Goal: Task Accomplishment & Management: Manage account settings

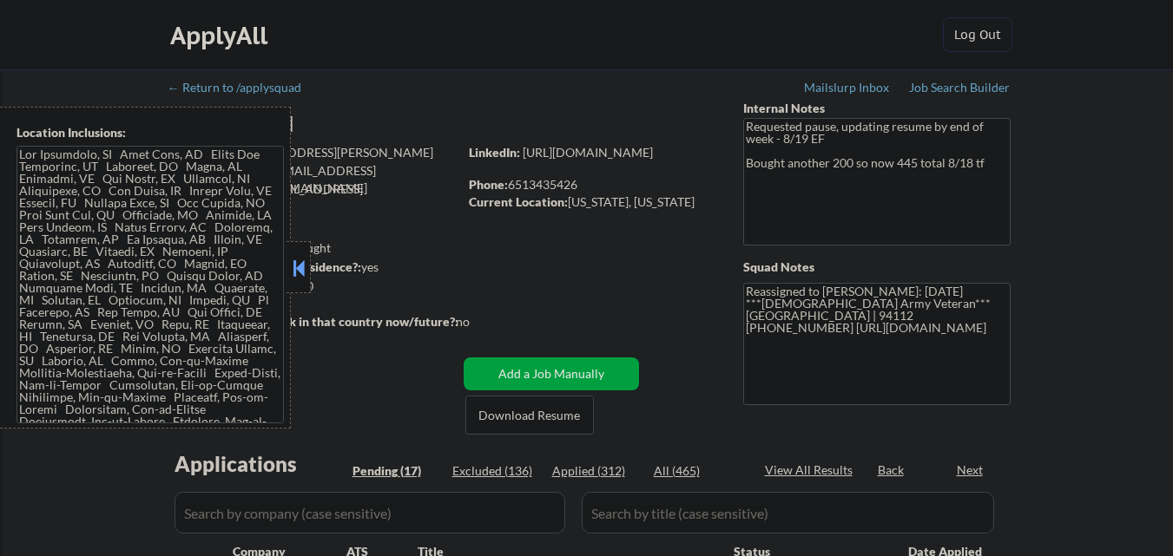
select select ""pending""
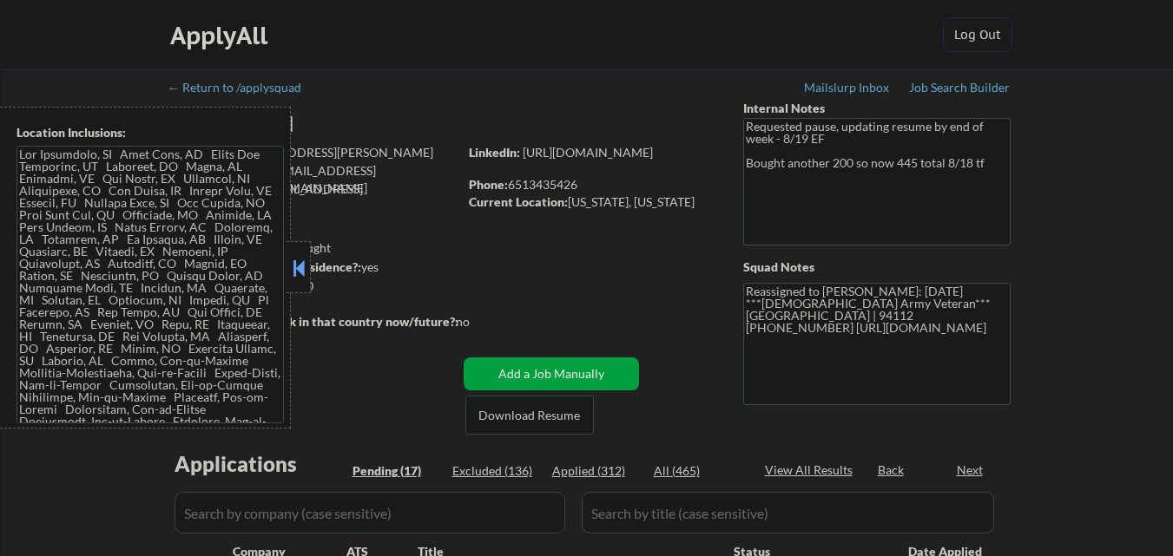
select select ""pending""
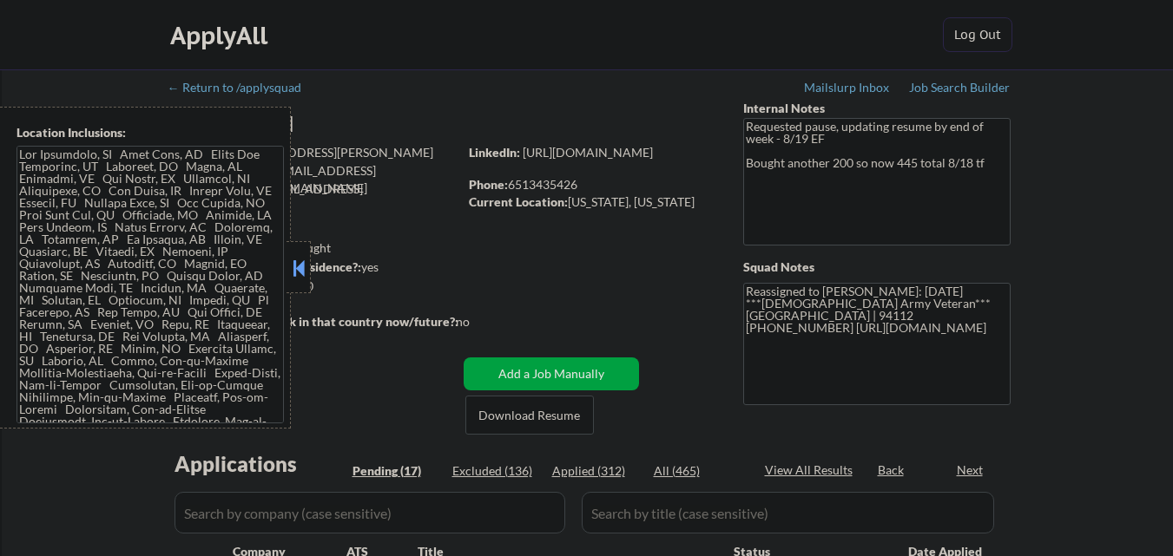
select select ""pending""
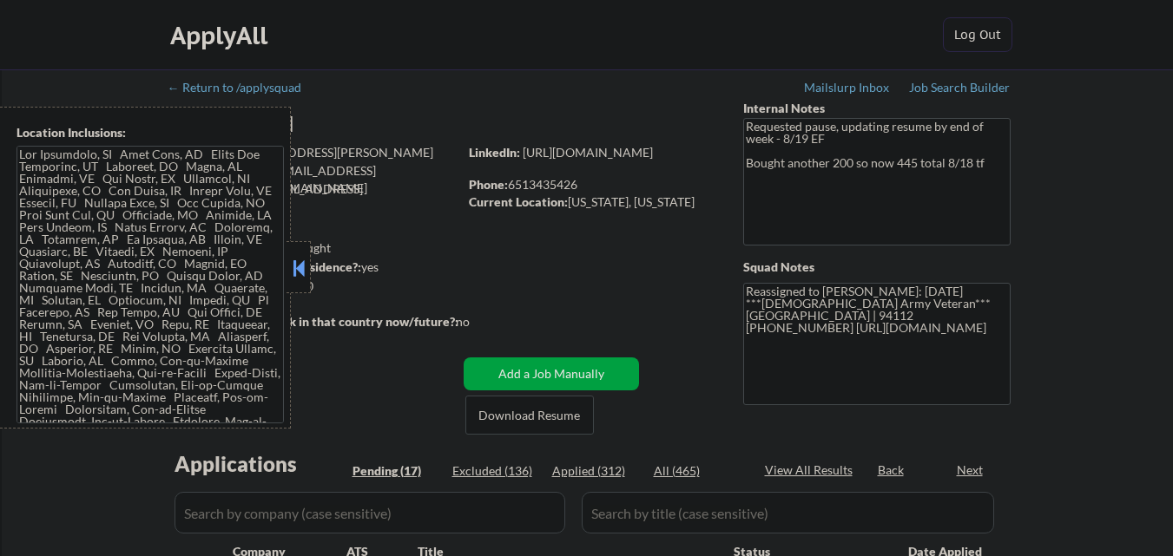
select select ""pending""
click at [299, 274] on button at bounding box center [298, 268] width 19 height 26
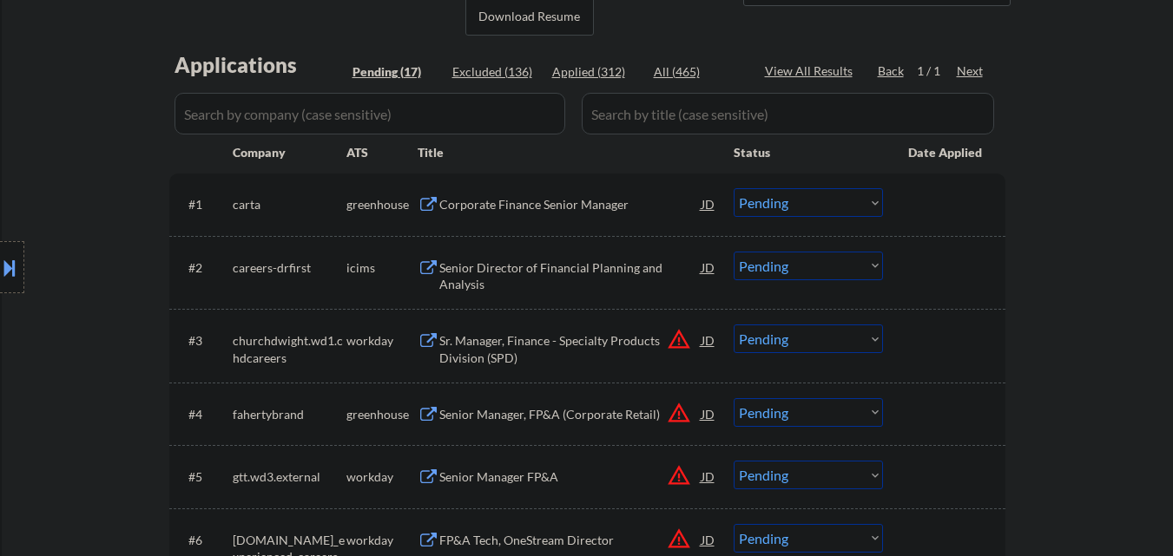
scroll to position [174, 0]
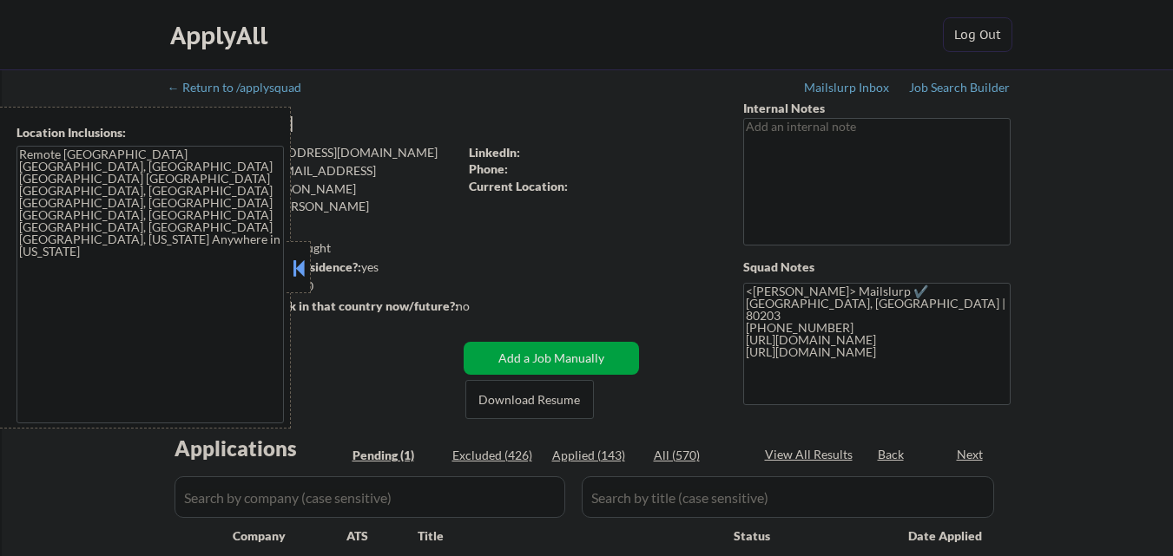
select select ""pending""
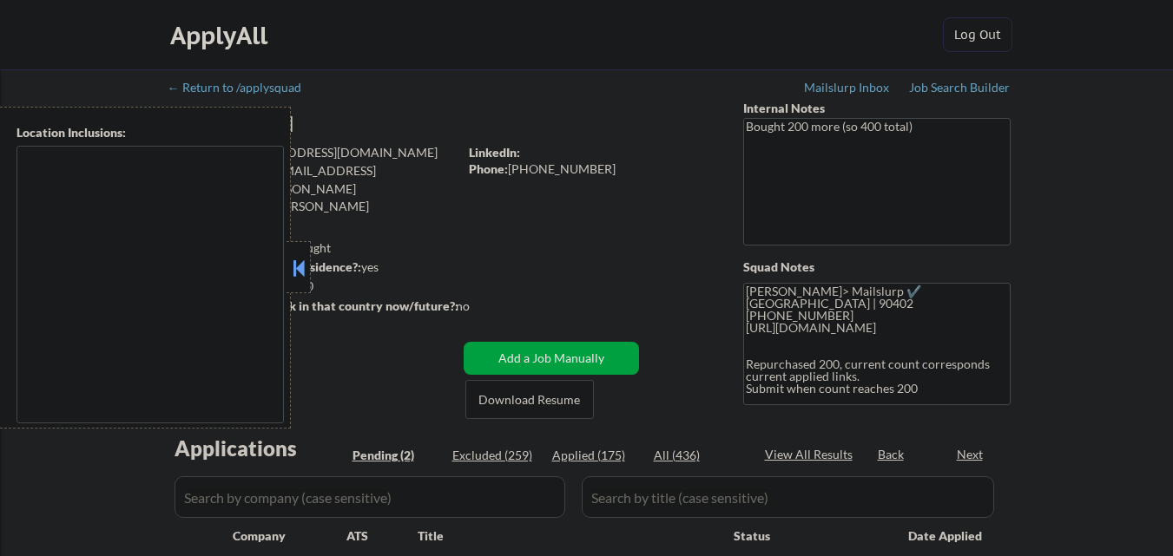
select select ""pending""
type textarea "Santa Monica, CA Culver City, CA Beverly Hills, CA West Hollywood, CA Inglewood…"
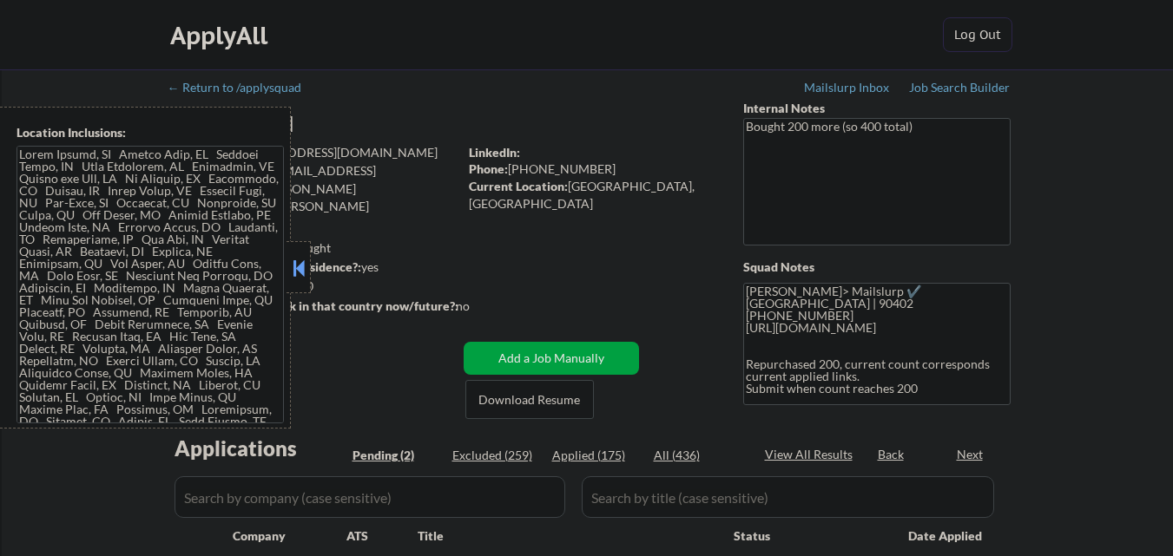
select select ""pending""
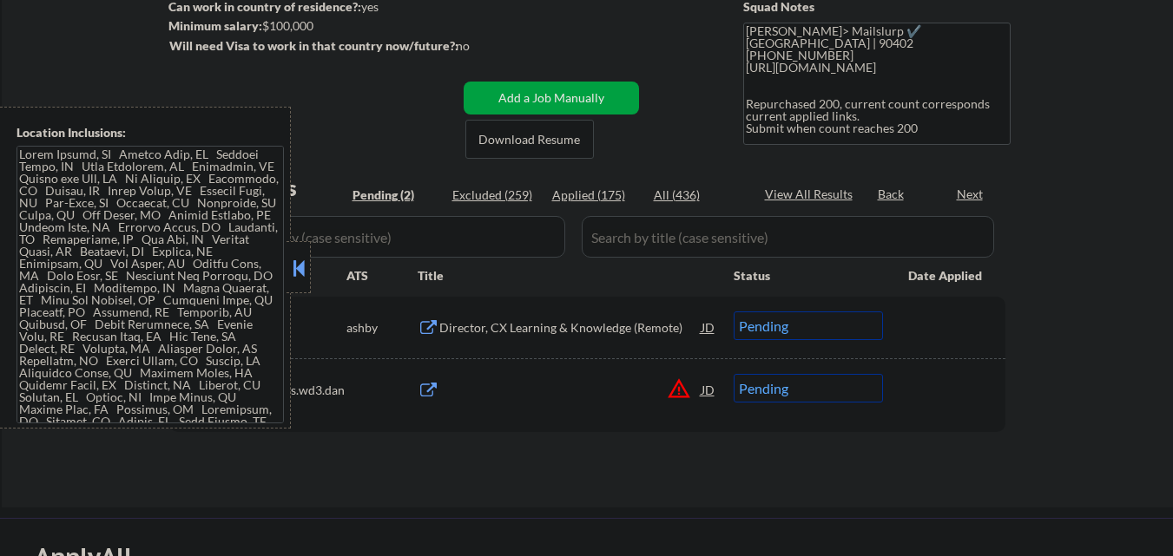
scroll to position [260, 0]
click at [301, 266] on button at bounding box center [298, 268] width 19 height 26
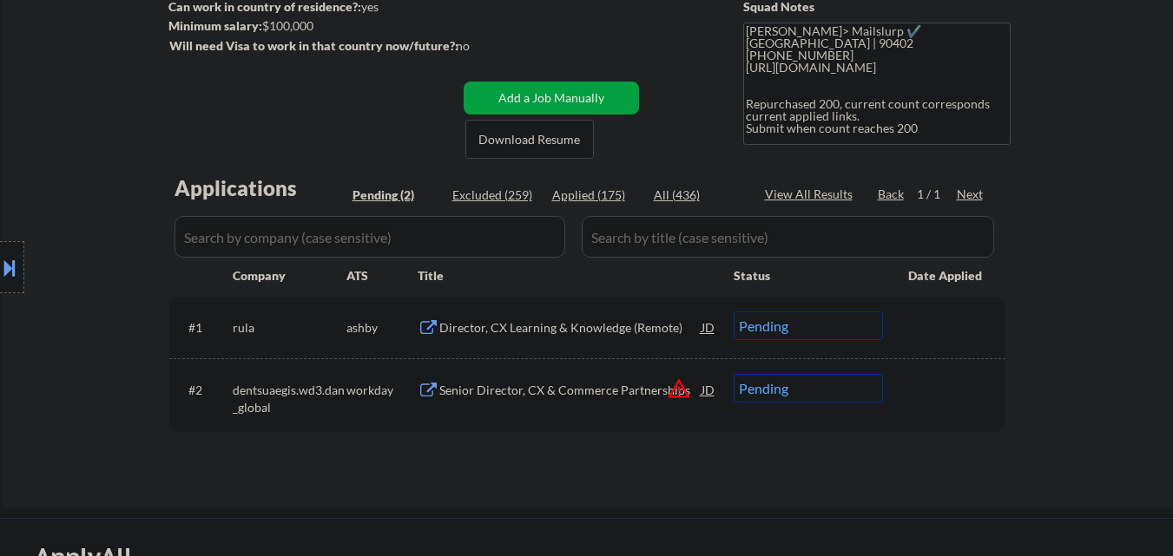
click at [565, 332] on div "Director, CX Learning & Knowledge (Remote)" at bounding box center [570, 327] width 262 height 17
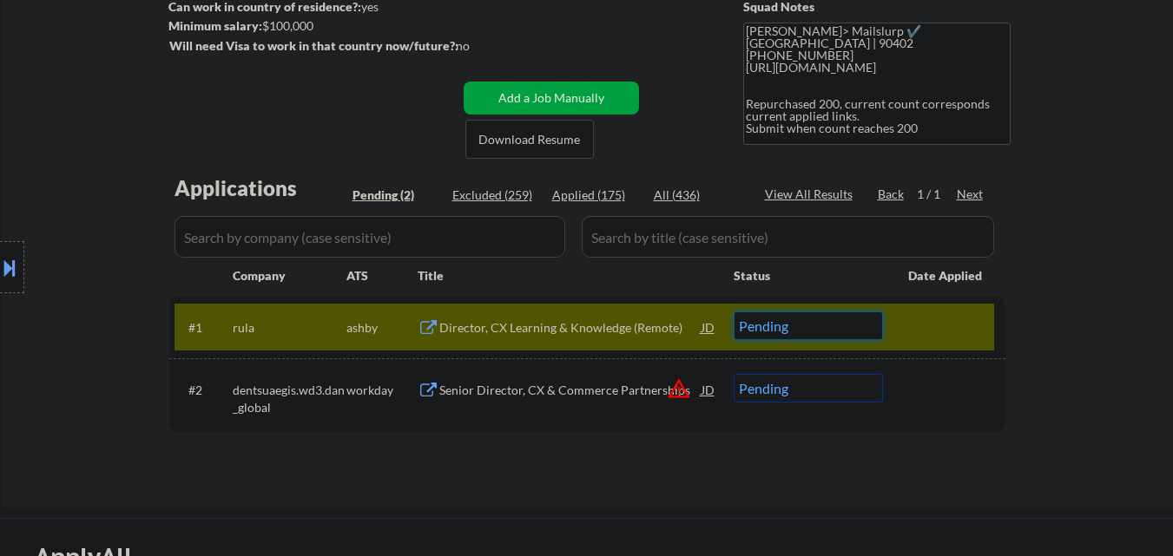
click at [846, 327] on select "Choose an option... Pending Applied Excluded (Questions) Excluded (Expired) Exc…" at bounding box center [808, 326] width 149 height 29
click at [734, 312] on select "Choose an option... Pending Applied Excluded (Questions) Excluded (Expired) Exc…" at bounding box center [808, 326] width 149 height 29
click at [675, 386] on button "warning_amber" at bounding box center [679, 389] width 24 height 24
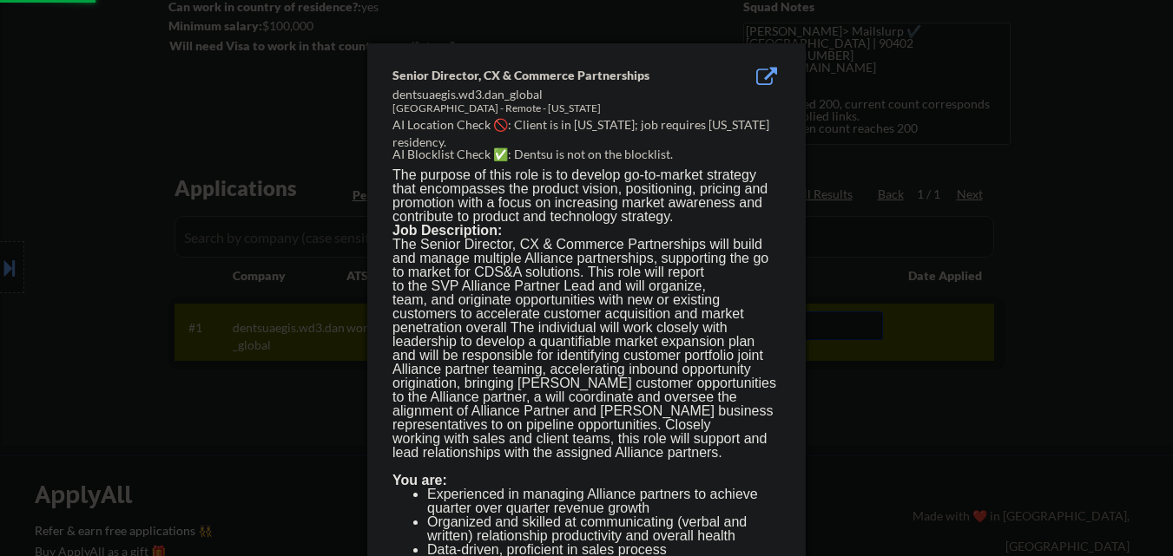
click at [943, 460] on div at bounding box center [586, 278] width 1173 height 556
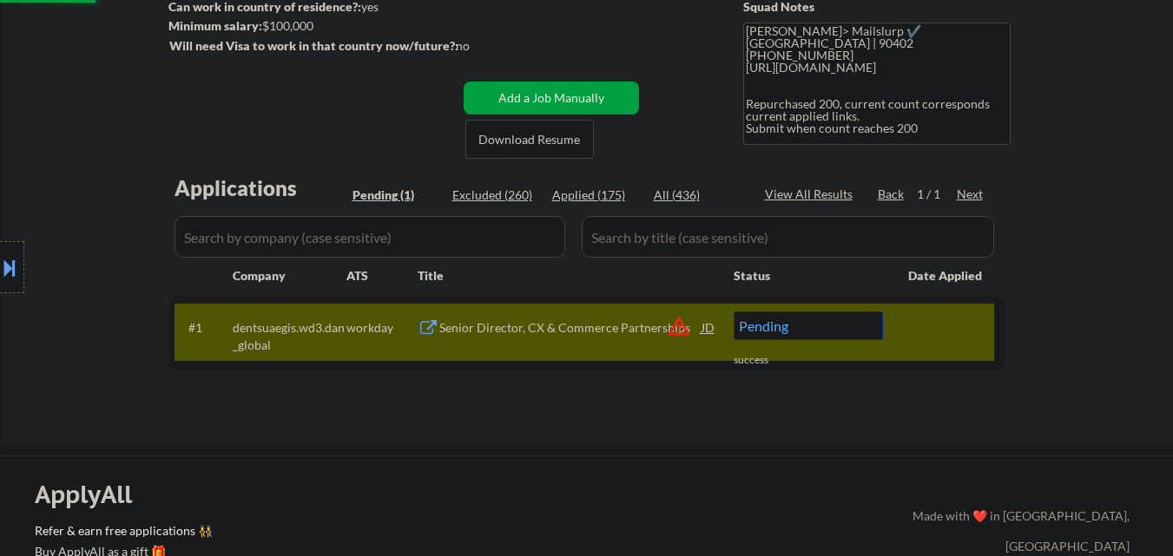
click at [0, 268] on button at bounding box center [9, 267] width 19 height 29
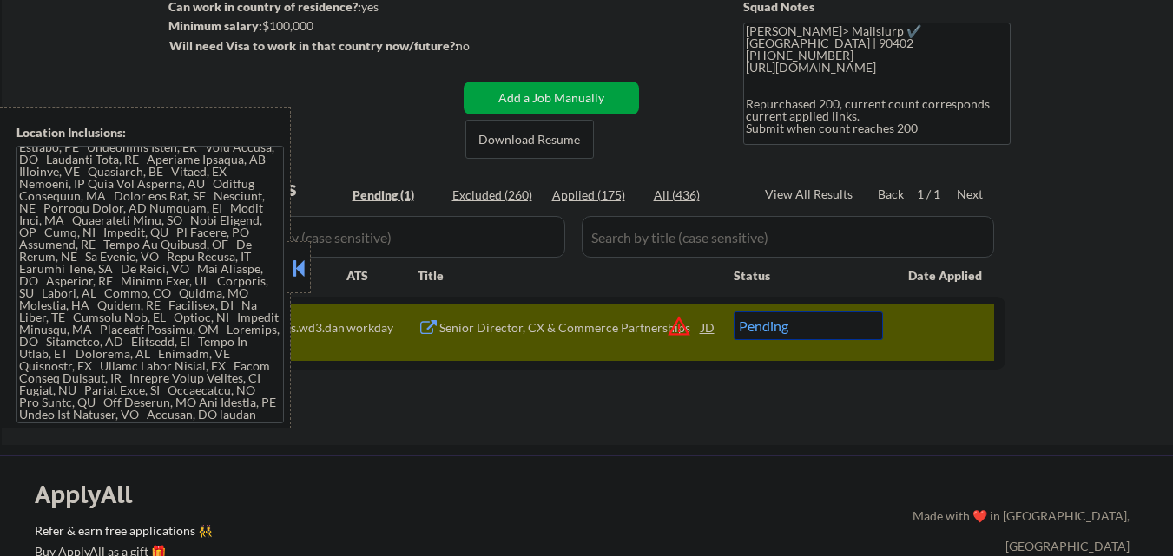
scroll to position [347, 0]
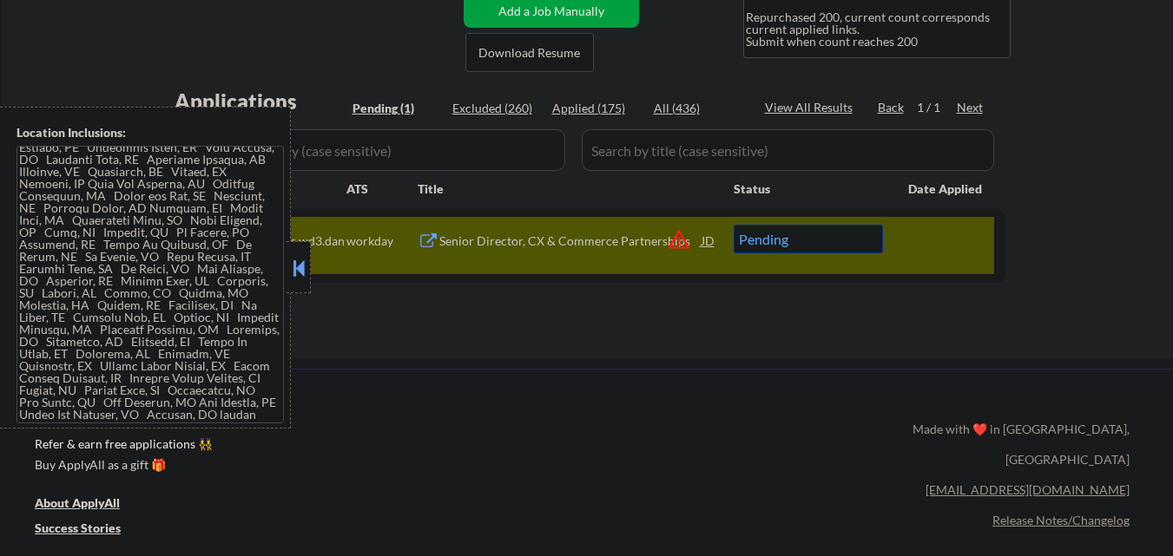
drag, startPoint x: 294, startPoint y: 273, endPoint x: 706, endPoint y: 273, distance: 411.5
click at [295, 273] on button at bounding box center [298, 268] width 19 height 26
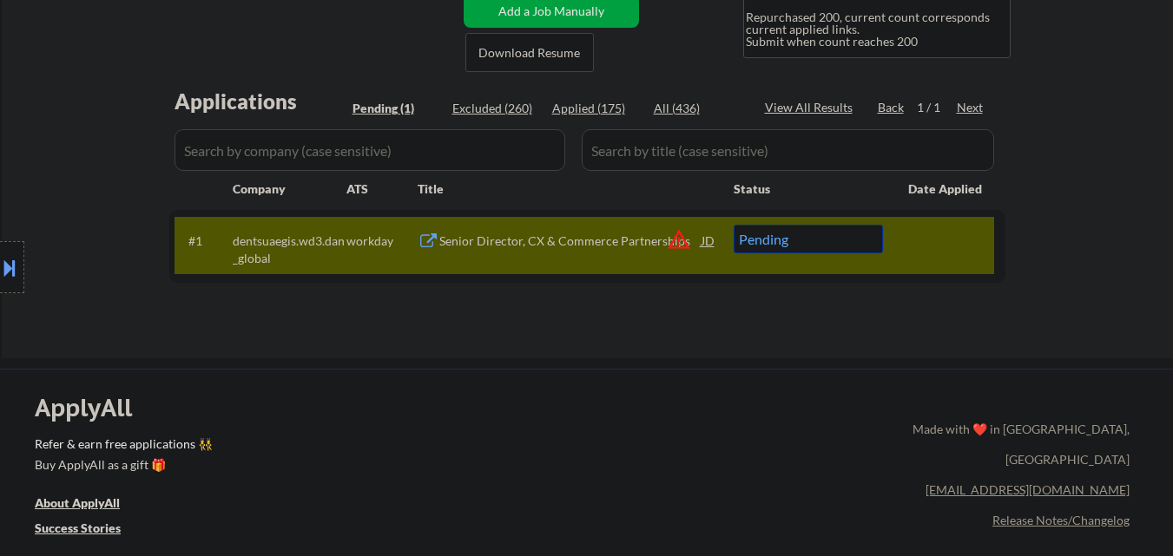
click at [842, 239] on select "Choose an option... Pending Applied Excluded (Questions) Excluded (Expired) Exc…" at bounding box center [808, 239] width 149 height 29
select select ""excluded__location_""
click at [734, 225] on select "Choose an option... Pending Applied Excluded (Questions) Excluded (Expired) Exc…" at bounding box center [808, 239] width 149 height 29
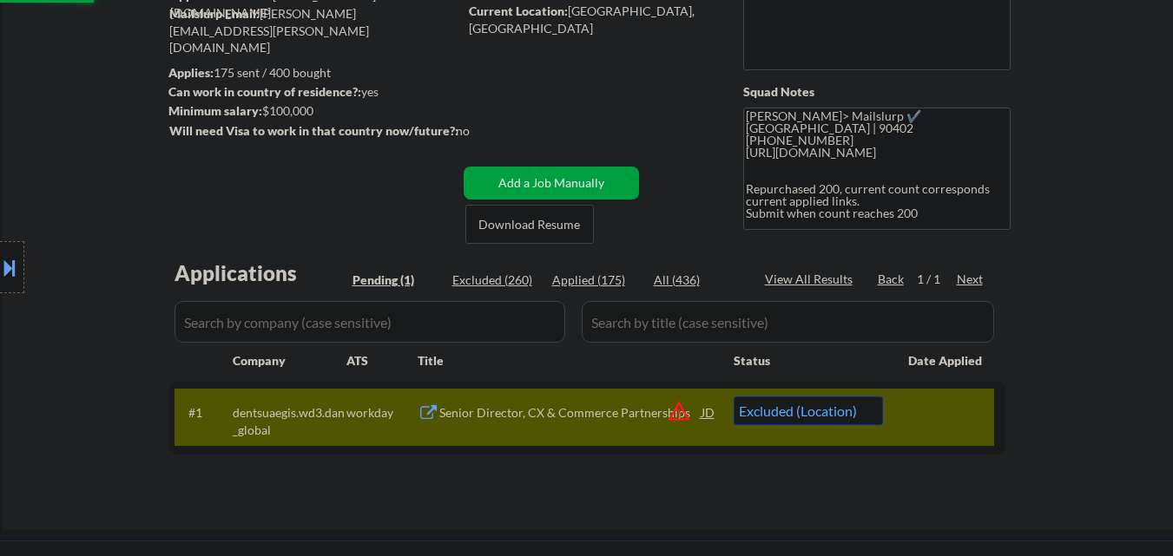
scroll to position [174, 0]
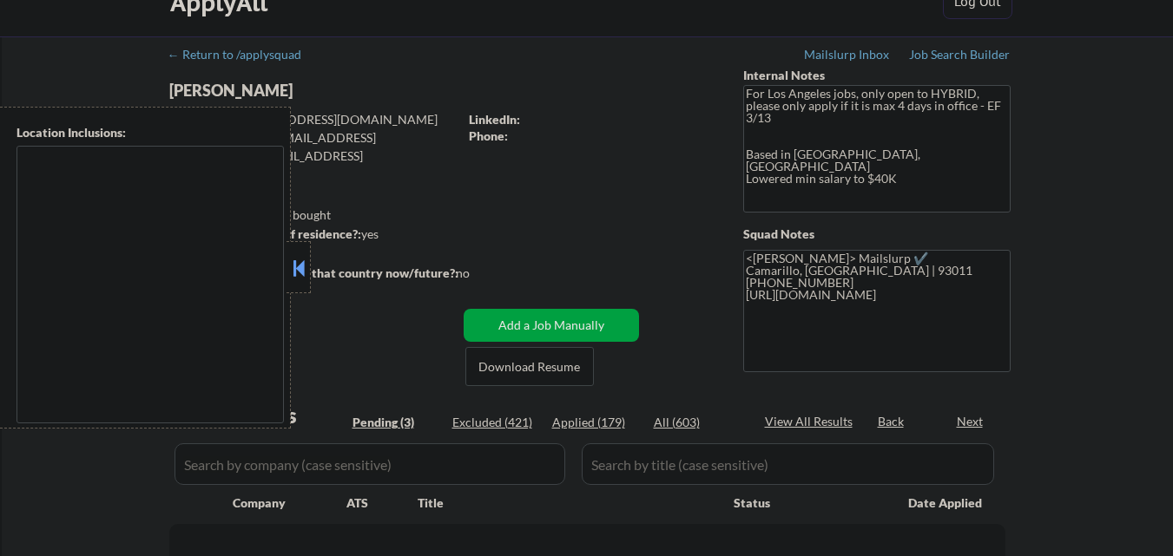
select select ""pending""
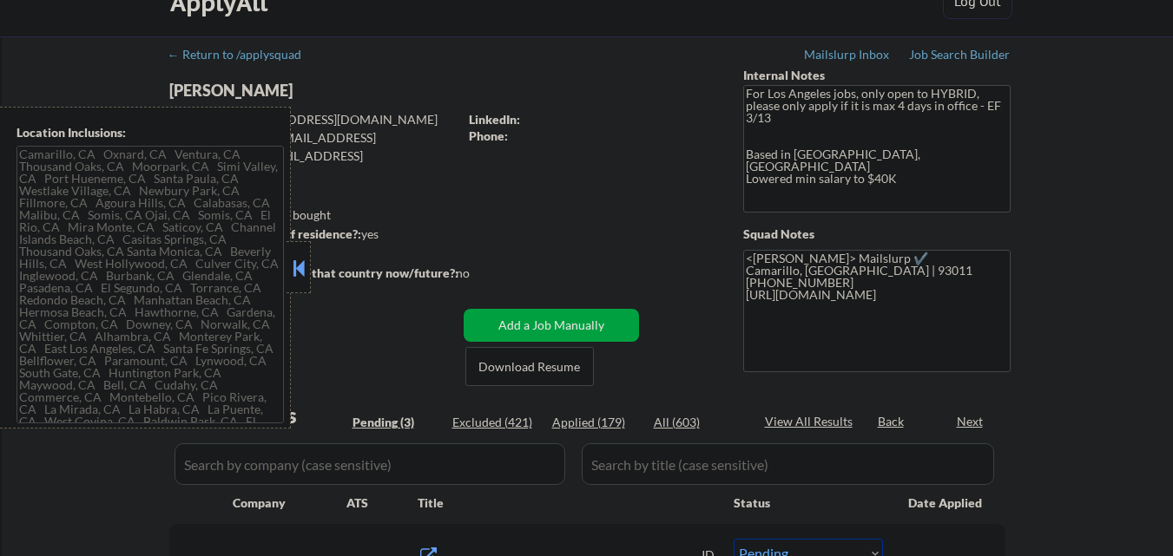
type textarea "[GEOGRAPHIC_DATA], [GEOGRAPHIC_DATA] [GEOGRAPHIC_DATA], [GEOGRAPHIC_DATA] [GEOG…"
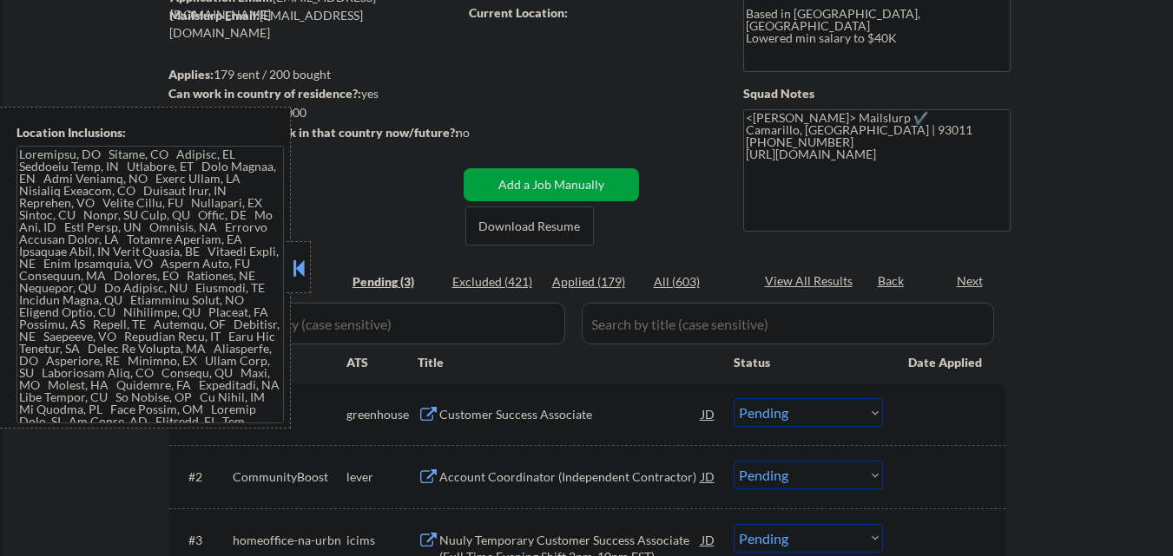
click at [297, 276] on button at bounding box center [298, 268] width 19 height 26
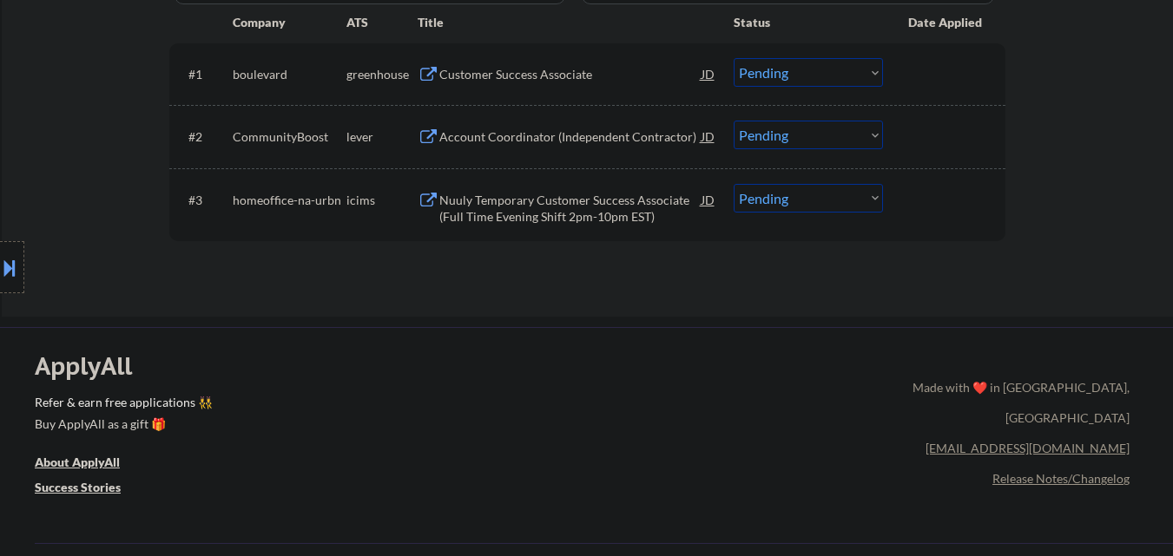
scroll to position [347, 0]
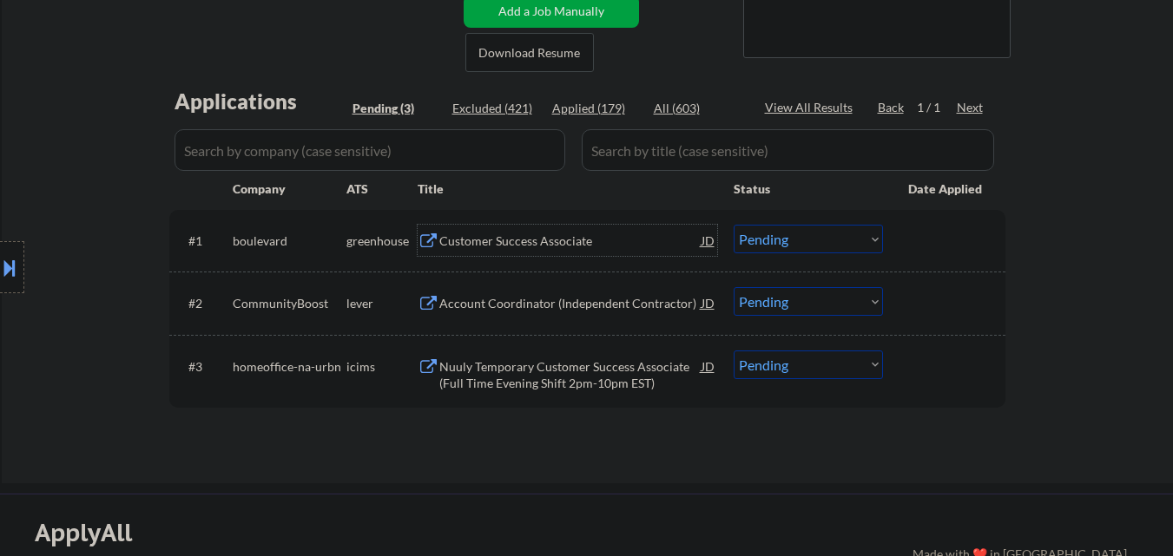
click at [521, 237] on div "Customer Success Associate" at bounding box center [570, 241] width 262 height 17
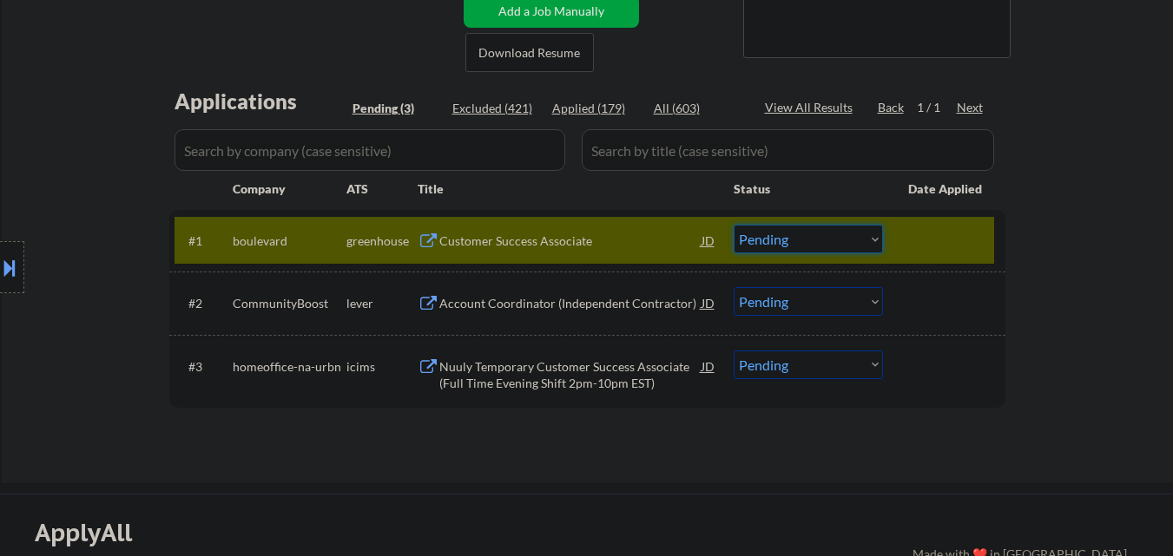
drag, startPoint x: 780, startPoint y: 243, endPoint x: 780, endPoint y: 253, distance: 9.5
click at [780, 244] on select "Choose an option... Pending Applied Excluded (Questions) Excluded (Expired) Exc…" at bounding box center [808, 239] width 149 height 29
click at [734, 225] on select "Choose an option... Pending Applied Excluded (Questions) Excluded (Expired) Exc…" at bounding box center [808, 239] width 149 height 29
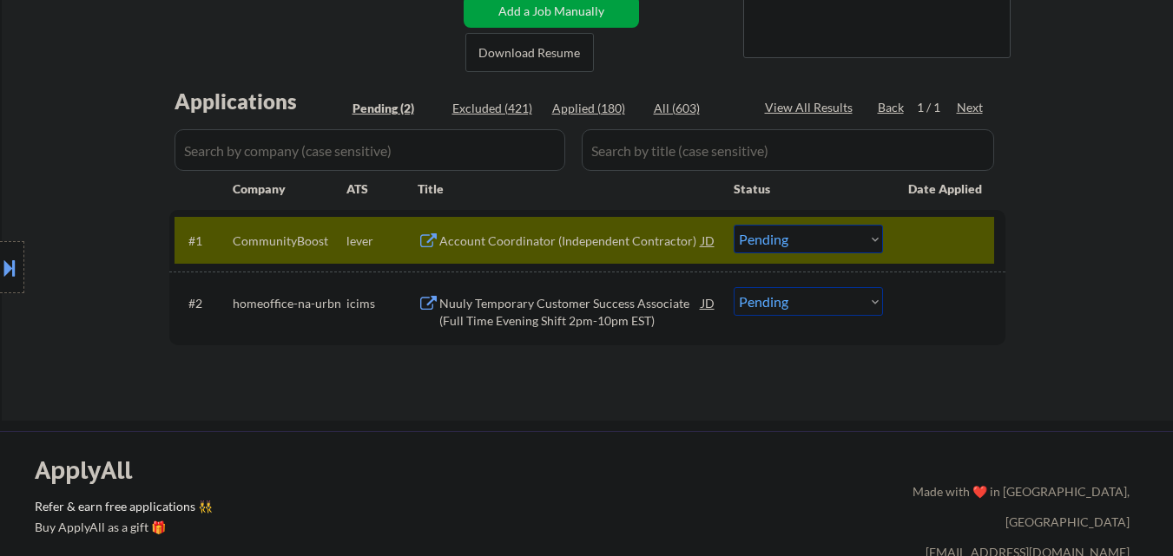
click at [583, 252] on div "Account Coordinator (Independent Contractor)" at bounding box center [570, 240] width 262 height 31
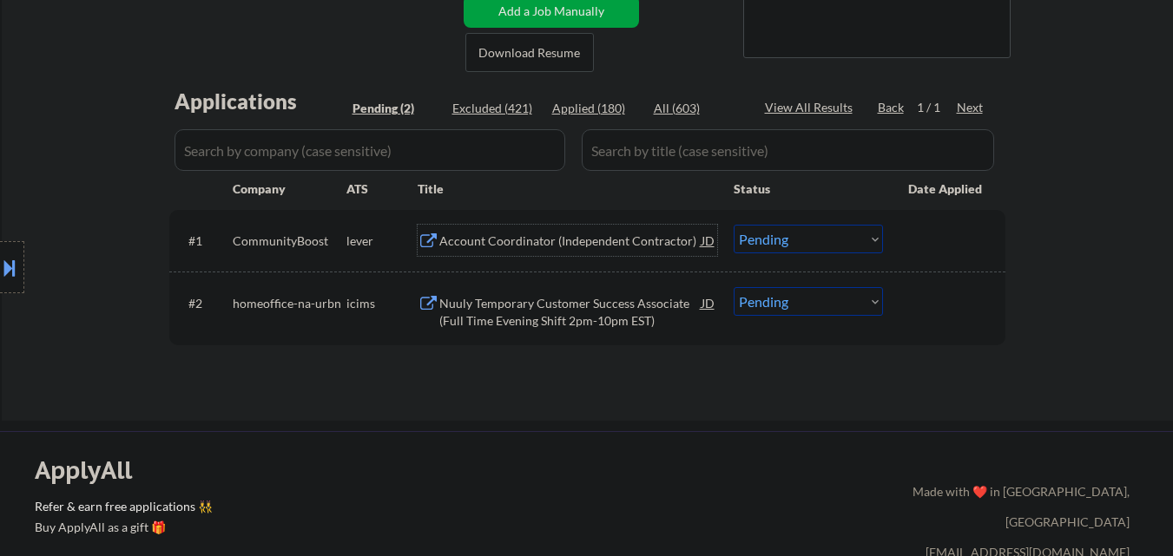
click at [510, 235] on div "Account Coordinator (Independent Contractor)" at bounding box center [570, 241] width 262 height 17
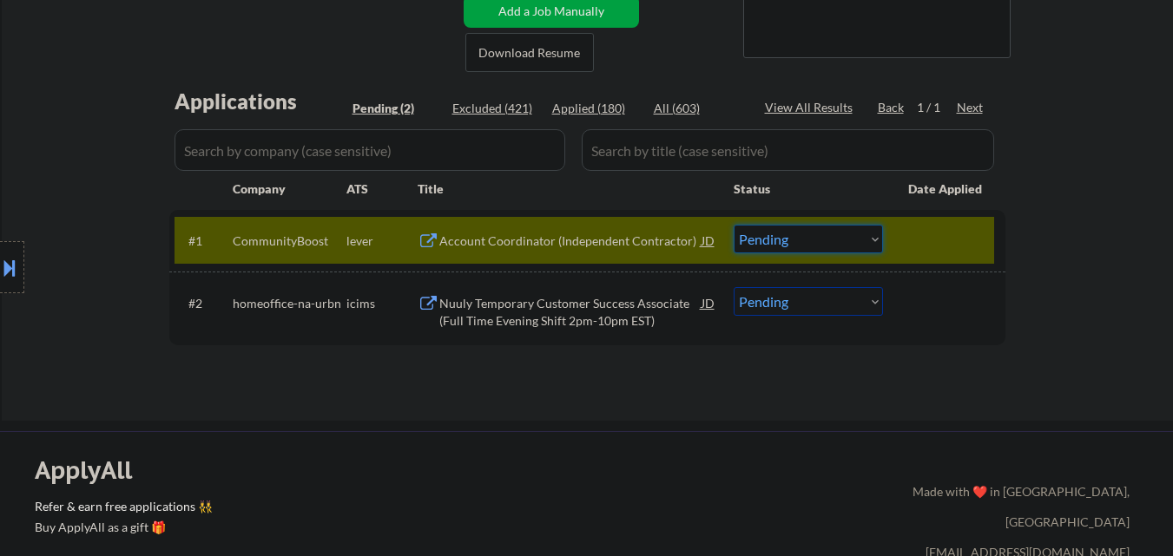
drag, startPoint x: 820, startPoint y: 243, endPoint x: 812, endPoint y: 253, distance: 12.9
click at [820, 243] on select "Choose an option... Pending Applied Excluded (Questions) Excluded (Expired) Exc…" at bounding box center [808, 239] width 149 height 29
click at [734, 225] on select "Choose an option... Pending Applied Excluded (Questions) Excluded (Expired) Exc…" at bounding box center [808, 239] width 149 height 29
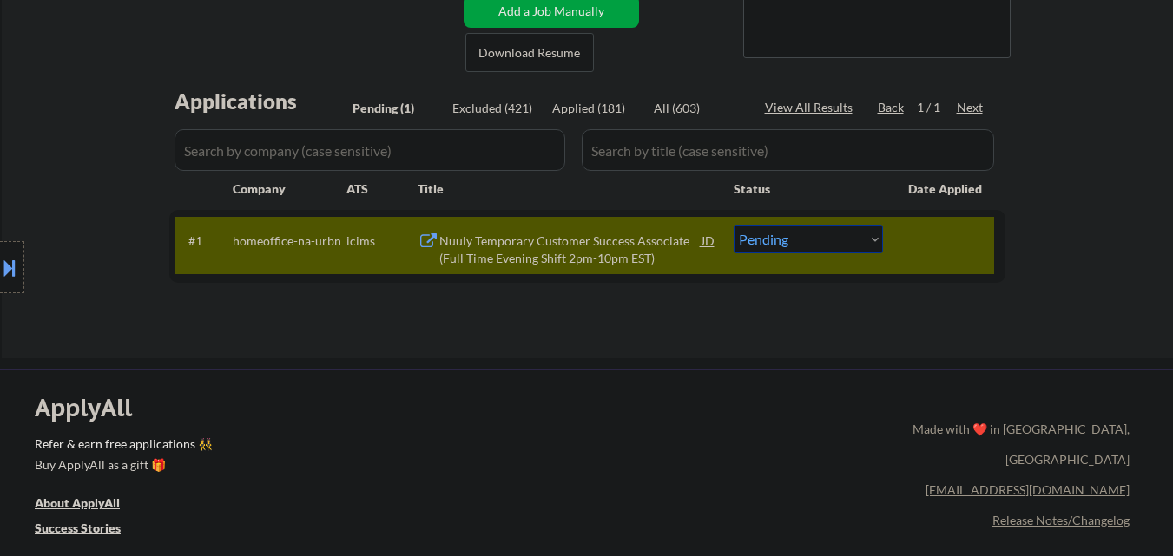
click at [834, 237] on select "Choose an option... Pending Applied Excluded (Questions) Excluded (Expired) Exc…" at bounding box center [808, 239] width 149 height 29
select select ""excluded__bad_match_""
click at [734, 225] on select "Choose an option... Pending Applied Excluded (Questions) Excluded (Expired) Exc…" at bounding box center [808, 239] width 149 height 29
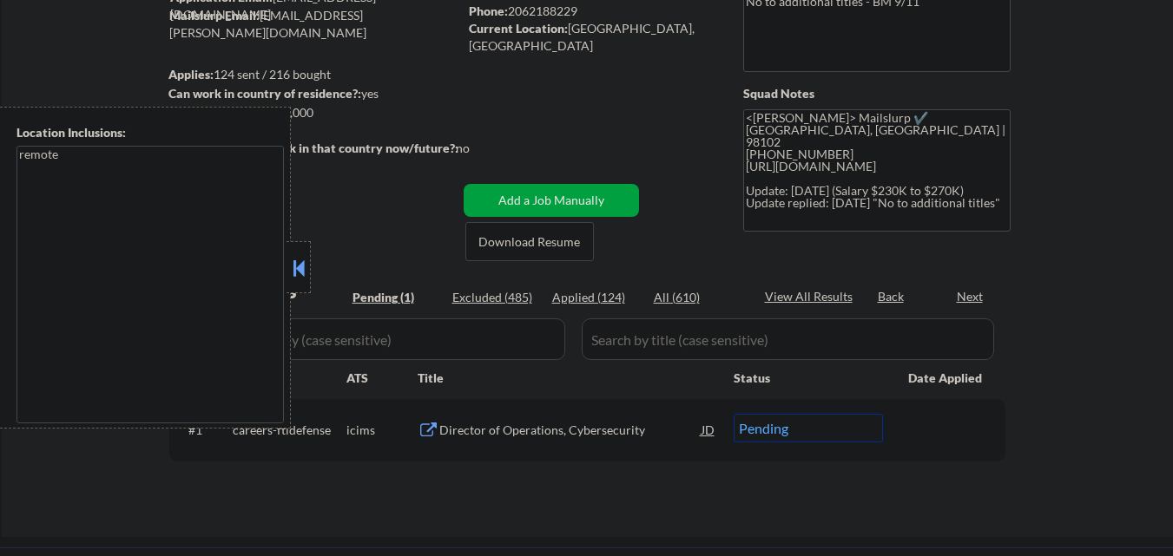
scroll to position [174, 0]
click at [303, 272] on button at bounding box center [298, 268] width 19 height 26
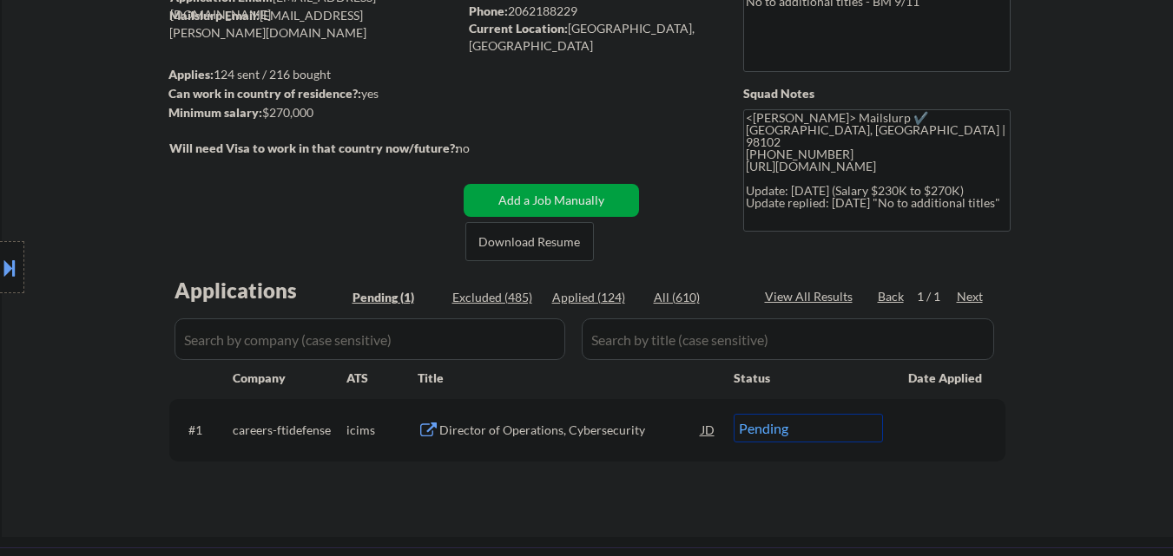
click at [576, 424] on div "Director of Operations, Cybersecurity" at bounding box center [570, 430] width 262 height 17
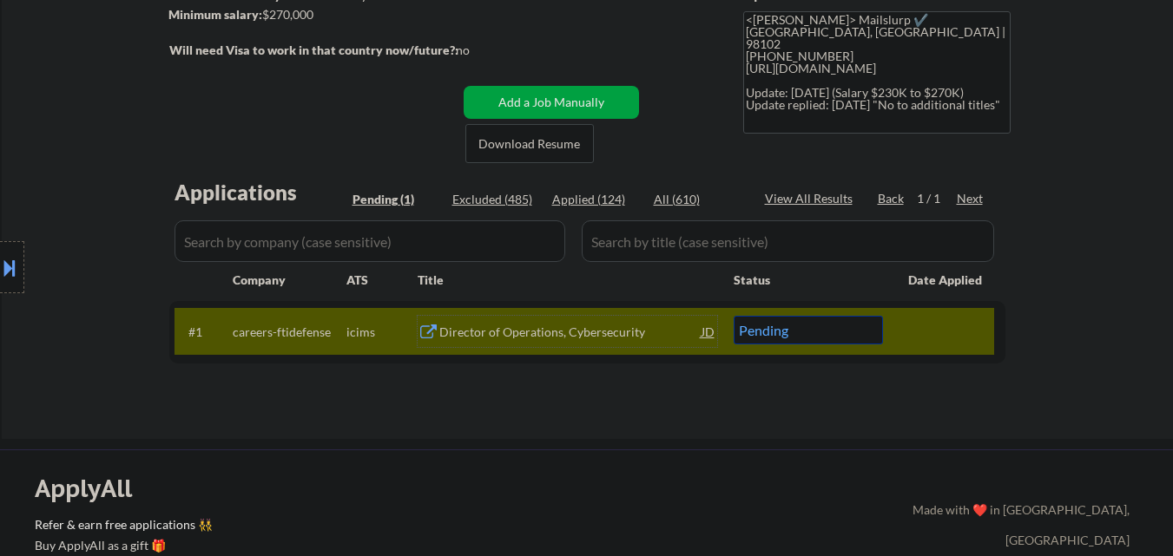
scroll to position [347, 0]
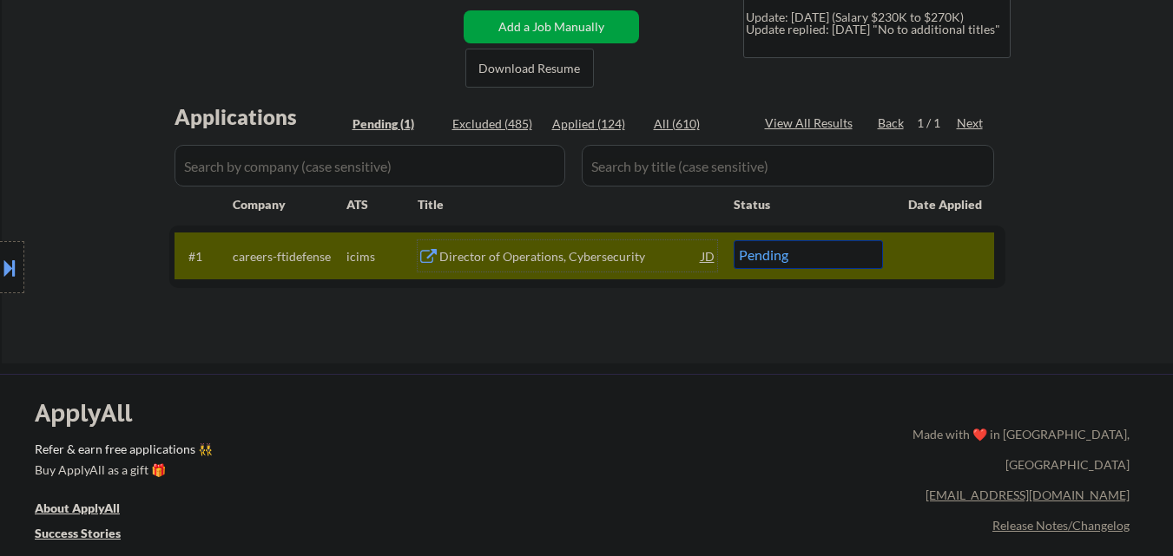
drag, startPoint x: 816, startPoint y: 250, endPoint x: 809, endPoint y: 268, distance: 19.5
click at [815, 252] on select "Choose an option... Pending Applied Excluded (Questions) Excluded (Expired) Exc…" at bounding box center [808, 254] width 149 height 29
click at [827, 265] on select "Choose an option... Pending Applied Excluded (Questions) Excluded (Expired) Exc…" at bounding box center [808, 254] width 149 height 29
select select ""excluded__salary_""
click at [734, 240] on select "Choose an option... Pending Applied Excluded (Questions) Excluded (Expired) Exc…" at bounding box center [808, 254] width 149 height 29
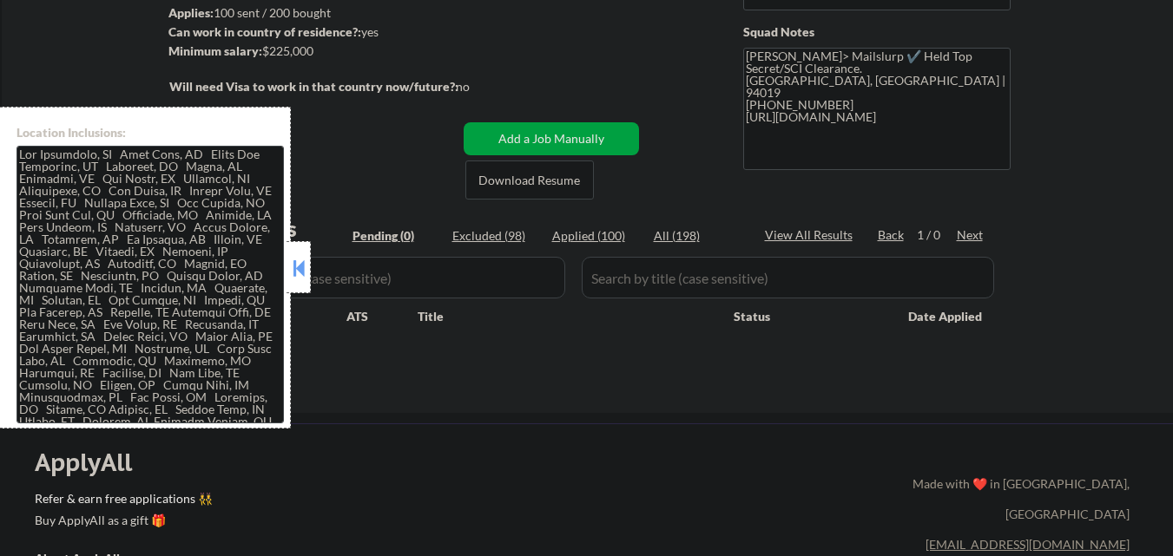
scroll to position [260, 0]
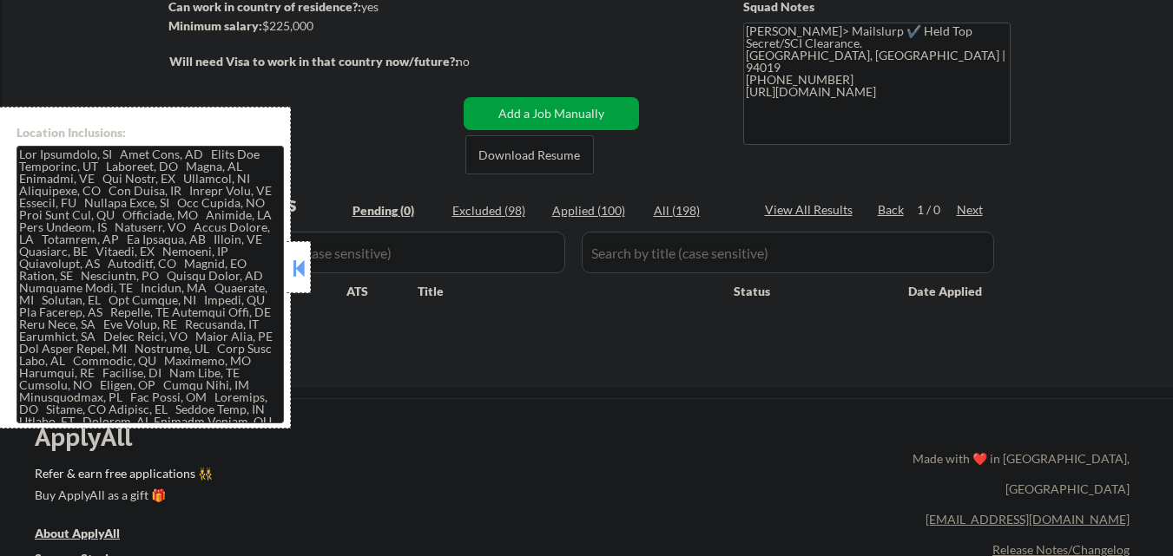
click at [299, 277] on button at bounding box center [298, 268] width 19 height 26
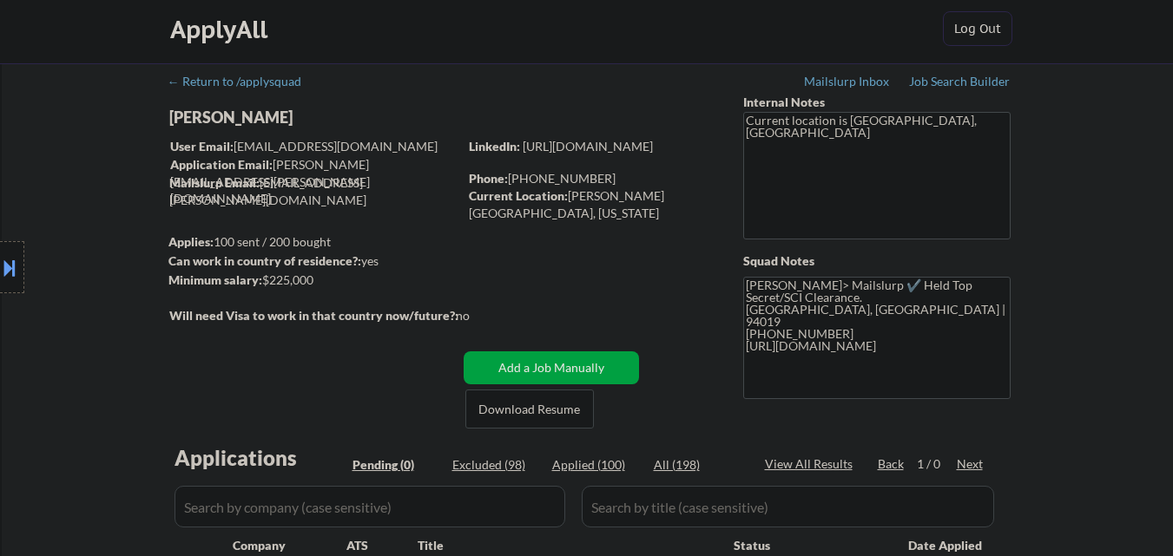
scroll to position [0, 0]
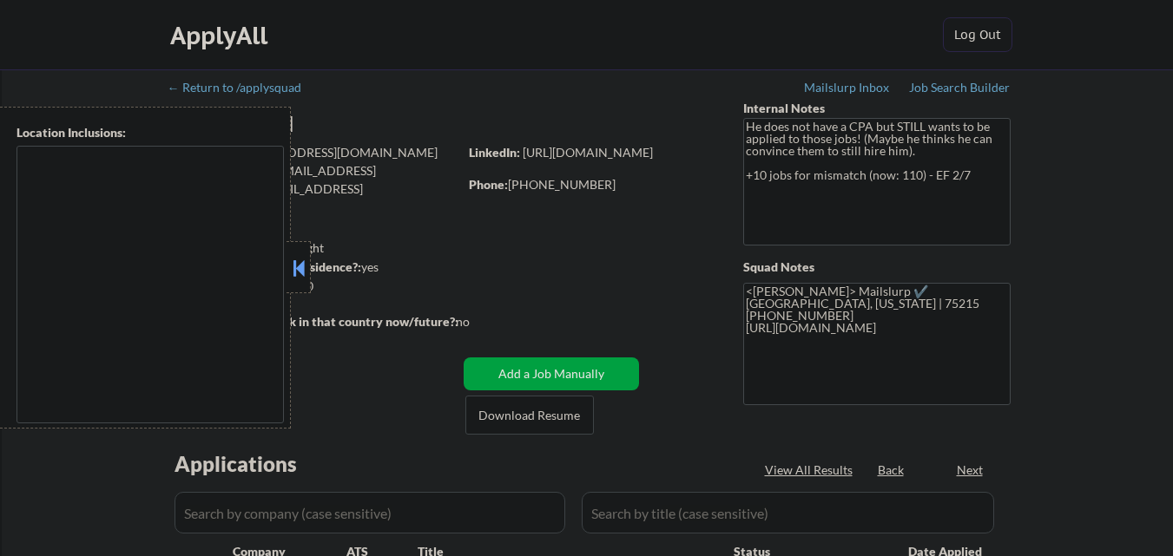
select select ""pending""
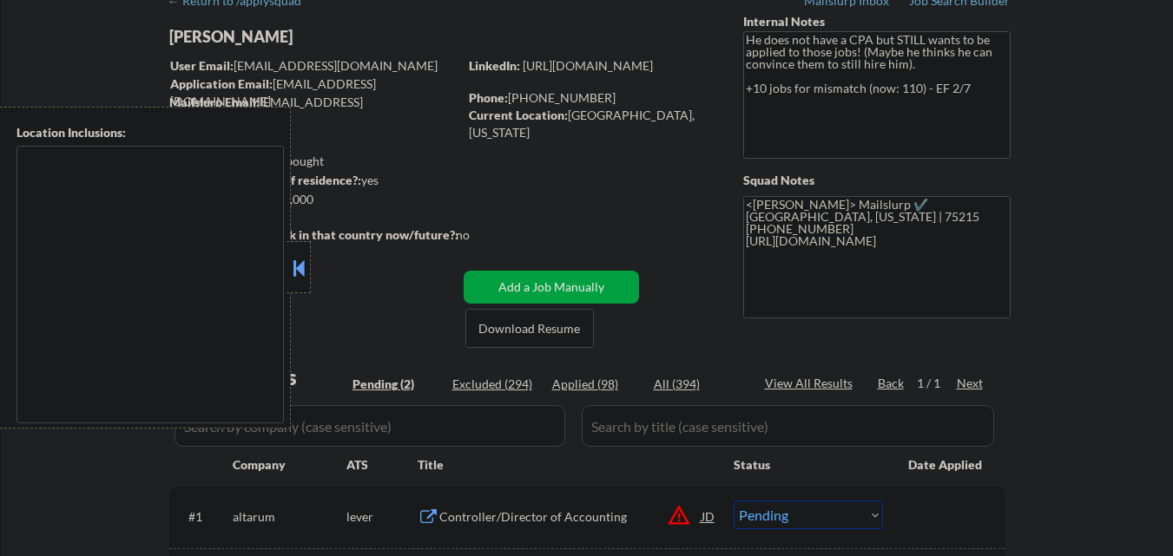
scroll to position [174, 0]
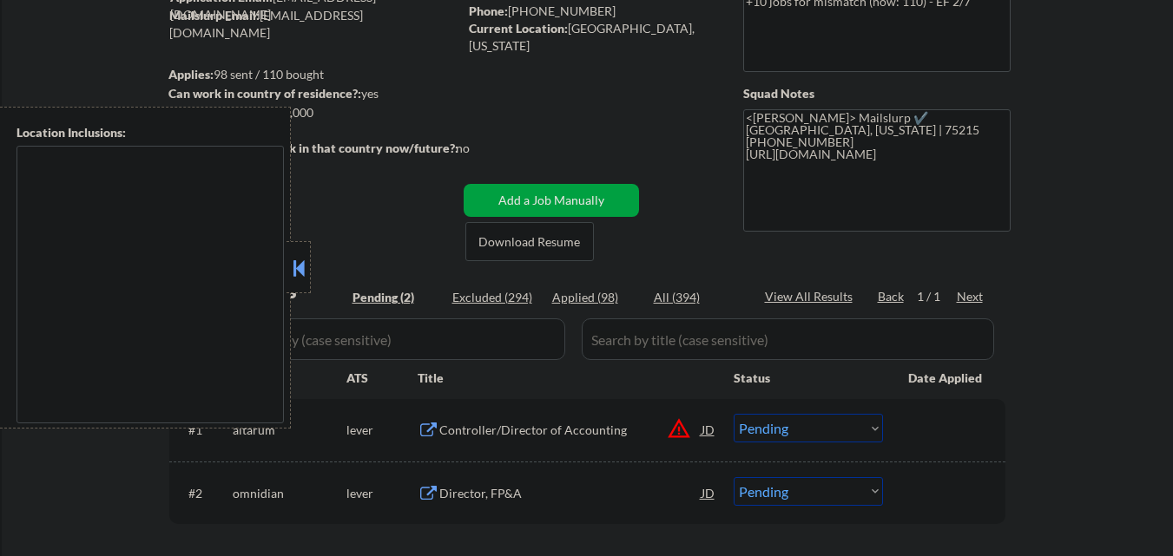
drag, startPoint x: 295, startPoint y: 274, endPoint x: 277, endPoint y: 267, distance: 19.5
click at [292, 273] on button at bounding box center [298, 268] width 19 height 26
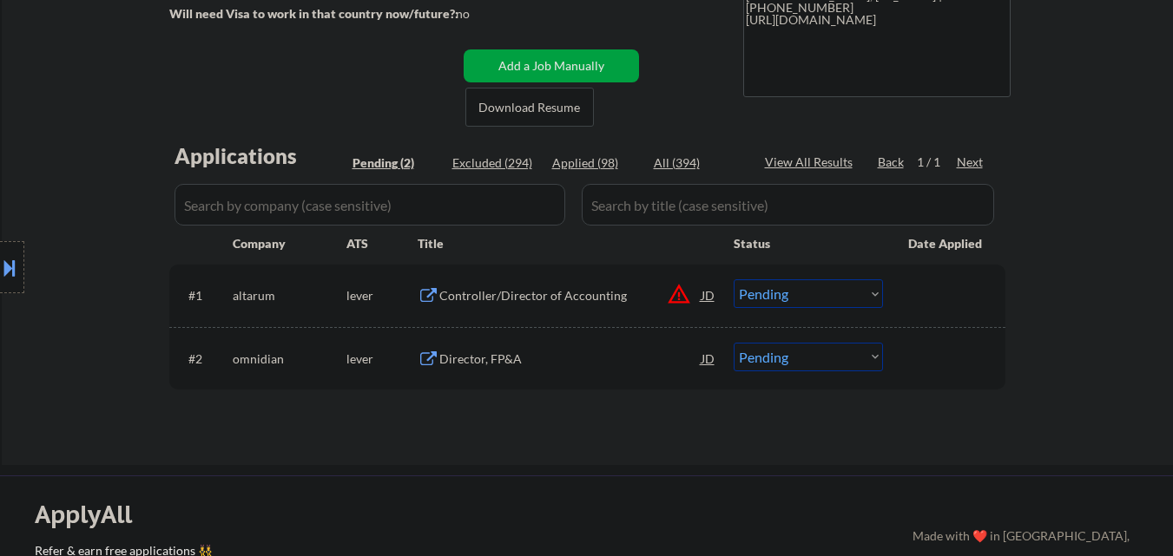
scroll to position [347, 0]
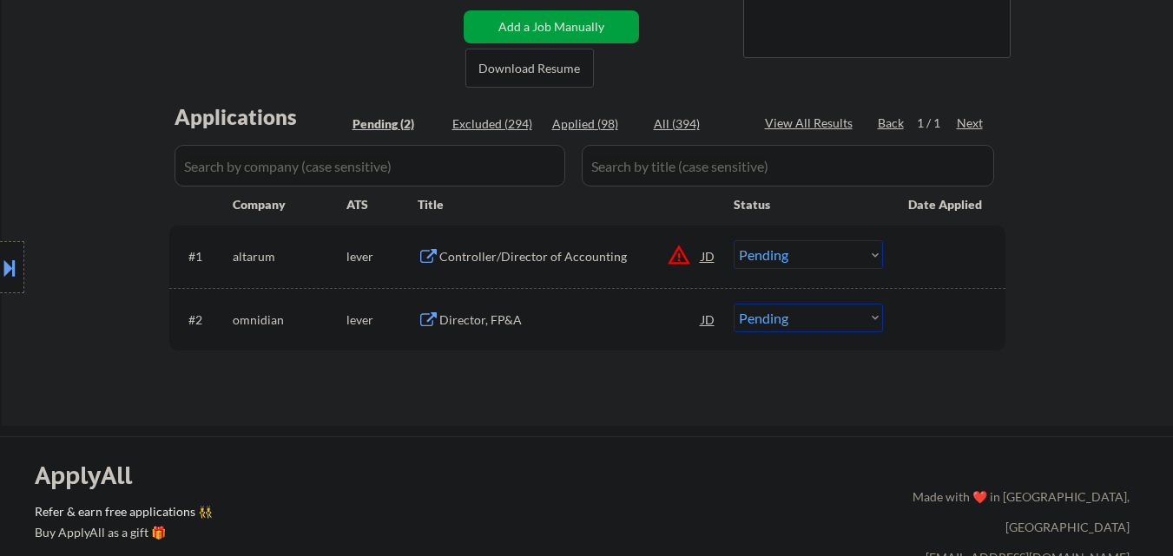
click at [549, 333] on div "Director, FP&A" at bounding box center [570, 319] width 262 height 31
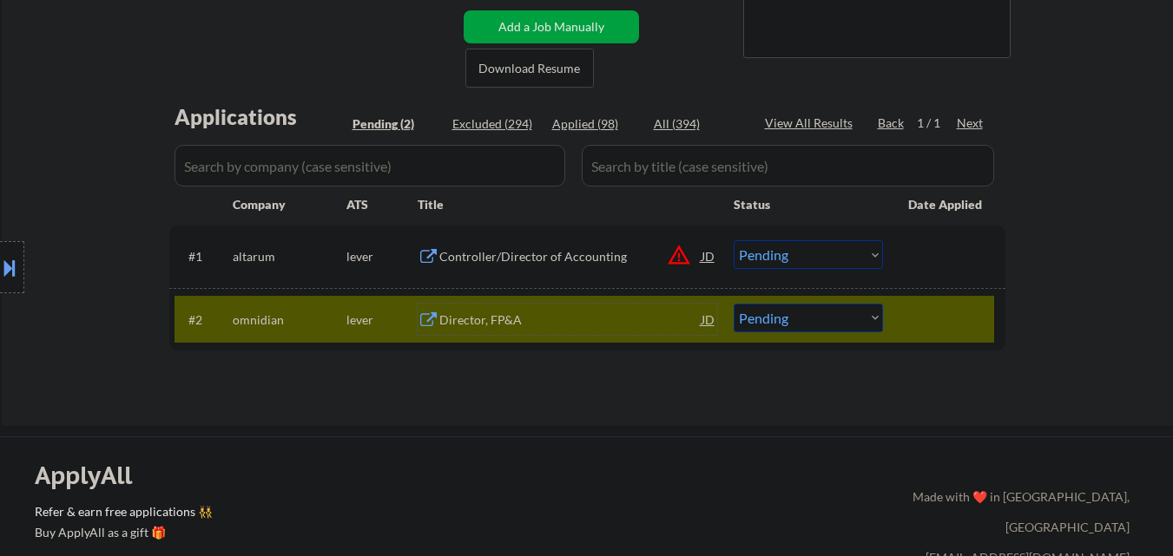
click at [838, 317] on select "Choose an option... Pending Applied Excluded (Questions) Excluded (Expired) Exc…" at bounding box center [808, 318] width 149 height 29
select select ""excluded__bad_match_""
click at [734, 304] on select "Choose an option... Pending Applied Excluded (Questions) Excluded (Expired) Exc…" at bounding box center [808, 318] width 149 height 29
click at [592, 259] on div "Controller/Director of Accounting" at bounding box center [570, 256] width 262 height 17
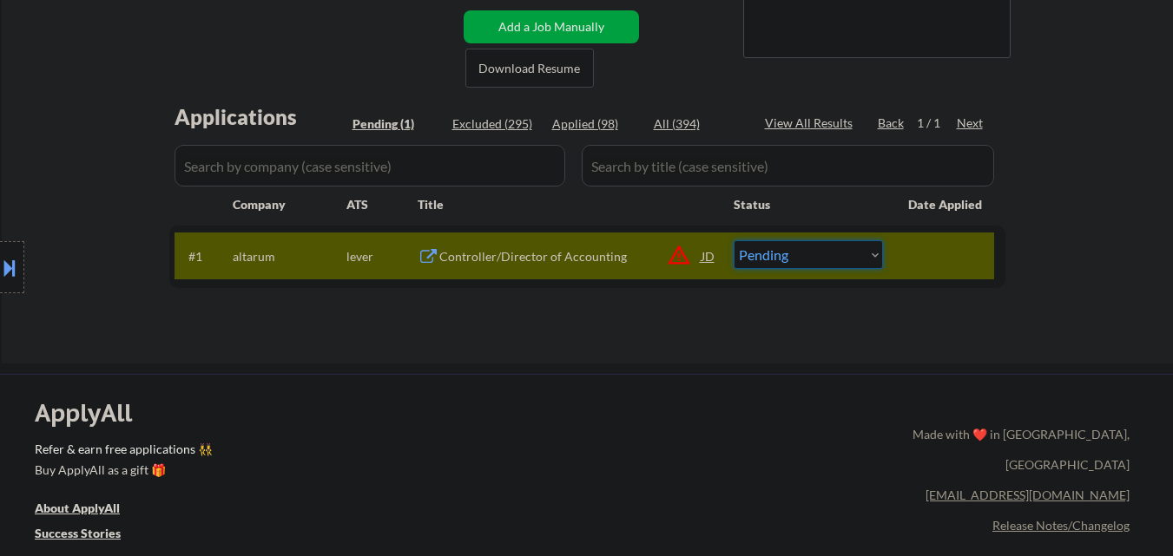
drag, startPoint x: 862, startPoint y: 248, endPoint x: 863, endPoint y: 267, distance: 18.3
click at [862, 255] on select "Choose an option... Pending Applied Excluded (Questions) Excluded (Expired) Exc…" at bounding box center [808, 254] width 149 height 29
select select ""excluded__salary_""
click at [734, 240] on select "Choose an option... Pending Applied Excluded (Questions) Excluded (Expired) Exc…" at bounding box center [808, 254] width 149 height 29
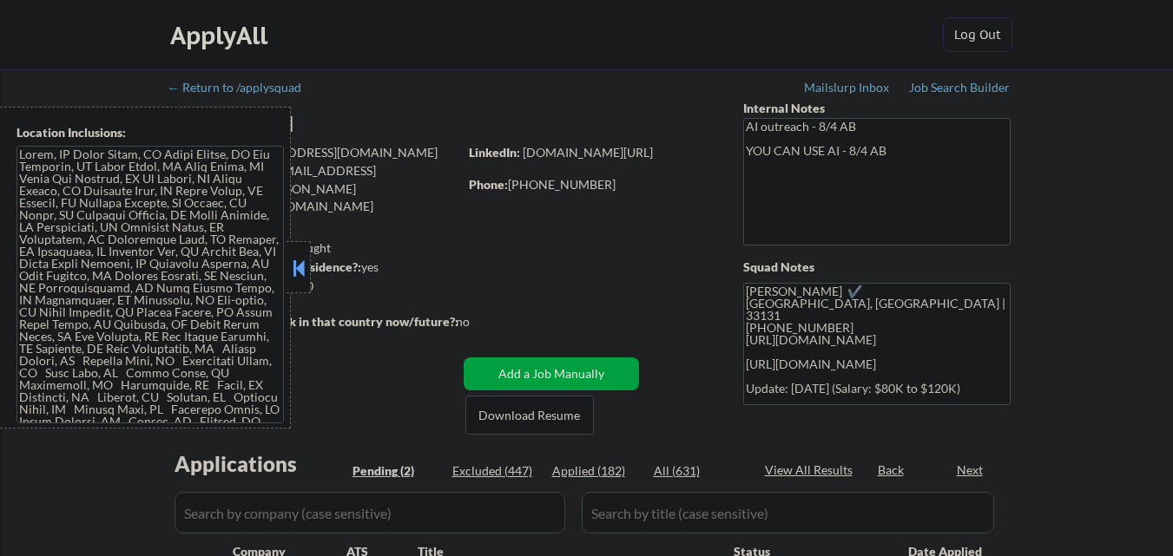
select select ""pending""
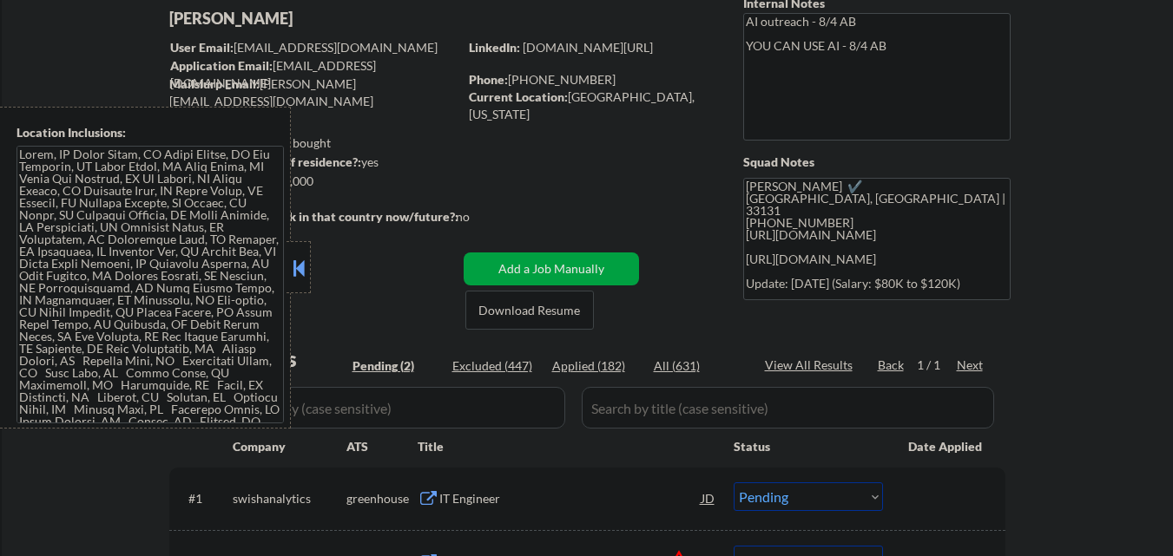
scroll to position [260, 0]
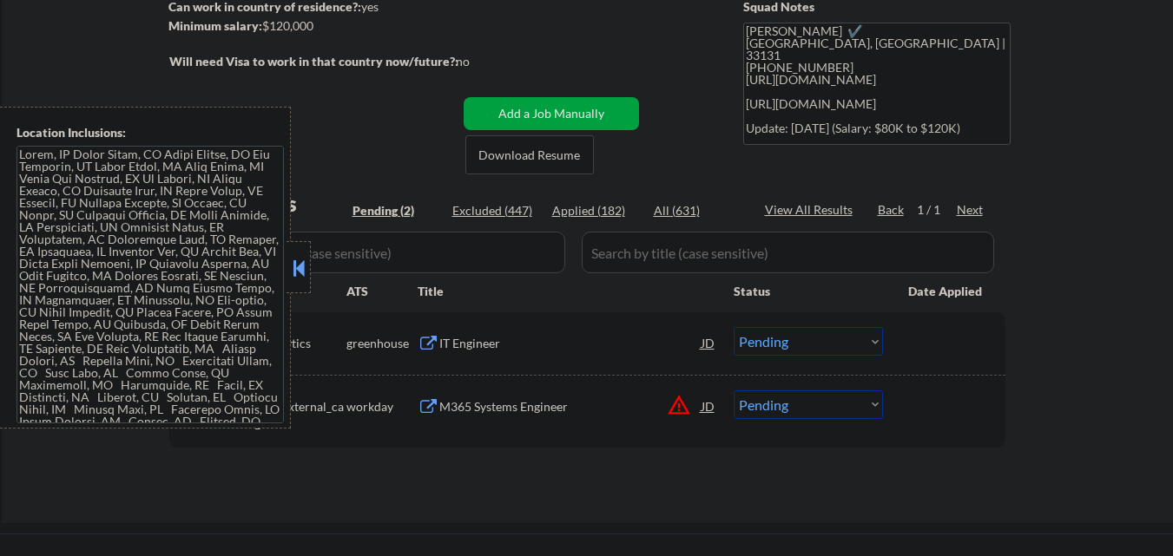
click at [295, 272] on button at bounding box center [298, 268] width 19 height 26
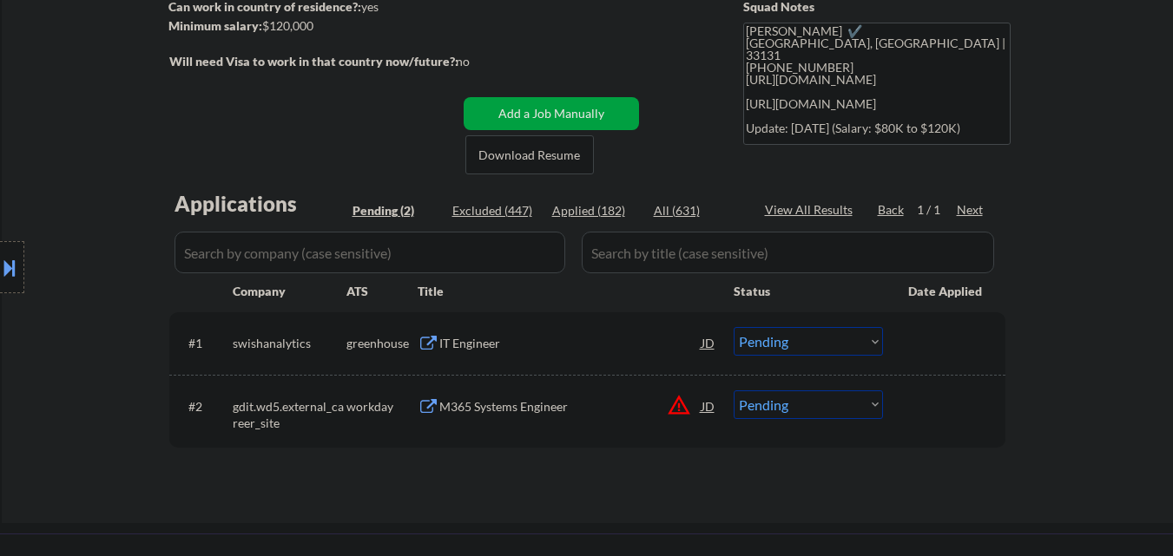
click at [475, 347] on div "IT Engineer" at bounding box center [570, 343] width 262 height 17
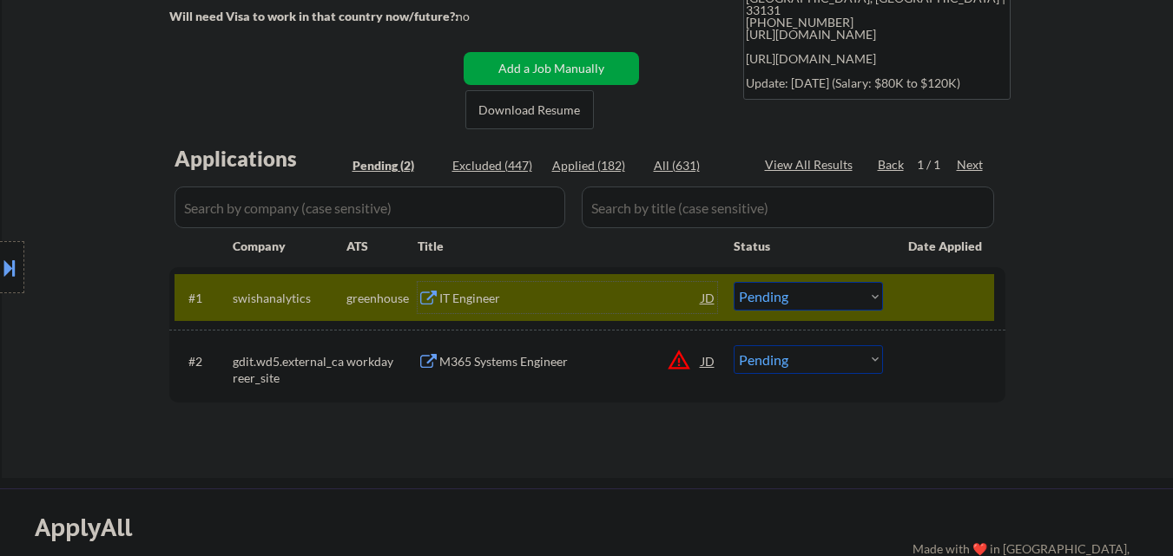
scroll to position [347, 0]
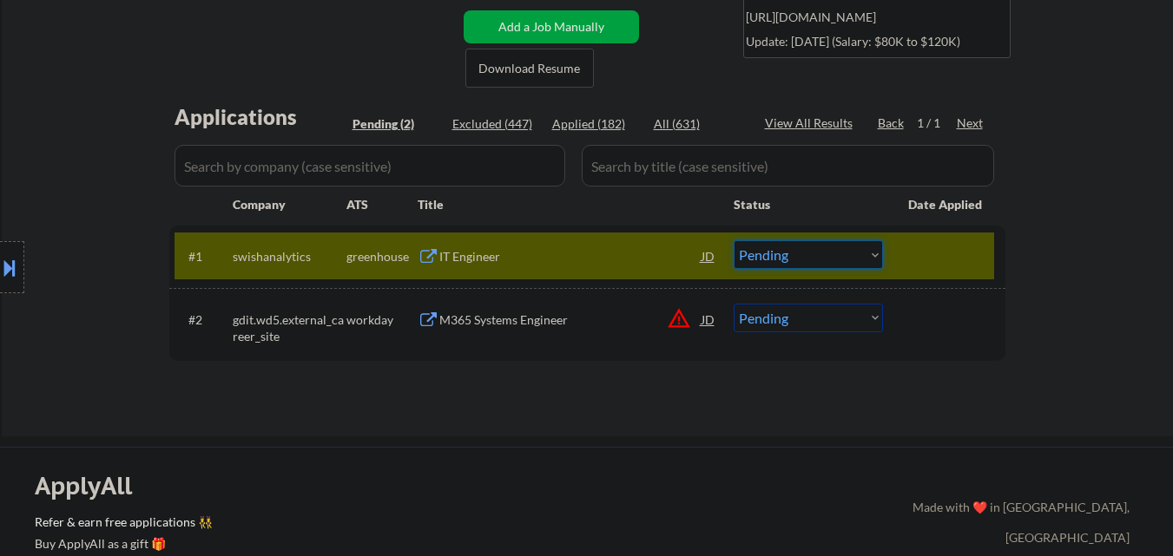
drag, startPoint x: 810, startPoint y: 255, endPoint x: 803, endPoint y: 268, distance: 14.8
click at [810, 255] on select "Choose an option... Pending Applied Excluded (Questions) Excluded (Expired) Exc…" at bounding box center [808, 254] width 149 height 29
click at [734, 240] on select "Choose an option... Pending Applied Excluded (Questions) Excluded (Expired) Exc…" at bounding box center [808, 254] width 149 height 29
click at [678, 319] on button "warning_amber" at bounding box center [679, 318] width 24 height 24
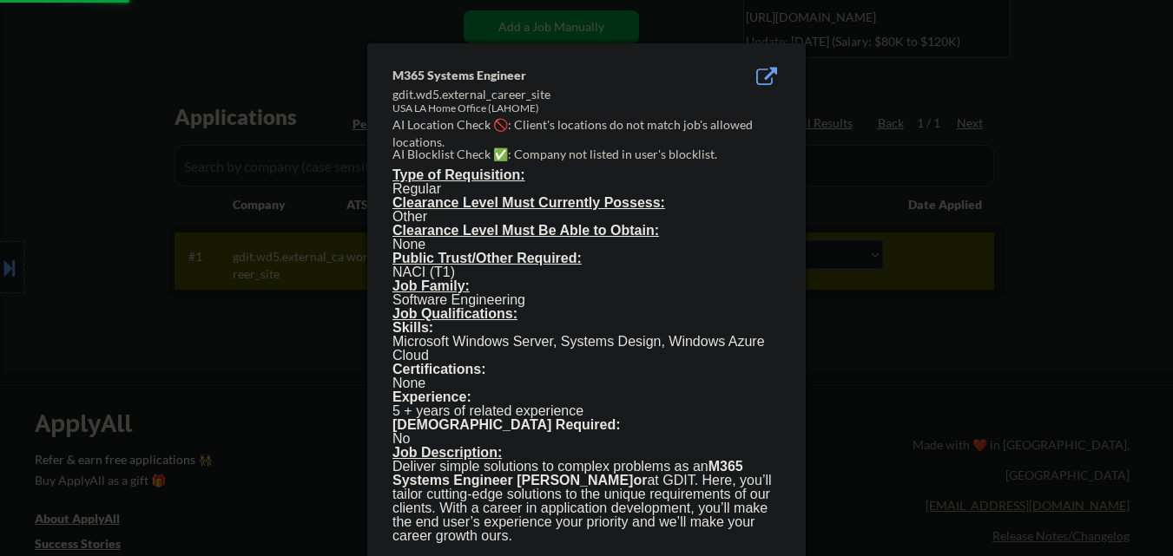
click at [889, 437] on div at bounding box center [586, 278] width 1173 height 556
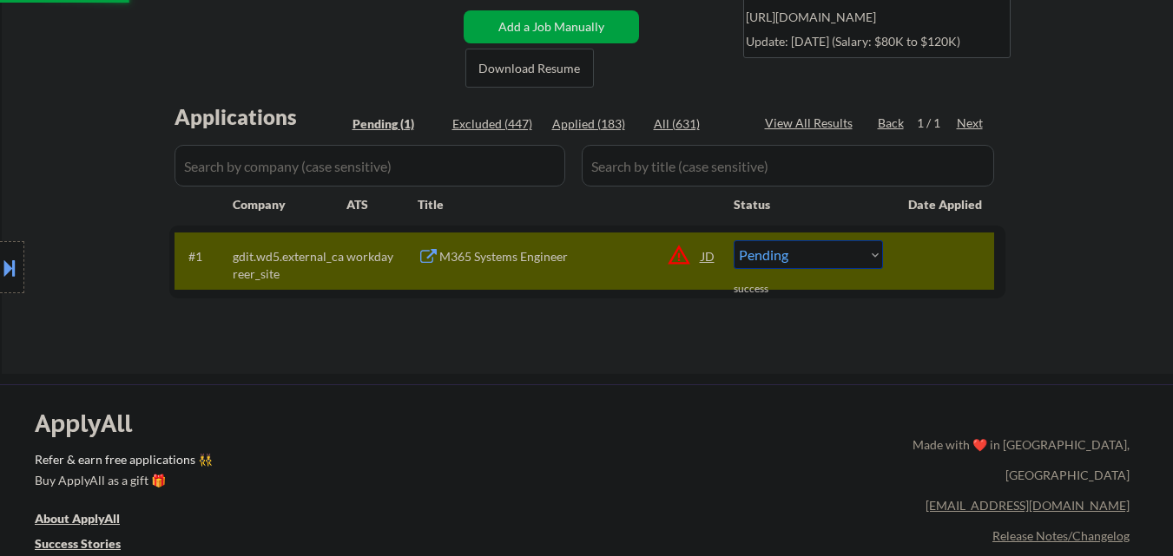
click at [840, 250] on select "Choose an option... Pending Applied Excluded (Questions) Excluded (Expired) Exc…" at bounding box center [808, 254] width 149 height 29
select select ""excluded__location_""
click at [734, 240] on select "Choose an option... Pending Applied Excluded (Questions) Excluded (Expired) Exc…" at bounding box center [808, 254] width 149 height 29
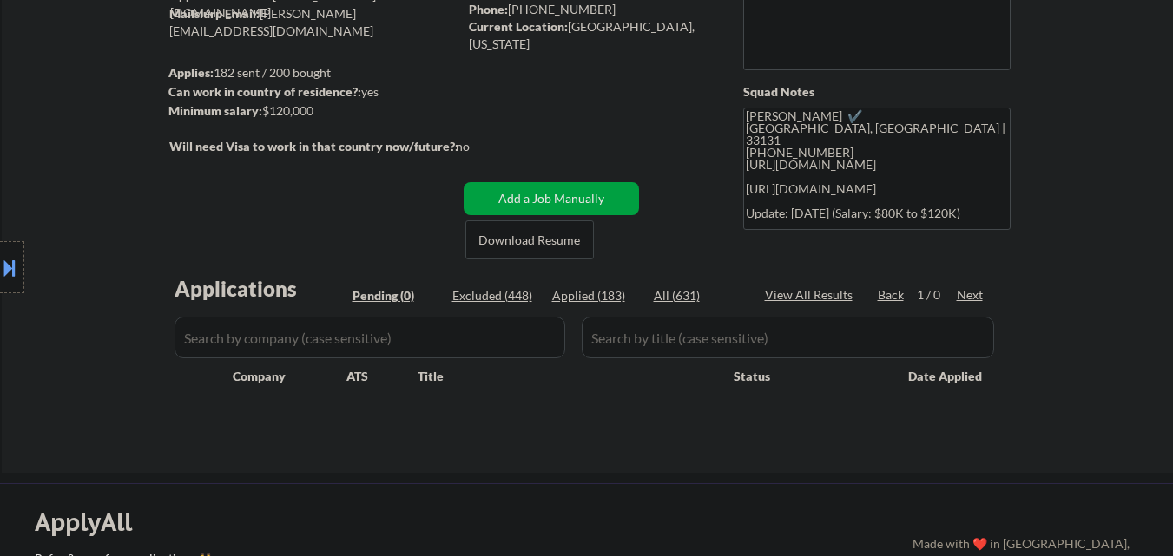
scroll to position [174, 0]
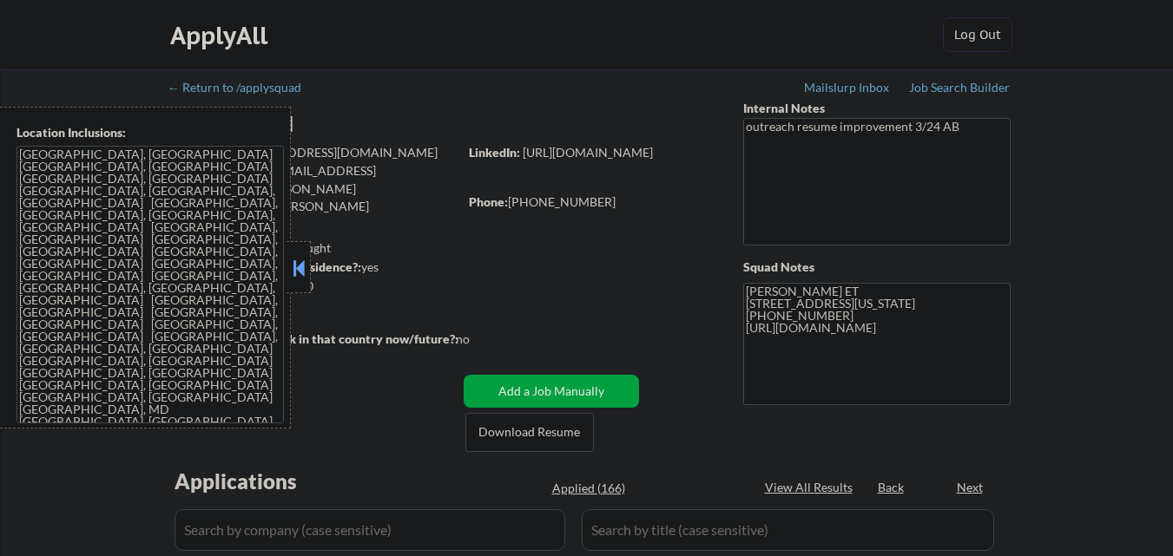
select select ""pending""
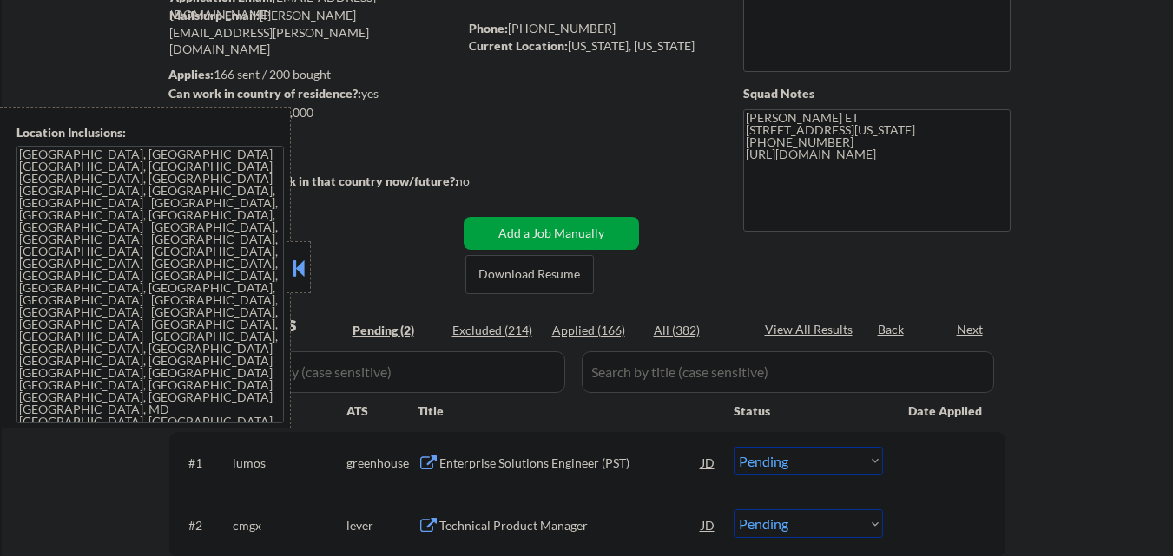
scroll to position [260, 0]
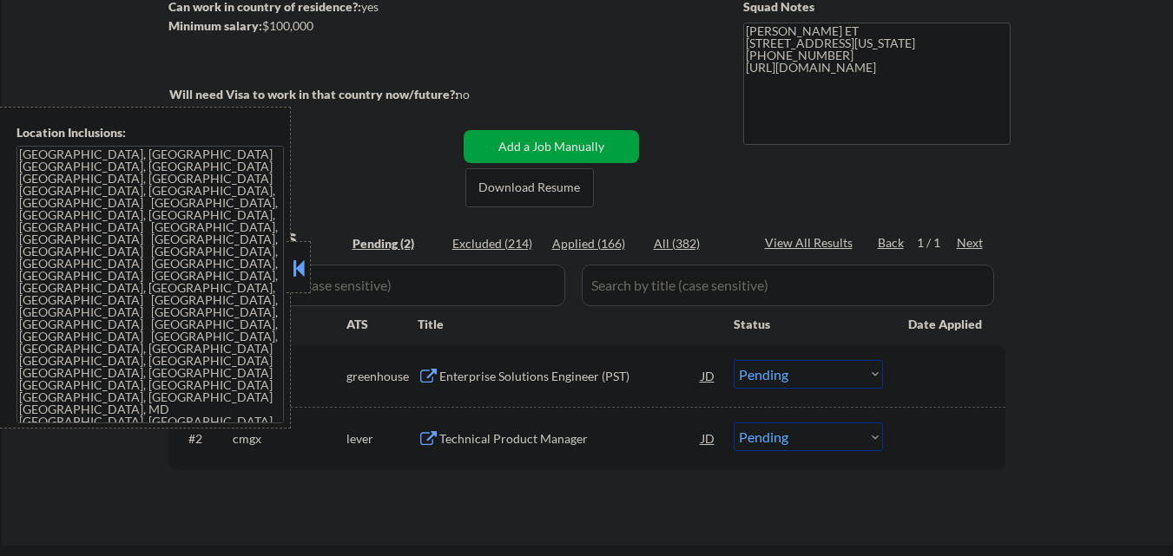
drag, startPoint x: 300, startPoint y: 267, endPoint x: 307, endPoint y: 251, distance: 17.1
click at [301, 263] on button at bounding box center [298, 268] width 19 height 26
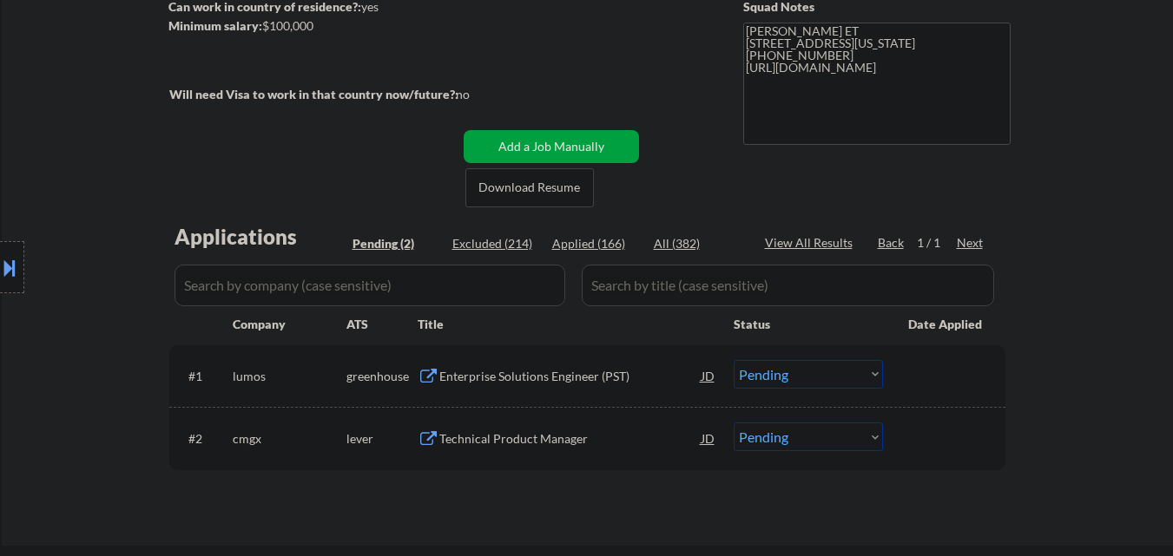
click at [571, 384] on div "Enterprise Solutions Engineer (PST)" at bounding box center [570, 376] width 262 height 17
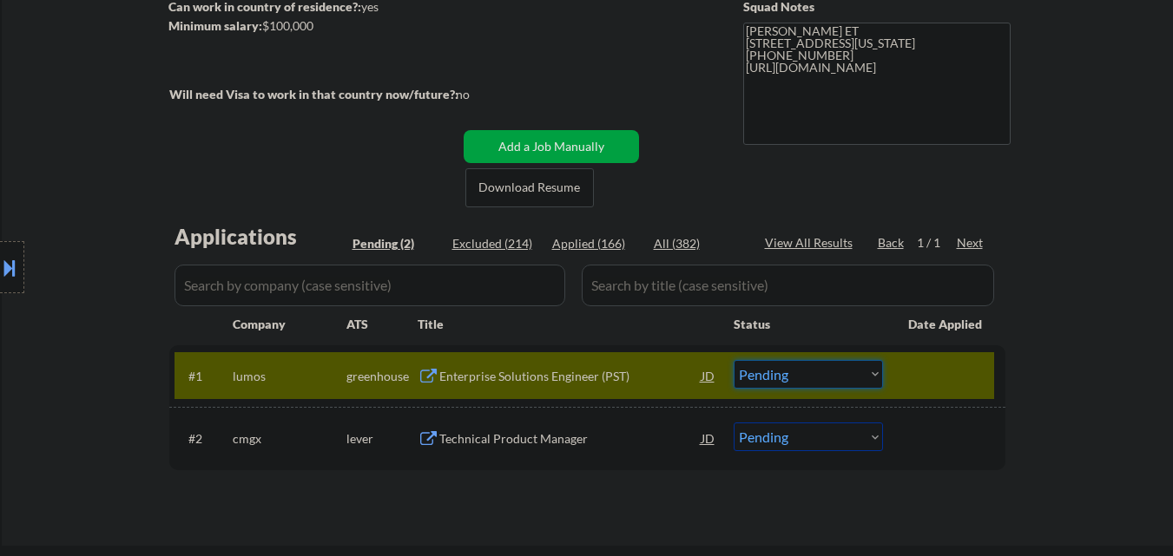
drag, startPoint x: 806, startPoint y: 367, endPoint x: 800, endPoint y: 385, distance: 19.2
click at [806, 367] on select "Choose an option... Pending Applied Excluded (Questions) Excluded (Expired) Exc…" at bounding box center [808, 374] width 149 height 29
click at [734, 360] on select "Choose an option... Pending Applied Excluded (Questions) Excluded (Expired) Exc…" at bounding box center [808, 374] width 149 height 29
select select ""pending""
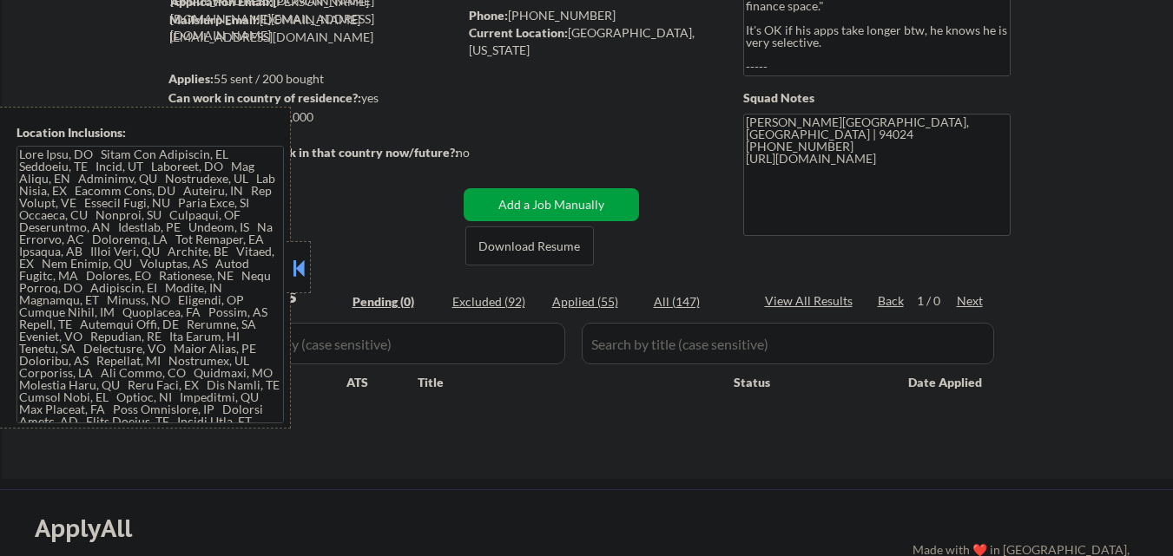
scroll to position [174, 0]
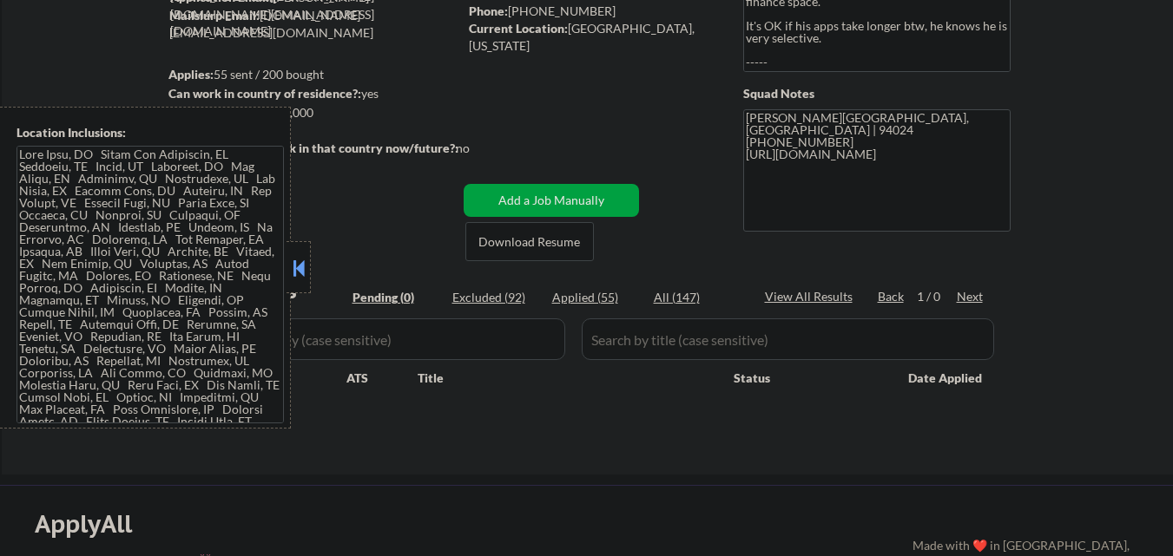
click at [299, 262] on button at bounding box center [298, 268] width 19 height 26
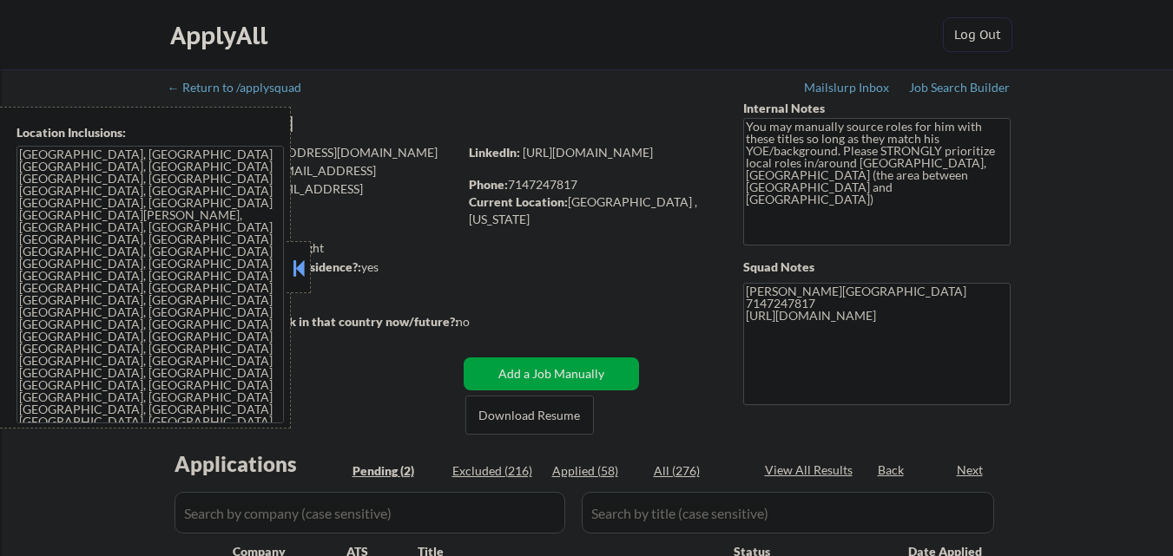
select select ""pending""
click at [294, 260] on button at bounding box center [298, 268] width 19 height 26
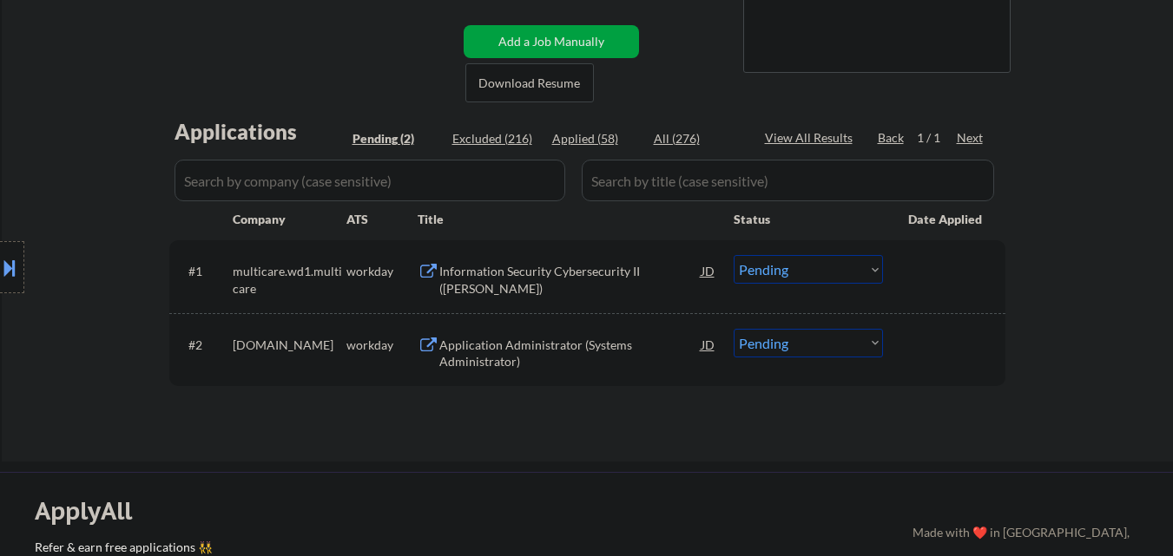
scroll to position [347, 0]
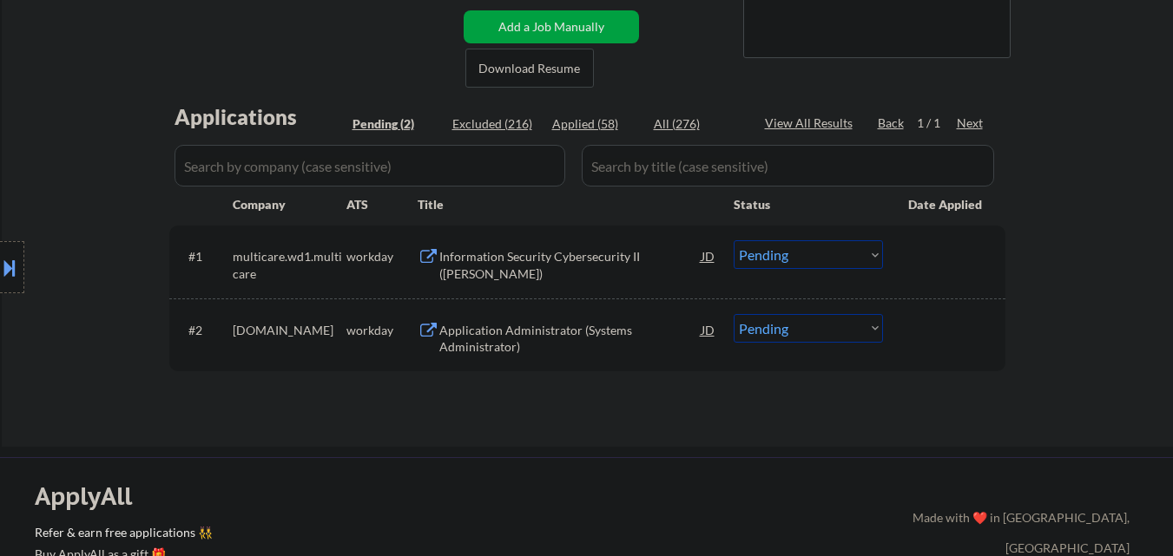
click at [588, 262] on div "Information Security Cybersecurity II (PAM)" at bounding box center [570, 265] width 262 height 34
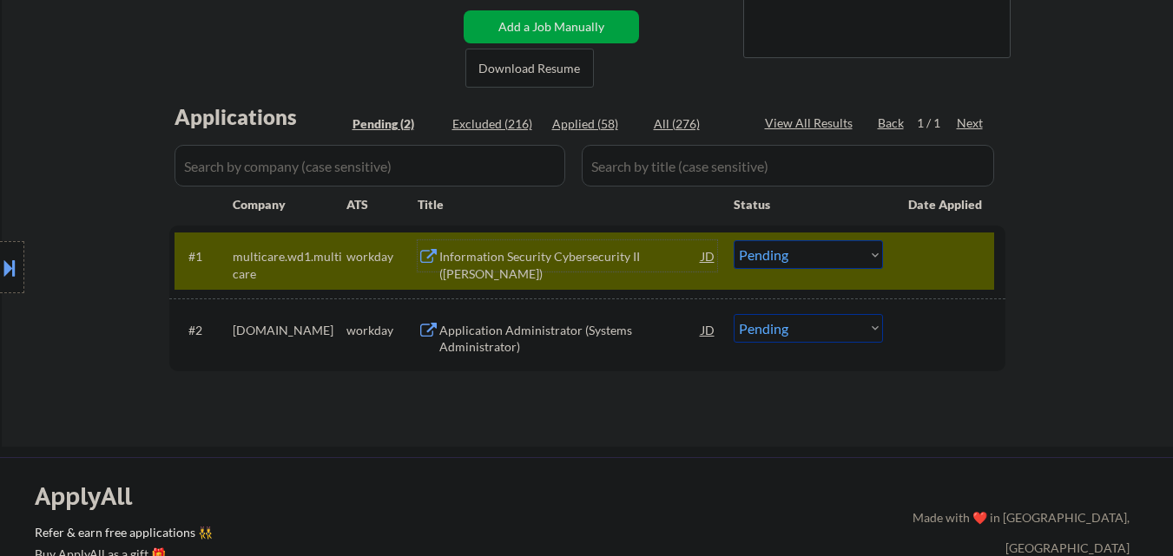
click at [596, 261] on div "Information Security Cybersecurity II (PAM)" at bounding box center [570, 265] width 262 height 34
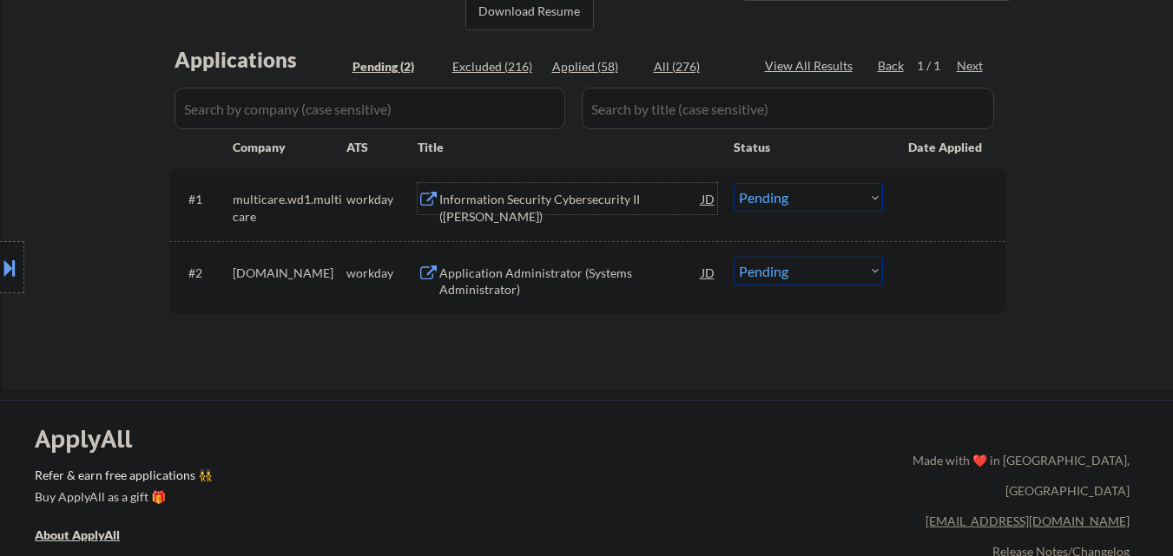
scroll to position [434, 0]
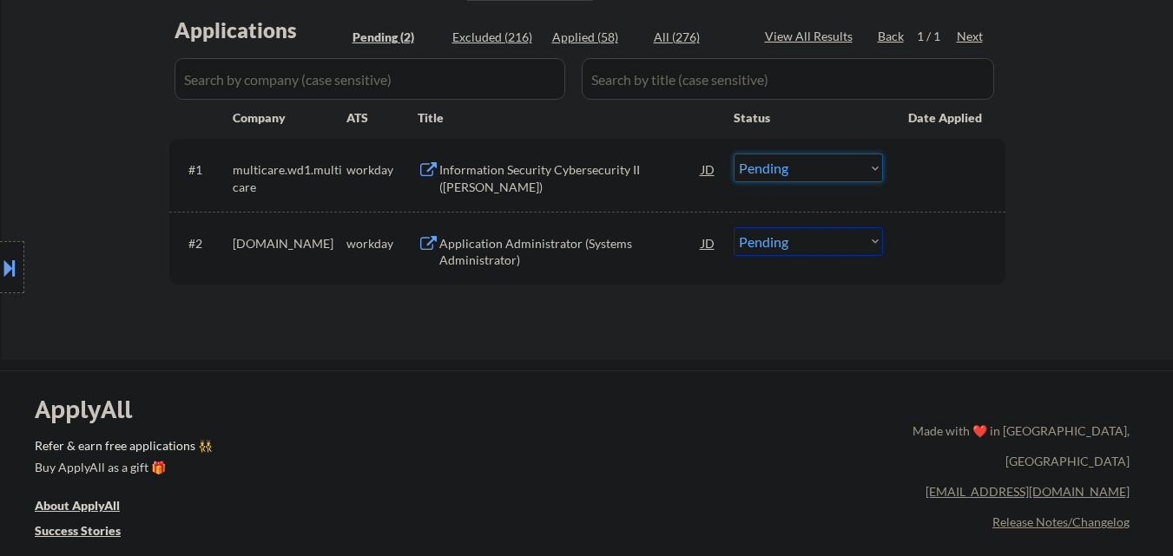
drag, startPoint x: 813, startPoint y: 172, endPoint x: 813, endPoint y: 181, distance: 9.5
click at [813, 174] on select "Choose an option... Pending Applied Excluded (Questions) Excluded (Expired) Exc…" at bounding box center [808, 168] width 149 height 29
drag, startPoint x: 2, startPoint y: 281, endPoint x: 36, endPoint y: 288, distance: 34.6
click at [3, 282] on div at bounding box center [12, 267] width 24 height 52
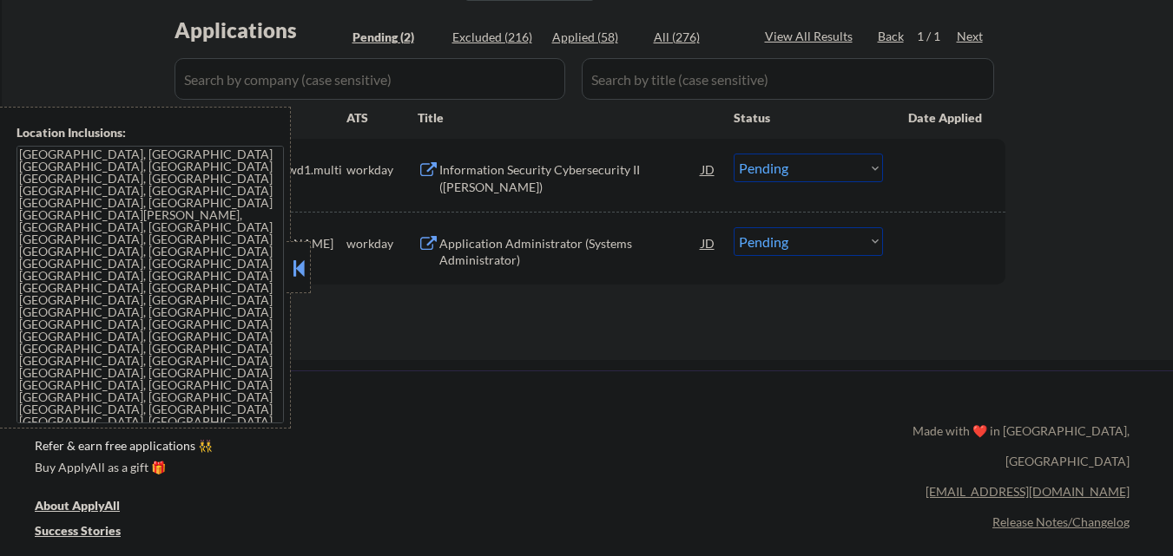
drag, startPoint x: 300, startPoint y: 281, endPoint x: 440, endPoint y: 155, distance: 188.7
click at [302, 280] on div at bounding box center [298, 267] width 24 height 52
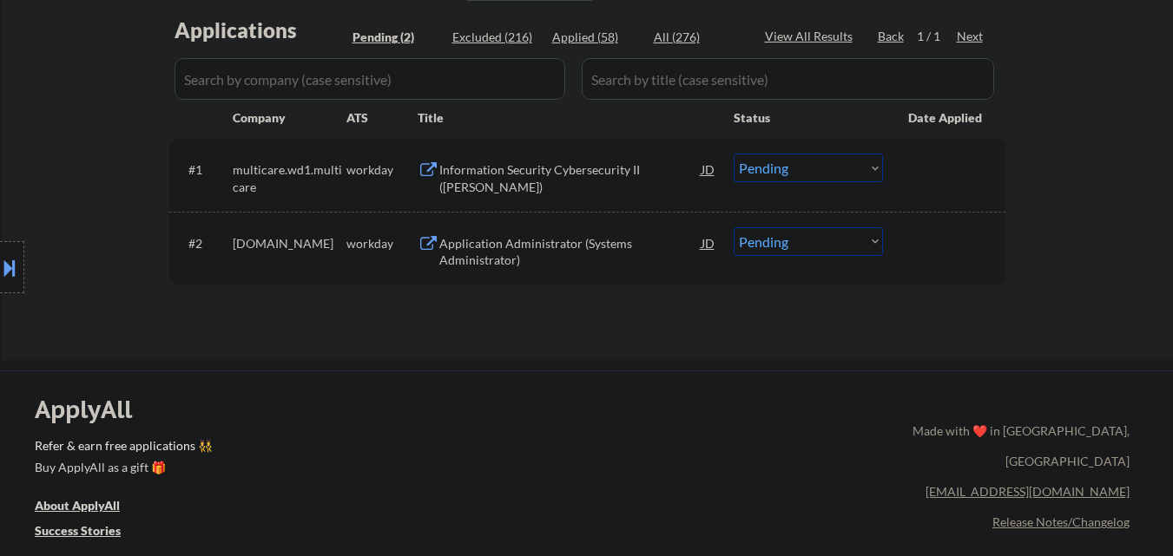
click at [688, 167] on div "Information Security Cybersecurity II (PAM)" at bounding box center [570, 178] width 262 height 34
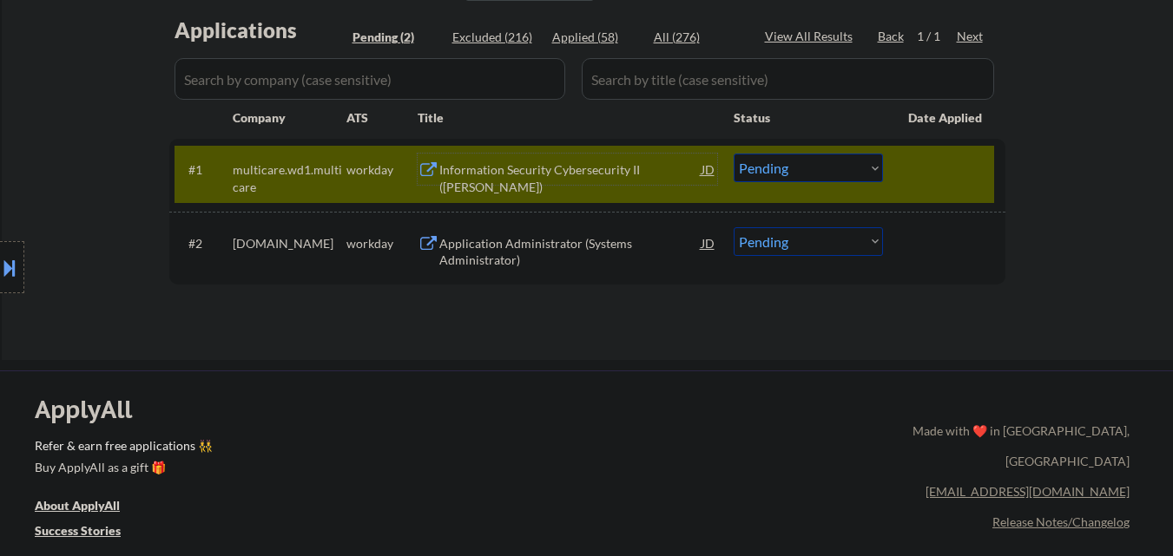
drag, startPoint x: 793, startPoint y: 166, endPoint x: 791, endPoint y: 181, distance: 14.9
click at [793, 165] on select "Choose an option... Pending Applied Excluded (Questions) Excluded (Expired) Exc…" at bounding box center [808, 168] width 149 height 29
click at [734, 154] on select "Choose an option... Pending Applied Excluded (Questions) Excluded (Expired) Exc…" at bounding box center [808, 168] width 149 height 29
select select ""pending""
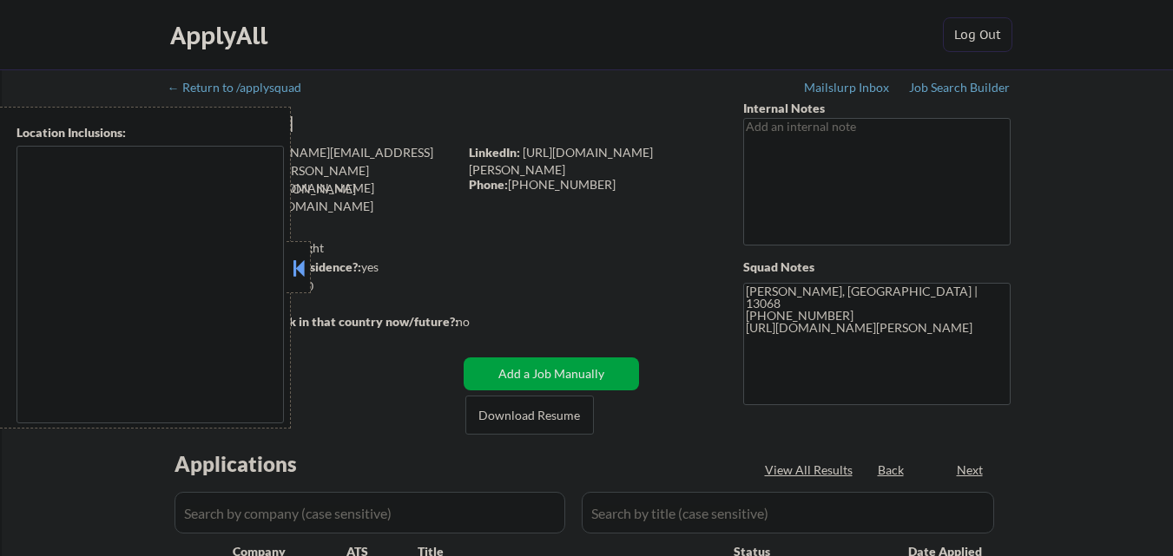
type textarea "Ithaca, NY Lansing, NY Cayuga Heights, NY Forest Home, NY East Ithaca, NY South…"
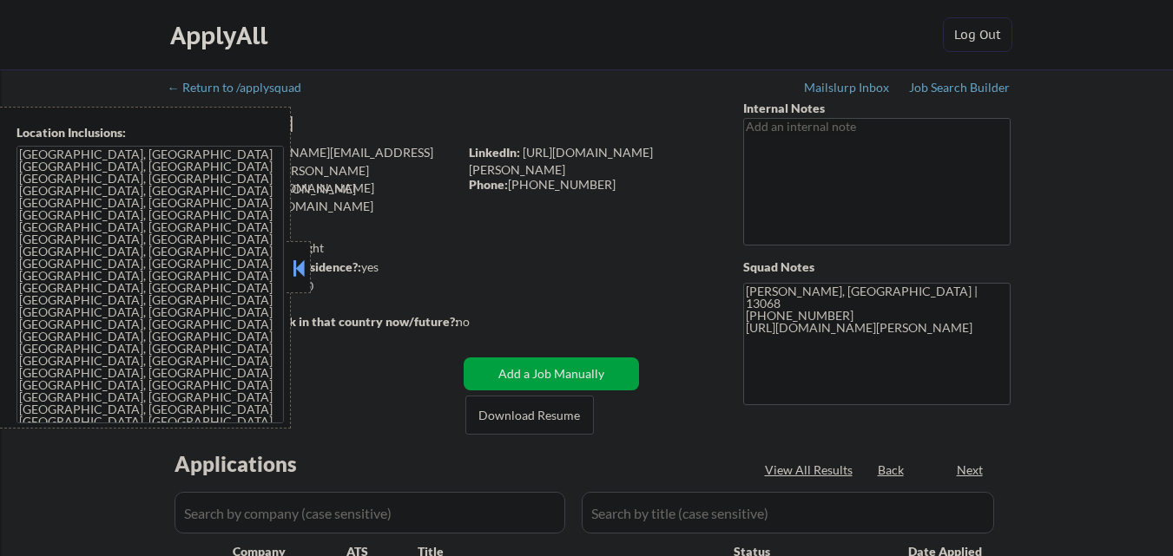
select select ""pending""
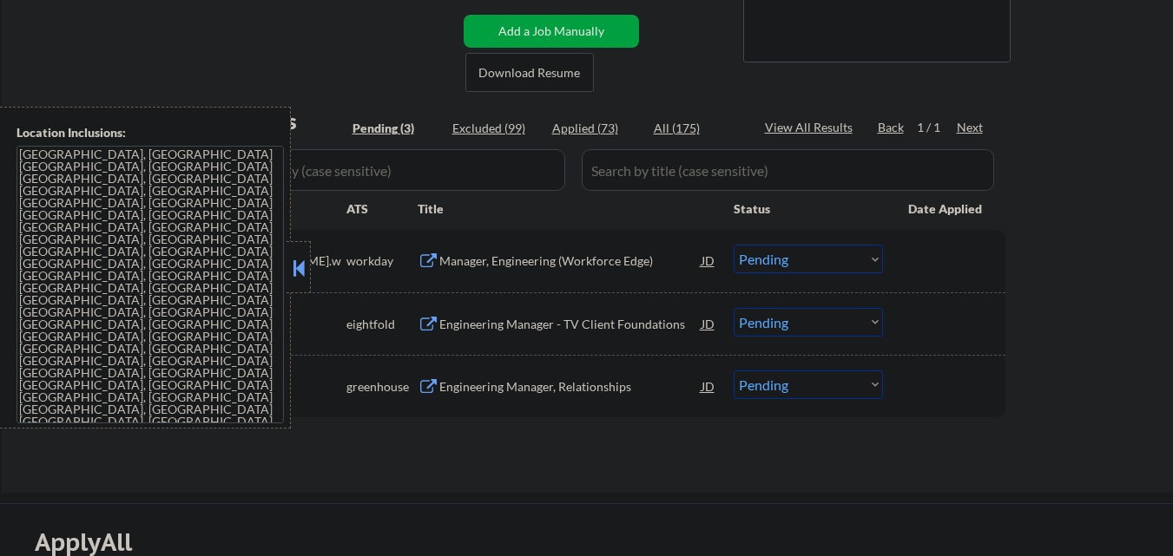
scroll to position [347, 0]
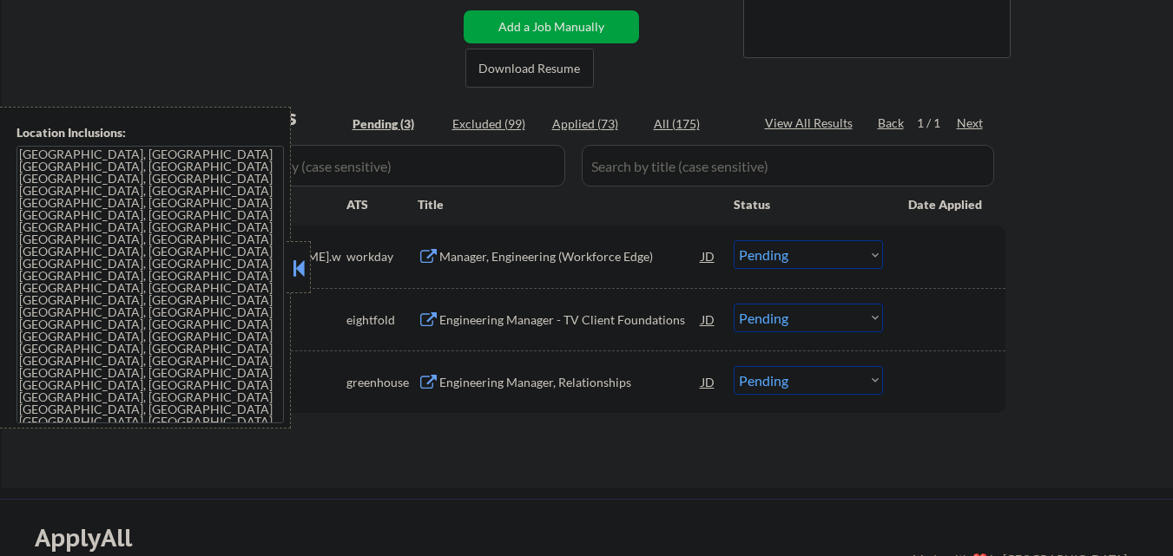
drag, startPoint x: 296, startPoint y: 280, endPoint x: 324, endPoint y: 207, distance: 77.2
click at [300, 272] on button at bounding box center [298, 268] width 19 height 26
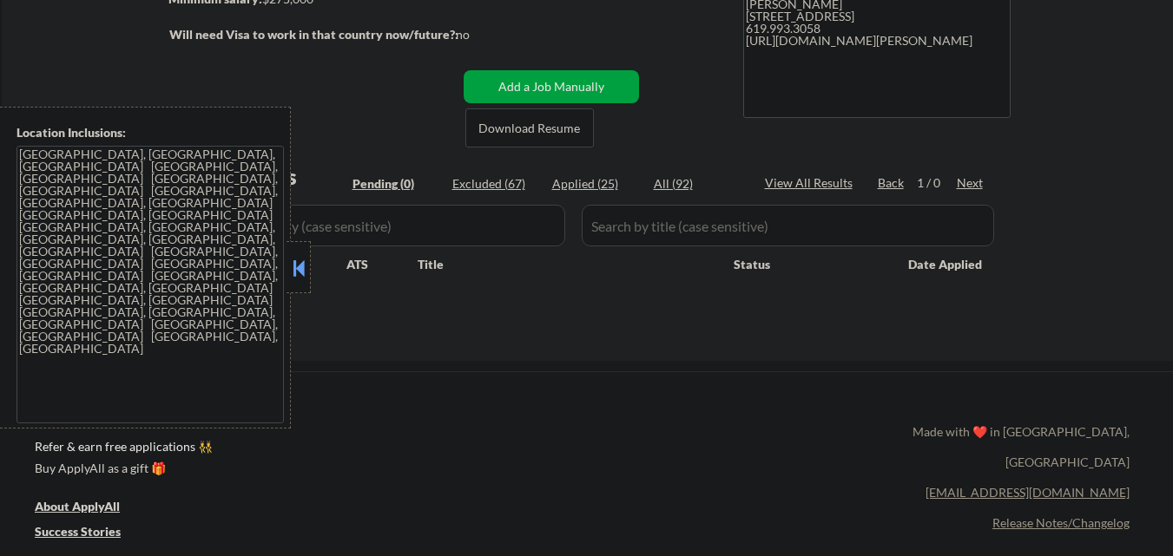
scroll to position [260, 0]
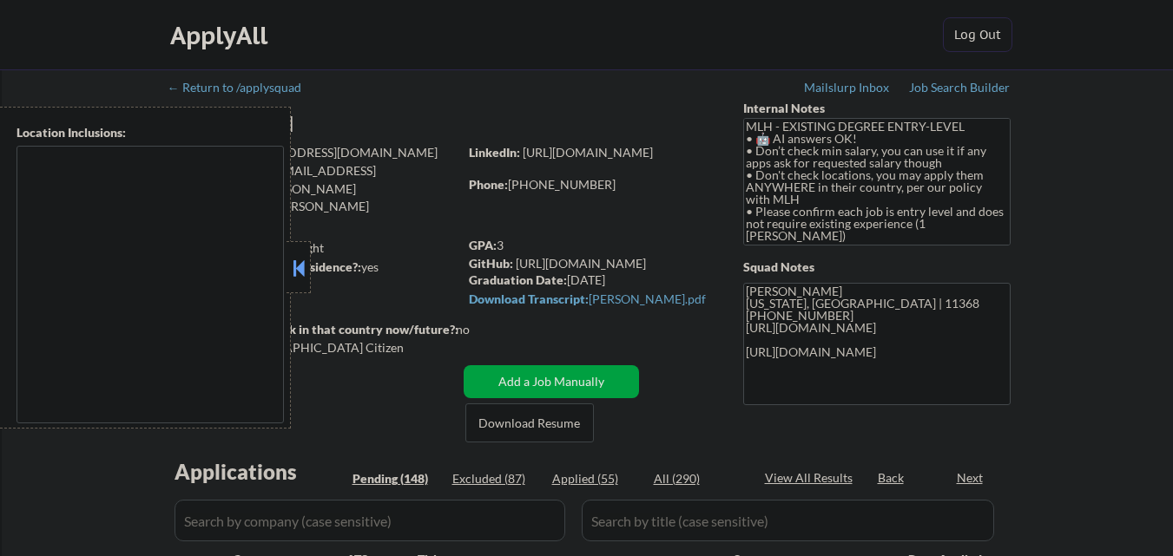
type textarea "country:[GEOGRAPHIC_DATA]"
select select ""pending""
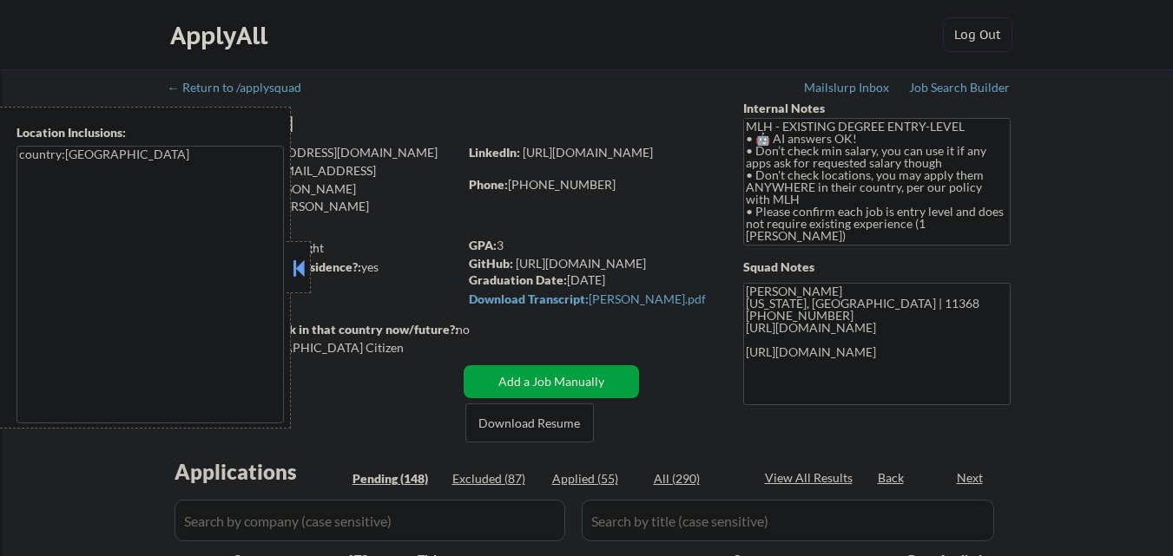
select select ""pending""
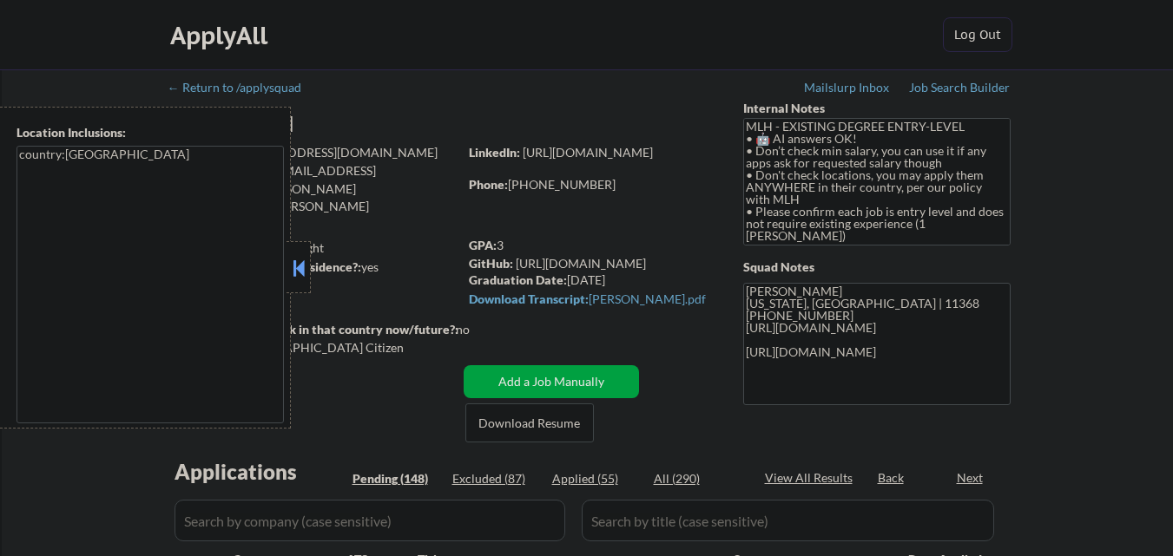
select select ""pending""
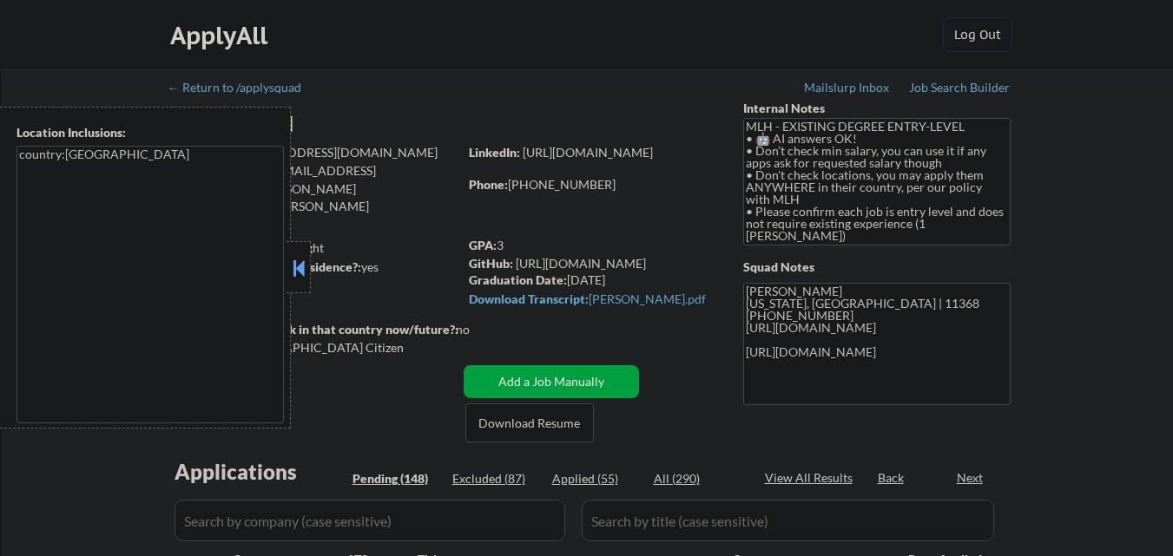
select select ""pending""
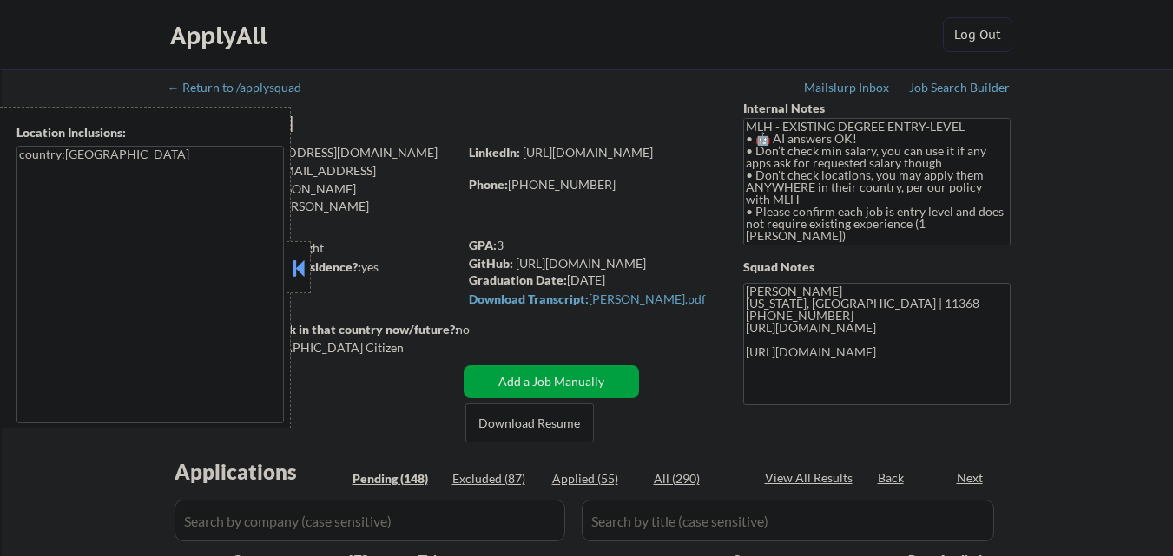
select select ""pending""
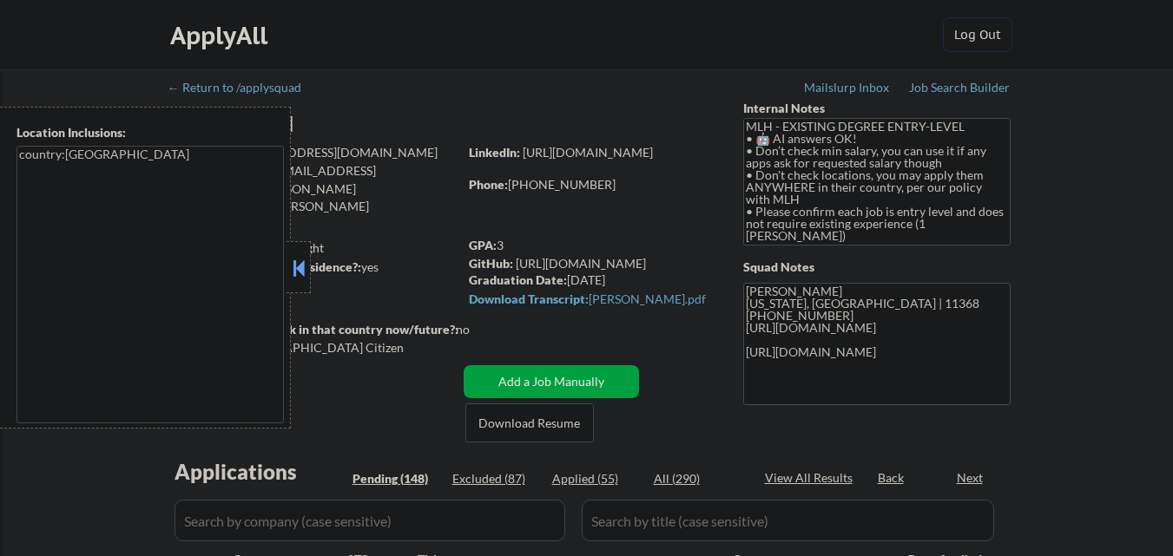
select select ""pending""
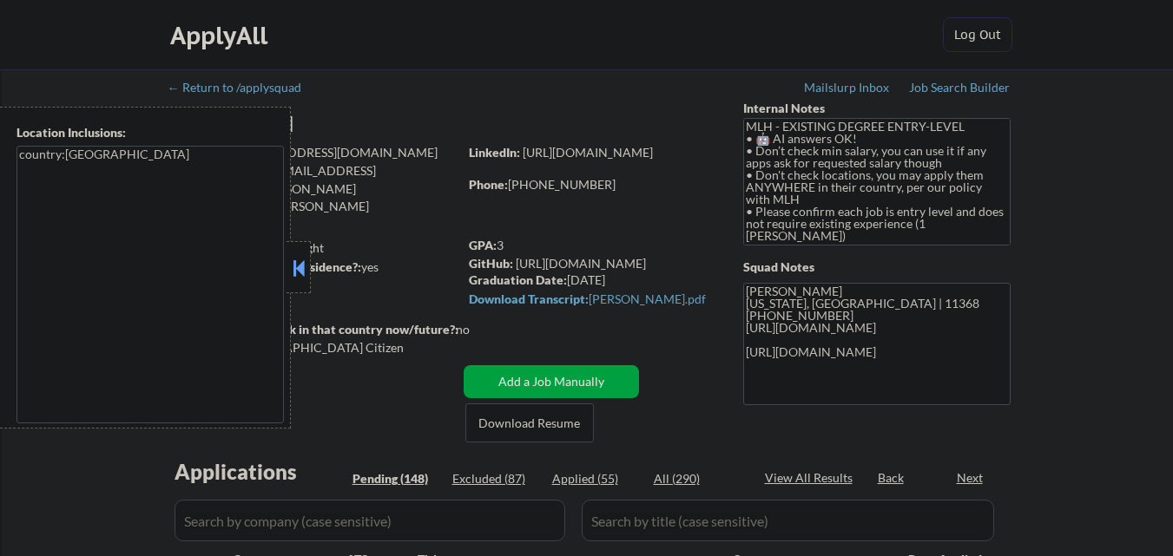
select select ""pending""
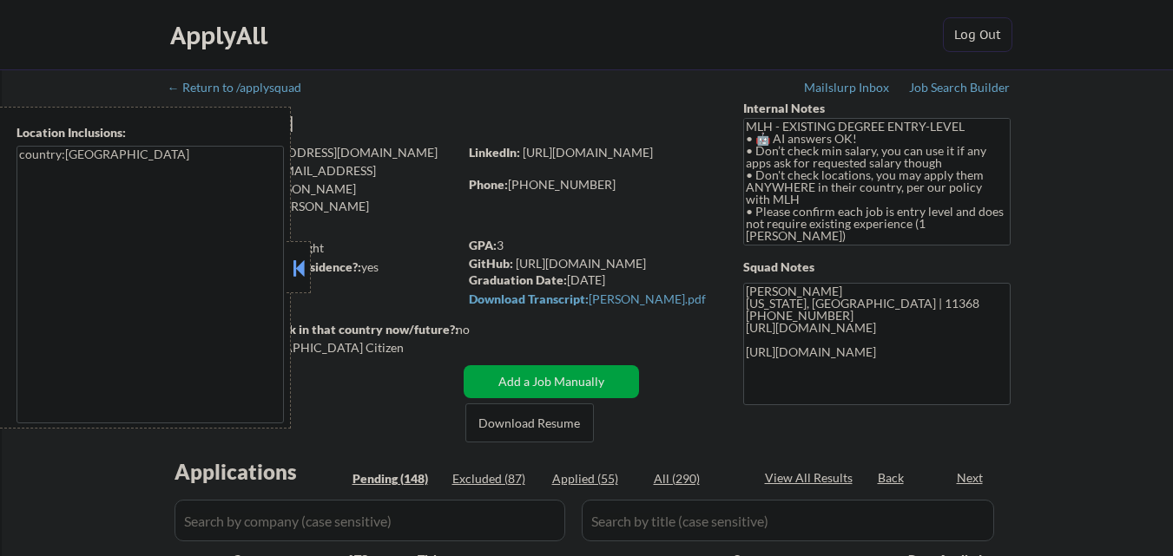
select select ""pending""
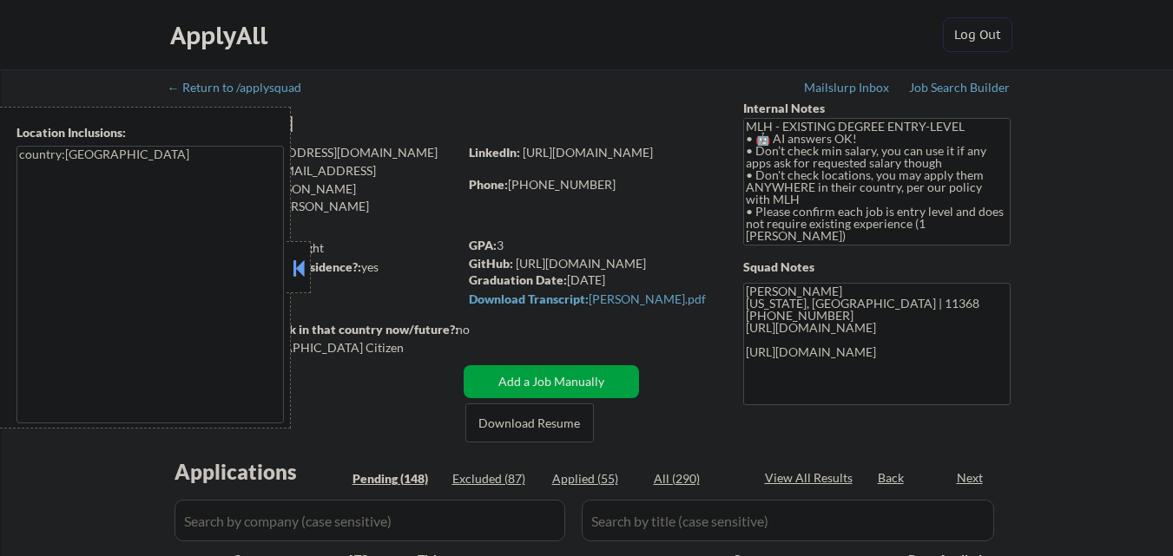
select select ""pending""
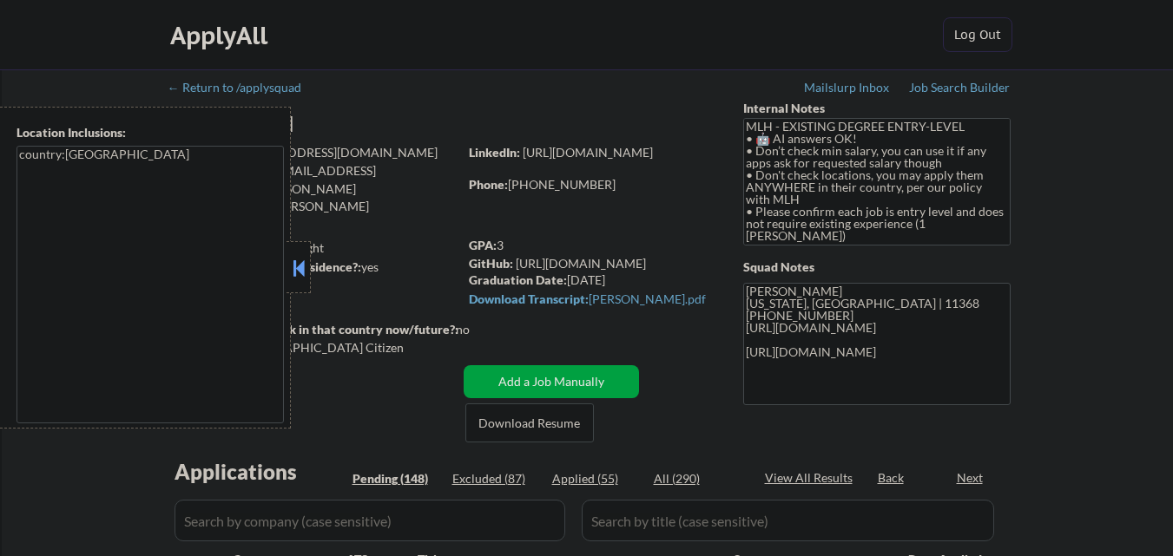
select select ""pending""
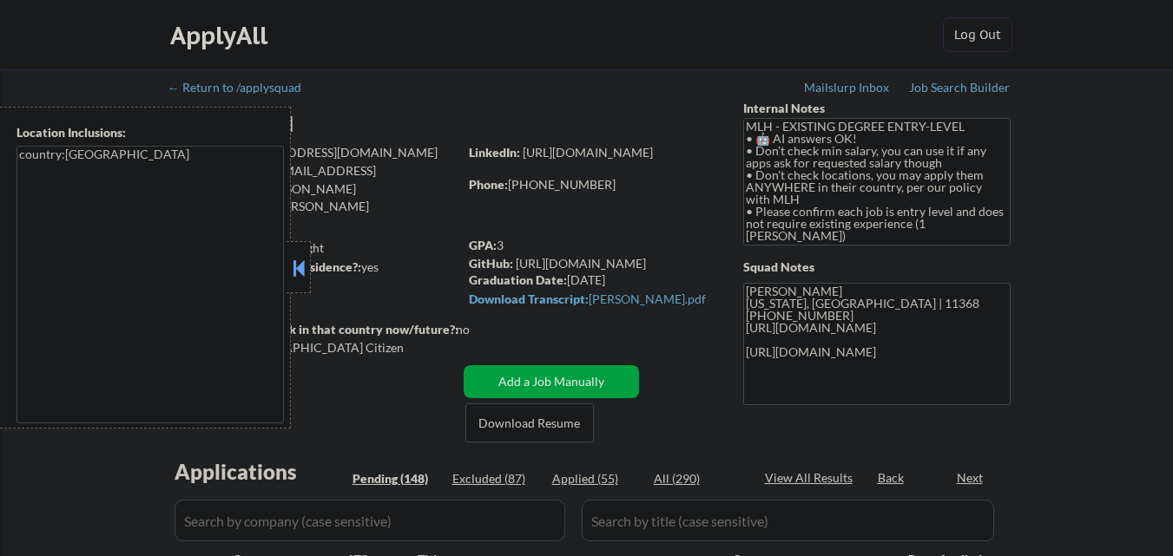
select select ""pending""
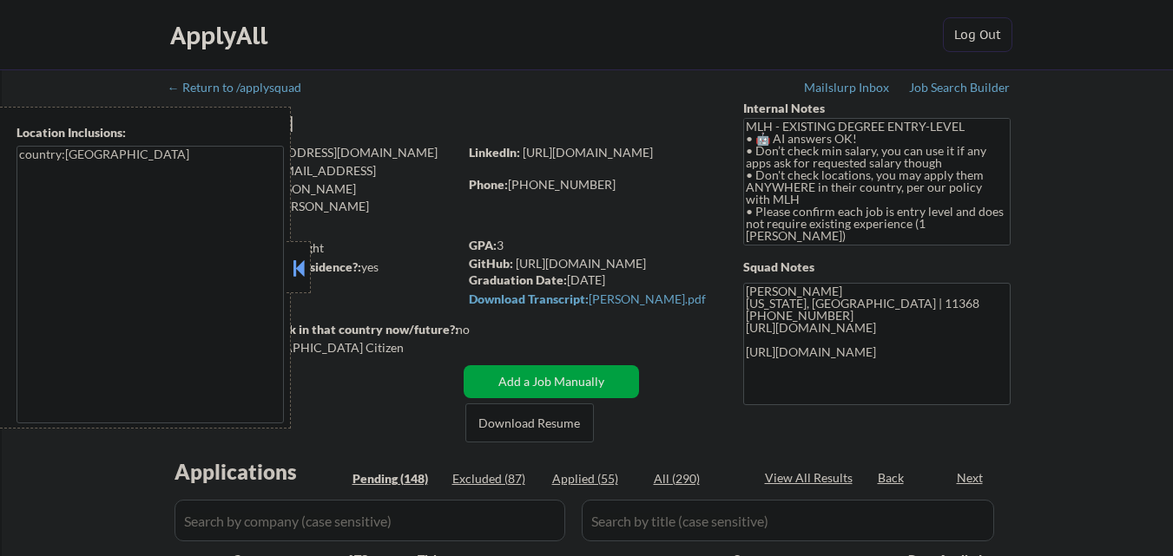
select select ""pending""
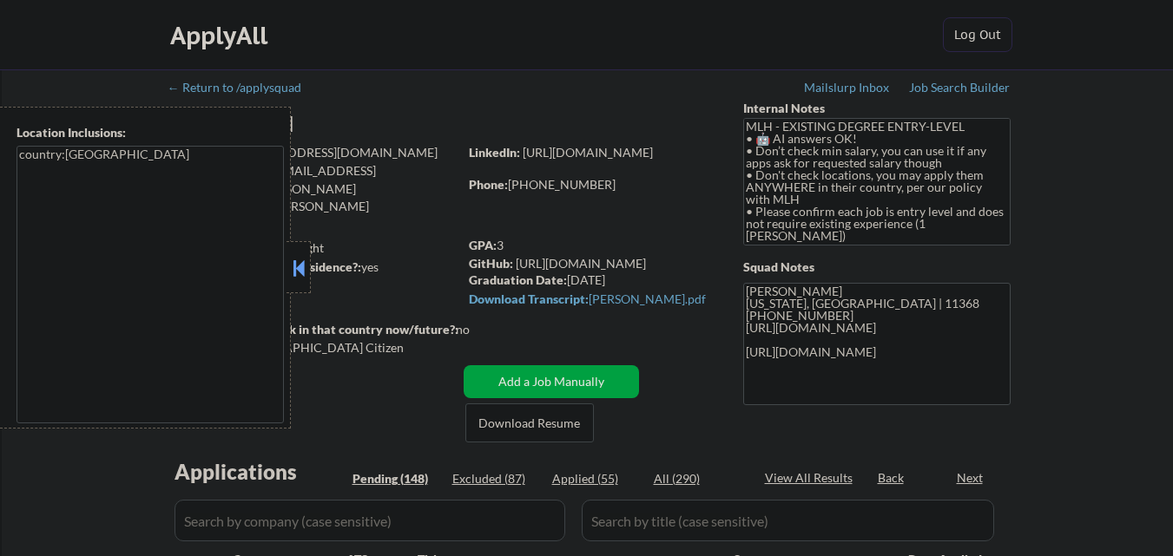
select select ""pending""
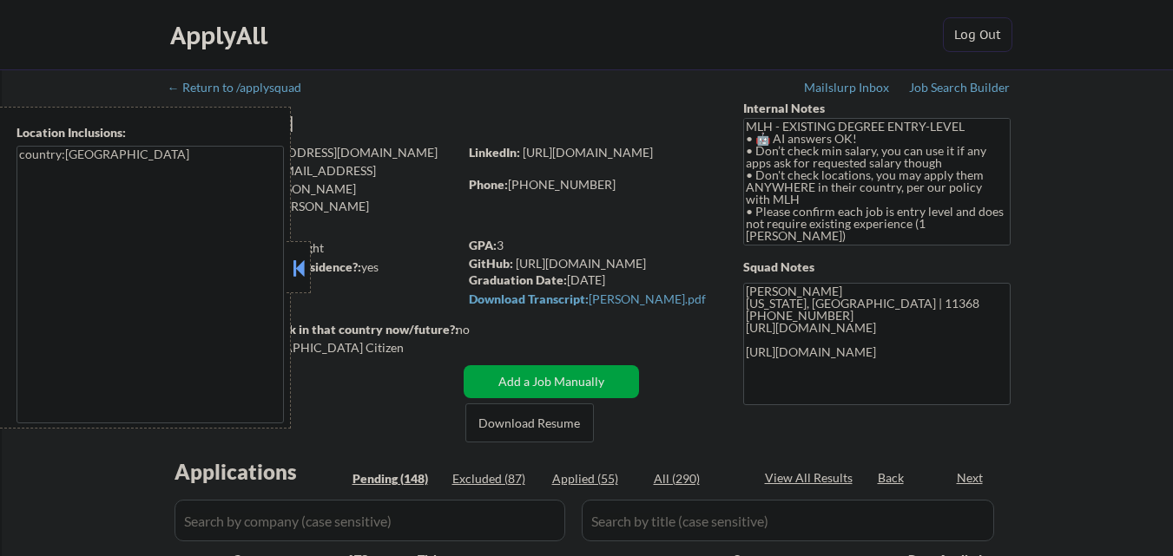
select select ""pending""
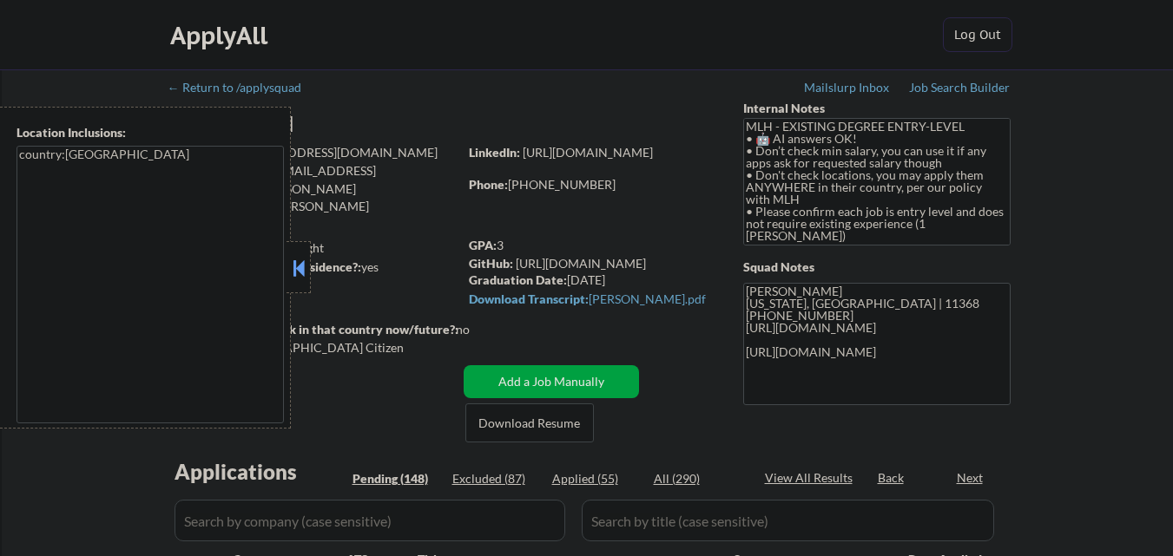
select select ""pending""
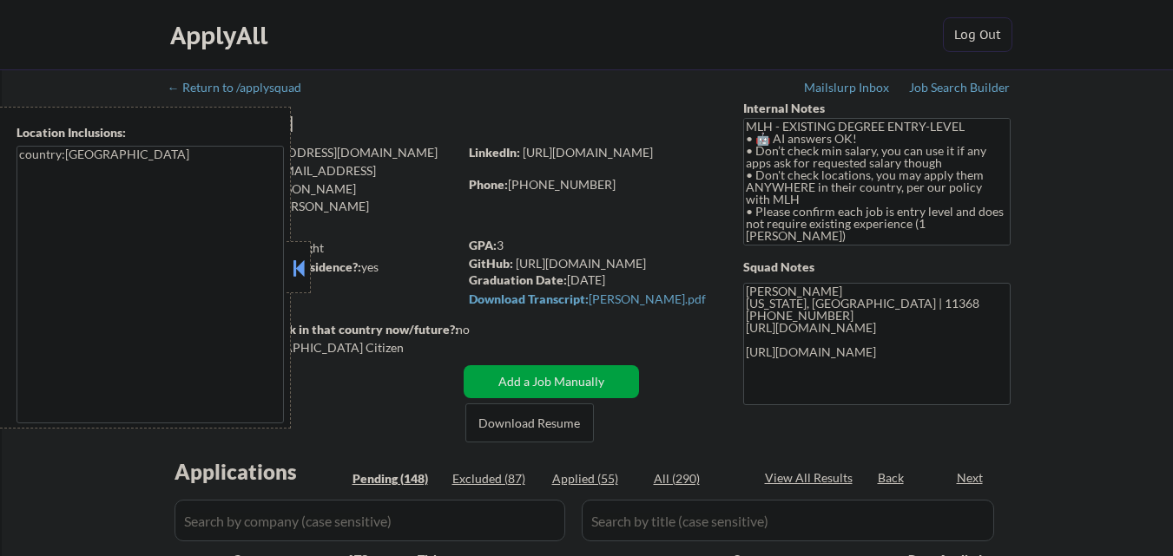
select select ""pending""
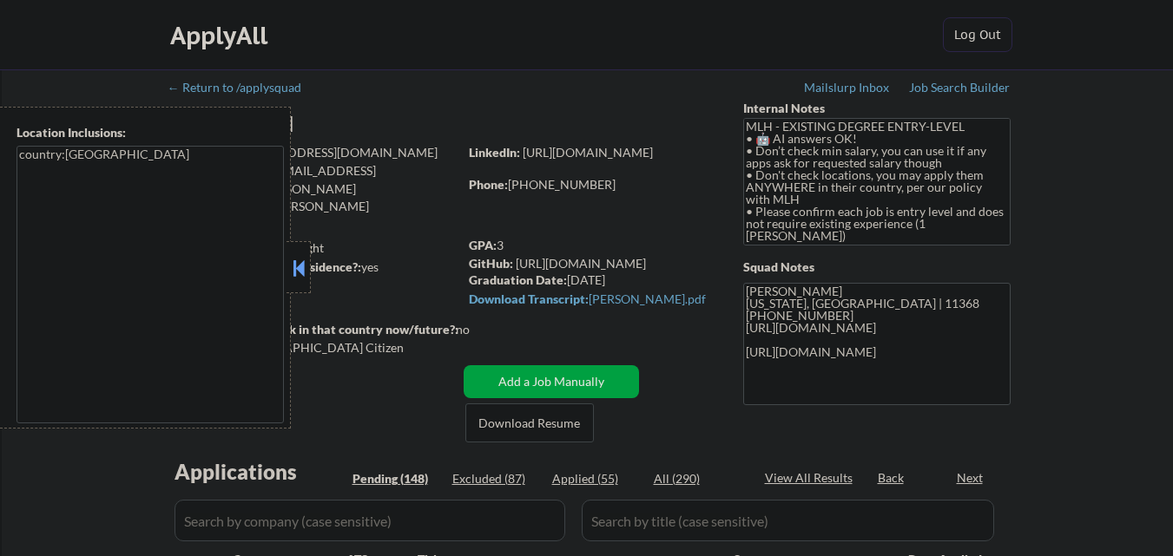
select select ""pending""
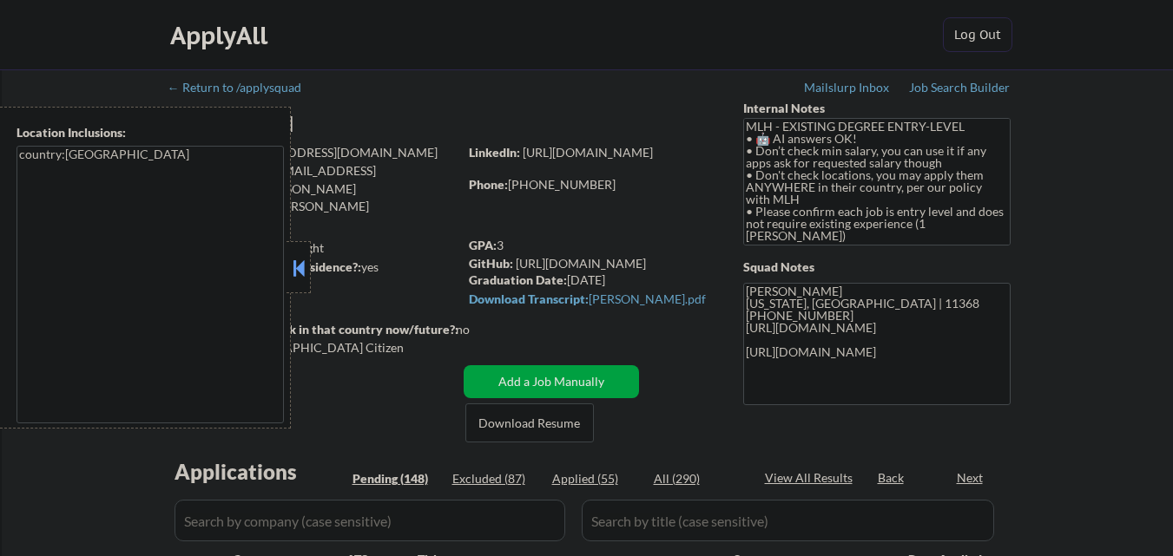
select select ""pending""
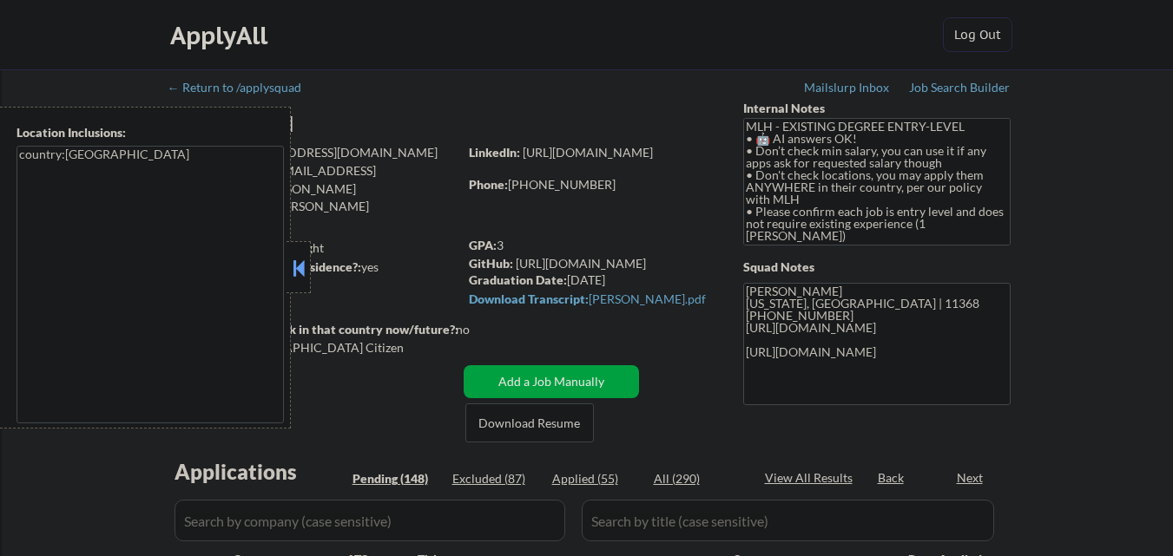
select select ""pending""
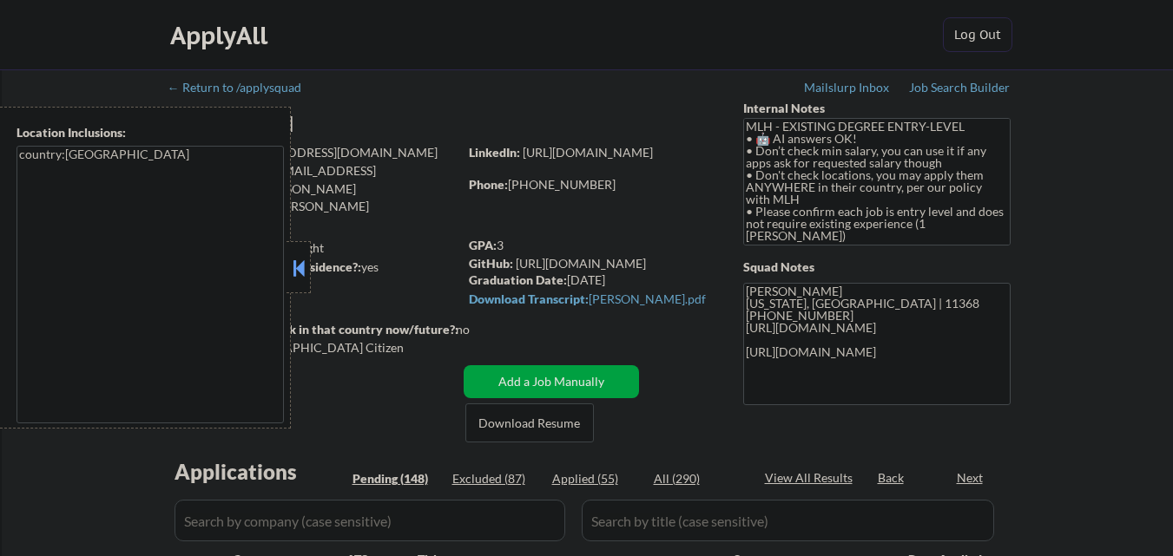
select select ""pending""
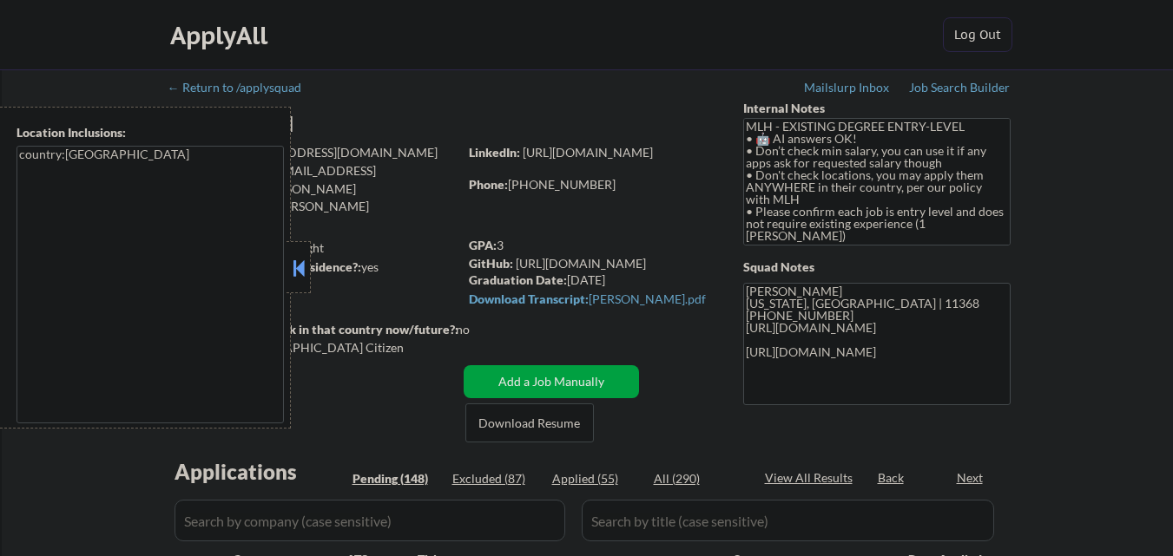
select select ""pending""
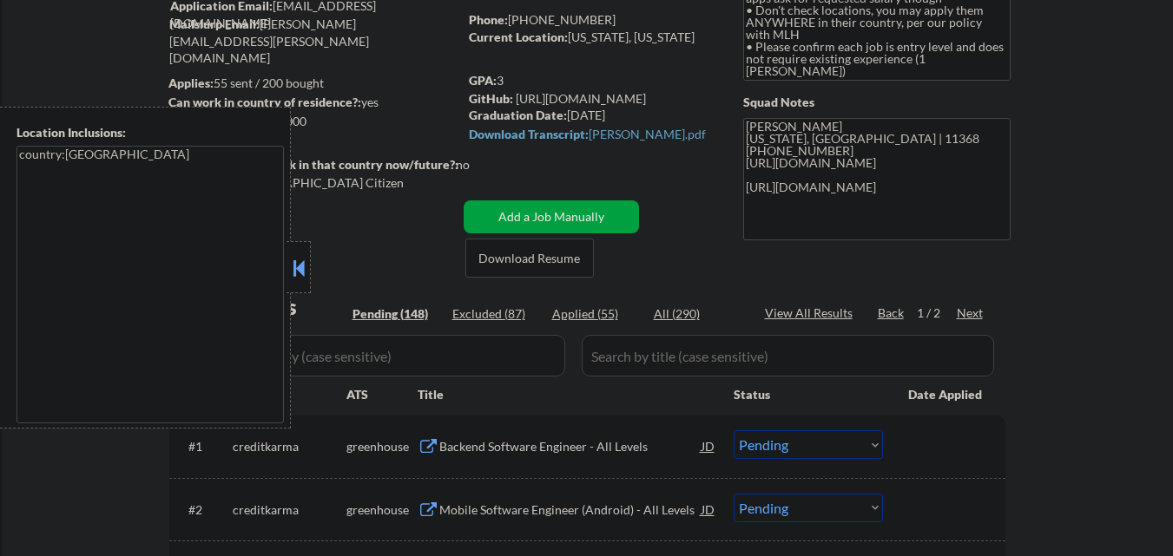
scroll to position [174, 0]
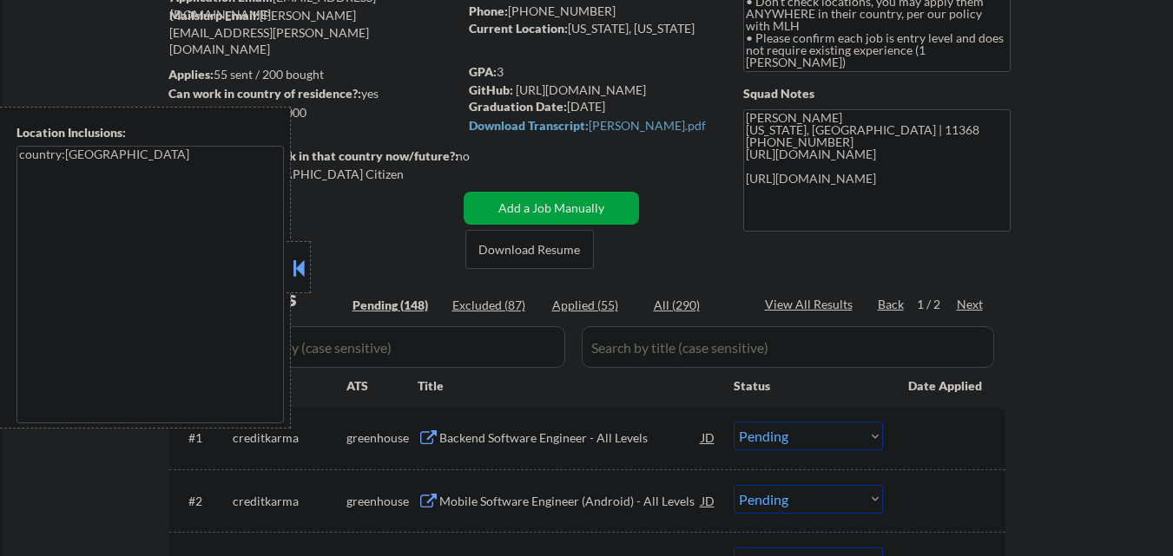
drag, startPoint x: 296, startPoint y: 280, endPoint x: 313, endPoint y: 289, distance: 18.6
click at [298, 277] on button at bounding box center [298, 268] width 19 height 26
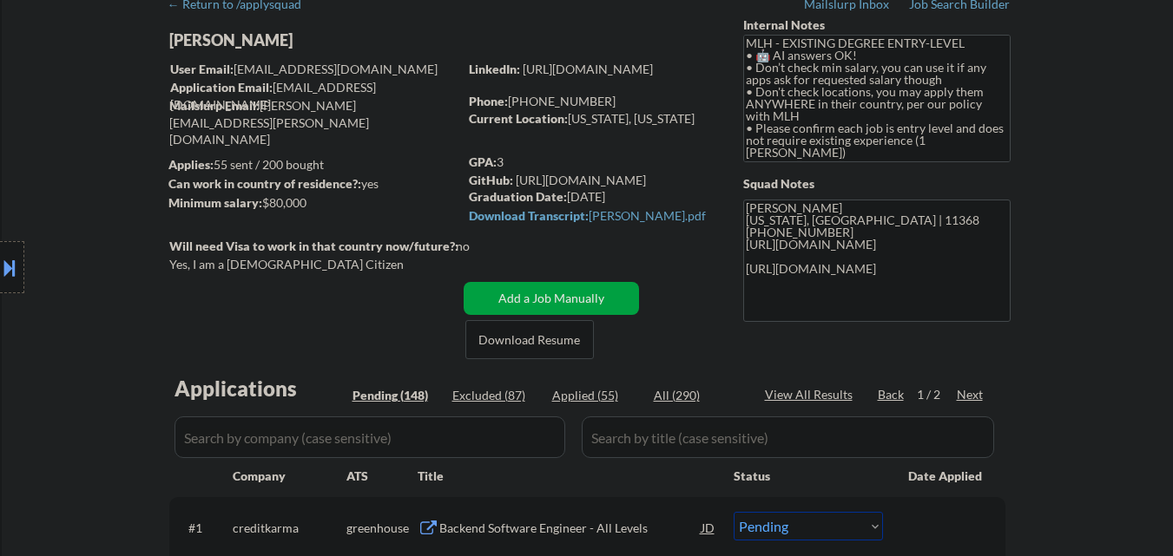
scroll to position [0, 0]
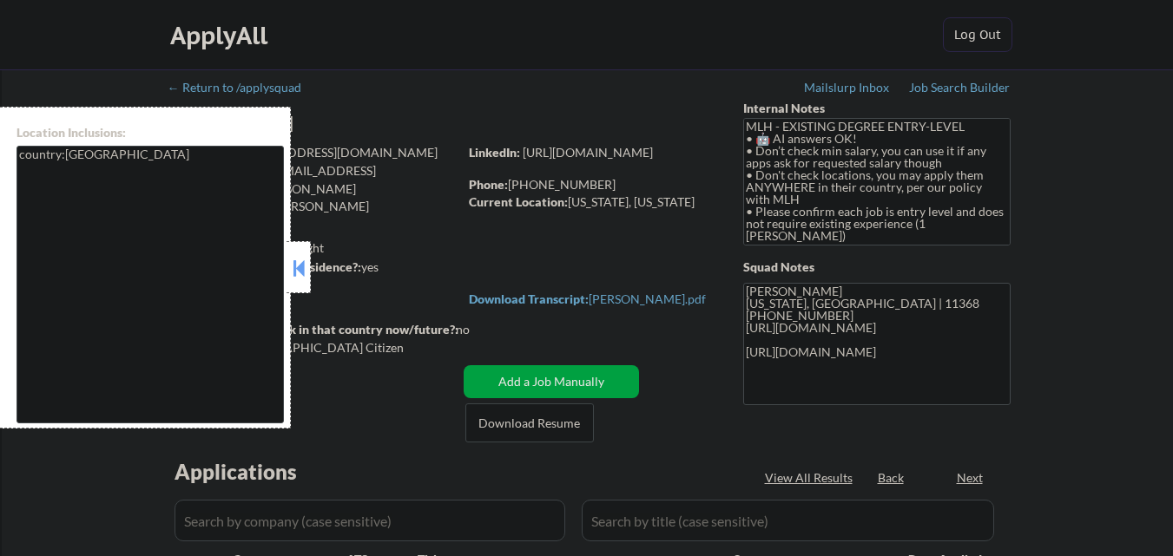
select select ""applied""
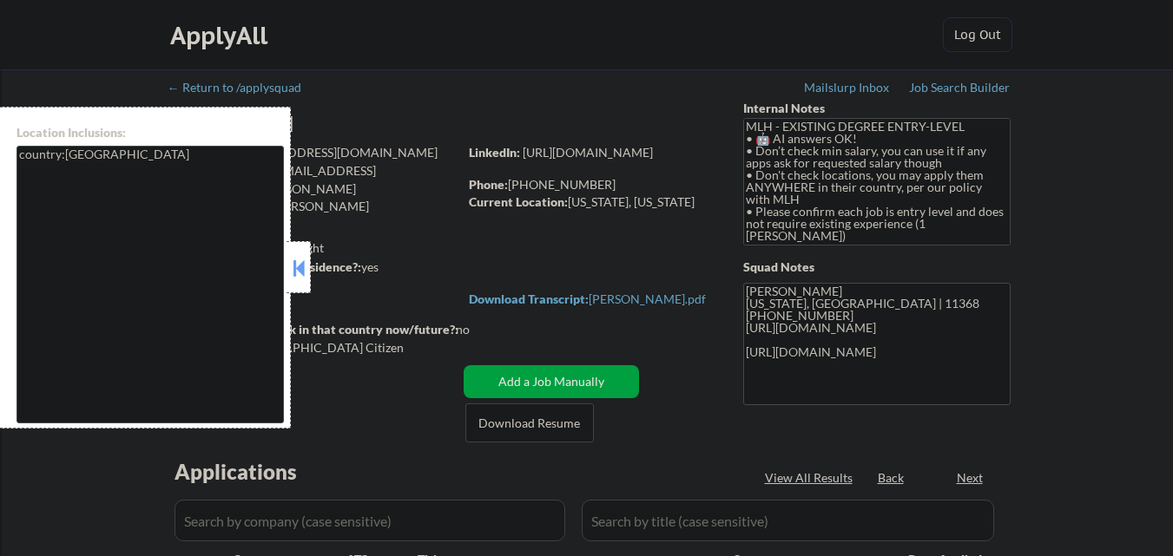
select select ""applied""
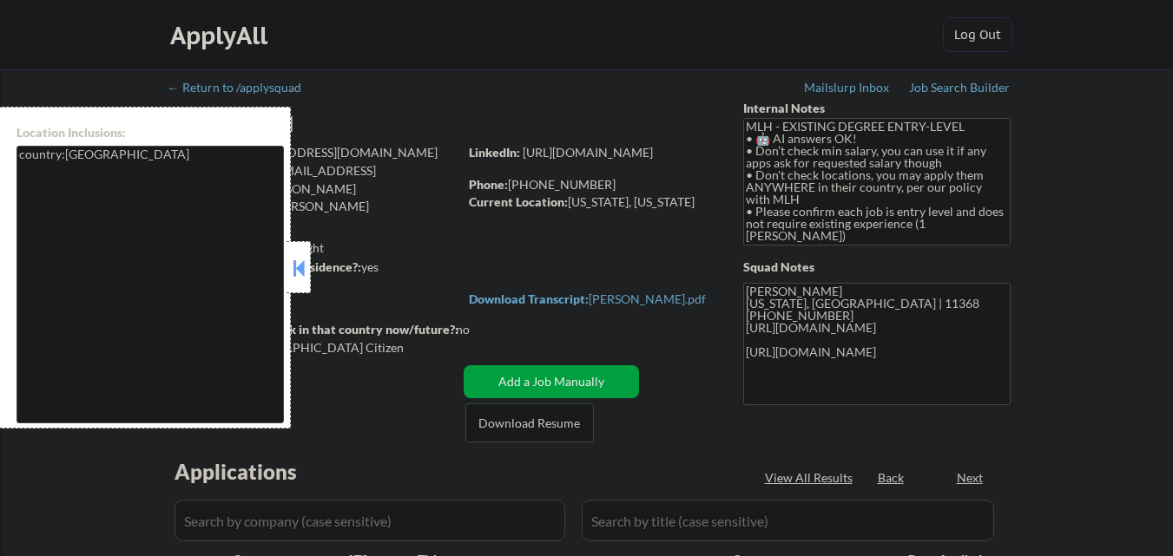
select select ""applied""
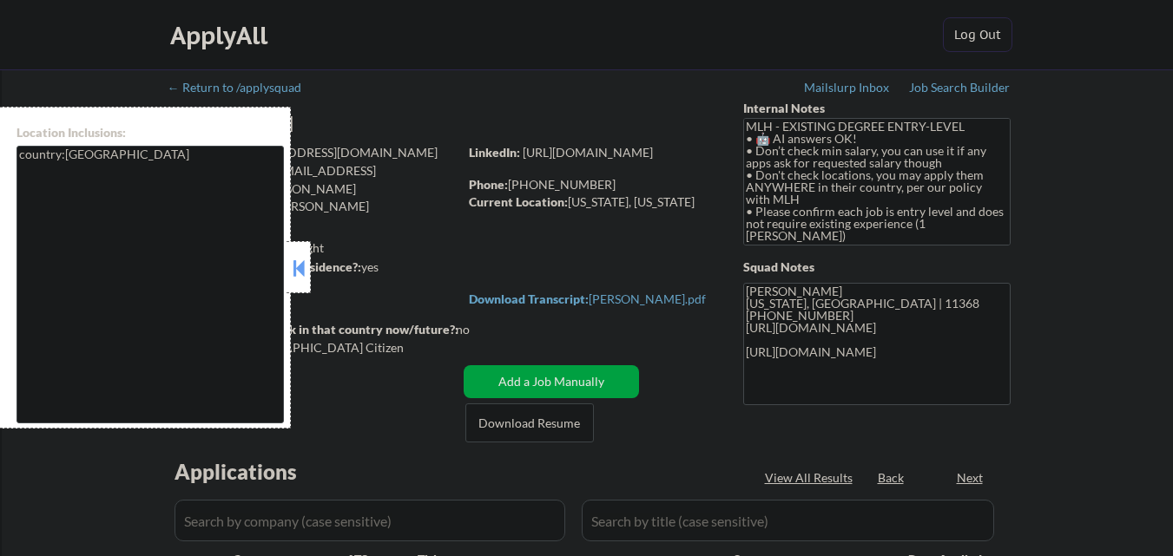
select select ""applied""
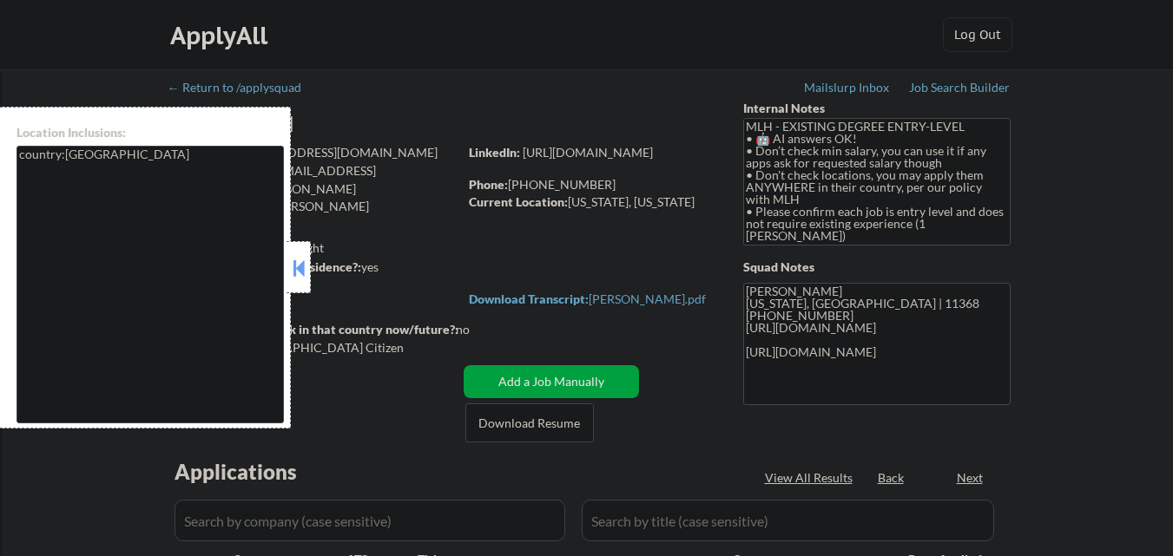
select select ""applied""
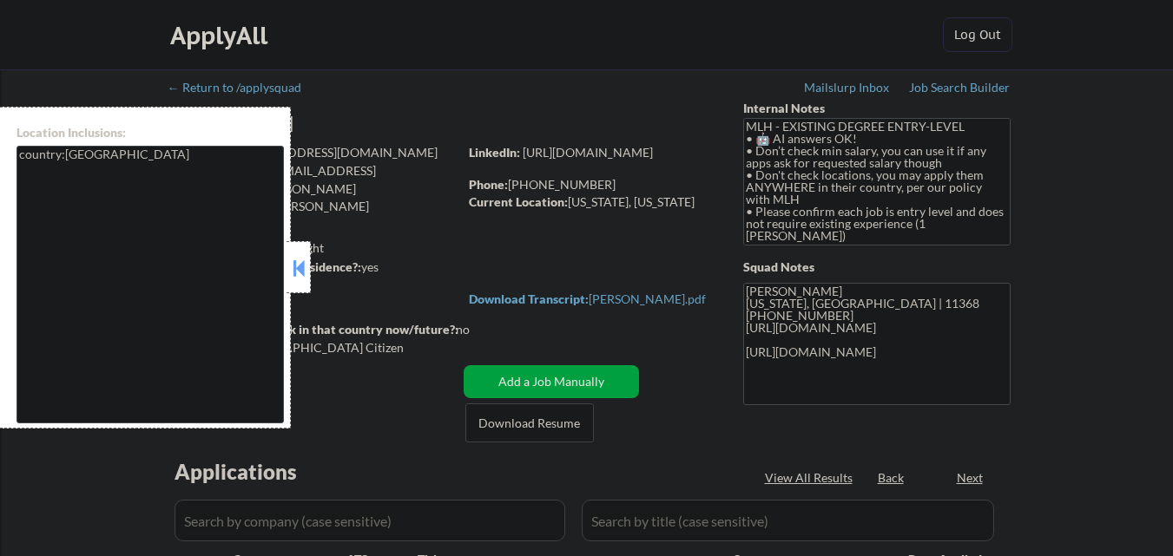
select select ""applied""
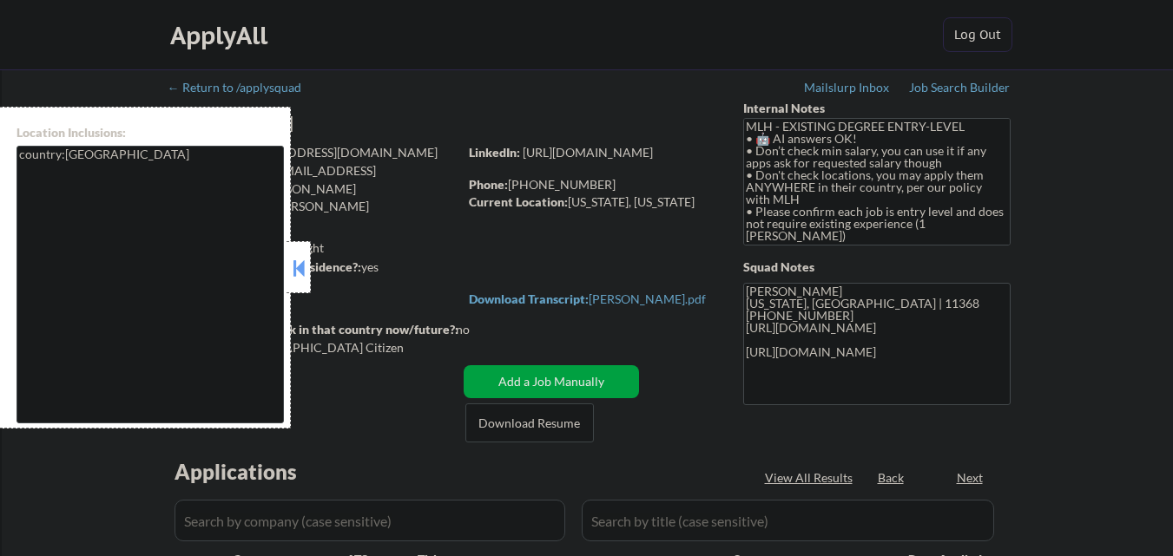
select select ""applied""
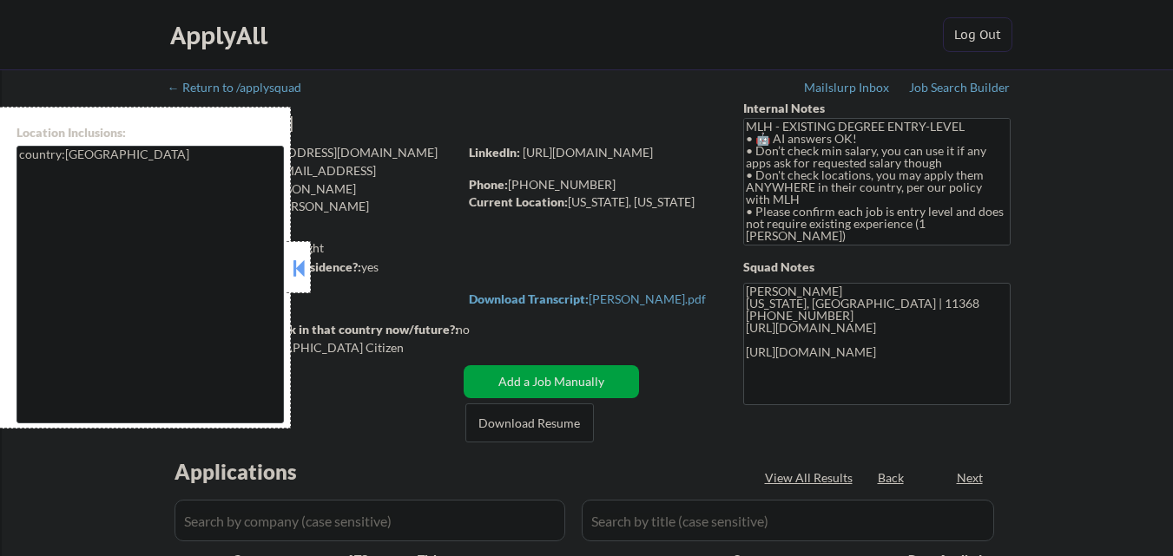
select select ""applied""
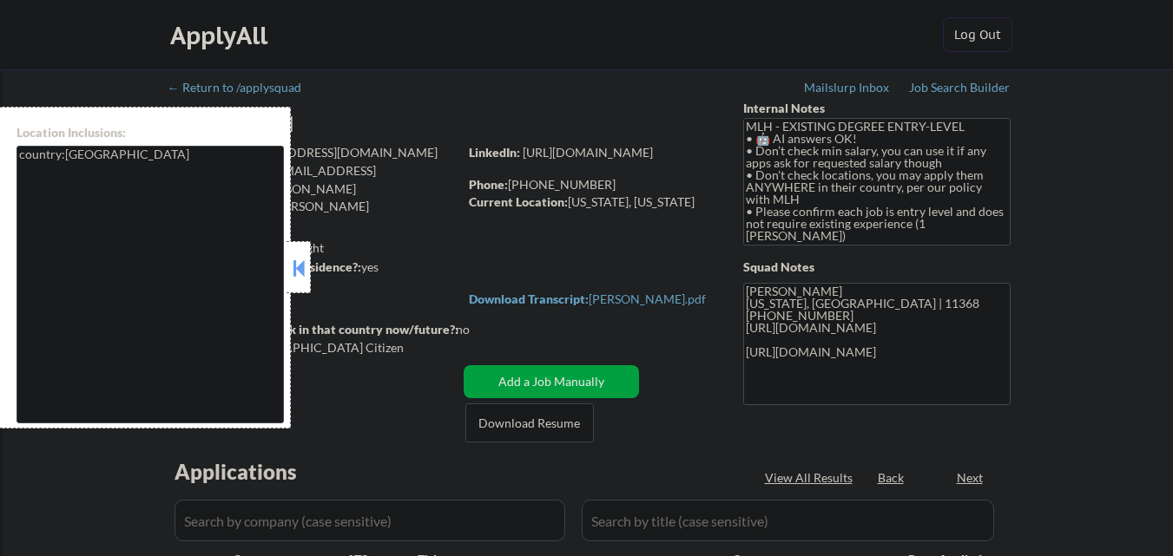
select select ""applied""
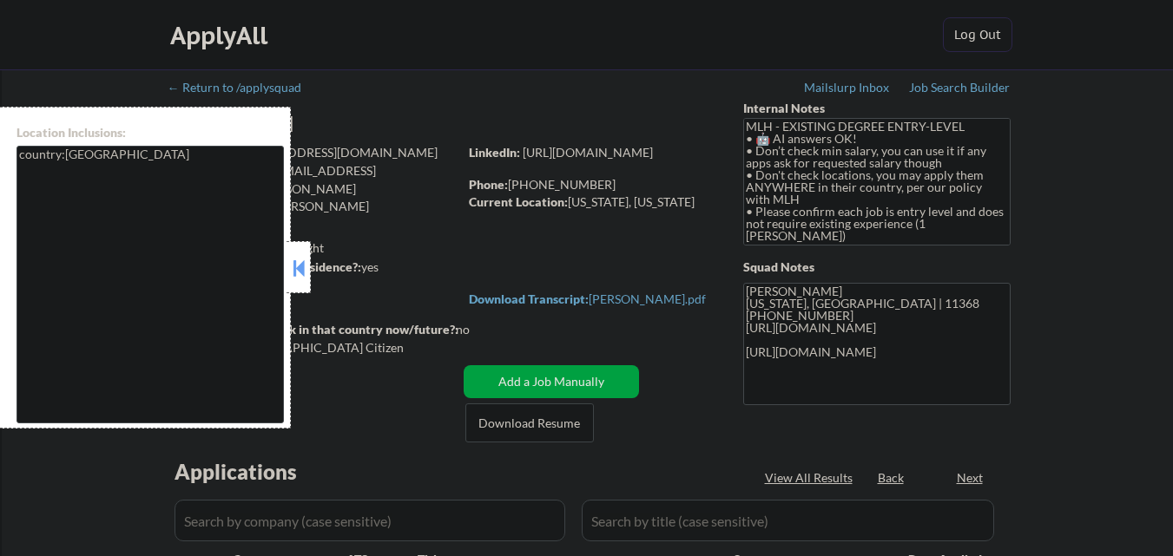
select select ""applied""
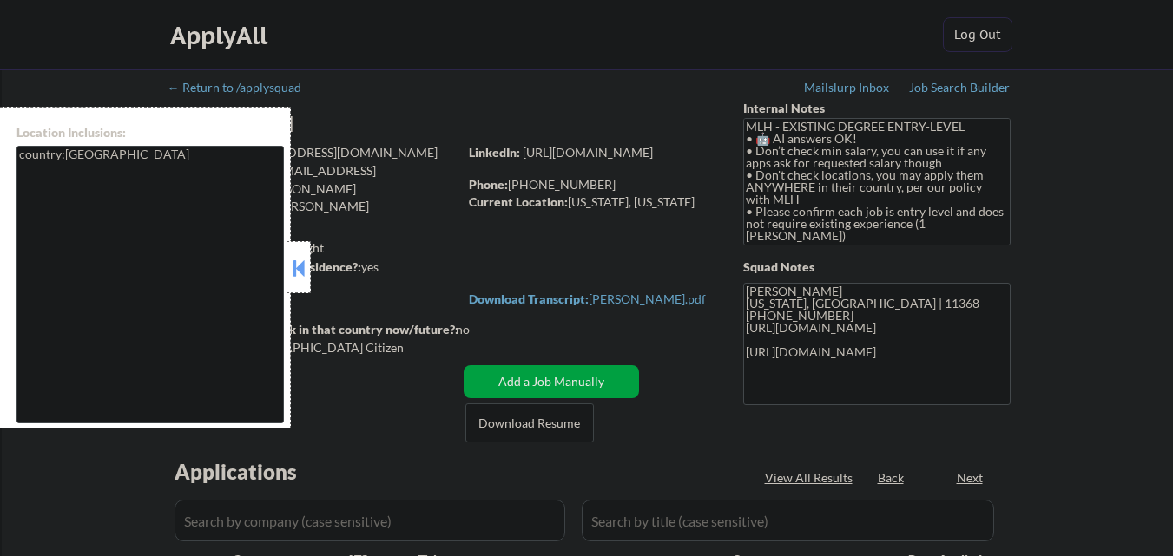
select select ""applied""
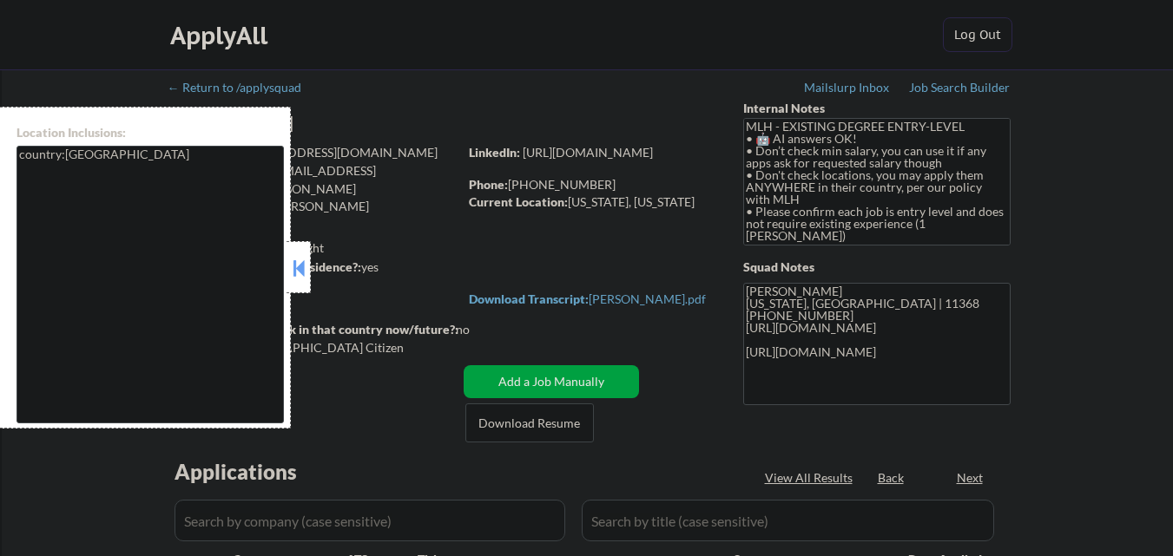
select select ""excluded__other_""
select select ""excluded__expired_""
select select ""excluded__bad_match_""
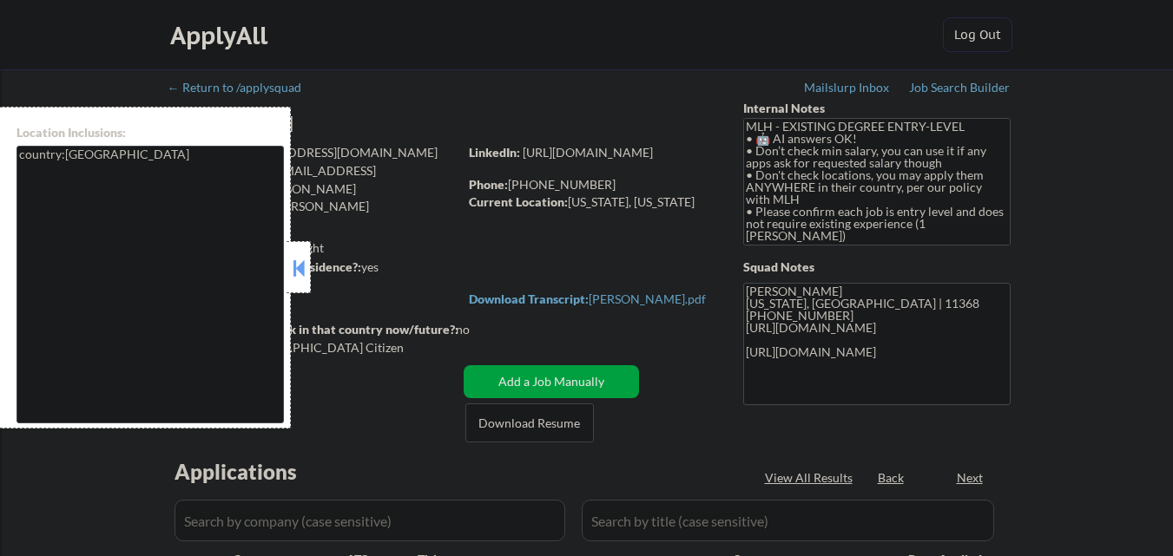
select select ""excluded__expired_""
select select ""excluded__bad_match_""
select select ""excluded__expired_""
select select ""excluded__bad_match_""
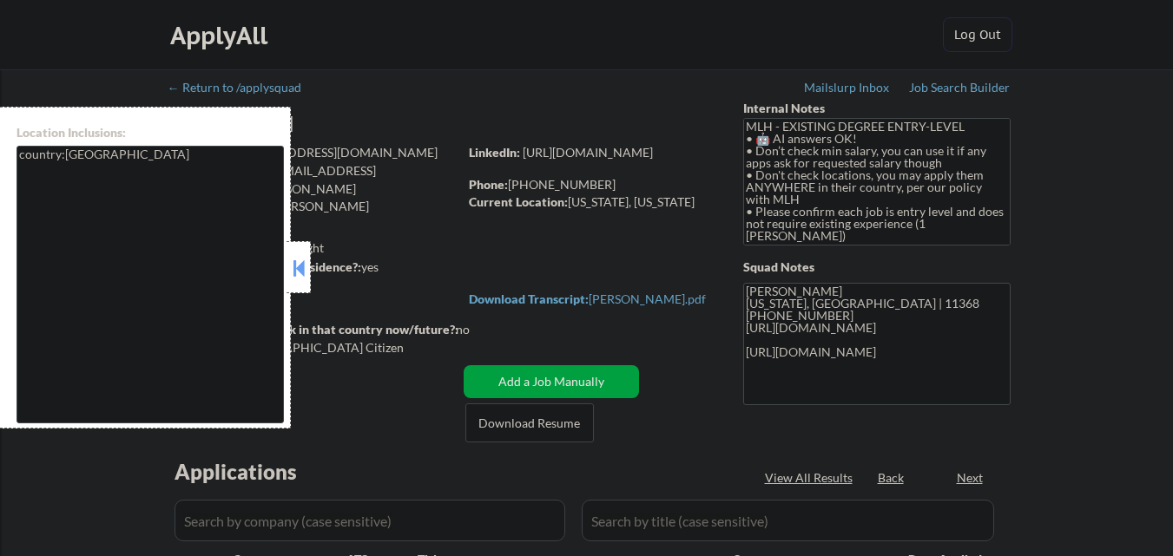
select select ""excluded__bad_match_""
select select ""excluded__expired_""
select select ""excluded__bad_match_""
select select ""excluded__expired_""
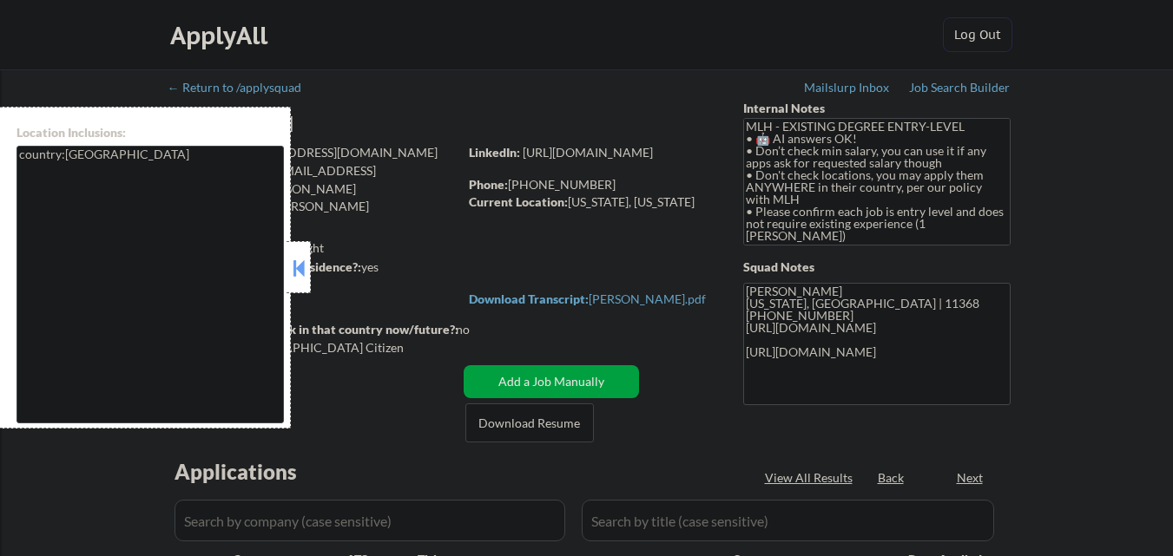
select select ""excluded__expired_""
select select ""excluded__other_""
select select ""excluded__bad_match_""
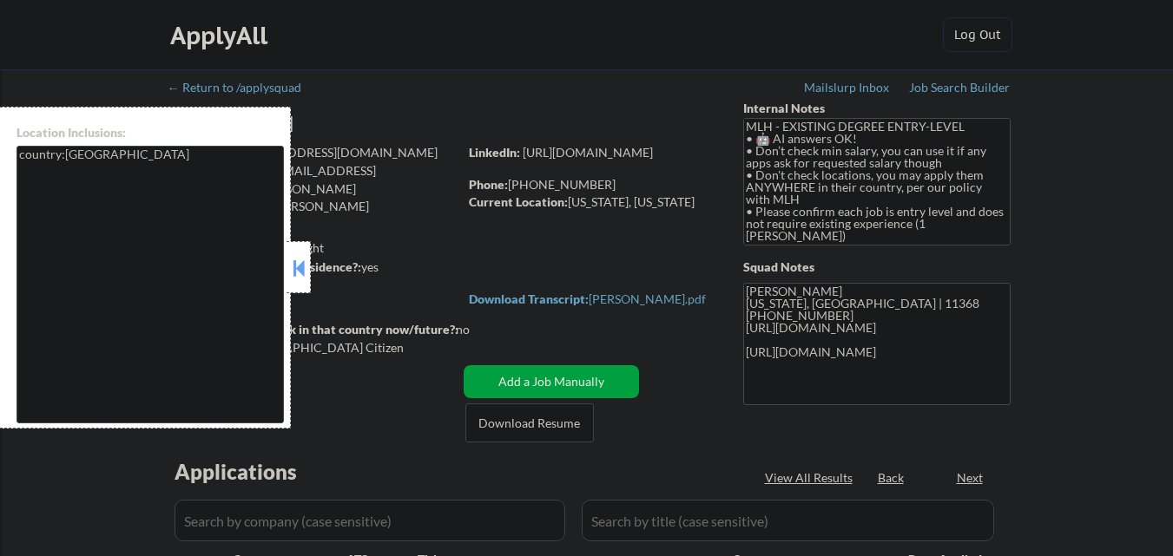
select select ""excluded__expired_""
select select ""excluded__other_""
select select ""excluded__expired_""
select select ""excluded__bad_match_""
select select ""excluded__expired_""
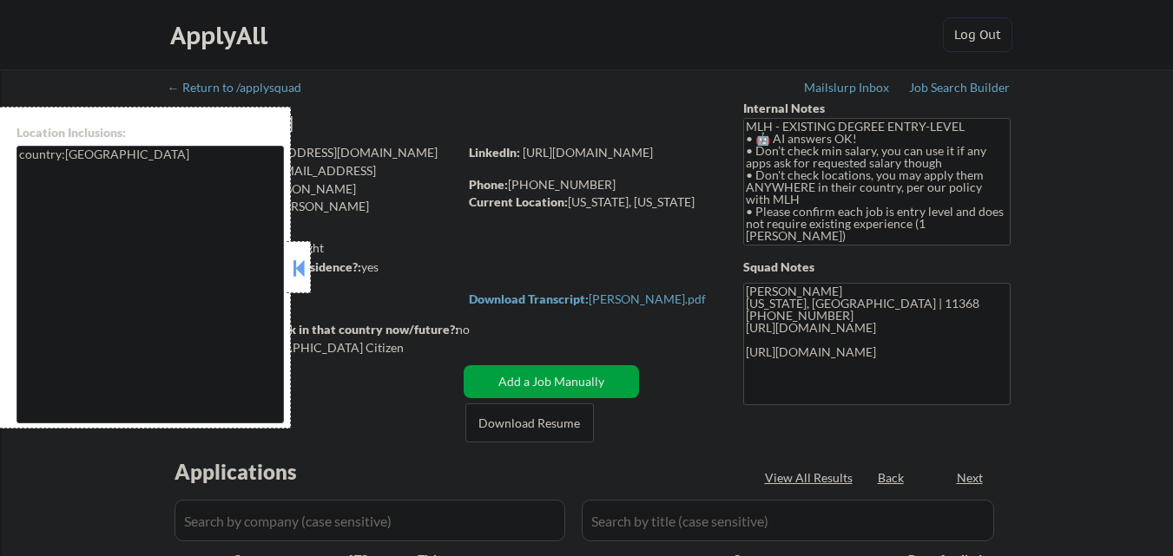
select select ""excluded__expired_""
select select ""excluded__bad_match_""
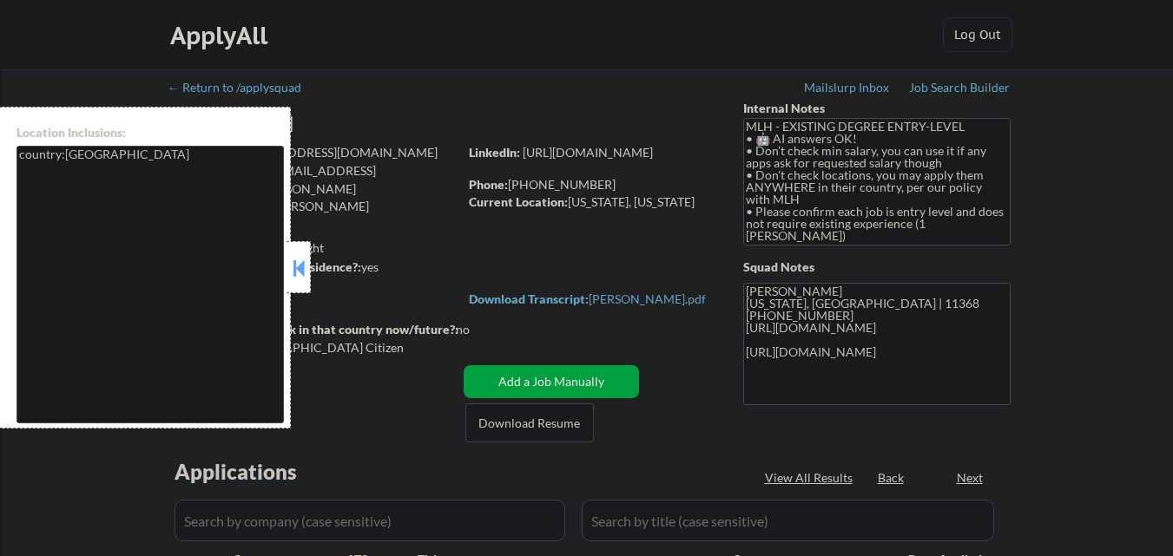
select select ""excluded__expired_""
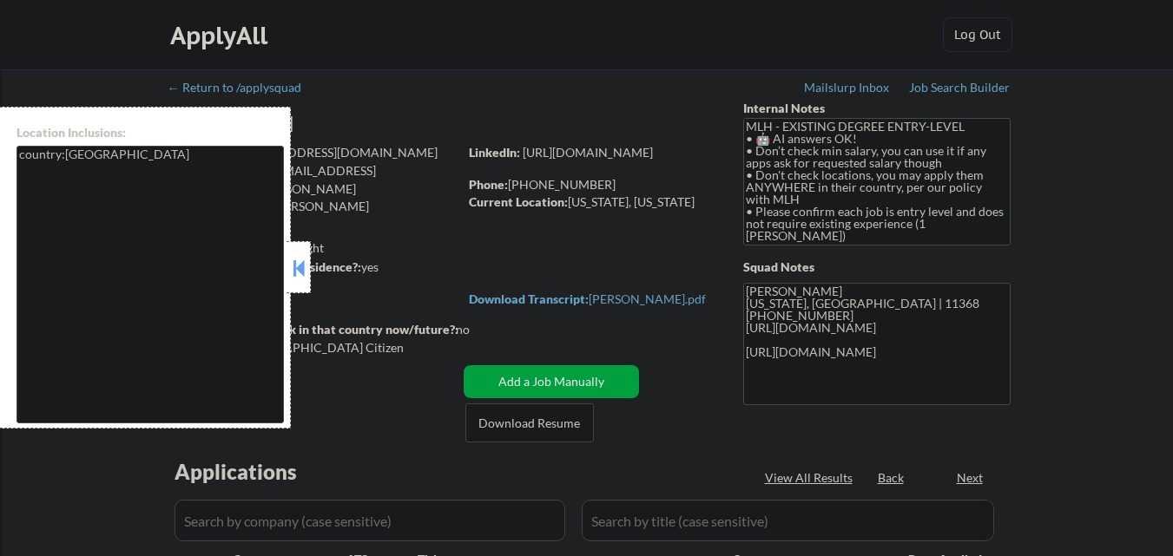
select select ""excluded__bad_match_""
select select ""excluded__expired_""
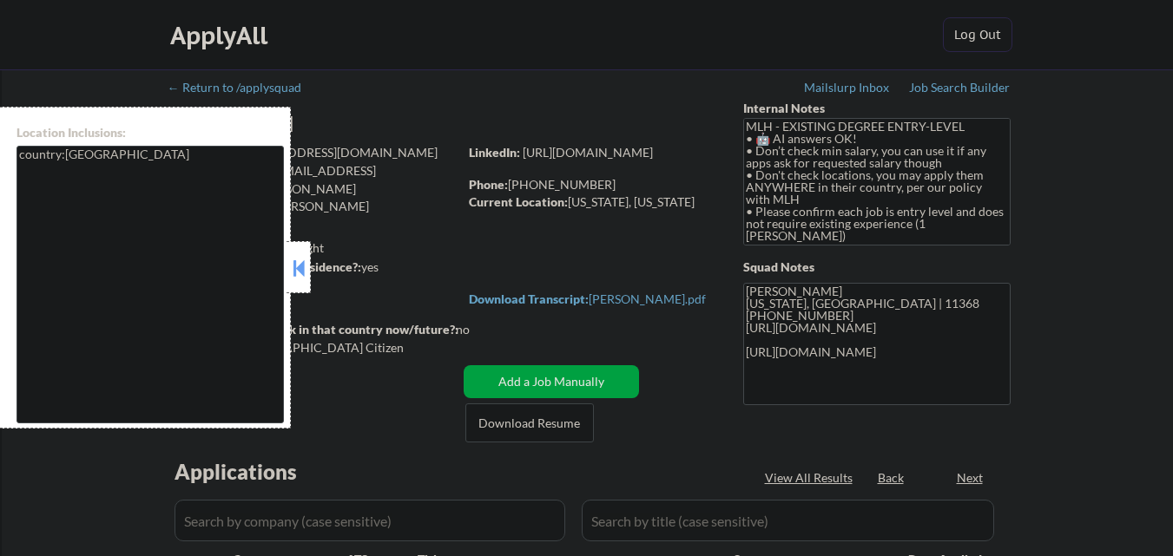
select select ""excluded__expired_""
select select ""excluded__bad_match_""
select select ""pending""
select select ""excluded__bad_match_""
select select ""pending""
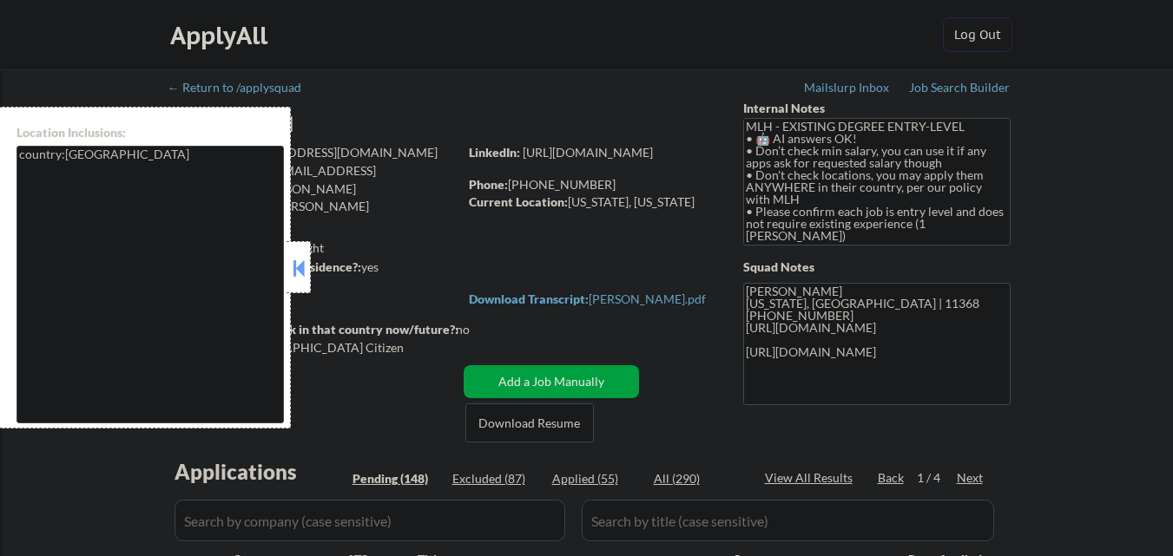
select select ""pending""
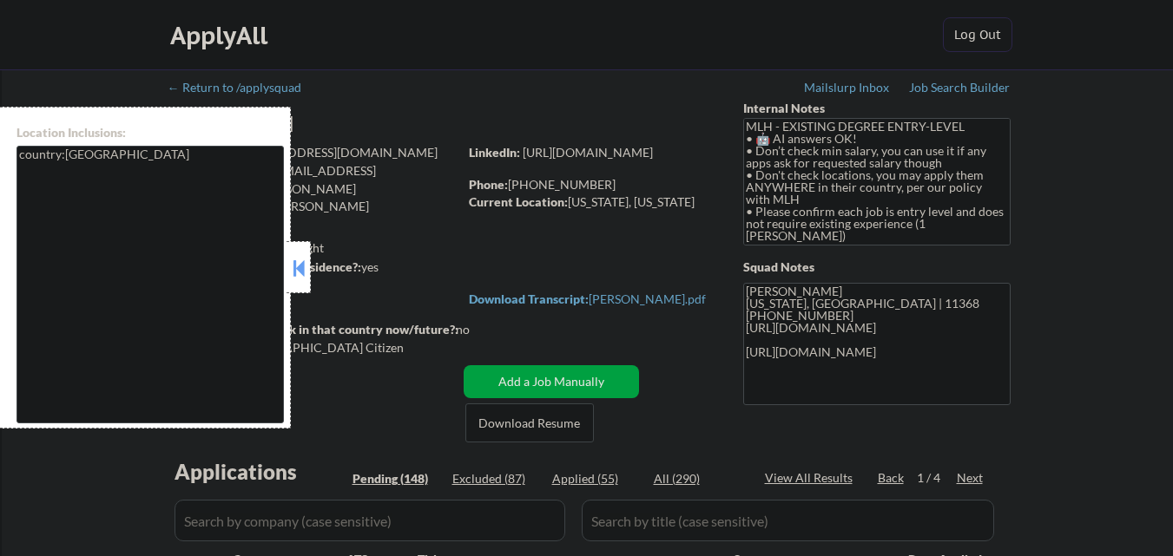
select select ""pending""
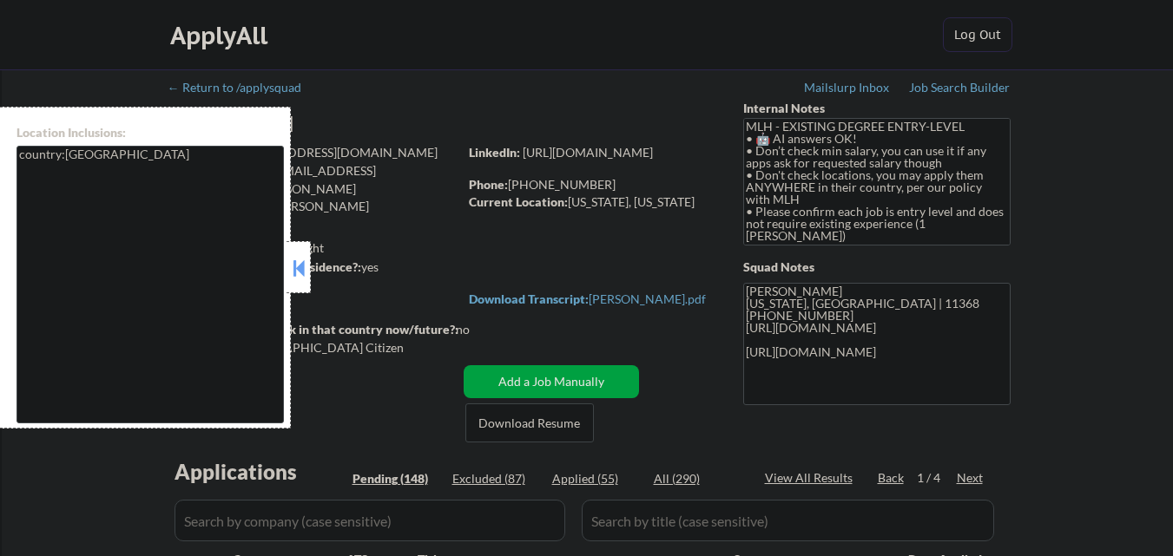
select select ""pending""
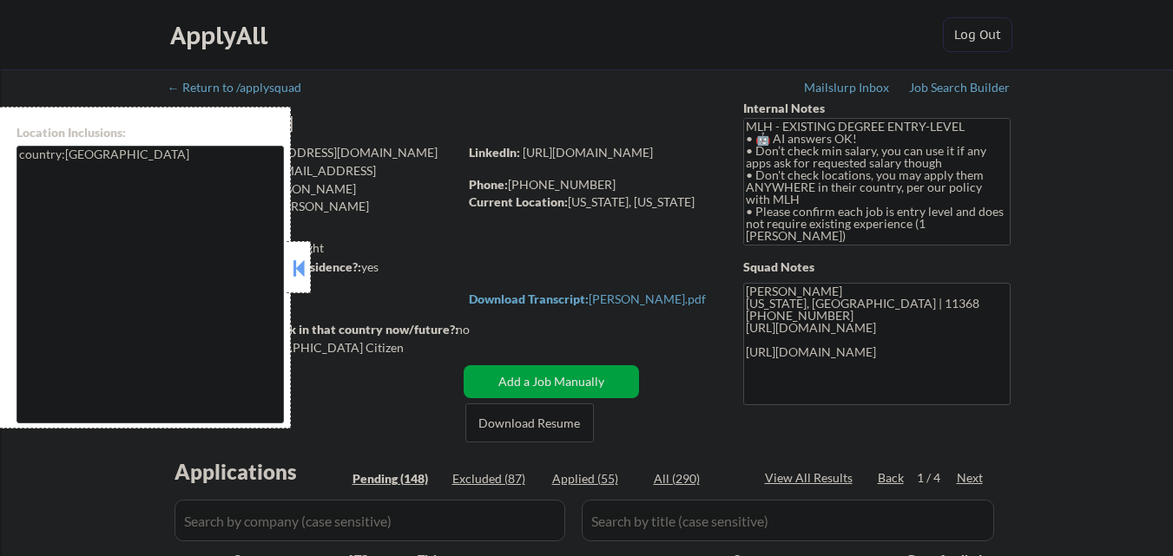
select select ""pending""
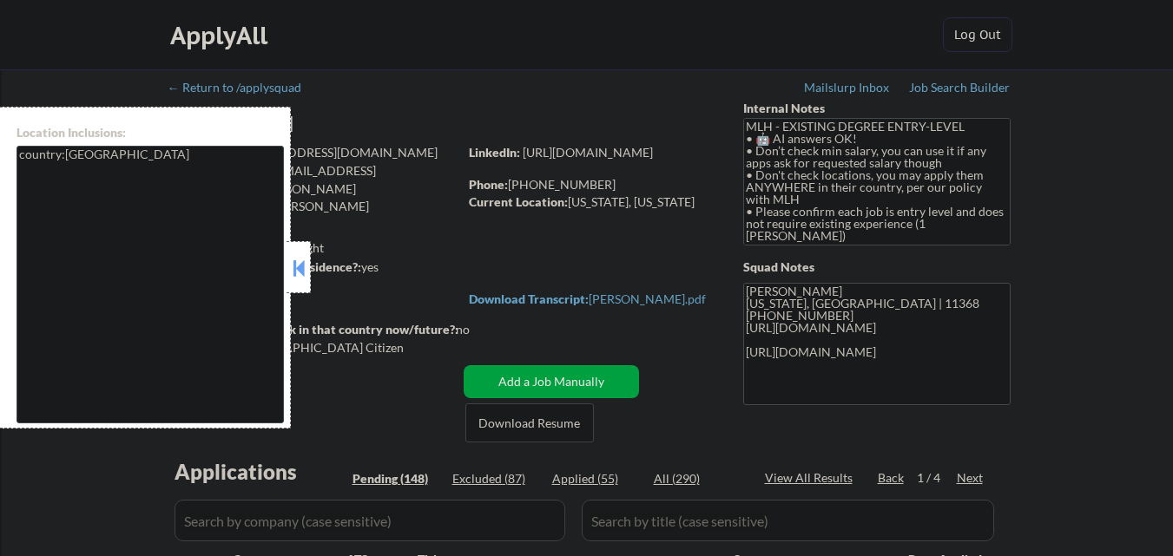
select select ""pending""
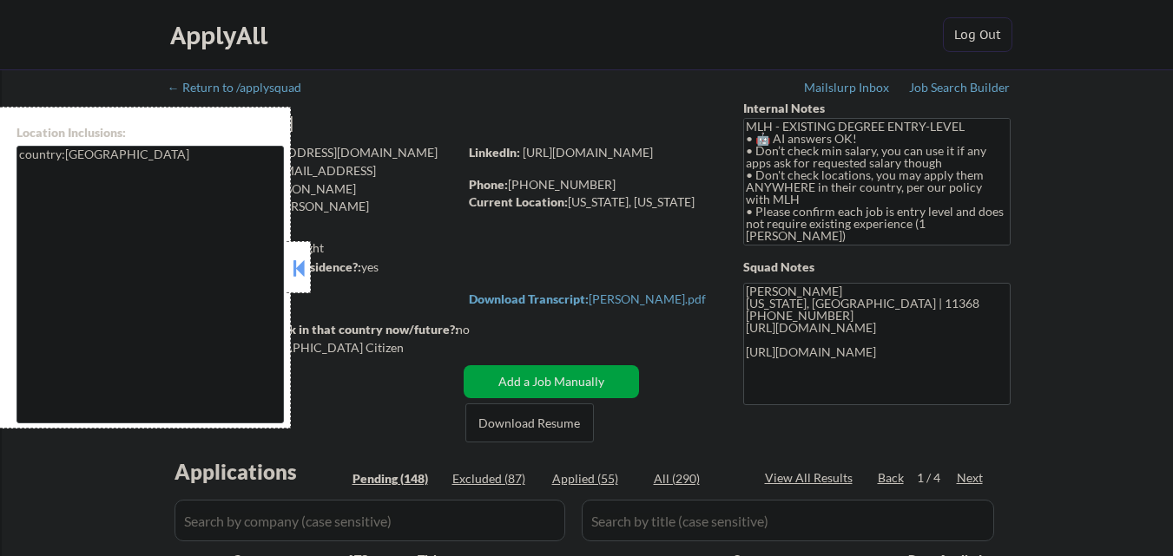
select select ""pending""
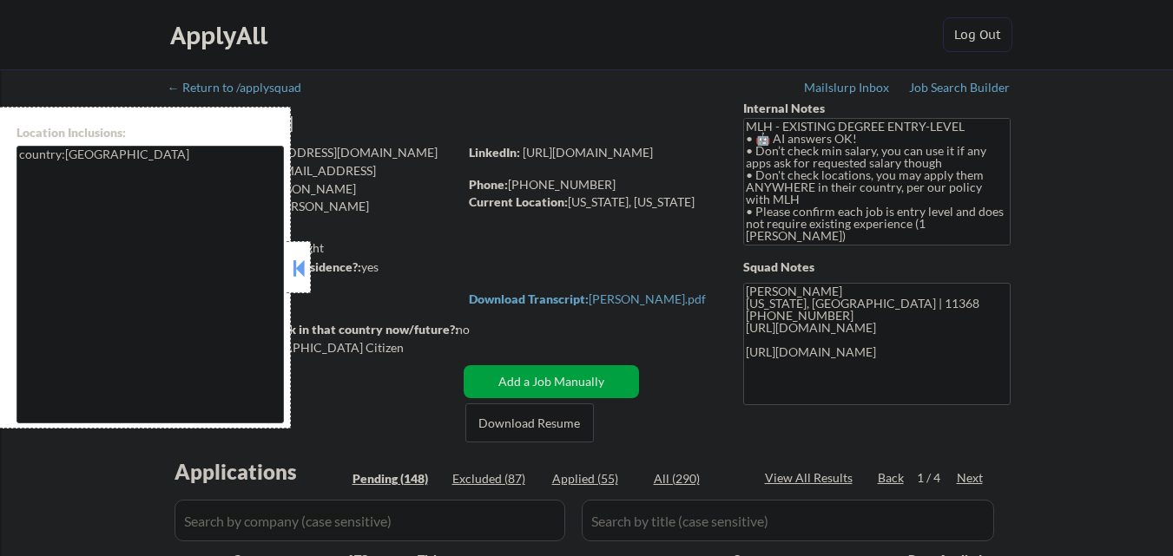
select select ""pending""
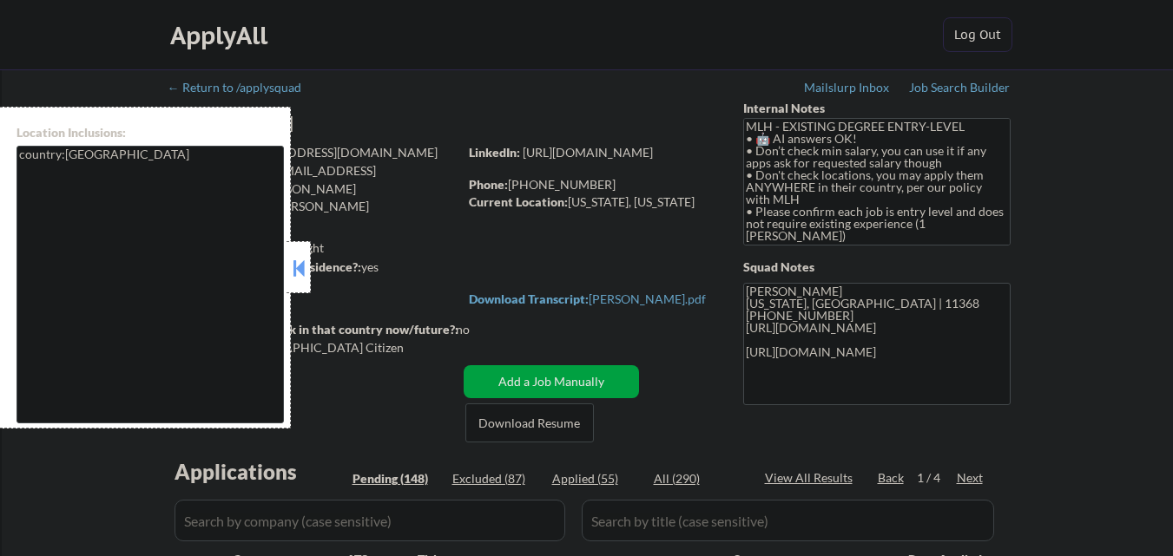
select select ""pending""
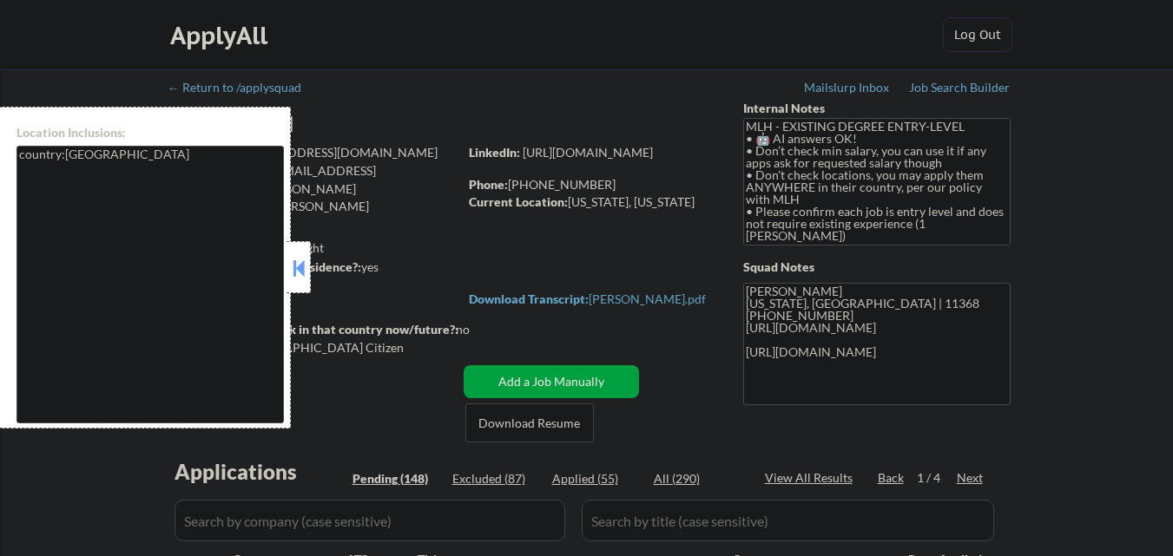
select select ""pending""
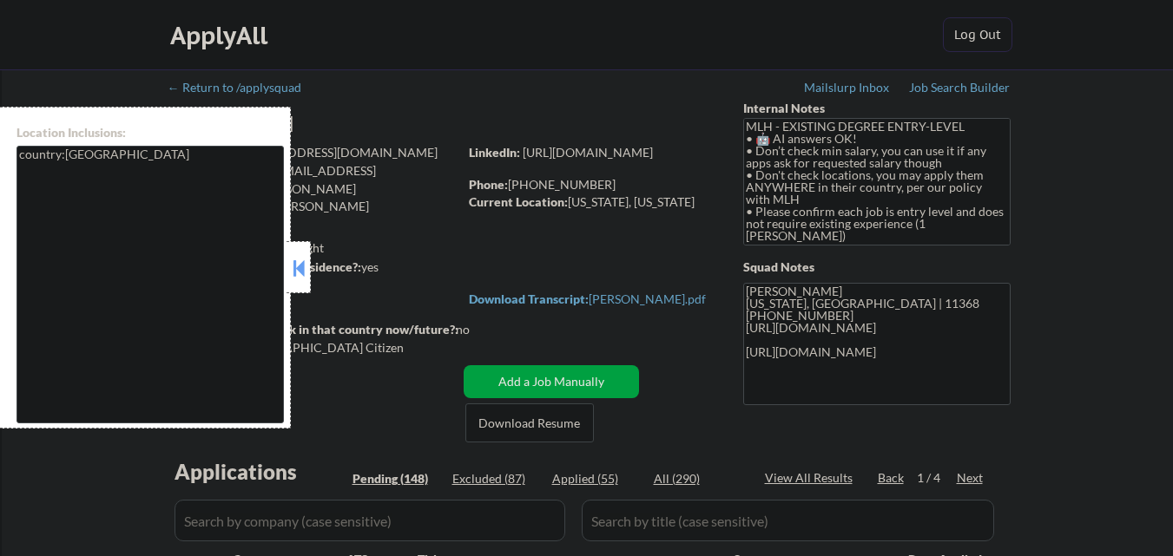
select select ""pending""
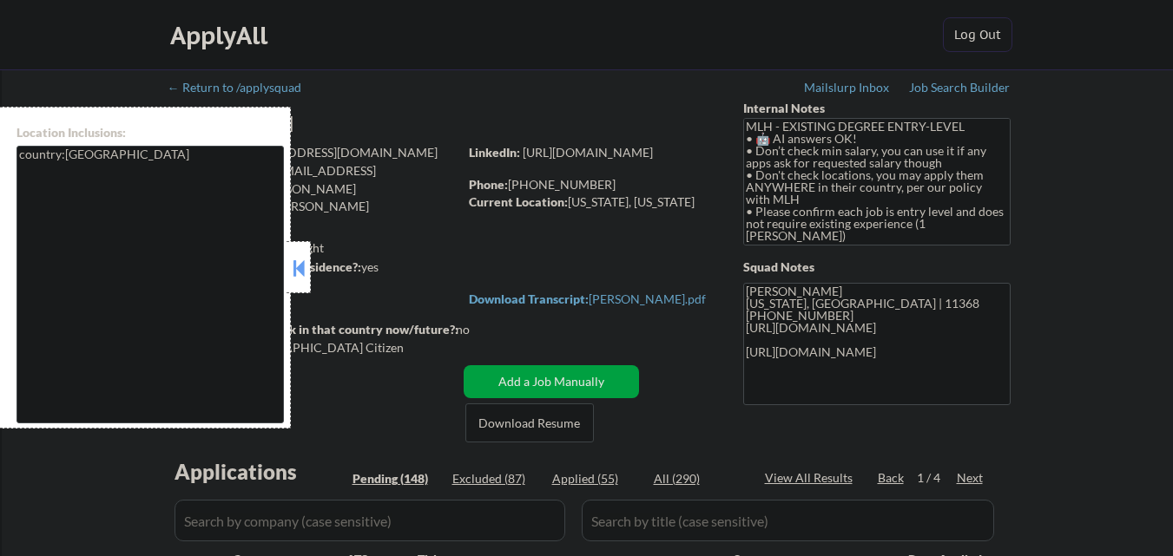
select select ""pending""
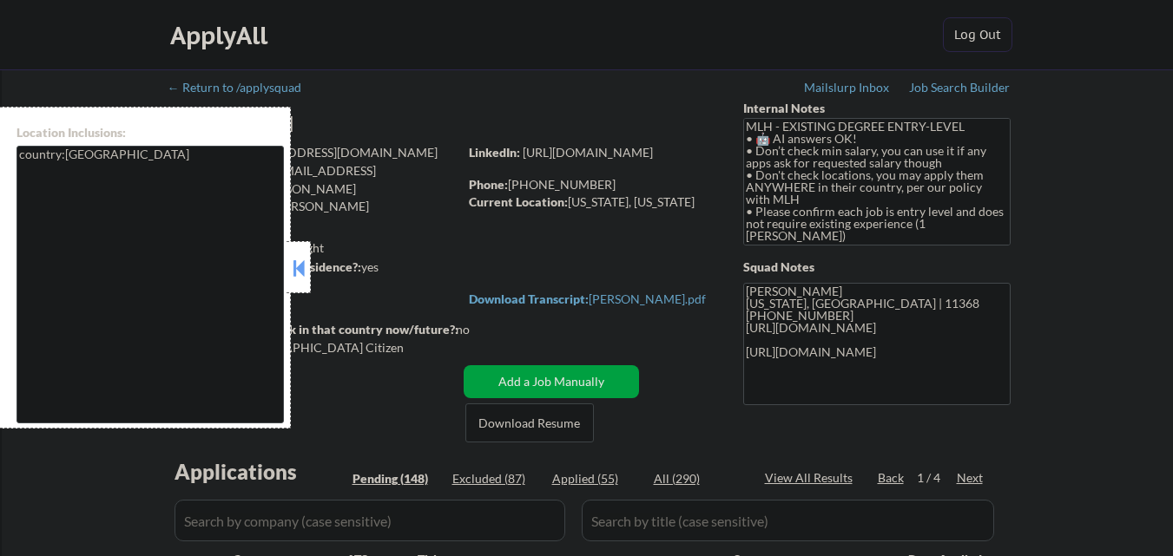
select select ""pending""
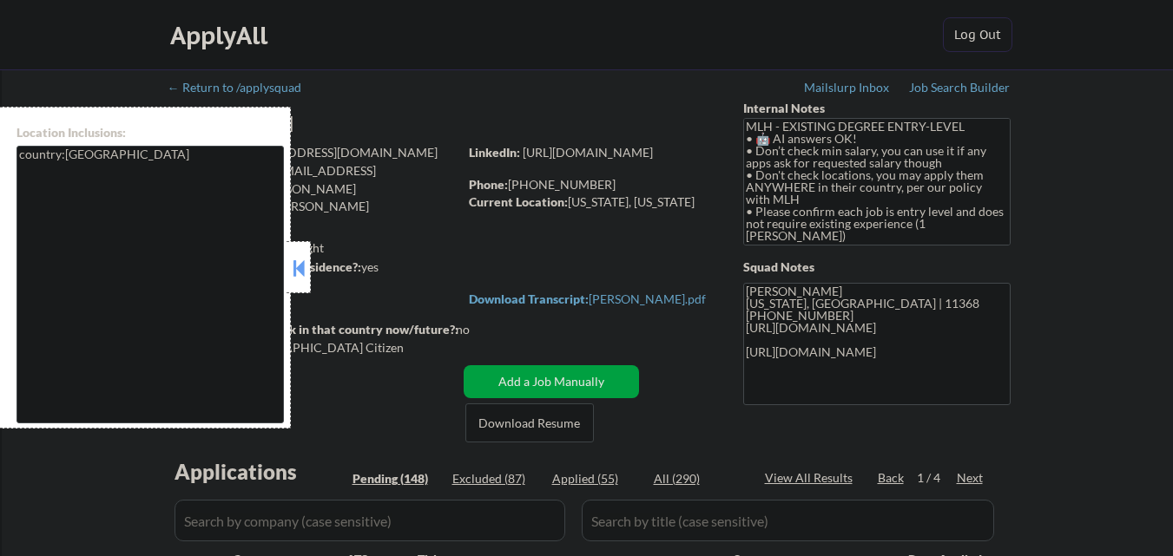
select select ""pending""
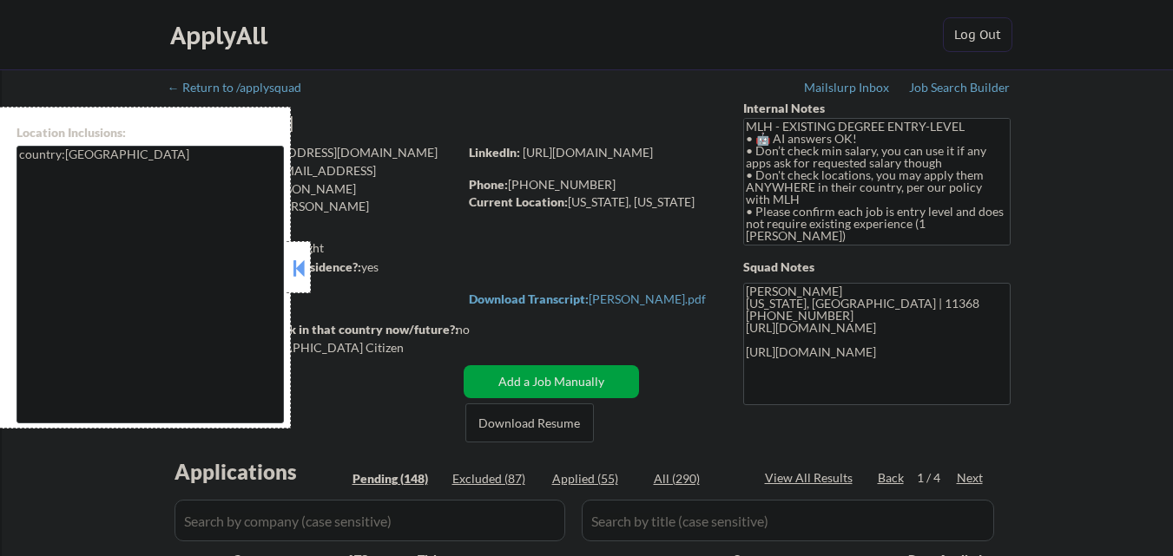
select select ""pending""
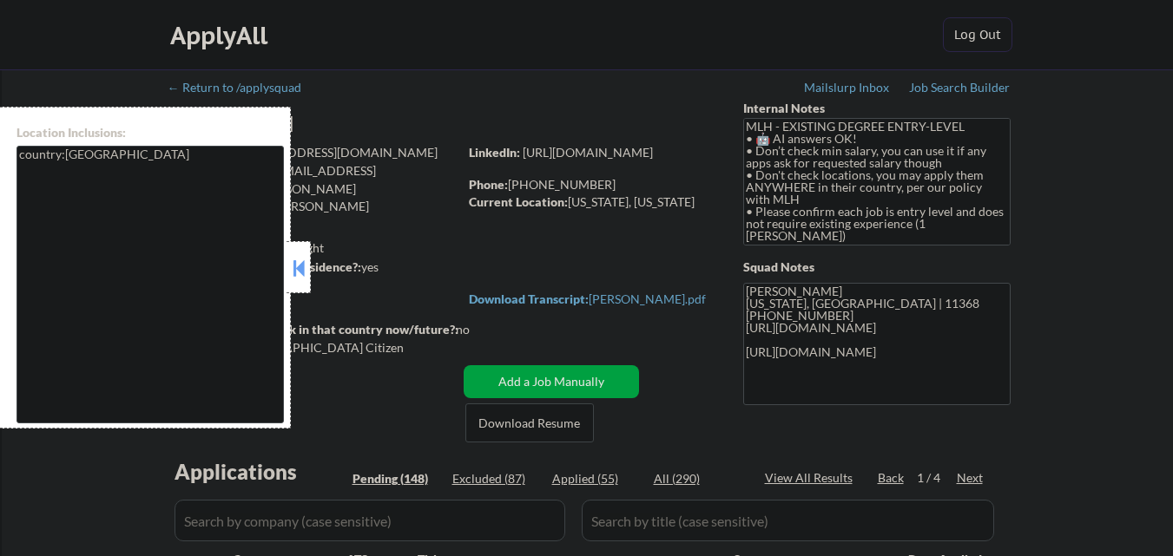
select select ""pending""
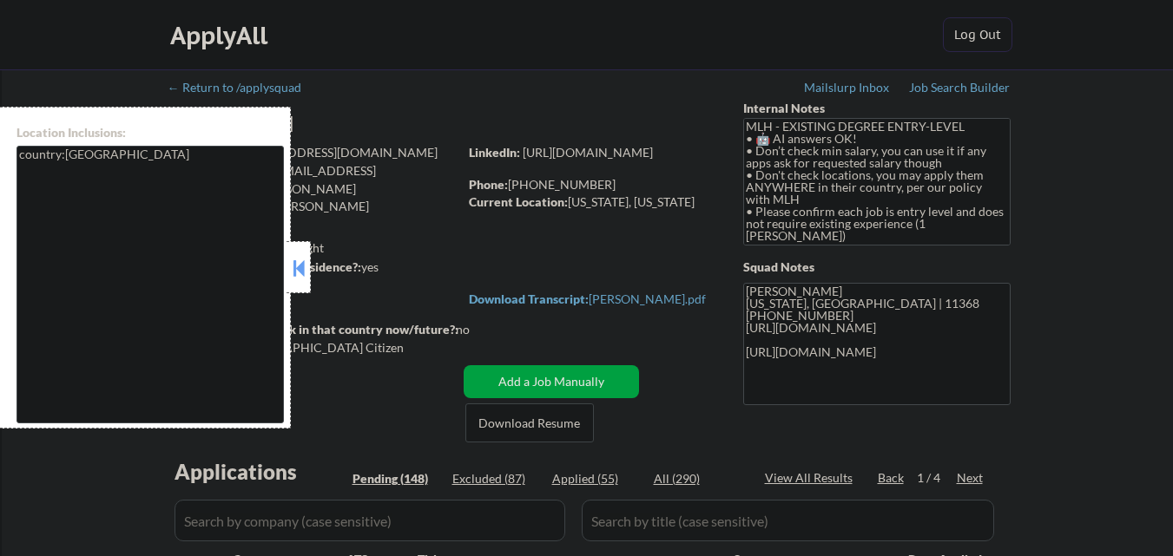
select select ""pending""
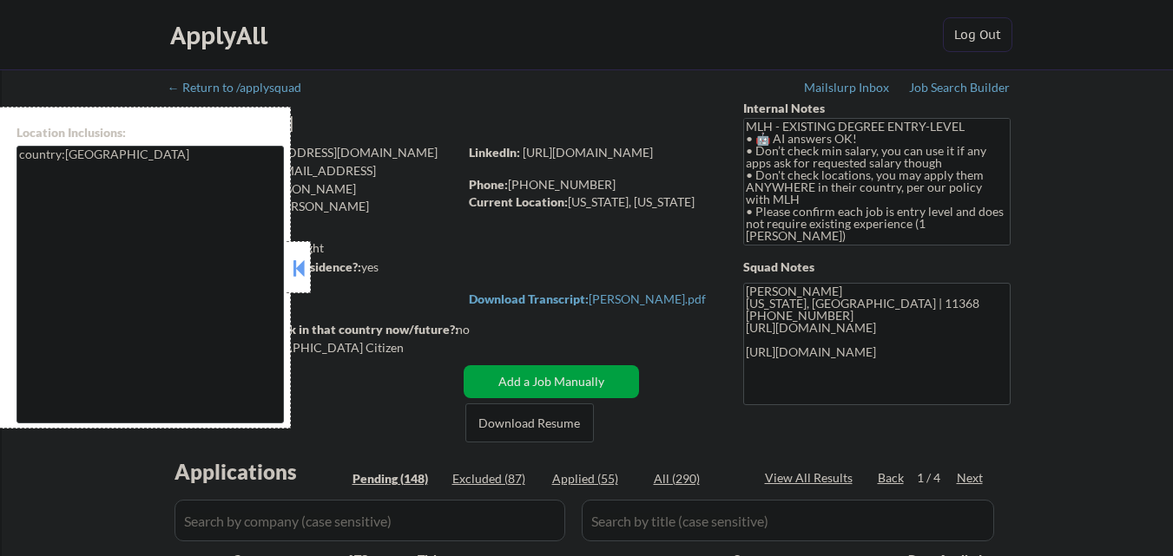
select select ""pending""
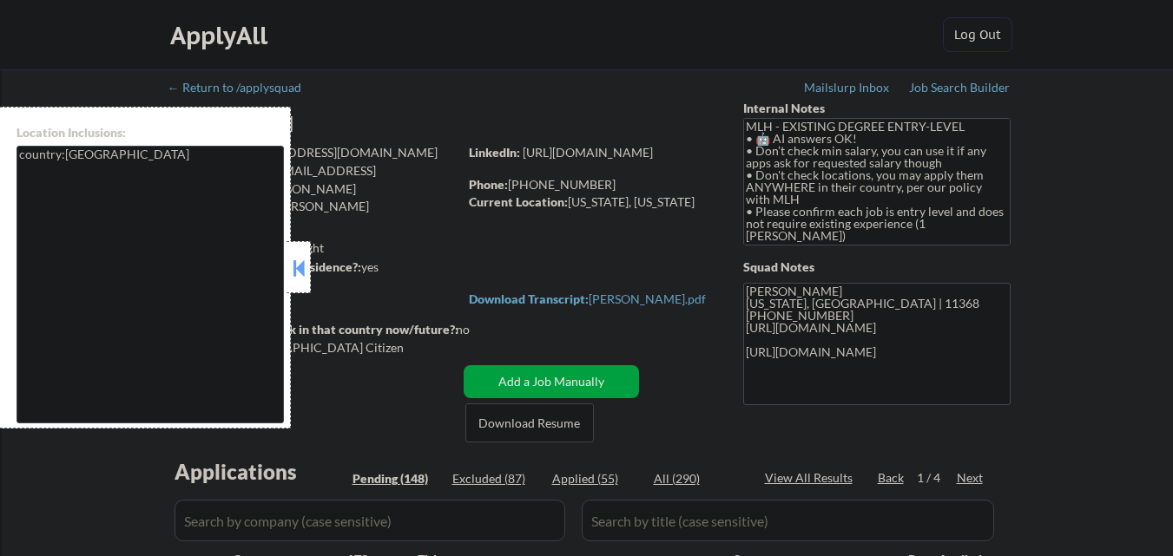
select select ""pending""
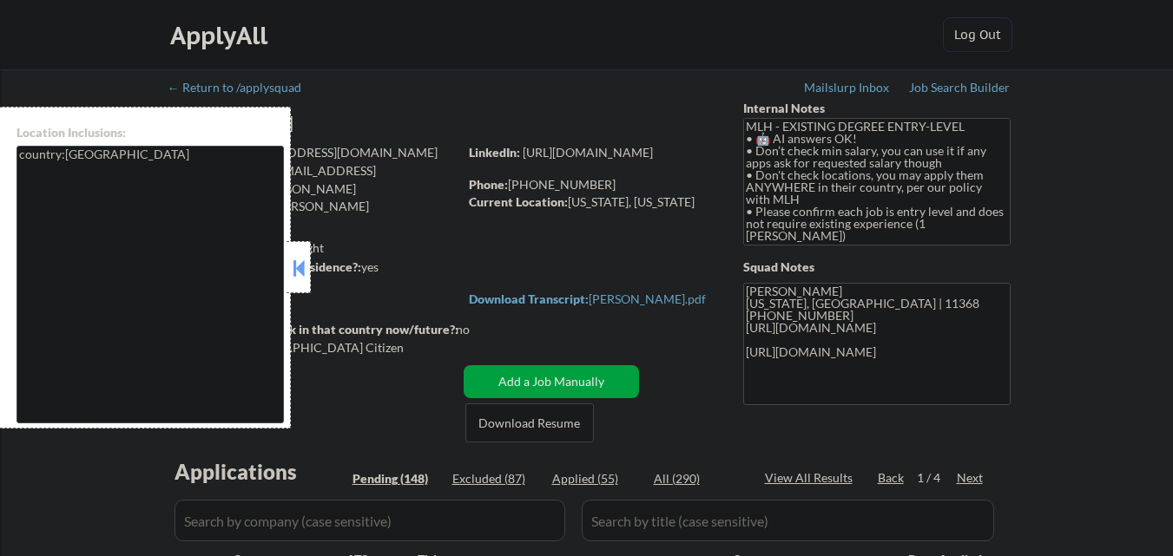
select select ""pending""
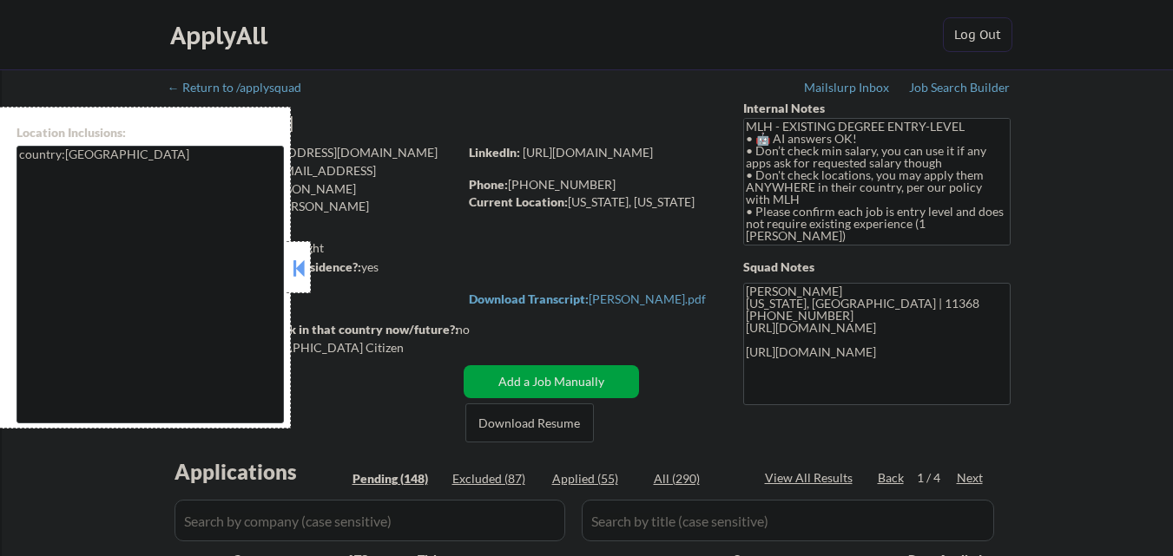
select select ""pending""
click at [298, 272] on button at bounding box center [298, 268] width 19 height 26
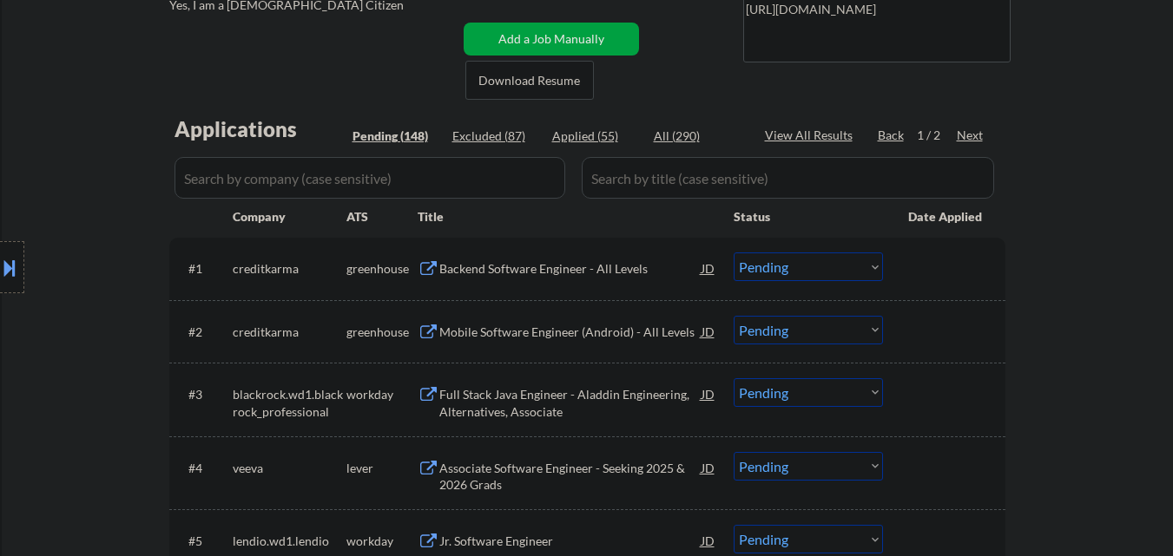
scroll to position [434, 0]
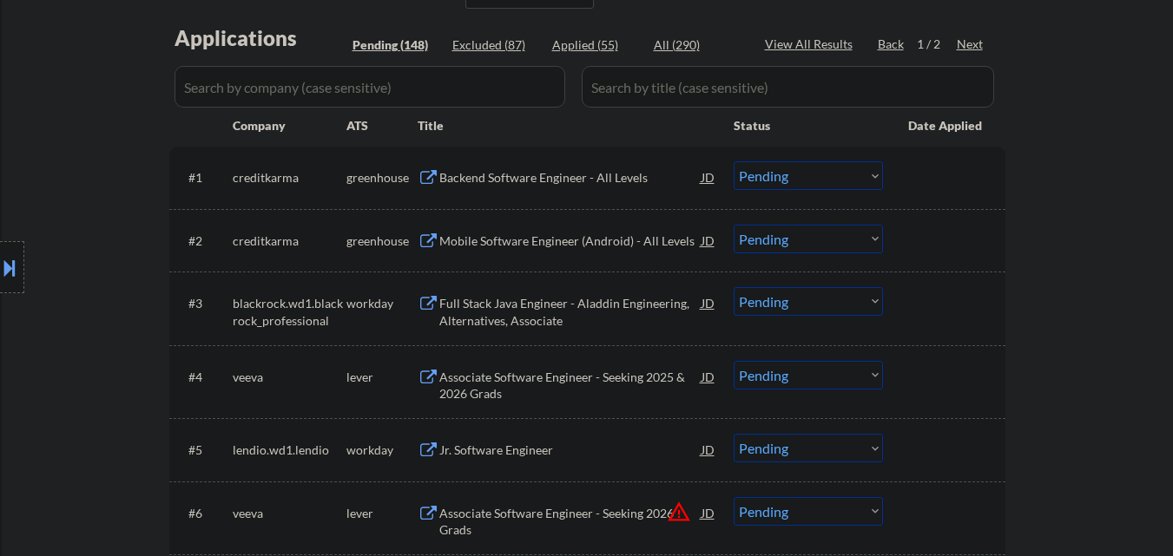
click at [573, 182] on div "Backend Software Engineer - All Levels" at bounding box center [570, 177] width 262 height 17
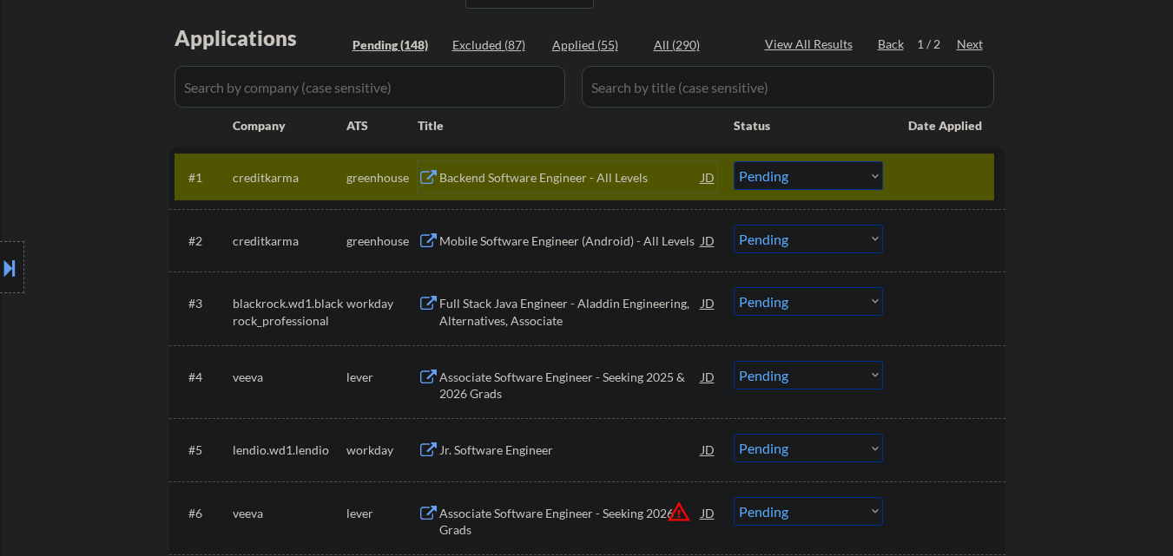
click at [824, 178] on select "Choose an option... Pending Applied Excluded (Questions) Excluded (Expired) Exc…" at bounding box center [808, 175] width 149 height 29
click at [734, 161] on select "Choose an option... Pending Applied Excluded (Questions) Excluded (Expired) Exc…" at bounding box center [808, 175] width 149 height 29
click at [967, 171] on div at bounding box center [946, 176] width 76 height 31
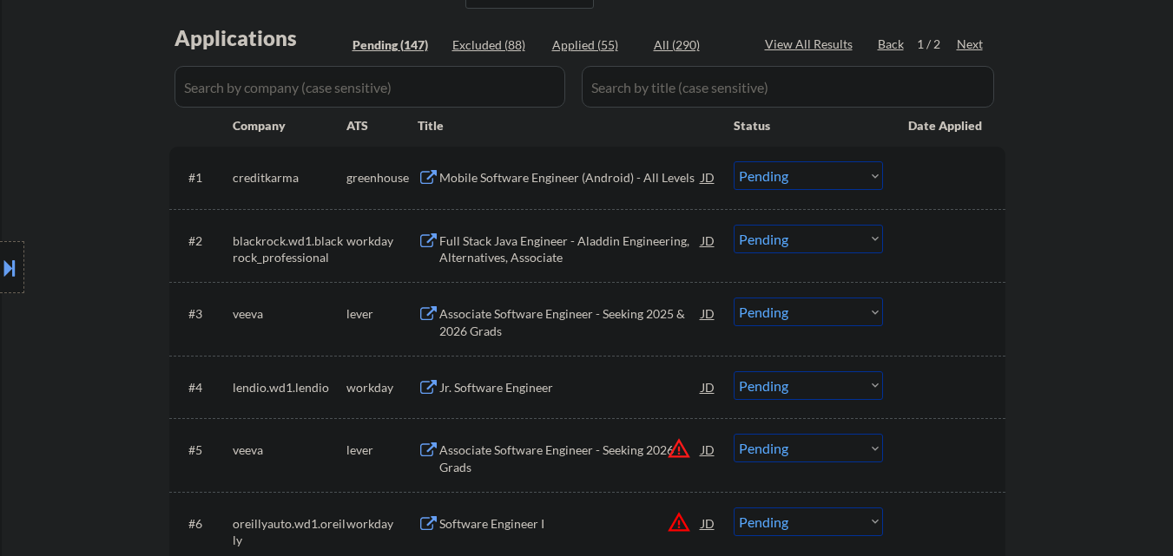
click at [596, 178] on div "Mobile Software Engineer (Android) - All Levels" at bounding box center [570, 177] width 262 height 17
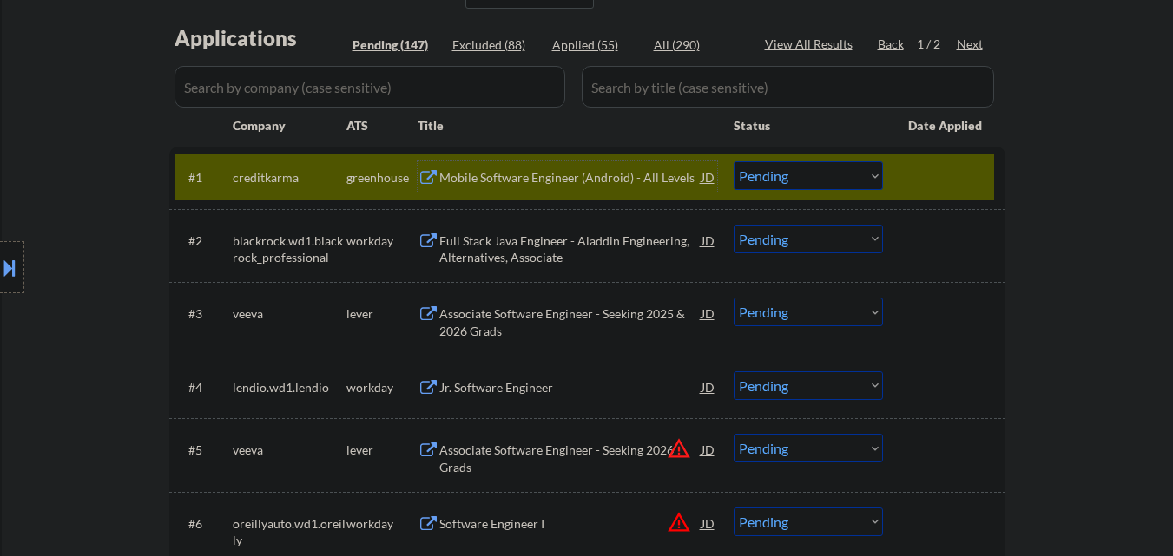
click at [797, 170] on select "Choose an option... Pending Applied Excluded (Questions) Excluded (Expired) Exc…" at bounding box center [808, 175] width 149 height 29
click at [734, 161] on select "Choose an option... Pending Applied Excluded (Questions) Excluded (Expired) Exc…" at bounding box center [808, 175] width 149 height 29
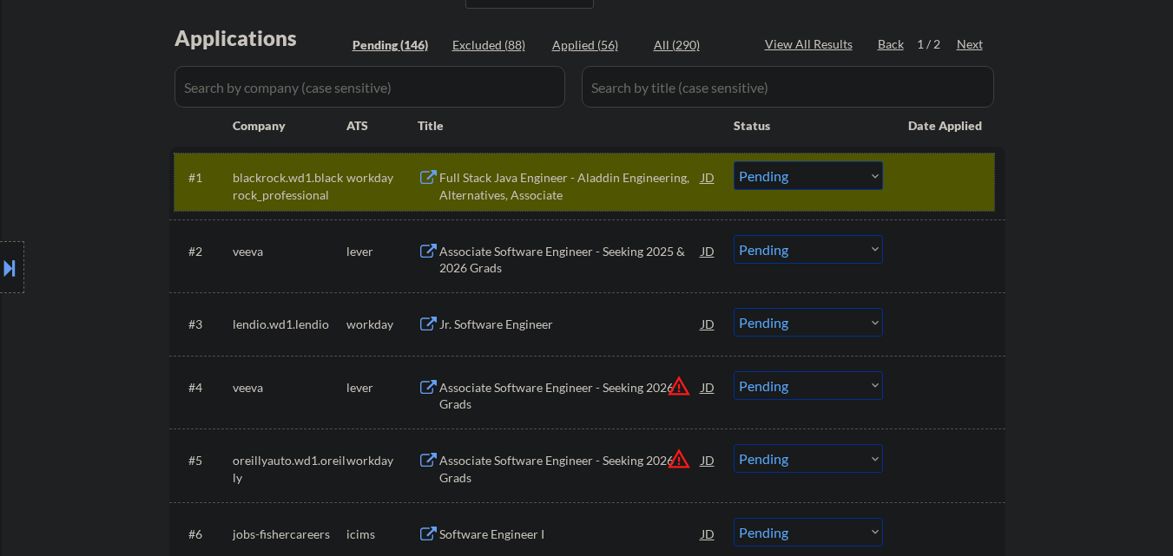
click at [912, 180] on div at bounding box center [946, 176] width 76 height 31
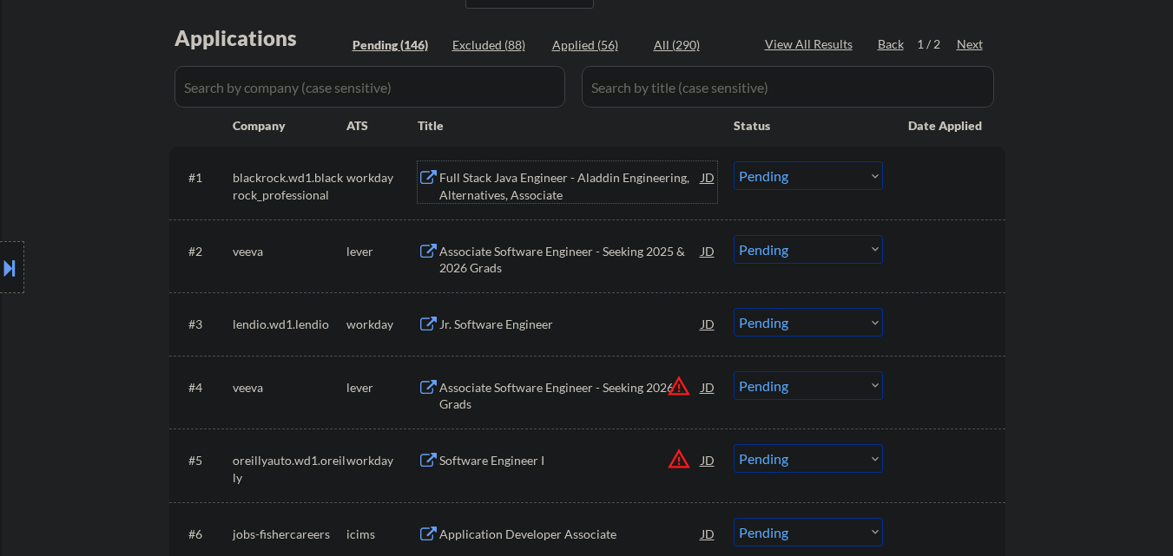
click at [575, 189] on div "Full Stack Java Engineer - Aladdin Engineering, Alternatives, Associate" at bounding box center [570, 186] width 262 height 34
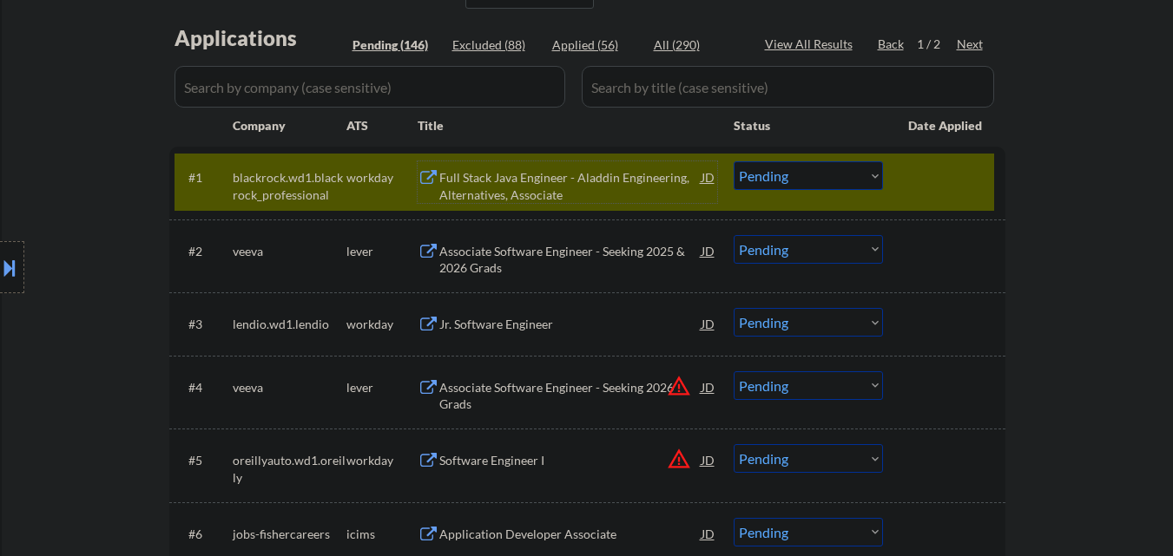
click at [831, 180] on select "Choose an option... Pending Applied Excluded (Questions) Excluded (Expired) Exc…" at bounding box center [808, 175] width 149 height 29
click at [734, 161] on select "Choose an option... Pending Applied Excluded (Questions) Excluded (Expired) Exc…" at bounding box center [808, 175] width 149 height 29
drag, startPoint x: 941, startPoint y: 187, endPoint x: 731, endPoint y: 194, distance: 210.2
click at [940, 187] on div at bounding box center [946, 176] width 76 height 31
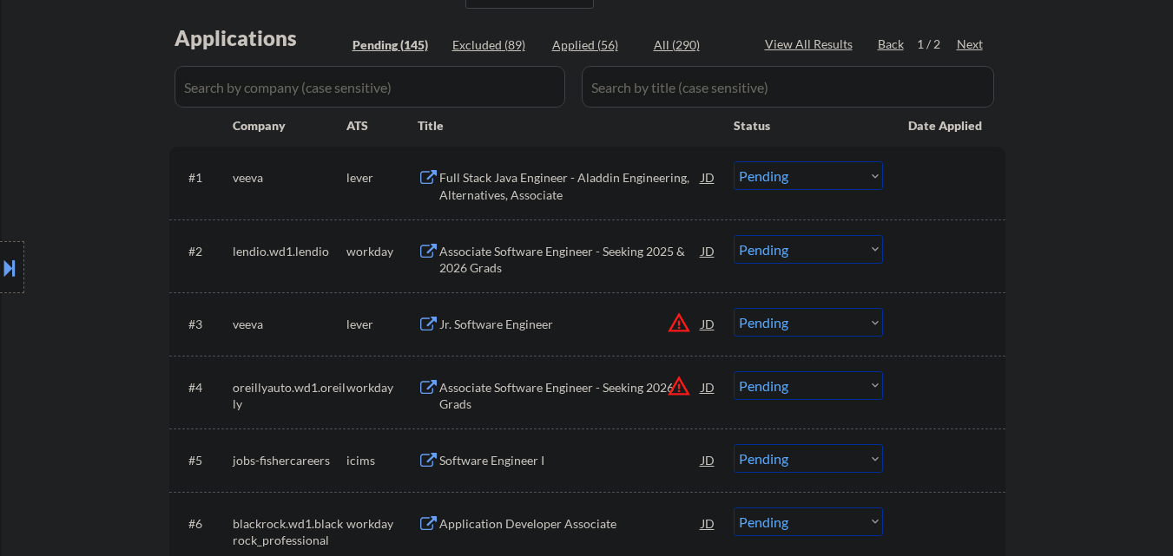
click at [564, 177] on div "Full Stack Java Engineer - Aladdin Engineering, Alternatives, Associate" at bounding box center [570, 186] width 262 height 34
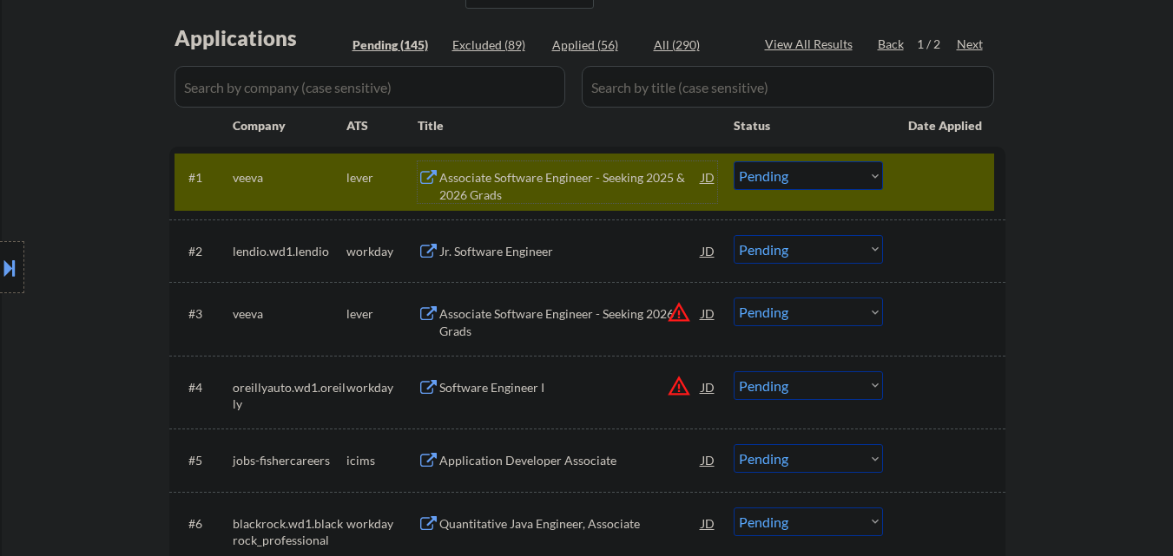
click at [832, 178] on select "Choose an option... Pending Applied Excluded (Questions) Excluded (Expired) Exc…" at bounding box center [808, 175] width 149 height 29
click at [734, 161] on select "Choose an option... Pending Applied Excluded (Questions) Excluded (Expired) Exc…" at bounding box center [808, 175] width 149 height 29
click at [933, 181] on div at bounding box center [946, 176] width 76 height 31
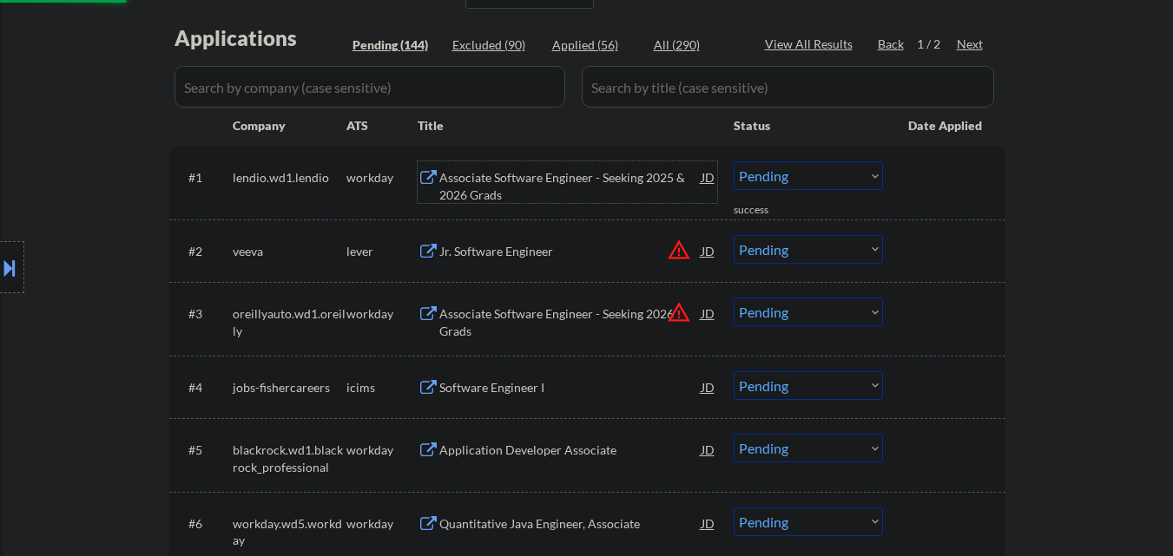
click at [599, 175] on div "Associate Software Engineer - Seeking 2025 & 2026 Grads" at bounding box center [570, 186] width 262 height 34
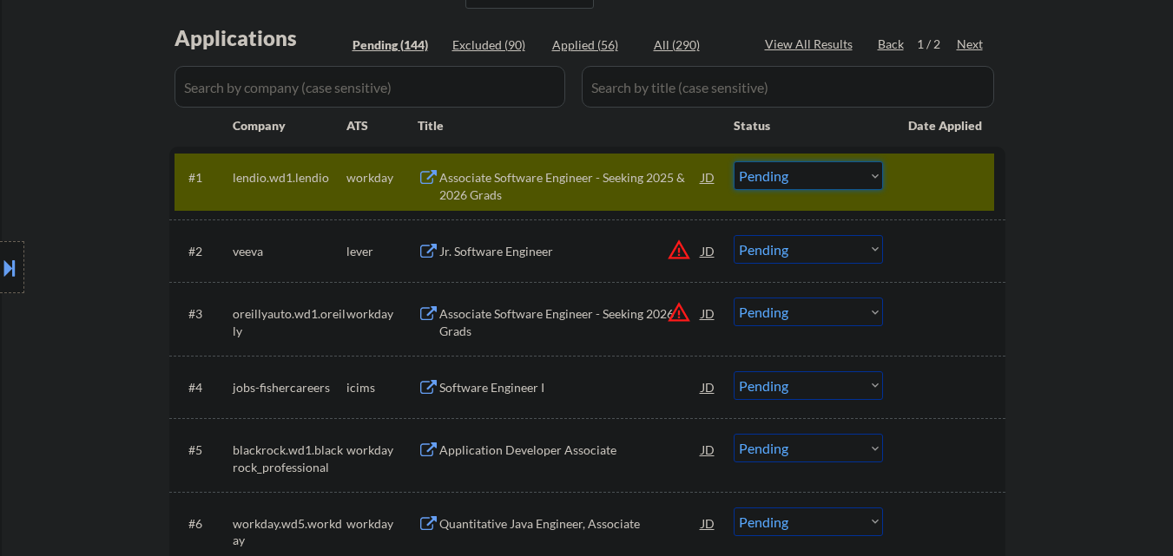
click at [813, 171] on select "Choose an option... Pending Applied Excluded (Questions) Excluded (Expired) Exc…" at bounding box center [808, 175] width 149 height 29
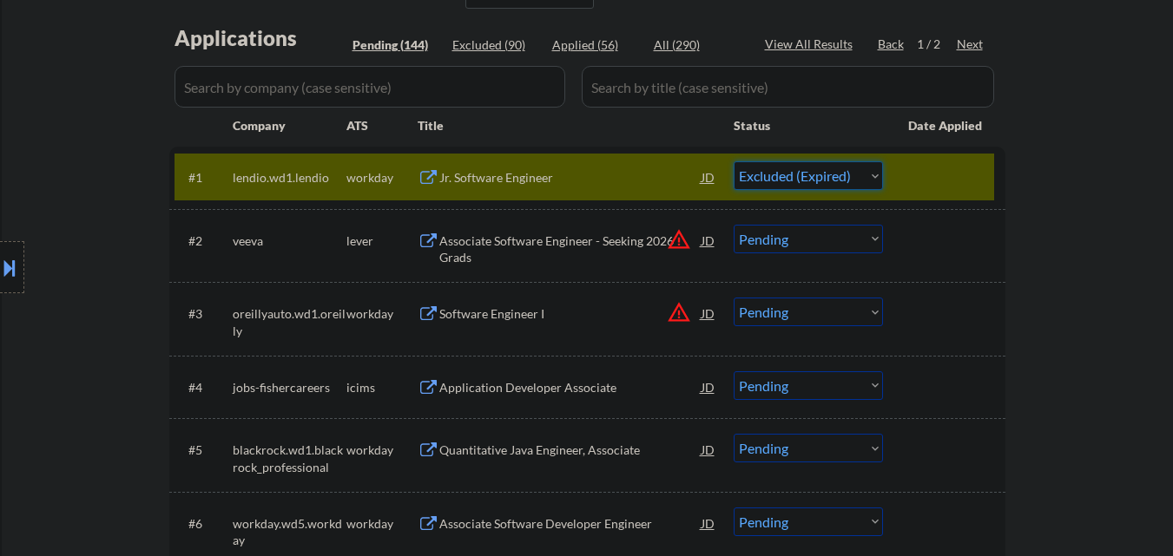
click at [734, 161] on select "Choose an option... Pending Applied Excluded (Questions) Excluded (Expired) Exc…" at bounding box center [808, 175] width 149 height 29
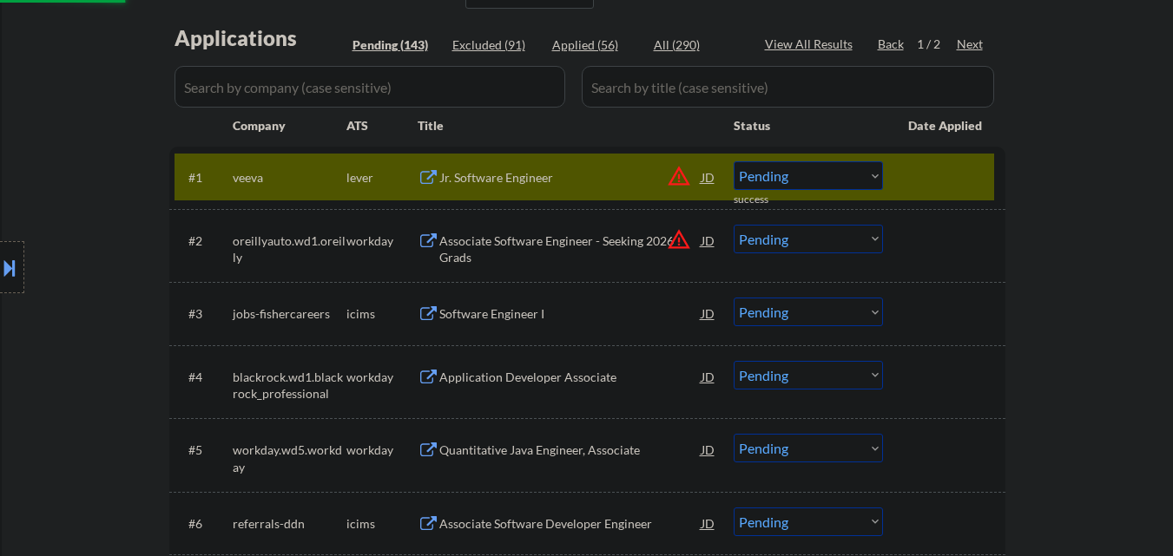
click at [572, 177] on div "Jr. Software Engineer" at bounding box center [570, 177] width 262 height 17
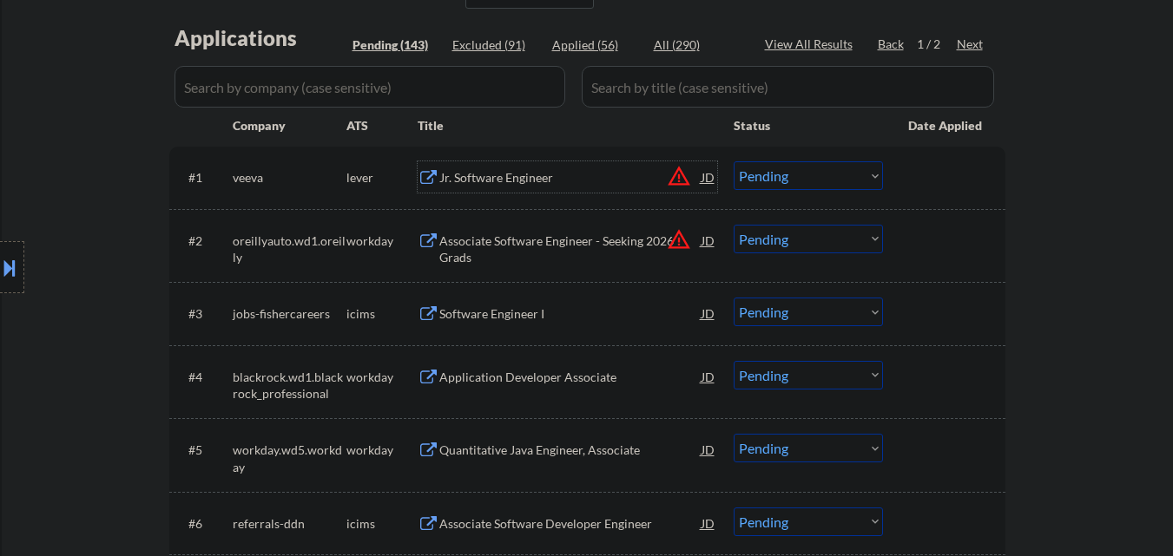
drag, startPoint x: 862, startPoint y: 179, endPoint x: 863, endPoint y: 188, distance: 8.7
click at [863, 178] on select "Choose an option... Pending Applied Excluded (Questions) Excluded (Expired) Exc…" at bounding box center [808, 175] width 149 height 29
click at [734, 161] on select "Choose an option... Pending Applied Excluded (Questions) Excluded (Expired) Exc…" at bounding box center [808, 175] width 149 height 29
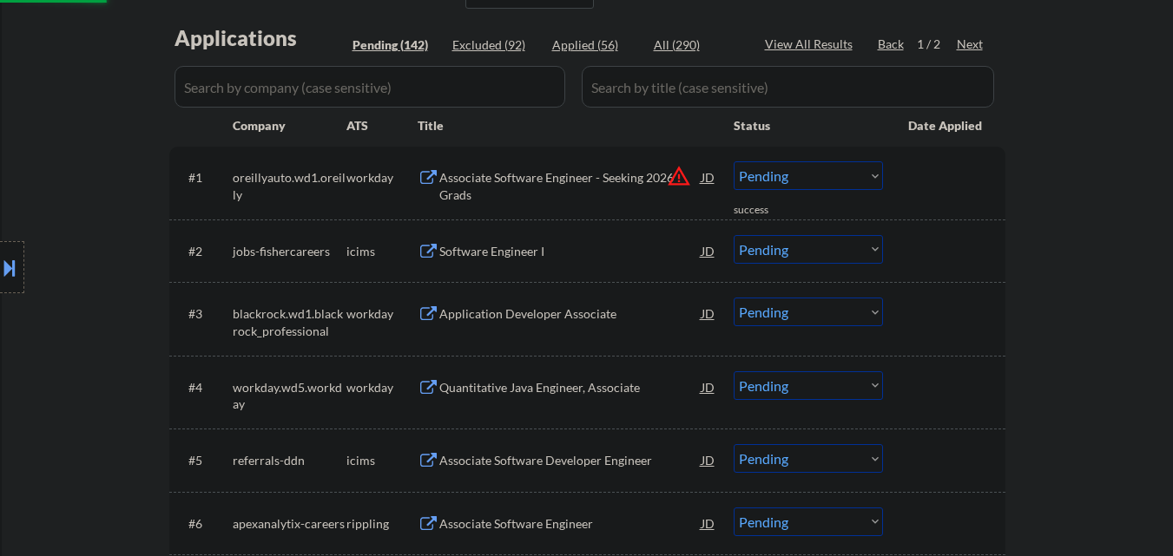
click at [799, 171] on select "Choose an option... Pending Applied Excluded (Questions) Excluded (Expired) Exc…" at bounding box center [808, 175] width 149 height 29
click at [734, 161] on select "Choose an option... Pending Applied Excluded (Questions) Excluded (Expired) Exc…" at bounding box center [808, 175] width 149 height 29
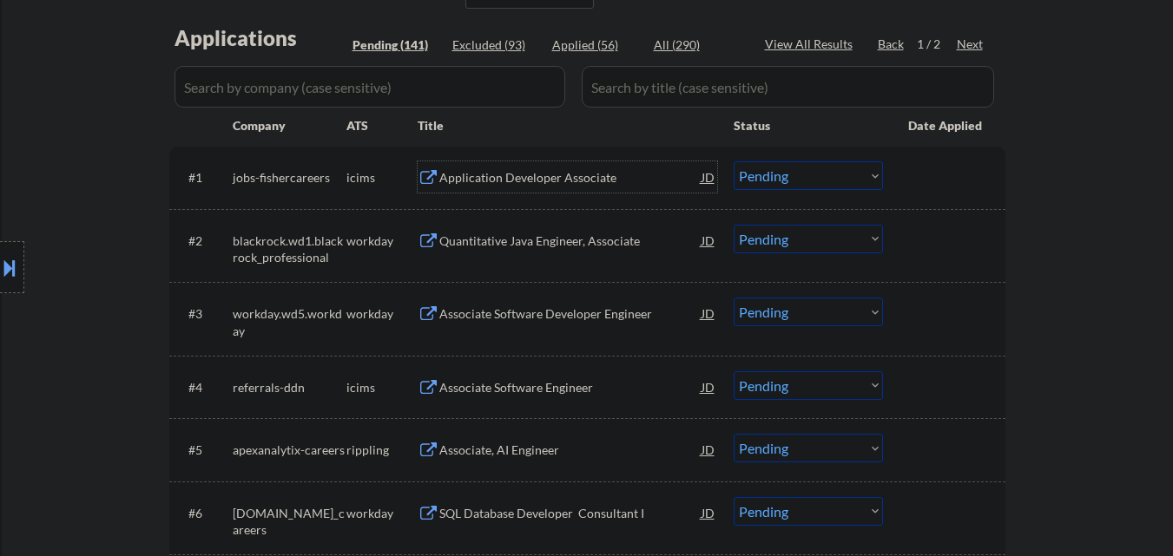
click at [576, 180] on div "Application Developer Associate" at bounding box center [570, 177] width 262 height 17
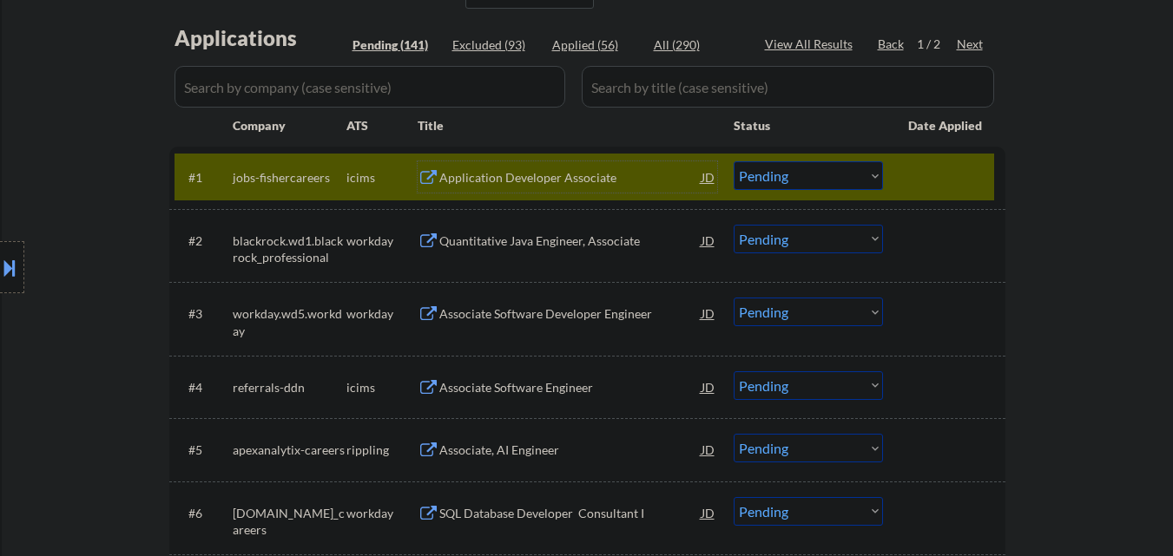
click at [817, 183] on select "Choose an option... Pending Applied Excluded (Questions) Excluded (Expired) Exc…" at bounding box center [808, 175] width 149 height 29
click at [734, 161] on select "Choose an option... Pending Applied Excluded (Questions) Excluded (Expired) Exc…" at bounding box center [808, 175] width 149 height 29
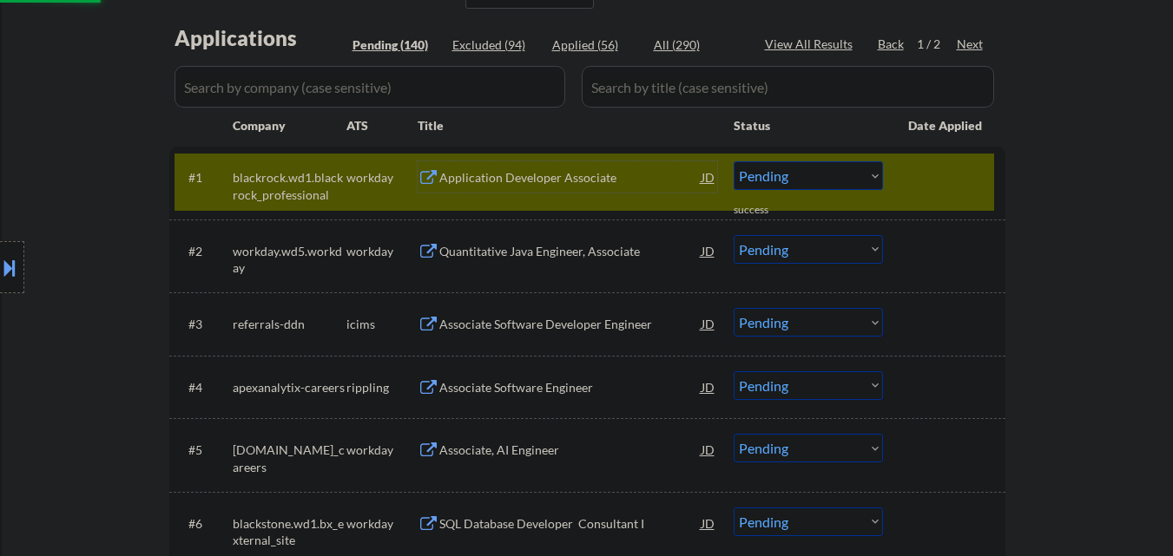
click at [574, 176] on div "Application Developer Associate" at bounding box center [570, 177] width 262 height 17
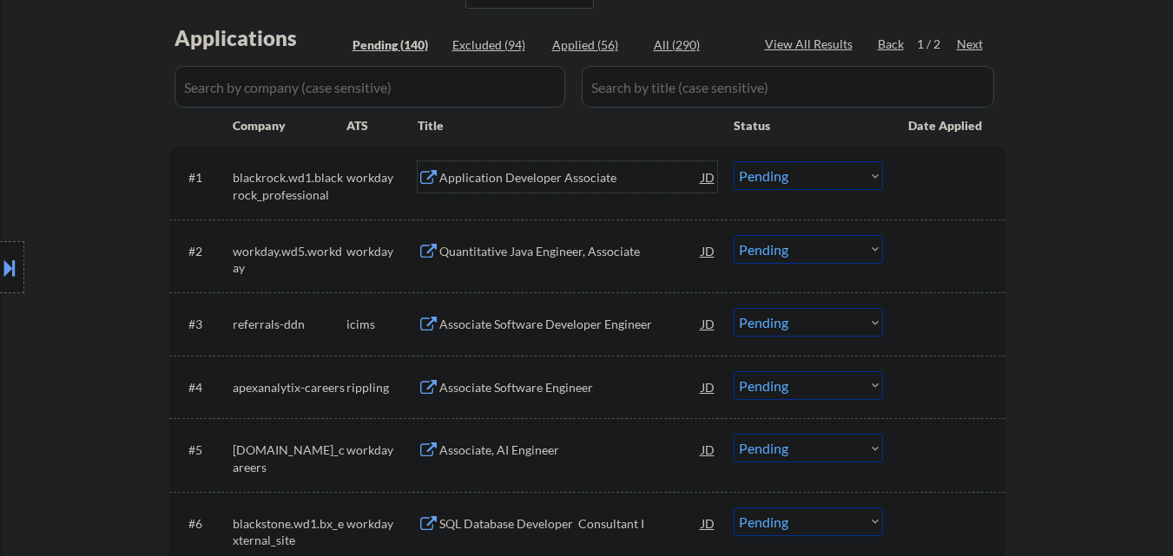
drag, startPoint x: 850, startPoint y: 174, endPoint x: 850, endPoint y: 189, distance: 15.6
click at [849, 174] on select "Choose an option... Pending Applied Excluded (Questions) Excluded (Expired) Exc…" at bounding box center [808, 175] width 149 height 29
click at [734, 161] on select "Choose an option... Pending Applied Excluded (Questions) Excluded (Expired) Exc…" at bounding box center [808, 175] width 149 height 29
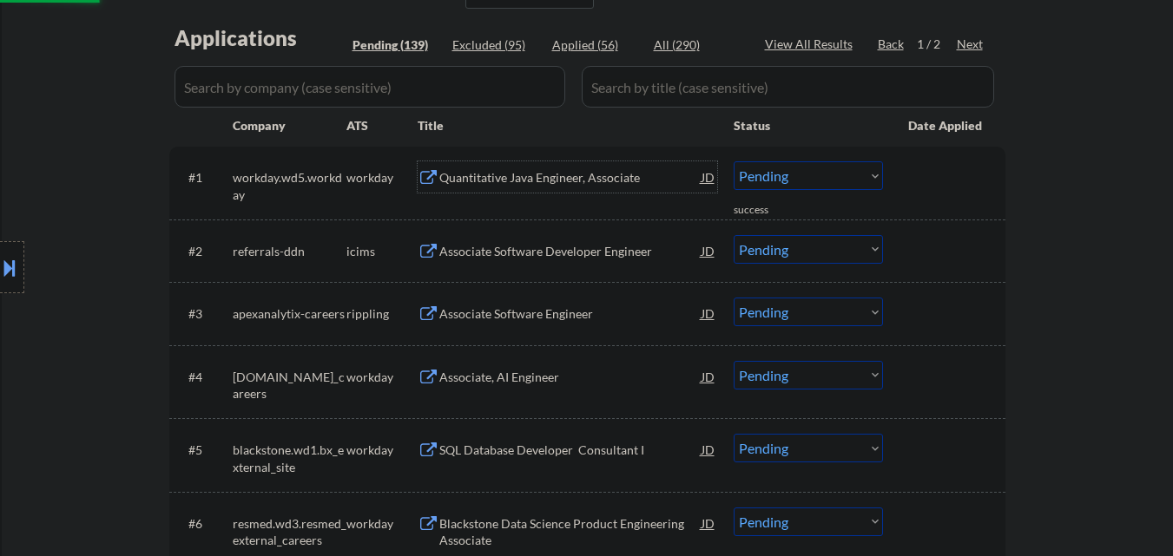
click at [559, 181] on div "Quantitative Java Engineer, Associate" at bounding box center [570, 177] width 262 height 17
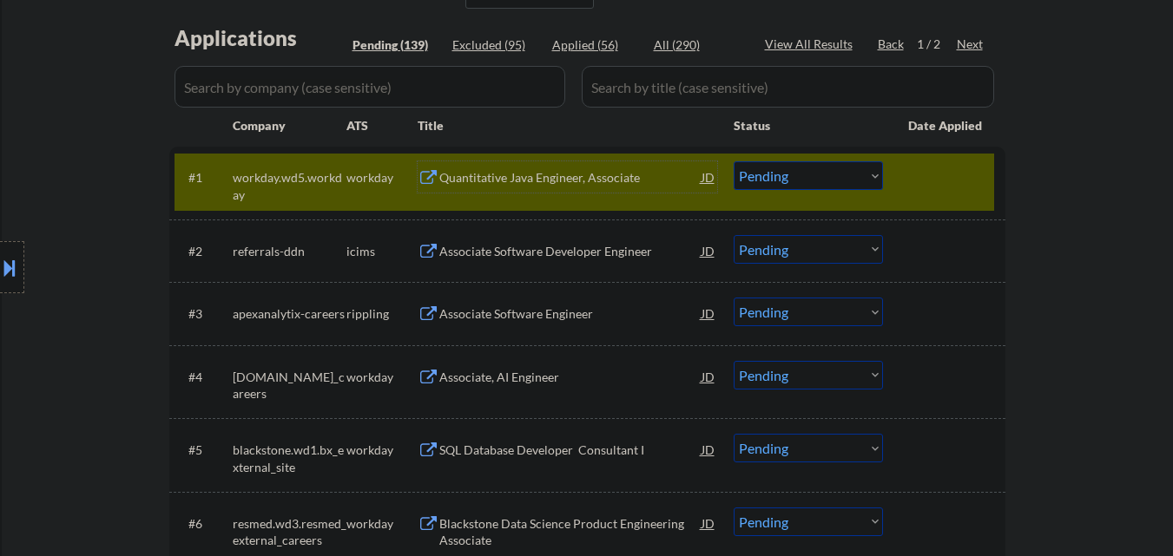
click at [834, 188] on select "Choose an option... Pending Applied Excluded (Questions) Excluded (Expired) Exc…" at bounding box center [808, 175] width 149 height 29
click at [734, 161] on select "Choose an option... Pending Applied Excluded (Questions) Excluded (Expired) Exc…" at bounding box center [808, 175] width 149 height 29
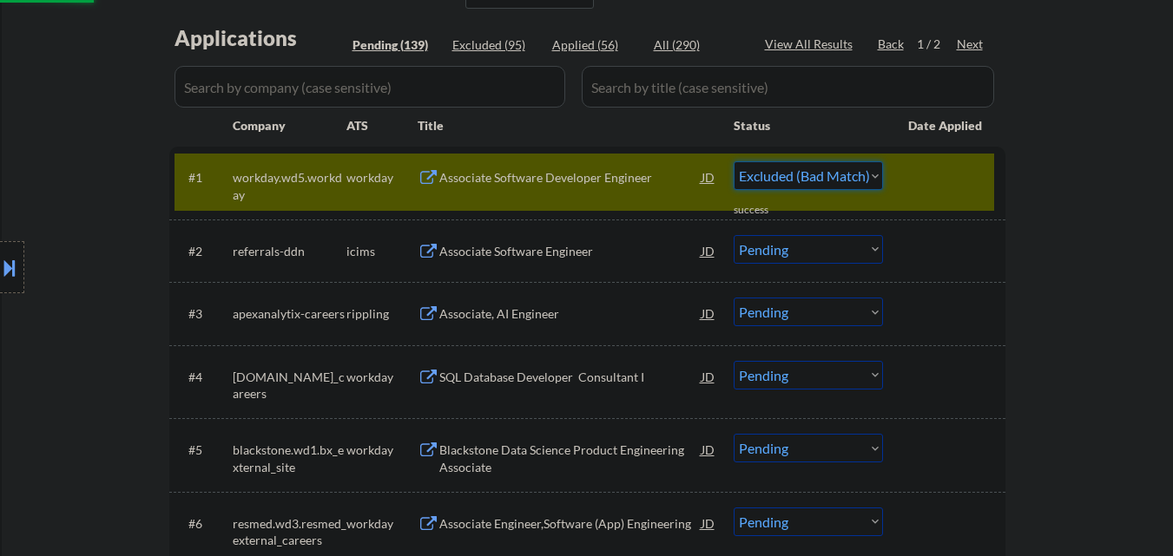
click at [938, 172] on div at bounding box center [946, 176] width 76 height 31
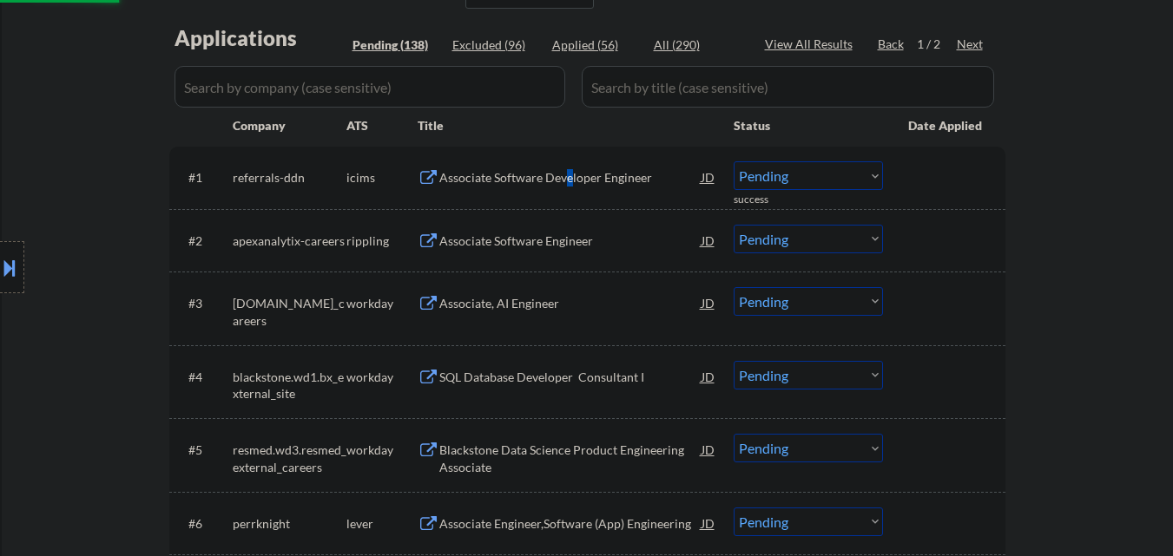
click at [568, 170] on div "Associate Software Developer Engineer" at bounding box center [570, 177] width 262 height 17
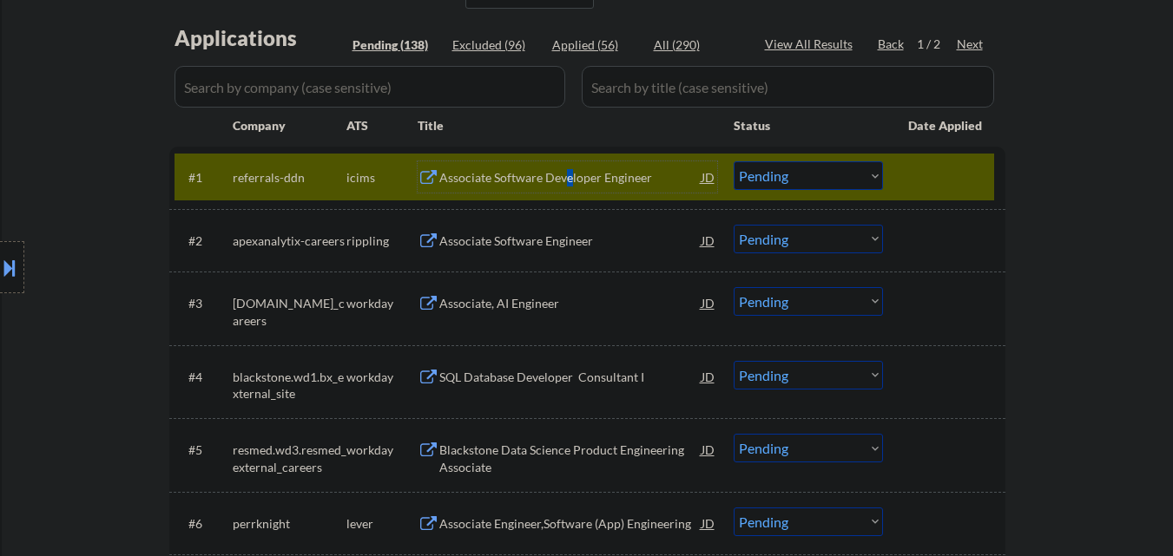
click at [844, 180] on select "Choose an option... Pending Applied Excluded (Questions) Excluded (Expired) Exc…" at bounding box center [808, 175] width 149 height 29
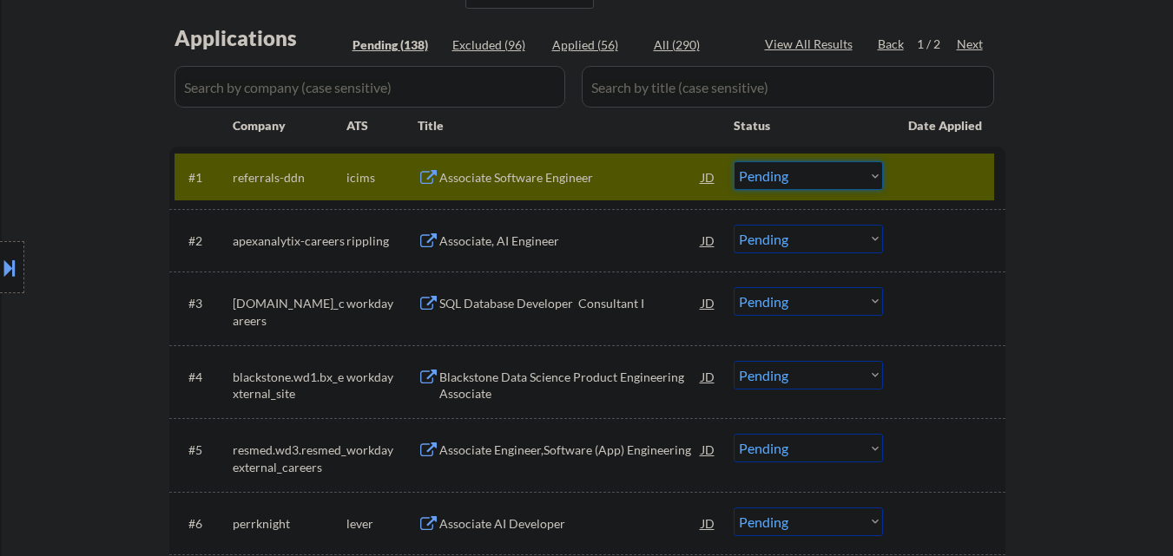
click at [852, 170] on select "Choose an option... Pending Applied Excluded (Questions) Excluded (Expired) Exc…" at bounding box center [808, 175] width 149 height 29
click at [734, 161] on select "Choose an option... Pending Applied Excluded (Questions) Excluded (Expired) Exc…" at bounding box center [808, 175] width 149 height 29
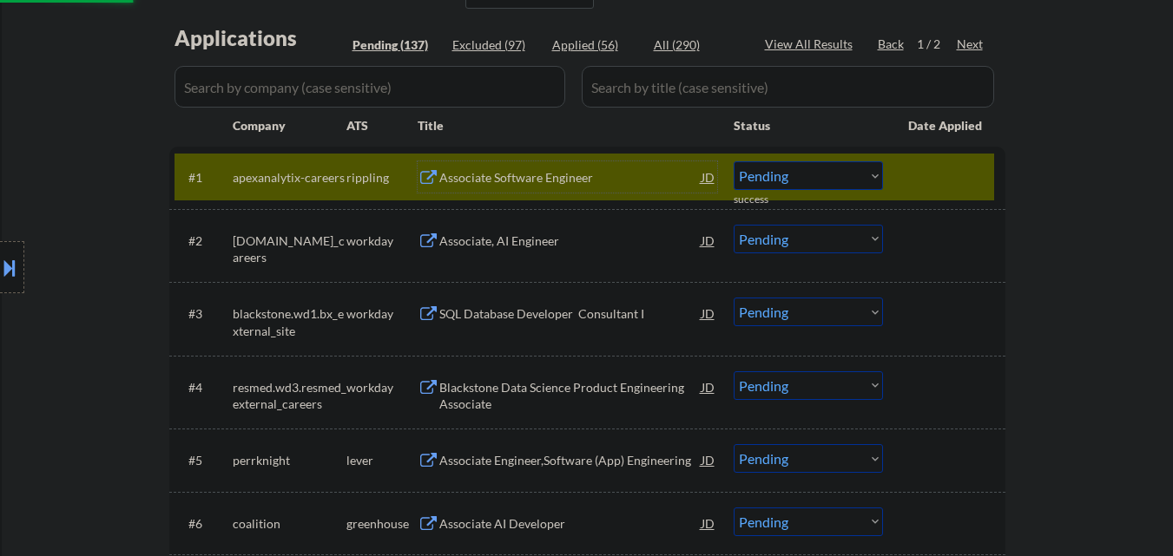
click at [575, 174] on div "Associate Software Engineer" at bounding box center [570, 177] width 262 height 17
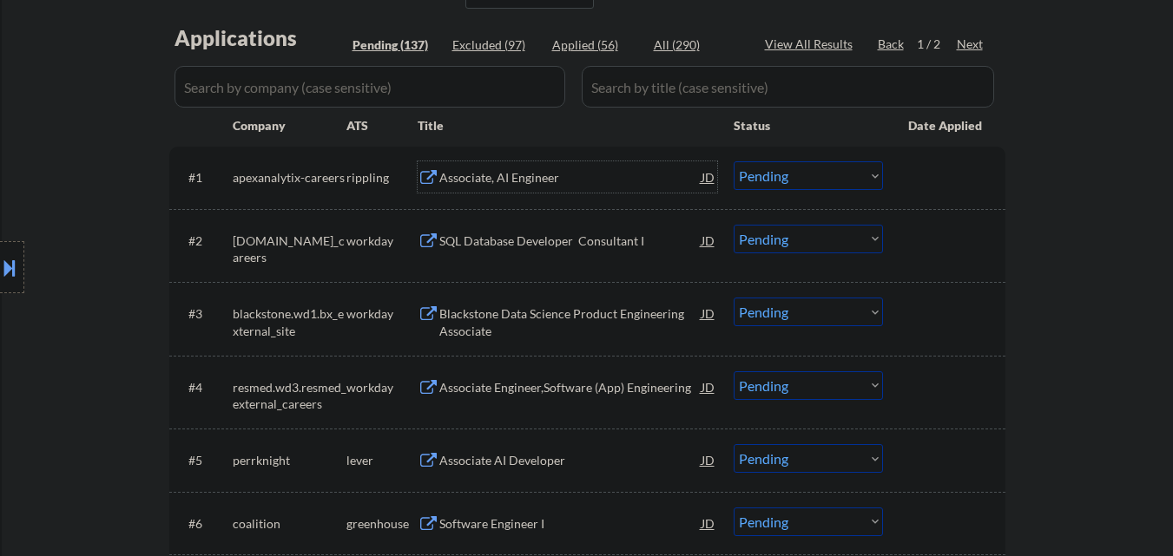
click at [787, 171] on select "Choose an option... Pending Applied Excluded (Questions) Excluded (Expired) Exc…" at bounding box center [808, 175] width 149 height 29
click at [734, 161] on select "Choose an option... Pending Applied Excluded (Questions) Excluded (Expired) Exc…" at bounding box center [808, 175] width 149 height 29
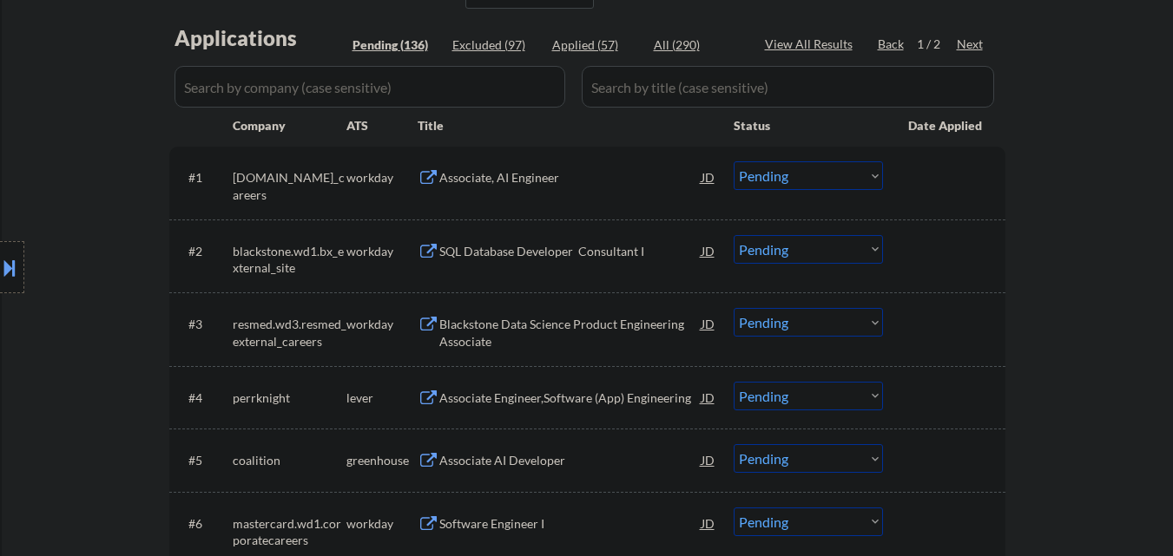
click at [508, 181] on div "Associate, AI Engineer" at bounding box center [570, 177] width 262 height 17
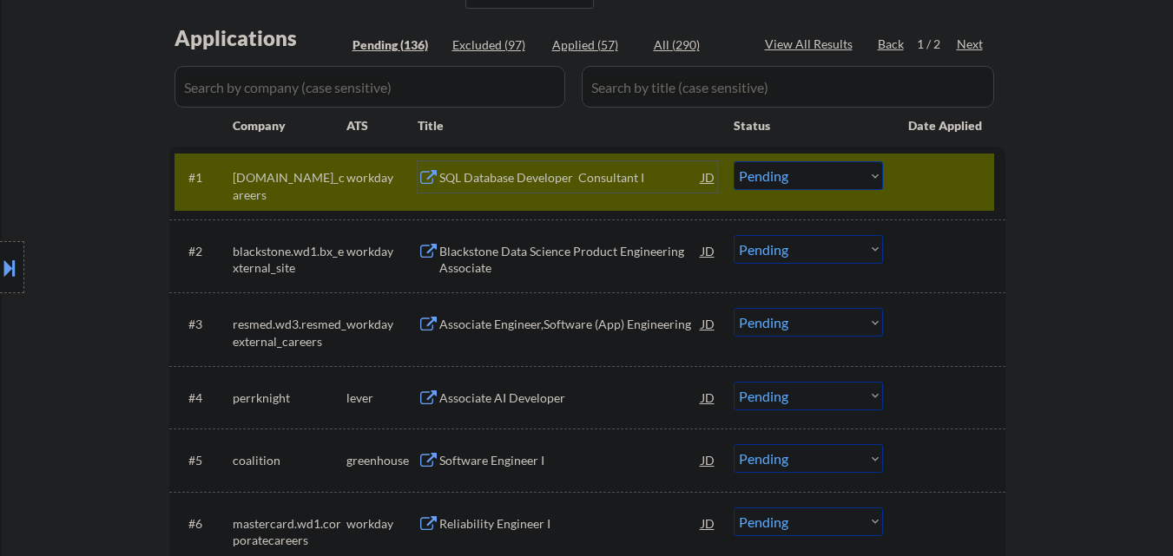
click at [826, 181] on select "Choose an option... Pending Applied Excluded (Questions) Excluded (Expired) Exc…" at bounding box center [808, 175] width 149 height 29
click at [734, 161] on select "Choose an option... Pending Applied Excluded (Questions) Excluded (Expired) Exc…" at bounding box center [808, 175] width 149 height 29
click at [944, 180] on div at bounding box center [946, 176] width 76 height 31
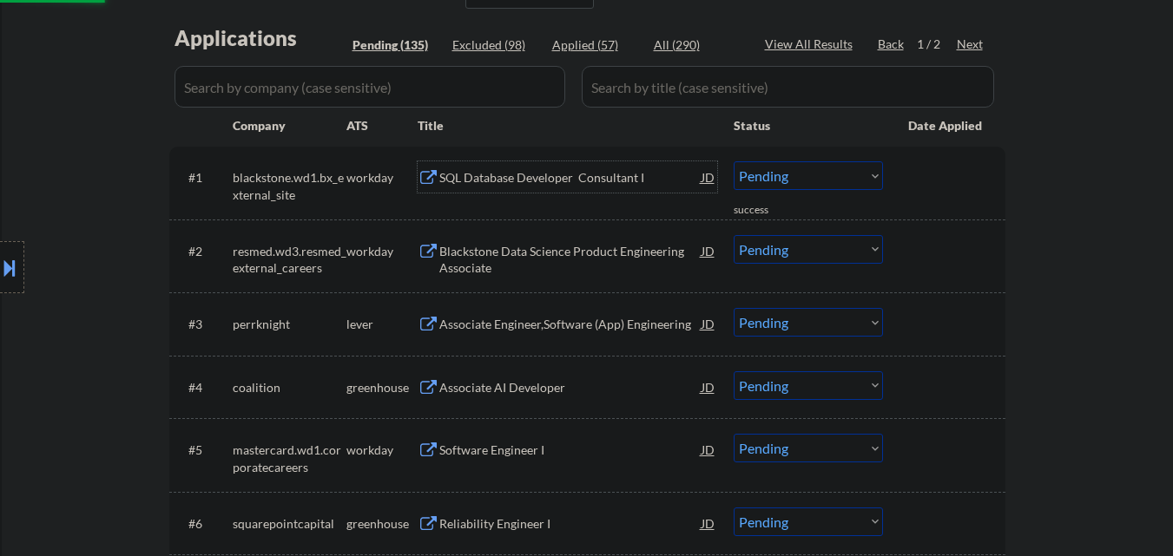
click at [589, 178] on div "SQL Database Developer Consultant I" at bounding box center [570, 177] width 262 height 17
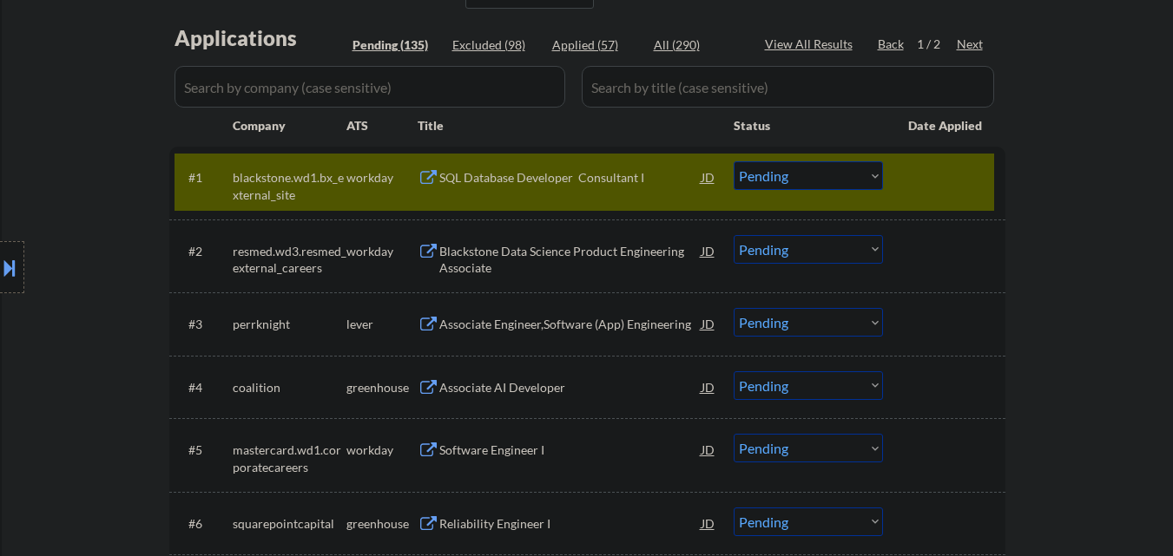
click at [846, 175] on select "Choose an option... Pending Applied Excluded (Questions) Excluded (Expired) Exc…" at bounding box center [808, 175] width 149 height 29
click at [734, 161] on select "Choose an option... Pending Applied Excluded (Questions) Excluded (Expired) Exc…" at bounding box center [808, 175] width 149 height 29
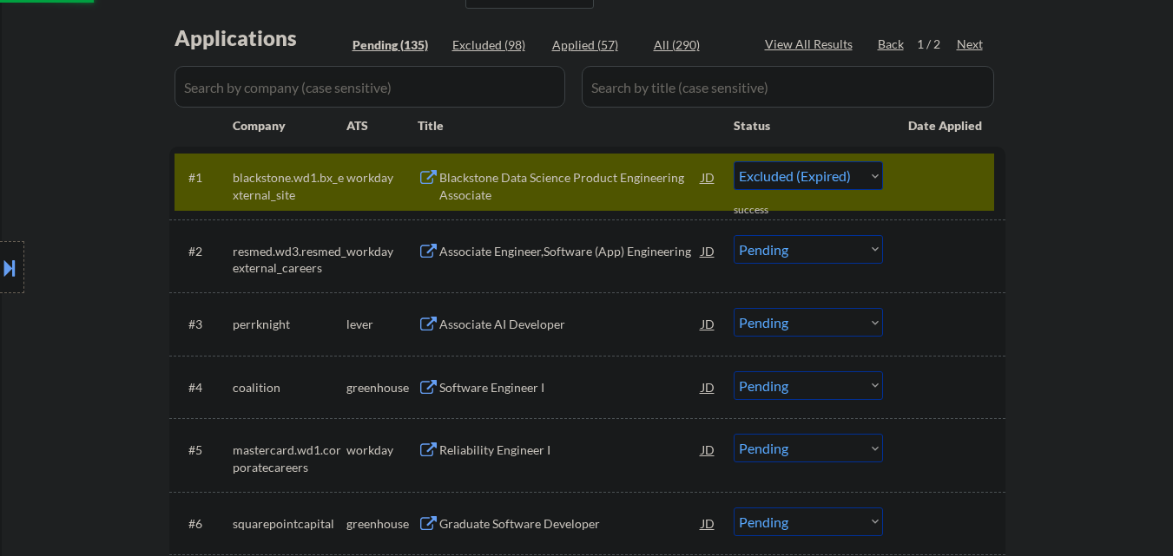
click at [594, 174] on div "Blackstone Data Science Product Engineering Associate" at bounding box center [570, 186] width 262 height 34
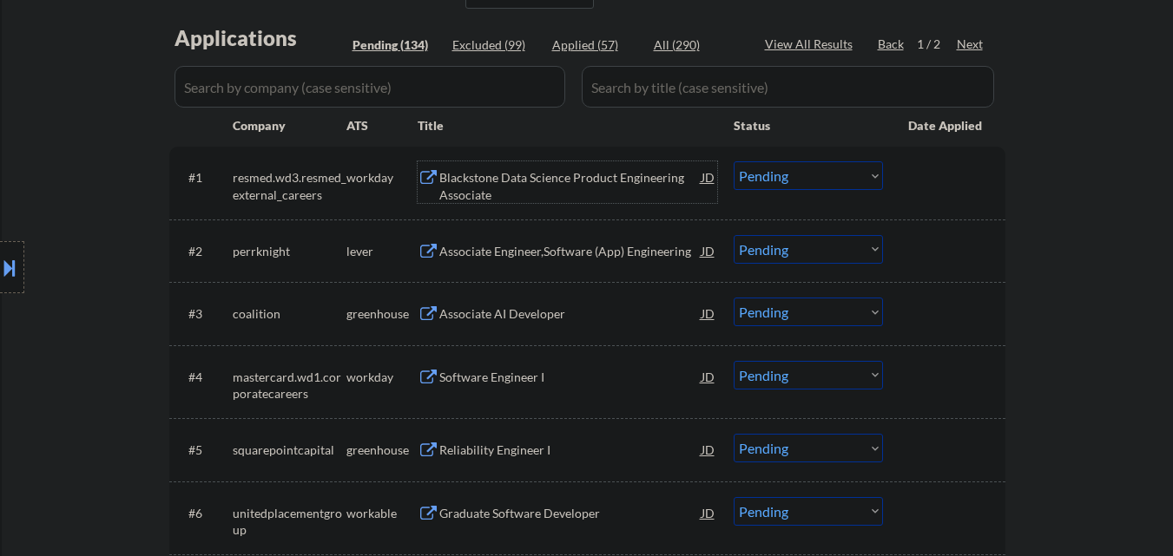
click at [815, 174] on select "Choose an option... Pending Applied Excluded (Questions) Excluded (Expired) Exc…" at bounding box center [808, 175] width 149 height 29
click at [734, 161] on select "Choose an option... Pending Applied Excluded (Questions) Excluded (Expired) Exc…" at bounding box center [808, 175] width 149 height 29
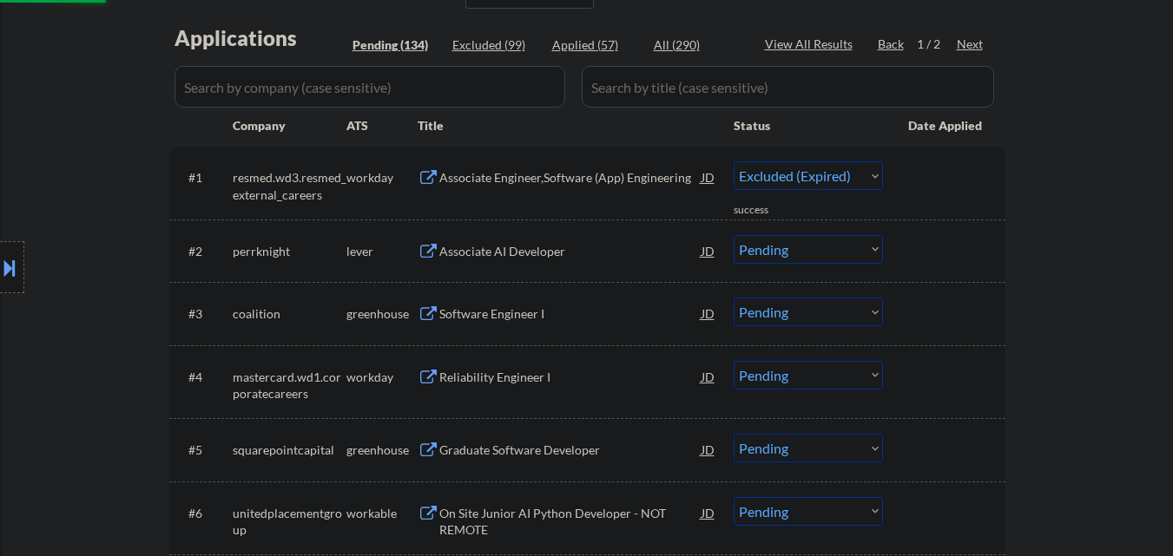
click at [549, 179] on div "Associate Engineer,Software (App) Engineering" at bounding box center [570, 177] width 262 height 17
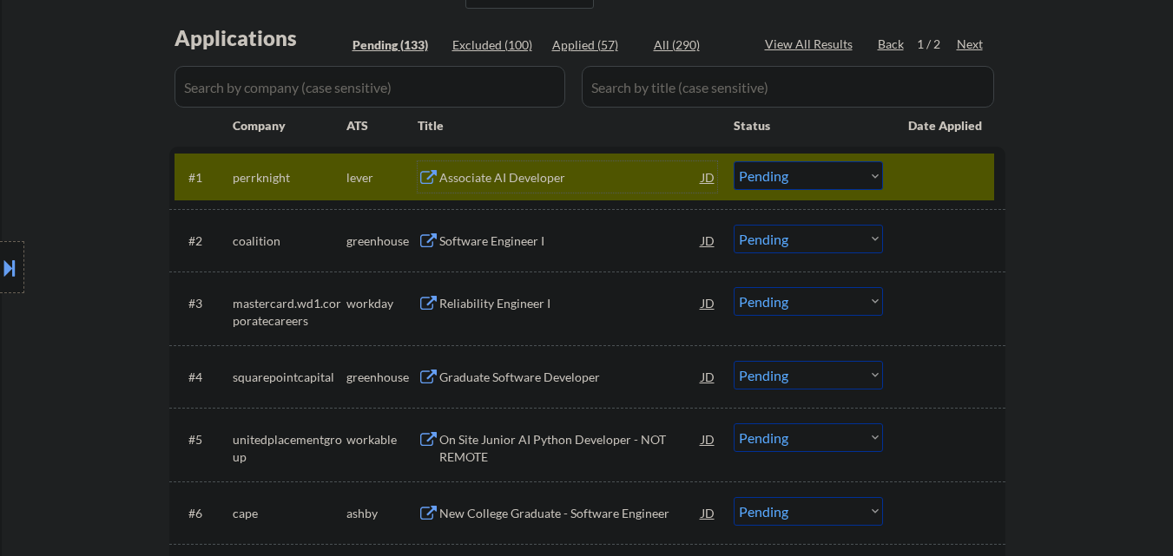
click at [526, 191] on div "Associate AI Developer" at bounding box center [570, 176] width 262 height 31
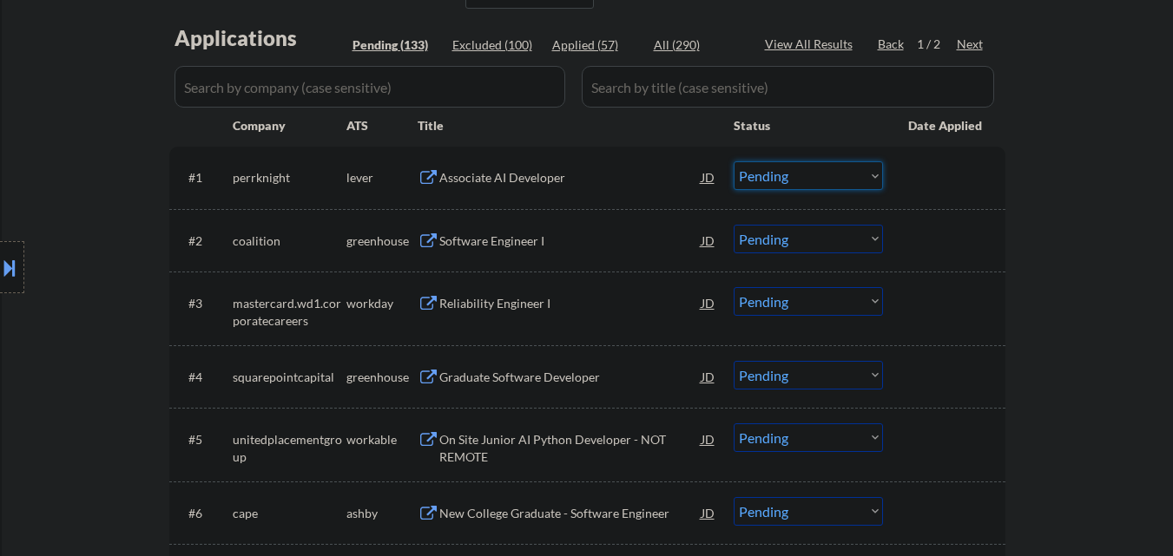
drag, startPoint x: 750, startPoint y: 181, endPoint x: 754, endPoint y: 189, distance: 8.9
click at [750, 181] on select "Choose an option... Pending Applied Excluded (Questions) Excluded (Expired) Exc…" at bounding box center [808, 175] width 149 height 29
click at [734, 161] on select "Choose an option... Pending Applied Excluded (Questions) Excluded (Expired) Exc…" at bounding box center [808, 175] width 149 height 29
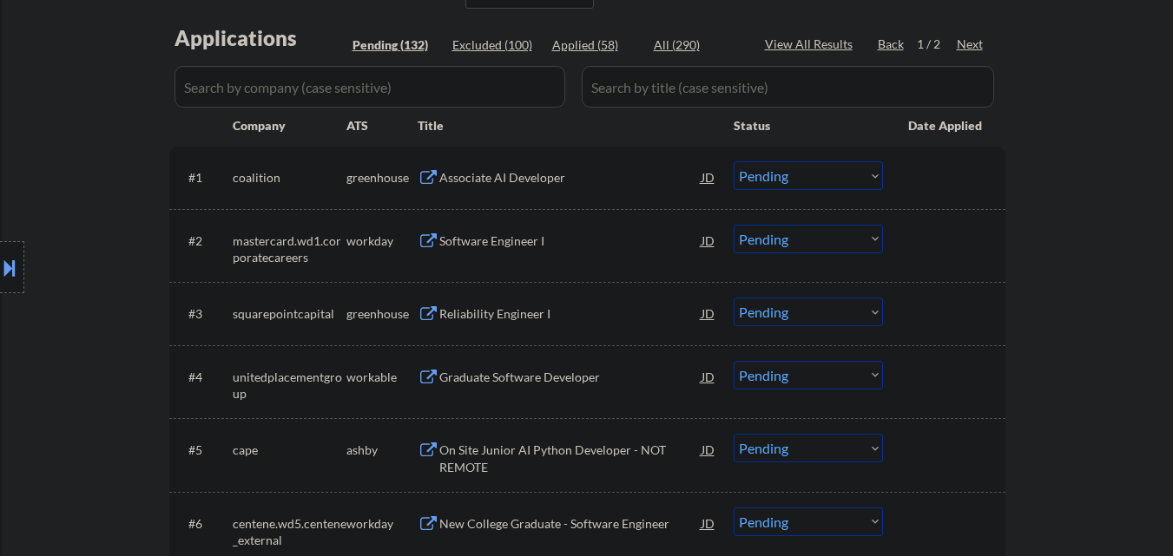
click at [527, 178] on div "Associate AI Developer" at bounding box center [570, 177] width 262 height 17
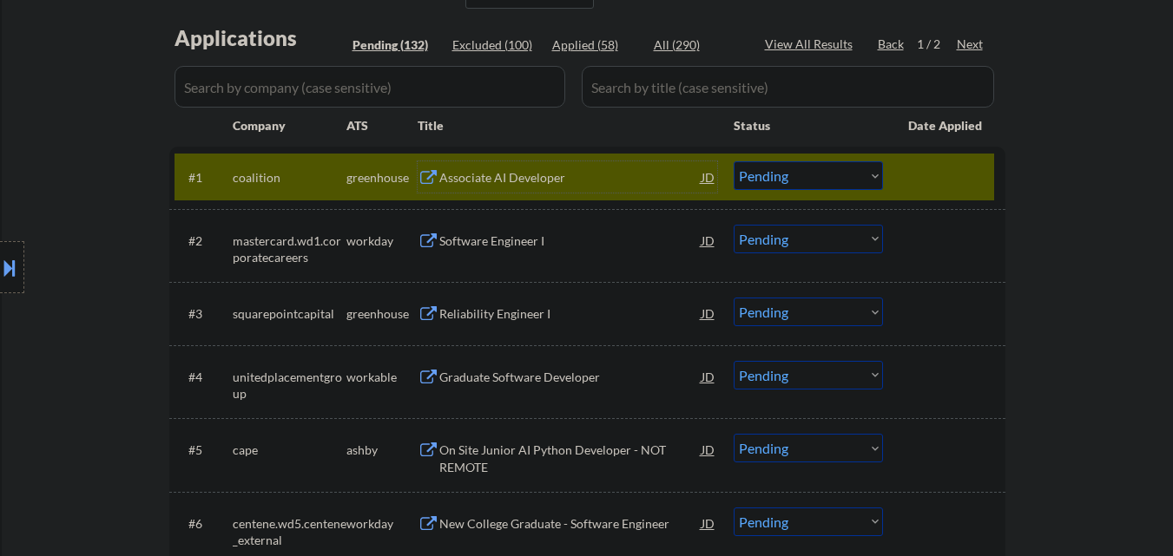
click at [853, 181] on select "Choose an option... Pending Applied Excluded (Questions) Excluded (Expired) Exc…" at bounding box center [808, 175] width 149 height 29
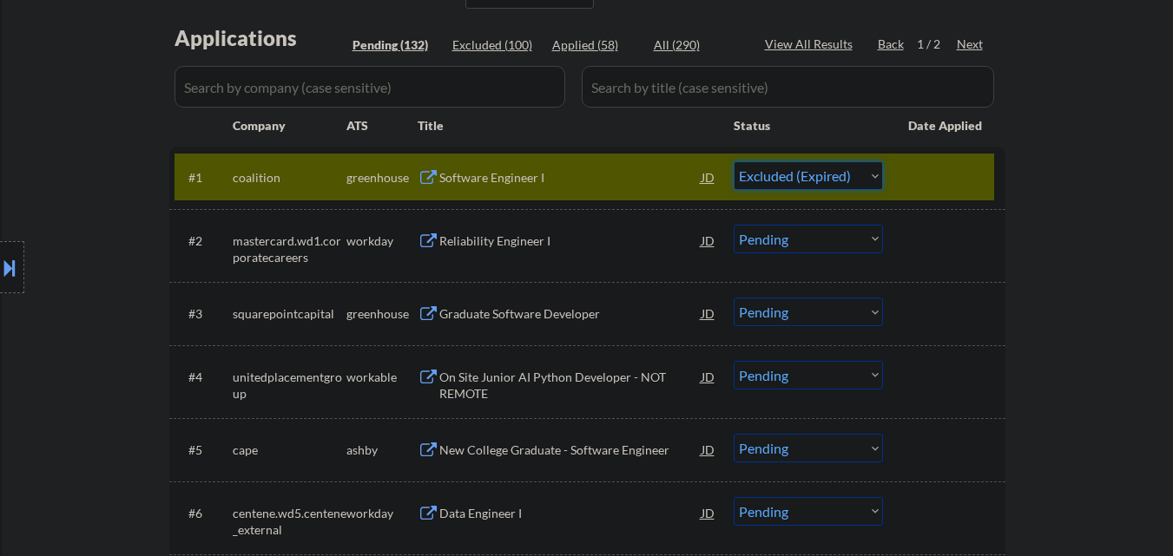
click at [734, 161] on select "Choose an option... Pending Applied Excluded (Questions) Excluded (Expired) Exc…" at bounding box center [808, 175] width 149 height 29
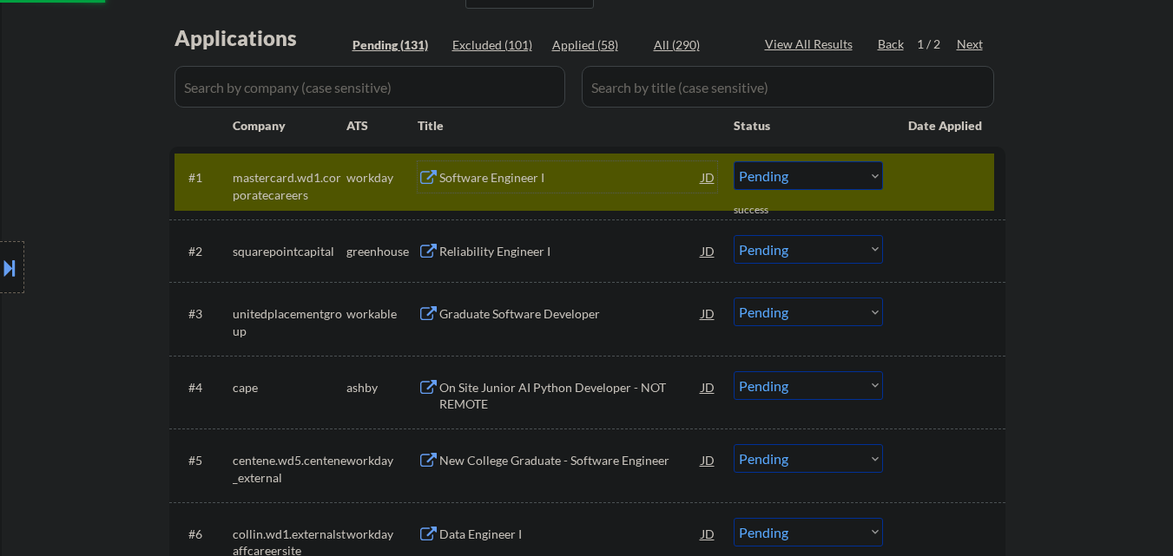
click at [608, 181] on div "Software Engineer I" at bounding box center [570, 177] width 262 height 17
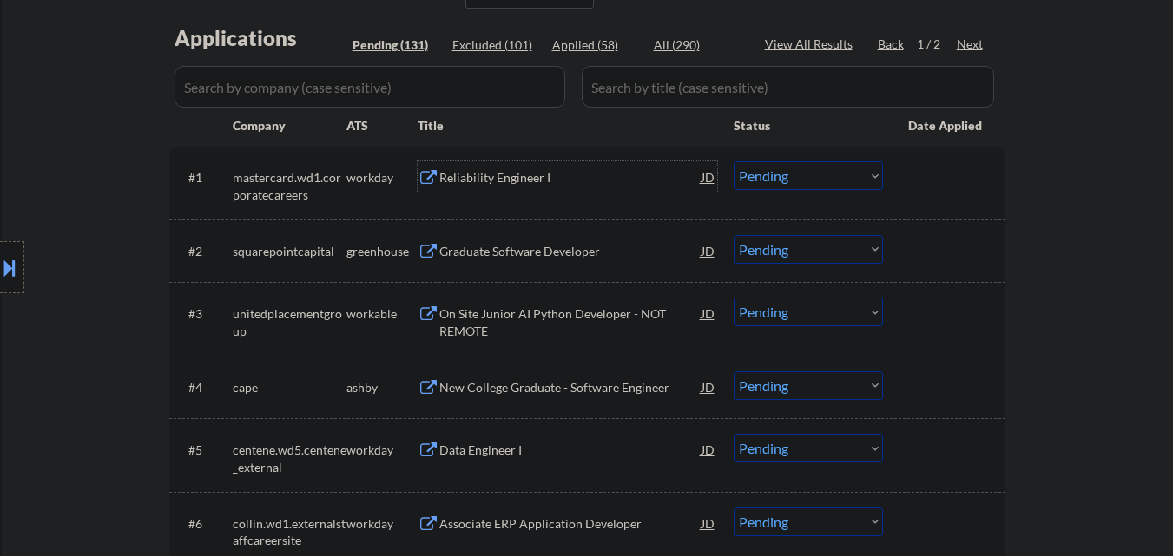
click at [813, 180] on select "Choose an option... Pending Applied Excluded (Questions) Excluded (Expired) Exc…" at bounding box center [808, 175] width 149 height 29
click at [734, 161] on select "Choose an option... Pending Applied Excluded (Questions) Excluded (Expired) Exc…" at bounding box center [808, 175] width 149 height 29
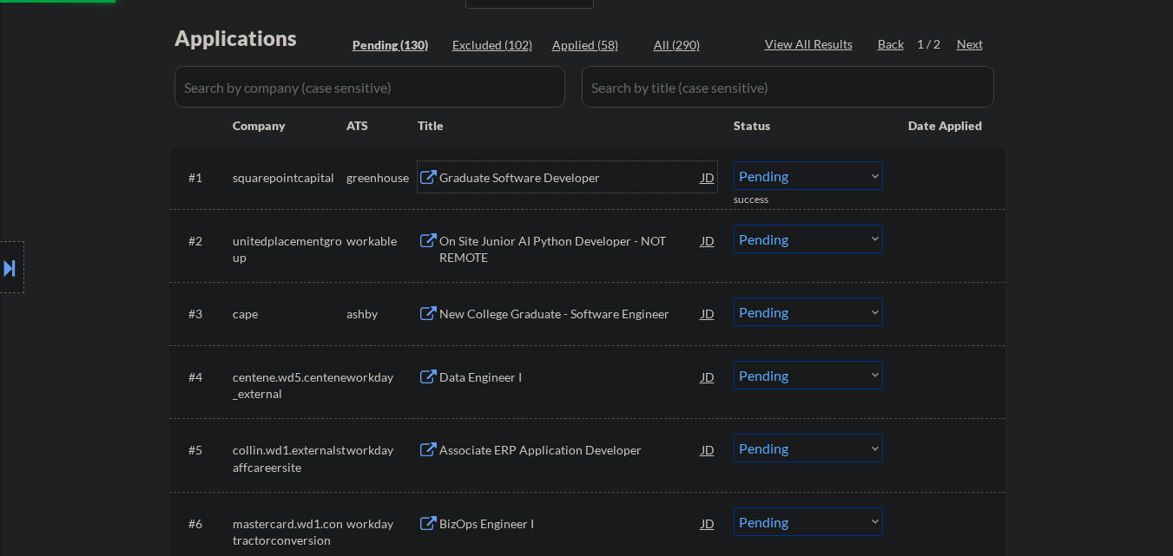
click at [521, 167] on div "Graduate Software Developer" at bounding box center [570, 176] width 262 height 31
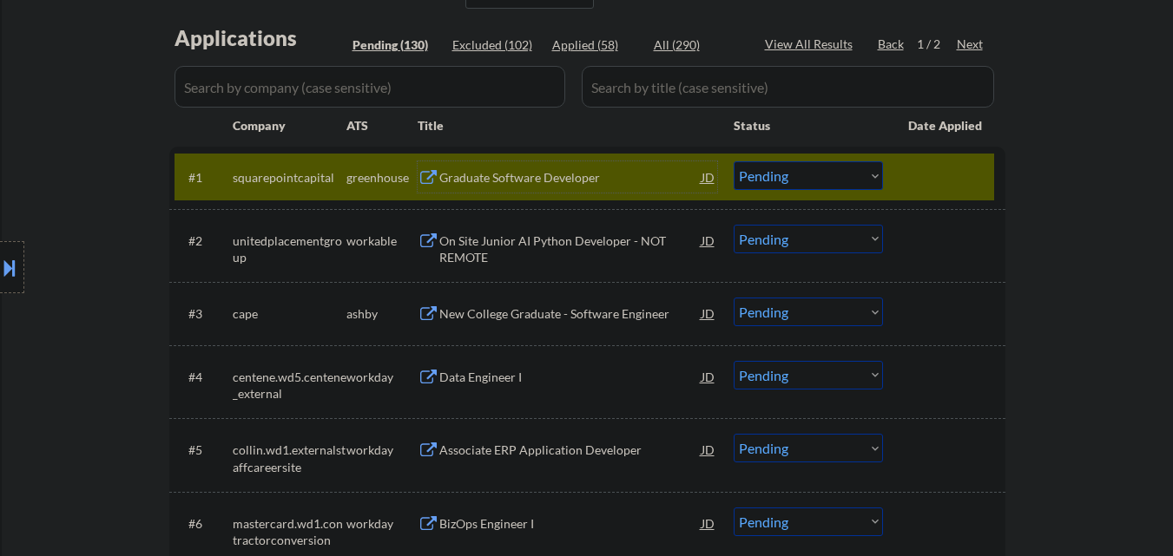
click at [674, 172] on div "Graduate Software Developer" at bounding box center [570, 177] width 262 height 17
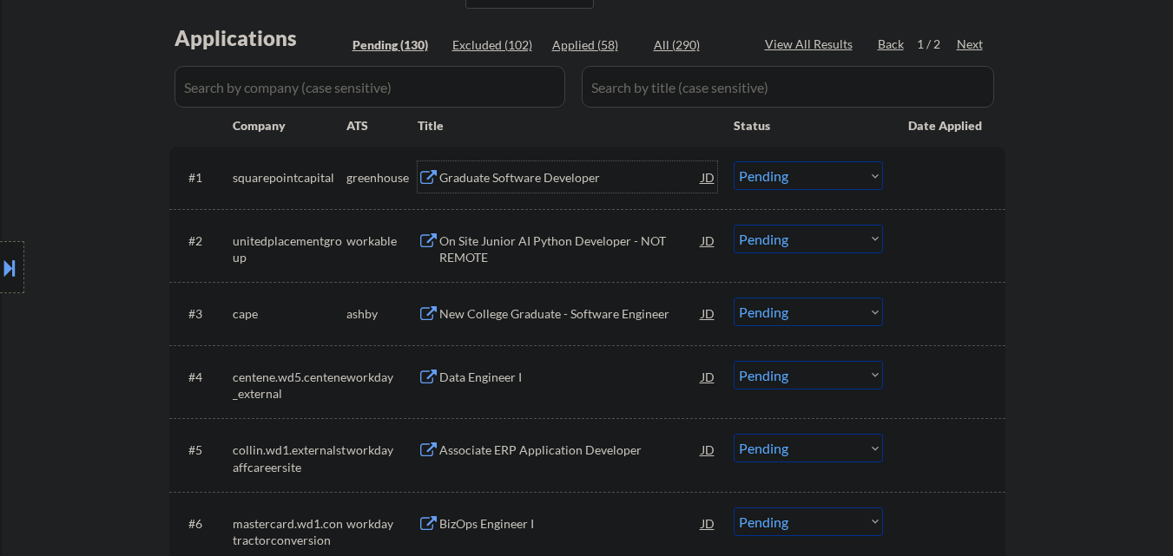
click at [599, 175] on div "Graduate Software Developer" at bounding box center [570, 177] width 262 height 17
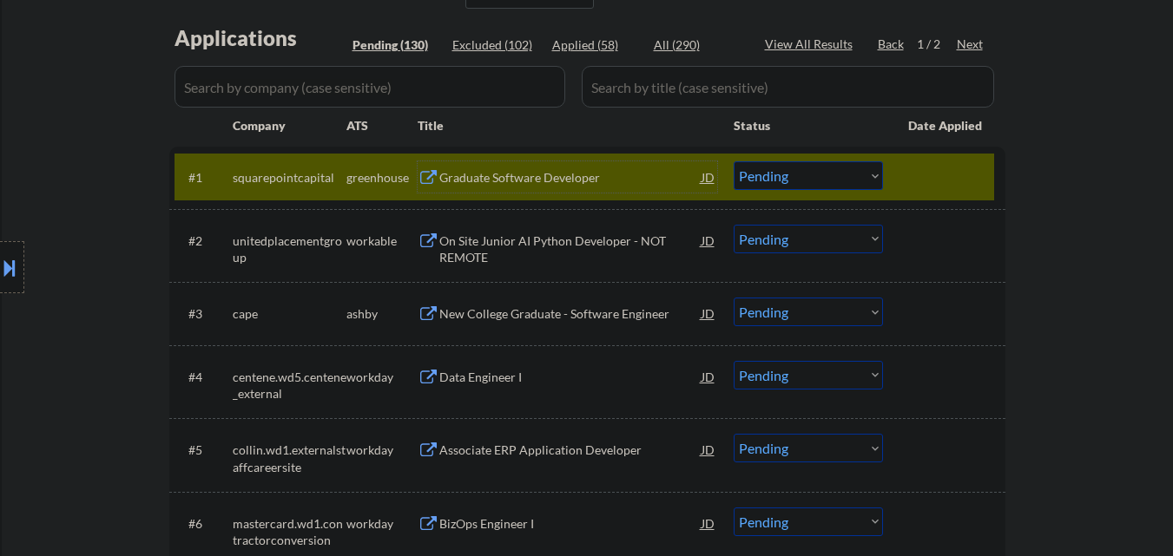
drag, startPoint x: 837, startPoint y: 174, endPoint x: 838, endPoint y: 182, distance: 8.7
click at [837, 174] on select "Choose an option... Pending Applied Excluded (Questions) Excluded (Expired) Exc…" at bounding box center [808, 175] width 149 height 29
click at [734, 161] on select "Choose an option... Pending Applied Excluded (Questions) Excluded (Expired) Exc…" at bounding box center [808, 175] width 149 height 29
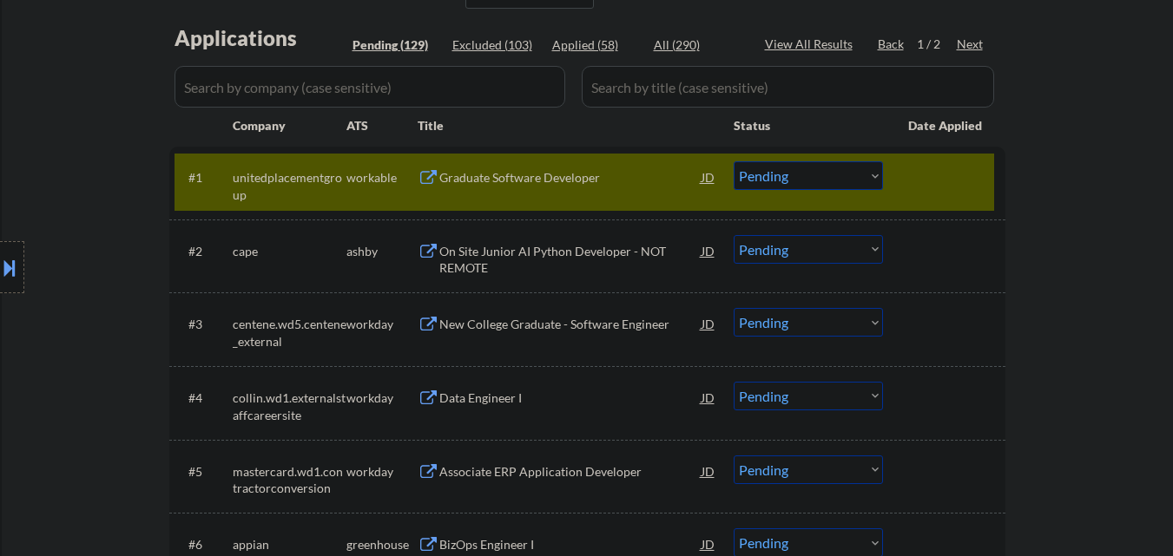
click at [908, 175] on div at bounding box center [946, 176] width 76 height 31
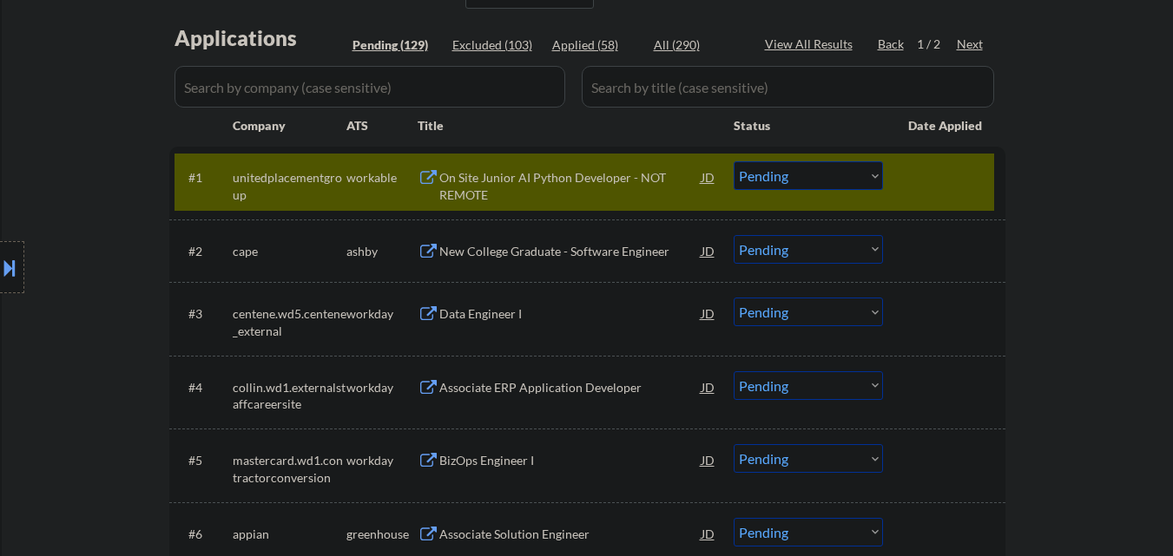
click at [954, 174] on div at bounding box center [946, 176] width 76 height 31
click at [577, 182] on div "On Site Junior AI Python Developer - NOT REMOTE" at bounding box center [570, 186] width 262 height 34
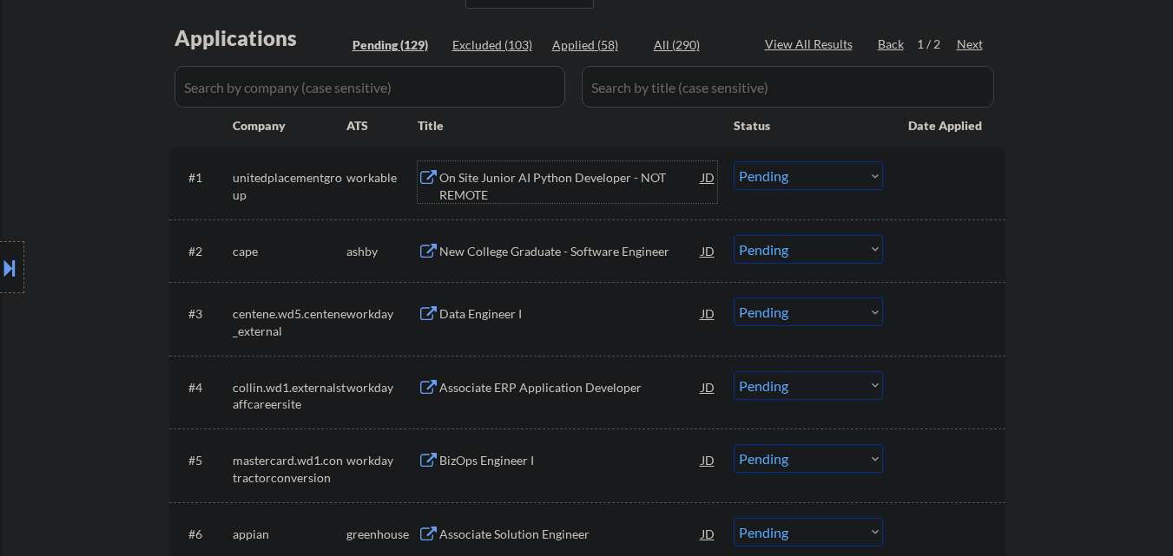
click at [857, 167] on select "Choose an option... Pending Applied Excluded (Questions) Excluded (Expired) Exc…" at bounding box center [808, 175] width 149 height 29
click at [734, 161] on select "Choose an option... Pending Applied Excluded (Questions) Excluded (Expired) Exc…" at bounding box center [808, 175] width 149 height 29
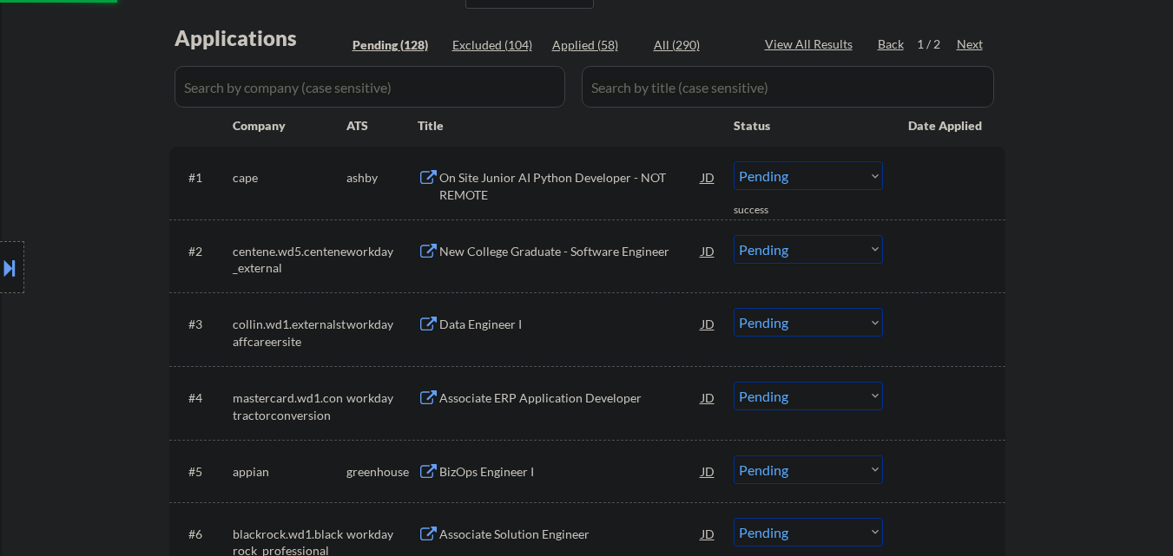
click at [582, 174] on div "On Site Junior AI Python Developer - NOT REMOTE" at bounding box center [570, 186] width 262 height 34
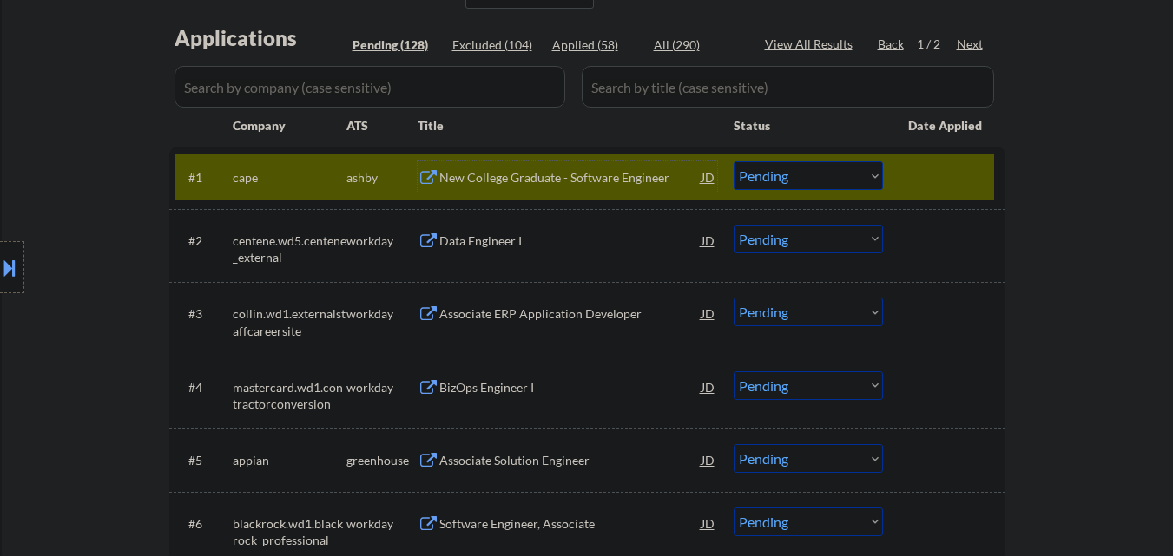
click at [523, 178] on div "New College Graduate - Software Engineer" at bounding box center [570, 177] width 262 height 17
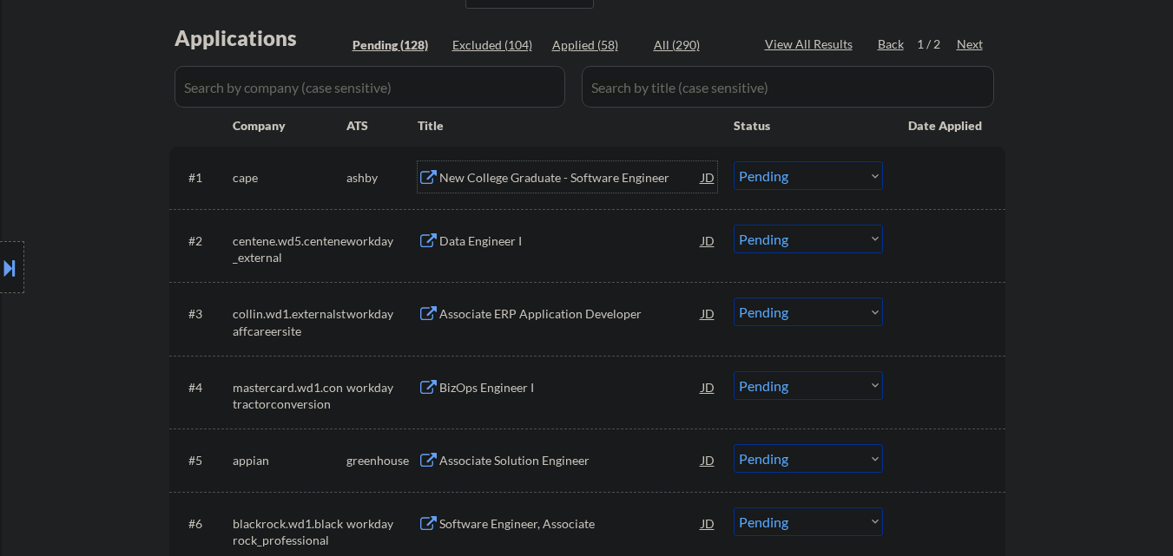
drag, startPoint x: 769, startPoint y: 178, endPoint x: 768, endPoint y: 187, distance: 8.7
click at [769, 178] on select "Choose an option... Pending Applied Excluded (Questions) Excluded (Expired) Exc…" at bounding box center [808, 175] width 149 height 29
click at [734, 161] on select "Choose an option... Pending Applied Excluded (Questions) Excluded (Expired) Exc…" at bounding box center [808, 175] width 149 height 29
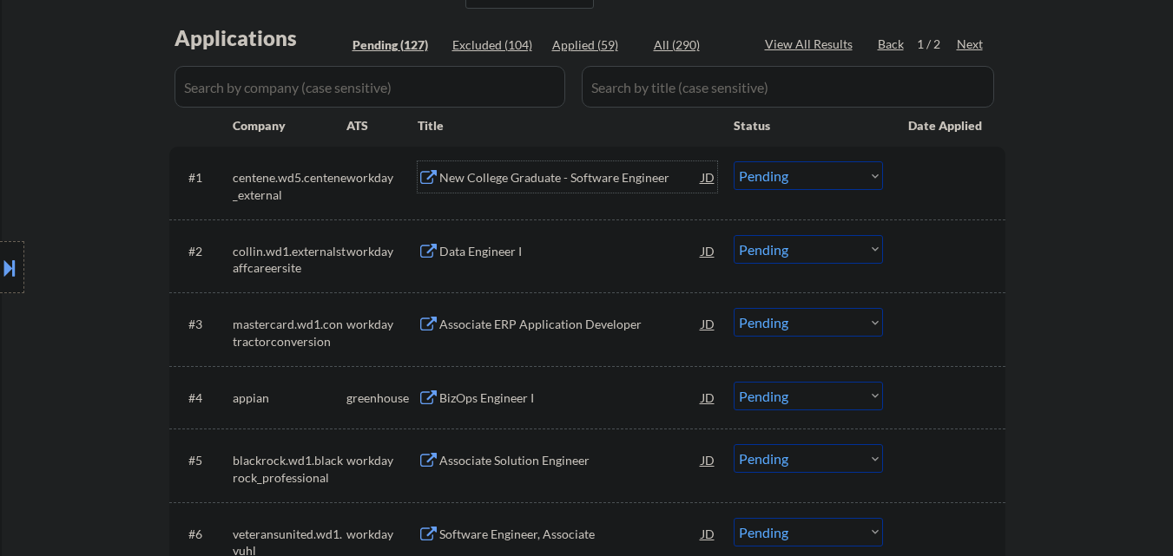
drag, startPoint x: 522, startPoint y: 185, endPoint x: 521, endPoint y: 171, distance: 13.9
click at [526, 183] on div "New College Graduate - Software Engineer" at bounding box center [570, 177] width 262 height 17
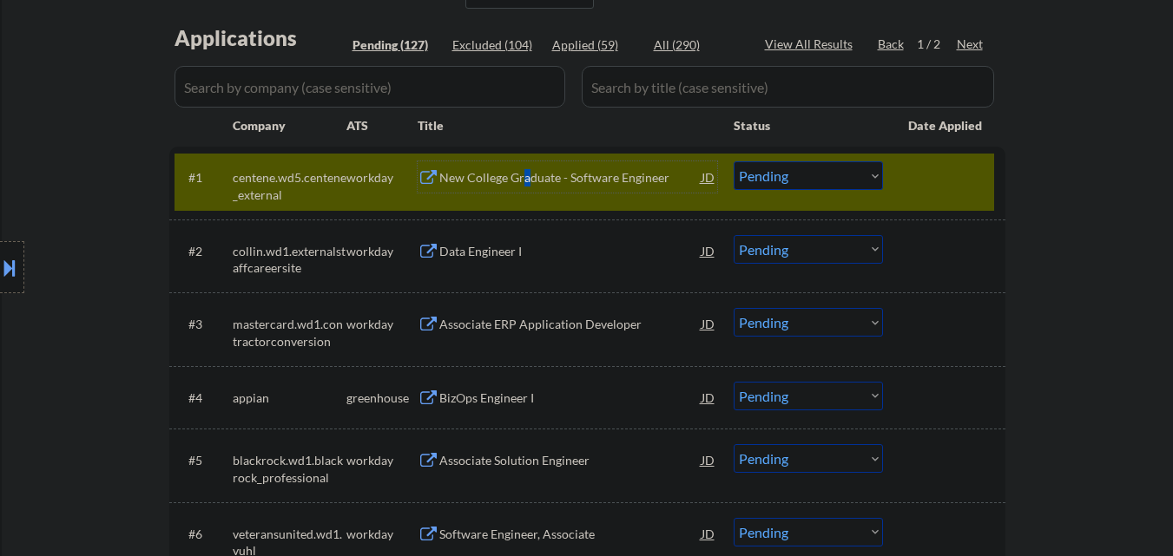
click at [815, 164] on select "Choose an option... Pending Applied Excluded (Questions) Excluded (Expired) Exc…" at bounding box center [808, 175] width 149 height 29
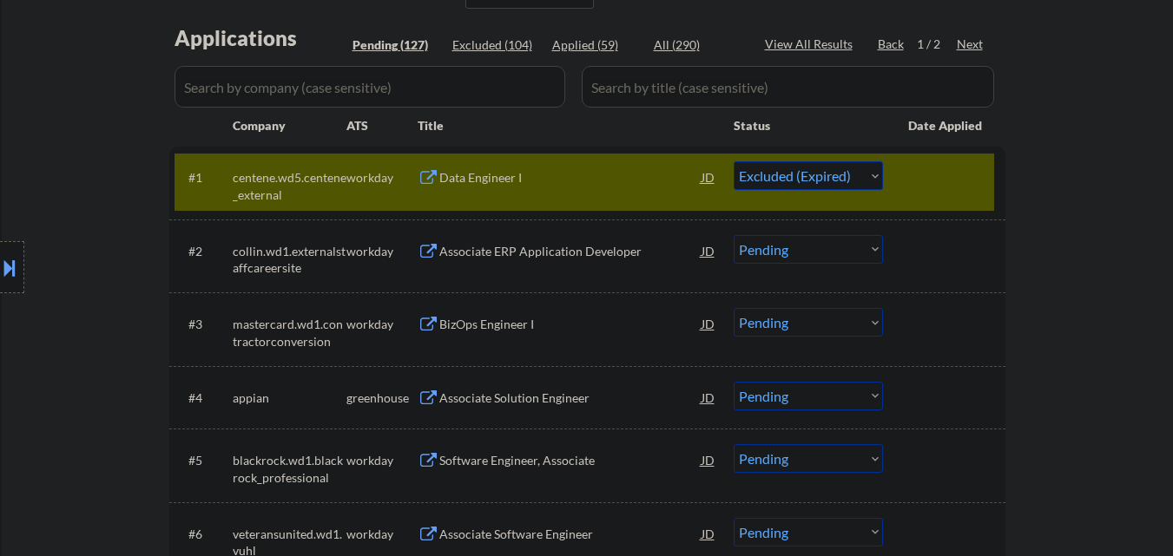
click at [734, 161] on select "Choose an option... Pending Applied Excluded (Questions) Excluded (Expired) Exc…" at bounding box center [808, 175] width 149 height 29
click at [936, 192] on div at bounding box center [946, 176] width 76 height 31
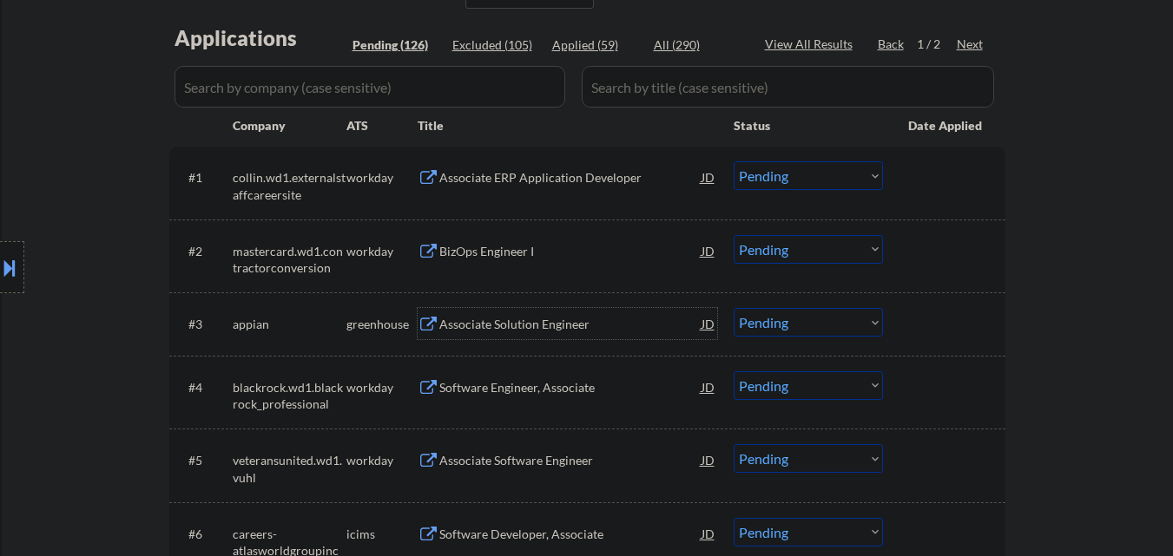
click at [512, 329] on div "Associate Solution Engineer" at bounding box center [570, 324] width 262 height 17
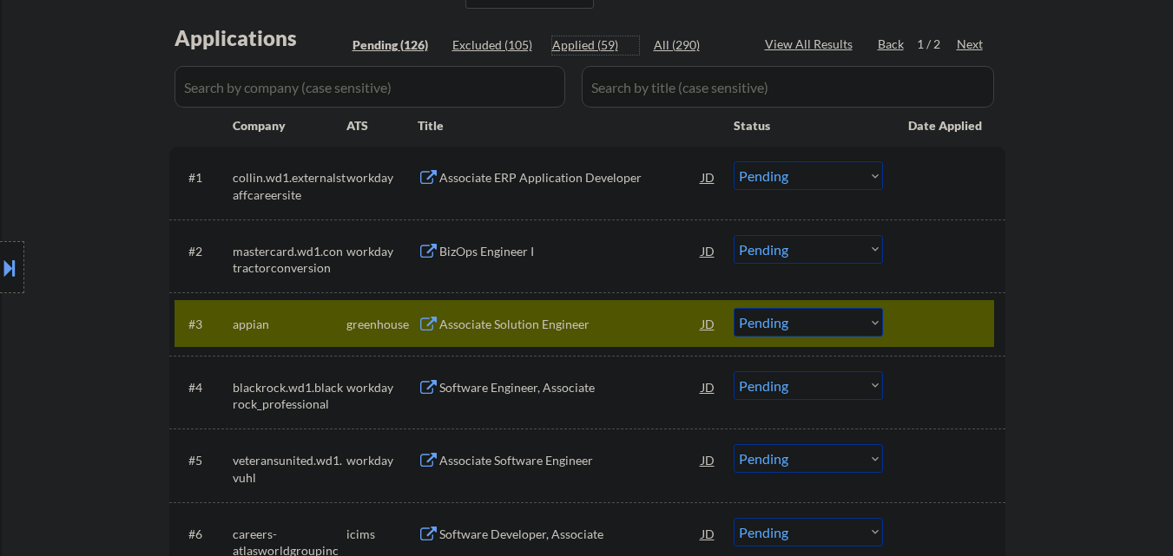
click at [585, 46] on div "Applied (59)" at bounding box center [595, 44] width 87 height 17
select select ""applied""
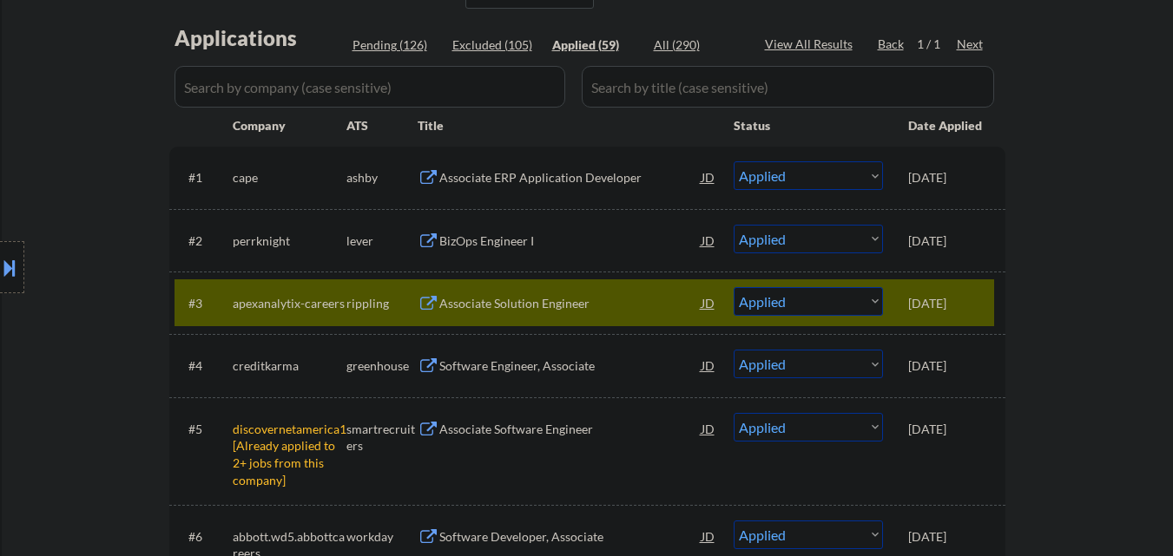
click at [540, 182] on div "Associate ERP Application Developer" at bounding box center [570, 177] width 262 height 17
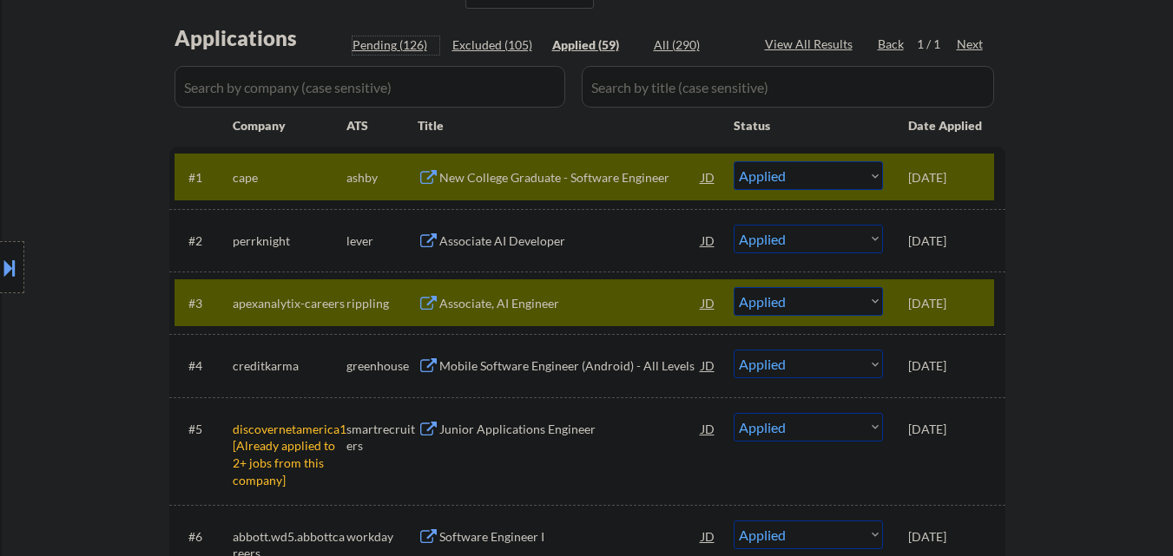
click at [385, 51] on div "Pending (126)" at bounding box center [395, 44] width 87 height 17
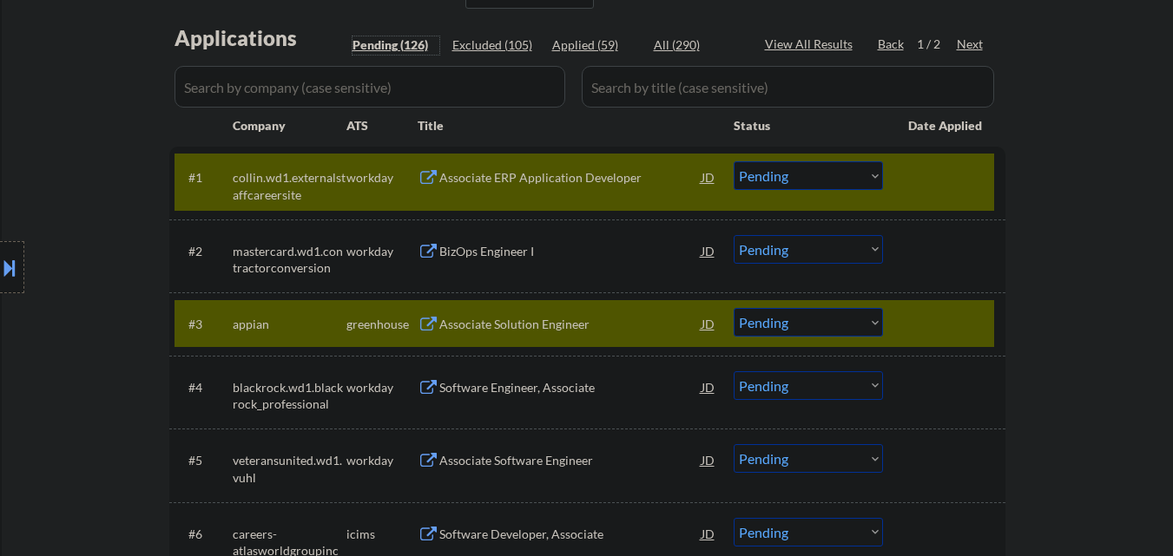
click at [390, 36] on div "Pending (126)" at bounding box center [395, 44] width 87 height 17
click at [973, 313] on div at bounding box center [946, 323] width 76 height 31
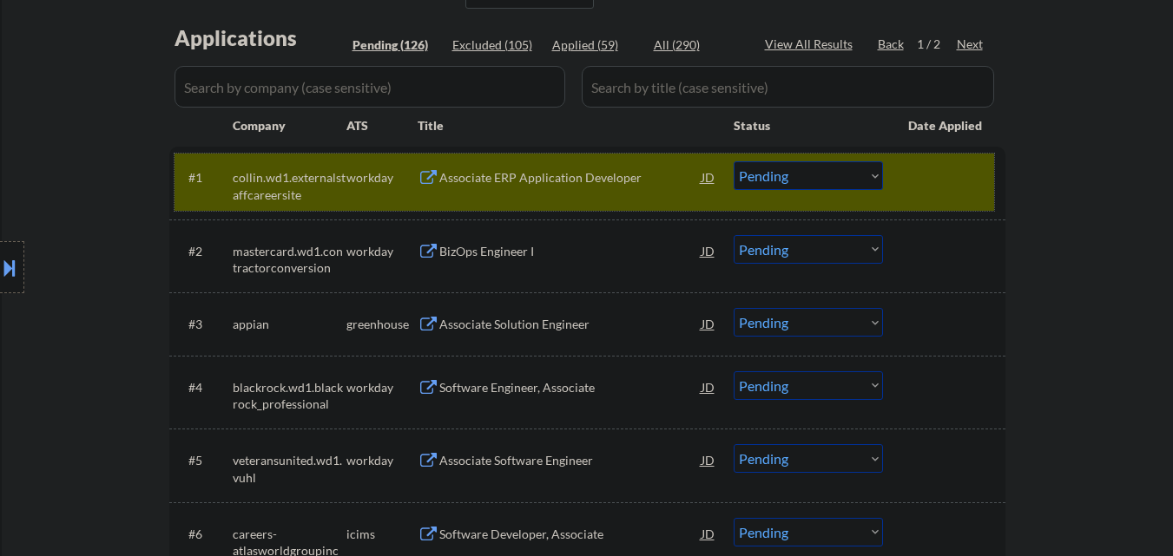
click at [969, 188] on div at bounding box center [946, 176] width 76 height 31
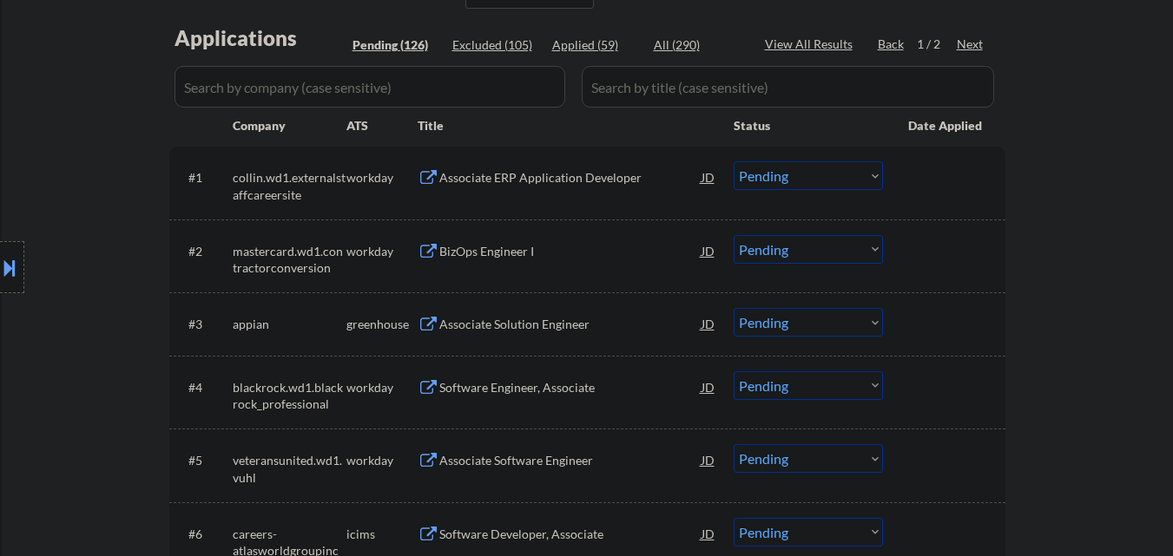
click at [767, 331] on select "Choose an option... Pending Applied Excluded (Questions) Excluded (Expired) Exc…" at bounding box center [808, 322] width 149 height 29
click at [734, 308] on select "Choose an option... Pending Applied Excluded (Questions) Excluded (Expired) Exc…" at bounding box center [808, 322] width 149 height 29
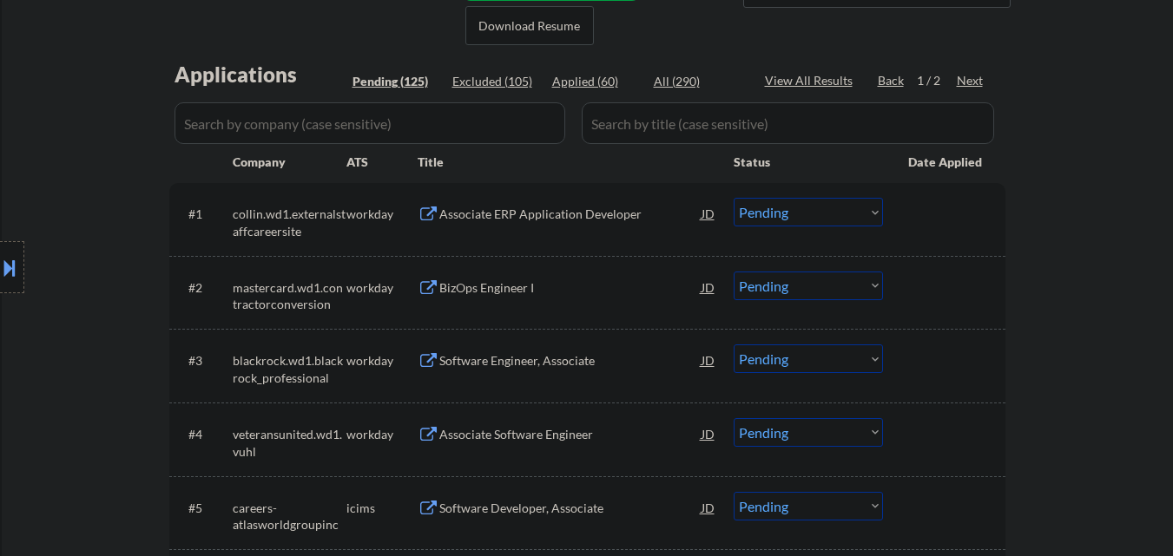
scroll to position [174, 0]
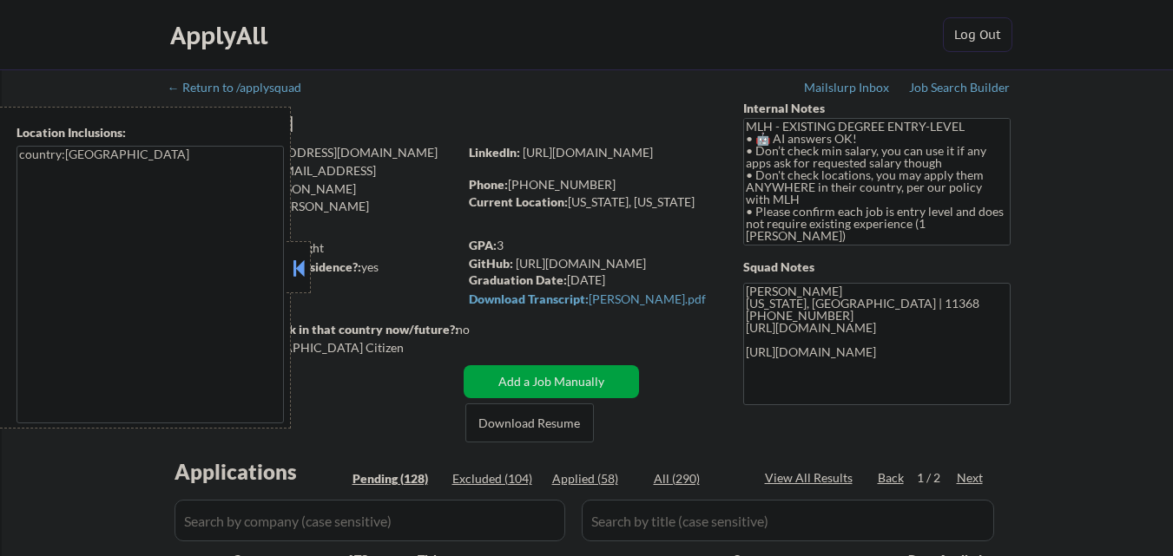
select select ""pending""
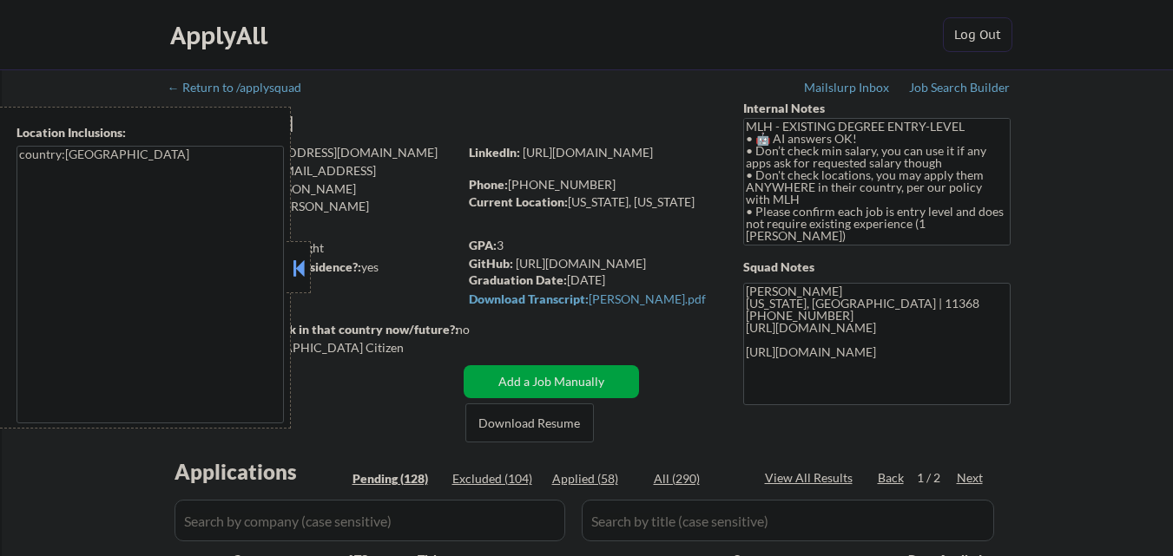
select select ""pending""
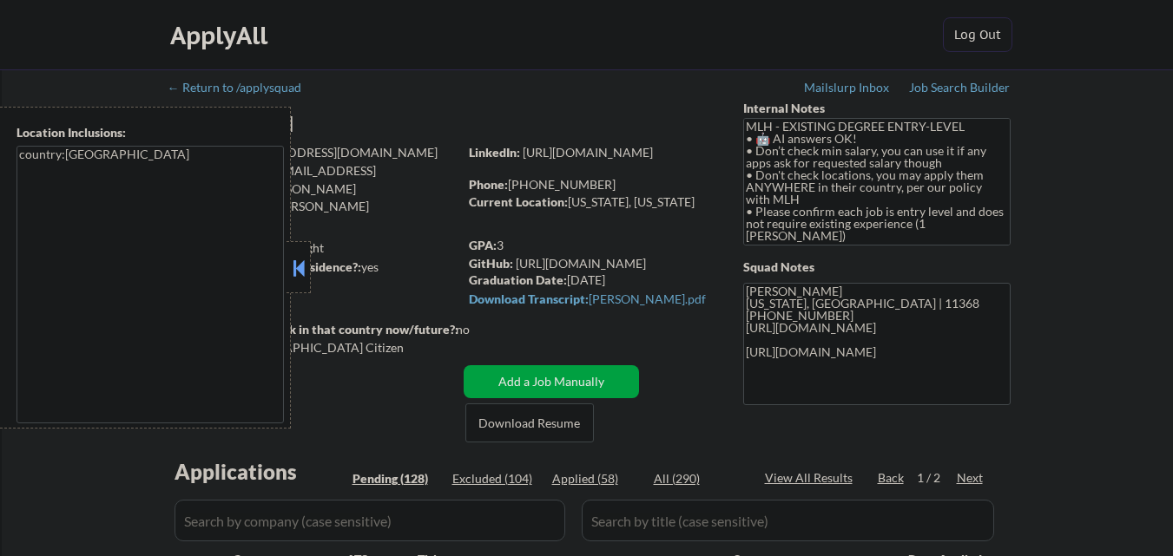
select select ""pending""
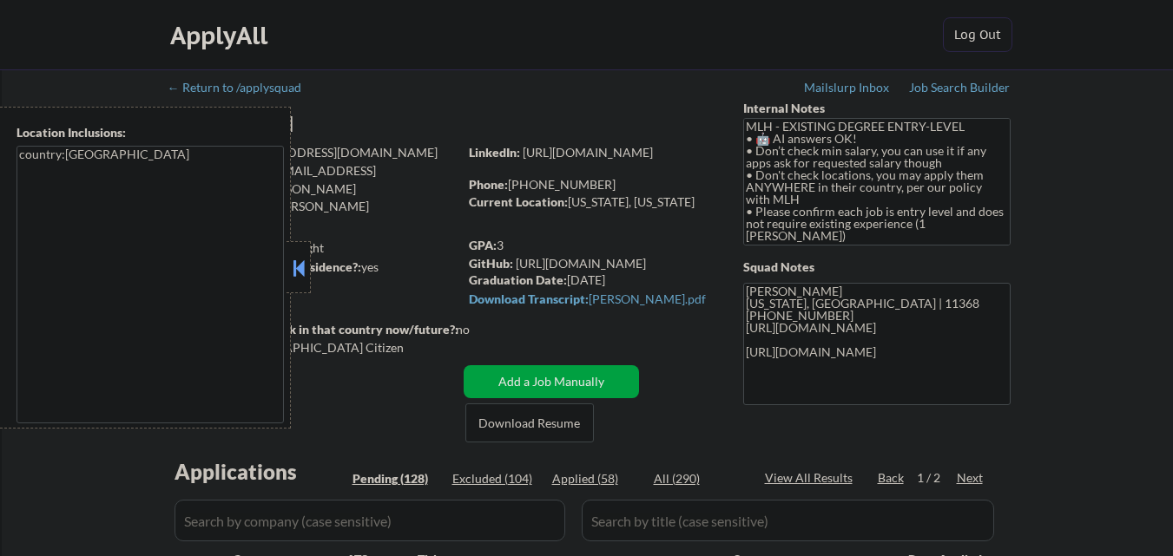
select select ""pending""
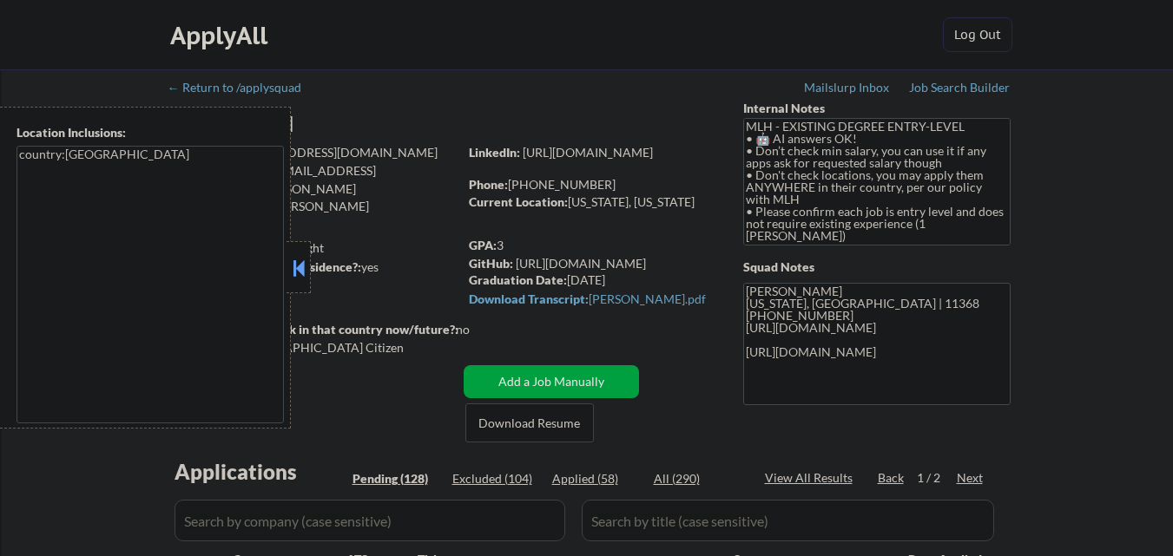
select select ""pending""
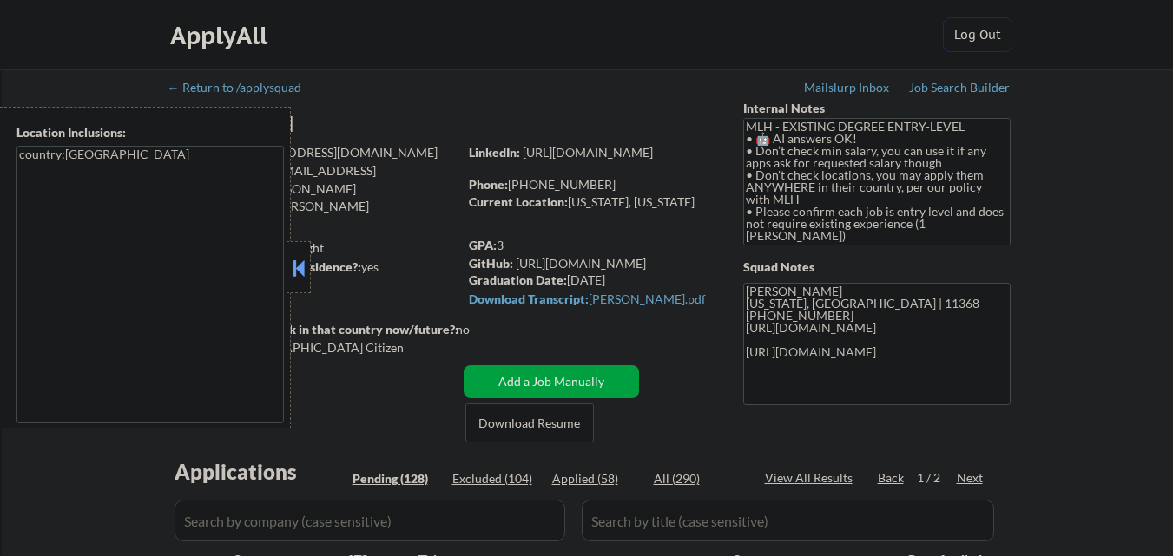
select select ""pending""
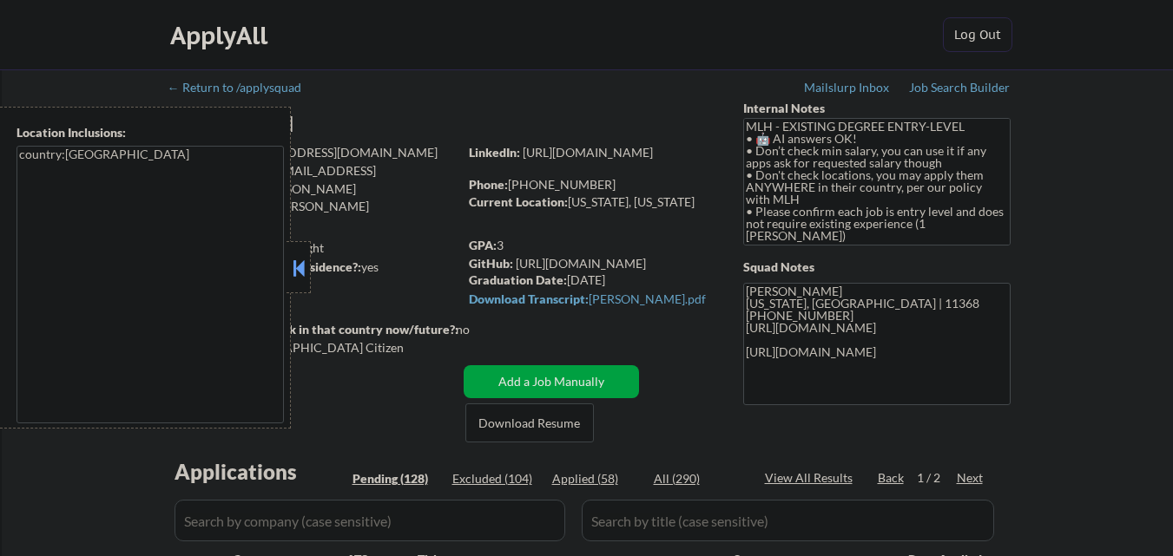
select select ""pending""
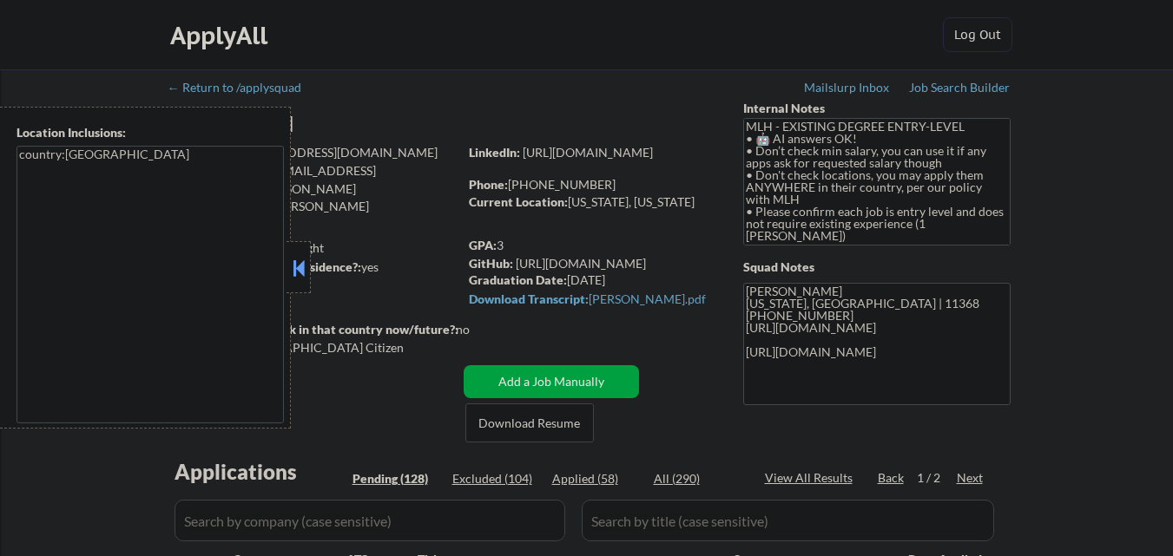
select select ""pending""
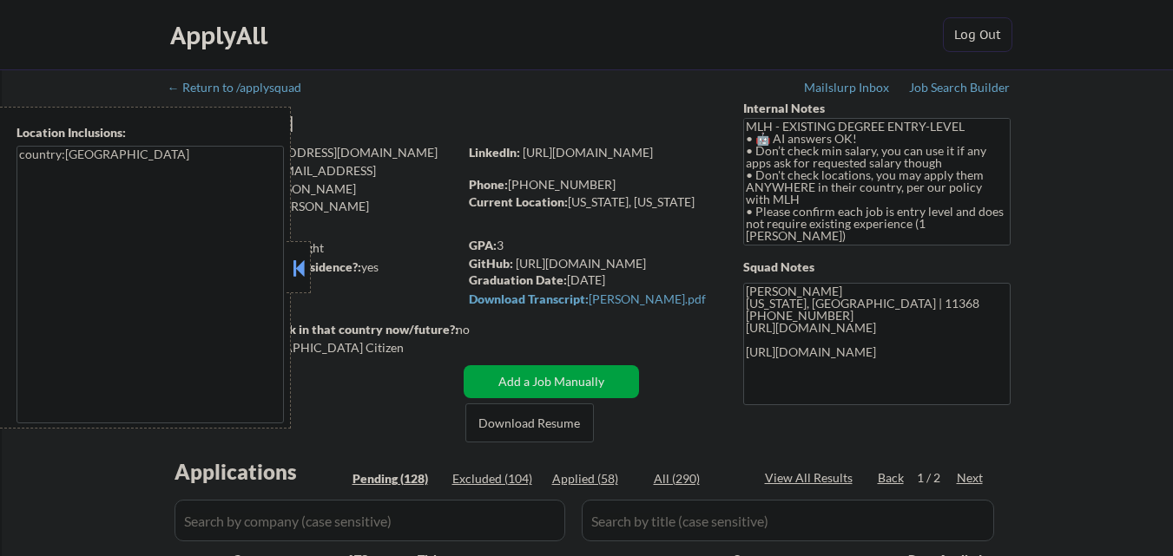
select select ""pending""
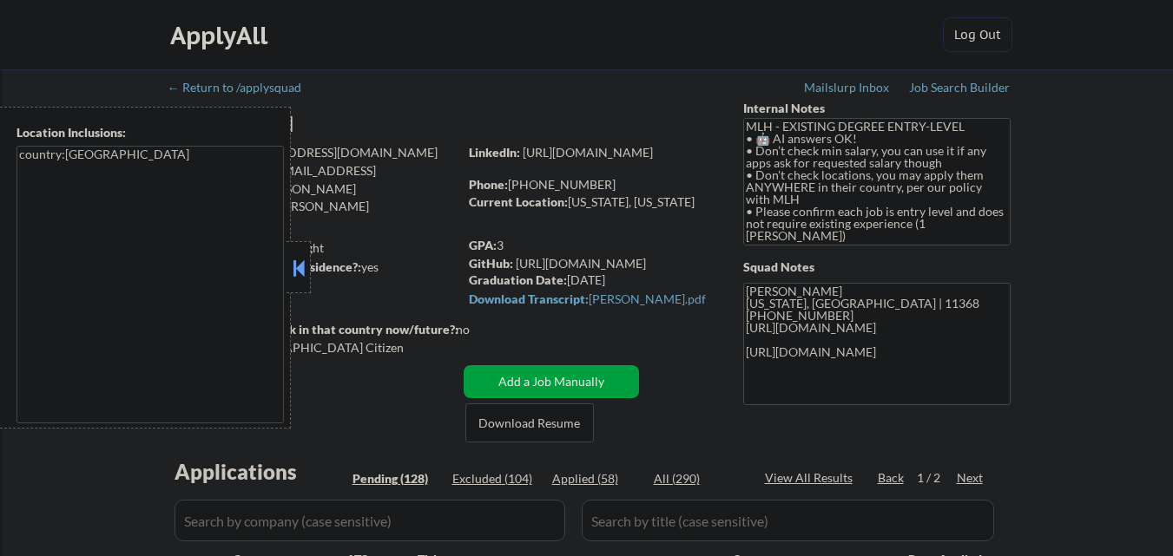
select select ""pending""
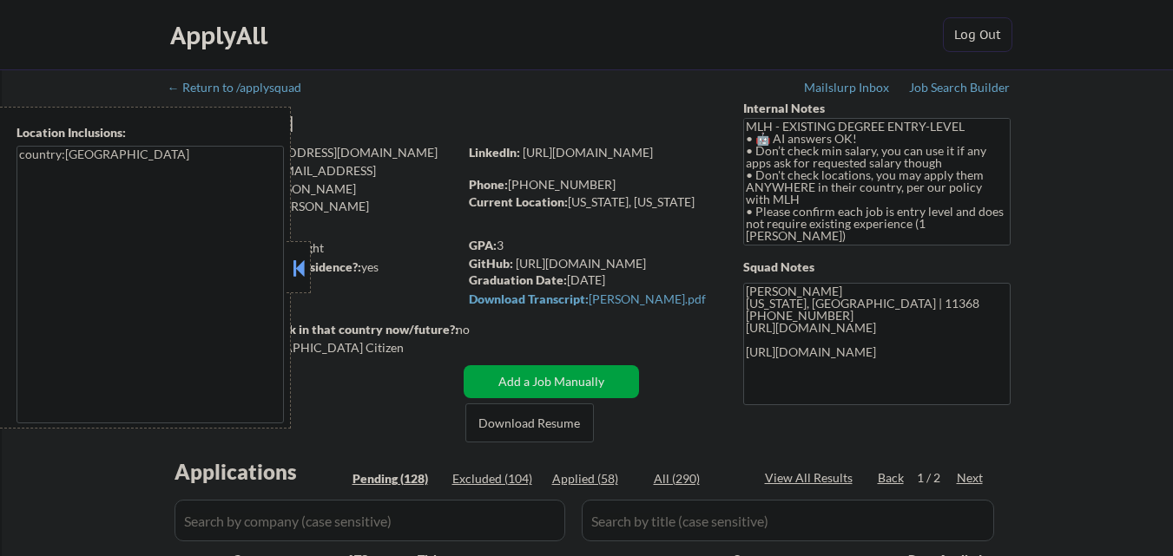
select select ""pending""
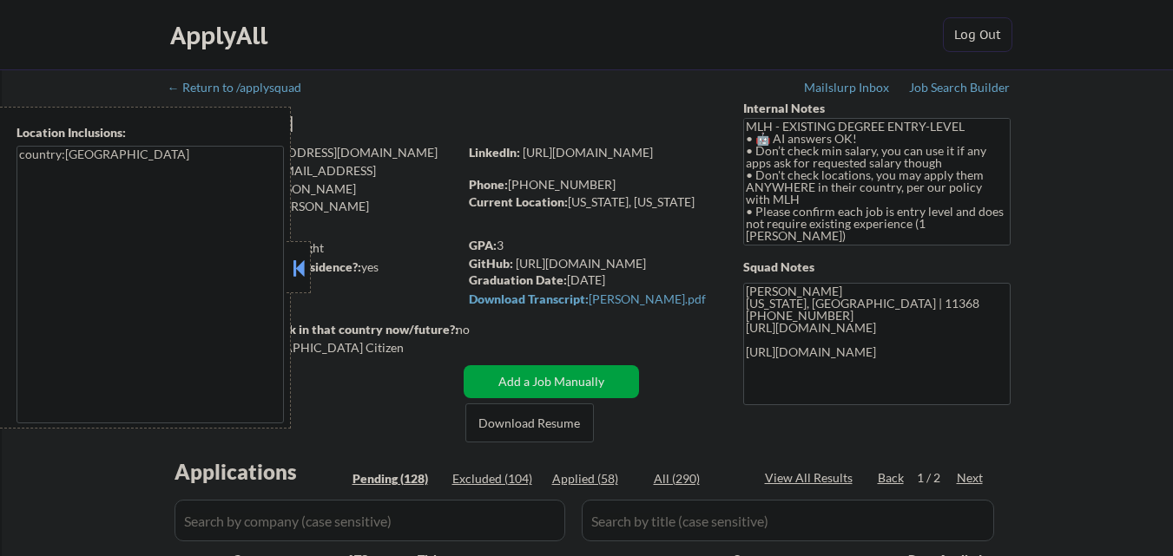
select select ""pending""
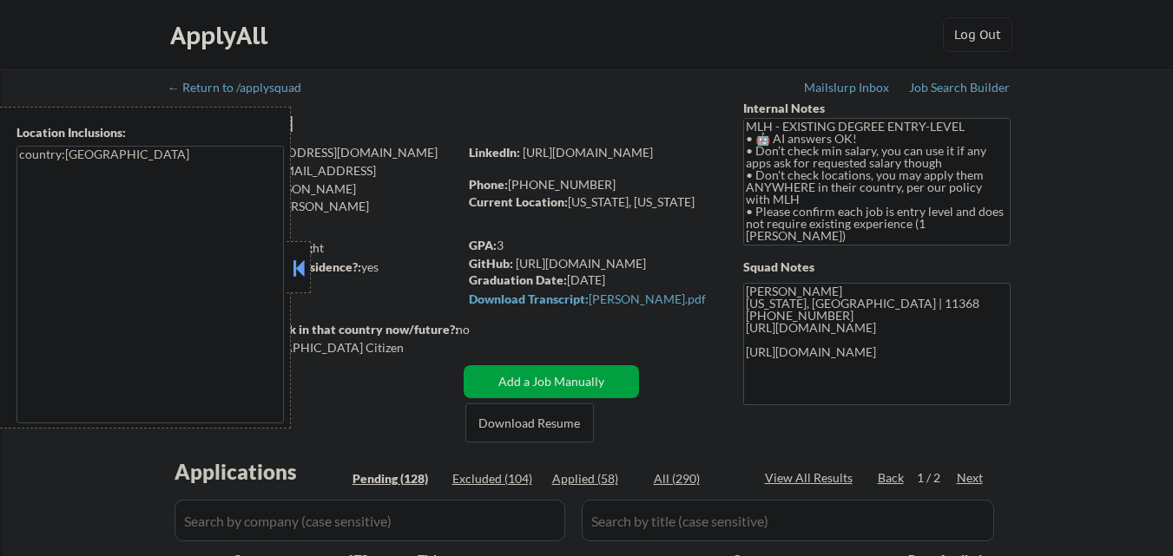
select select ""pending""
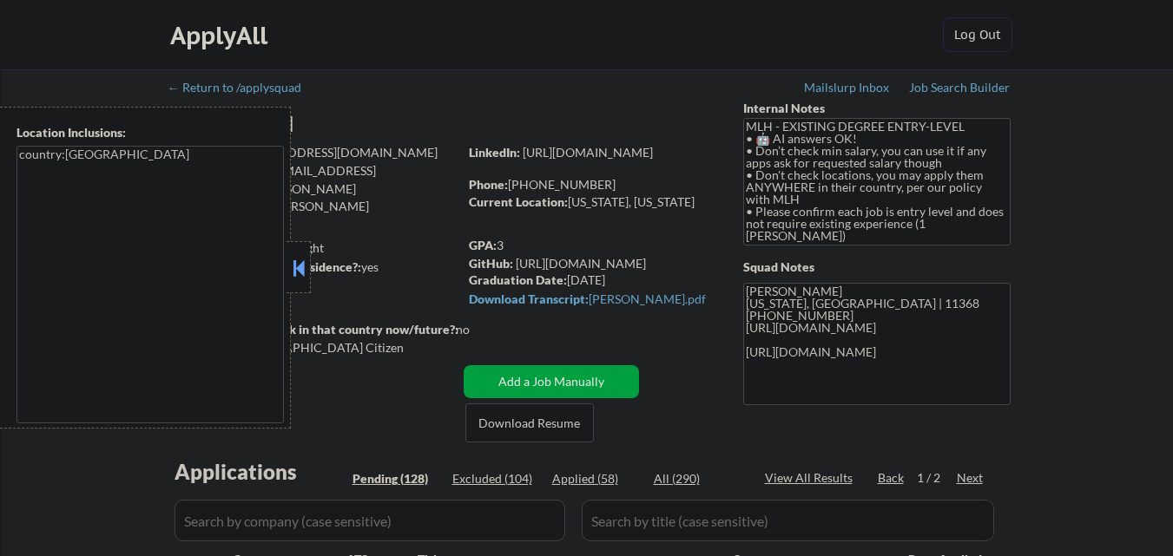
select select ""pending""
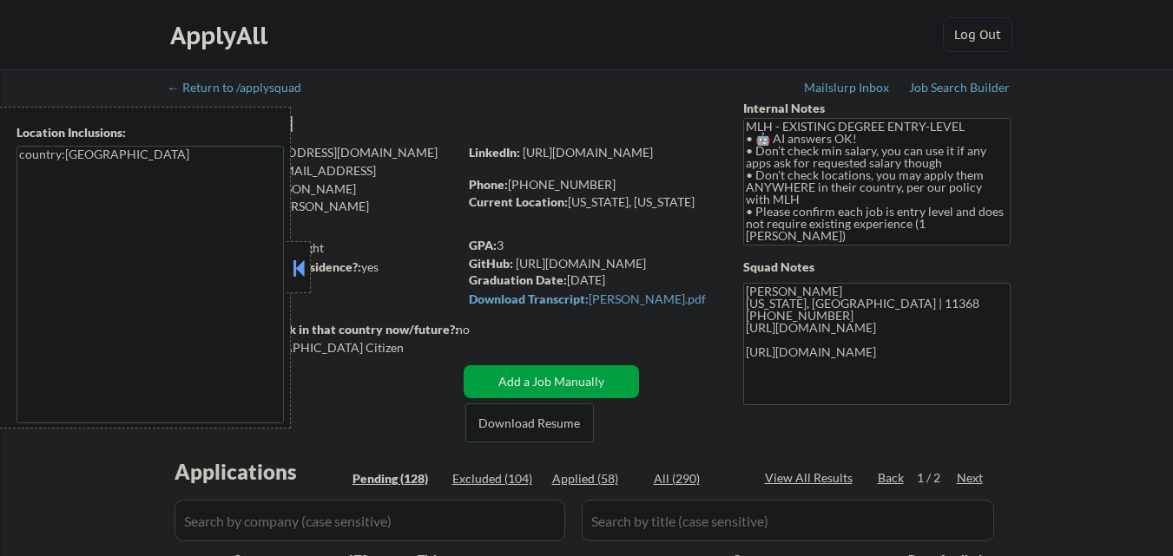
select select ""pending""
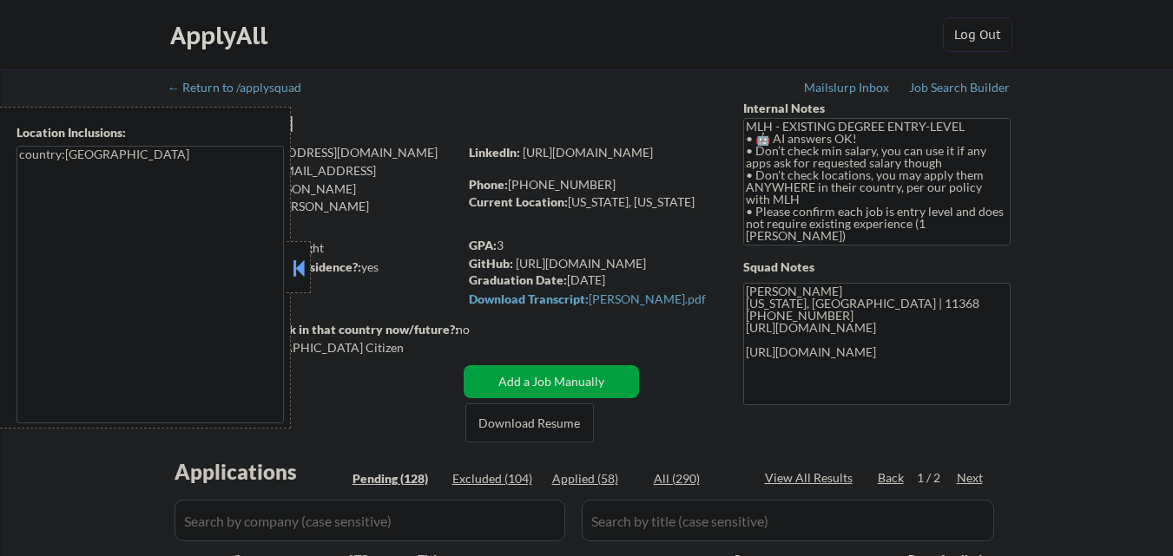
select select ""pending""
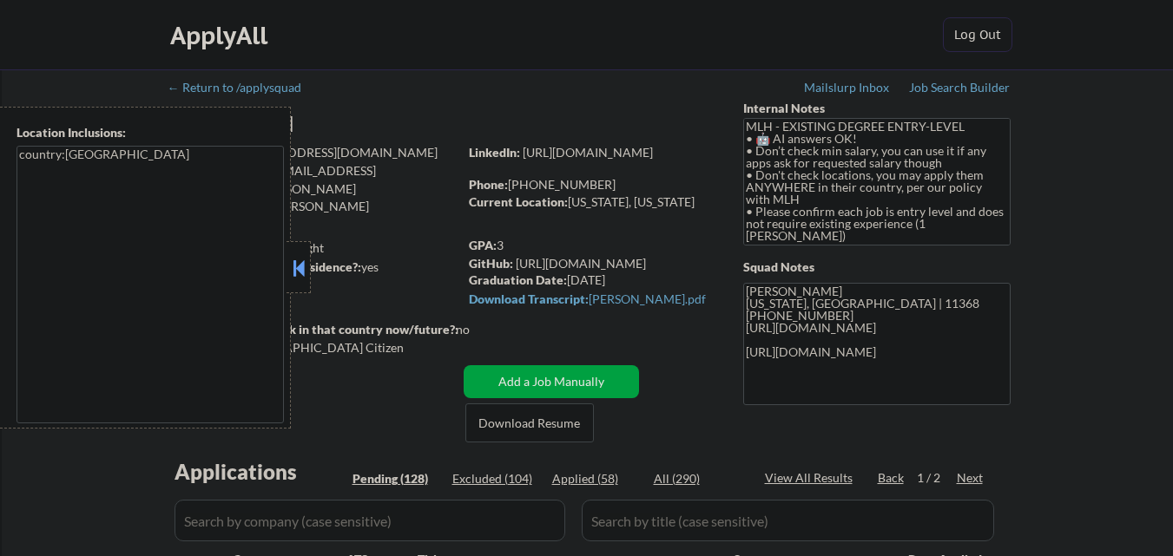
select select ""pending""
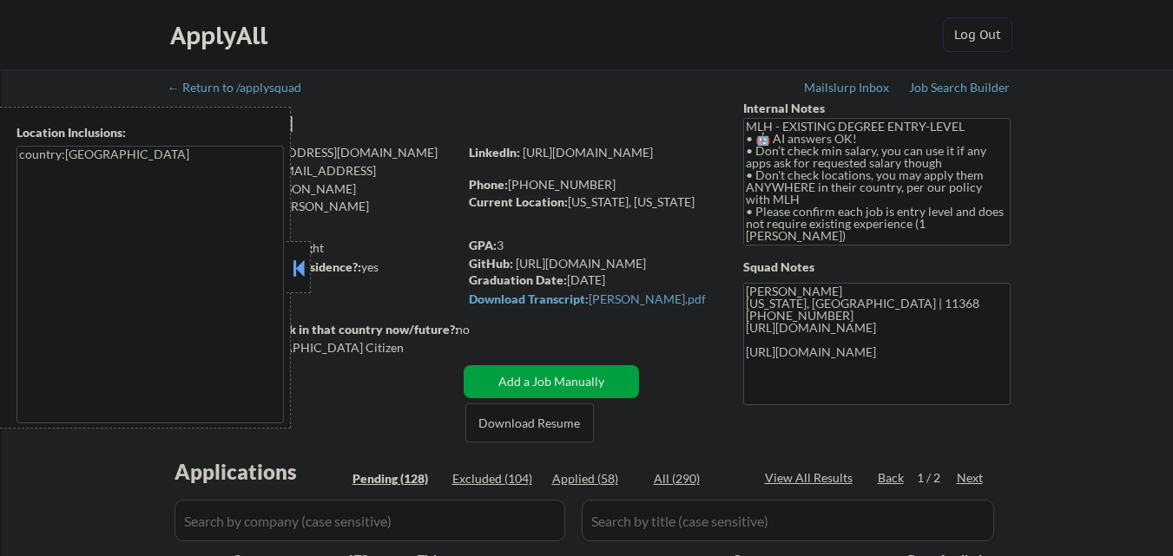
select select ""pending""
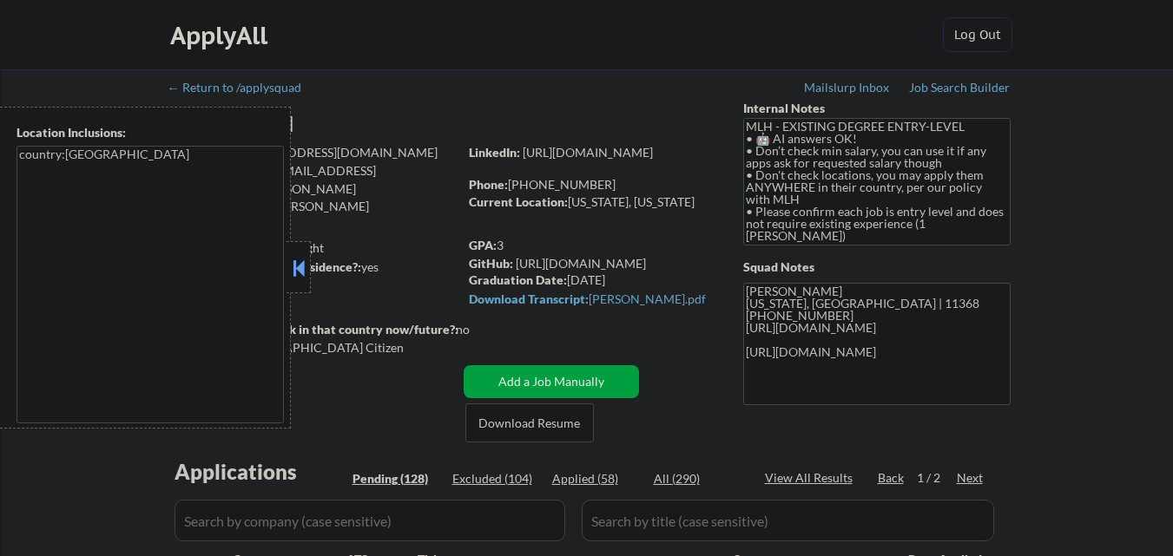
select select ""pending""
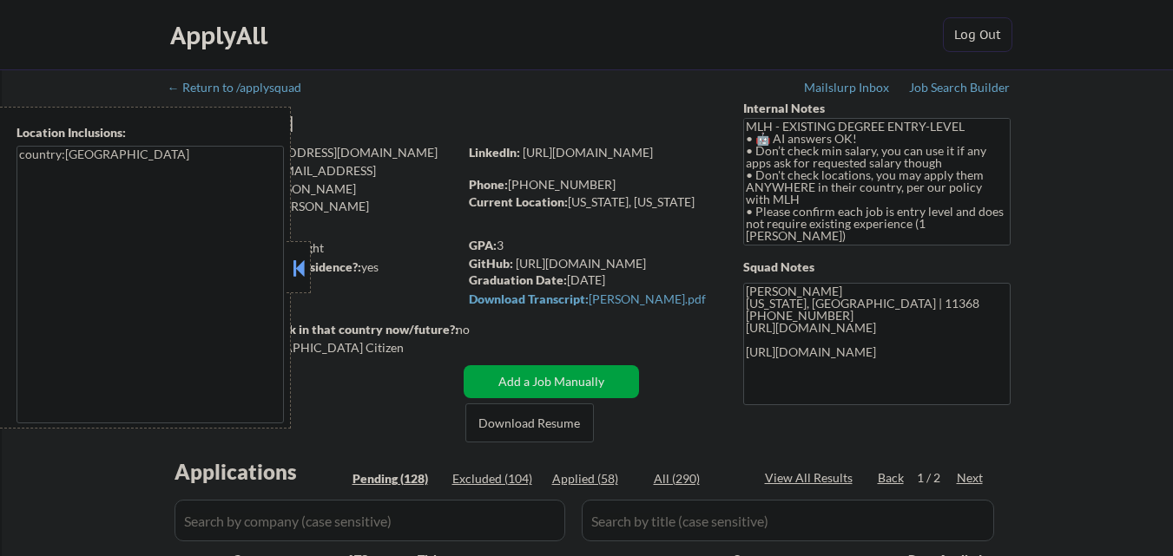
select select ""pending""
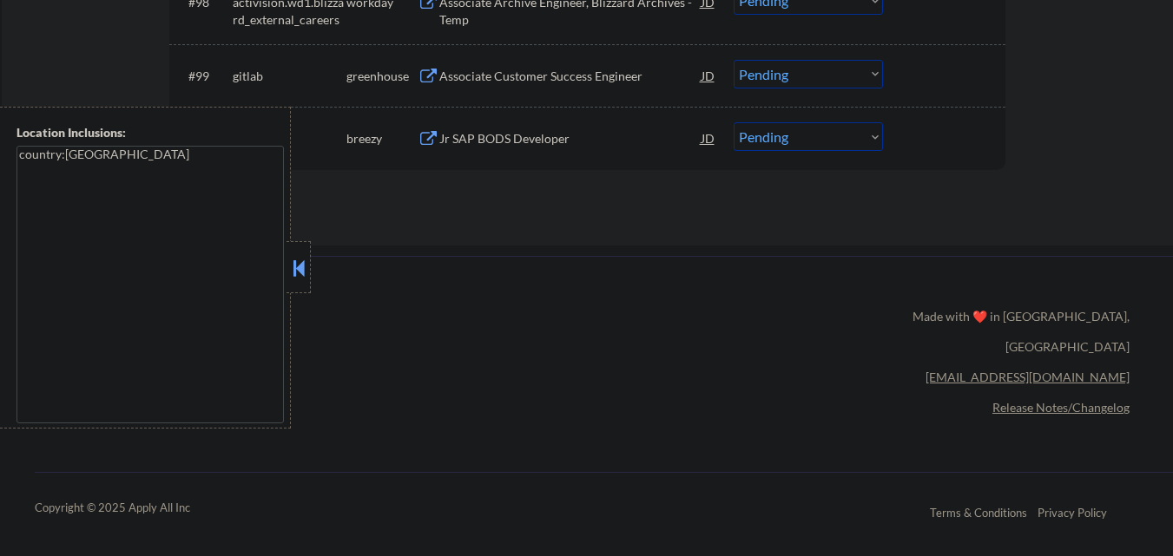
scroll to position [7121, 0]
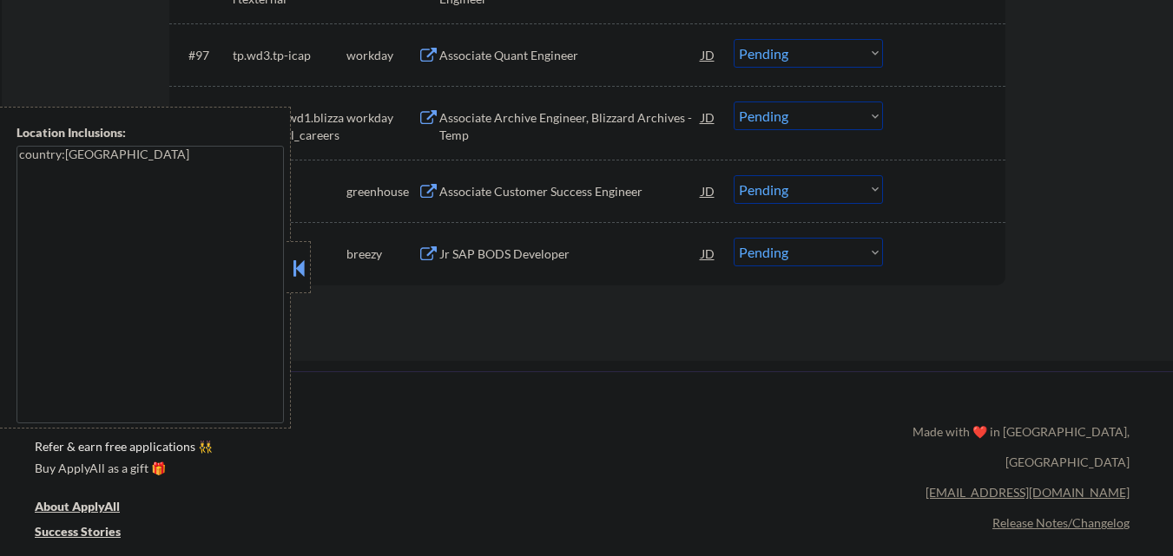
drag, startPoint x: 299, startPoint y: 259, endPoint x: 352, endPoint y: 237, distance: 57.2
click at [303, 259] on button at bounding box center [298, 268] width 19 height 26
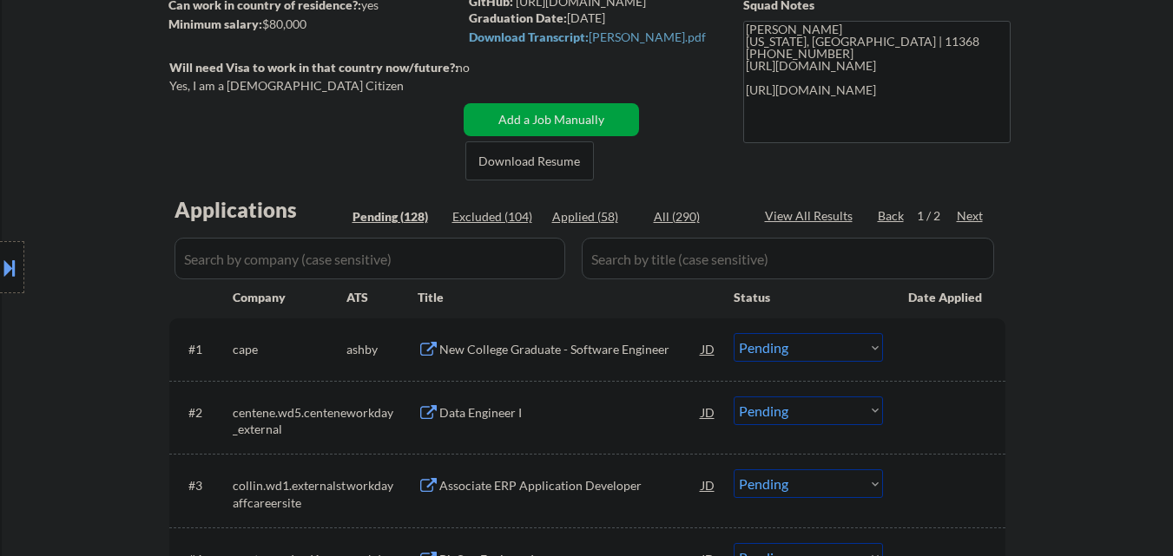
scroll to position [89, 0]
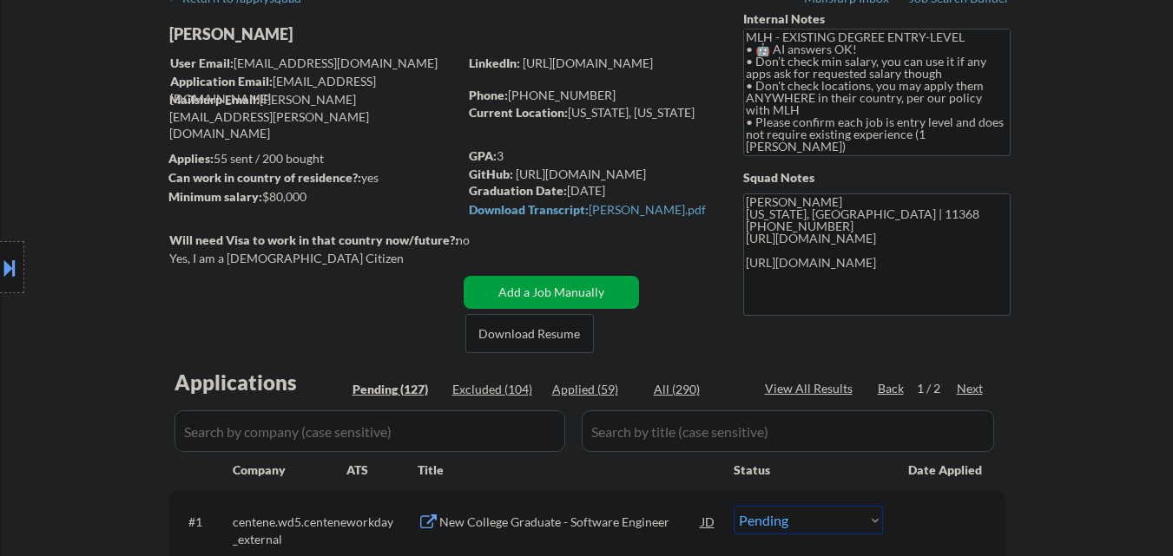
select select ""pending""
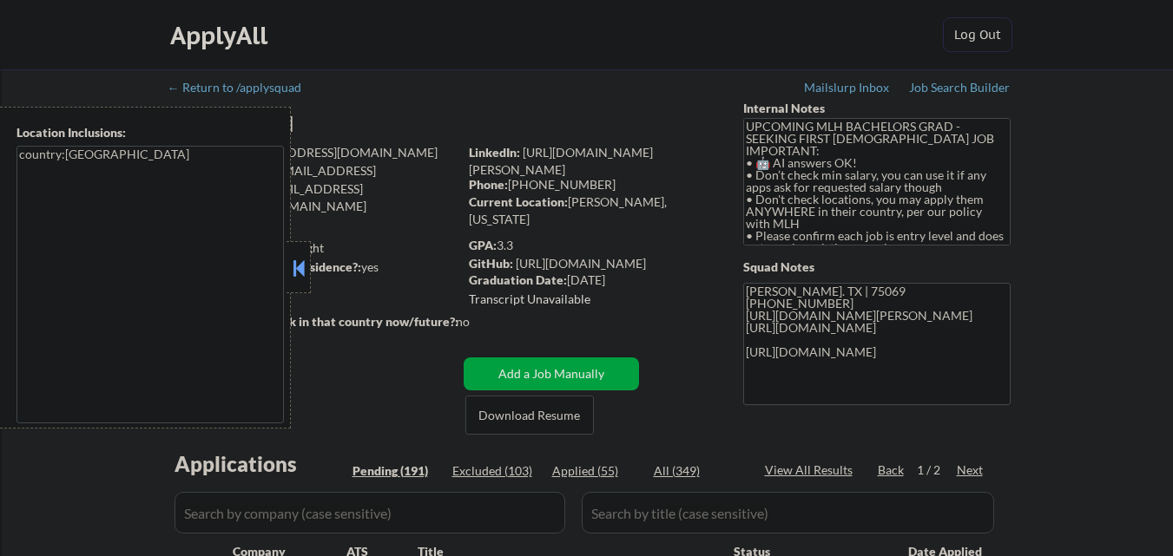
scroll to position [260, 0]
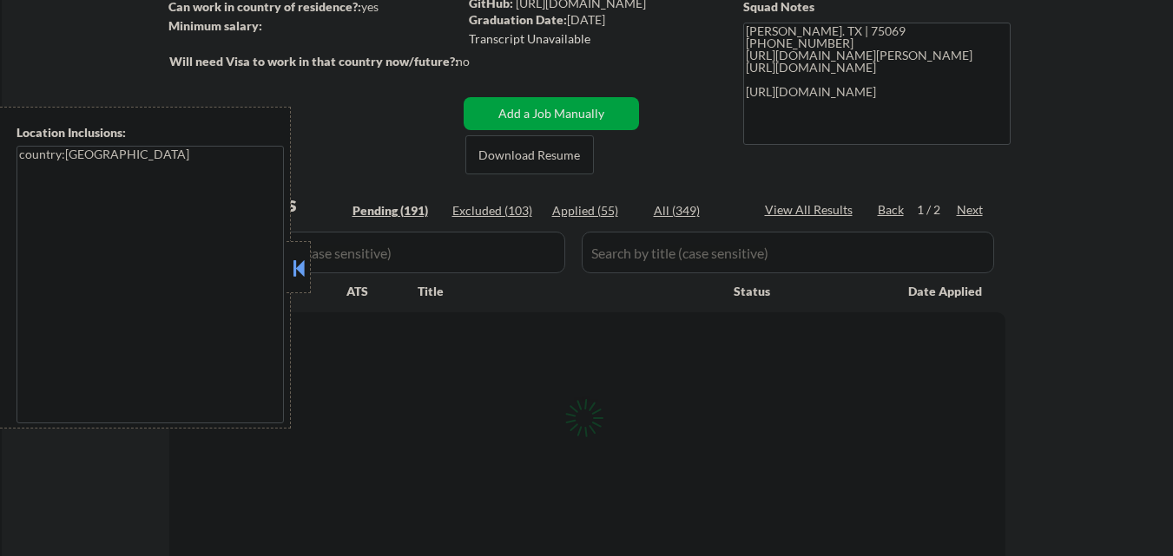
drag, startPoint x: 302, startPoint y: 268, endPoint x: 595, endPoint y: 40, distance: 371.1
click at [302, 269] on button at bounding box center [298, 268] width 19 height 26
click at [595, 31] on div "GPA: 3.3 GitHub: [URL][DOMAIN_NAME] Graduation Date: [DATE] Transcript Unavaila…" at bounding box center [593, 14] width 248 height 75
select select ""pending""
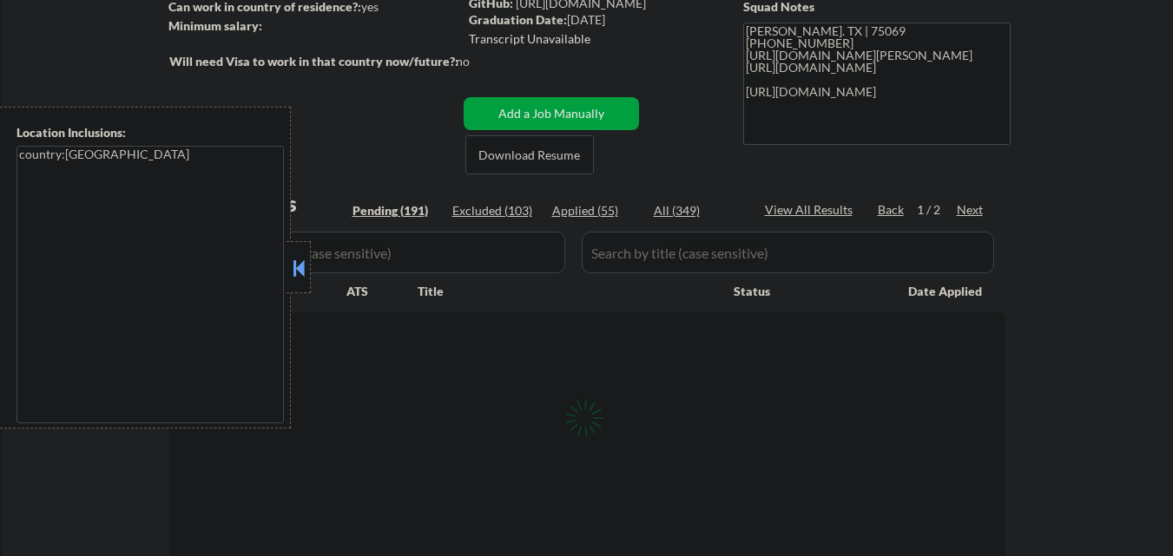
select select ""pending""
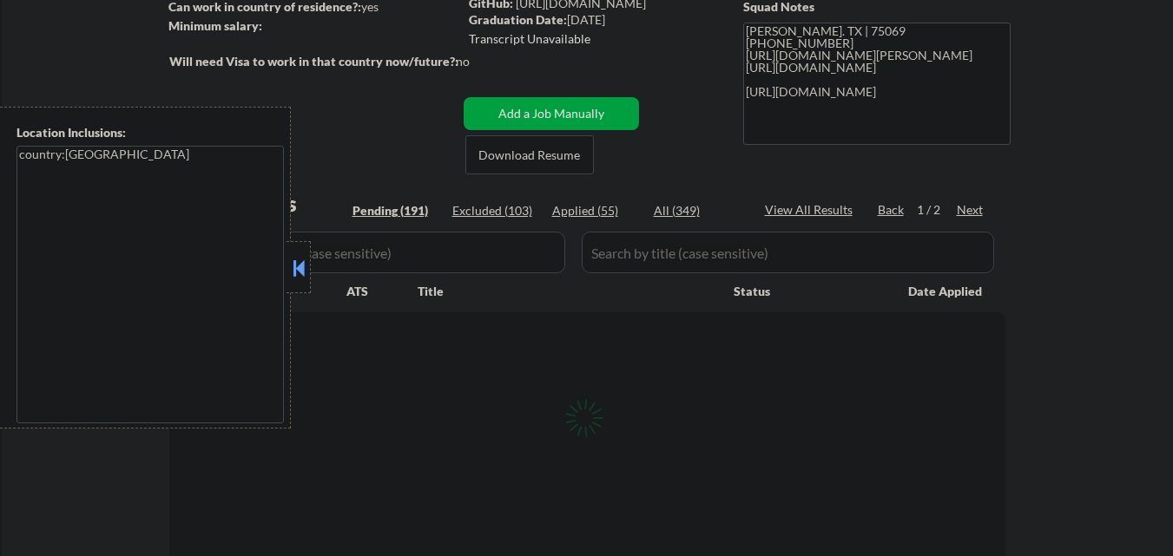
select select ""pending""
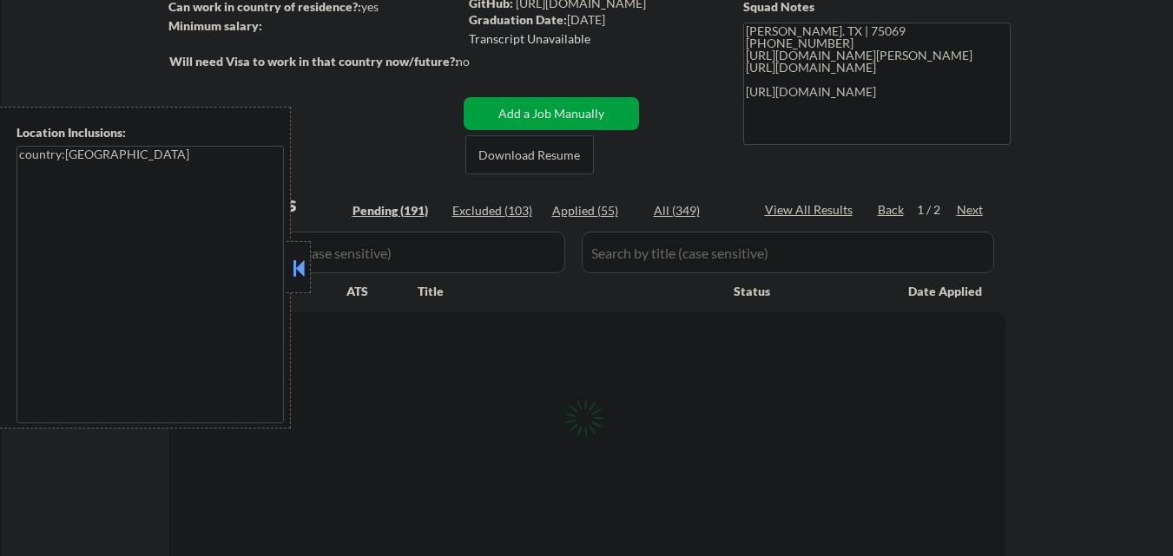
select select ""pending""
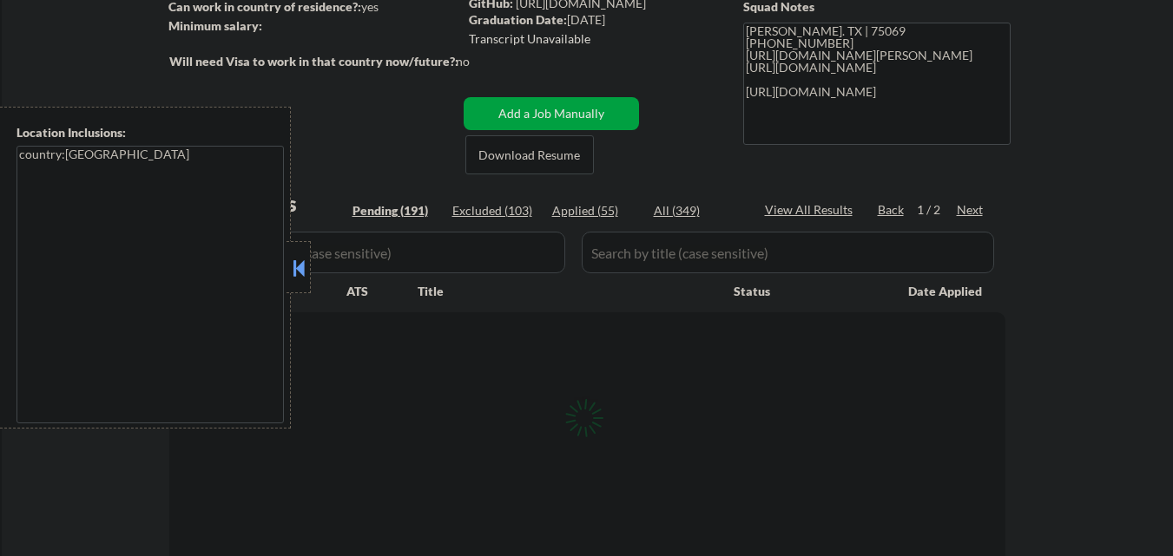
select select ""pending""
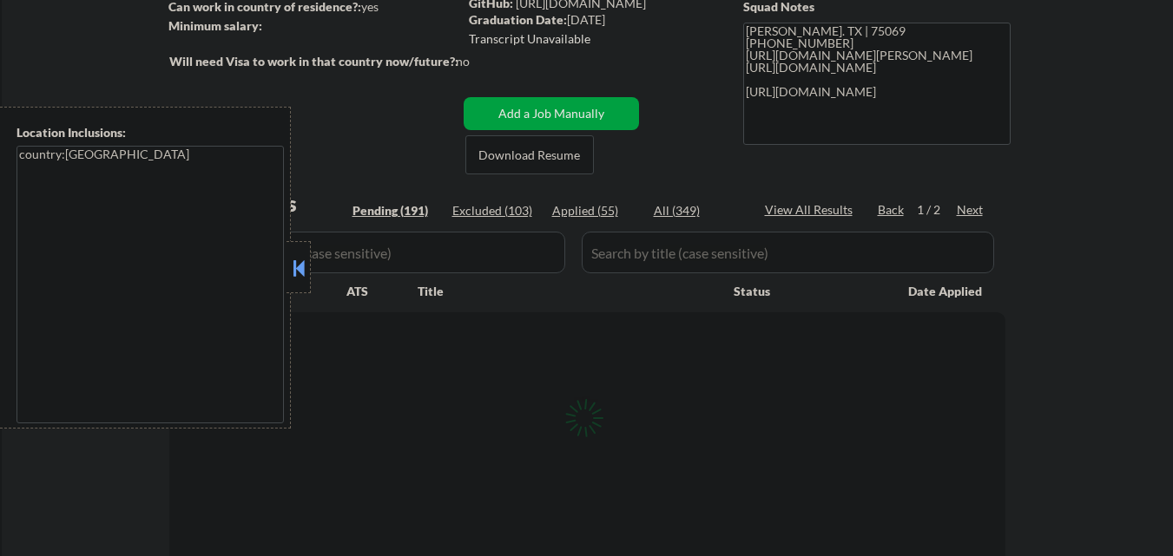
select select ""pending""
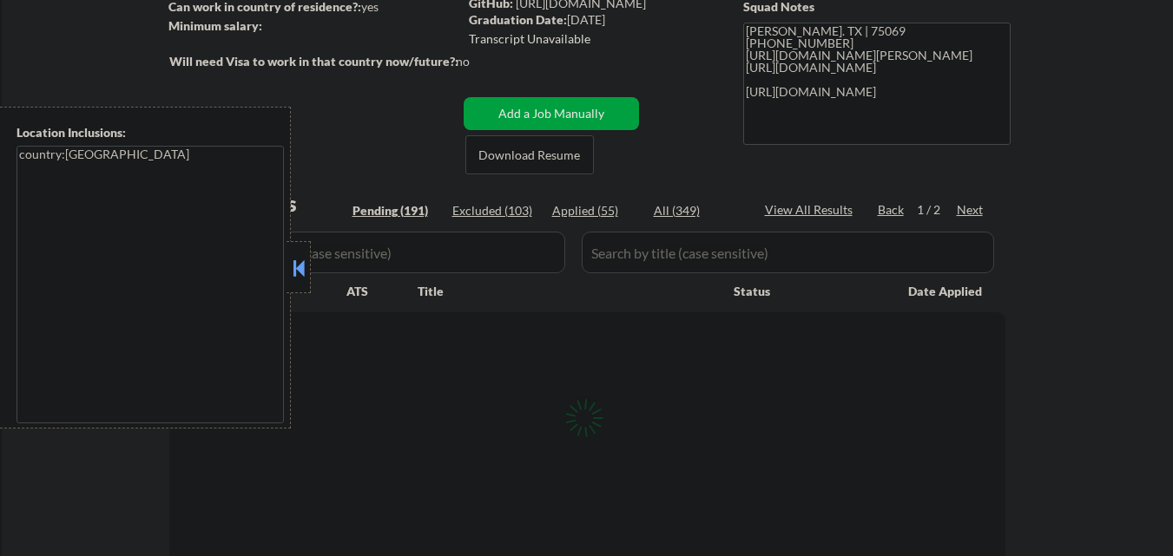
select select ""pending""
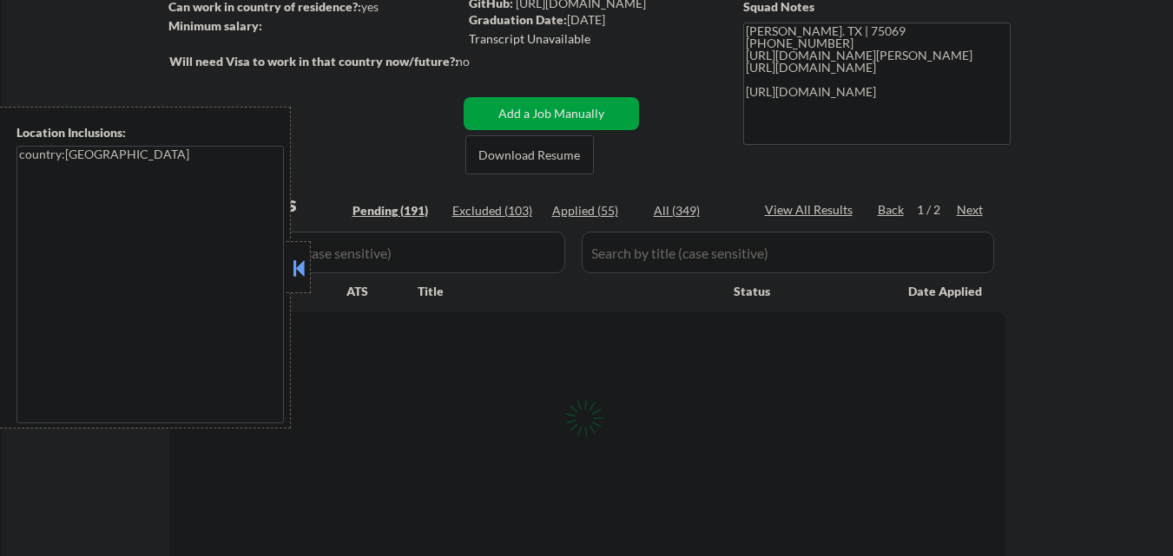
select select ""pending""
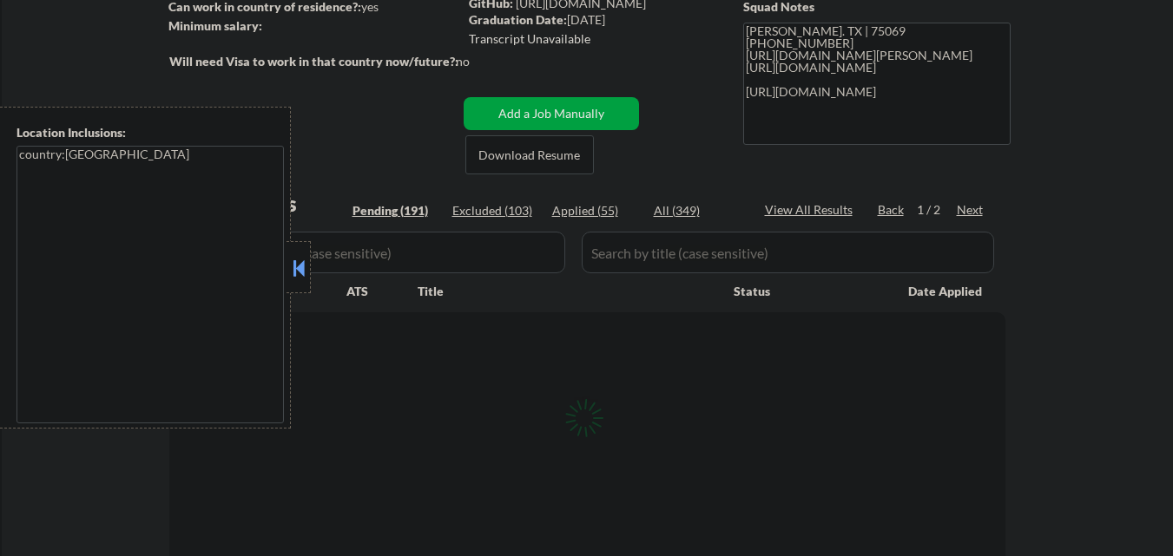
select select ""pending""
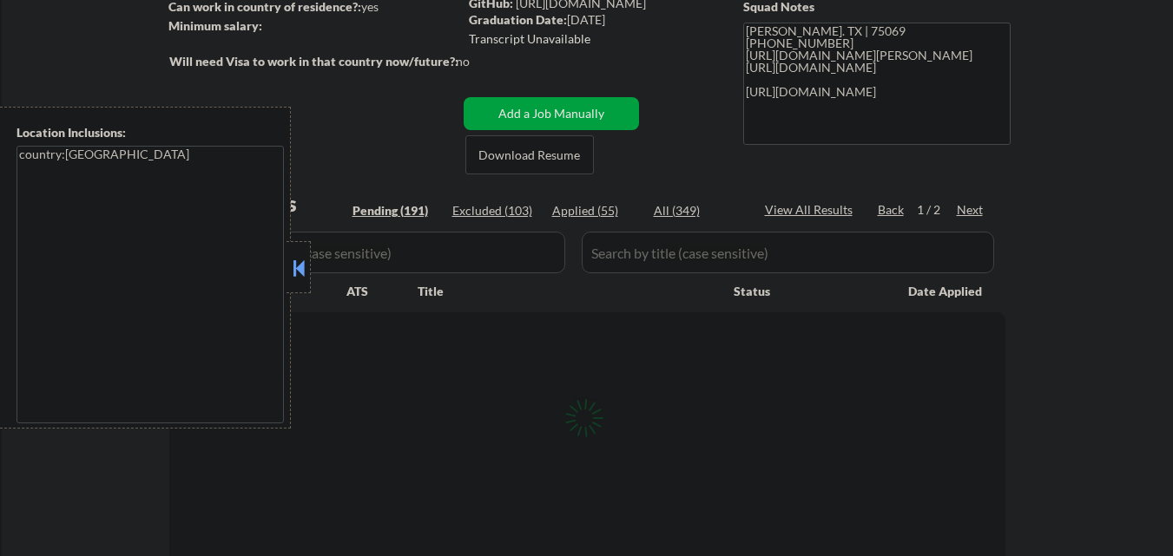
select select ""pending""
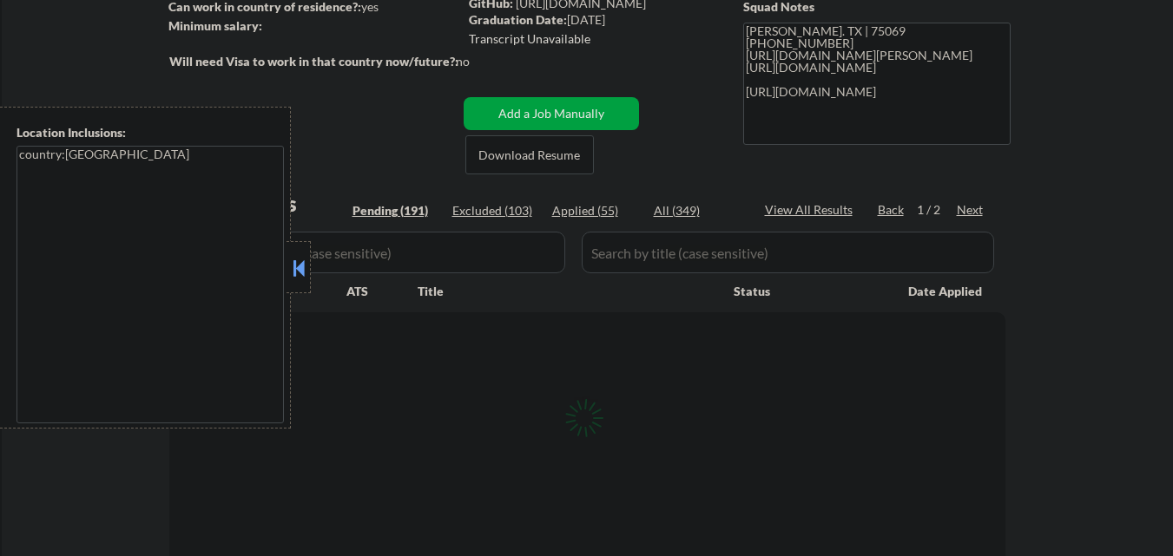
select select ""pending""
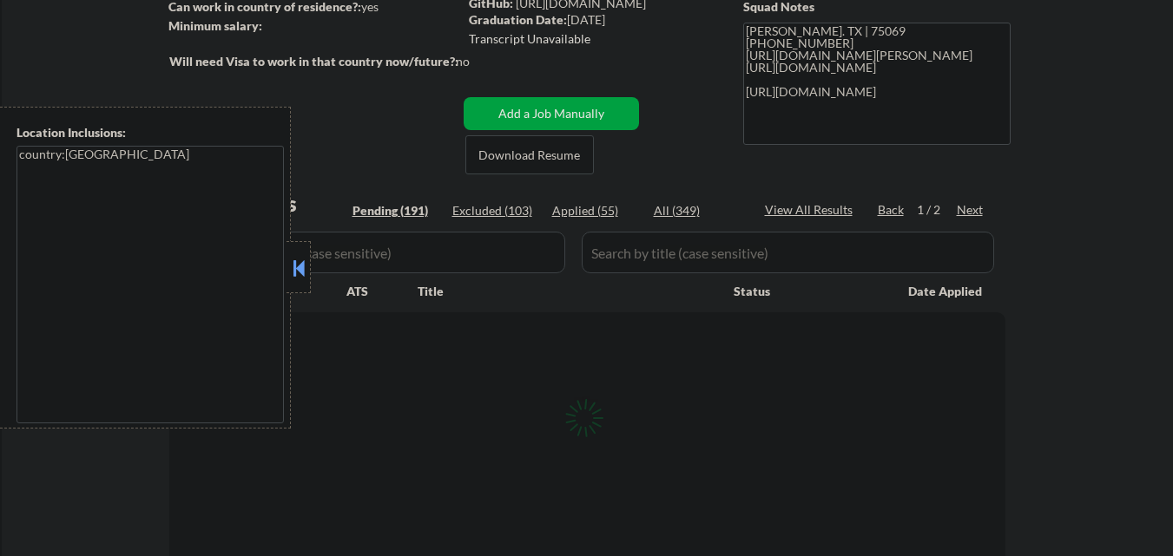
select select ""pending""
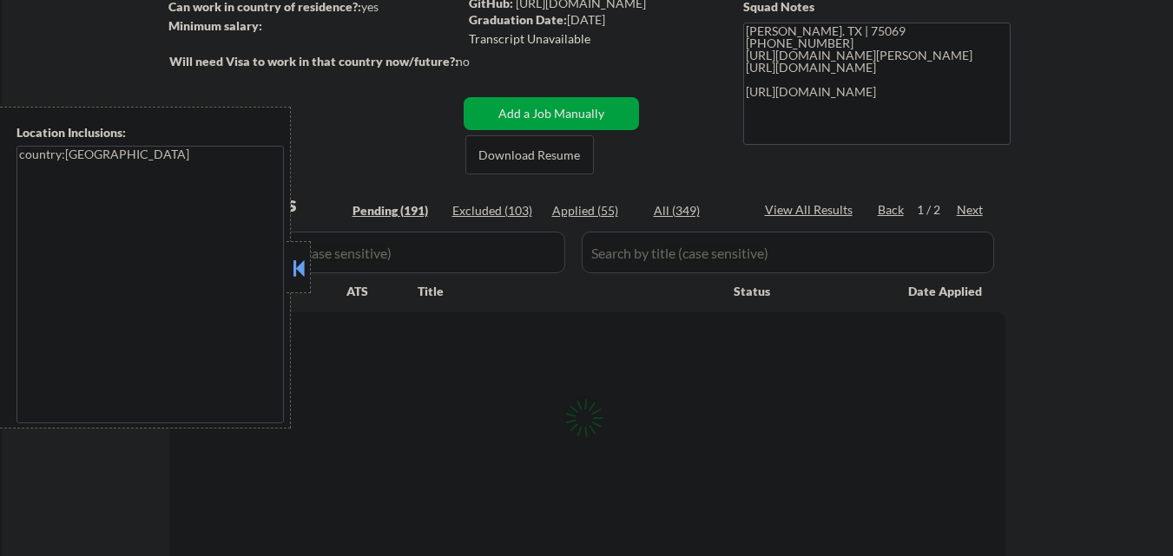
select select ""pending""
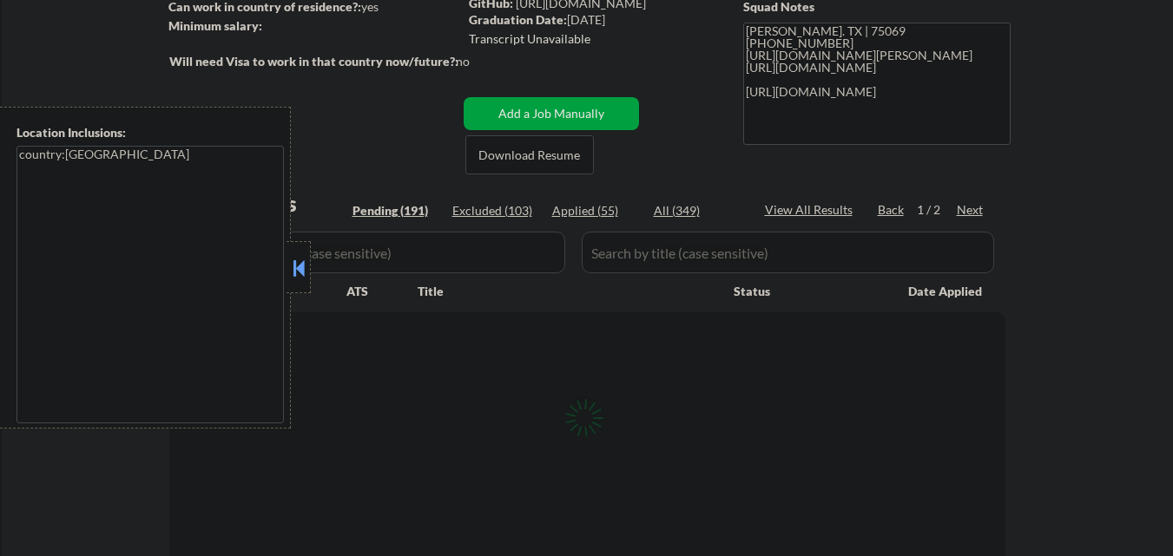
select select ""pending""
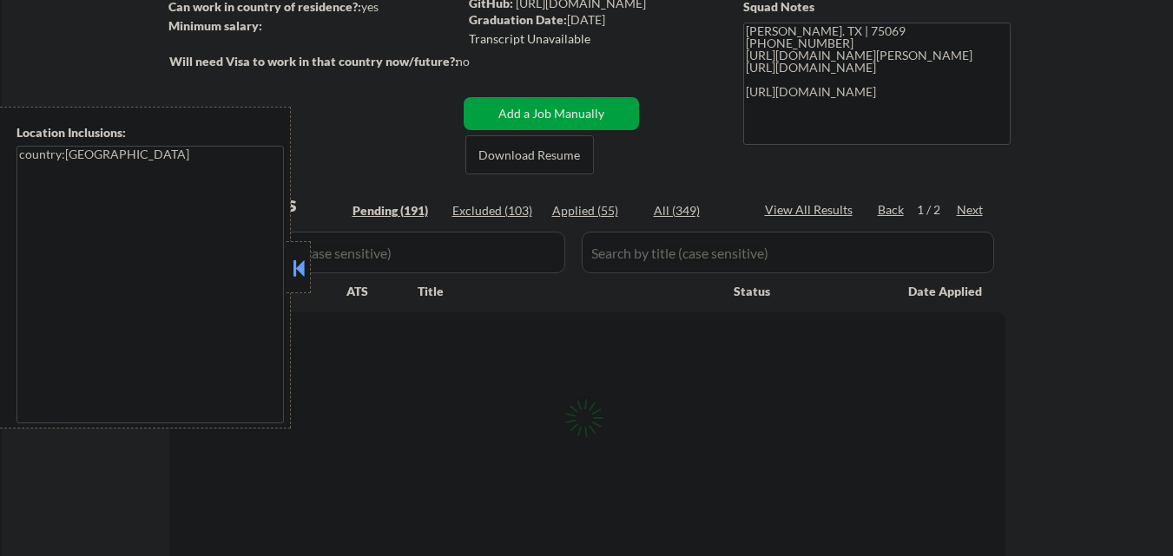
select select ""pending""
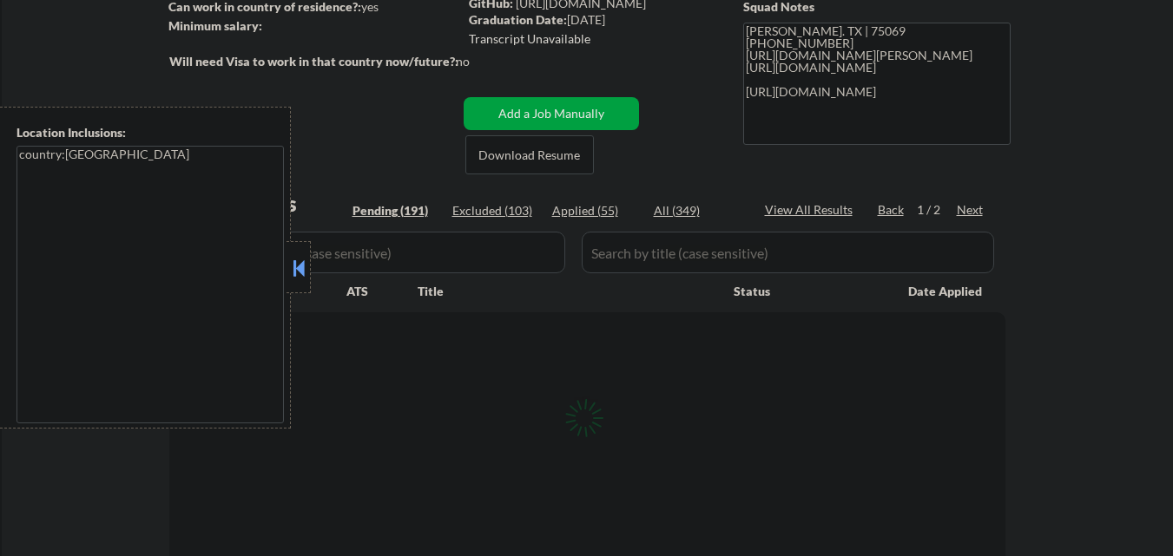
select select ""pending""
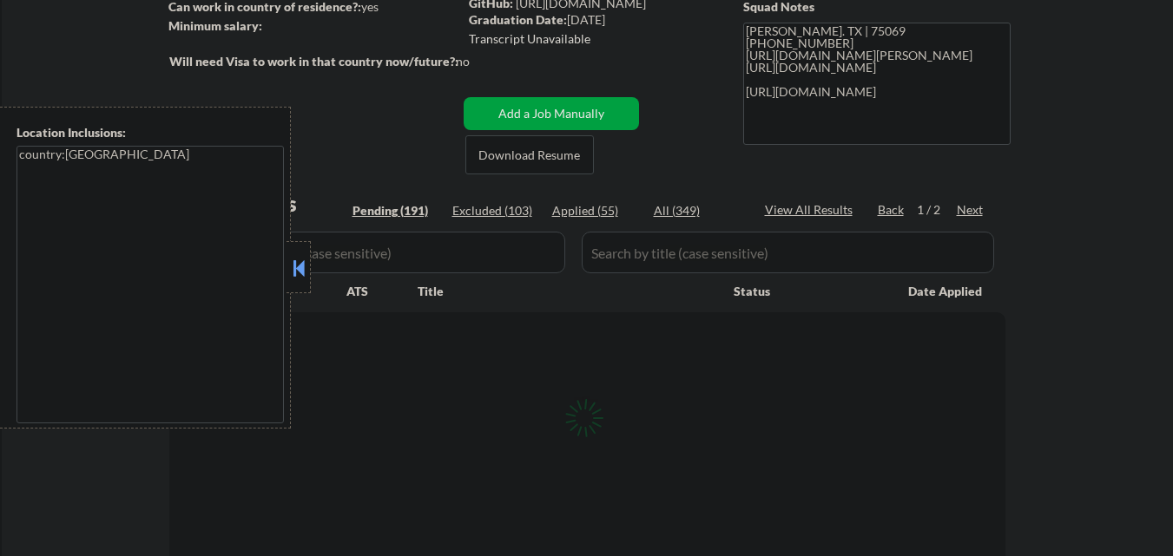
select select ""pending""
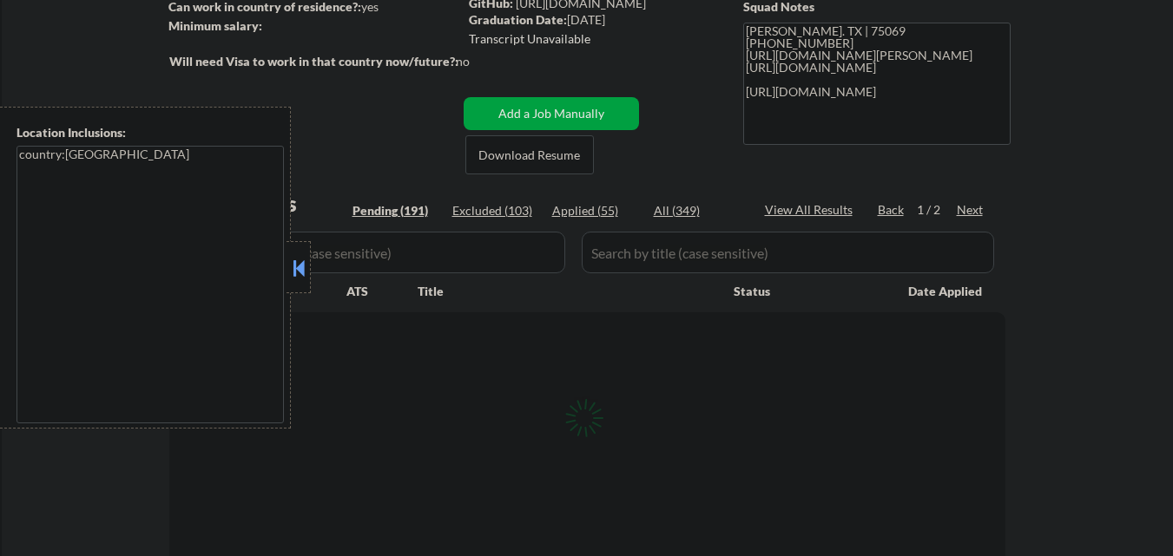
select select ""pending""
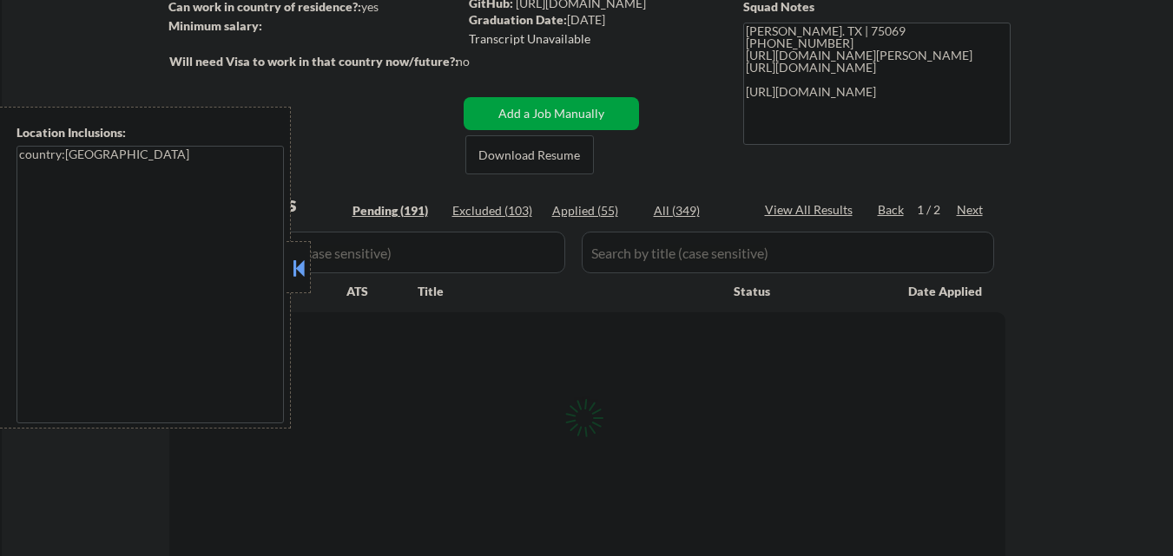
select select ""pending""
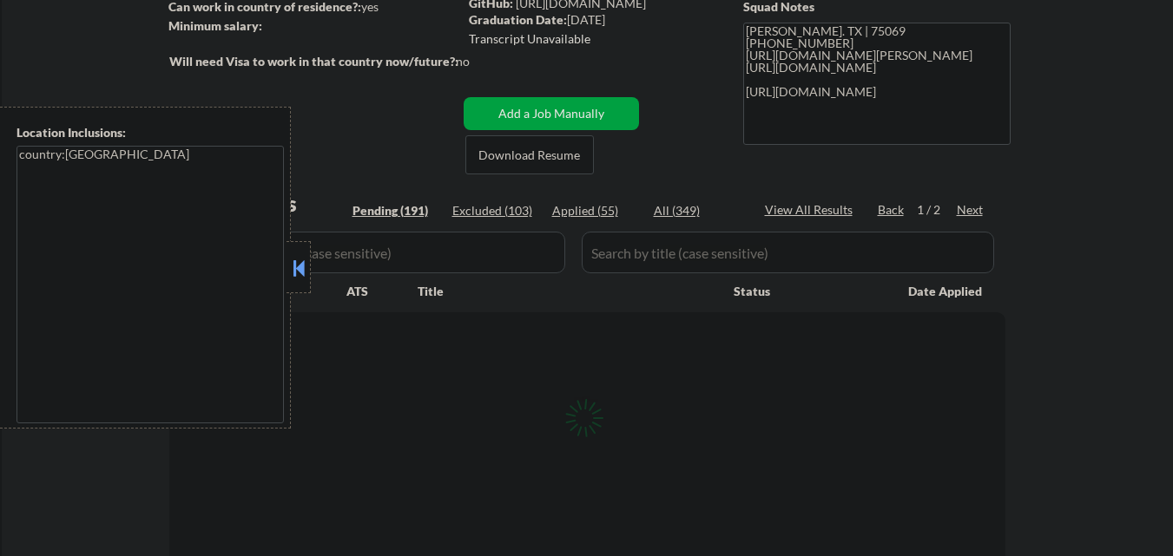
select select ""pending""
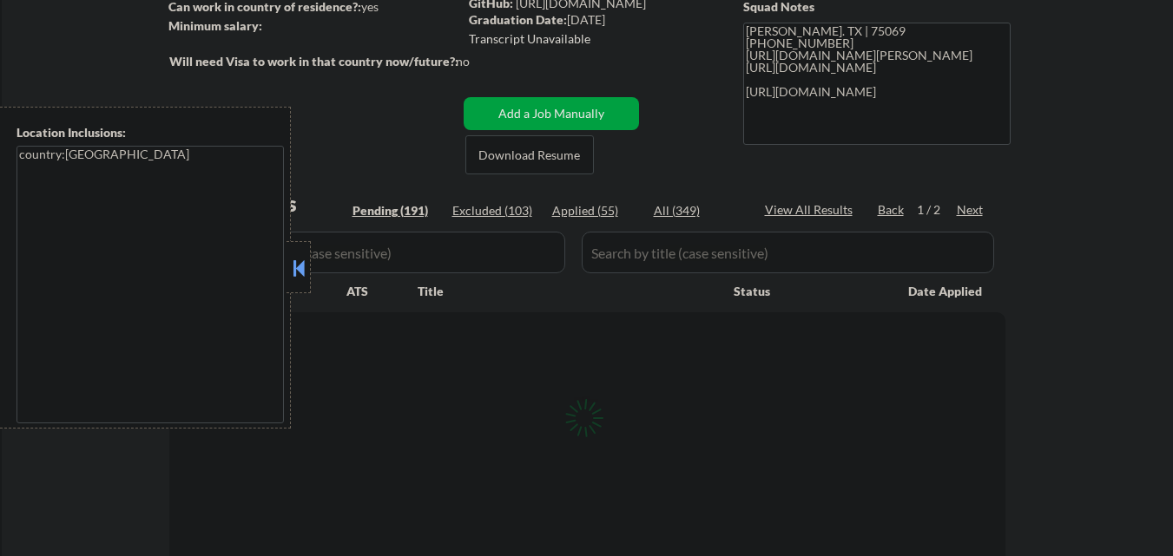
select select ""pending""
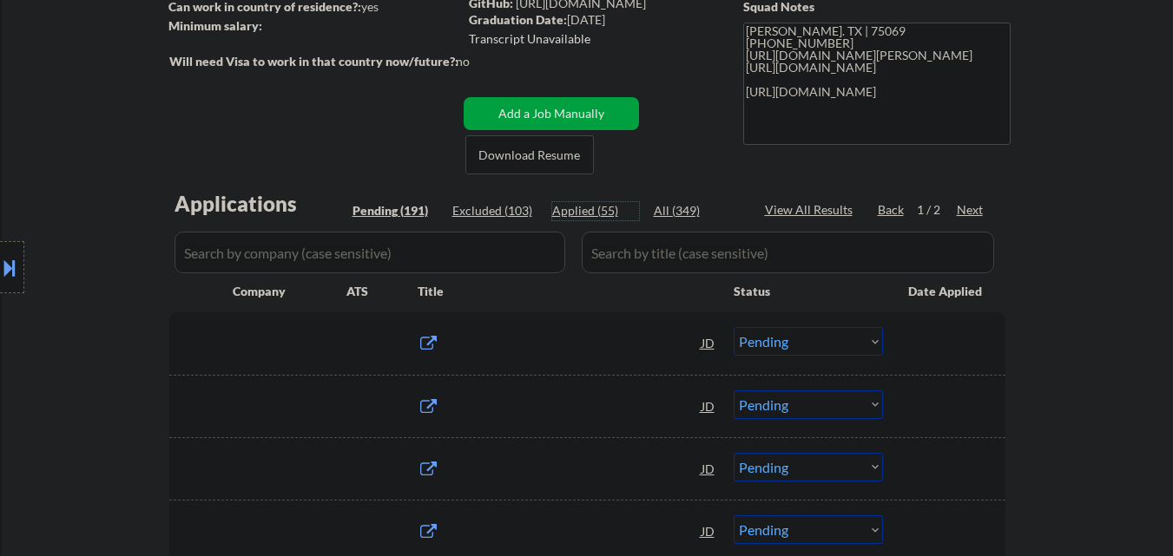
click at [595, 202] on div "Applied (55)" at bounding box center [595, 210] width 87 height 17
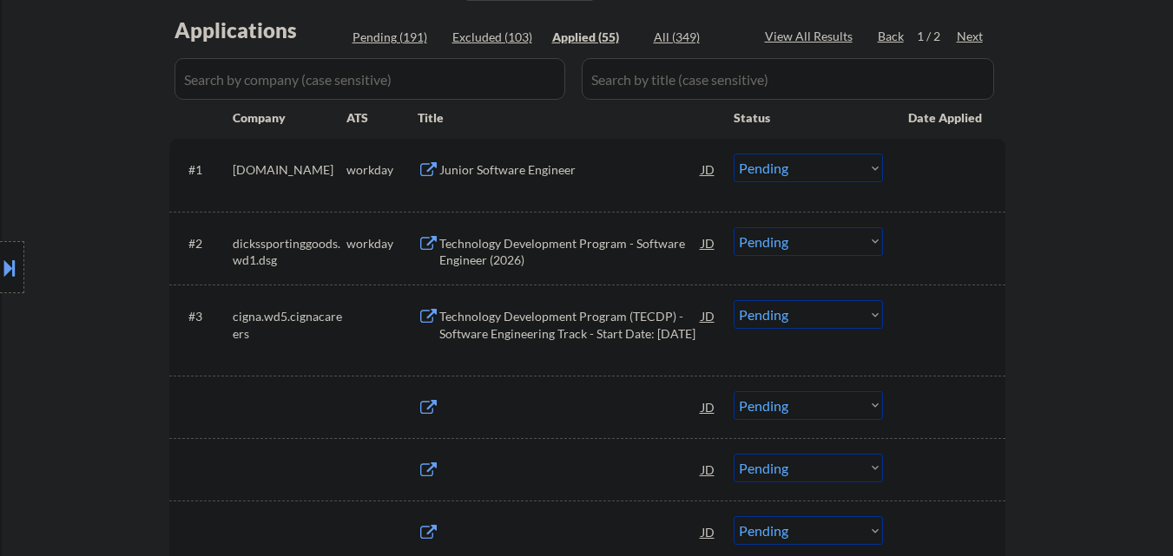
select select ""applied""
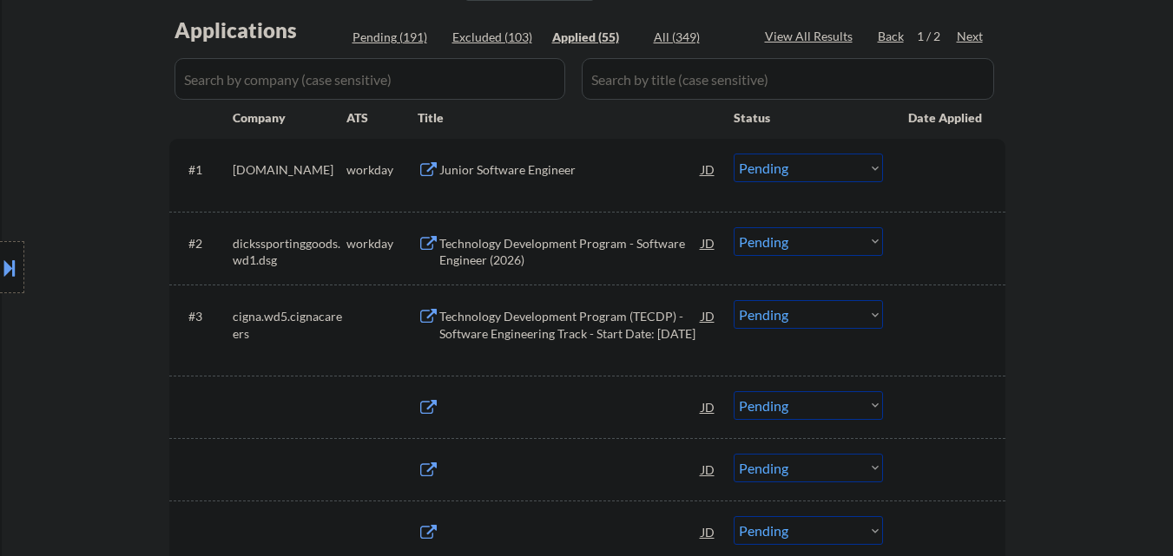
select select ""applied""
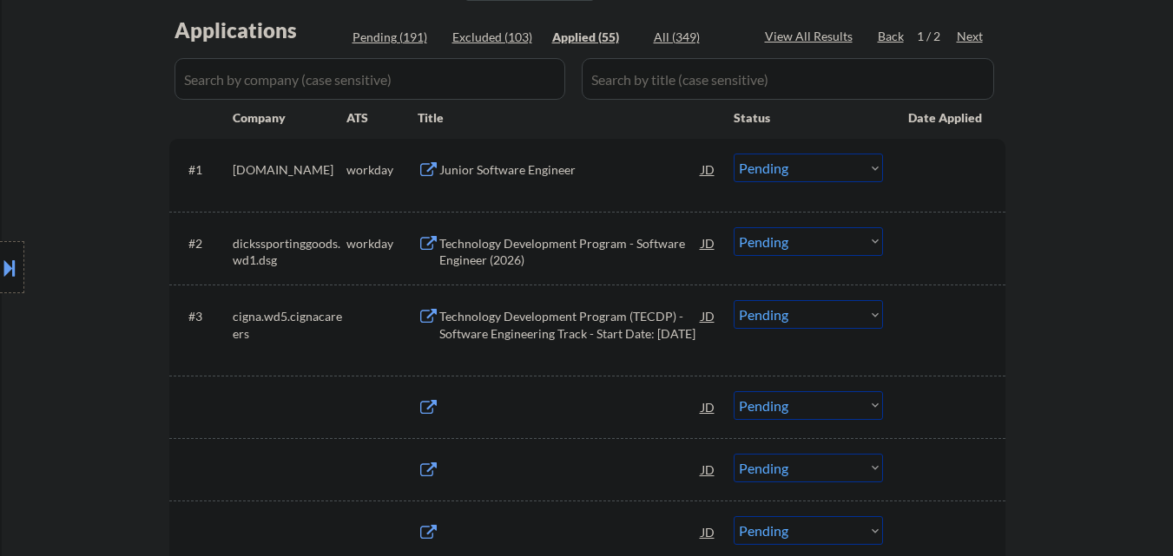
select select ""applied""
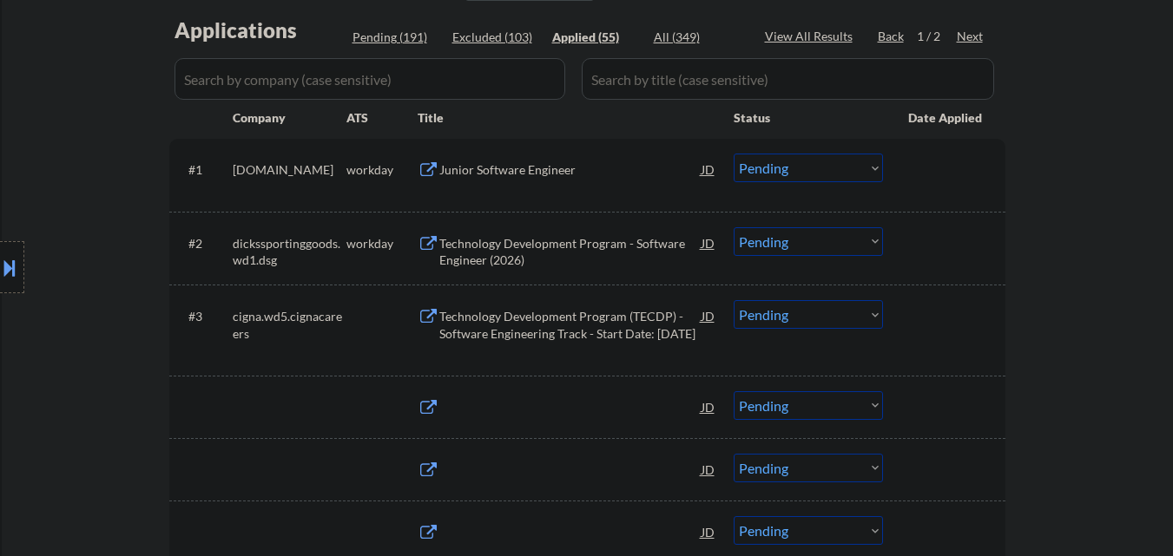
select select ""applied""
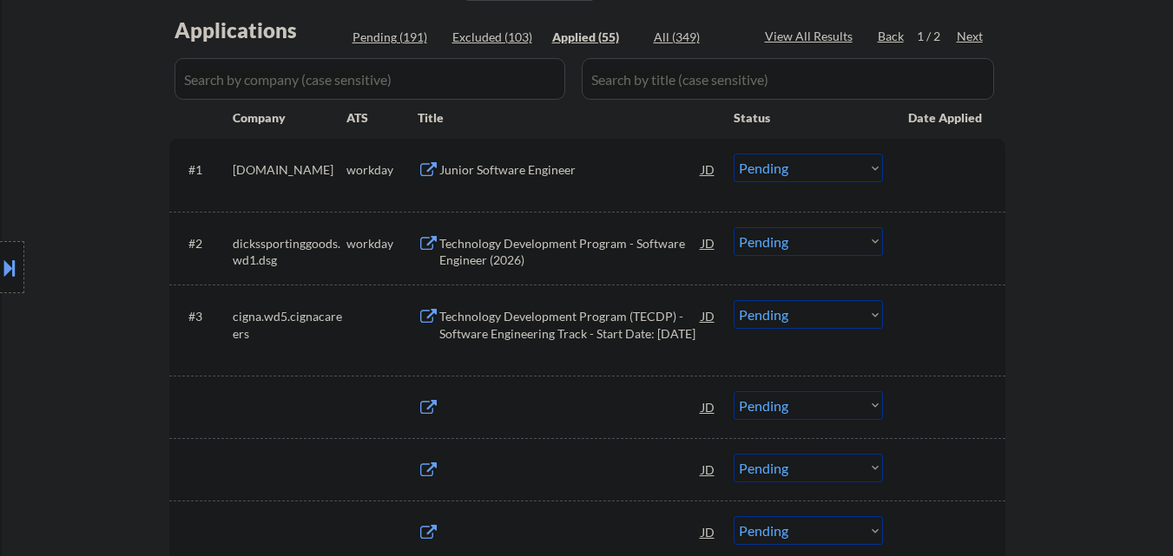
select select ""applied""
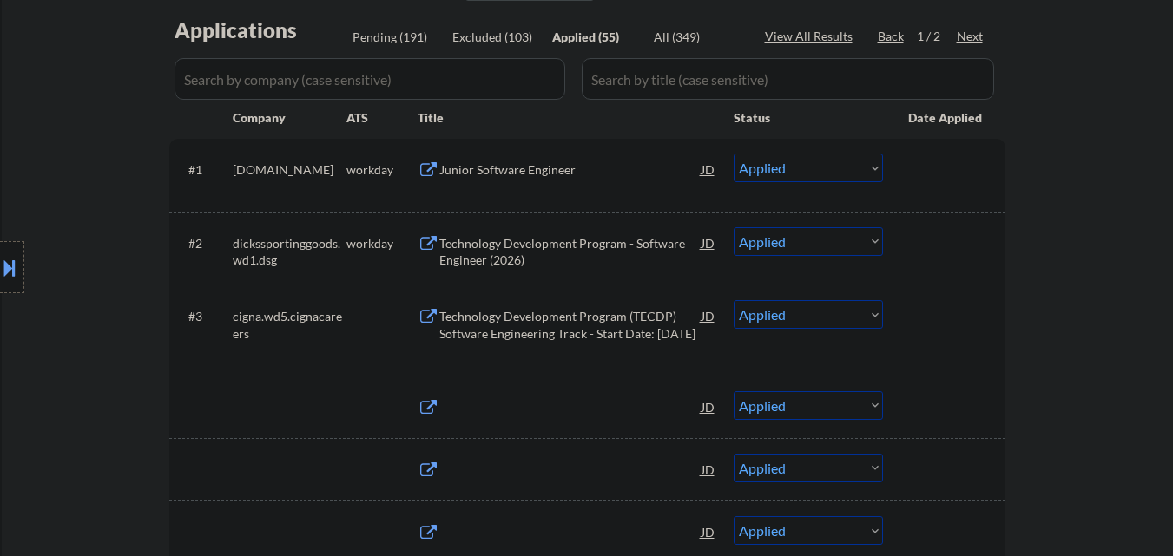
select select ""applied""
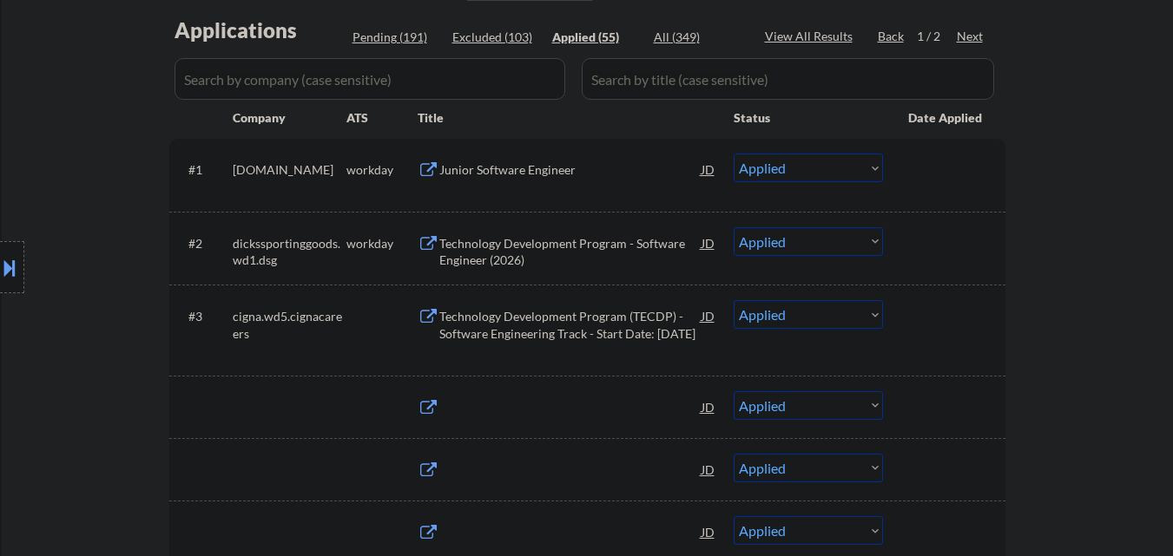
select select ""applied""
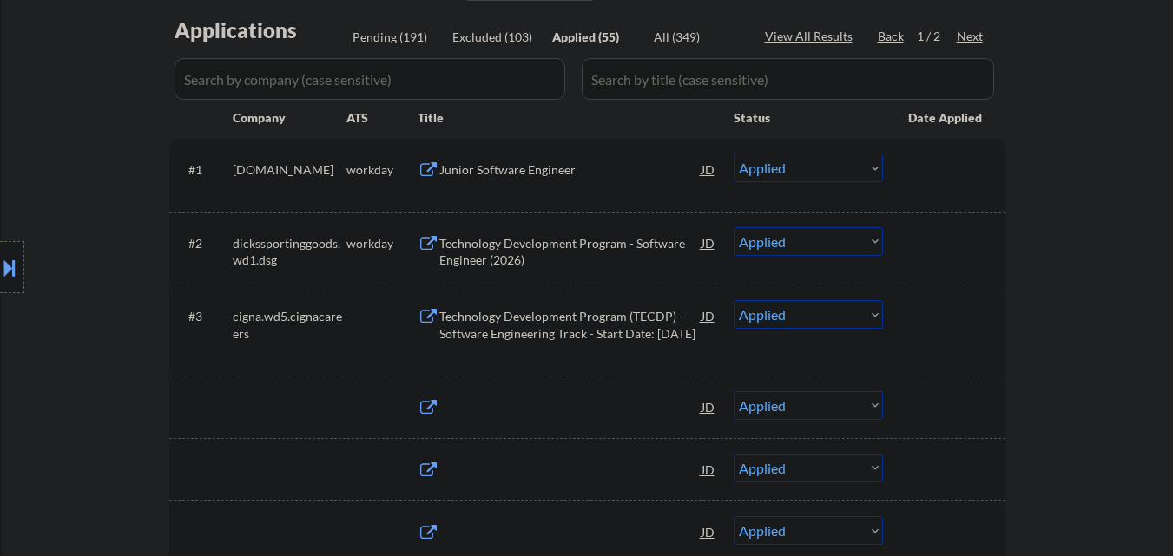
select select ""applied""
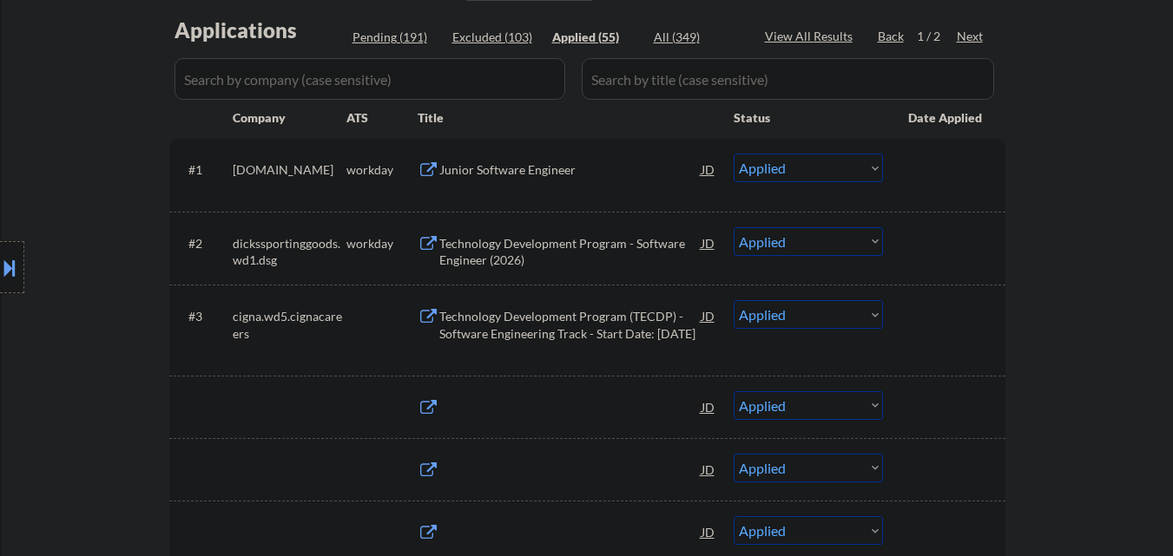
select select ""applied""
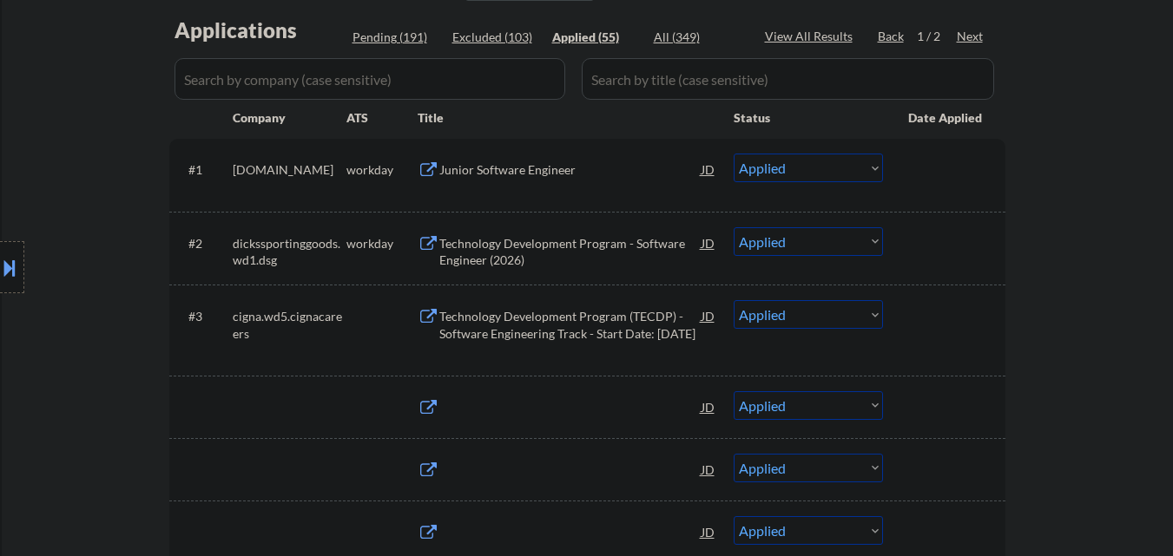
select select ""applied""
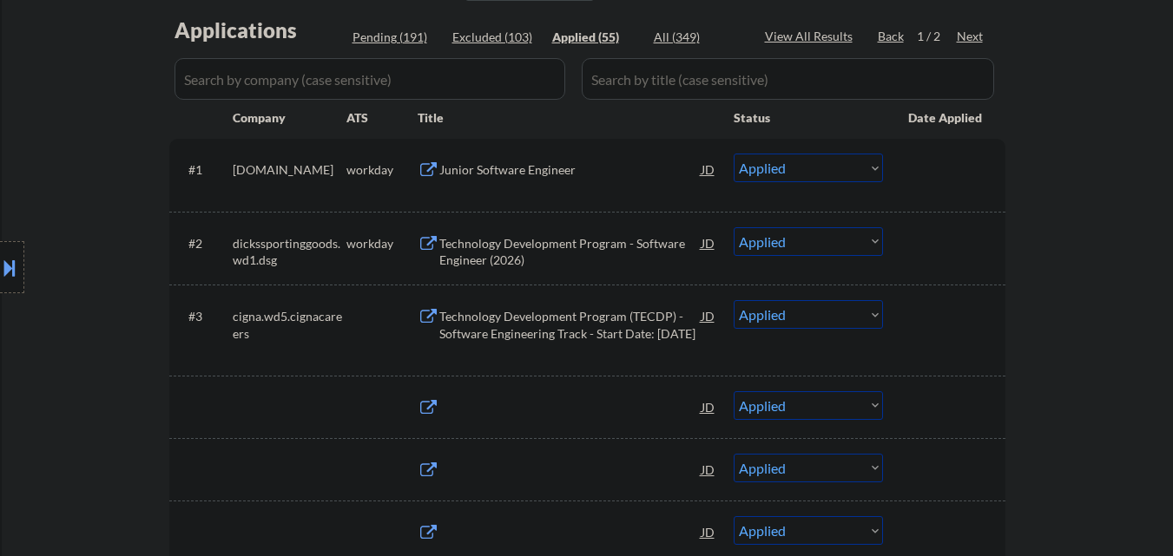
select select ""applied""
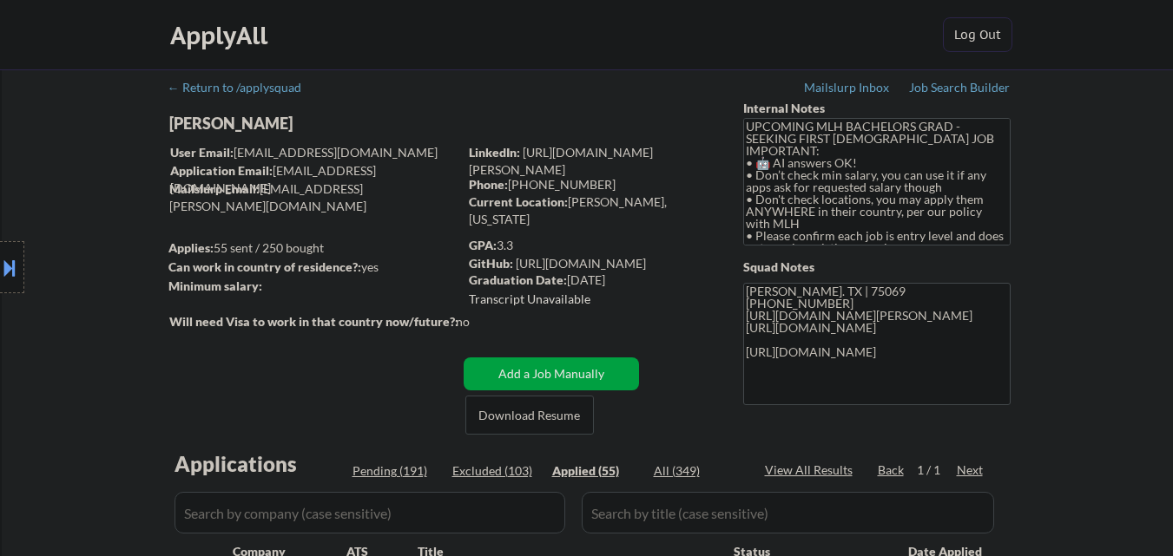
scroll to position [174, 0]
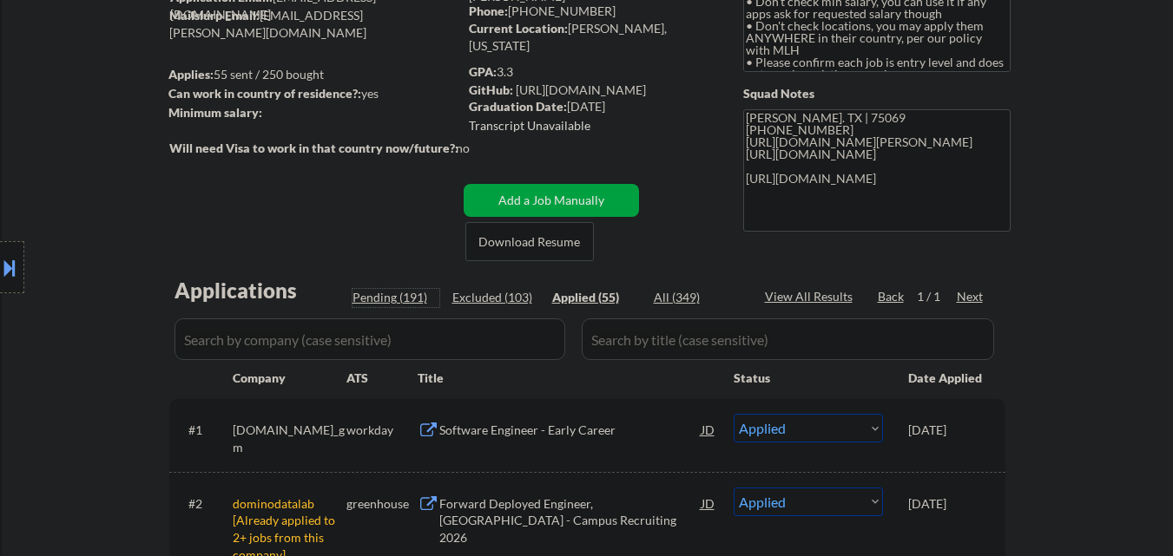
click at [388, 300] on div "Pending (191)" at bounding box center [395, 297] width 87 height 17
select select ""pending""
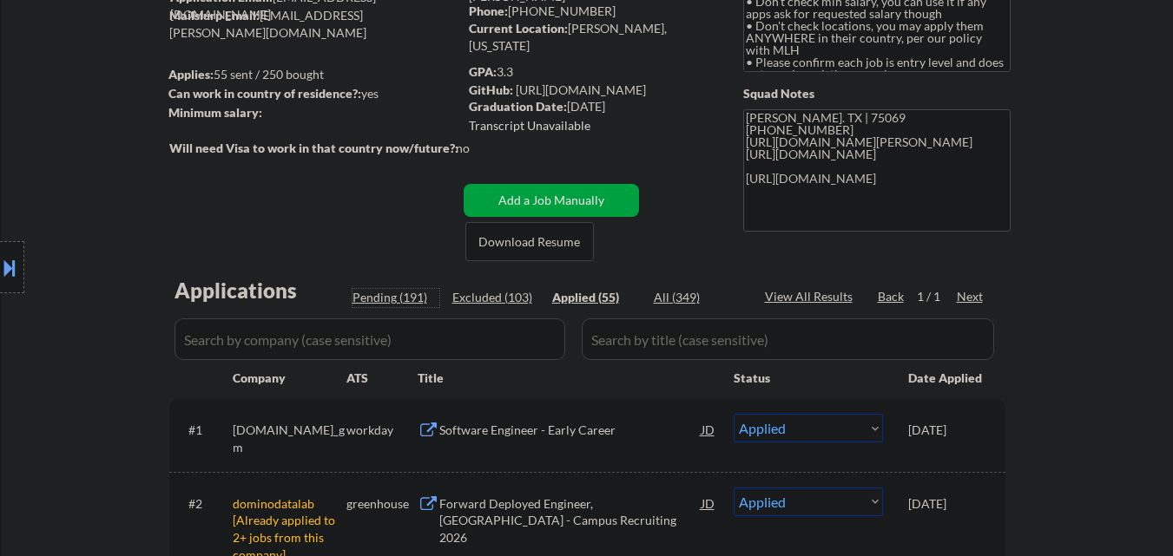
select select ""pending""
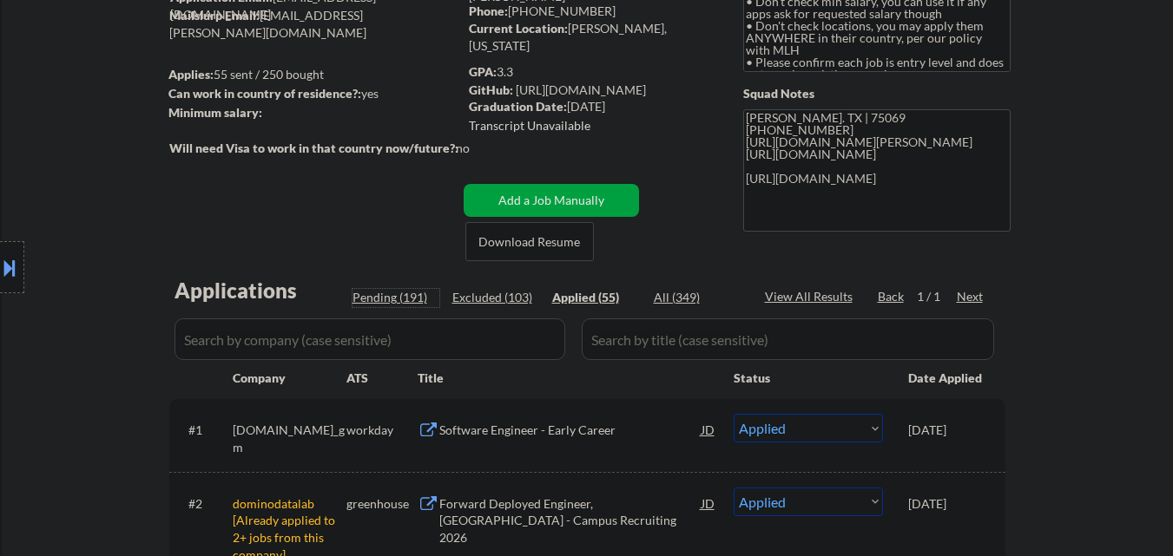
select select ""pending""
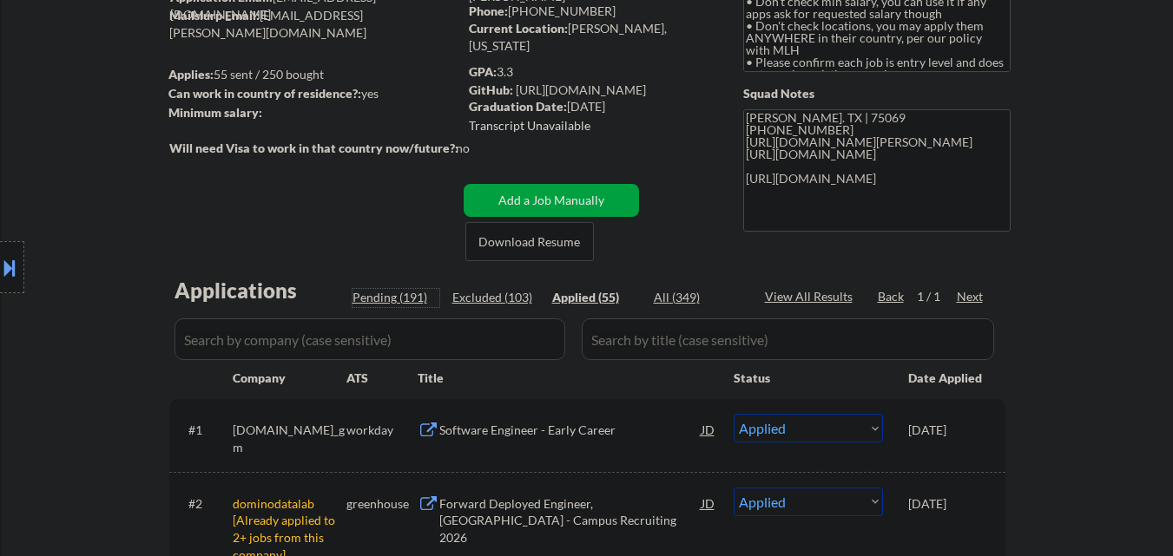
select select ""pending""
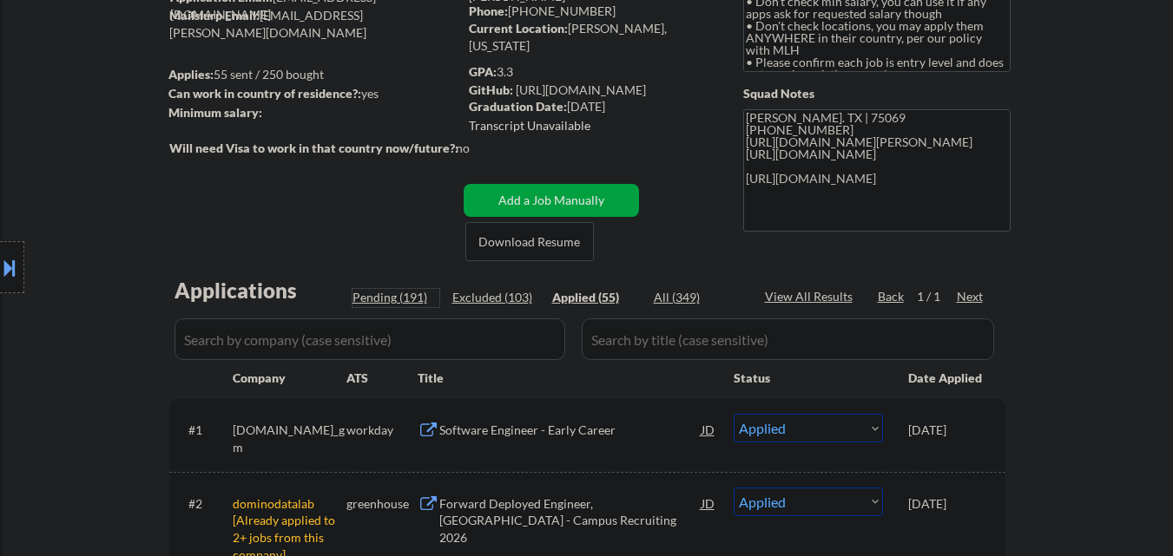
select select ""pending""
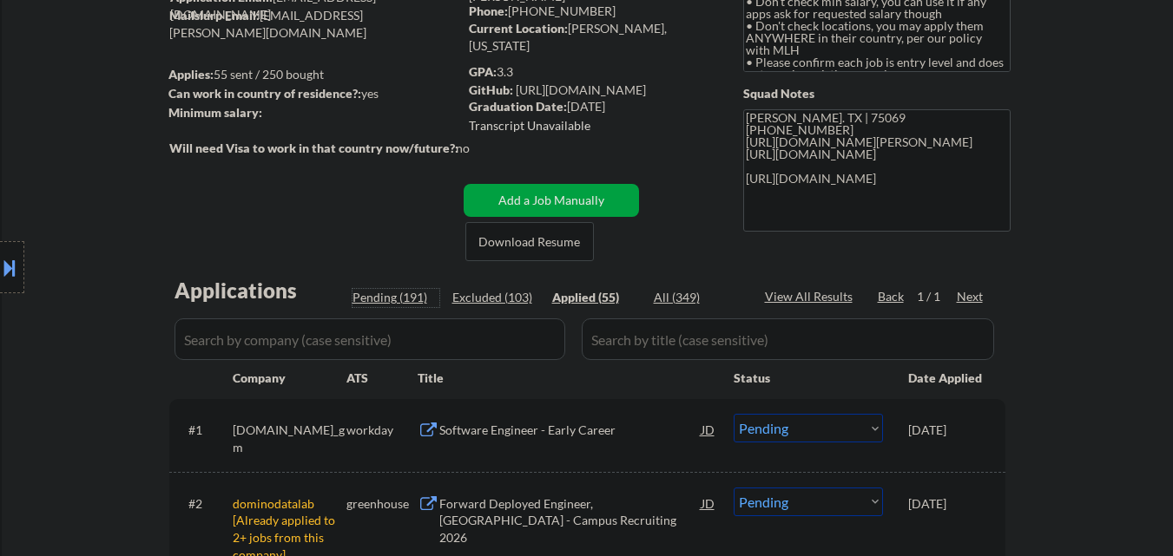
select select ""pending""
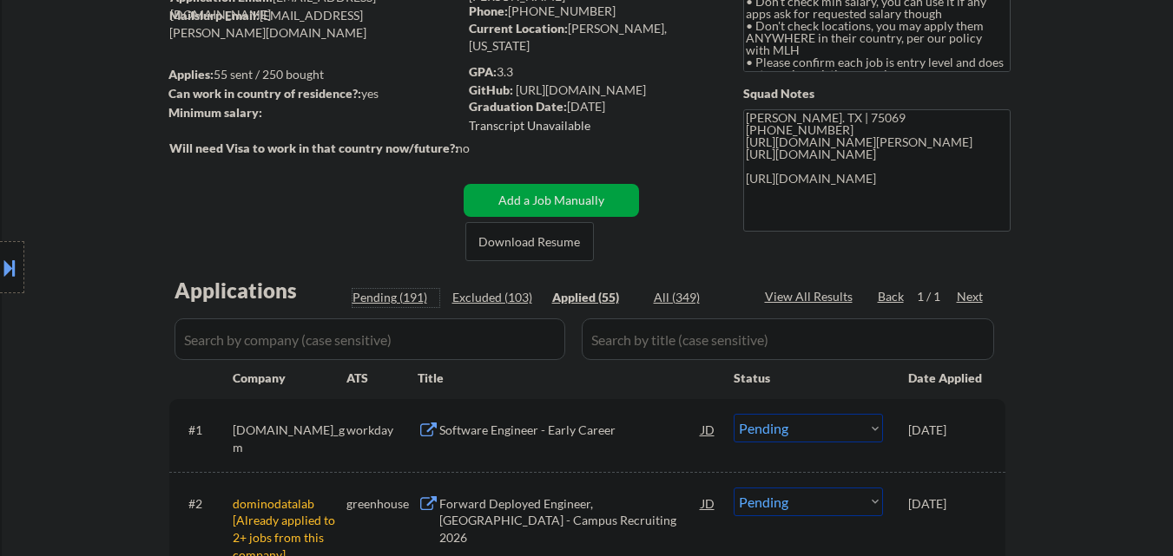
select select ""pending""
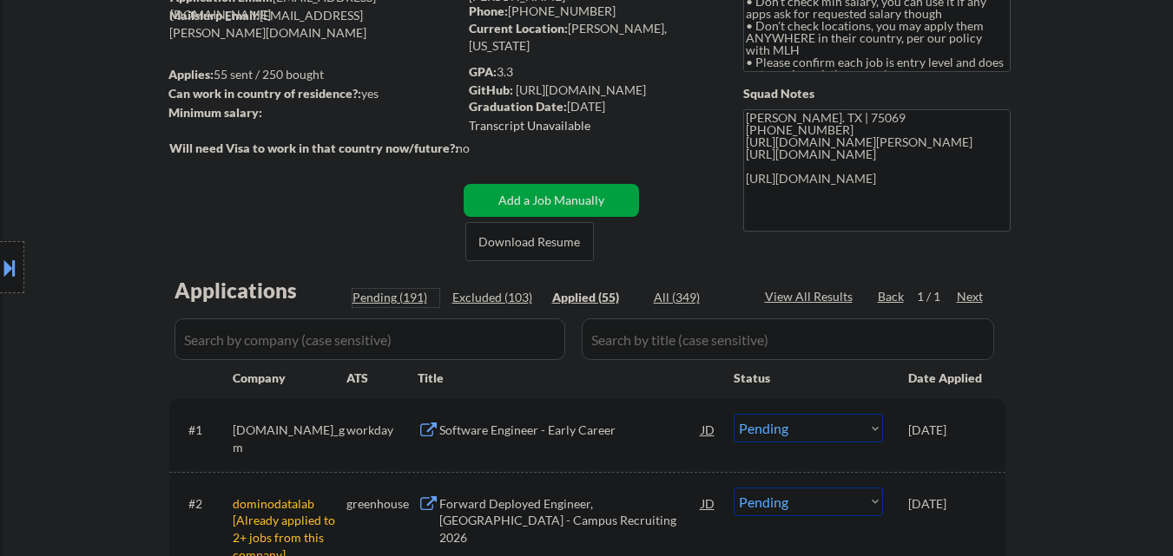
select select ""pending""
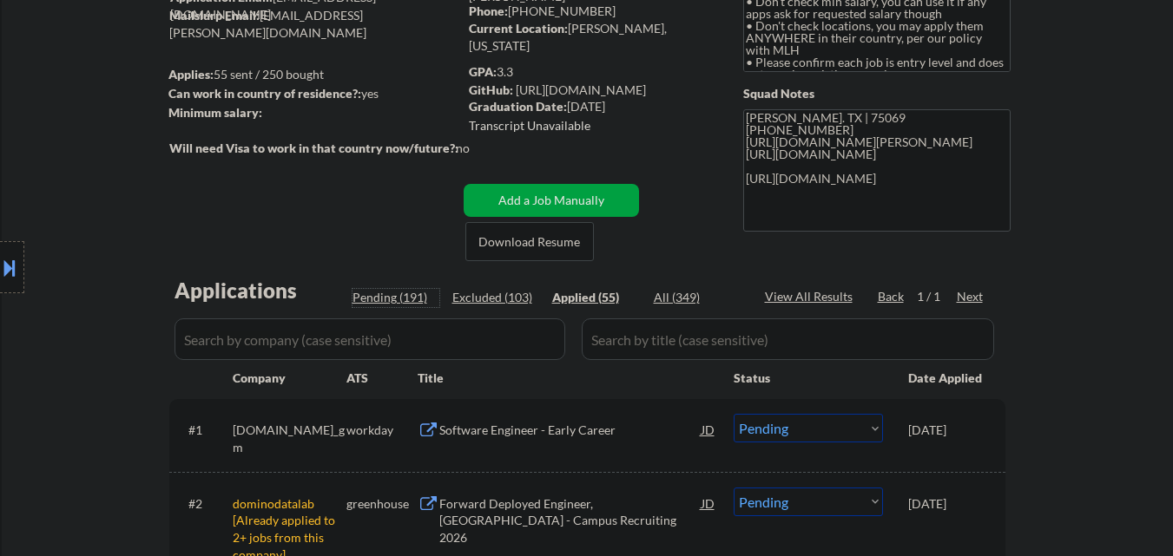
select select ""pending""
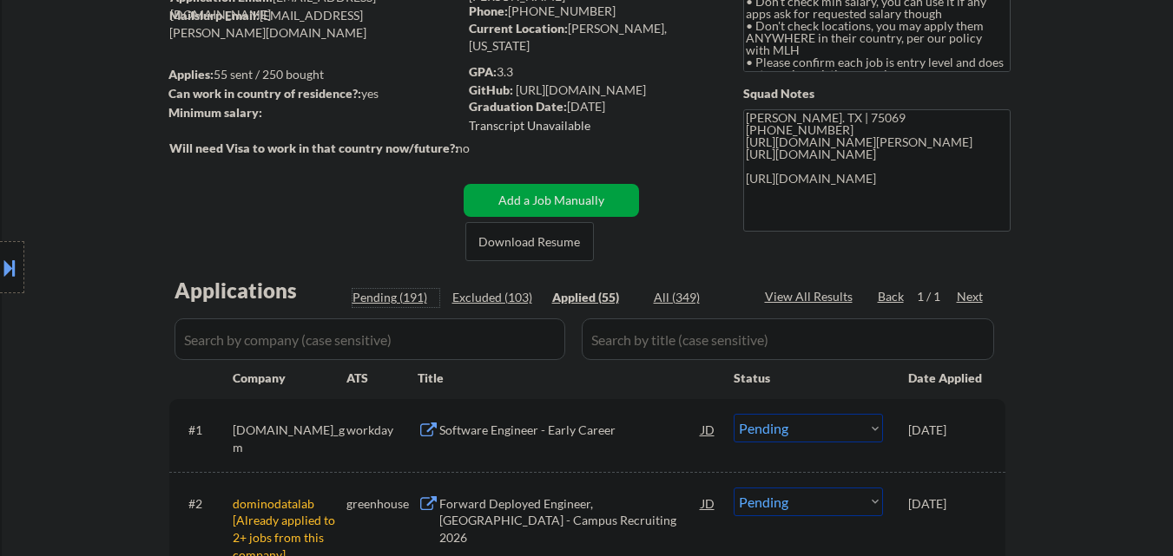
select select ""pending""
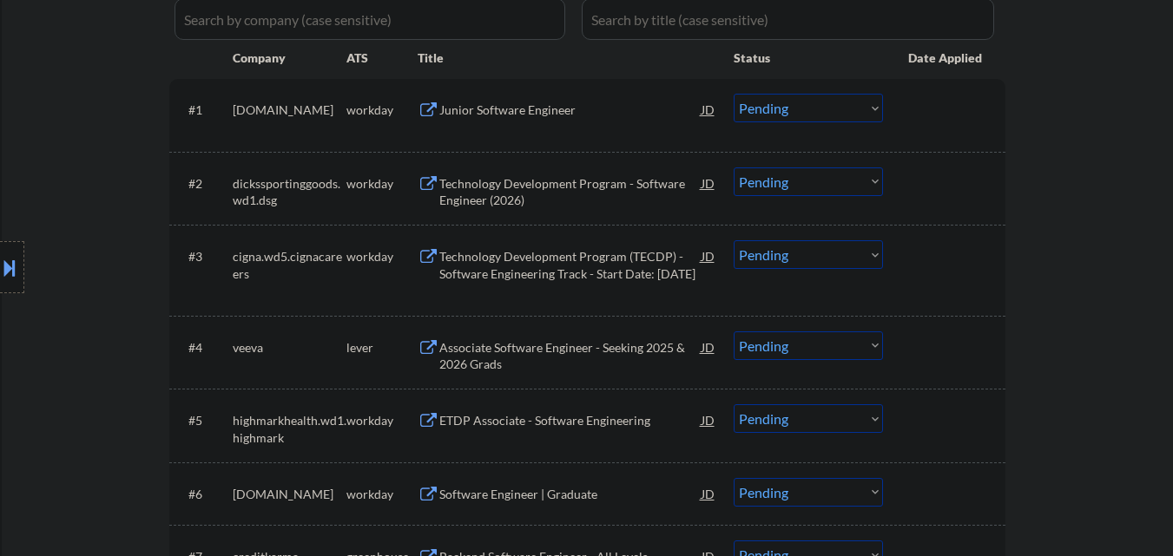
scroll to position [521, 0]
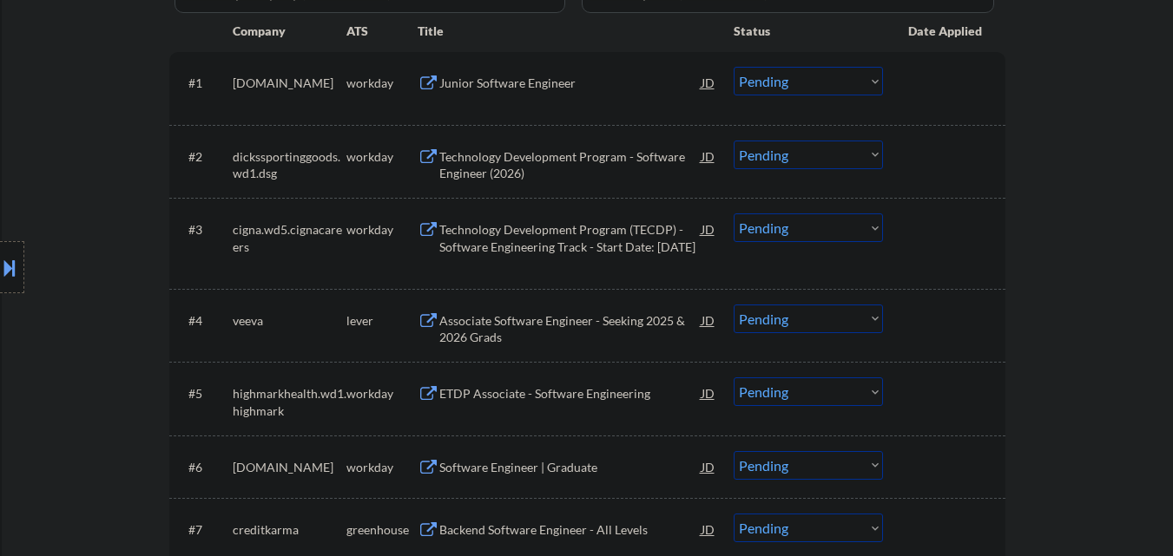
click at [118, 201] on div "Location Inclusions: country:US" at bounding box center [155, 268] width 311 height 322
click at [531, 84] on div "Junior Software Engineer" at bounding box center [570, 83] width 262 height 17
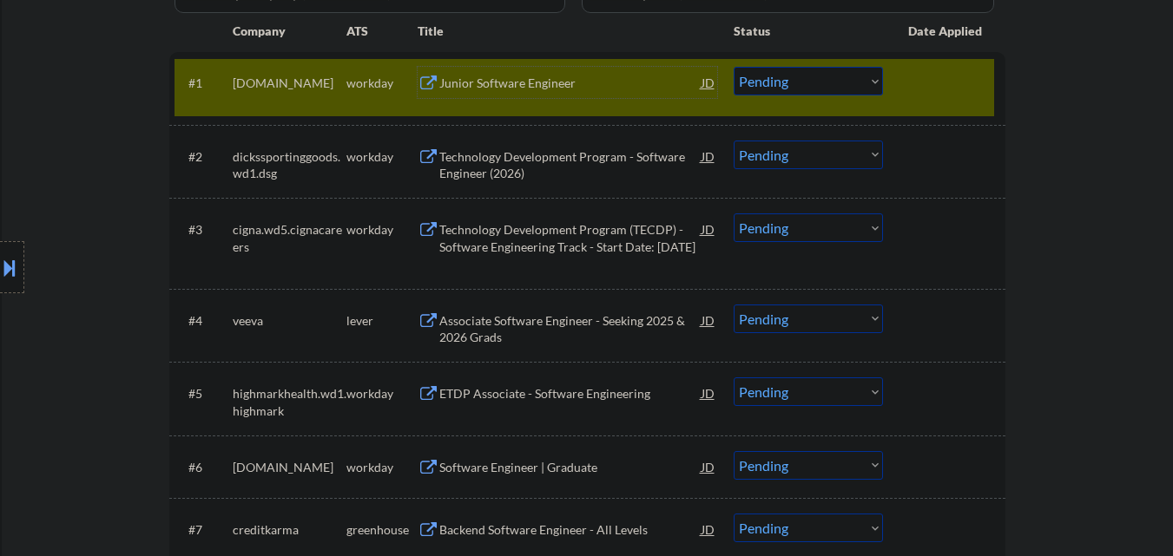
click at [826, 88] on select "Choose an option... Pending Applied Excluded (Questions) Excluded (Expired) Exc…" at bounding box center [808, 81] width 149 height 29
click at [734, 67] on select "Choose an option... Pending Applied Excluded (Questions) Excluded (Expired) Exc…" at bounding box center [808, 81] width 149 height 29
drag, startPoint x: 926, startPoint y: 89, endPoint x: 915, endPoint y: 92, distance: 11.6
click at [918, 91] on div at bounding box center [946, 82] width 76 height 31
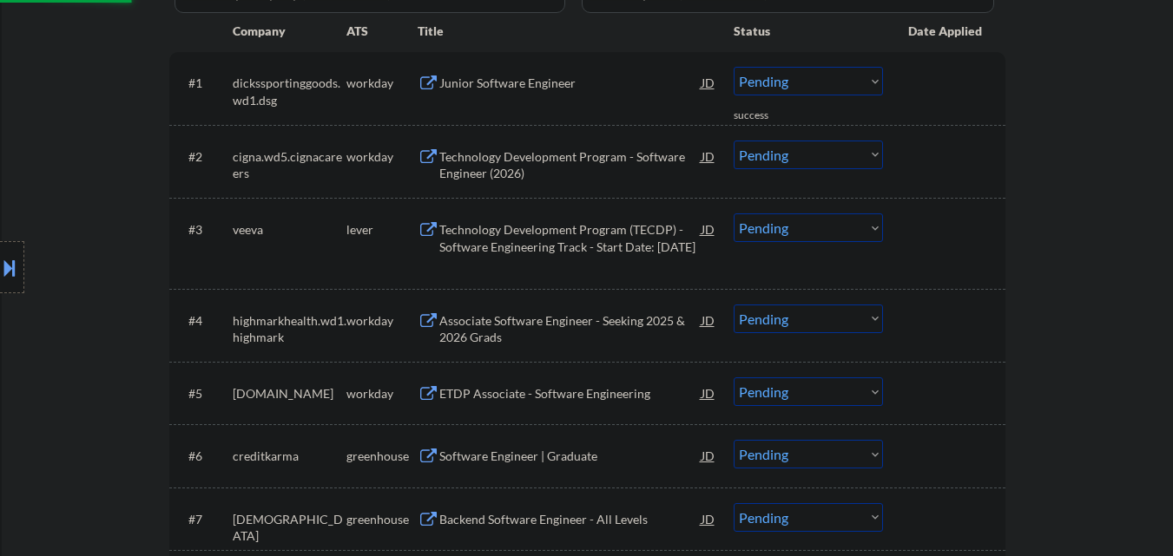
click at [544, 79] on div "Junior Software Engineer" at bounding box center [570, 83] width 262 height 17
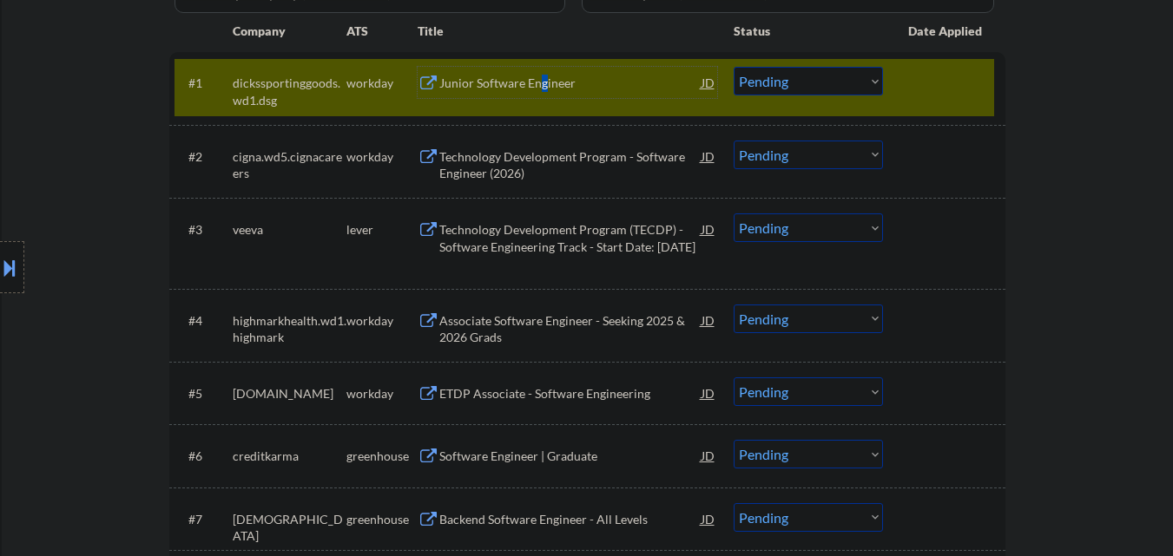
click at [838, 75] on select "Choose an option... Pending Applied Excluded (Questions) Excluded (Expired) Exc…" at bounding box center [808, 81] width 149 height 29
click at [734, 67] on select "Choose an option... Pending Applied Excluded (Questions) Excluded (Expired) Exc…" at bounding box center [808, 81] width 149 height 29
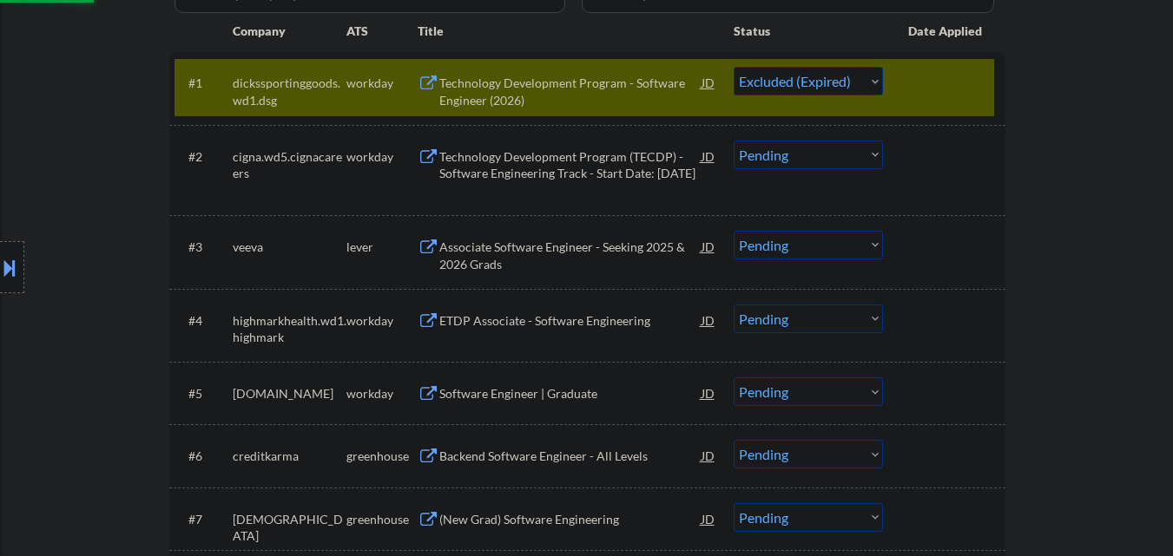
click at [932, 88] on div at bounding box center [946, 82] width 76 height 31
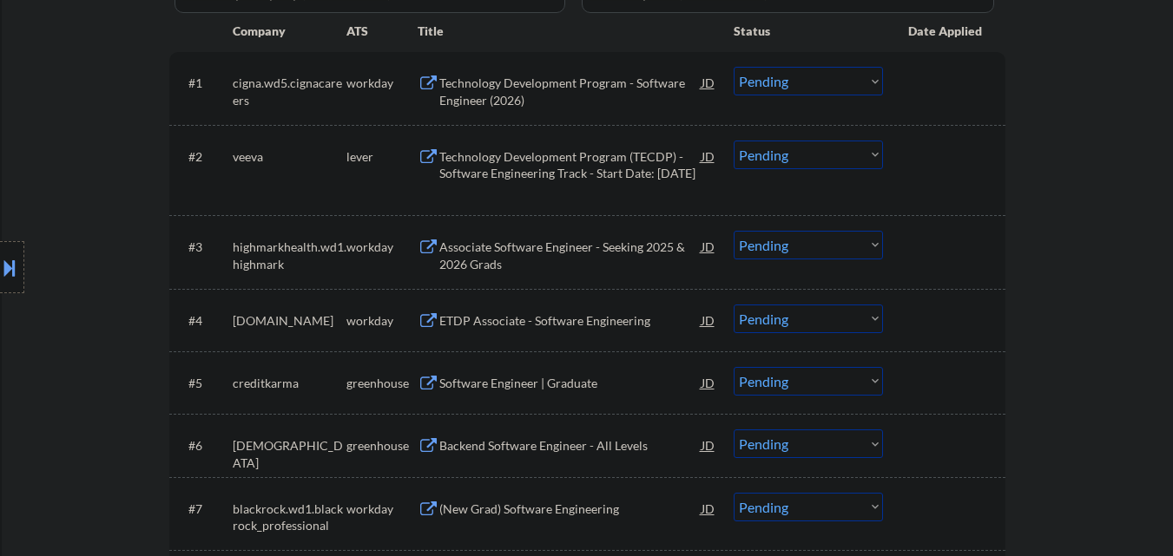
click at [589, 93] on div "Technology Development Program - Software Engineer (2026)" at bounding box center [570, 92] width 262 height 34
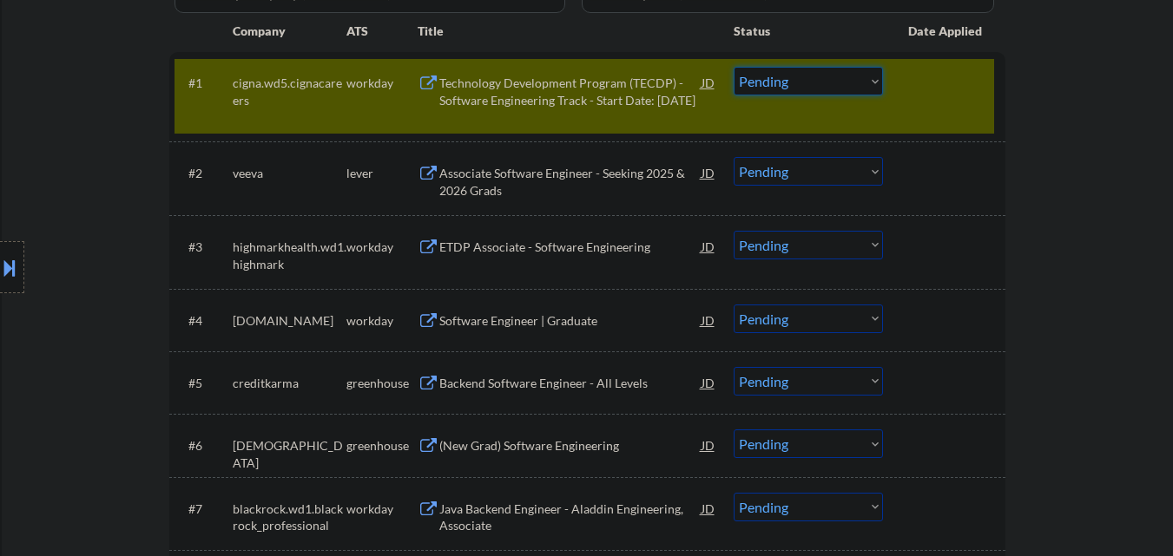
click at [856, 82] on select "Choose an option... Pending Applied Excluded (Questions) Excluded (Expired) Exc…" at bounding box center [808, 81] width 149 height 29
click at [734, 67] on select "Choose an option... Pending Applied Excluded (Questions) Excluded (Expired) Exc…" at bounding box center [808, 81] width 149 height 29
click at [955, 56] on div "#1 cigna.wd5.cignacareers workday Technology Development Program (TECDP) - Soft…" at bounding box center [587, 96] width 836 height 89
click at [951, 79] on div at bounding box center [946, 82] width 76 height 31
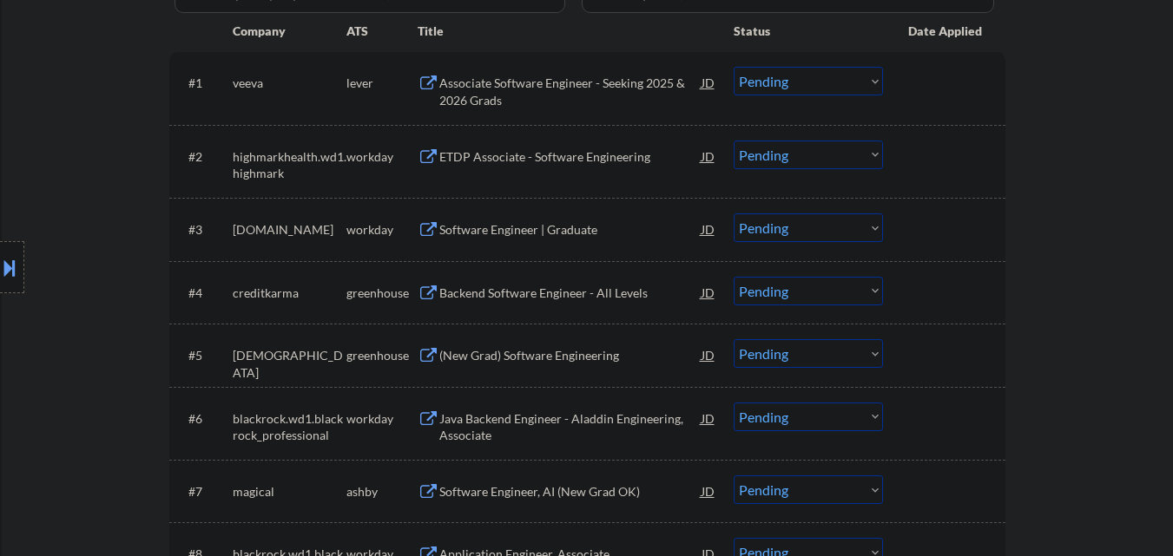
click at [599, 95] on div "Associate Software Engineer - Seeking 2025 & 2026 Grads" at bounding box center [570, 92] width 262 height 34
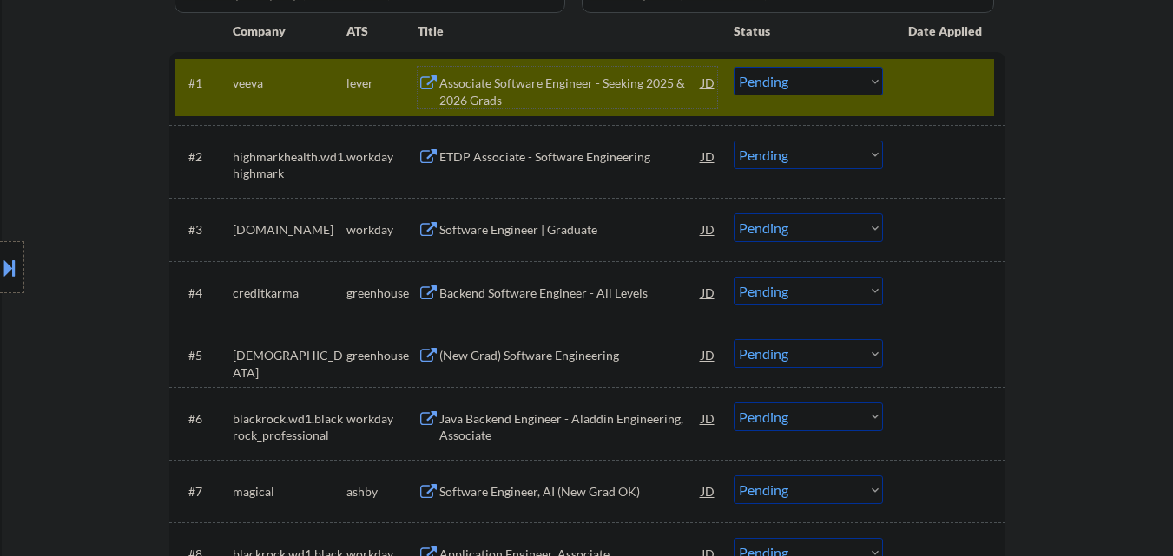
click at [846, 84] on select "Choose an option... Pending Applied Excluded (Questions) Excluded (Expired) Exc…" at bounding box center [808, 81] width 149 height 29
click at [734, 67] on select "Choose an option... Pending Applied Excluded (Questions) Excluded (Expired) Exc…" at bounding box center [808, 81] width 149 height 29
drag, startPoint x: 938, startPoint y: 76, endPoint x: 889, endPoint y: 122, distance: 67.6
click at [938, 79] on div at bounding box center [946, 82] width 76 height 31
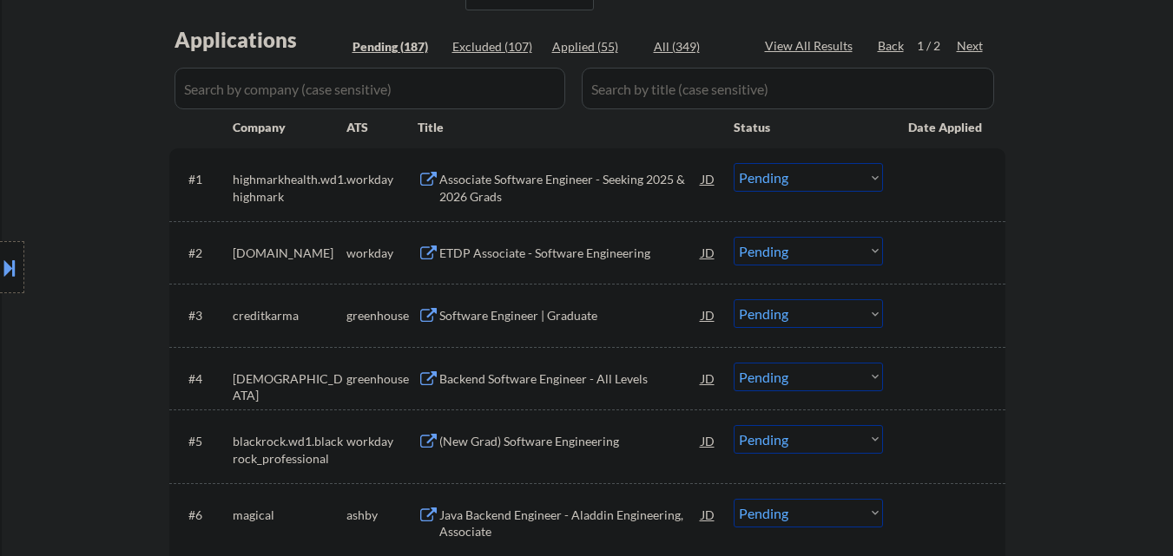
scroll to position [434, 0]
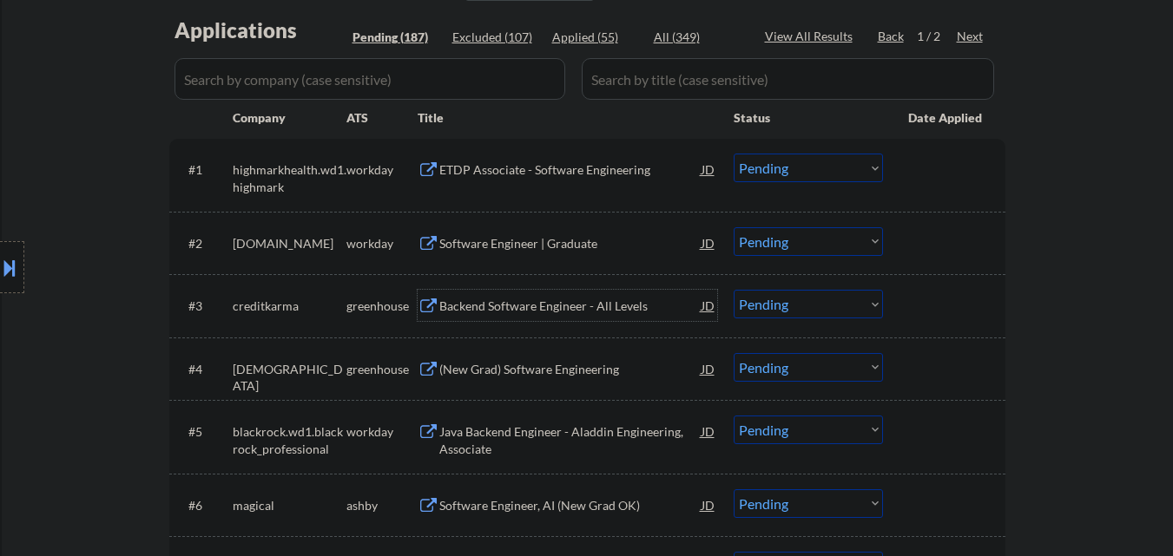
click at [569, 312] on div "Backend Software Engineer - All Levels" at bounding box center [570, 306] width 262 height 17
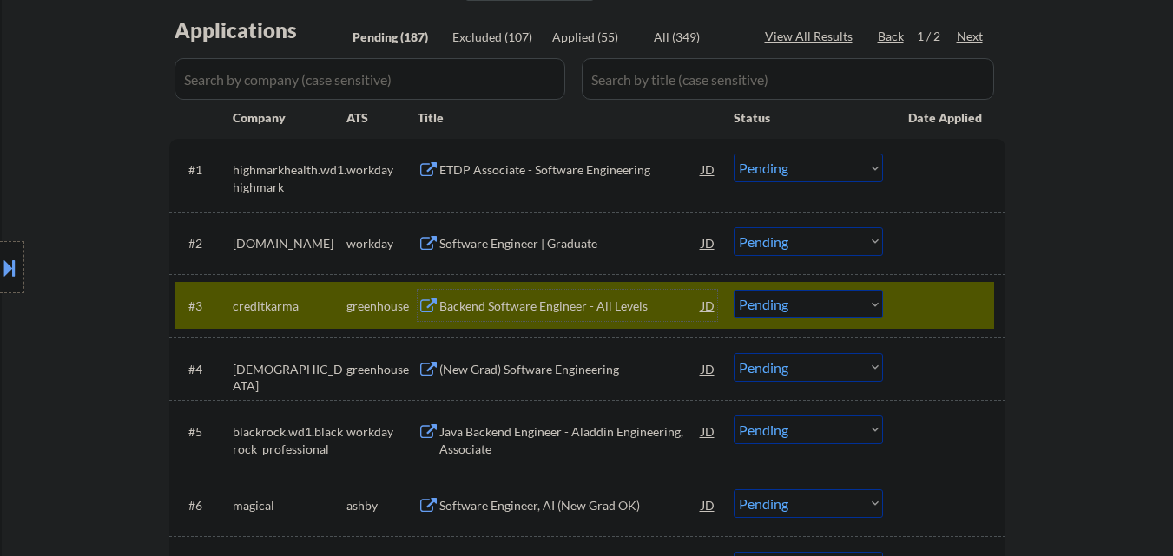
click at [826, 310] on select "Choose an option... Pending Applied Excluded (Questions) Excluded (Expired) Exc…" at bounding box center [808, 304] width 149 height 29
click at [734, 290] on select "Choose an option... Pending Applied Excluded (Questions) Excluded (Expired) Exc…" at bounding box center [808, 304] width 149 height 29
click at [952, 305] on div at bounding box center [946, 305] width 76 height 31
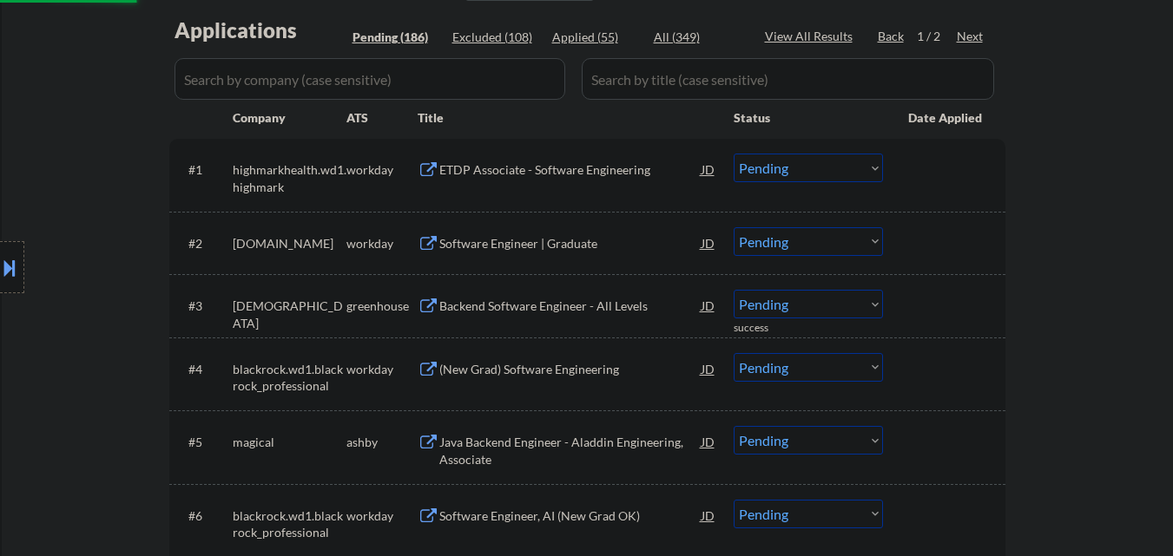
click at [568, 310] on div "Backend Software Engineer - All Levels" at bounding box center [570, 306] width 262 height 17
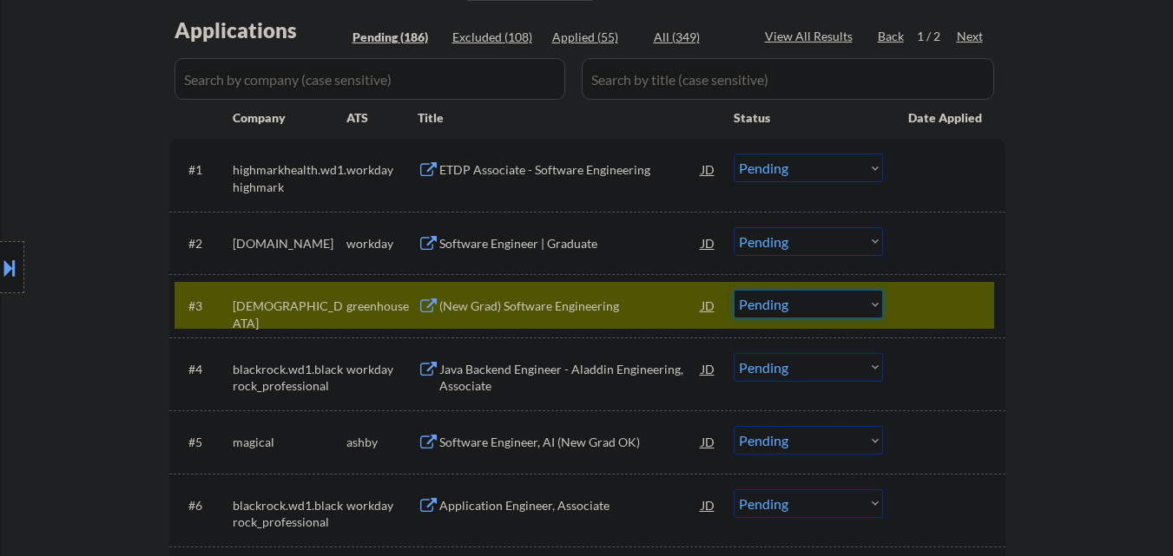
click at [798, 304] on select "Choose an option... Pending Applied Excluded (Questions) Excluded (Expired) Exc…" at bounding box center [808, 304] width 149 height 29
click at [734, 290] on select "Choose an option... Pending Applied Excluded (Questions) Excluded (Expired) Exc…" at bounding box center [808, 304] width 149 height 29
click at [959, 299] on div "Oct 5, 2025" at bounding box center [946, 306] width 76 height 17
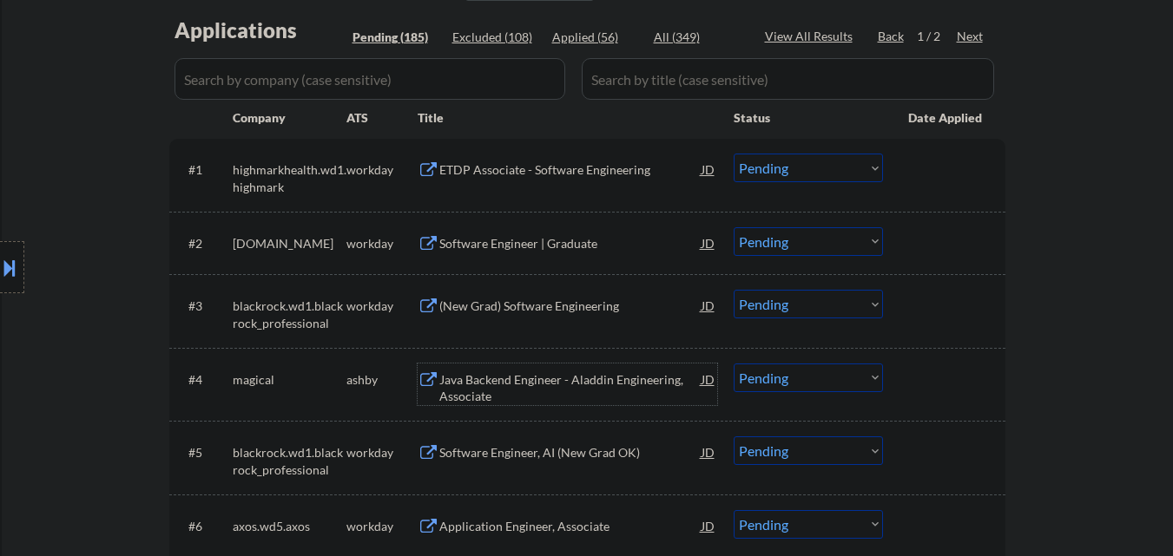
click at [576, 375] on div "Java Backend Engineer - Aladdin Engineering, Associate" at bounding box center [570, 389] width 262 height 34
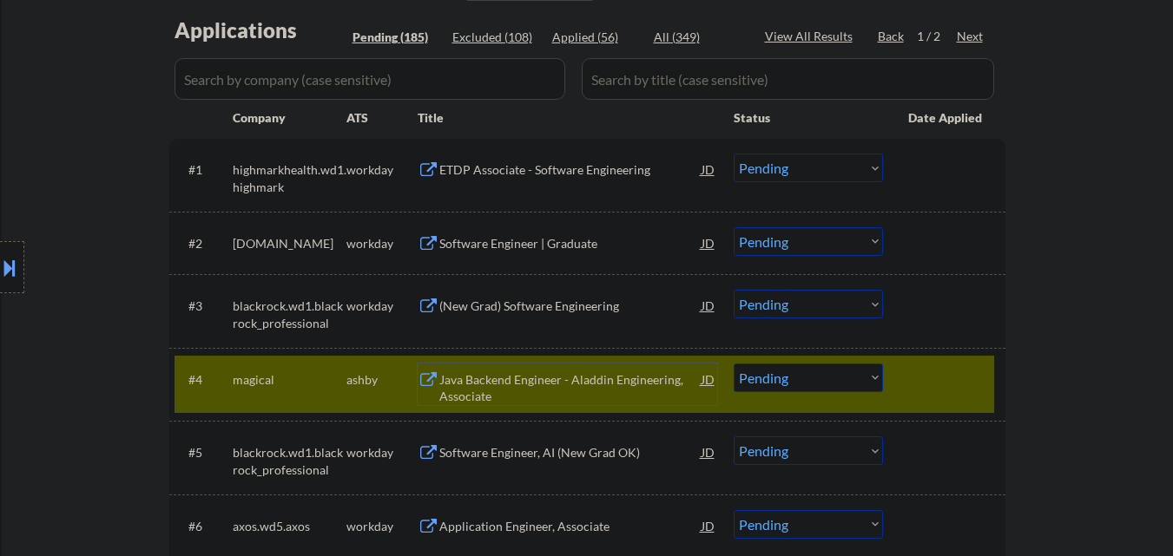
click at [925, 389] on div at bounding box center [946, 379] width 76 height 31
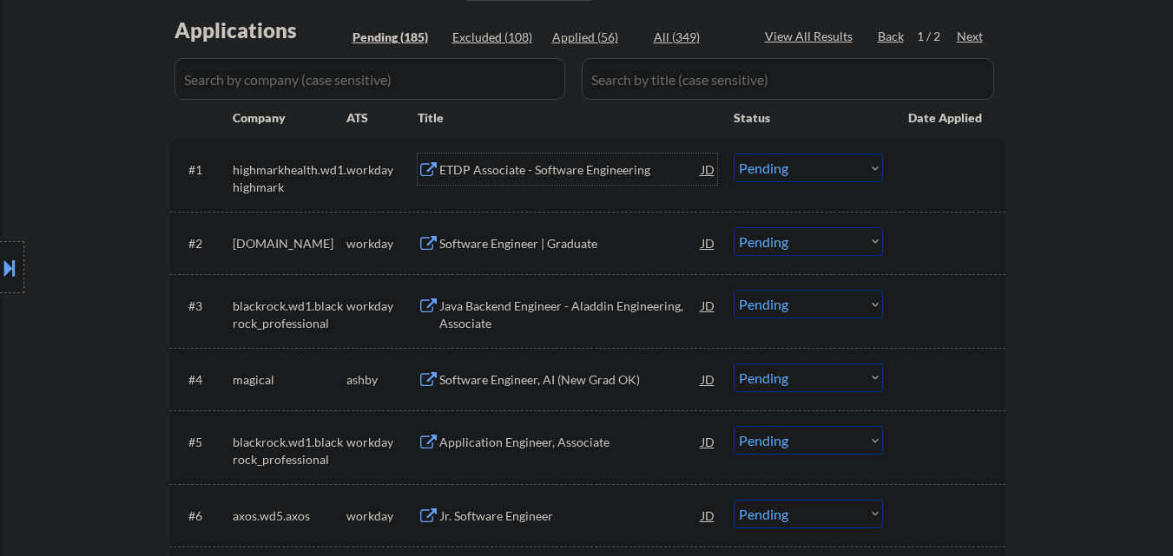
click at [587, 174] on div "ETDP Associate - Software Engineering" at bounding box center [570, 169] width 262 height 17
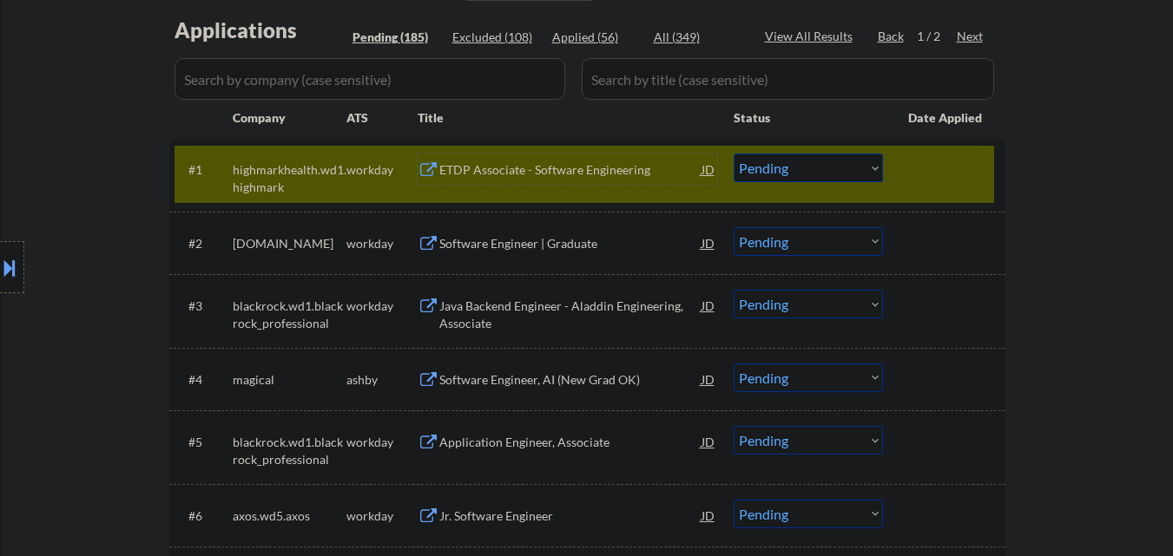
click at [813, 168] on select "Choose an option... Pending Applied Excluded (Questions) Excluded (Expired) Exc…" at bounding box center [808, 168] width 149 height 29
click at [734, 154] on select "Choose an option... Pending Applied Excluded (Questions) Excluded (Expired) Exc…" at bounding box center [808, 168] width 149 height 29
click at [948, 189] on div "#1 highmarkhealth.wd1.highmark workday ETDP Associate - Software Engineering JD…" at bounding box center [583, 174] width 819 height 57
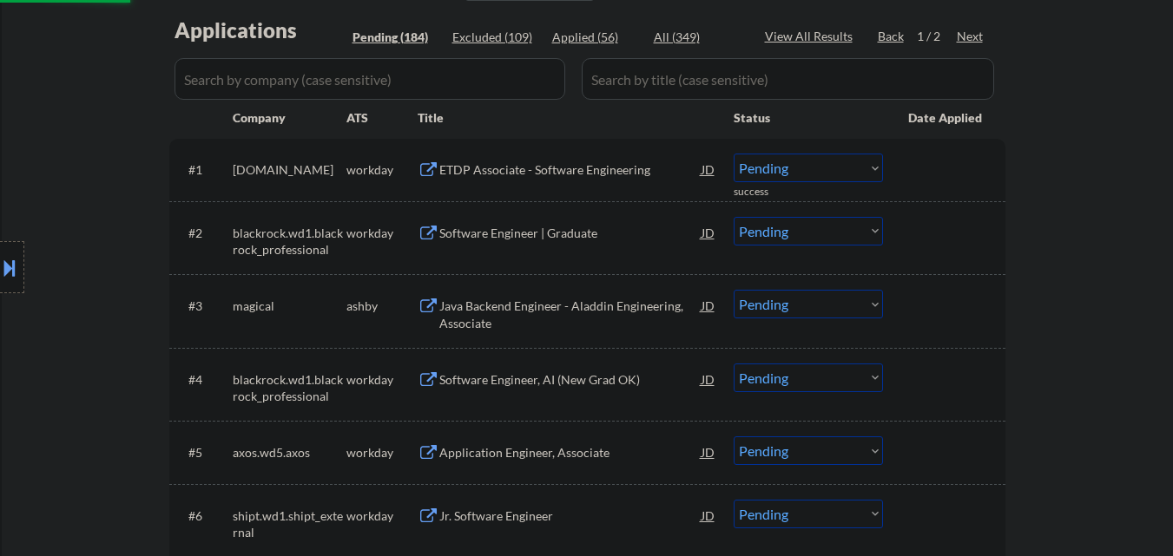
click at [601, 174] on div "ETDP Associate - Software Engineering" at bounding box center [570, 169] width 262 height 17
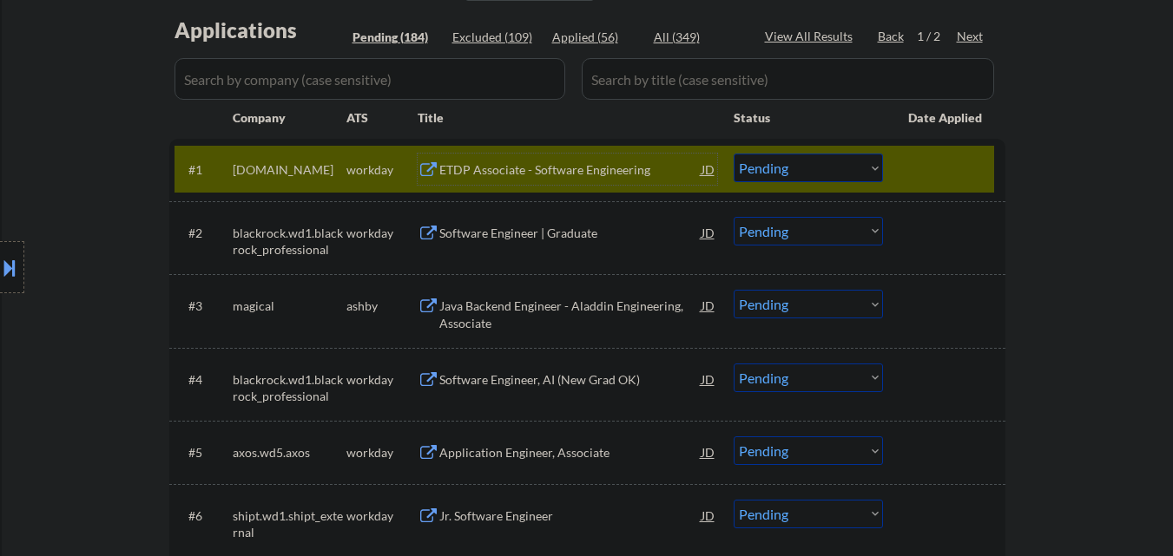
drag, startPoint x: 839, startPoint y: 169, endPoint x: 851, endPoint y: 178, distance: 14.2
click at [840, 169] on select "Choose an option... Pending Applied Excluded (Questions) Excluded (Expired) Exc…" at bounding box center [808, 168] width 149 height 29
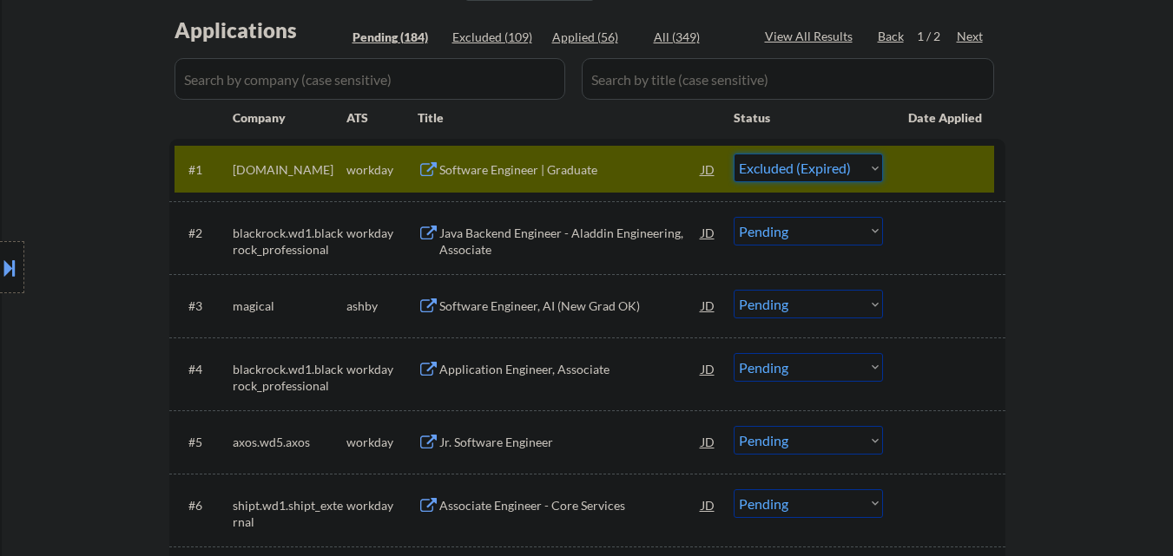
click at [734, 154] on select "Choose an option... Pending Applied Excluded (Questions) Excluded (Expired) Exc…" at bounding box center [808, 168] width 149 height 29
click at [935, 181] on div at bounding box center [946, 169] width 76 height 31
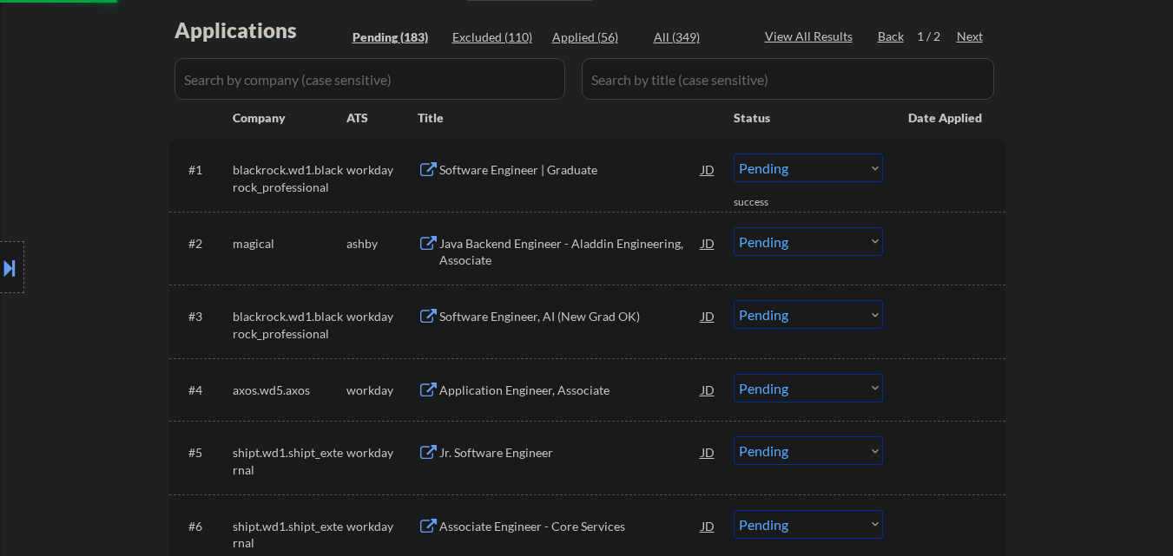
click at [604, 169] on div "Software Engineer | Graduate" at bounding box center [570, 169] width 262 height 17
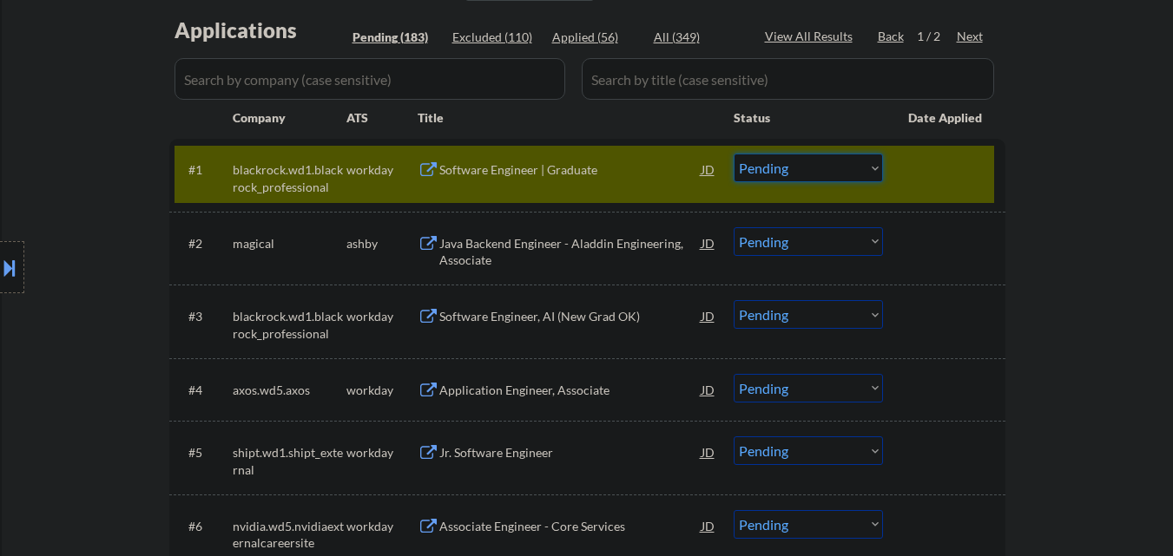
click at [848, 172] on select "Choose an option... Pending Applied Excluded (Questions) Excluded (Expired) Exc…" at bounding box center [808, 168] width 149 height 29
click at [734, 154] on select "Choose an option... Pending Applied Excluded (Questions) Excluded (Expired) Exc…" at bounding box center [808, 168] width 149 height 29
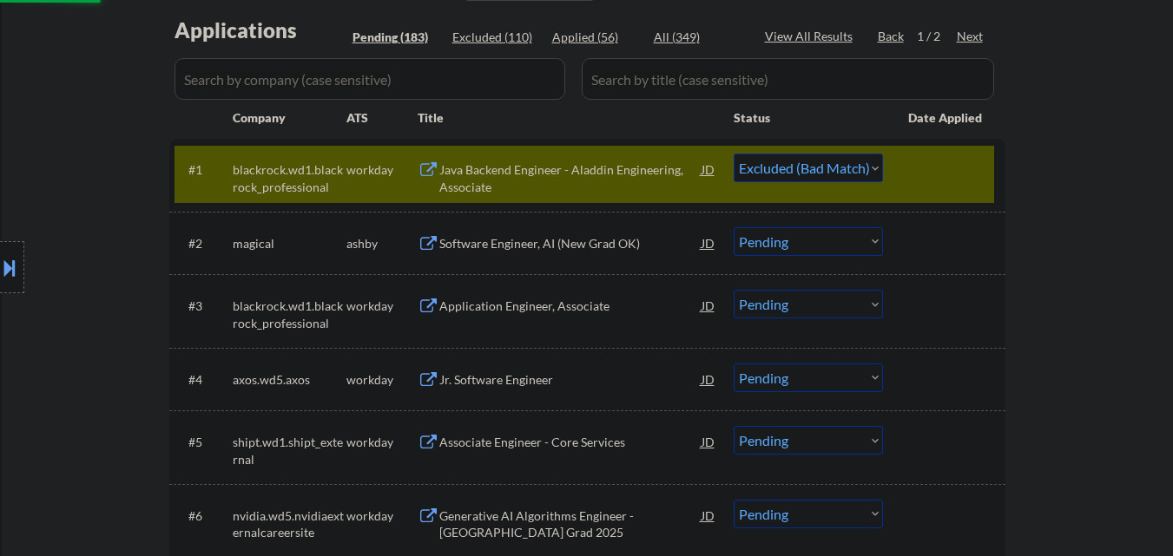
click at [928, 171] on div at bounding box center [946, 169] width 76 height 31
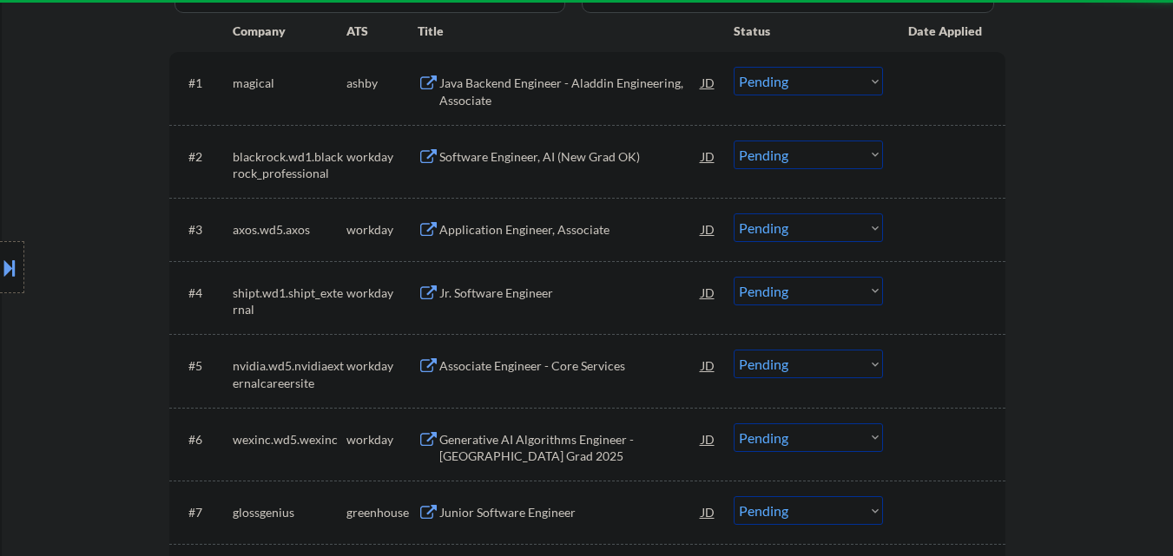
click at [596, 156] on div "Software Engineer, AI (New Grad OK)" at bounding box center [570, 156] width 262 height 17
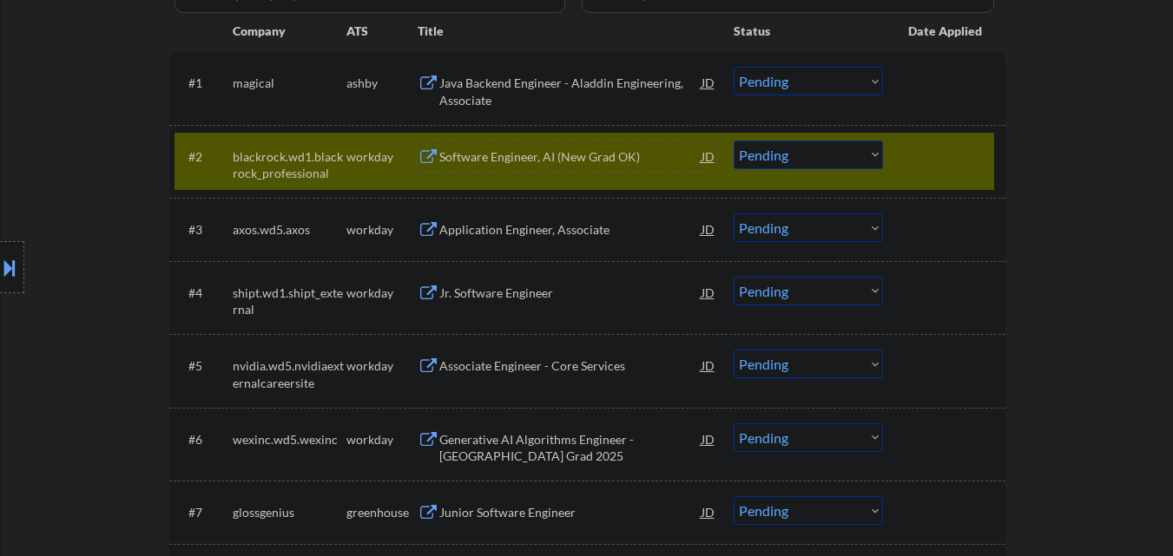
click at [852, 161] on select "Choose an option... Pending Applied Excluded (Questions) Excluded (Expired) Exc…" at bounding box center [808, 155] width 149 height 29
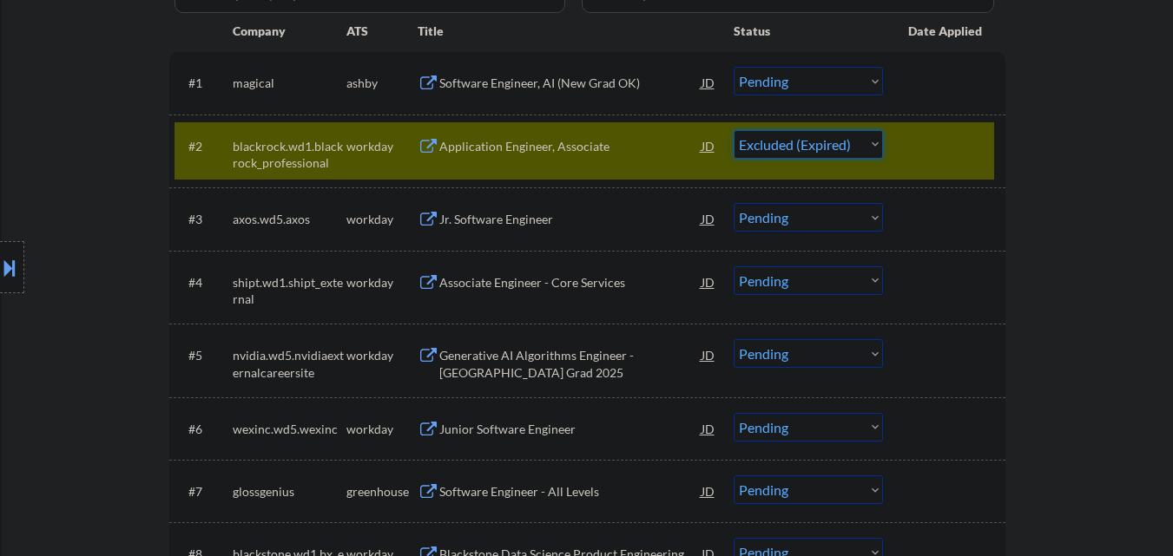
click at [734, 130] on select "Choose an option... Pending Applied Excluded (Questions) Excluded (Expired) Exc…" at bounding box center [808, 144] width 149 height 29
click at [965, 151] on div at bounding box center [946, 145] width 76 height 31
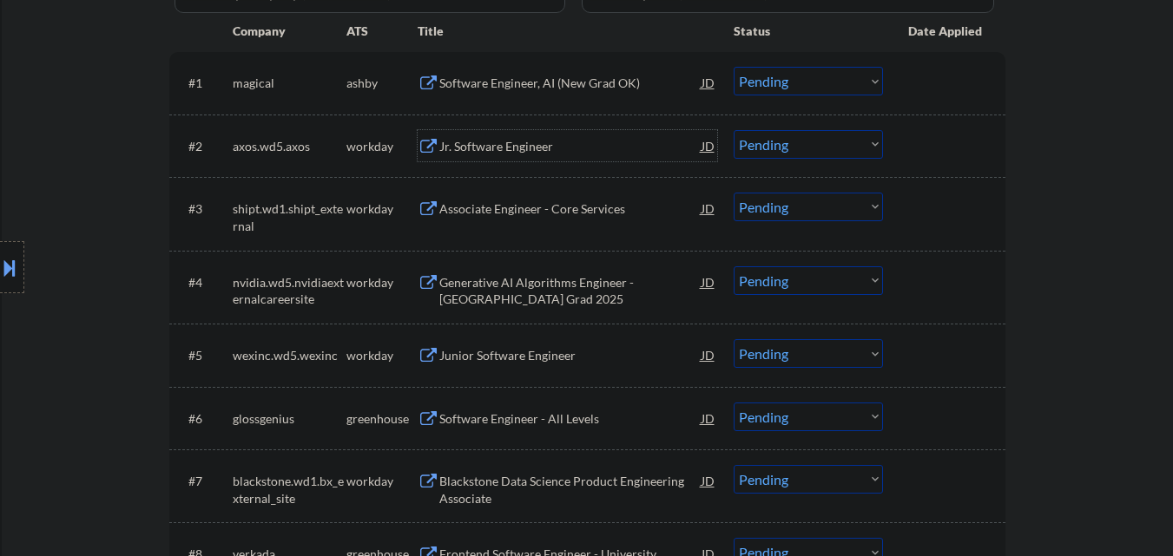
click at [546, 140] on div "Jr. Software Engineer" at bounding box center [570, 146] width 262 height 17
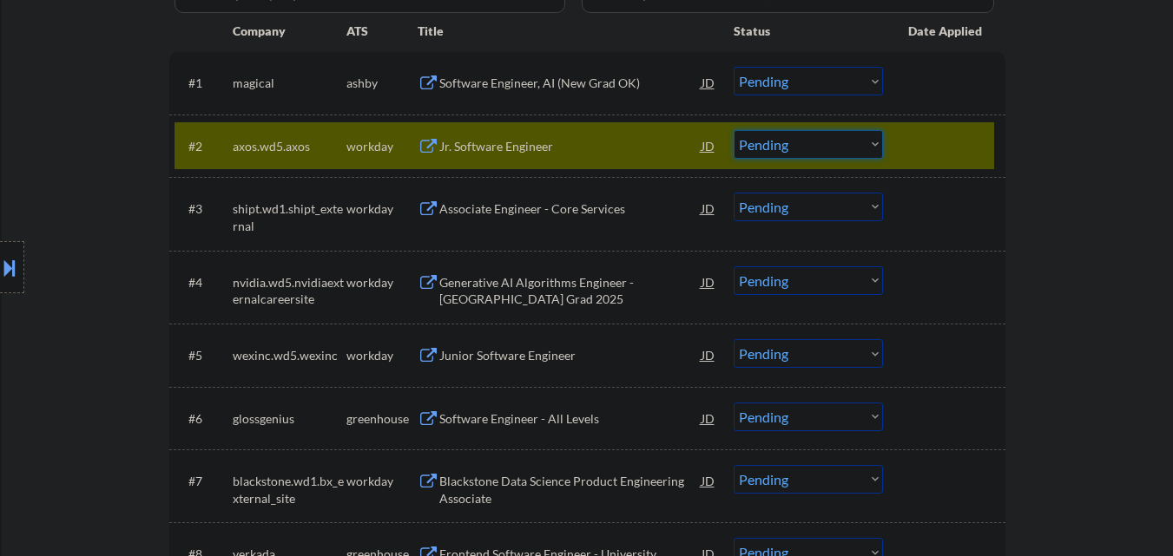
drag, startPoint x: 827, startPoint y: 146, endPoint x: 832, endPoint y: 158, distance: 13.2
click at [828, 147] on select "Choose an option... Pending Applied Excluded (Questions) Excluded (Expired) Exc…" at bounding box center [808, 144] width 149 height 29
click at [734, 130] on select "Choose an option... Pending Applied Excluded (Questions) Excluded (Expired) Exc…" at bounding box center [808, 144] width 149 height 29
click at [916, 146] on div at bounding box center [946, 145] width 76 height 31
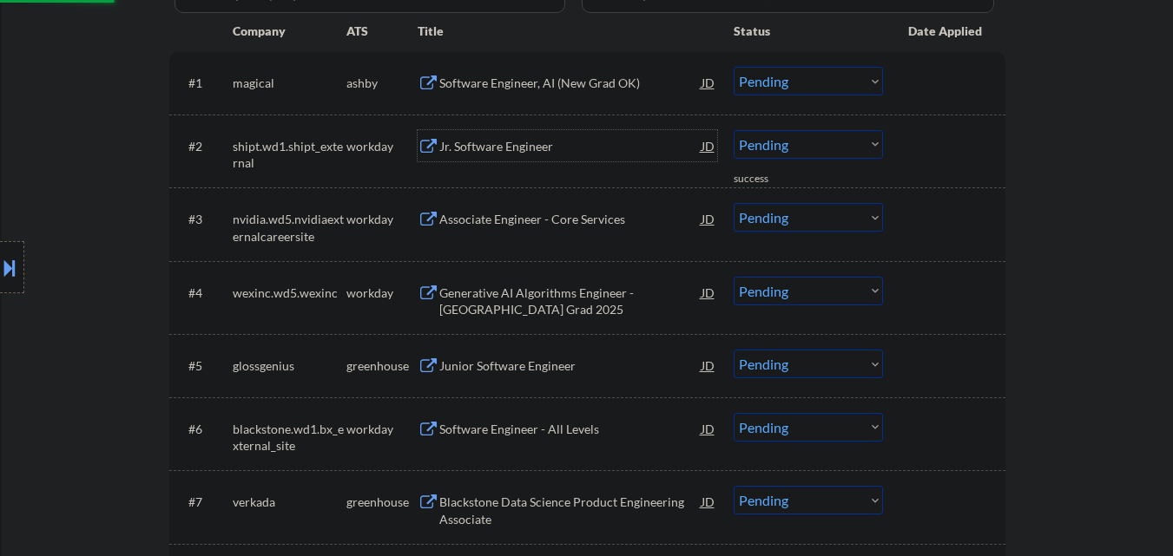
click at [525, 158] on div "Jr. Software Engineer" at bounding box center [570, 145] width 262 height 31
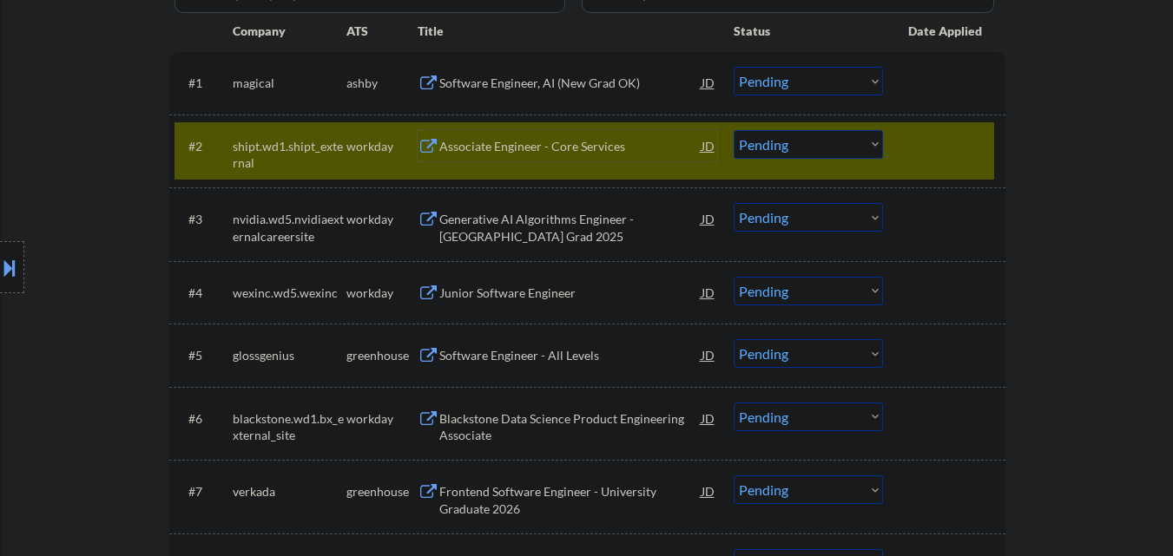
click at [832, 147] on select "Choose an option... Pending Applied Excluded (Questions) Excluded (Expired) Exc…" at bounding box center [808, 144] width 149 height 29
click at [734, 130] on select "Choose an option... Pending Applied Excluded (Questions) Excluded (Expired) Exc…" at bounding box center [808, 144] width 149 height 29
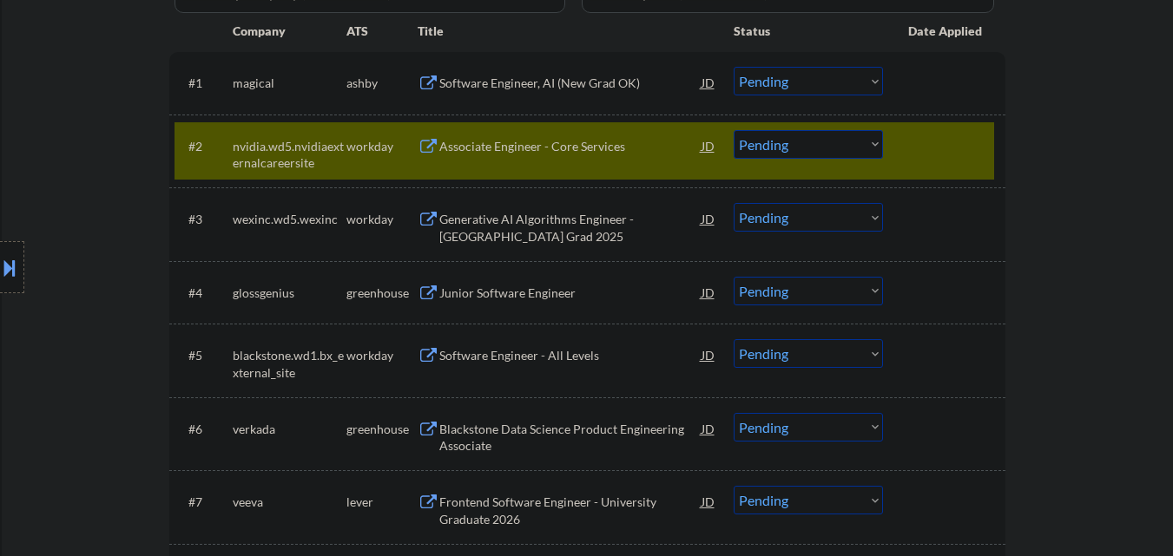
click at [919, 157] on div at bounding box center [946, 145] width 76 height 31
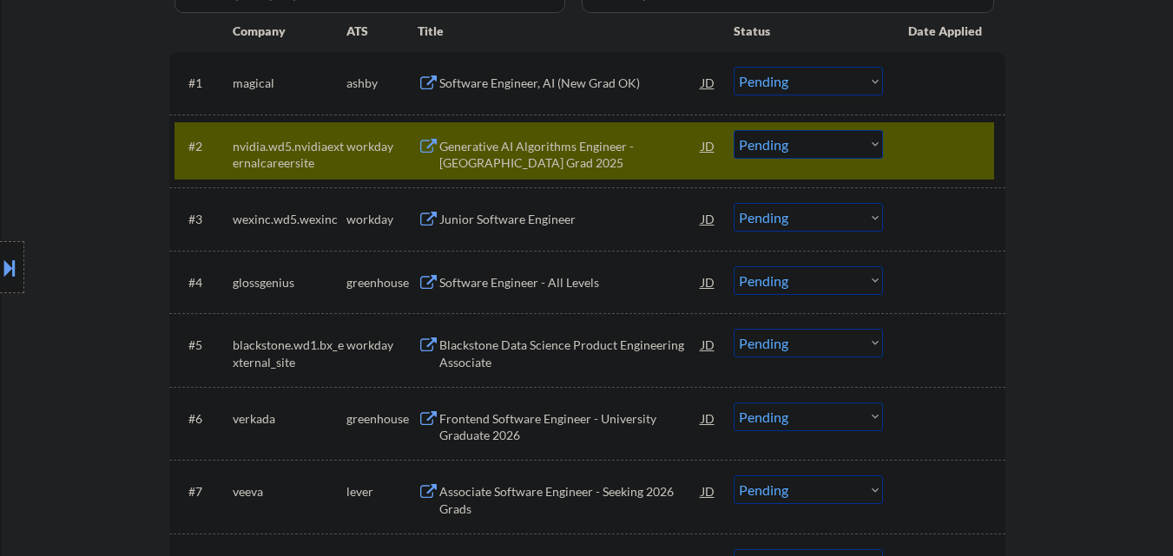
scroll to position [434, 0]
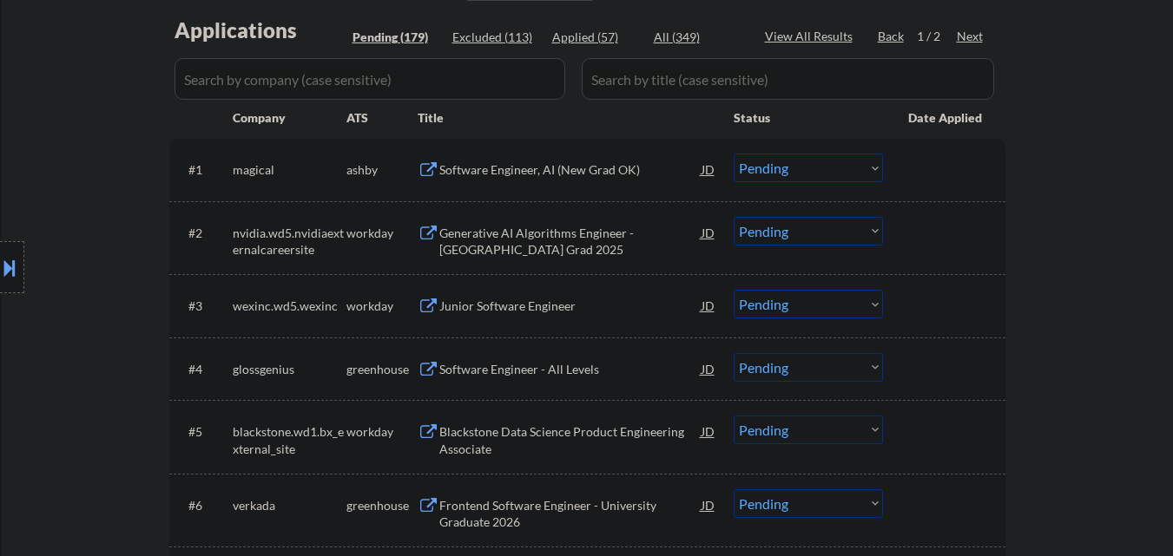
click at [919, 239] on div at bounding box center [946, 232] width 76 height 31
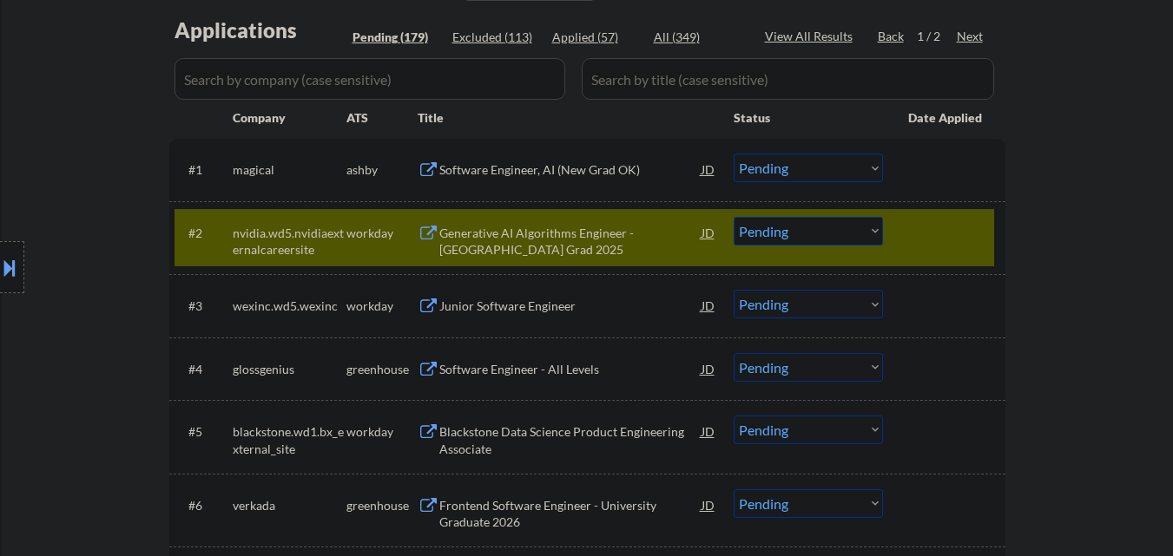
click at [949, 228] on div at bounding box center [946, 232] width 76 height 31
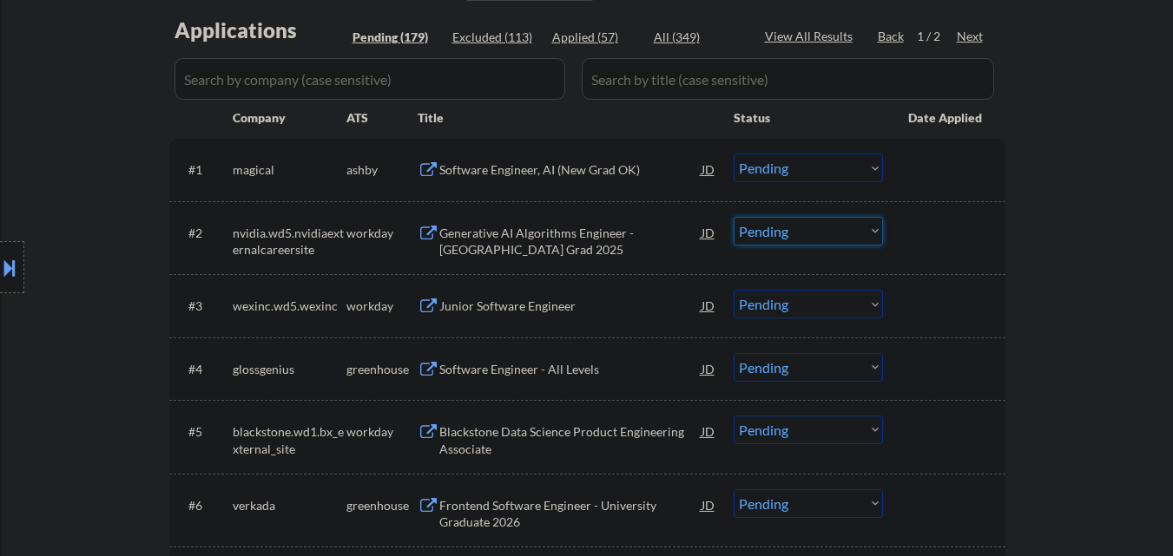
click at [777, 234] on select "Choose an option... Pending Applied Excluded (Questions) Excluded (Expired) Exc…" at bounding box center [808, 231] width 149 height 29
click at [734, 217] on select "Choose an option... Pending Applied Excluded (Questions) Excluded (Expired) Exc…" at bounding box center [808, 231] width 149 height 29
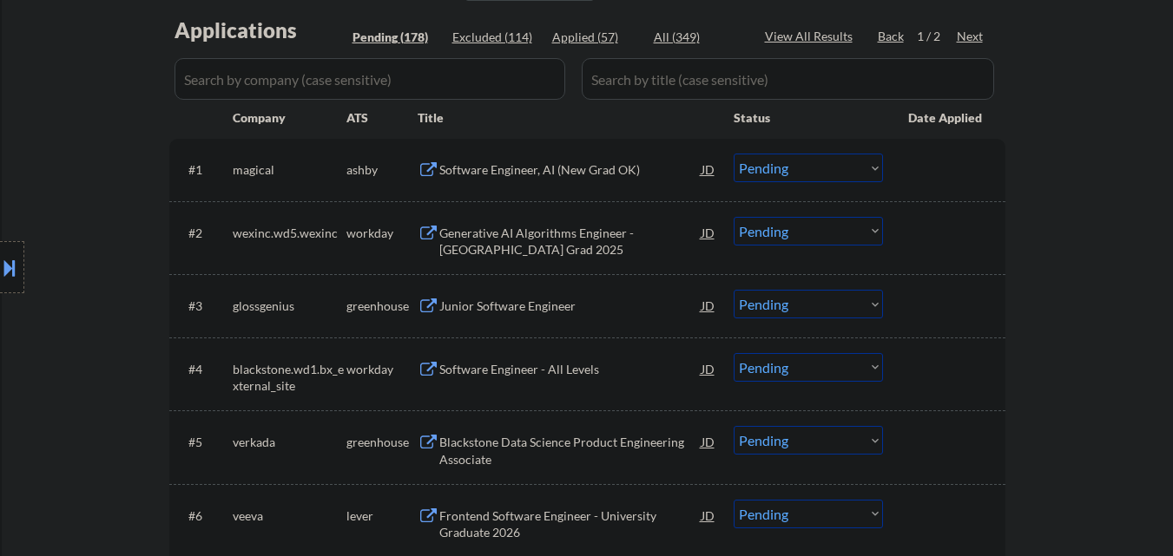
click at [540, 247] on div "Generative AI Algorithms Engineer - New College Grad 2025" at bounding box center [570, 242] width 262 height 34
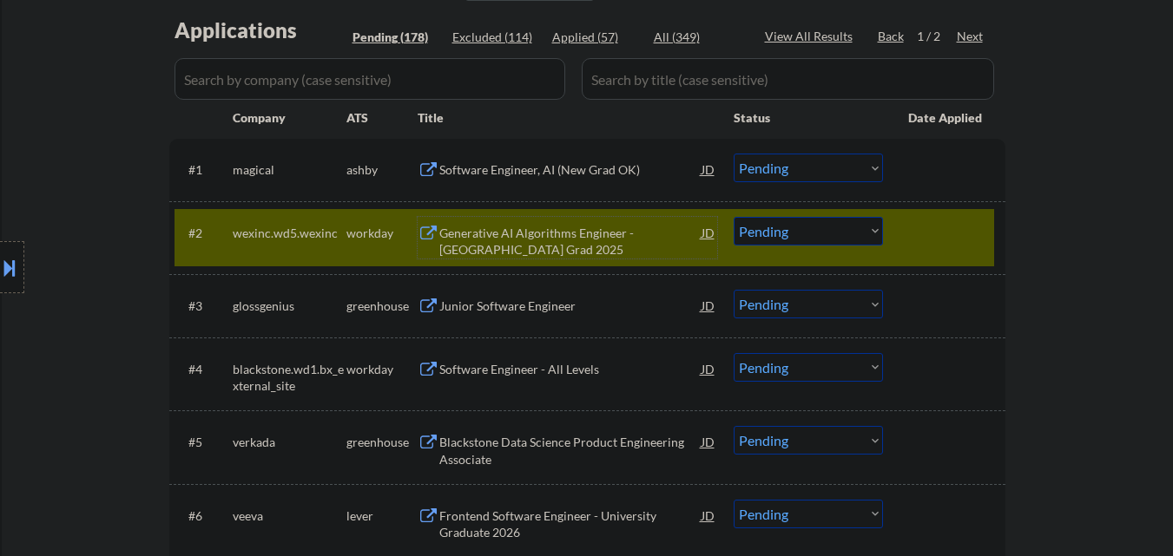
drag, startPoint x: 771, startPoint y: 229, endPoint x: 785, endPoint y: 245, distance: 20.9
click at [773, 229] on select "Choose an option... Pending Applied Excluded (Questions) Excluded (Expired) Exc…" at bounding box center [808, 231] width 149 height 29
click at [734, 217] on select "Choose an option... Pending Applied Excluded (Questions) Excluded (Expired) Exc…" at bounding box center [808, 231] width 149 height 29
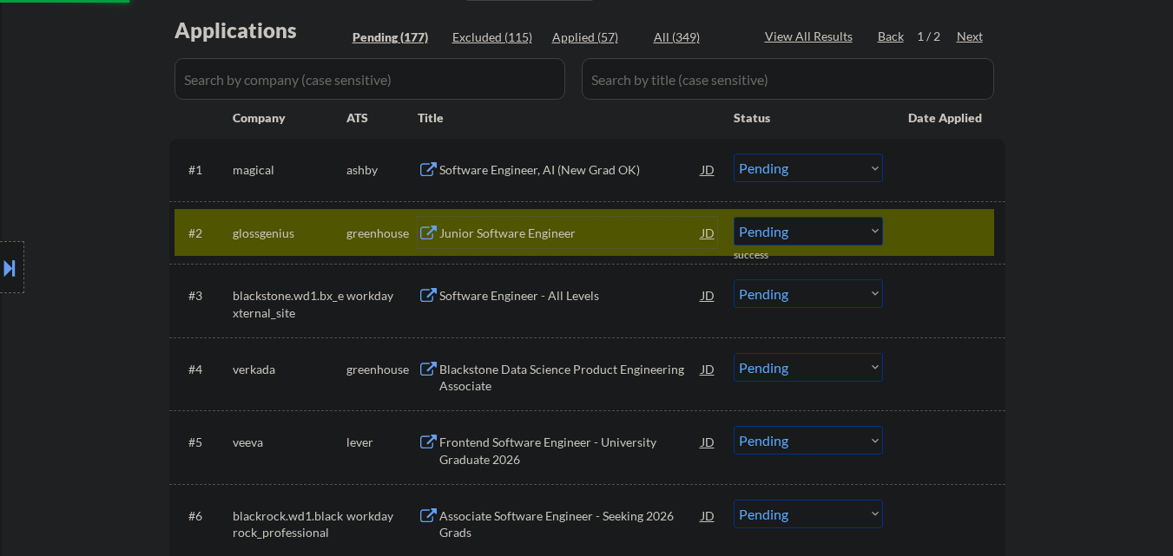
click at [538, 236] on div "Junior Software Engineer" at bounding box center [570, 233] width 262 height 17
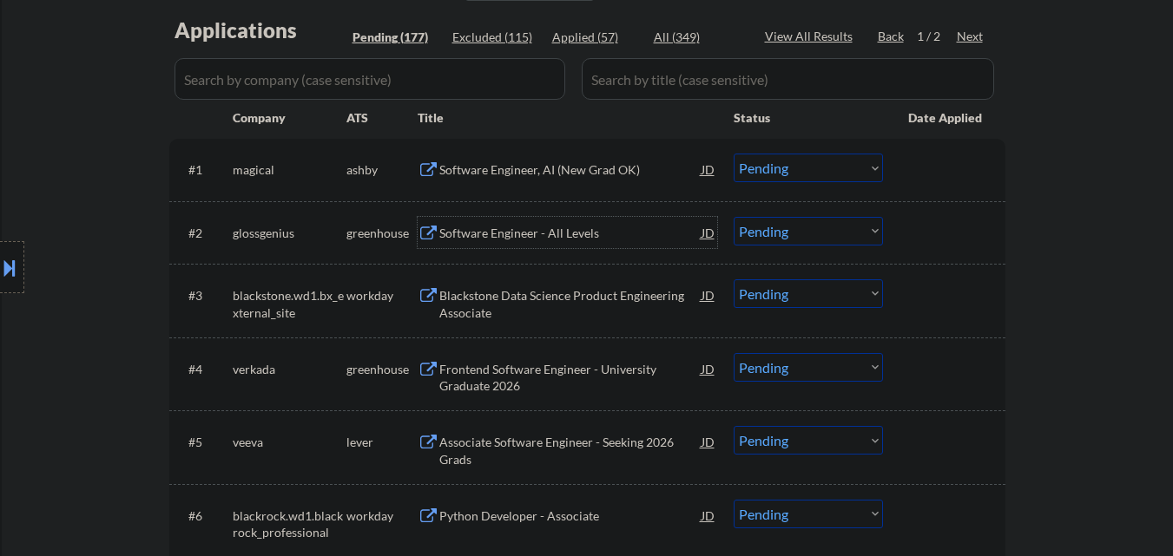
click at [798, 230] on select "Choose an option... Pending Applied Excluded (Questions) Excluded (Expired) Exc…" at bounding box center [808, 231] width 149 height 29
click at [734, 217] on select "Choose an option... Pending Applied Excluded (Questions) Excluded (Expired) Exc…" at bounding box center [808, 231] width 149 height 29
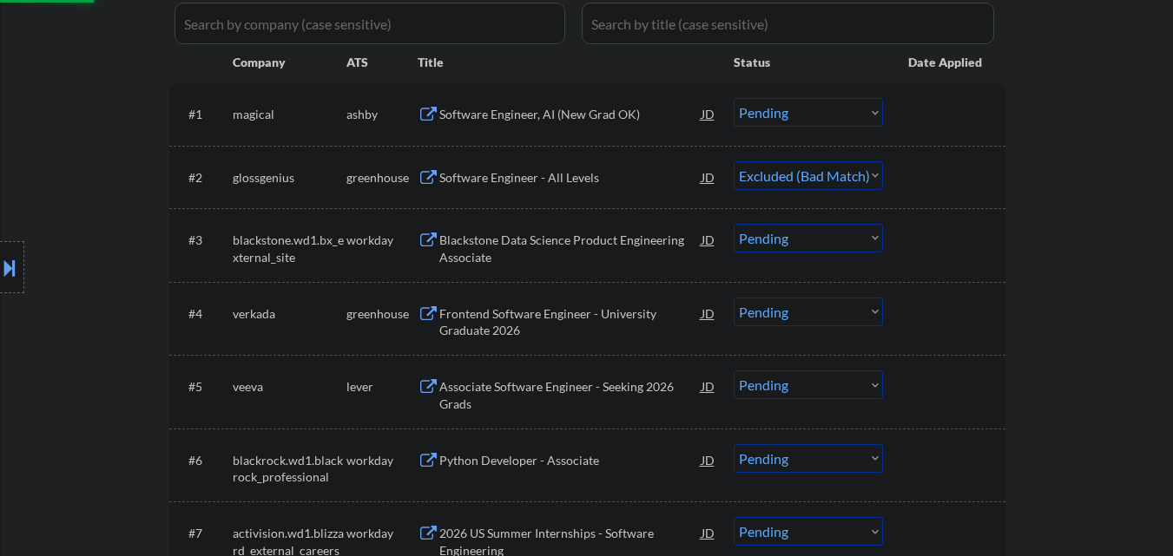
scroll to position [521, 0]
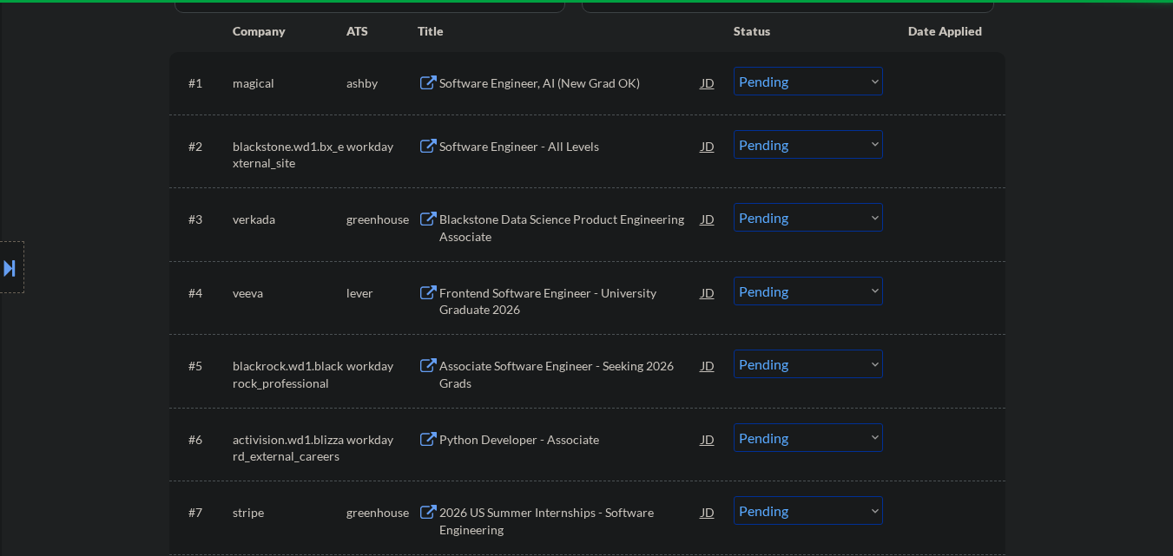
click at [548, 142] on div "Software Engineer - All Levels" at bounding box center [570, 146] width 262 height 17
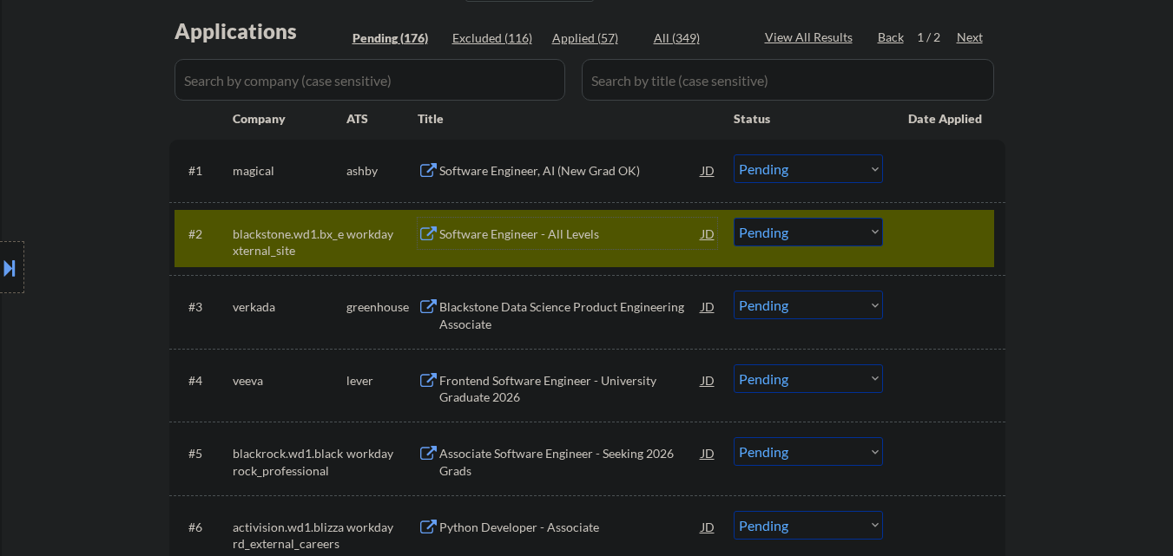
scroll to position [434, 0]
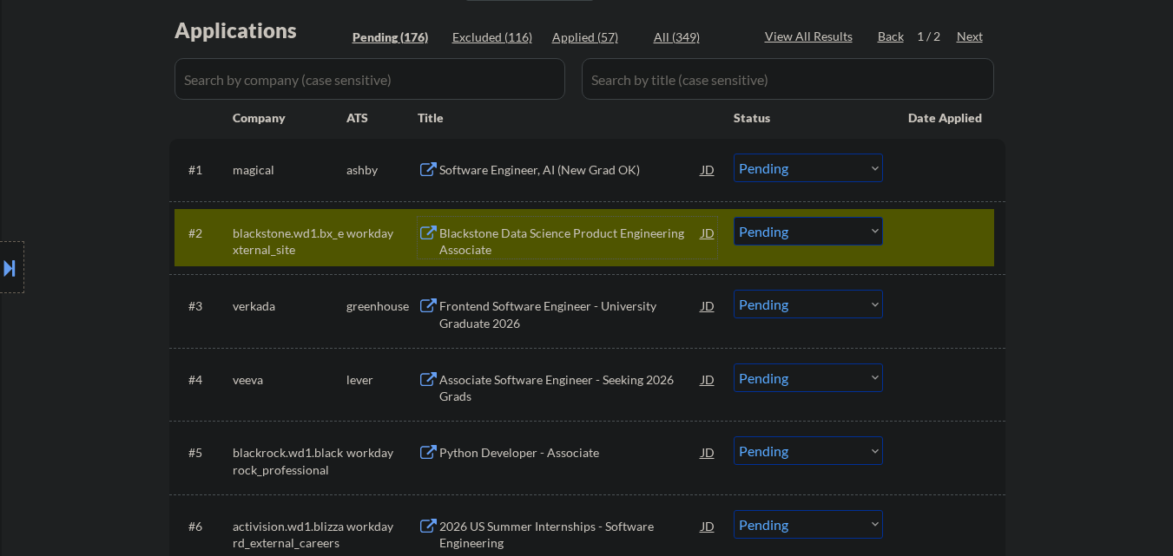
click at [832, 243] on select "Choose an option... Pending Applied Excluded (Questions) Excluded (Expired) Exc…" at bounding box center [808, 231] width 149 height 29
click at [734, 217] on select "Choose an option... Pending Applied Excluded (Questions) Excluded (Expired) Exc…" at bounding box center [808, 231] width 149 height 29
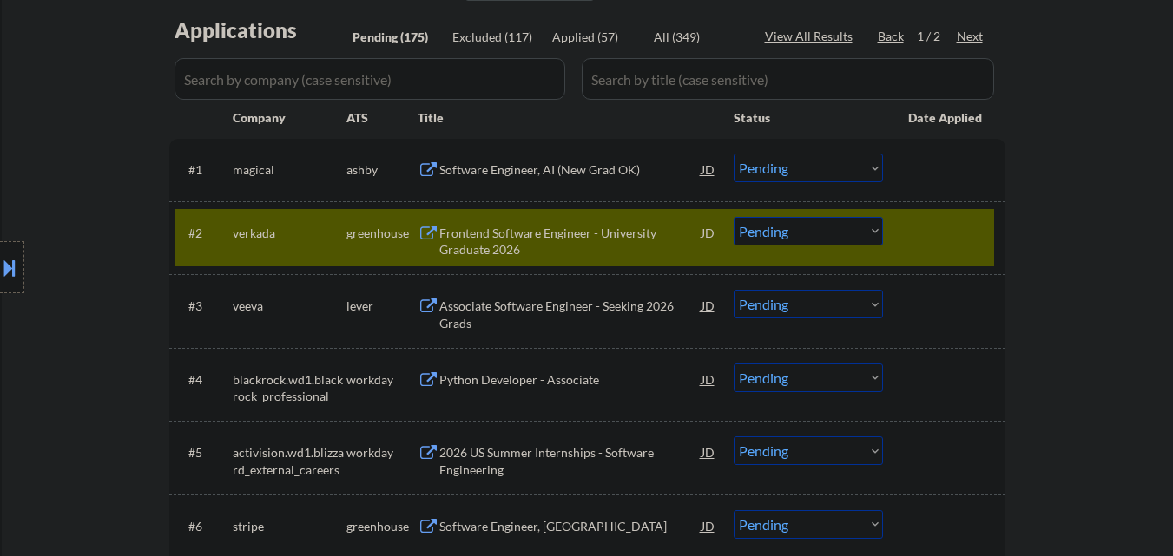
click at [560, 232] on div "Frontend Software Engineer - University Graduate 2026" at bounding box center [570, 242] width 262 height 34
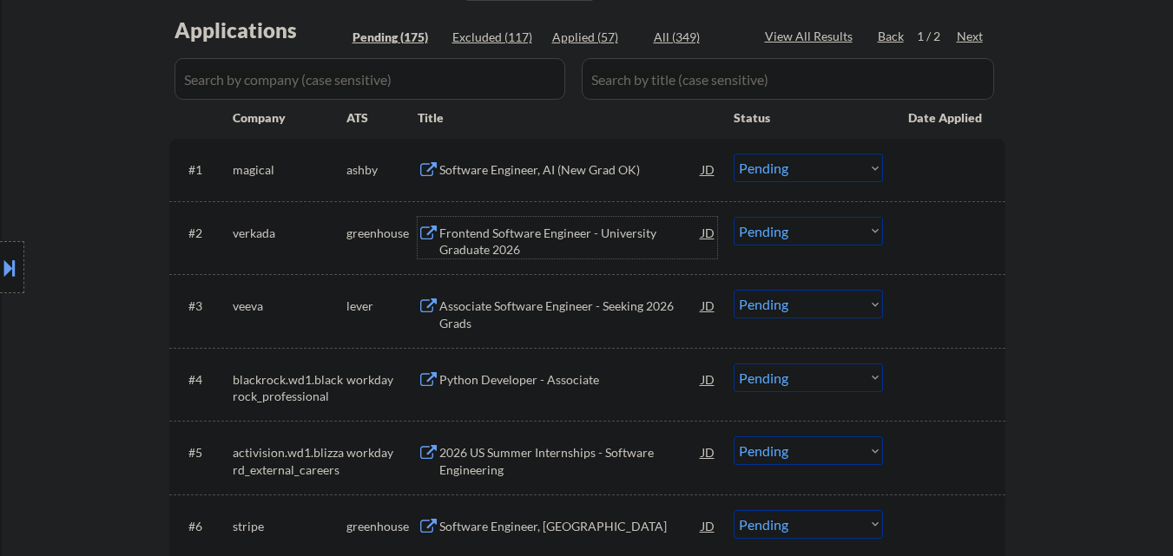
drag, startPoint x: 821, startPoint y: 234, endPoint x: 825, endPoint y: 243, distance: 9.3
click at [822, 235] on select "Choose an option... Pending Applied Excluded (Questions) Excluded (Expired) Exc…" at bounding box center [808, 231] width 149 height 29
click at [734, 217] on select "Choose an option... Pending Applied Excluded (Questions) Excluded (Expired) Exc…" at bounding box center [808, 231] width 149 height 29
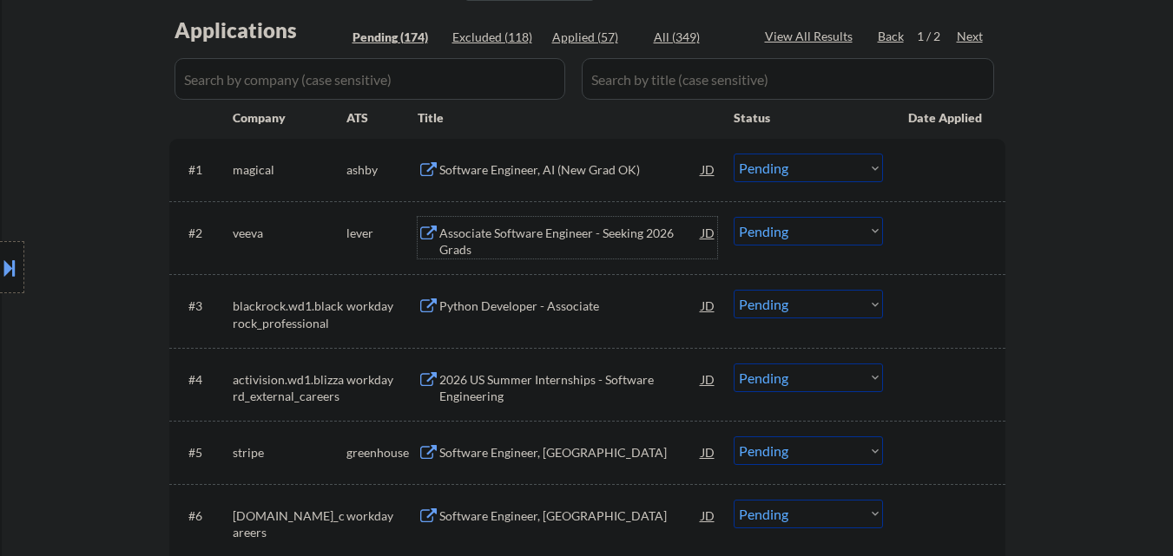
click at [616, 246] on div "Associate Software Engineer - Seeking 2026 Grads" at bounding box center [570, 242] width 262 height 34
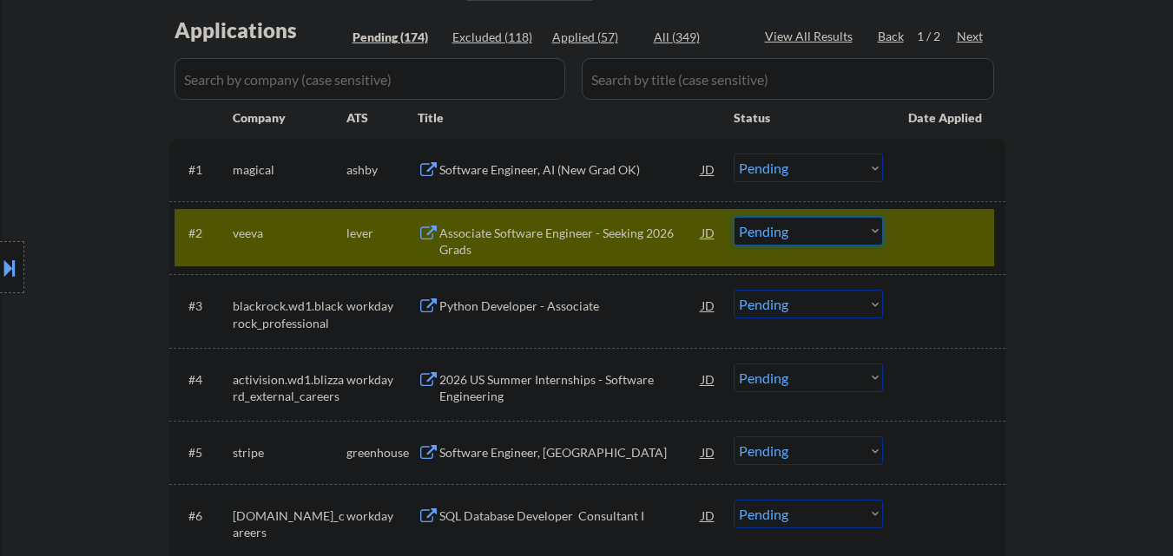
click at [875, 242] on select "Choose an option... Pending Applied Excluded (Questions) Excluded (Expired) Exc…" at bounding box center [808, 231] width 149 height 29
click at [734, 217] on select "Choose an option... Pending Applied Excluded (Questions) Excluded (Expired) Exc…" at bounding box center [808, 231] width 149 height 29
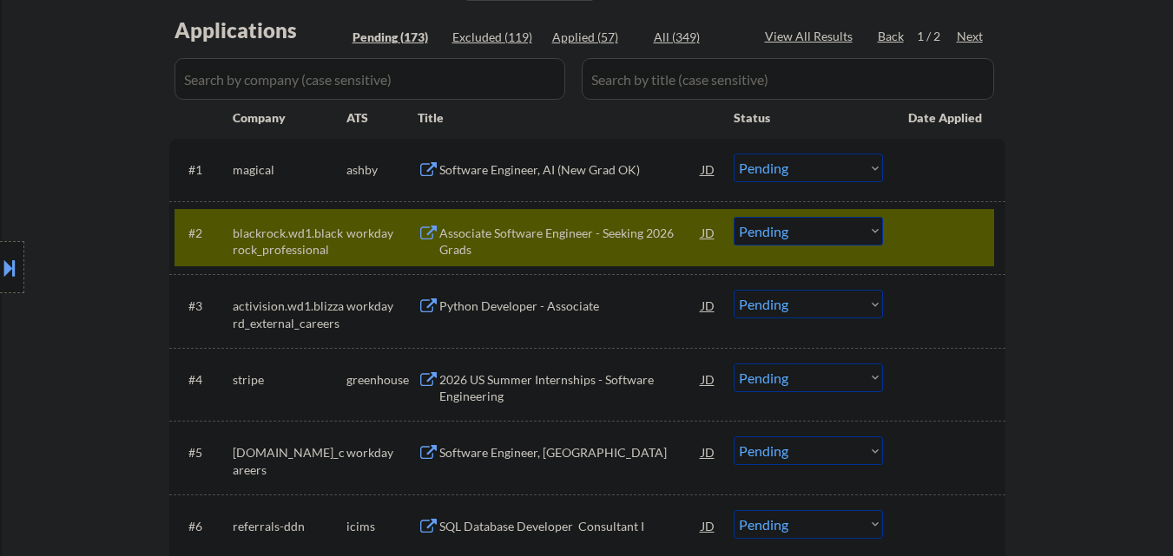
click at [563, 225] on div "Associate Software Engineer - Seeking 2026 Grads" at bounding box center [570, 242] width 262 height 34
click at [956, 243] on div at bounding box center [946, 232] width 76 height 31
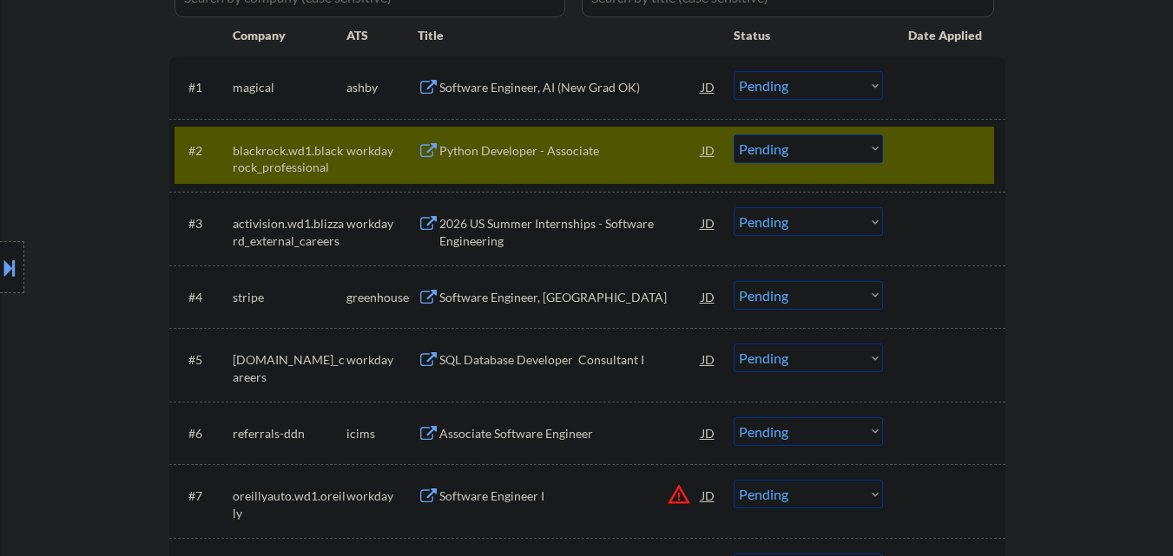
scroll to position [521, 0]
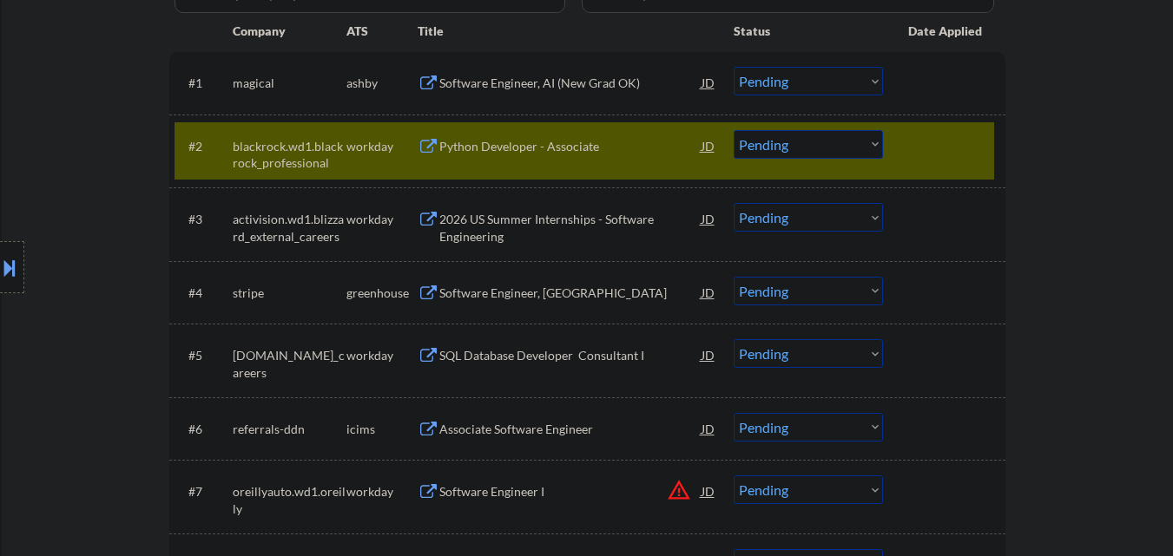
click at [930, 161] on div at bounding box center [946, 145] width 76 height 31
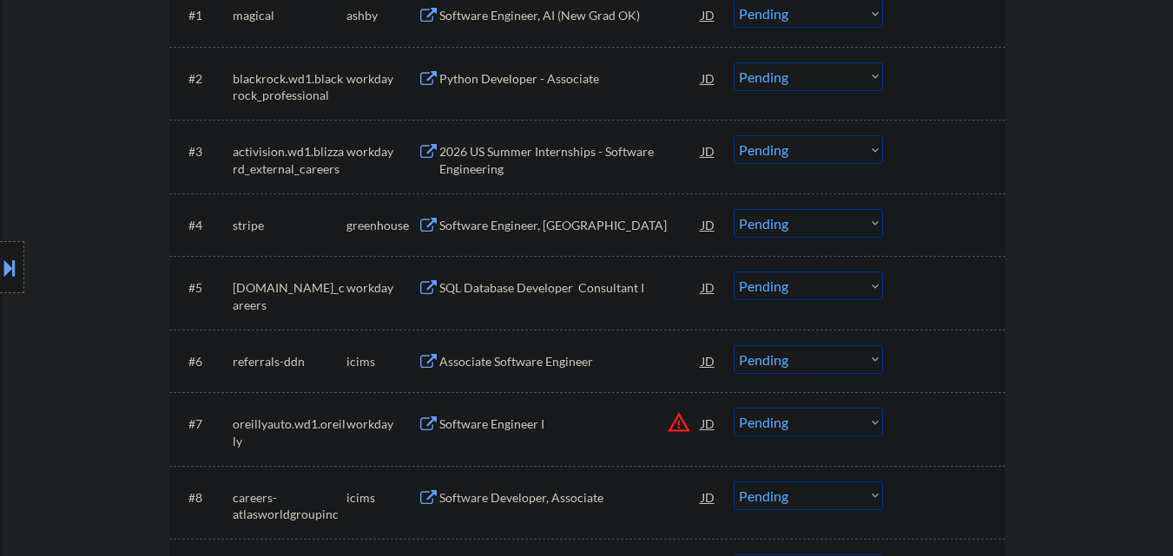
scroll to position [608, 0]
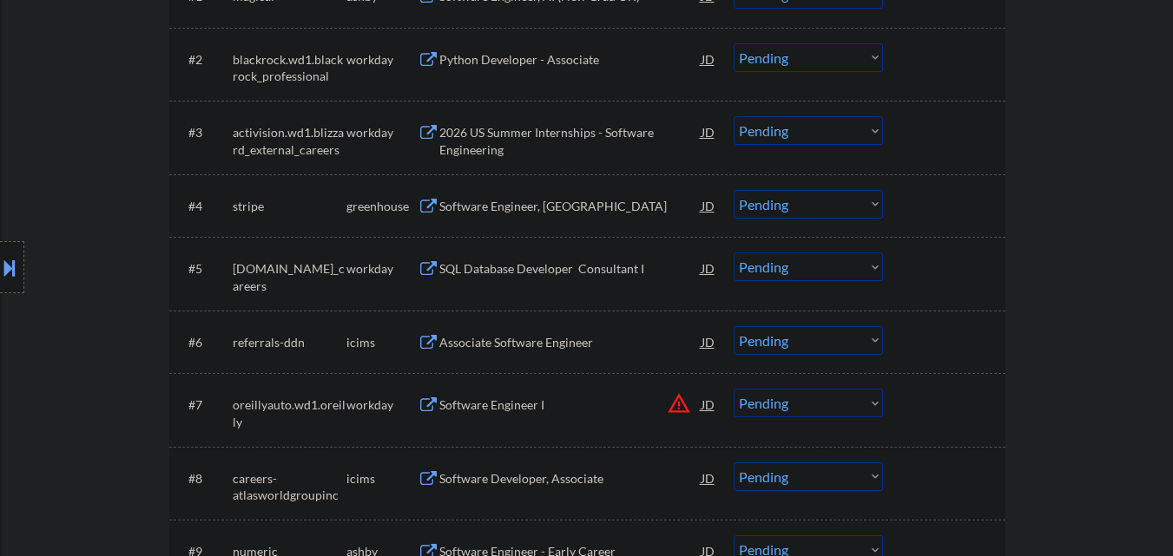
click at [578, 139] on div "2026 US Summer Internships - Software Engineering" at bounding box center [570, 141] width 262 height 34
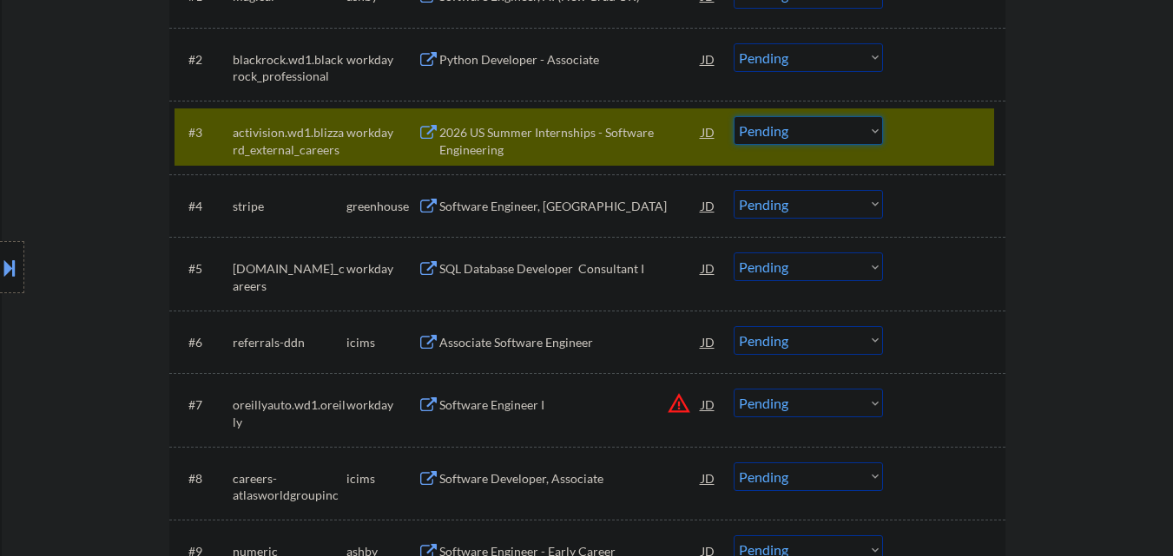
drag, startPoint x: 846, startPoint y: 134, endPoint x: 851, endPoint y: 143, distance: 10.9
click at [846, 134] on select "Choose an option... Pending Applied Excluded (Questions) Excluded (Expired) Exc…" at bounding box center [808, 130] width 149 height 29
click at [734, 116] on select "Choose an option... Pending Applied Excluded (Questions) Excluded (Expired) Exc…" at bounding box center [808, 130] width 149 height 29
click at [940, 128] on div at bounding box center [946, 131] width 76 height 31
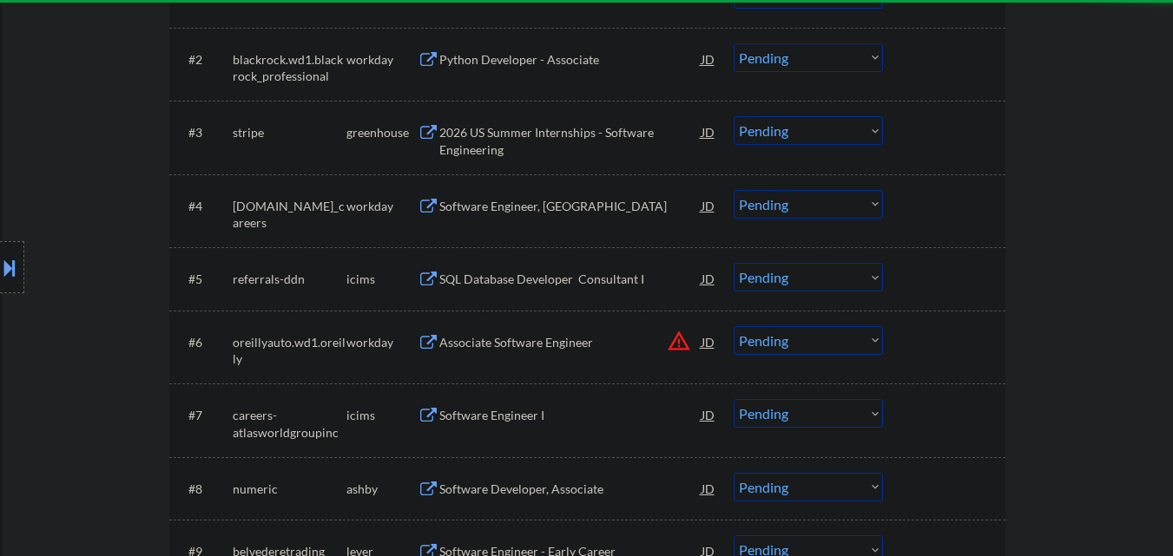
click at [529, 133] on div "2026 US Summer Internships - Software Engineering" at bounding box center [570, 141] width 262 height 34
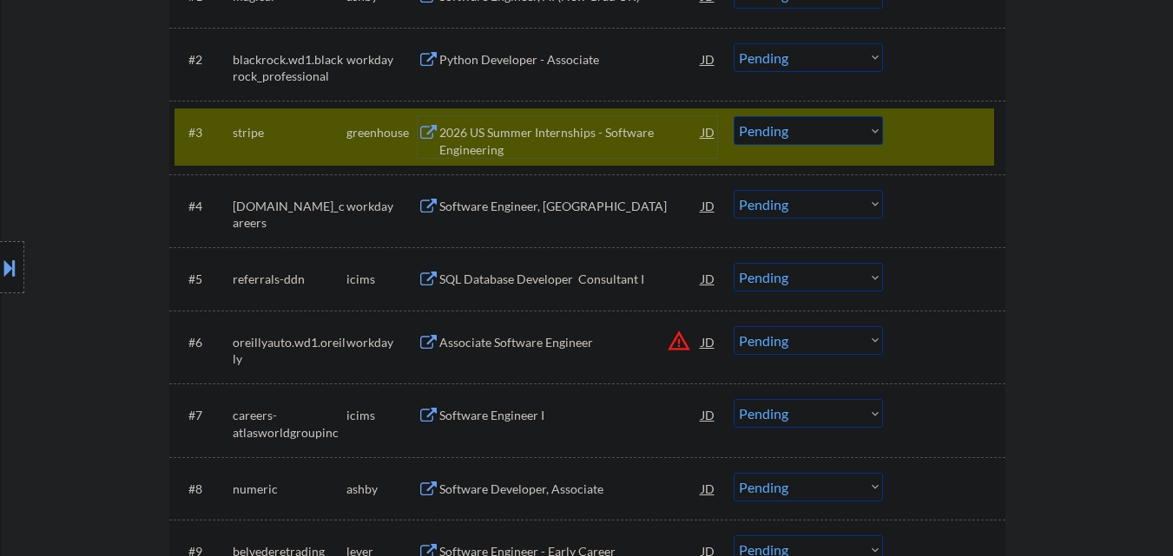
click at [543, 128] on div "2026 US Summer Internships - Software Engineering" at bounding box center [570, 141] width 262 height 34
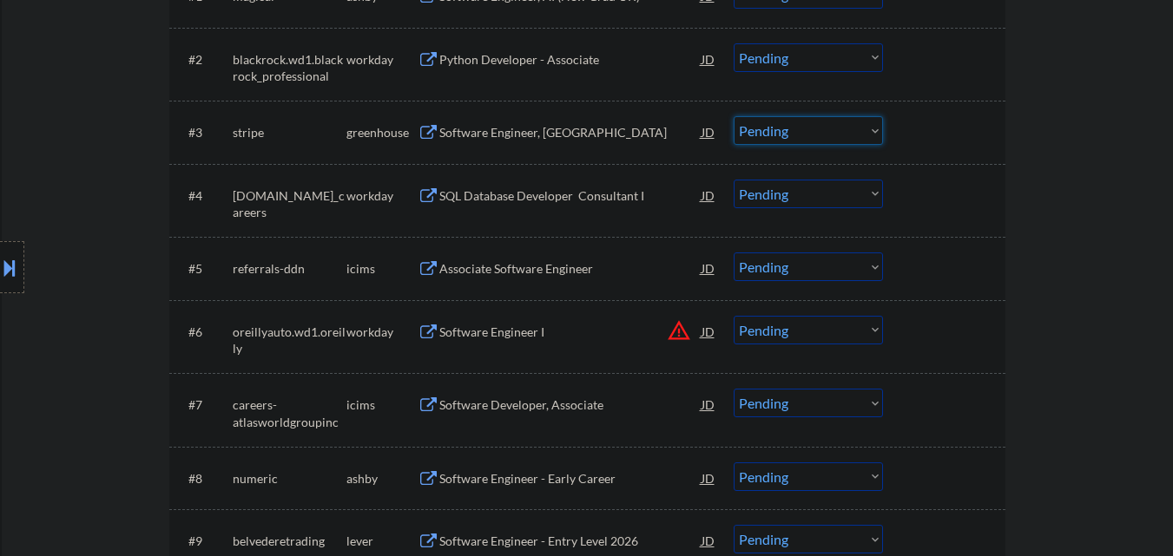
click at [809, 143] on select "Choose an option... Pending Applied Excluded (Questions) Excluded (Expired) Exc…" at bounding box center [808, 130] width 149 height 29
click at [734, 116] on select "Choose an option... Pending Applied Excluded (Questions) Excluded (Expired) Exc…" at bounding box center [808, 130] width 149 height 29
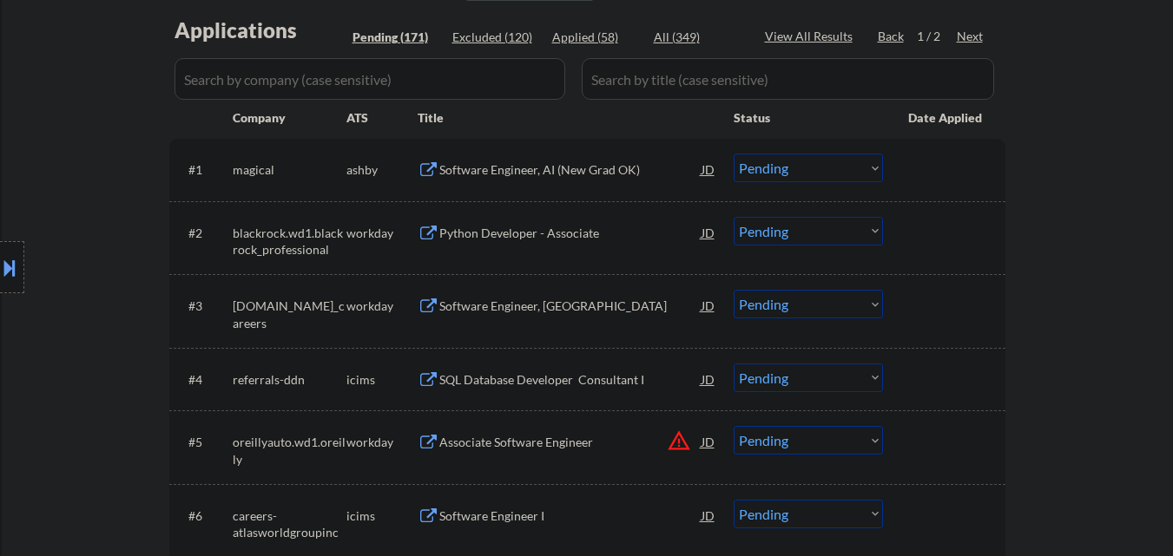
scroll to position [521, 0]
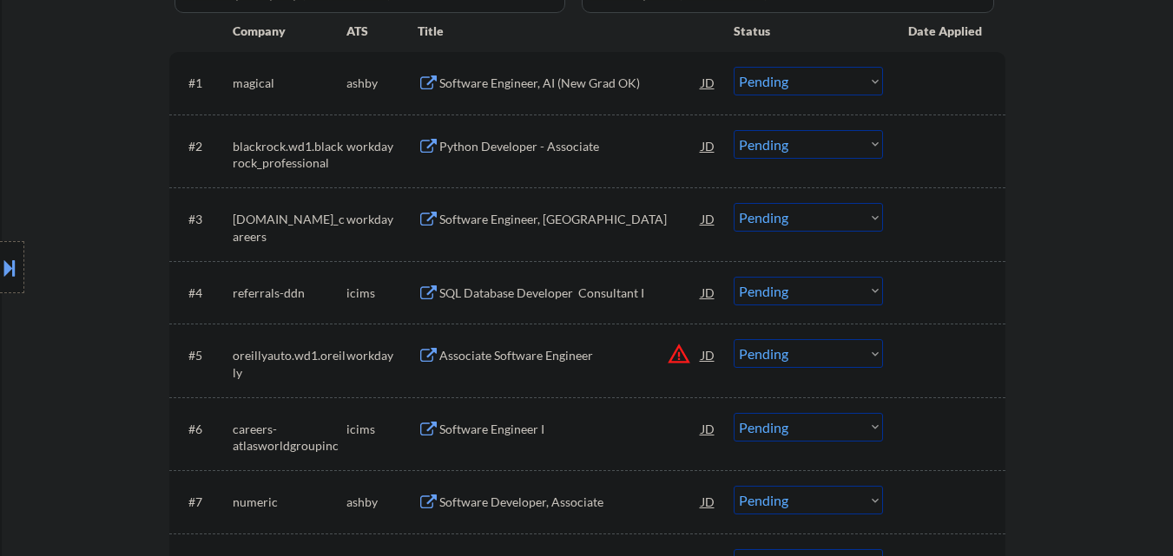
click at [536, 215] on div "Software Engineer, New Grad" at bounding box center [570, 219] width 262 height 17
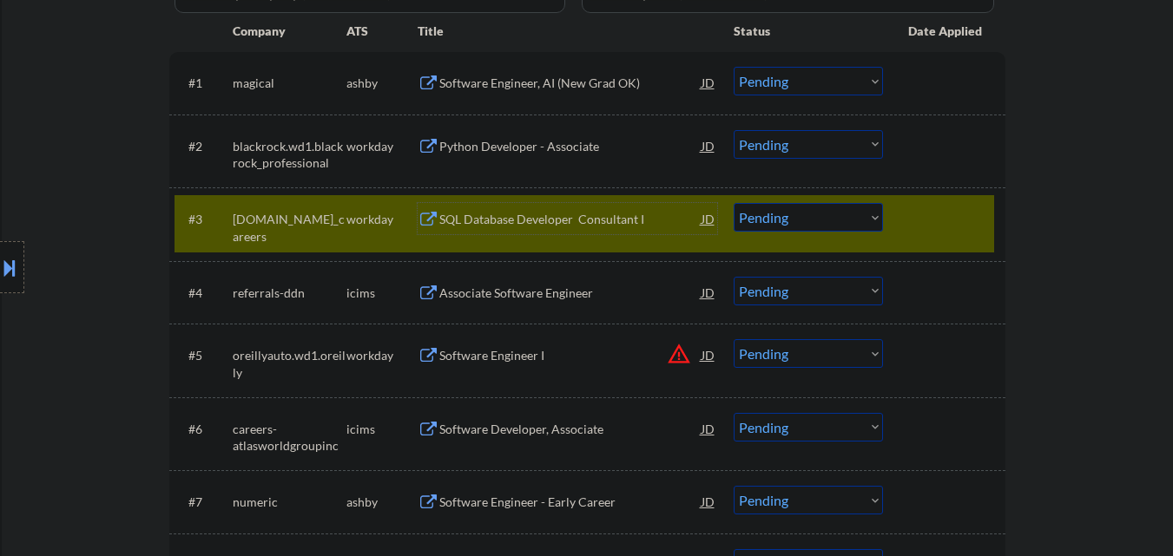
drag, startPoint x: 791, startPoint y: 220, endPoint x: 799, endPoint y: 230, distance: 12.3
click at [793, 224] on select "Choose an option... Pending Applied Excluded (Questions) Excluded (Expired) Exc…" at bounding box center [808, 217] width 149 height 29
click at [734, 203] on select "Choose an option... Pending Applied Excluded (Questions) Excluded (Expired) Exc…" at bounding box center [808, 217] width 149 height 29
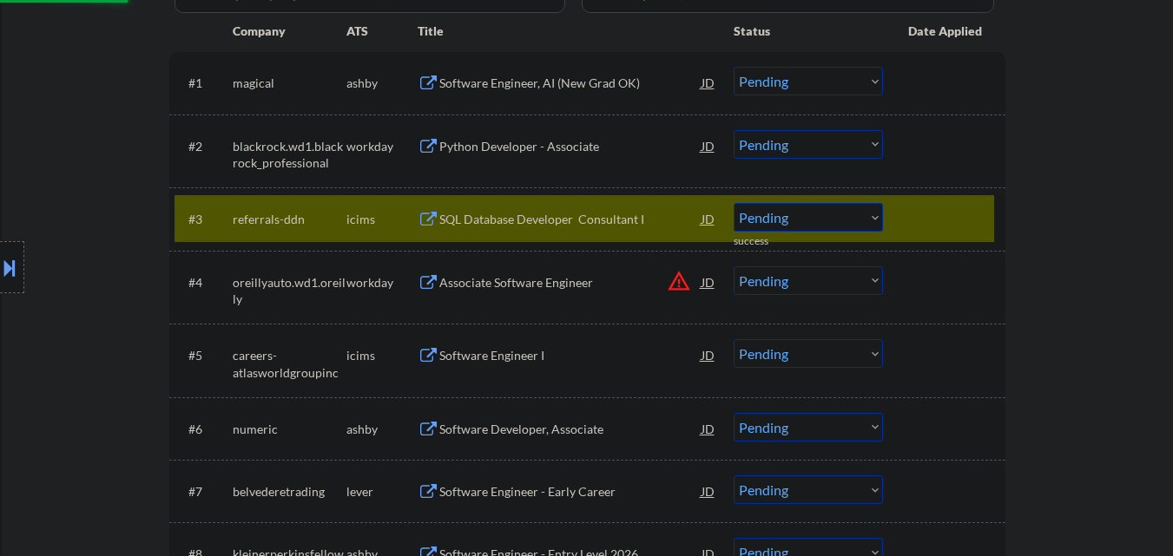
click at [564, 224] on div "SQL Database Developer Consultant I" at bounding box center [570, 219] width 262 height 17
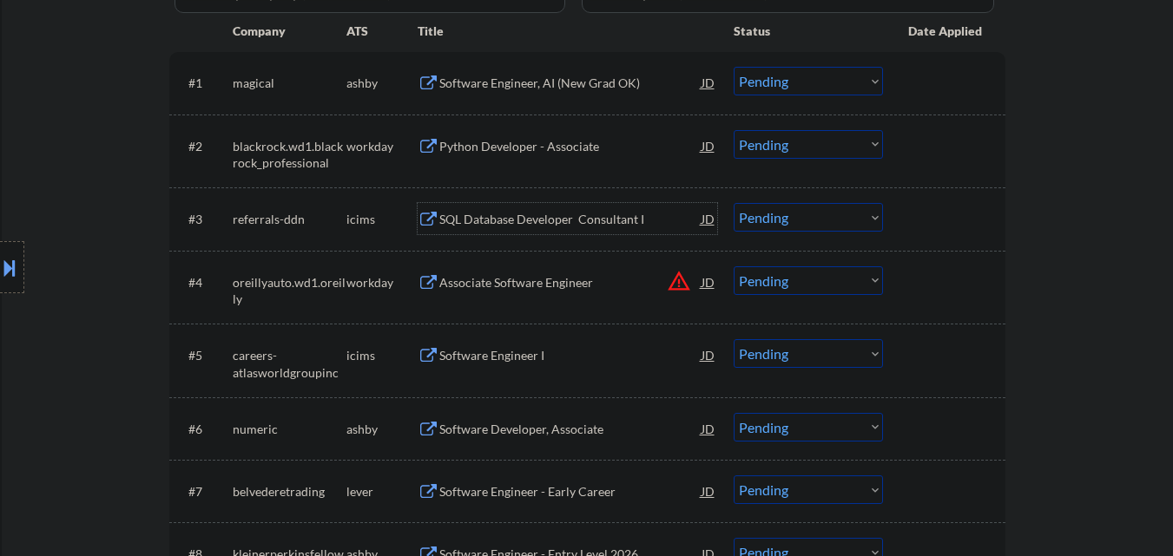
drag, startPoint x: 826, startPoint y: 224, endPoint x: 833, endPoint y: 231, distance: 10.5
click at [827, 224] on select "Choose an option... Pending Applied Excluded (Questions) Excluded (Expired) Exc…" at bounding box center [808, 217] width 149 height 29
click at [734, 203] on select "Choose an option... Pending Applied Excluded (Questions) Excluded (Expired) Exc…" at bounding box center [808, 217] width 149 height 29
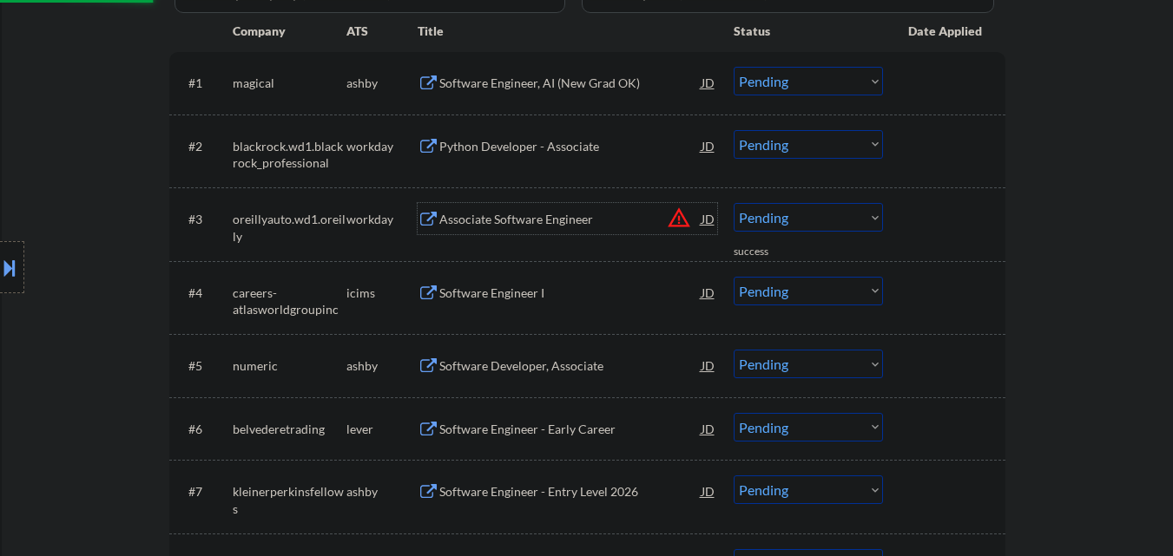
click at [595, 227] on div "Associate Software Engineer" at bounding box center [570, 219] width 262 height 17
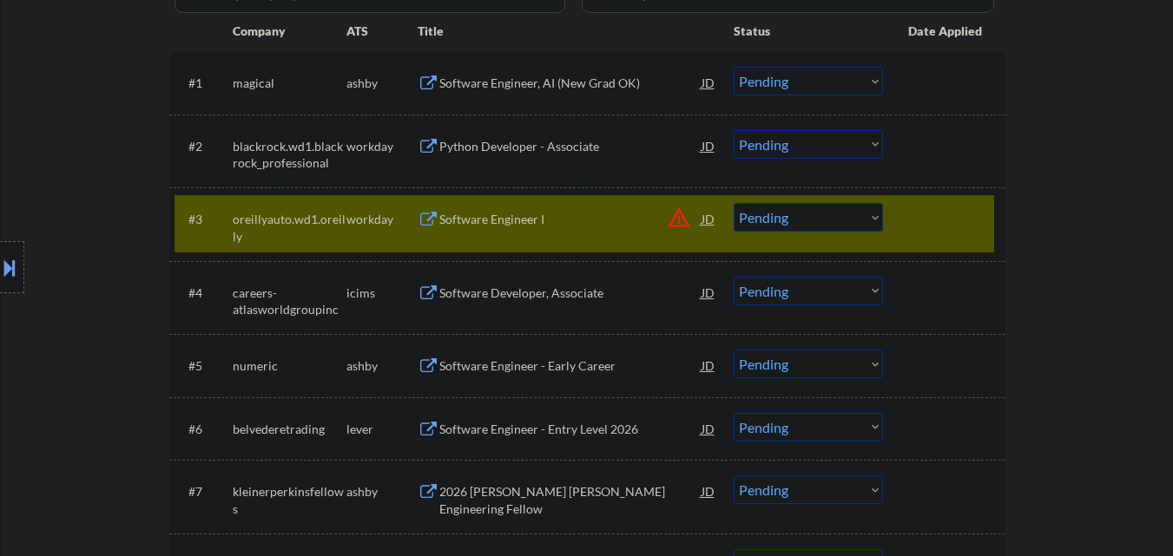
click at [833, 227] on select "Choose an option... Pending Applied Excluded (Questions) Excluded (Expired) Exc…" at bounding box center [808, 217] width 149 height 29
click at [734, 203] on select "Choose an option... Pending Applied Excluded (Questions) Excluded (Expired) Exc…" at bounding box center [808, 217] width 149 height 29
click at [946, 230] on div at bounding box center [946, 218] width 76 height 31
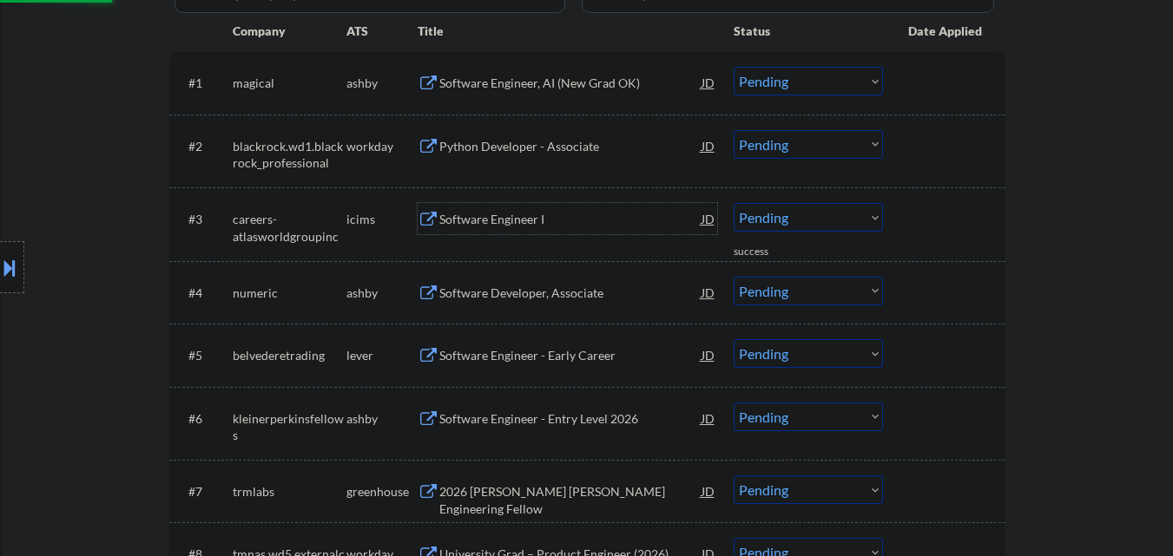
click at [534, 220] on div "Software Engineer I" at bounding box center [570, 219] width 262 height 17
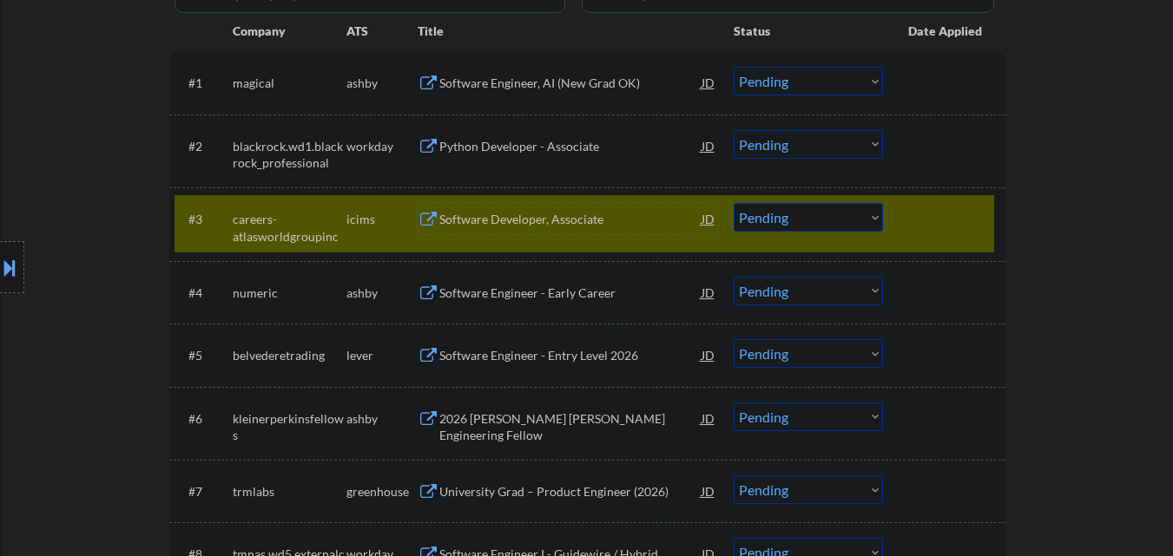
click at [861, 210] on select "Choose an option... Pending Applied Excluded (Questions) Excluded (Expired) Exc…" at bounding box center [808, 217] width 149 height 29
click at [734, 203] on select "Choose an option... Pending Applied Excluded (Questions) Excluded (Expired) Exc…" at bounding box center [808, 217] width 149 height 29
drag, startPoint x: 944, startPoint y: 217, endPoint x: 661, endPoint y: 223, distance: 282.2
click at [944, 218] on div at bounding box center [946, 218] width 76 height 31
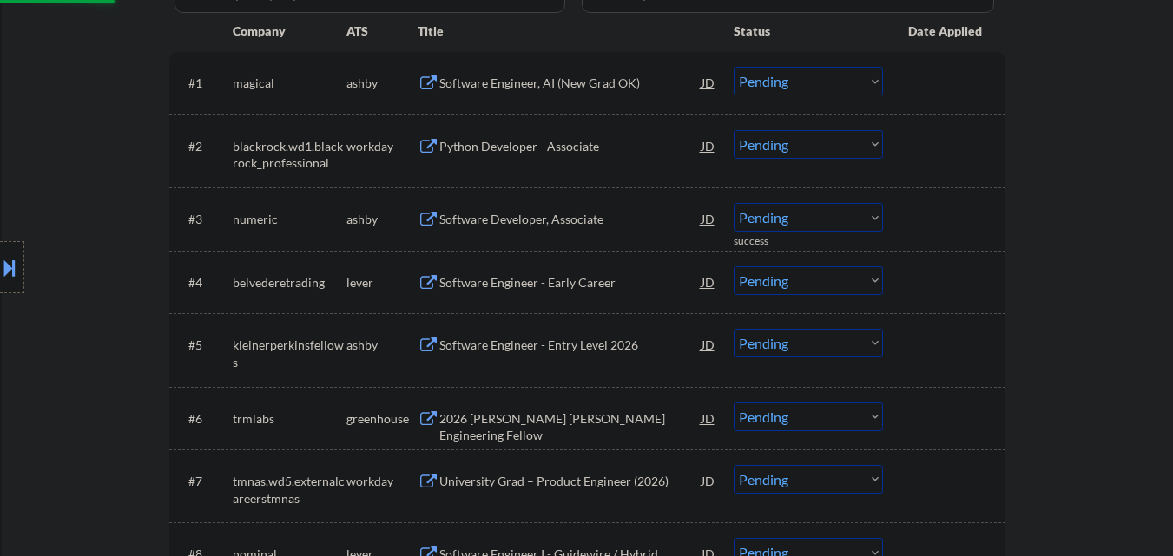
click at [595, 226] on div "Software Developer, Associate" at bounding box center [570, 219] width 262 height 17
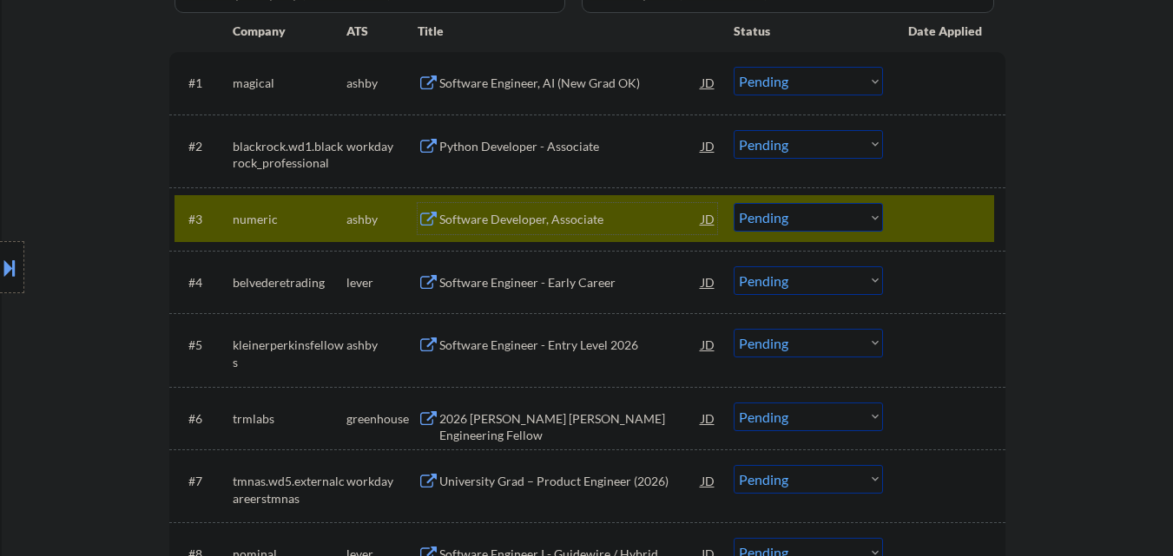
click at [846, 217] on select "Choose an option... Pending Applied Excluded (Questions) Excluded (Expired) Exc…" at bounding box center [808, 217] width 149 height 29
click at [734, 203] on select "Choose an option... Pending Applied Excluded (Questions) Excluded (Expired) Exc…" at bounding box center [808, 217] width 149 height 29
click at [931, 220] on div at bounding box center [946, 218] width 76 height 31
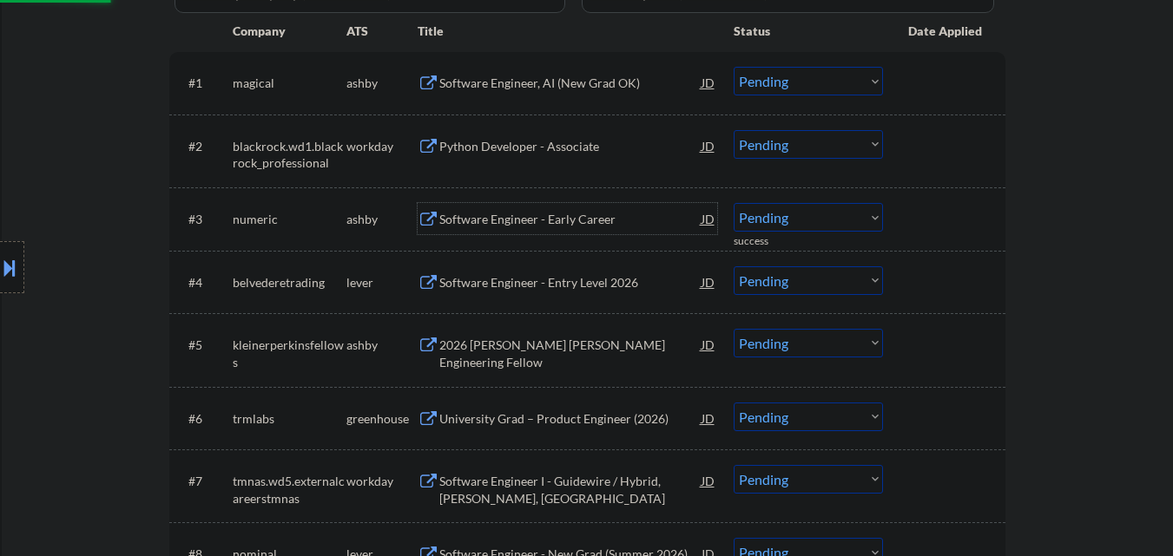
click at [571, 218] on div "Software Engineer - Early Career" at bounding box center [570, 219] width 262 height 17
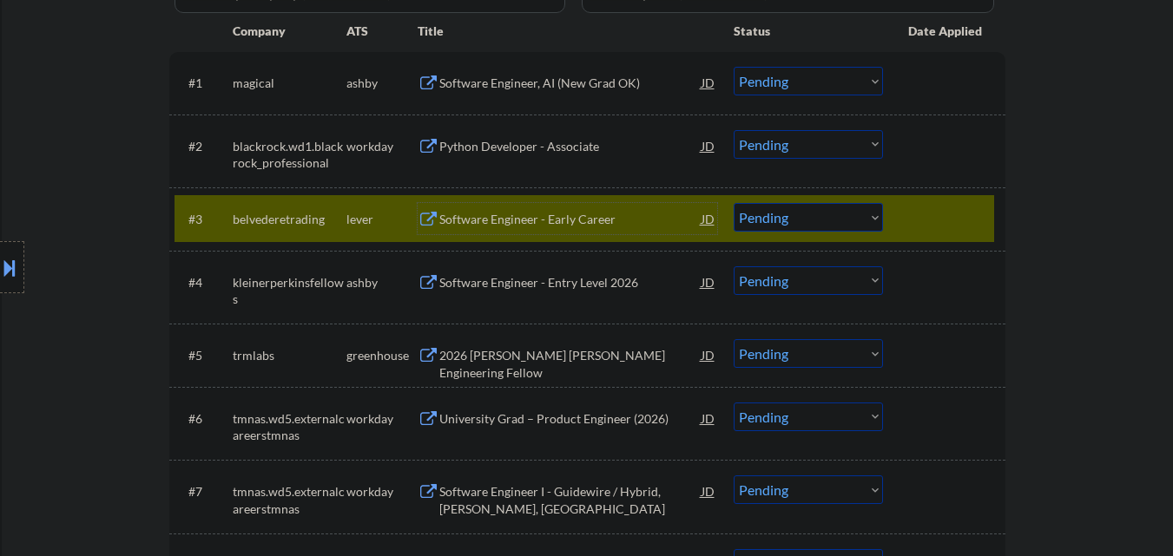
click at [563, 215] on div "Software Engineer - Early Career" at bounding box center [570, 219] width 262 height 17
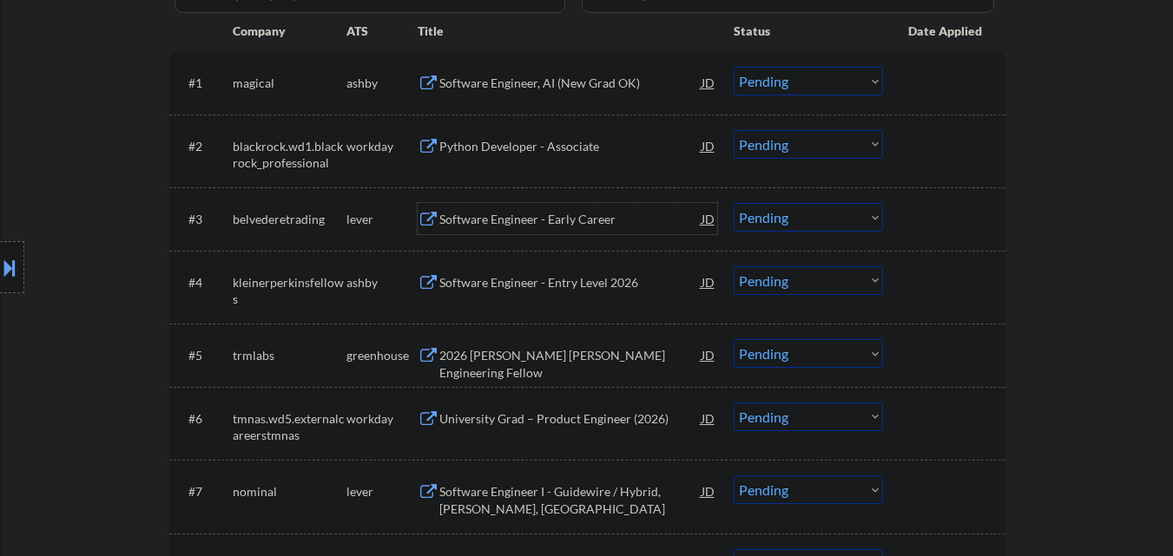
drag, startPoint x: 804, startPoint y: 218, endPoint x: 807, endPoint y: 230, distance: 12.6
click at [804, 218] on select "Choose an option... Pending Applied Excluded (Questions) Excluded (Expired) Exc…" at bounding box center [808, 217] width 149 height 29
click at [734, 203] on select "Choose an option... Pending Applied Excluded (Questions) Excluded (Expired) Exc…" at bounding box center [808, 217] width 149 height 29
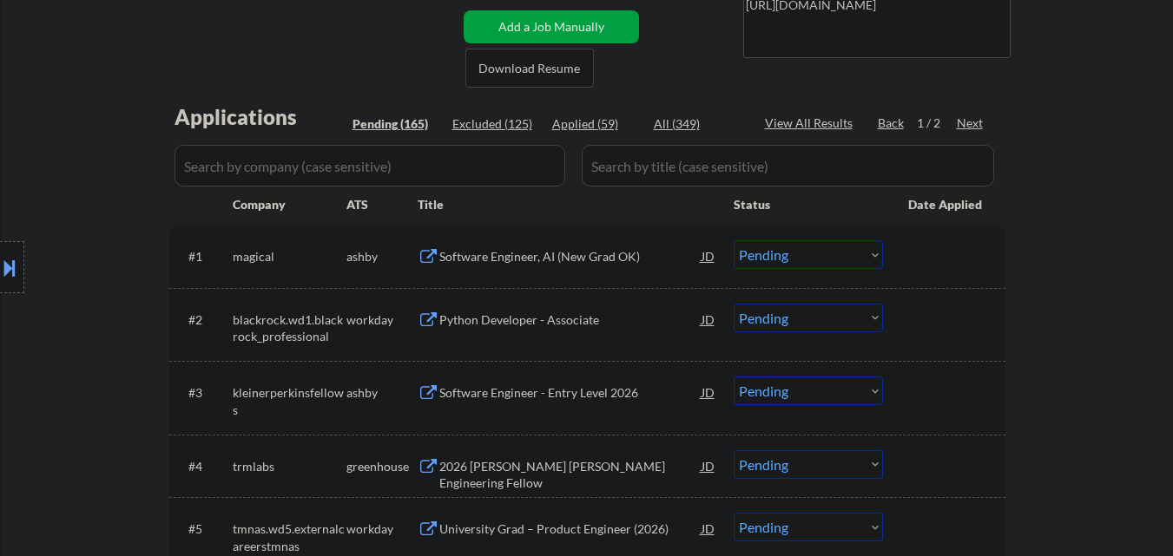
scroll to position [434, 0]
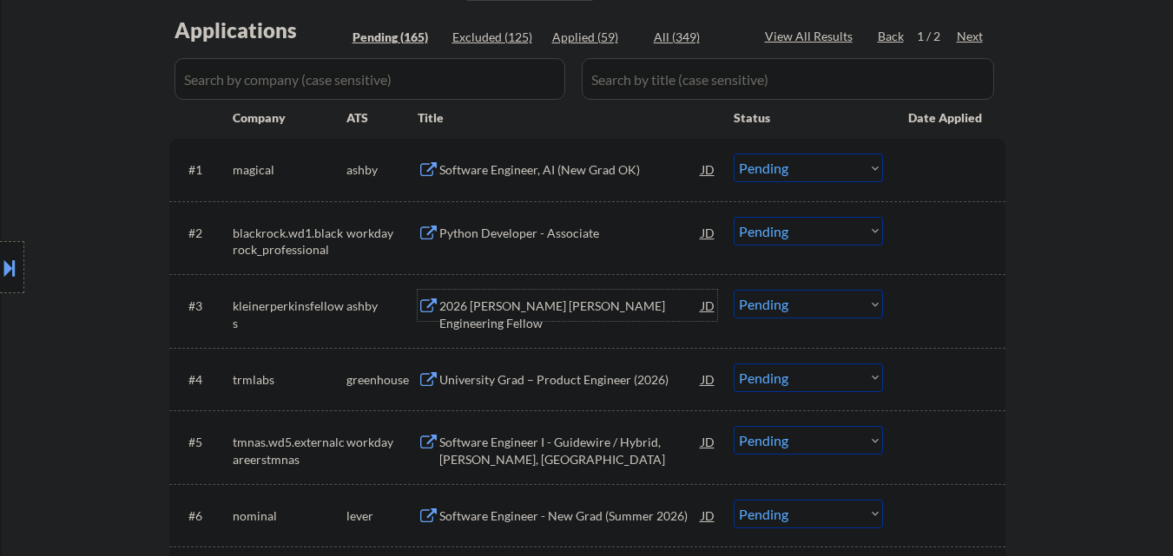
click at [584, 306] on div "2026 Kleiner Perkins Engineering Fellow" at bounding box center [570, 315] width 262 height 34
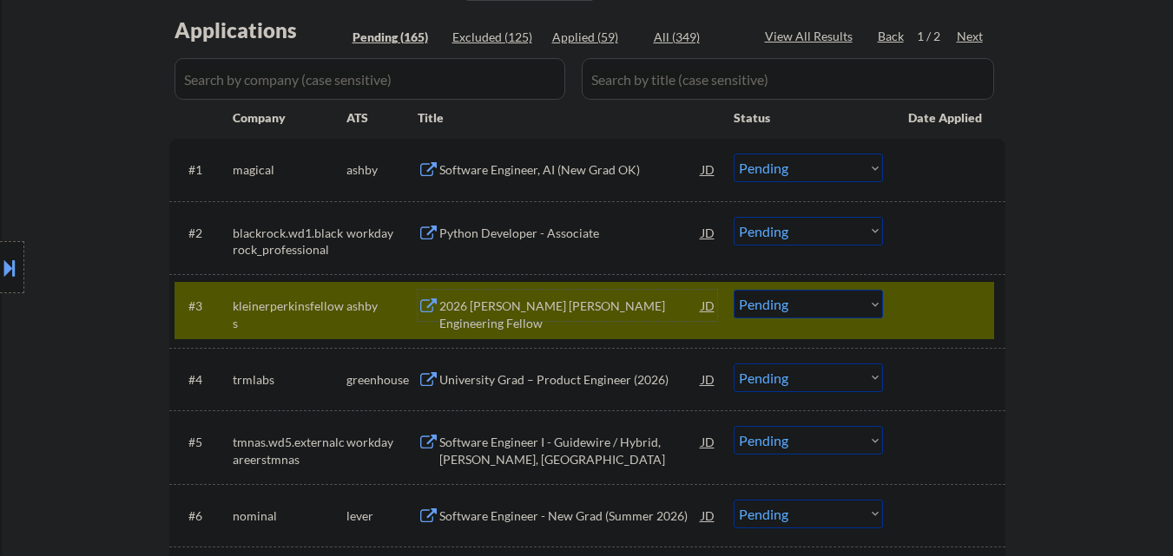
click at [861, 313] on select "Choose an option... Pending Applied Excluded (Questions) Excluded (Expired) Exc…" at bounding box center [808, 304] width 149 height 29
click at [734, 290] on select "Choose an option... Pending Applied Excluded (Questions) Excluded (Expired) Exc…" at bounding box center [808, 304] width 149 height 29
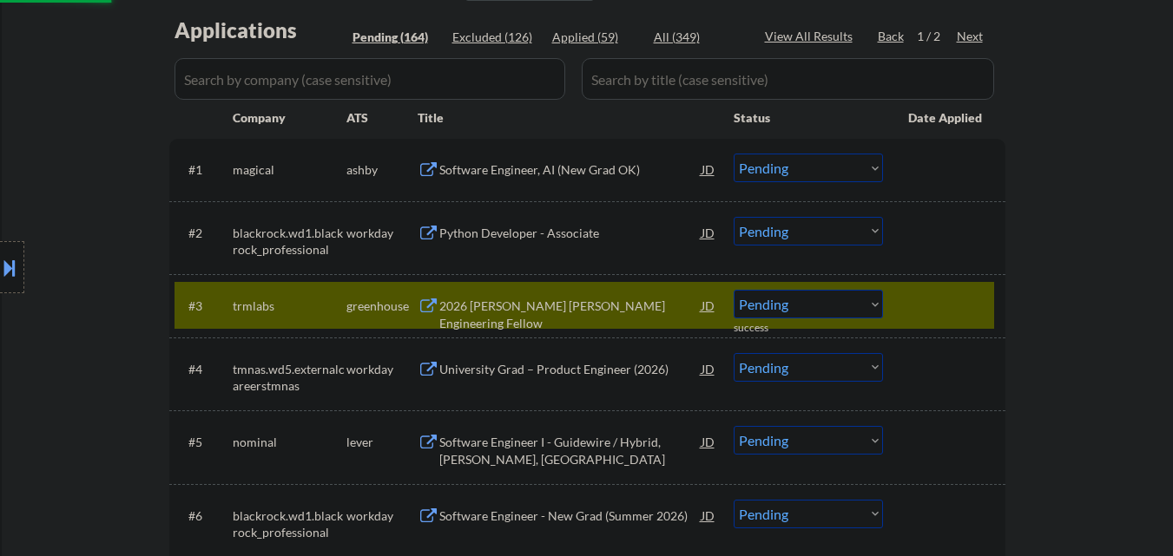
click at [971, 300] on div at bounding box center [946, 305] width 76 height 31
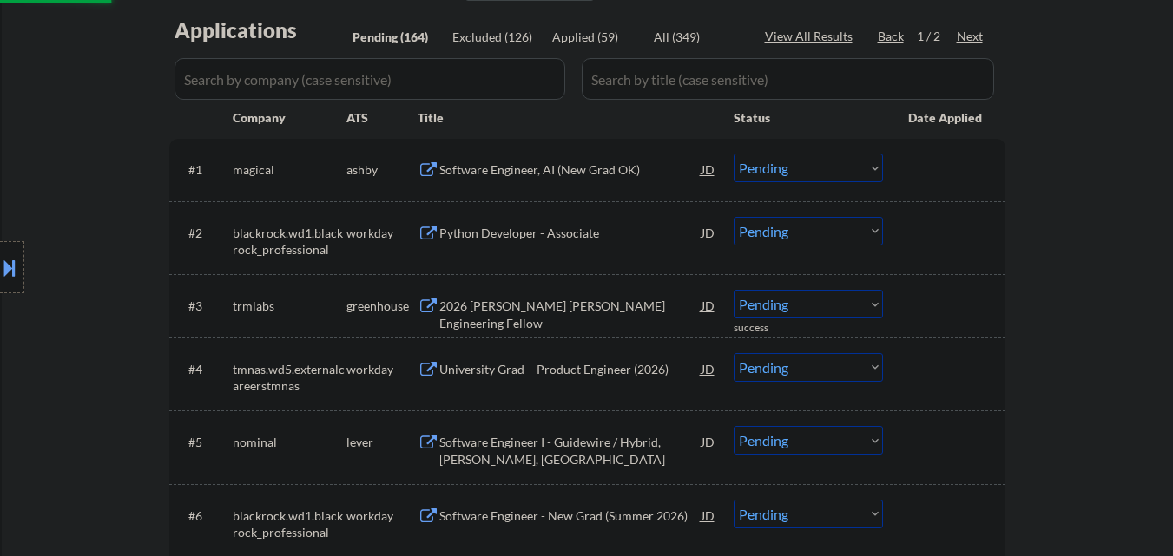
click at [661, 299] on div "2026 Kleiner Perkins Engineering Fellow" at bounding box center [570, 315] width 262 height 34
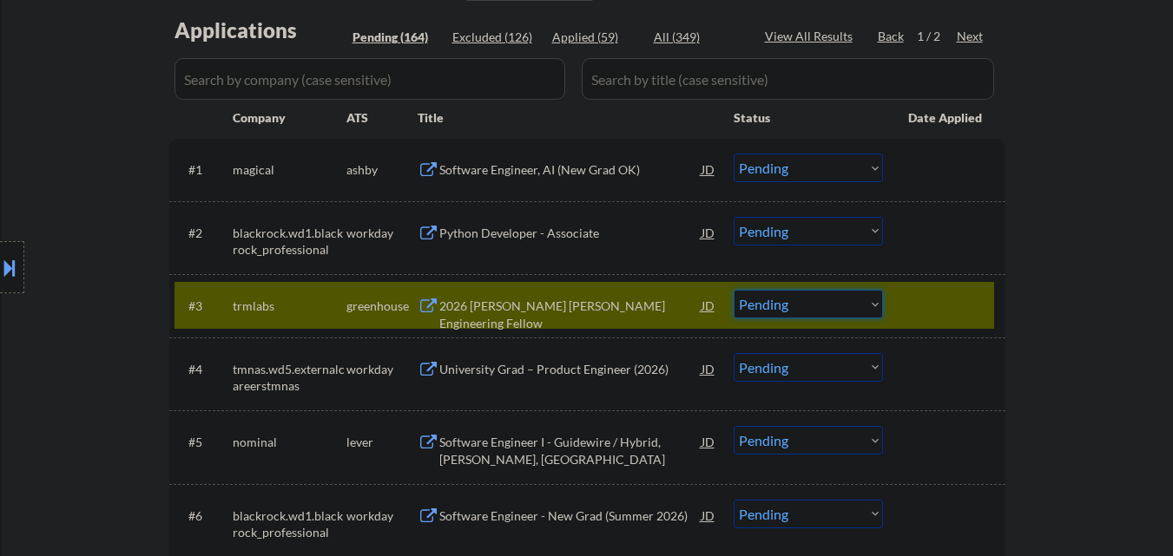
click at [865, 312] on select "Choose an option... Pending Applied Excluded (Questions) Excluded (Expired) Exc…" at bounding box center [808, 304] width 149 height 29
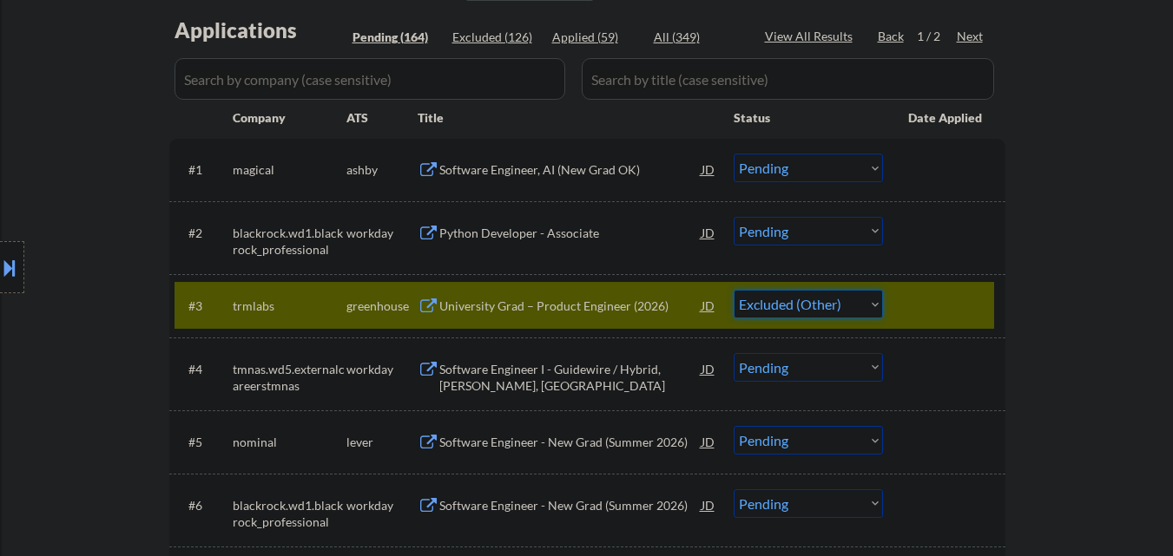
click at [734, 290] on select "Choose an option... Pending Applied Excluded (Questions) Excluded (Expired) Exc…" at bounding box center [808, 304] width 149 height 29
click at [957, 306] on div at bounding box center [946, 305] width 76 height 31
click at [966, 305] on div at bounding box center [946, 305] width 76 height 31
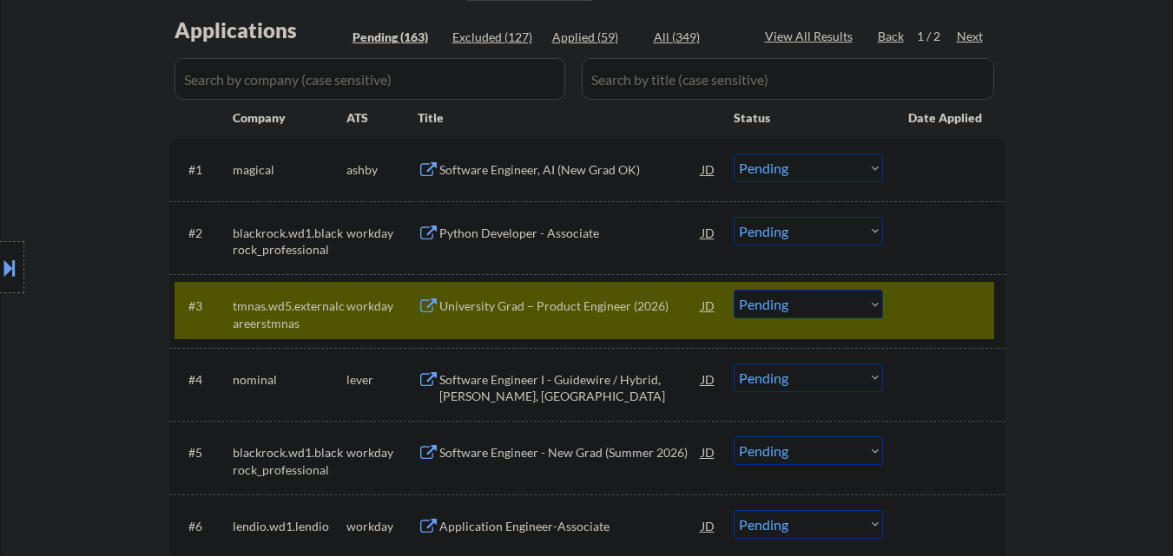
click at [931, 305] on div at bounding box center [946, 305] width 76 height 31
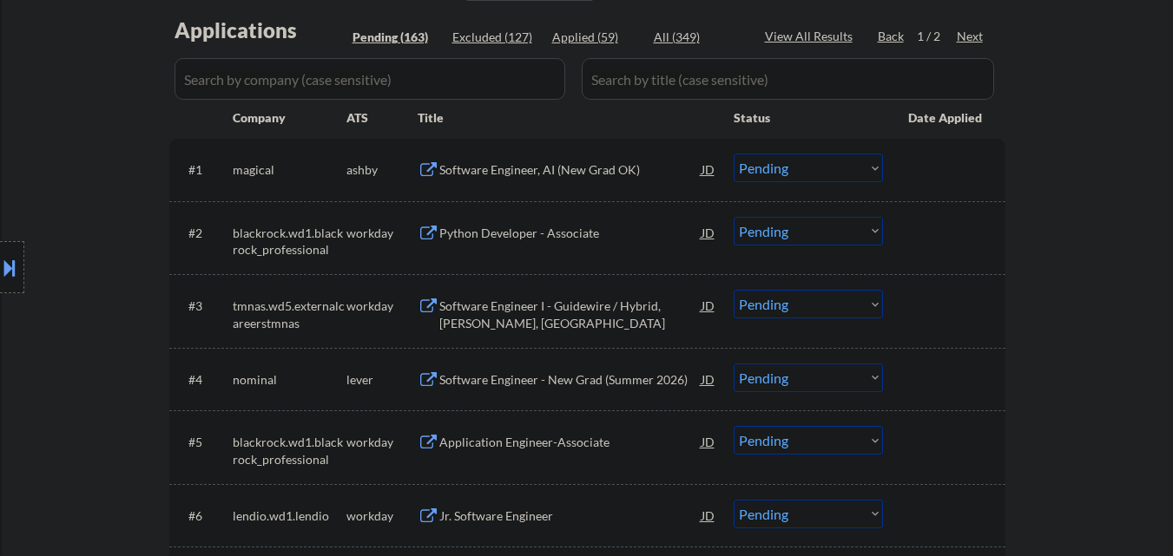
click at [554, 385] on div "Software Engineer - New Grad (Summer 2026)" at bounding box center [570, 380] width 262 height 17
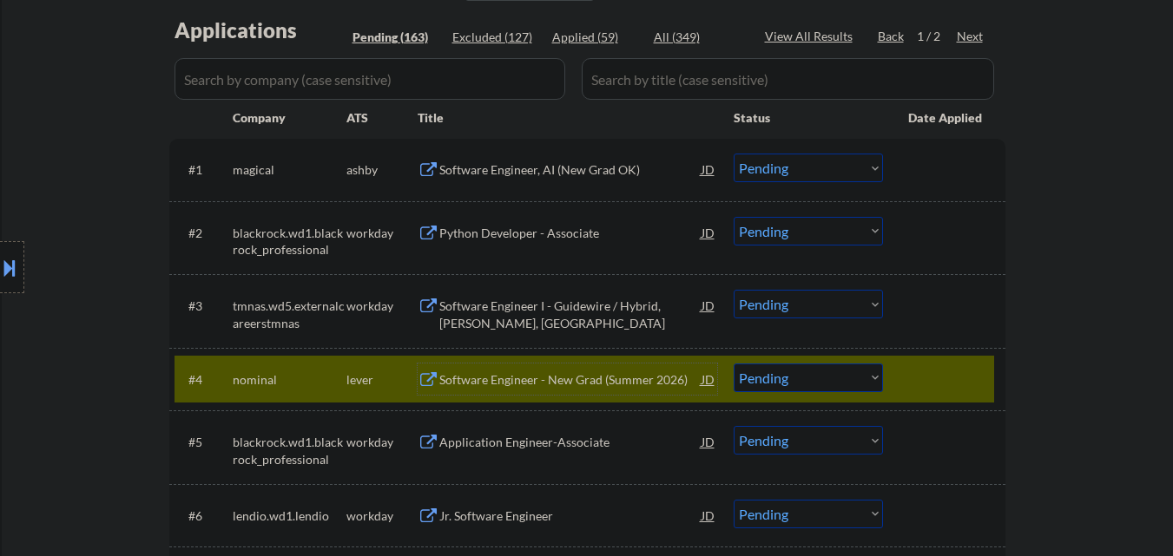
click at [929, 379] on div at bounding box center [946, 379] width 76 height 31
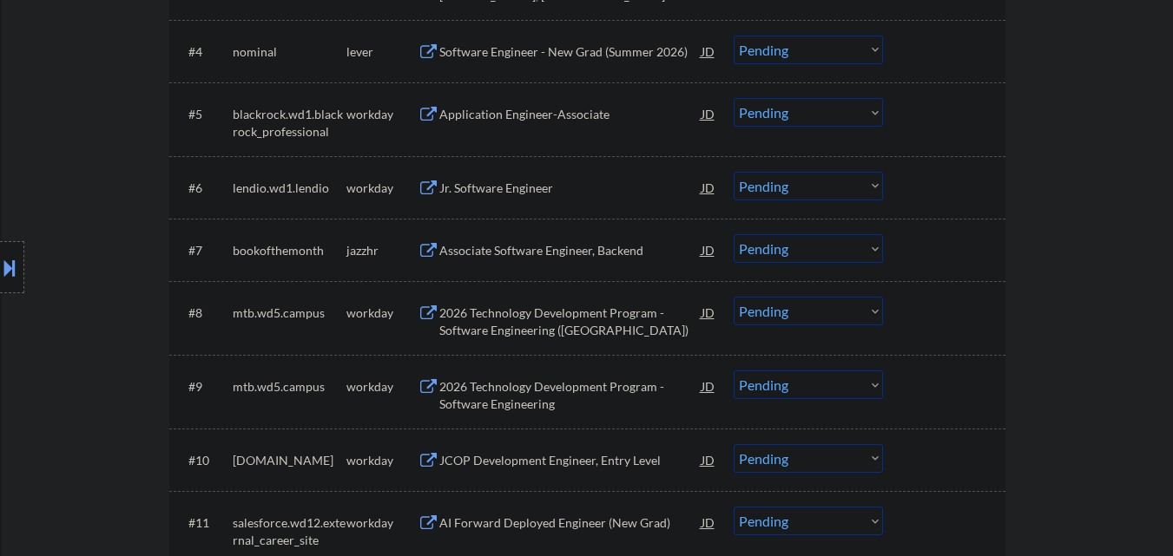
scroll to position [781, 0]
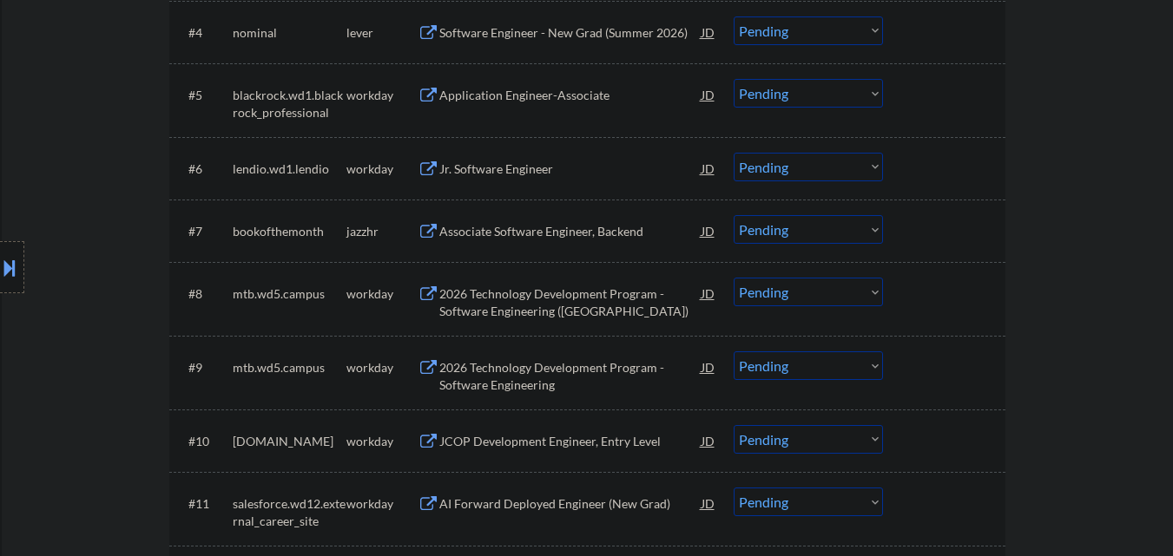
click at [552, 181] on div "Jr. Software Engineer" at bounding box center [570, 168] width 262 height 31
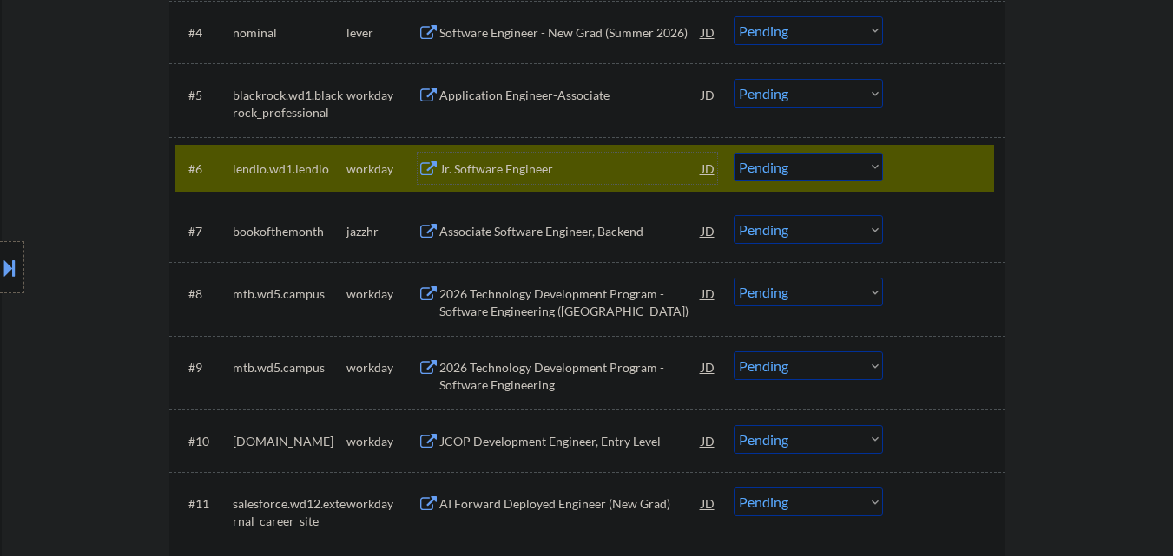
click at [816, 170] on select "Choose an option... Pending Applied Excluded (Questions) Excluded (Expired) Exc…" at bounding box center [808, 167] width 149 height 29
click at [734, 153] on select "Choose an option... Pending Applied Excluded (Questions) Excluded (Expired) Exc…" at bounding box center [808, 167] width 149 height 29
click at [950, 171] on div at bounding box center [946, 168] width 76 height 31
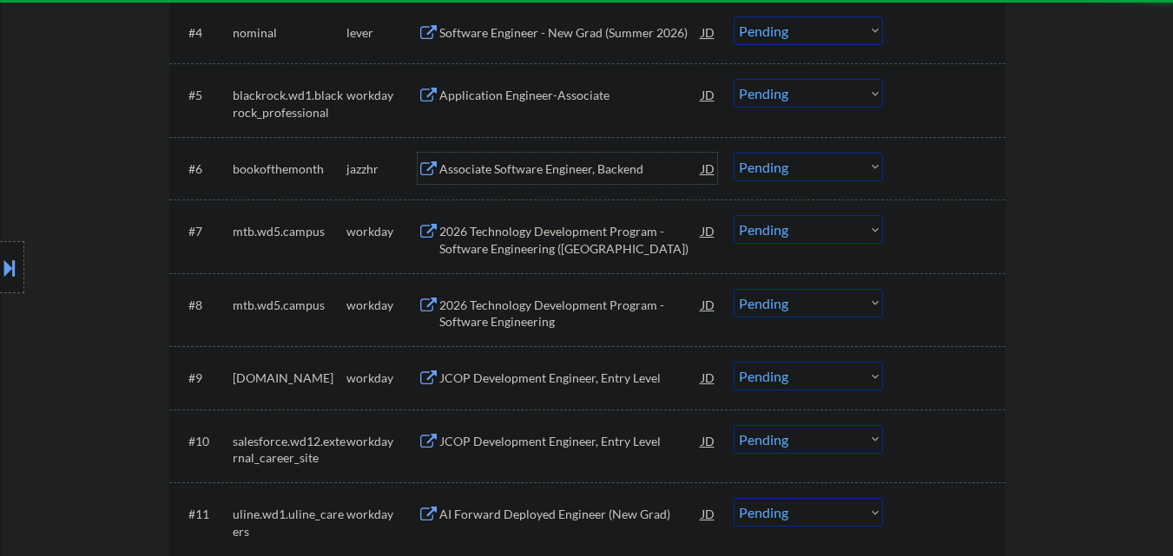
click at [582, 173] on div "Associate Software Engineer, Backend" at bounding box center [570, 169] width 262 height 17
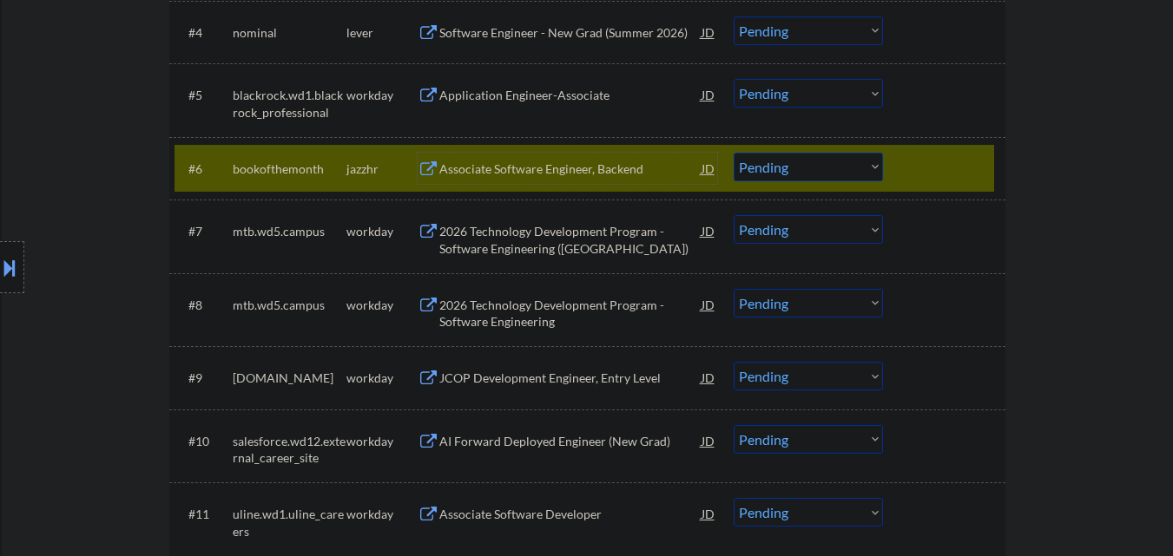
drag, startPoint x: 819, startPoint y: 166, endPoint x: 819, endPoint y: 179, distance: 13.0
click at [819, 166] on select "Choose an option... Pending Applied Excluded (Questions) Excluded (Expired) Exc…" at bounding box center [808, 167] width 149 height 29
click at [734, 153] on select "Choose an option... Pending Applied Excluded (Questions) Excluded (Expired) Exc…" at bounding box center [808, 167] width 149 height 29
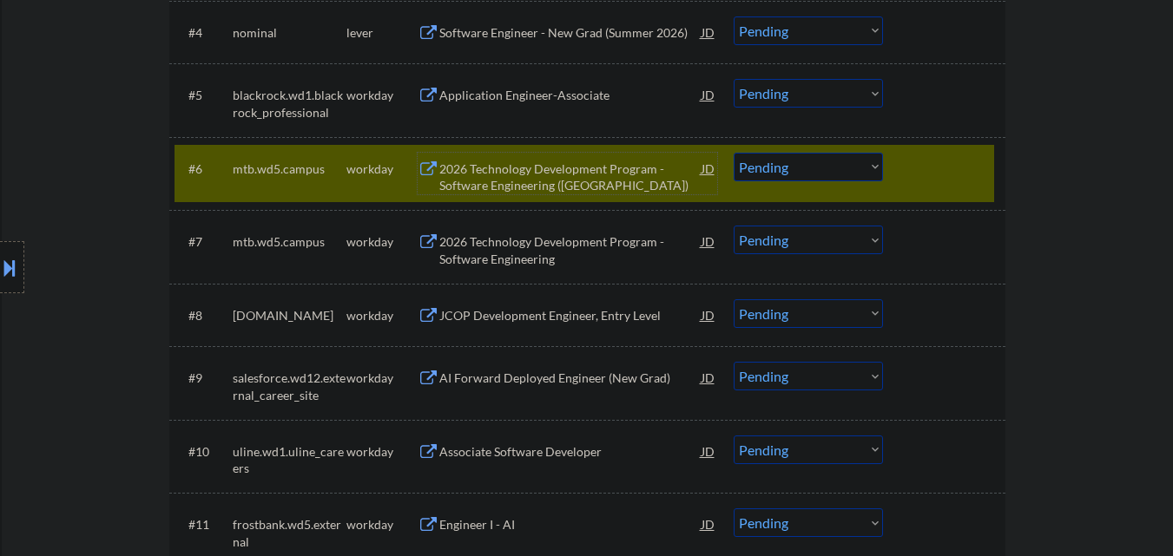
click at [586, 169] on div "2026 Technology Development Program - Software Engineering (Wilmington)" at bounding box center [570, 178] width 262 height 34
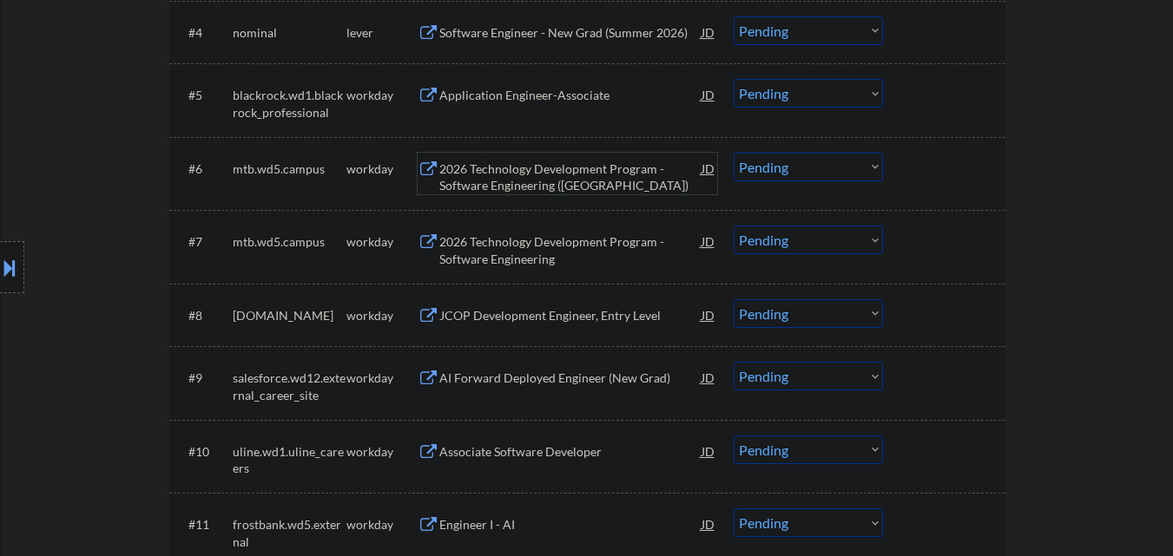
click at [840, 173] on select "Choose an option... Pending Applied Excluded (Questions) Excluded (Expired) Exc…" at bounding box center [808, 167] width 149 height 29
click at [734, 153] on select "Choose an option... Pending Applied Excluded (Questions) Excluded (Expired) Exc…" at bounding box center [808, 167] width 149 height 29
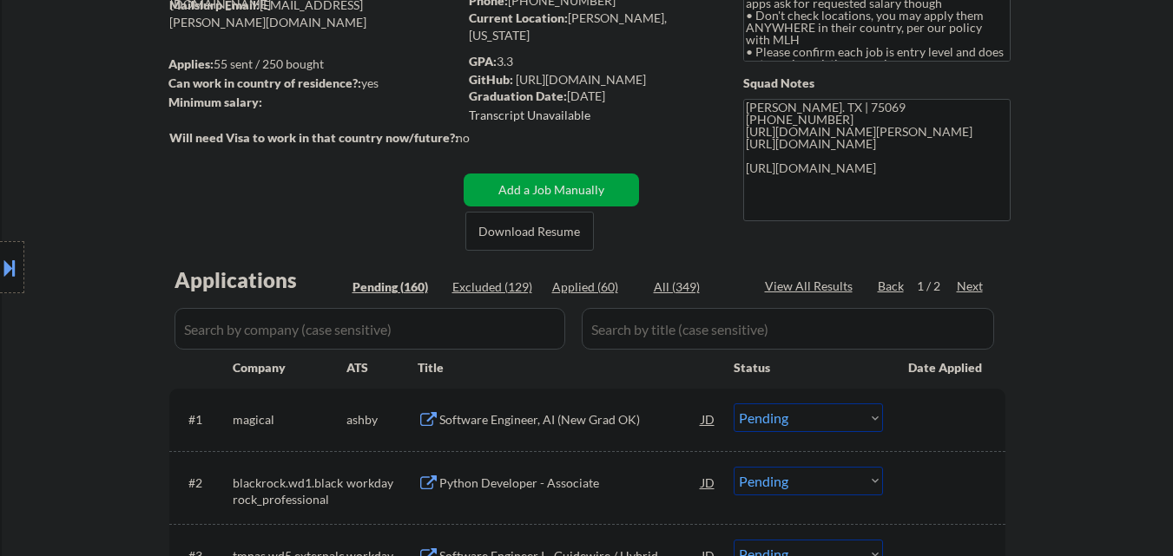
scroll to position [174, 0]
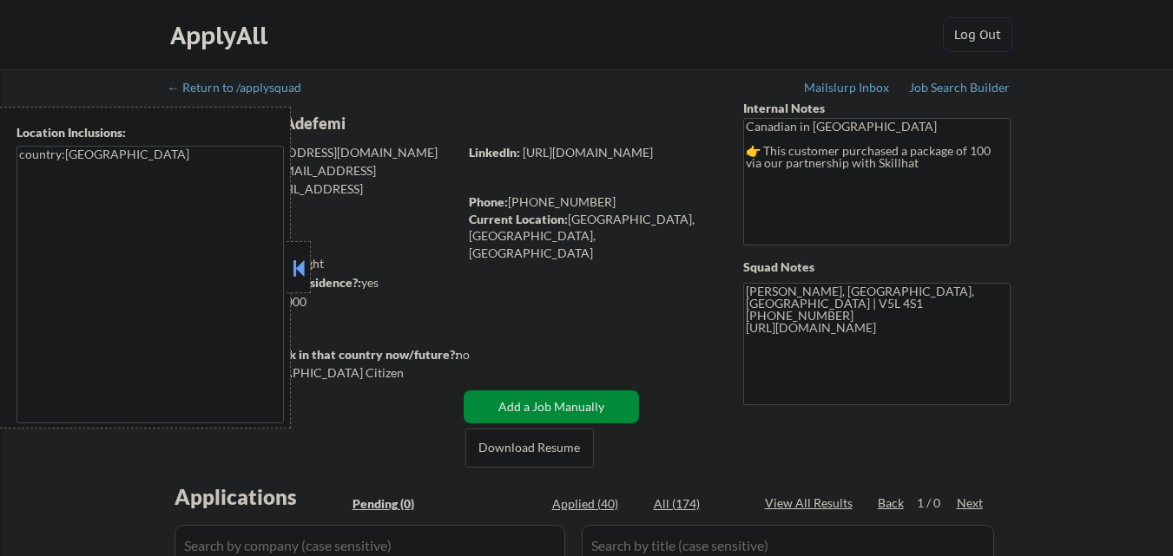
scroll to position [174, 0]
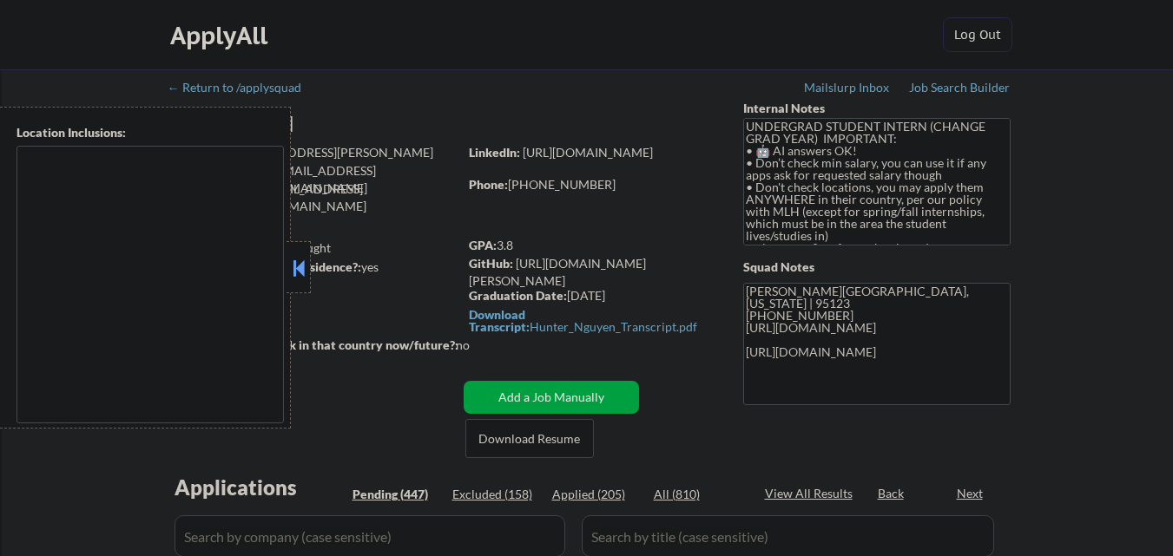
scroll to position [174, 0]
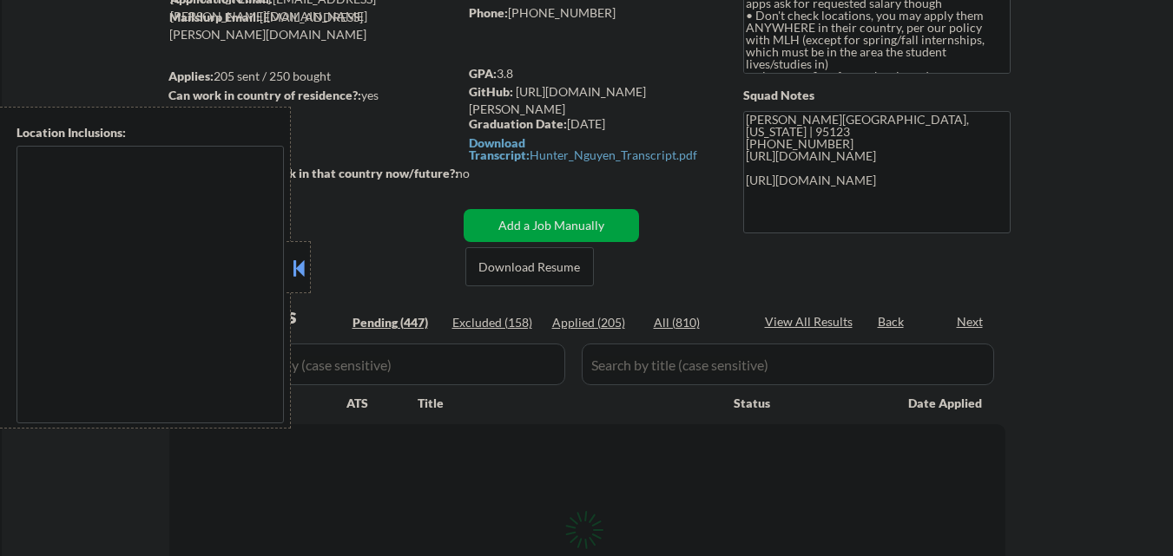
type textarea "country:[GEOGRAPHIC_DATA]"
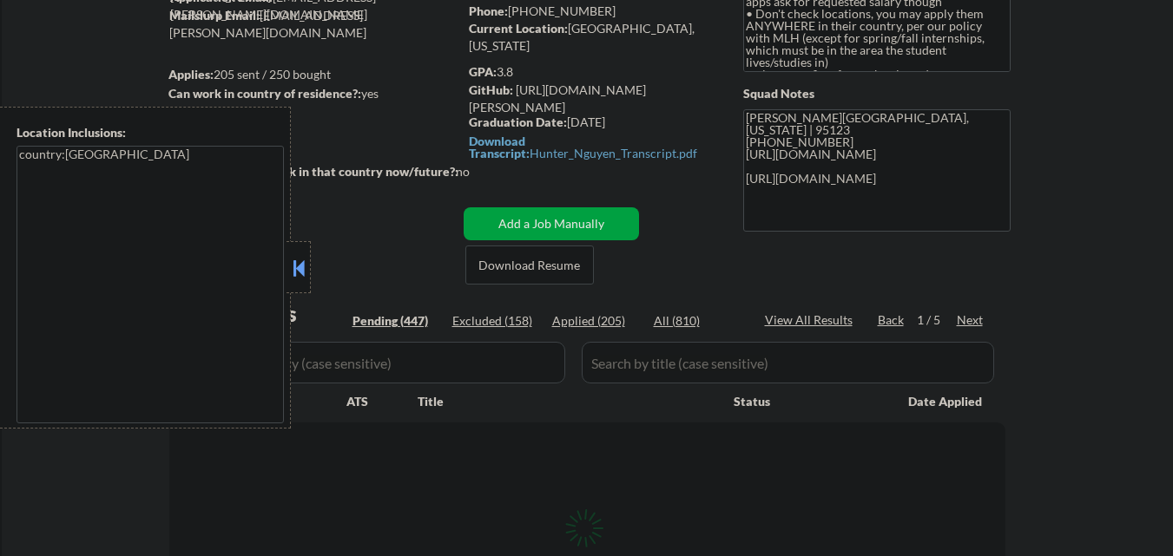
click at [299, 269] on button at bounding box center [298, 268] width 19 height 26
select select ""pending""
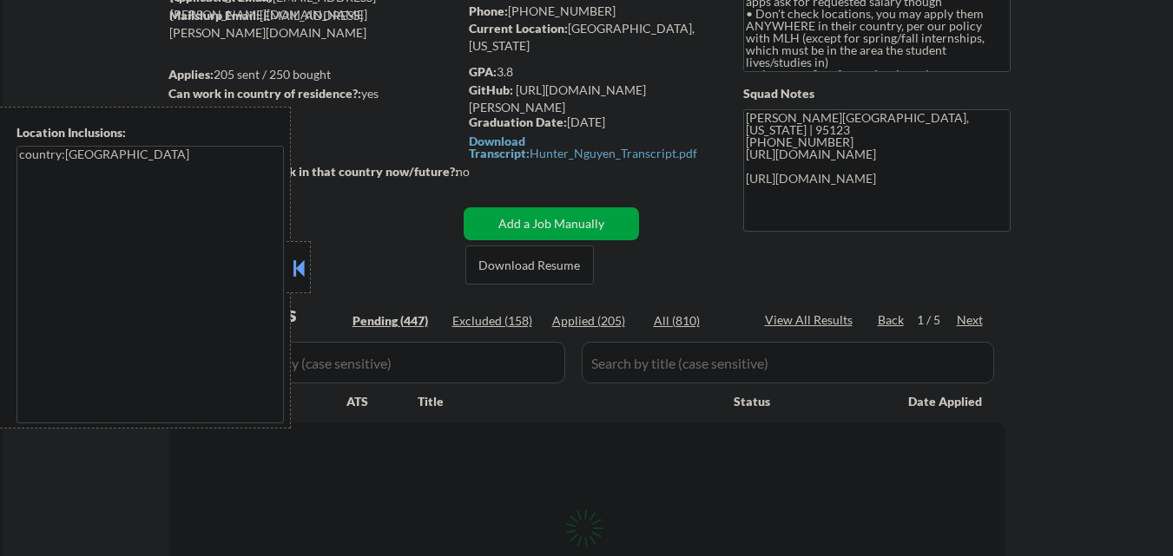
select select ""pending""
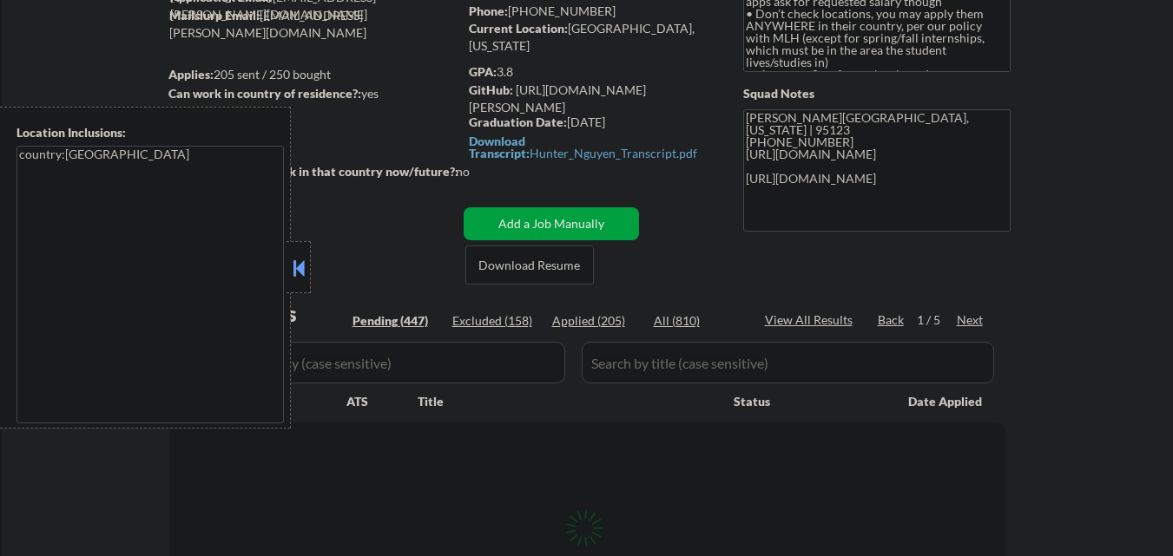
select select ""pending""
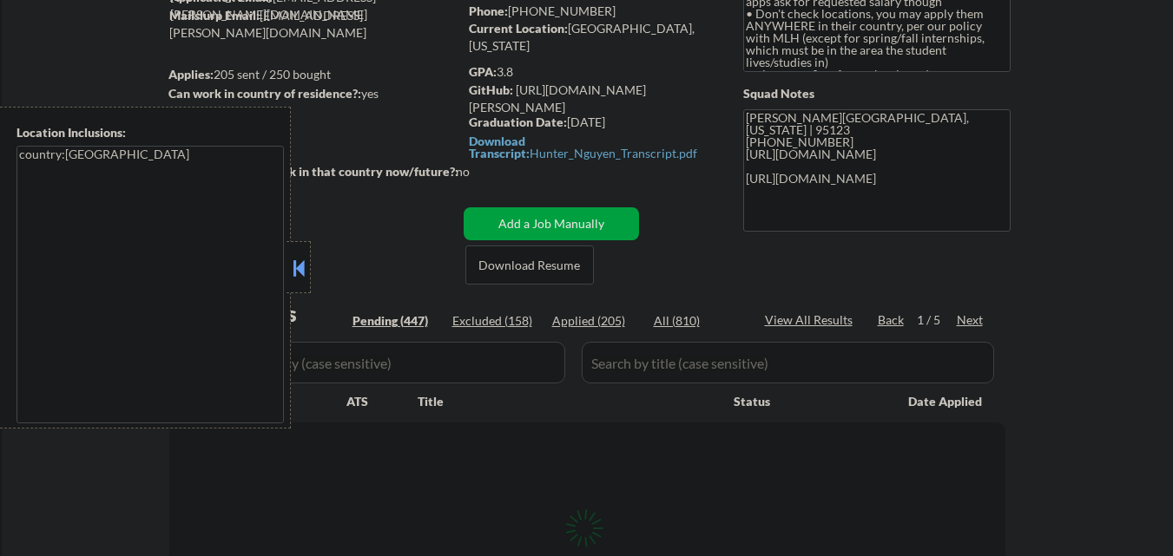
select select ""pending""
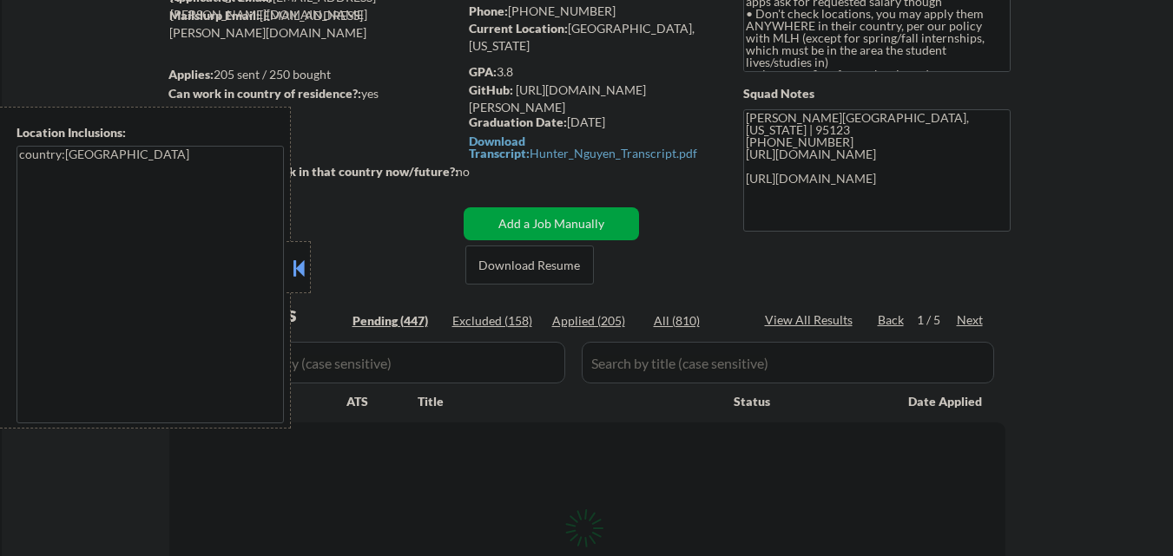
select select ""pending""
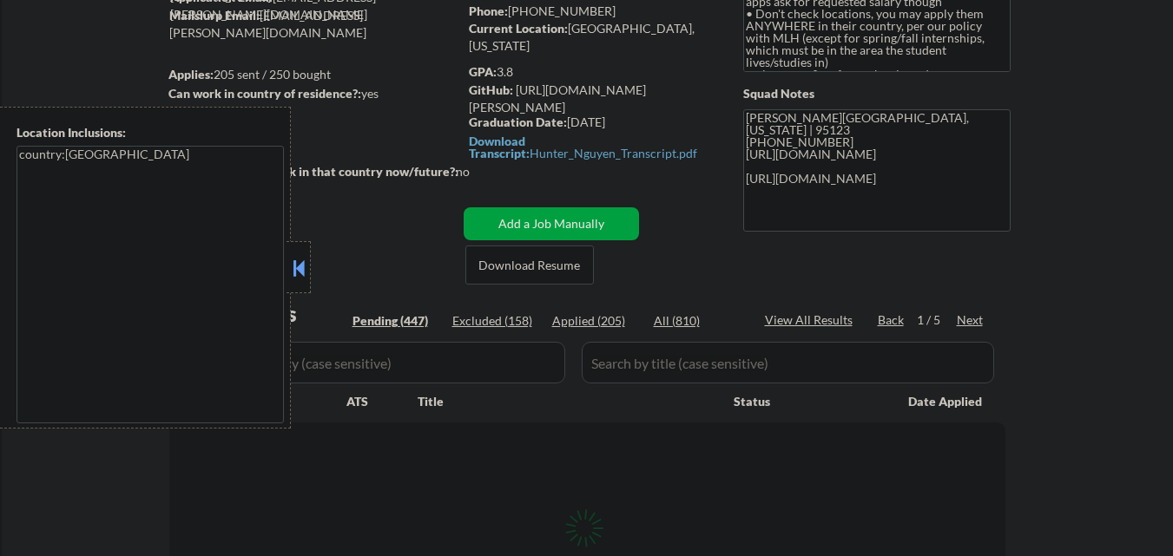
select select ""pending""
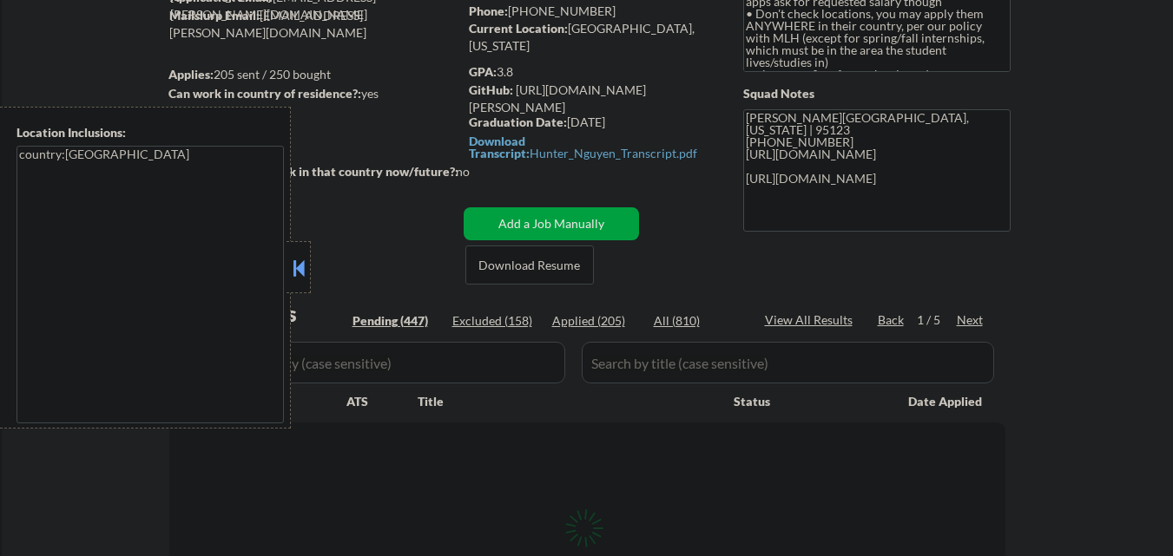
select select ""pending""
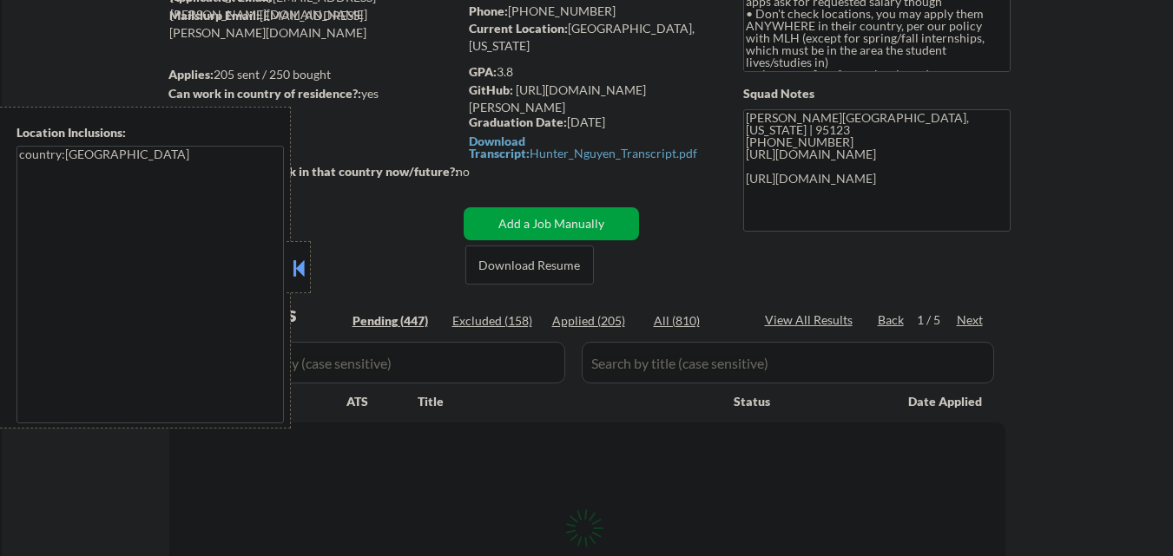
select select ""pending""
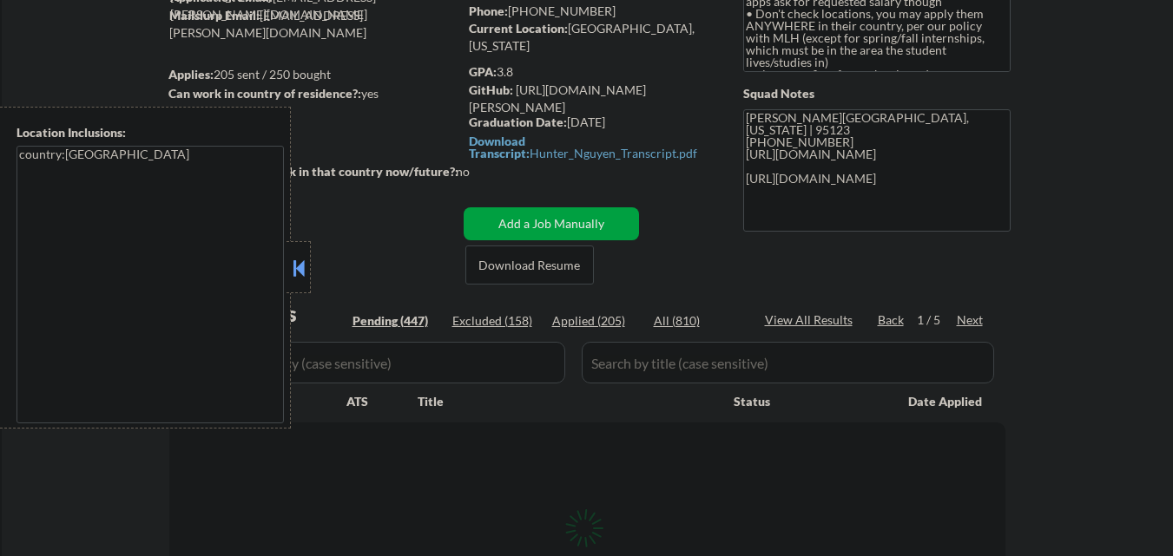
select select ""pending""
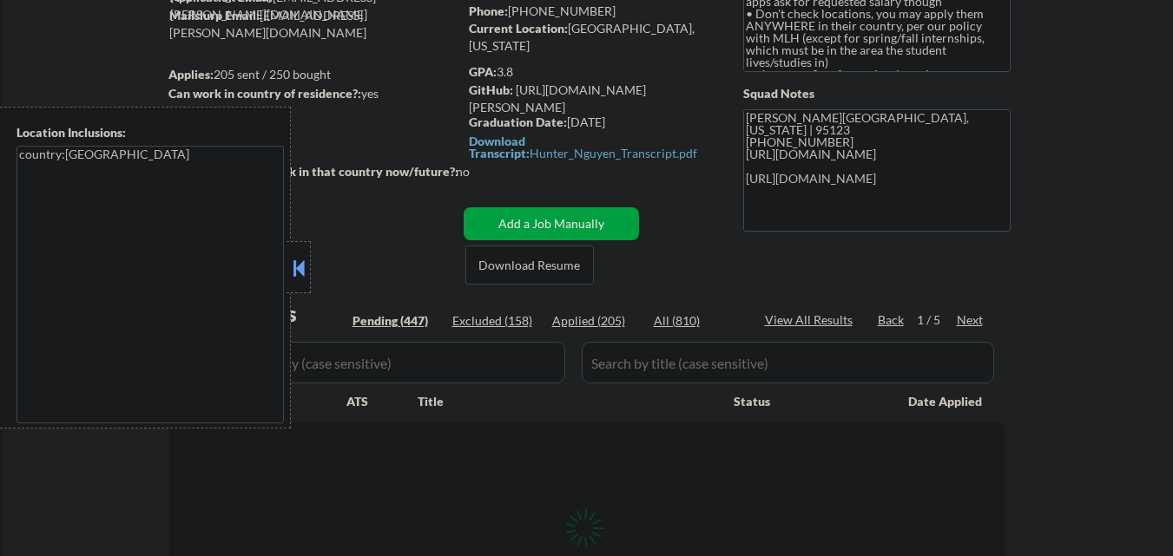
select select ""pending""
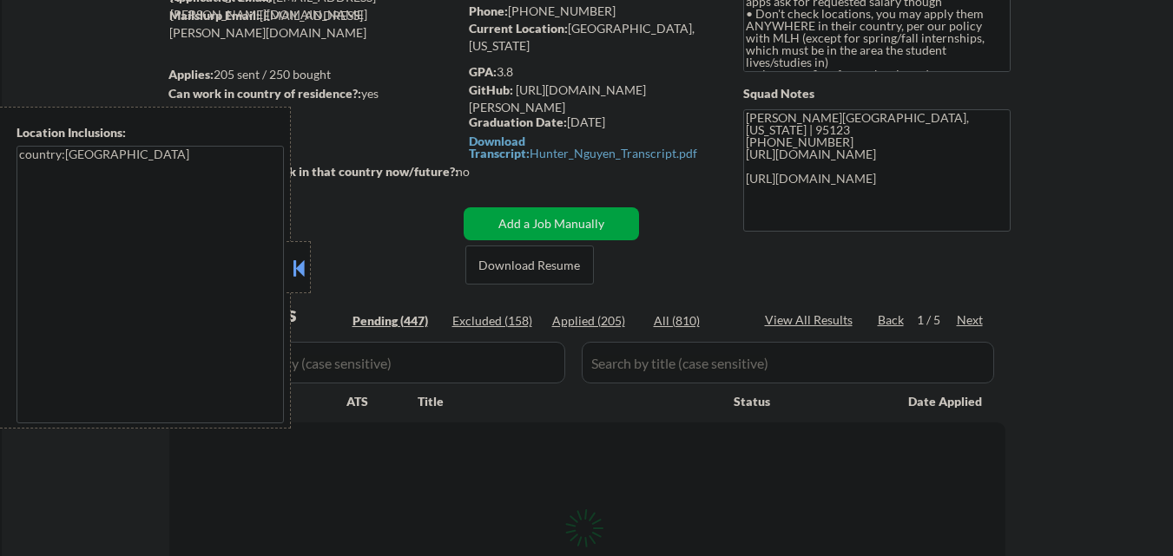
select select ""pending""
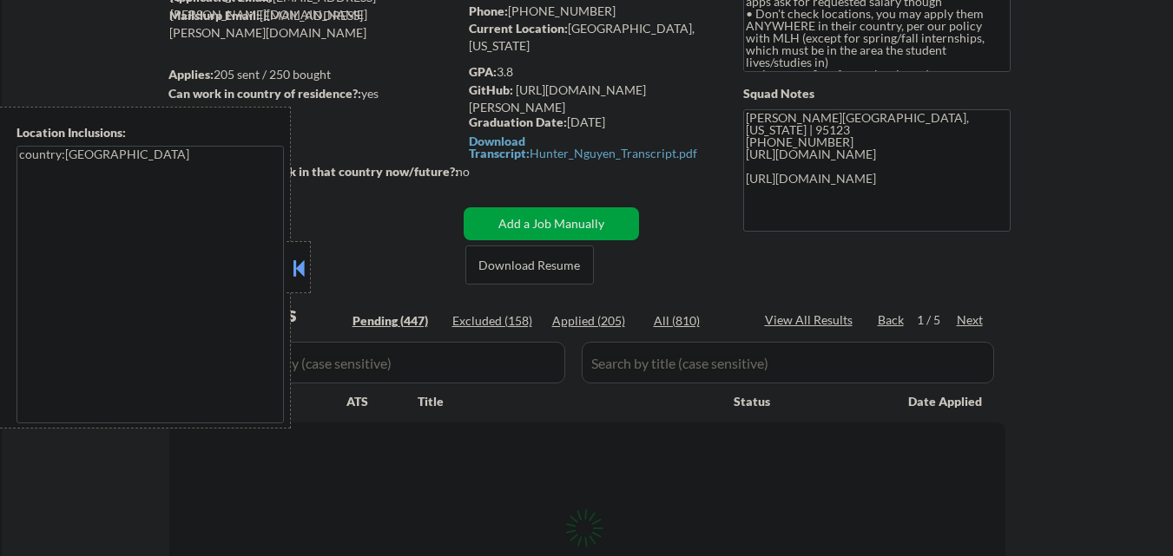
select select ""pending""
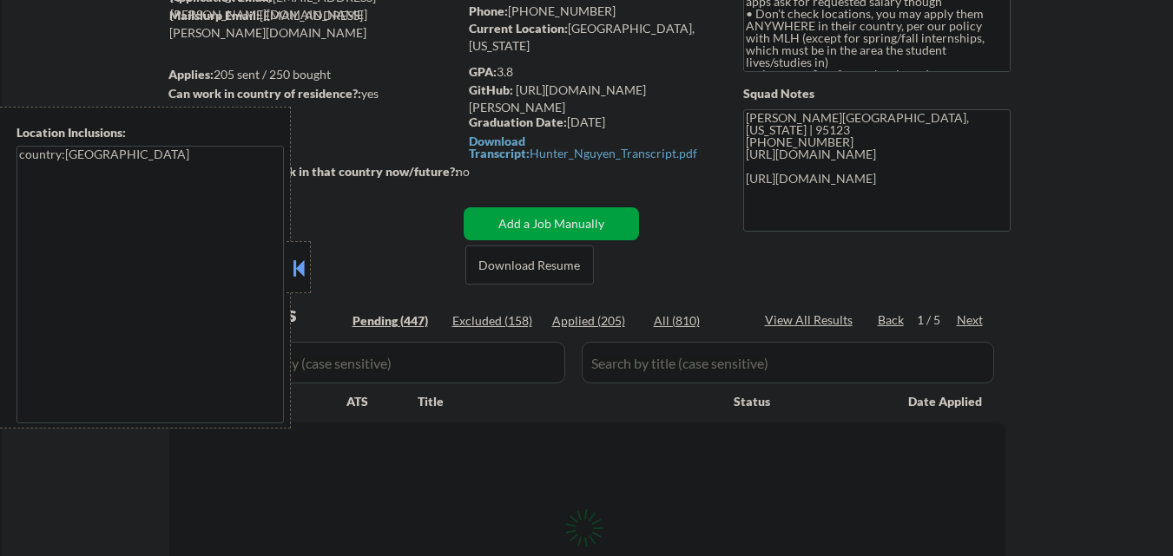
select select ""pending""
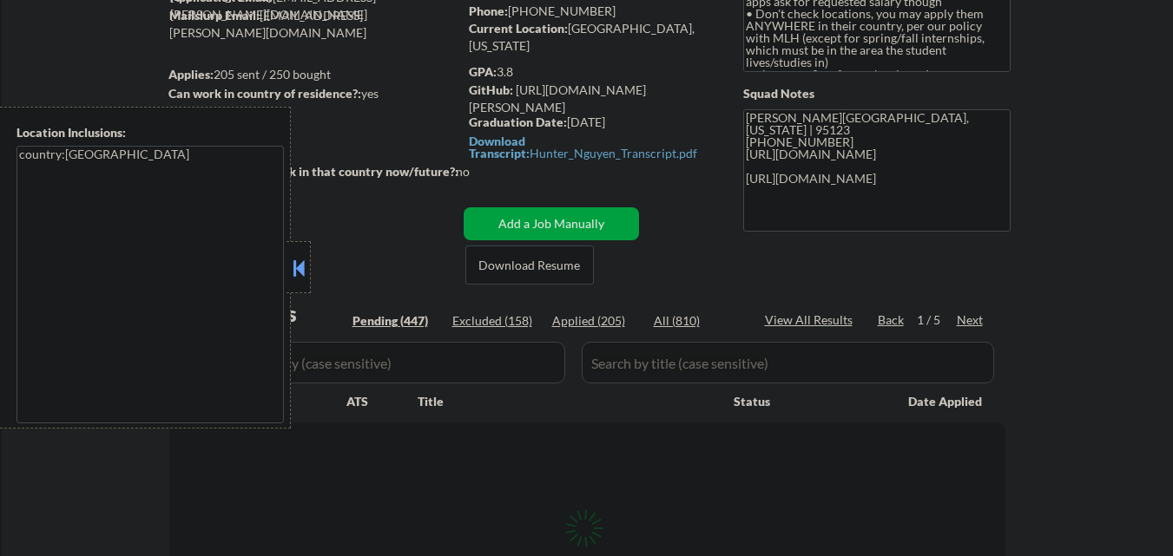
select select ""pending""
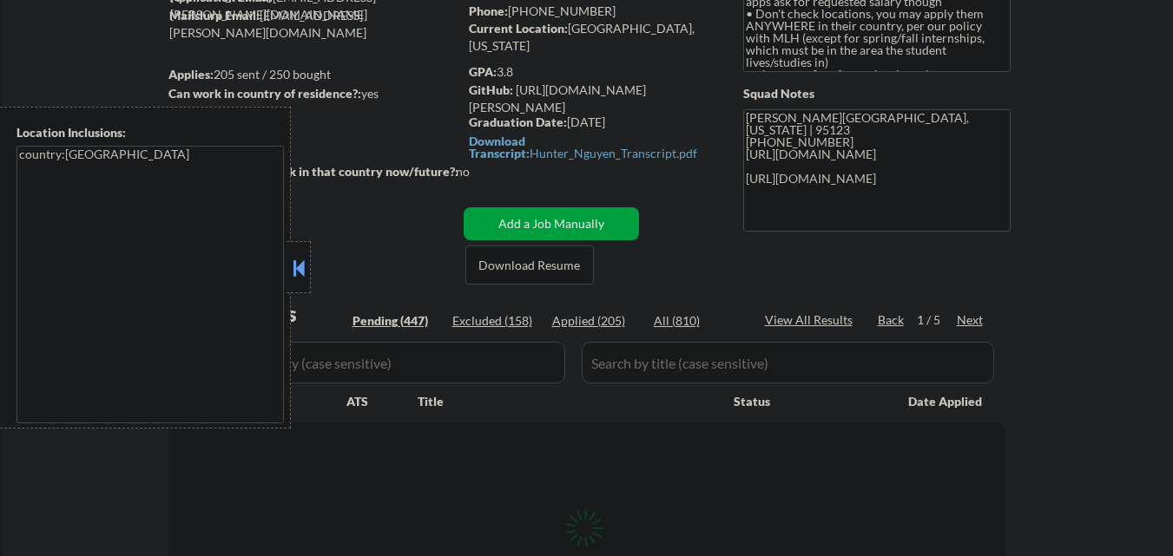
select select ""pending""
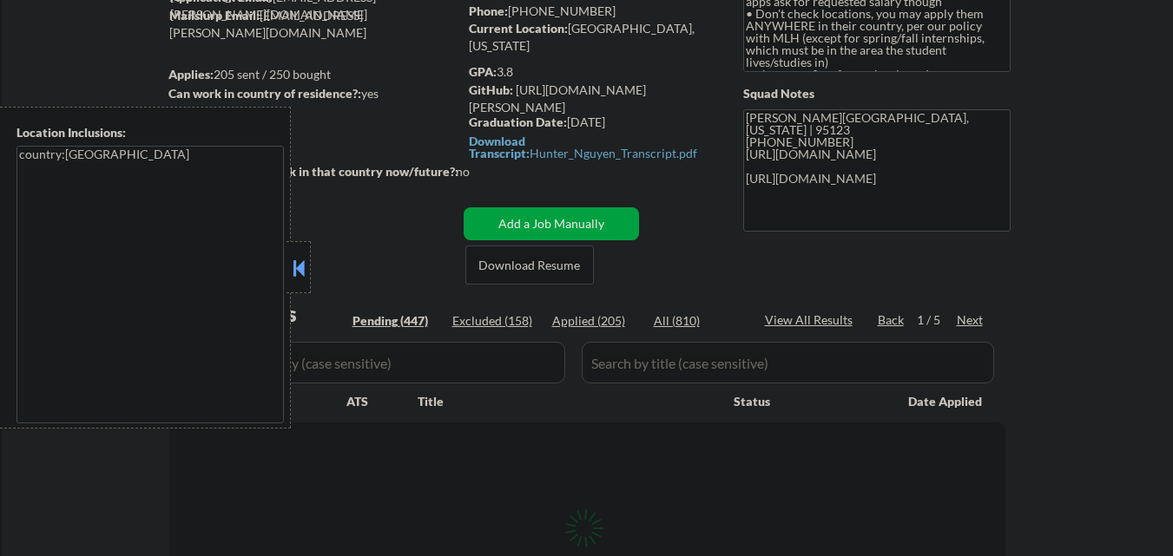
select select ""pending""
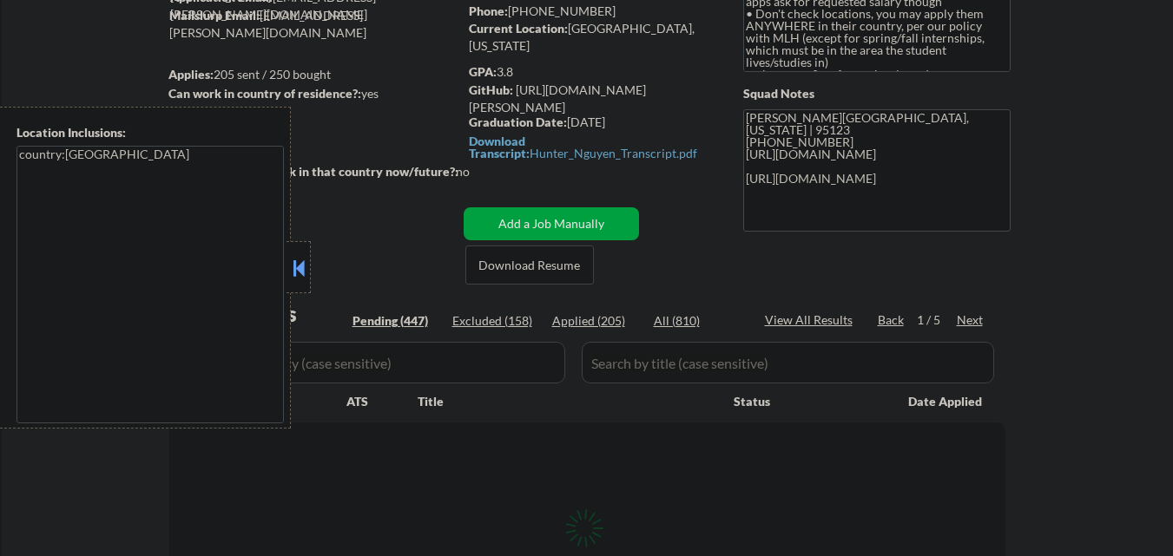
select select ""pending""
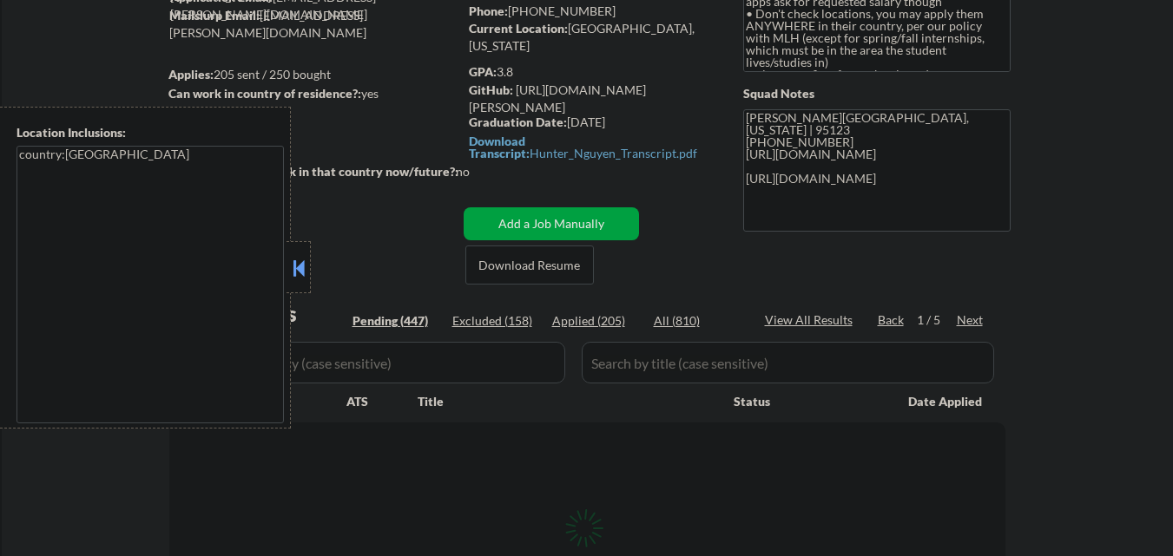
select select ""pending""
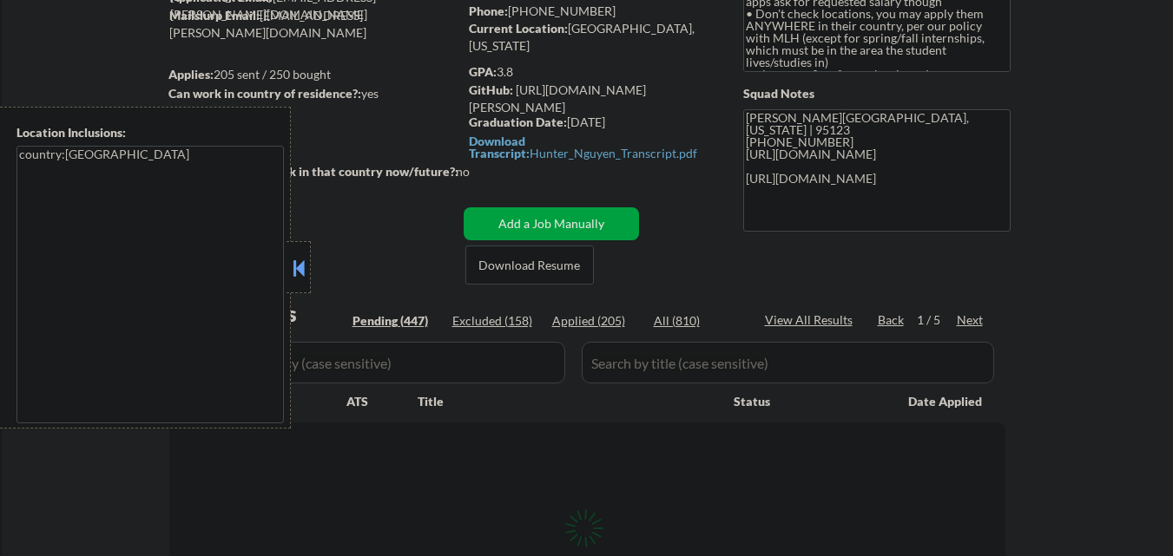
select select ""pending""
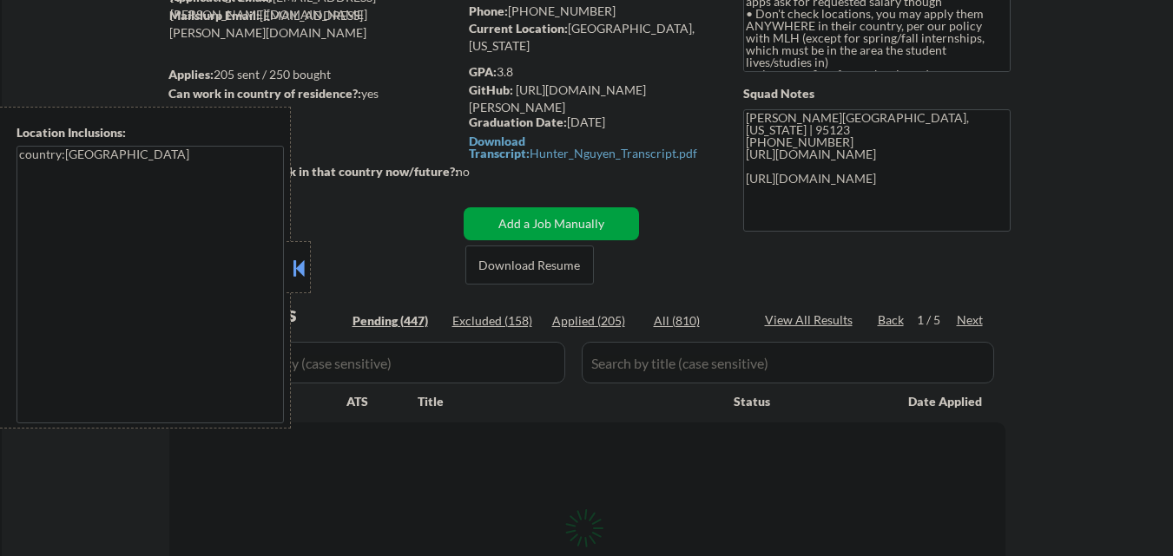
select select ""pending""
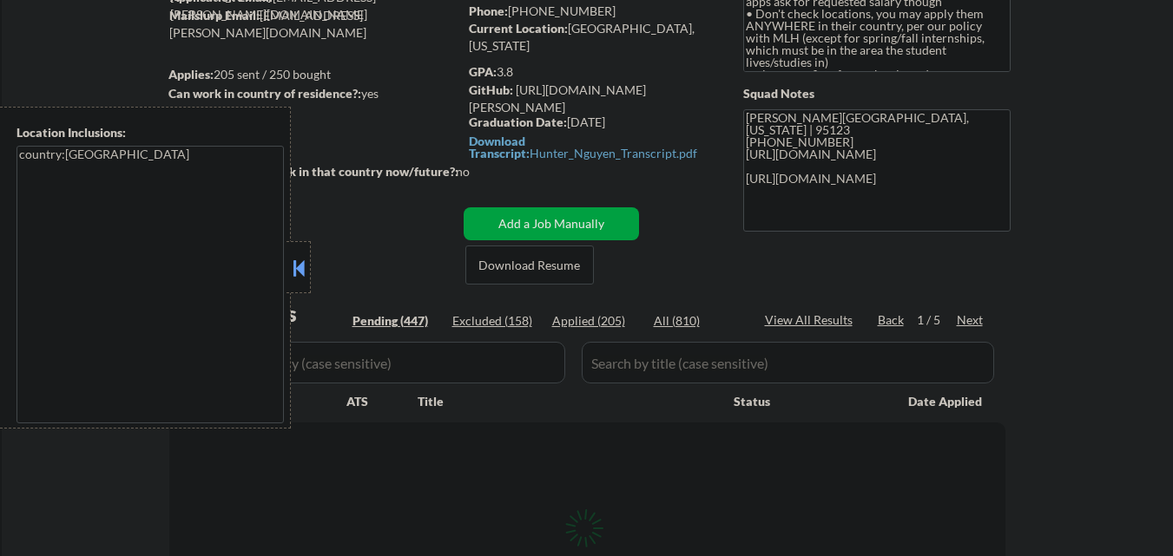
select select ""pending""
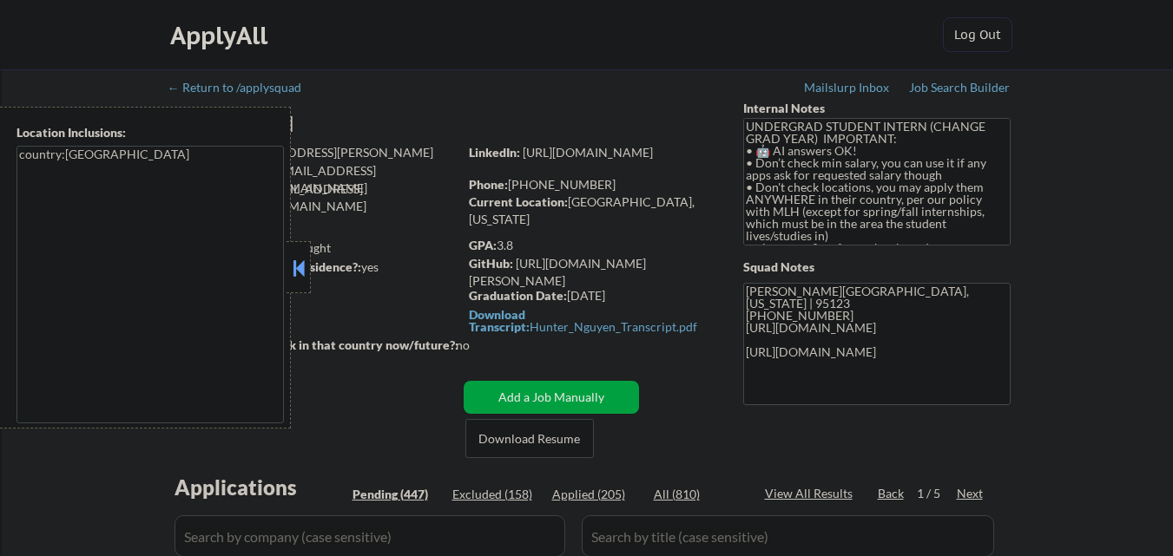
click at [297, 270] on button at bounding box center [298, 268] width 19 height 26
click at [299, 280] on button at bounding box center [298, 268] width 19 height 26
click at [303, 273] on button at bounding box center [298, 268] width 19 height 26
select select ""pending""
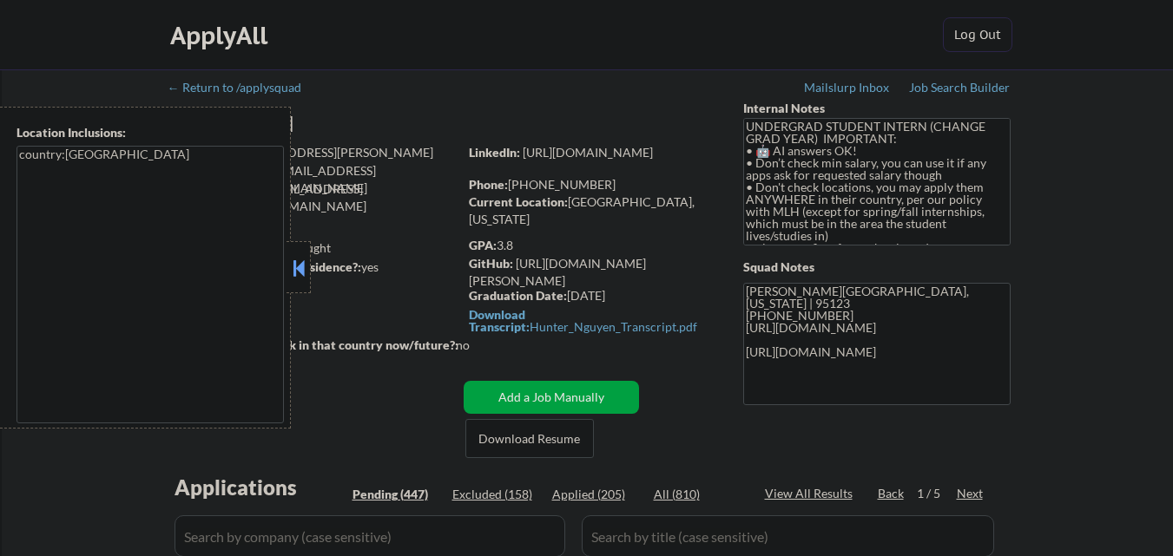
select select ""pending""
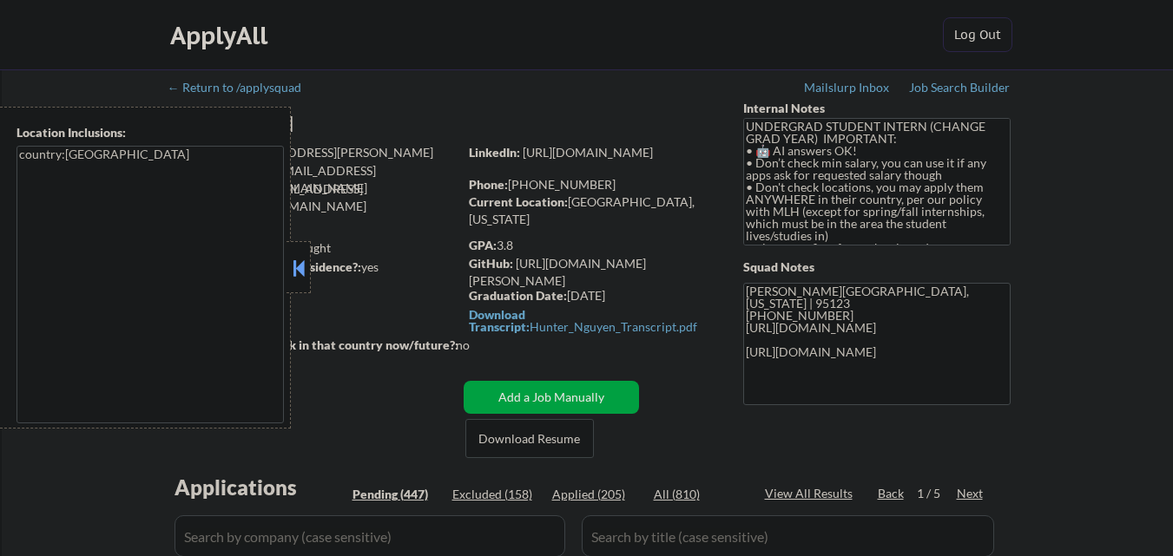
select select ""pending""
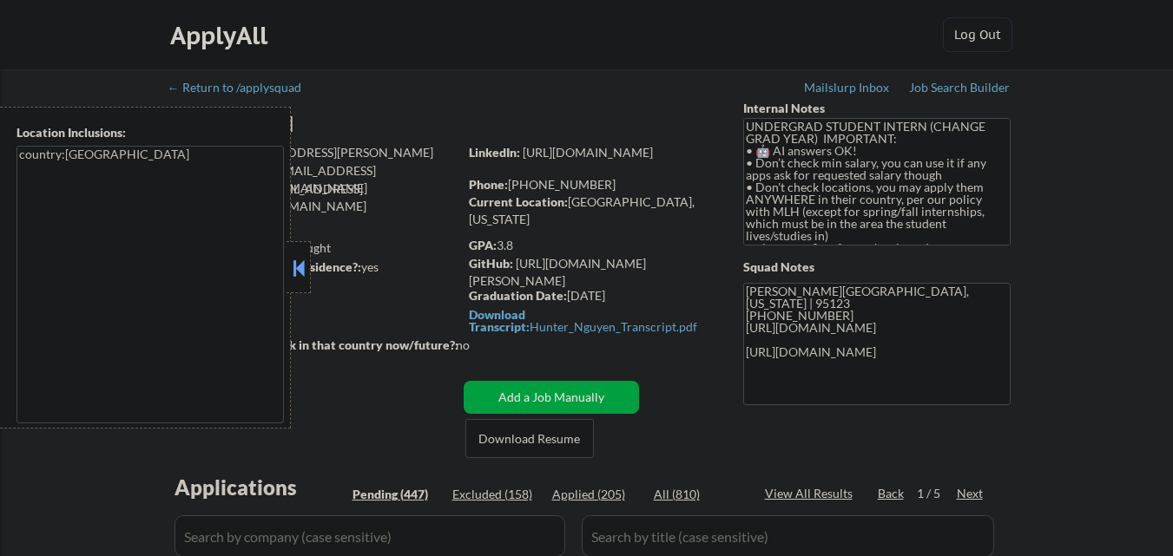
select select ""pending""
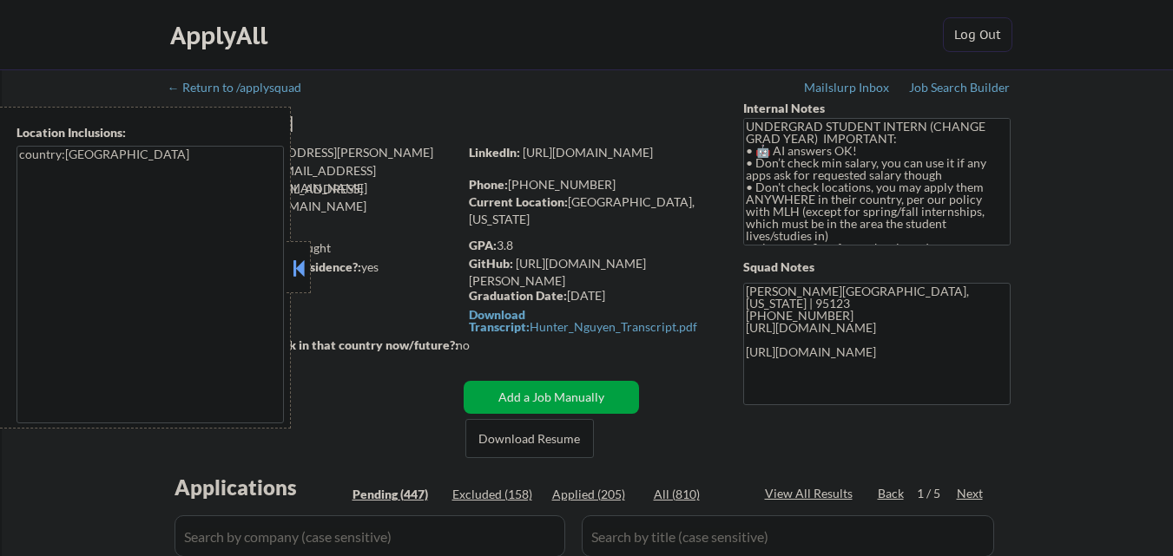
select select ""pending""
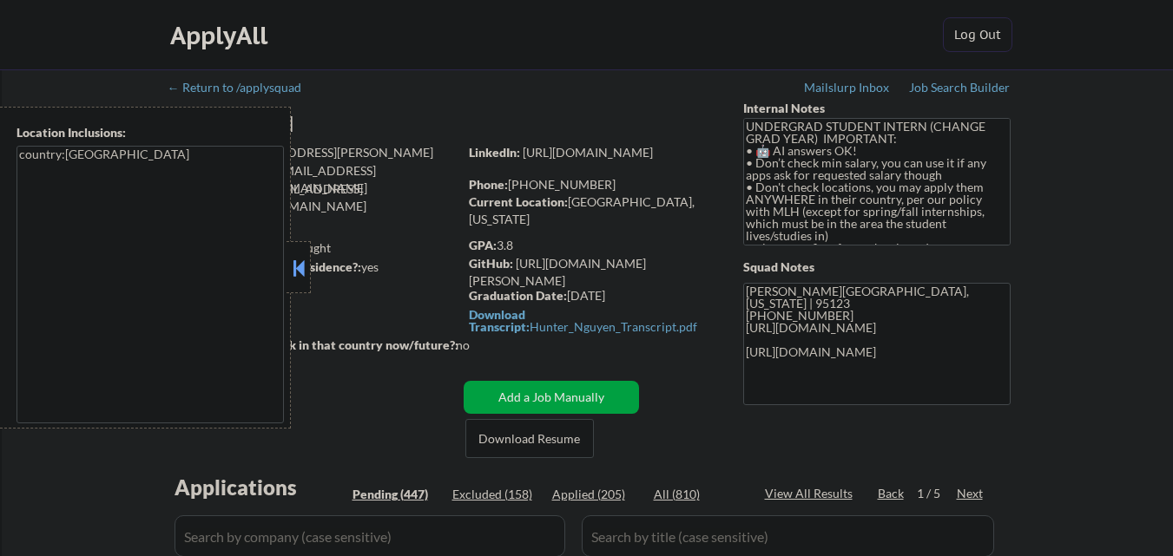
select select ""pending""
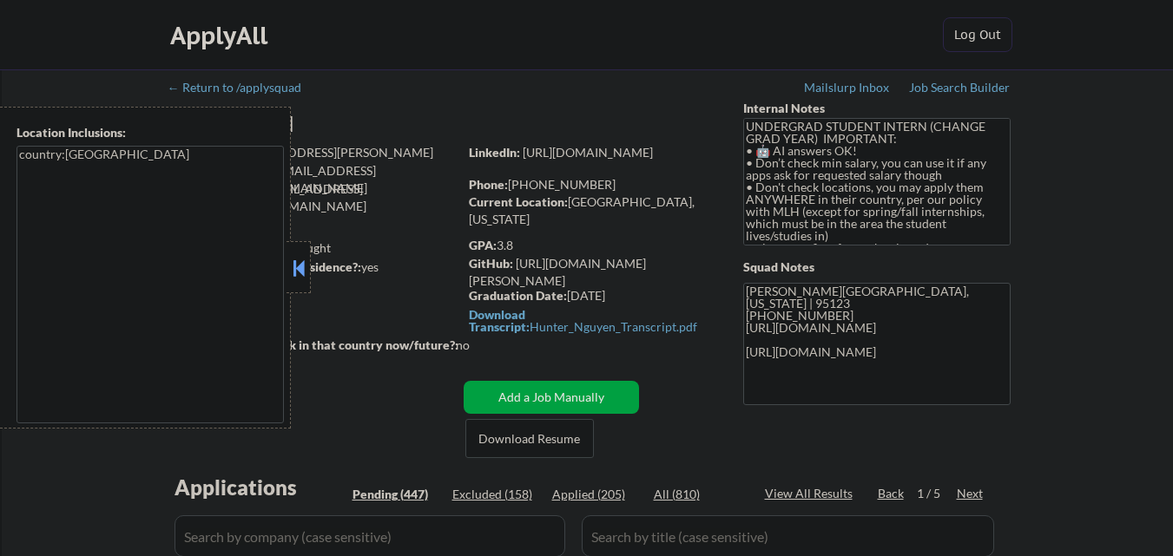
select select ""pending""
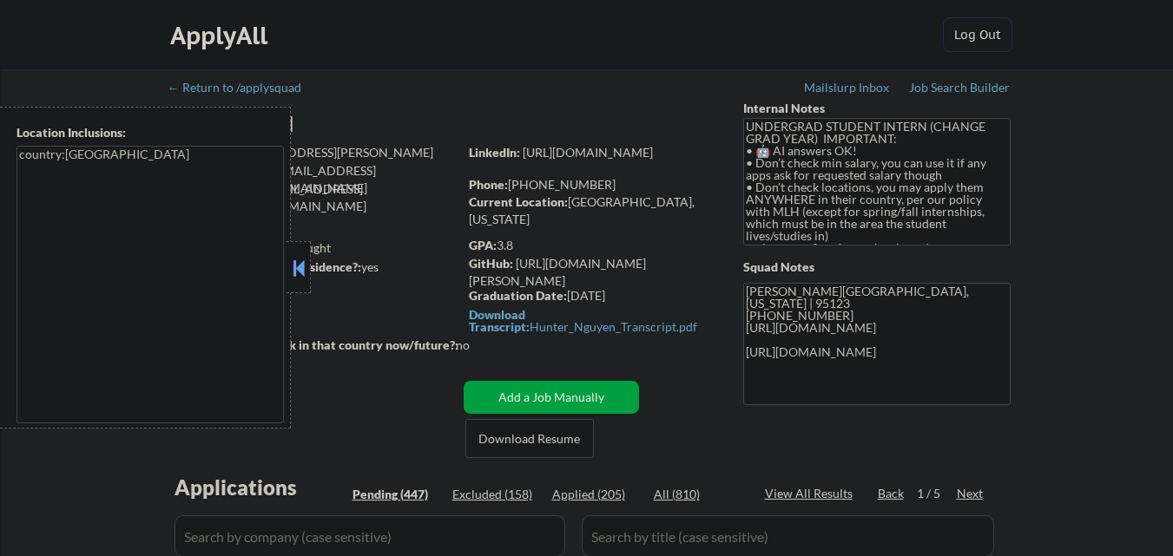
select select ""pending""
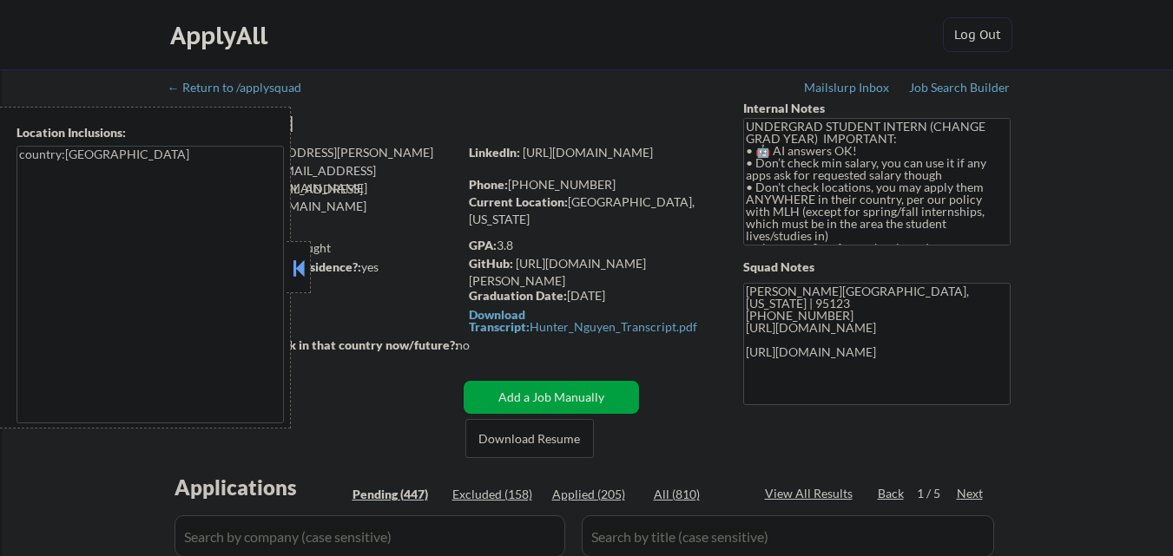
select select ""pending""
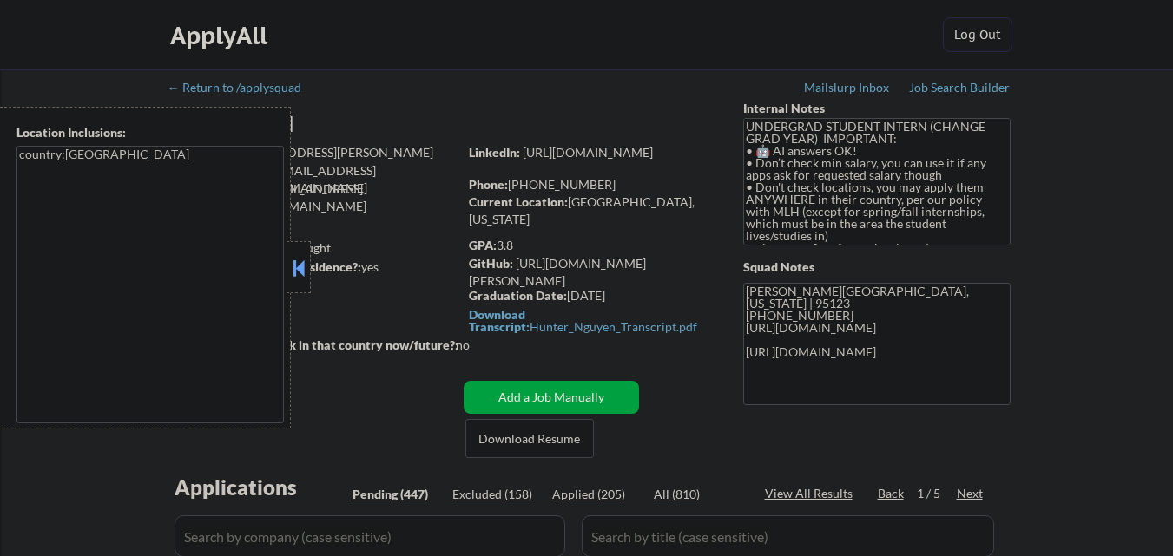
select select ""pending""
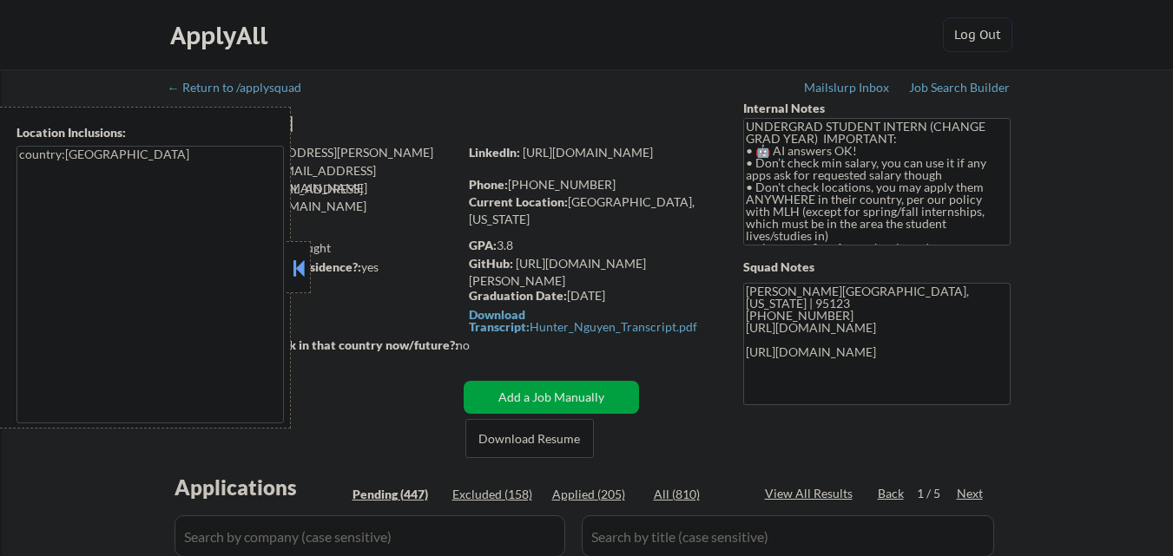
select select ""pending""
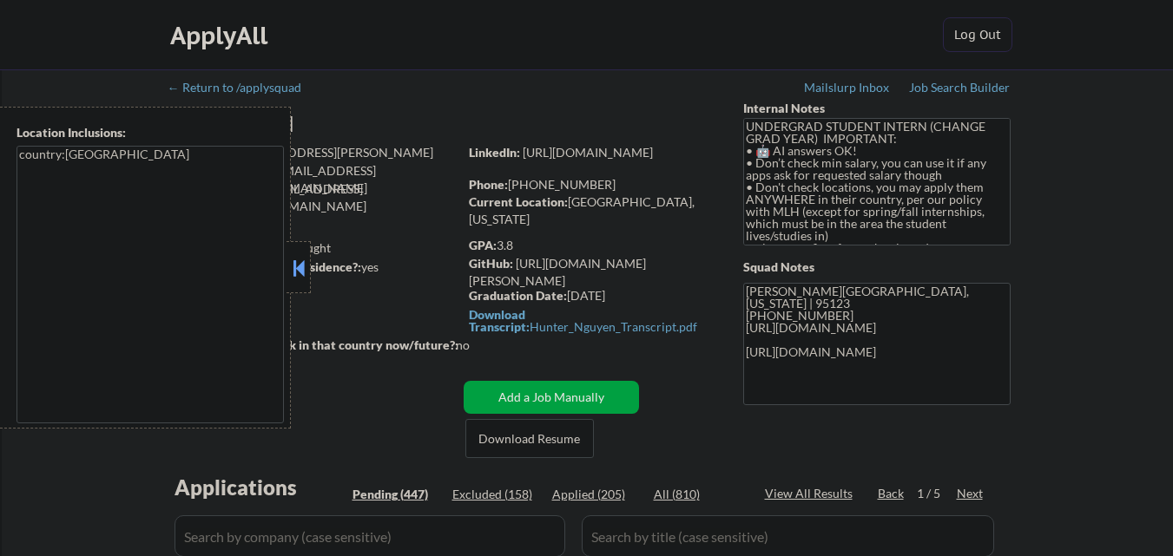
select select ""pending""
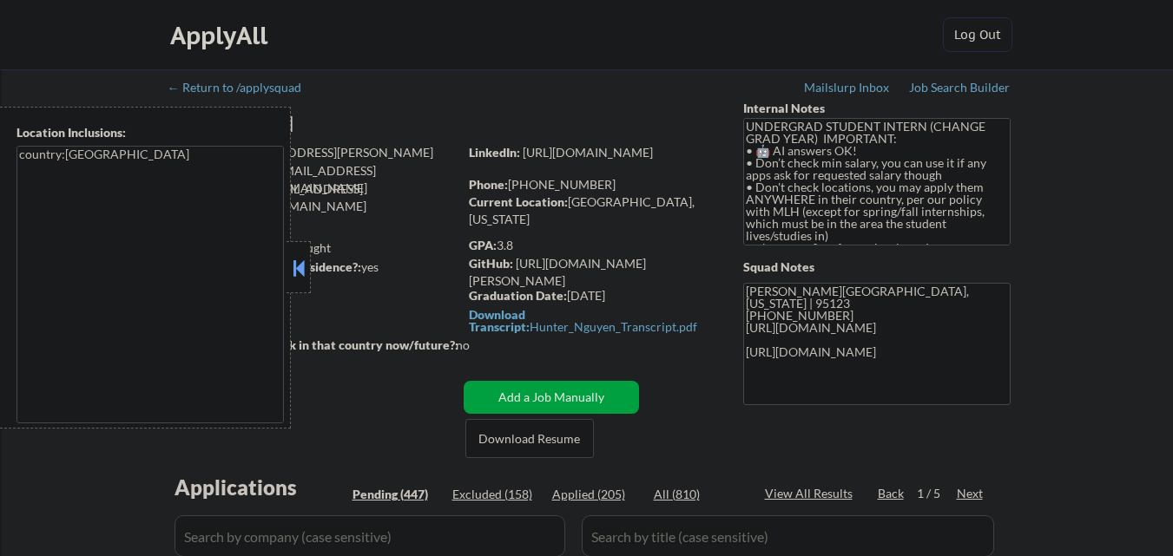
select select ""pending""
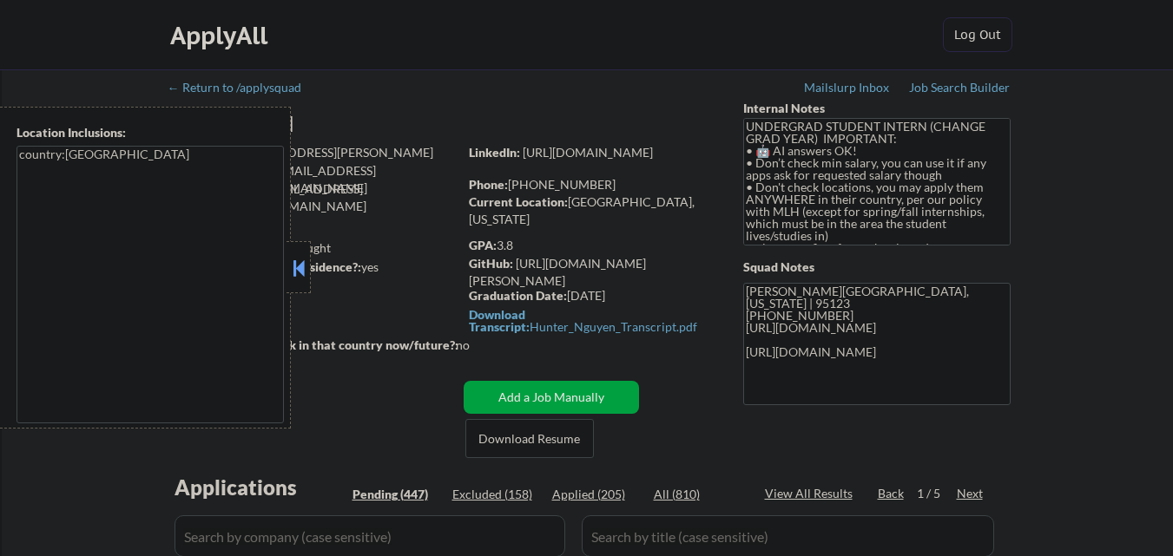
select select ""pending""
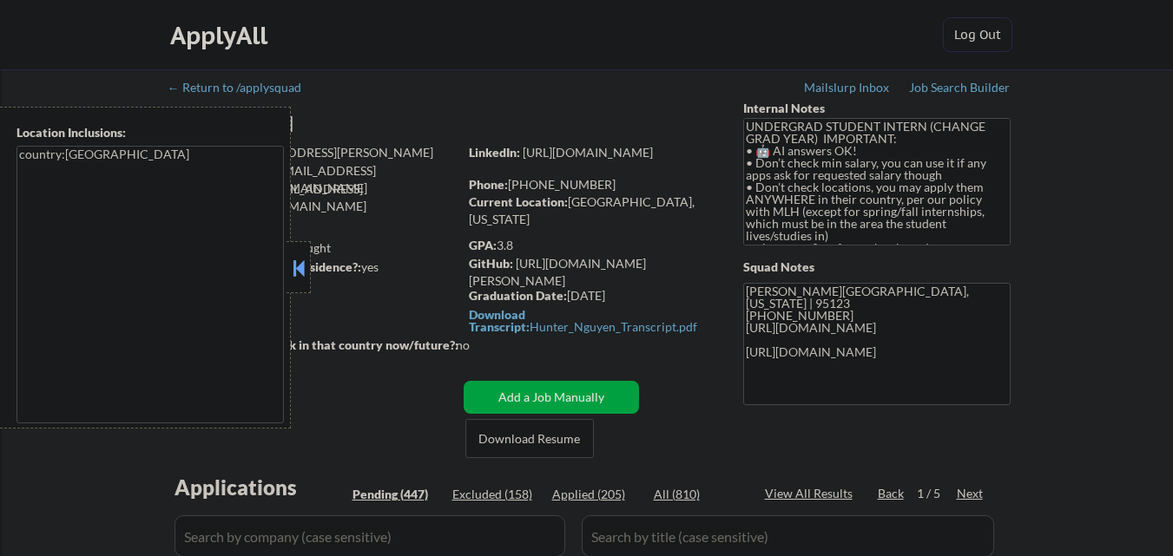
select select ""pending""
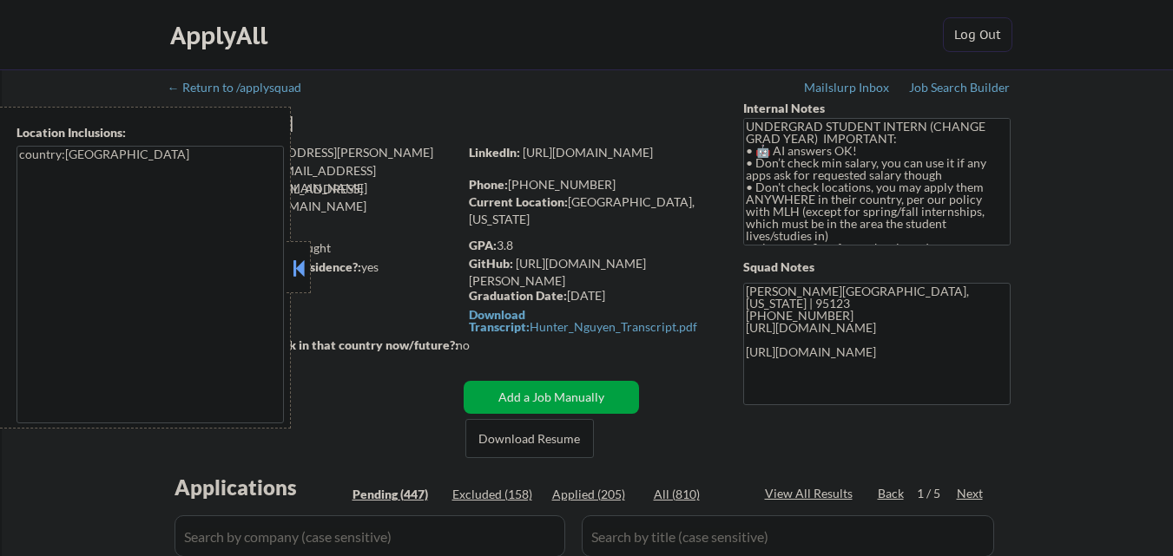
select select ""pending""
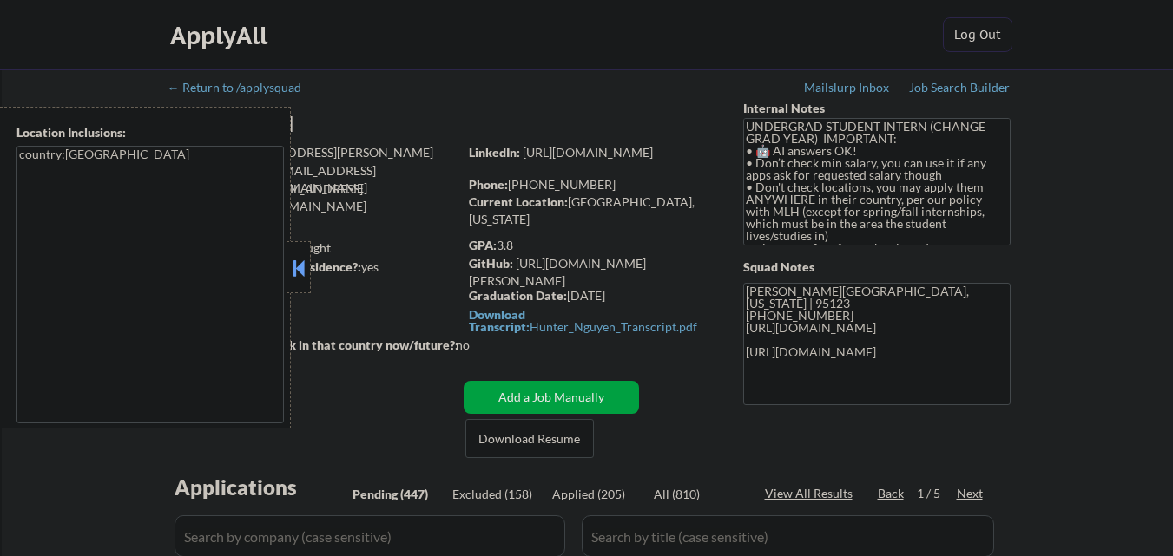
select select ""pending""
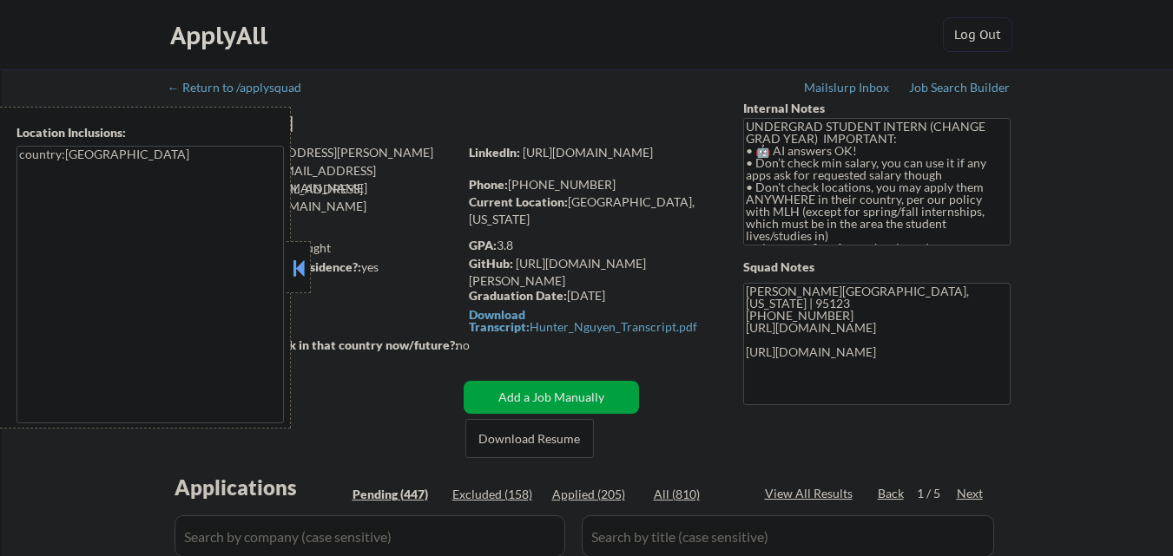
select select ""pending""
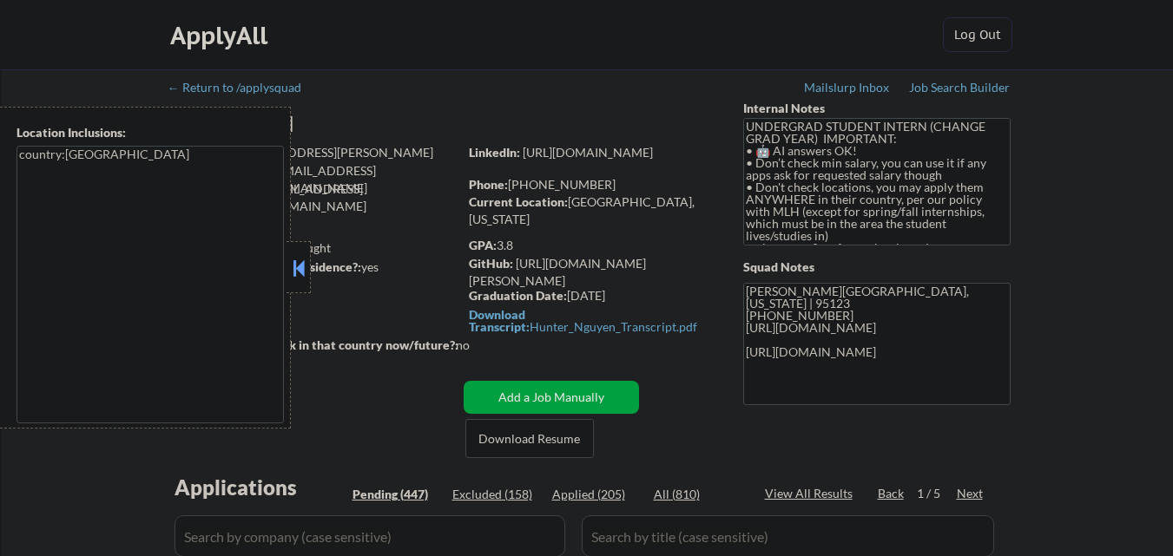
select select ""pending""
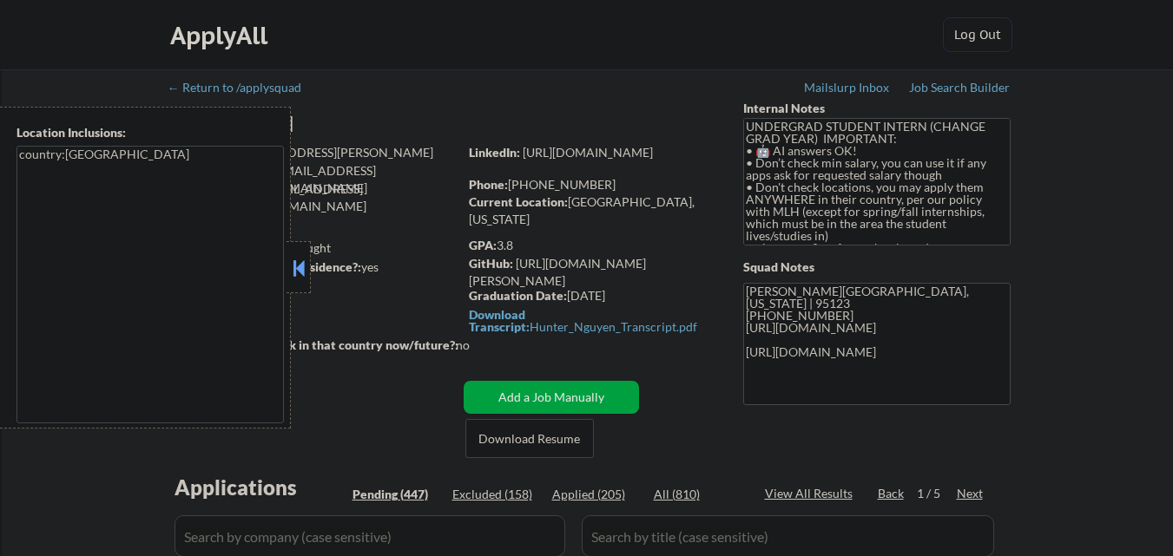
select select ""pending""
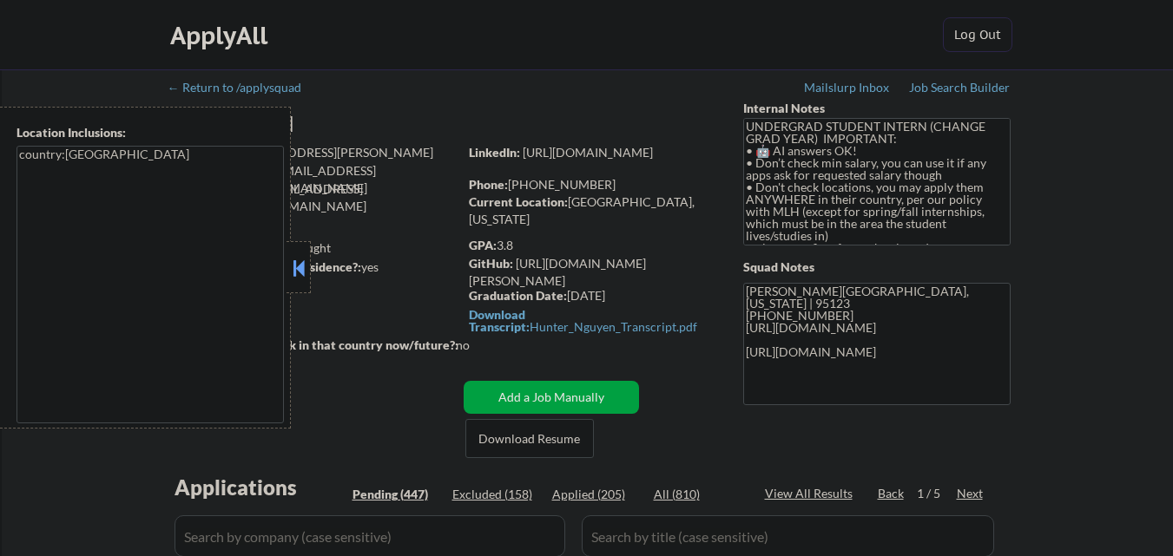
select select ""pending""
click at [304, 268] on button at bounding box center [298, 268] width 19 height 26
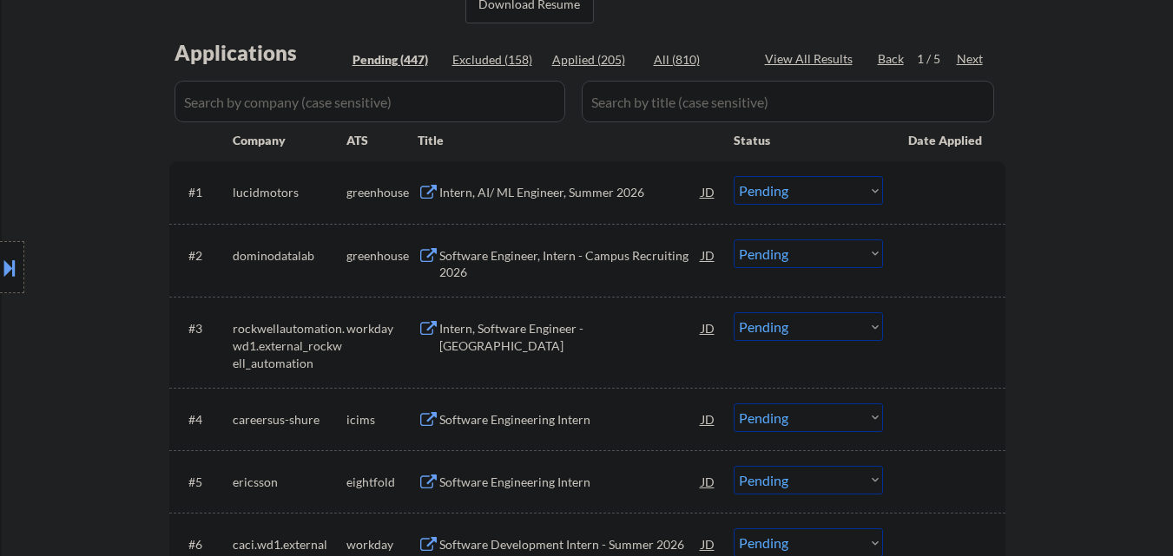
scroll to position [434, 0]
click at [587, 201] on div "Intern, AI/ ML Engineer, Summer 2026" at bounding box center [570, 193] width 262 height 17
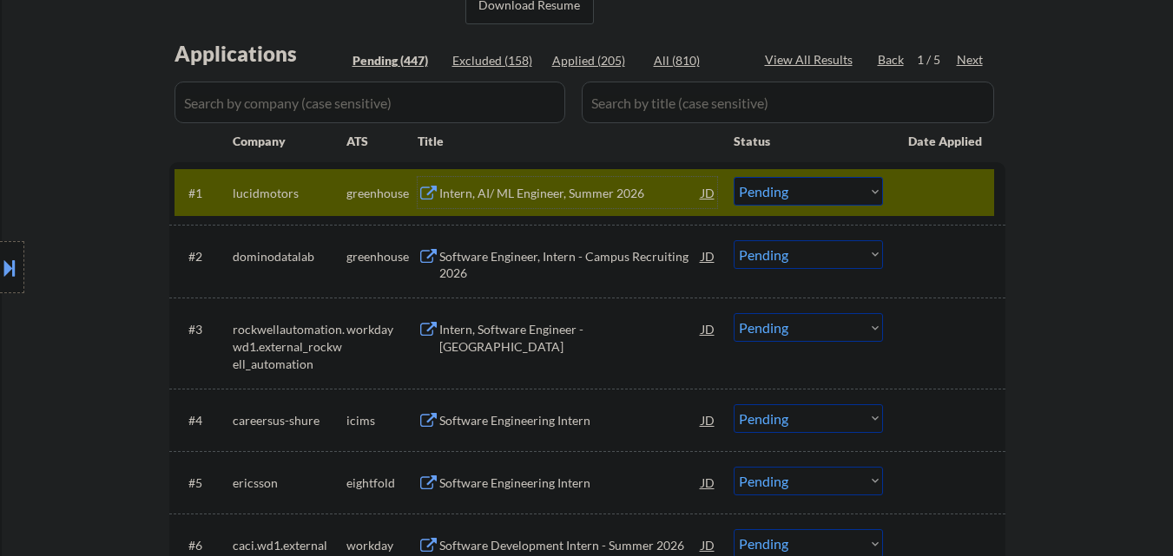
click at [815, 198] on select "Choose an option... Pending Applied Excluded (Questions) Excluded (Expired) Exc…" at bounding box center [808, 191] width 149 height 29
click at [734, 177] on select "Choose an option... Pending Applied Excluded (Questions) Excluded (Expired) Exc…" at bounding box center [808, 191] width 149 height 29
select select ""pending""
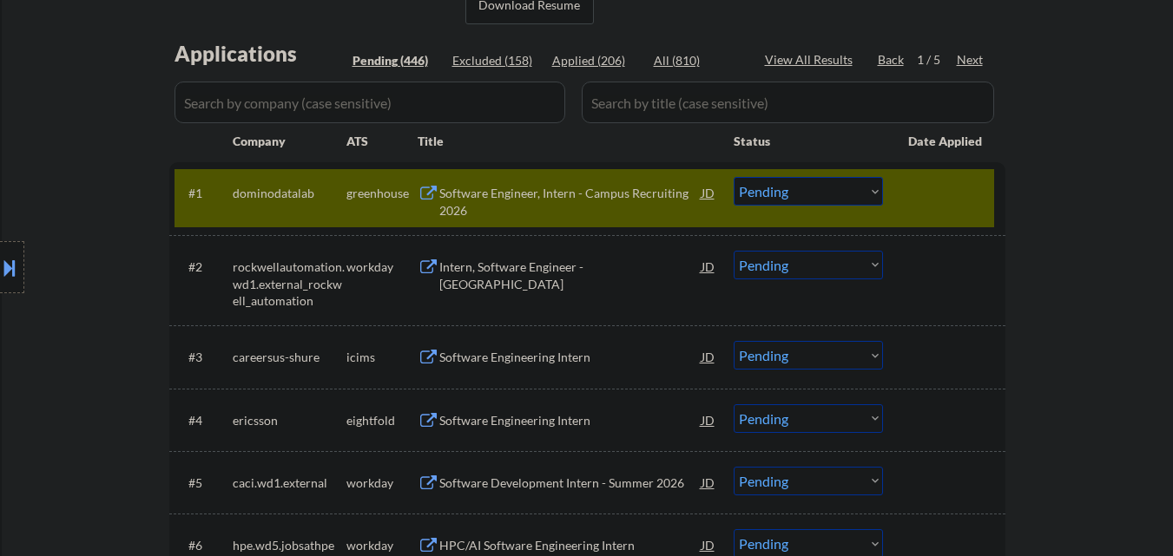
click at [939, 197] on div at bounding box center [946, 192] width 76 height 31
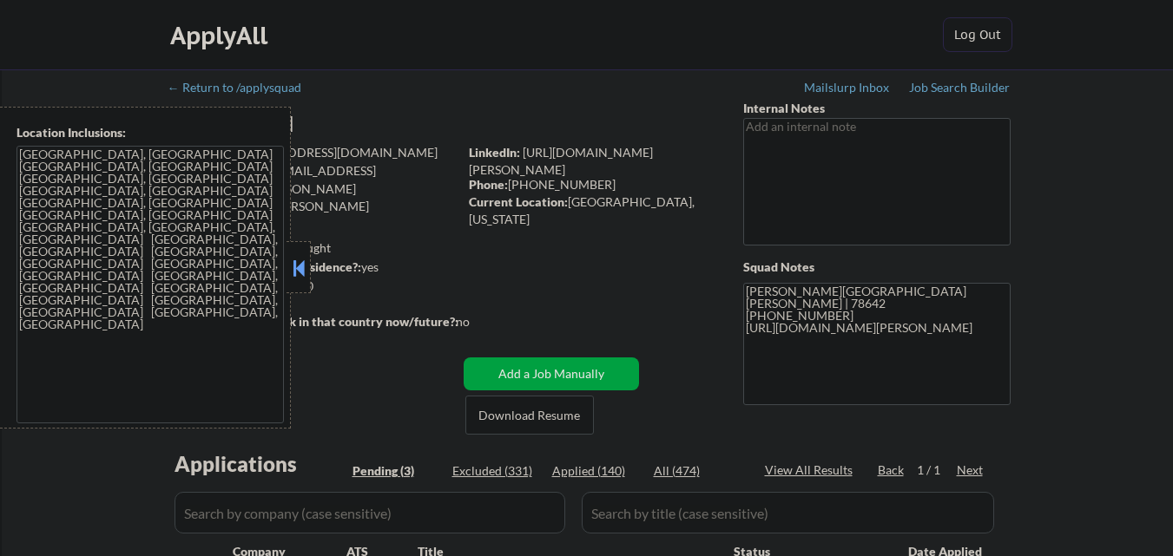
select select ""pending""
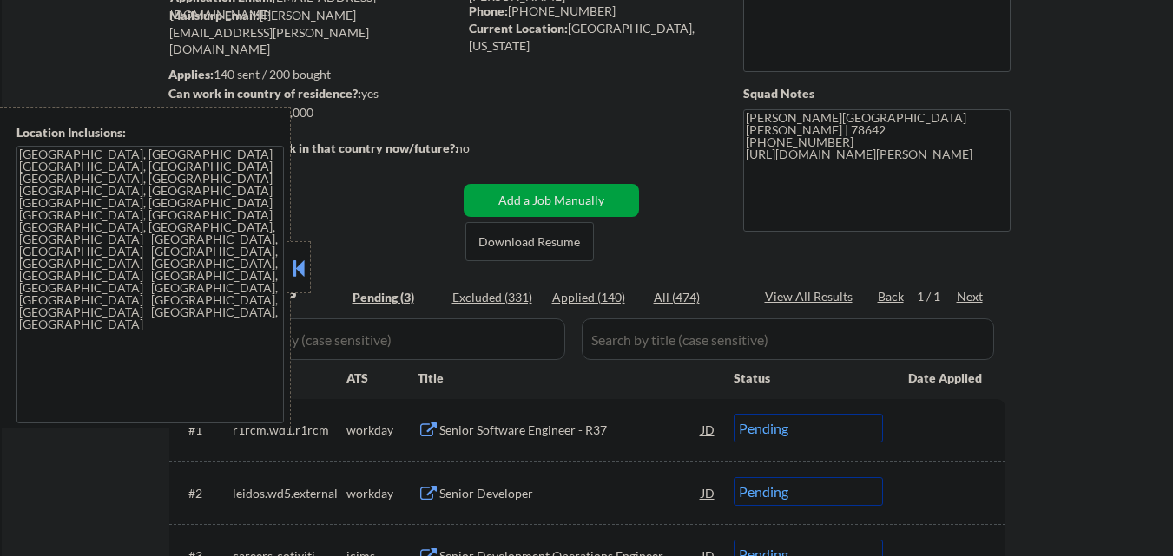
click at [299, 268] on button at bounding box center [298, 268] width 19 height 26
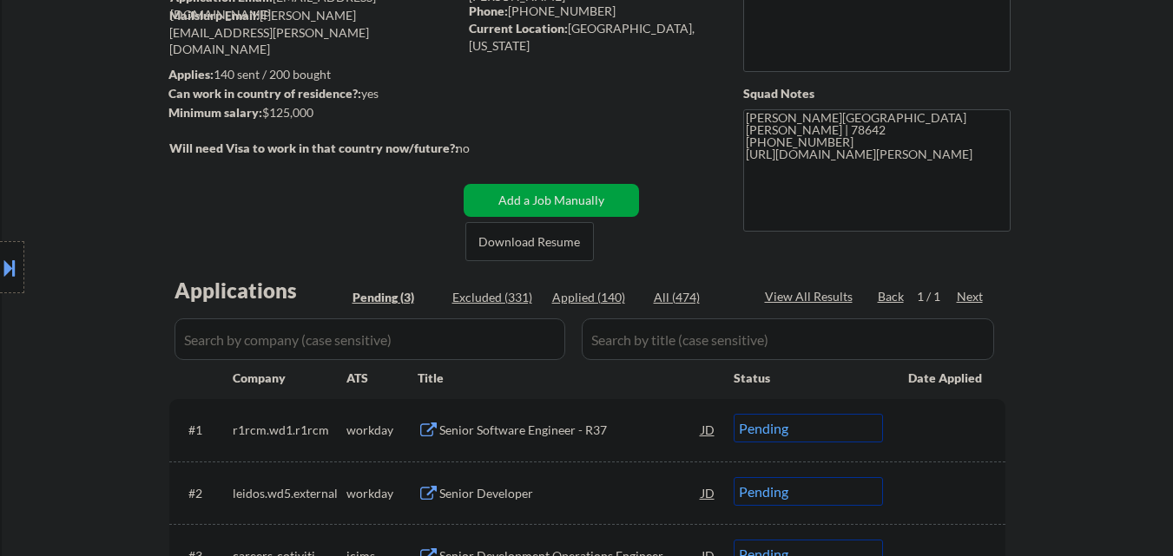
scroll to position [347, 0]
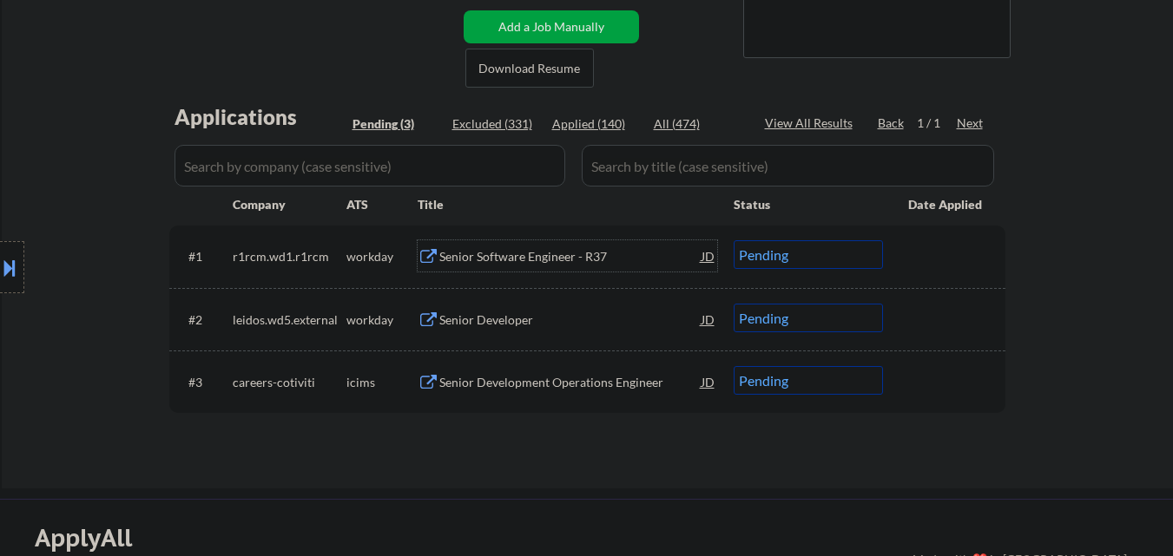
click at [525, 257] on div "Senior Software Engineer - R37" at bounding box center [570, 256] width 262 height 17
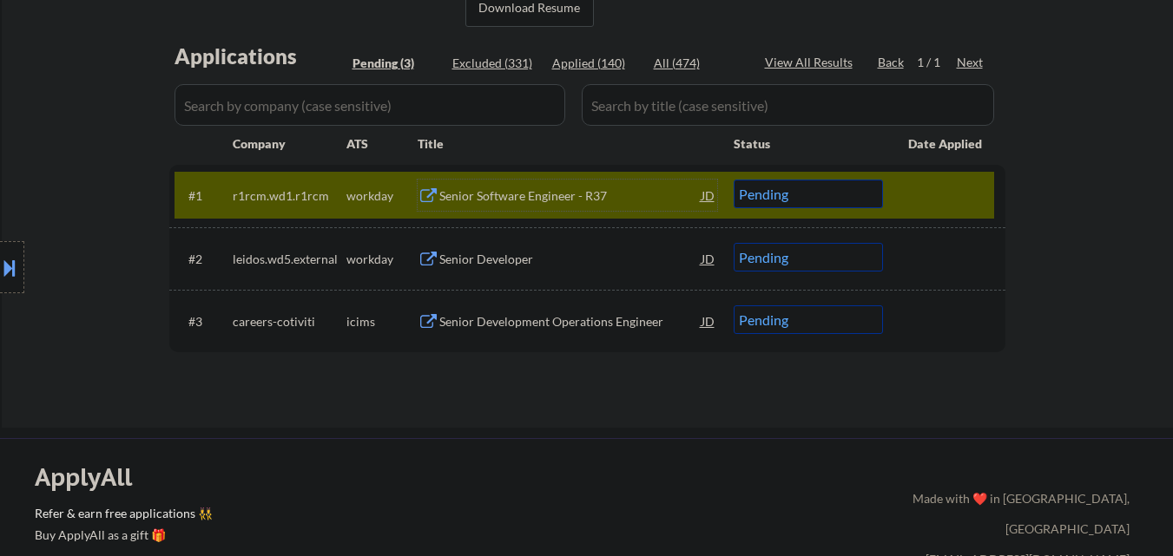
scroll to position [434, 0]
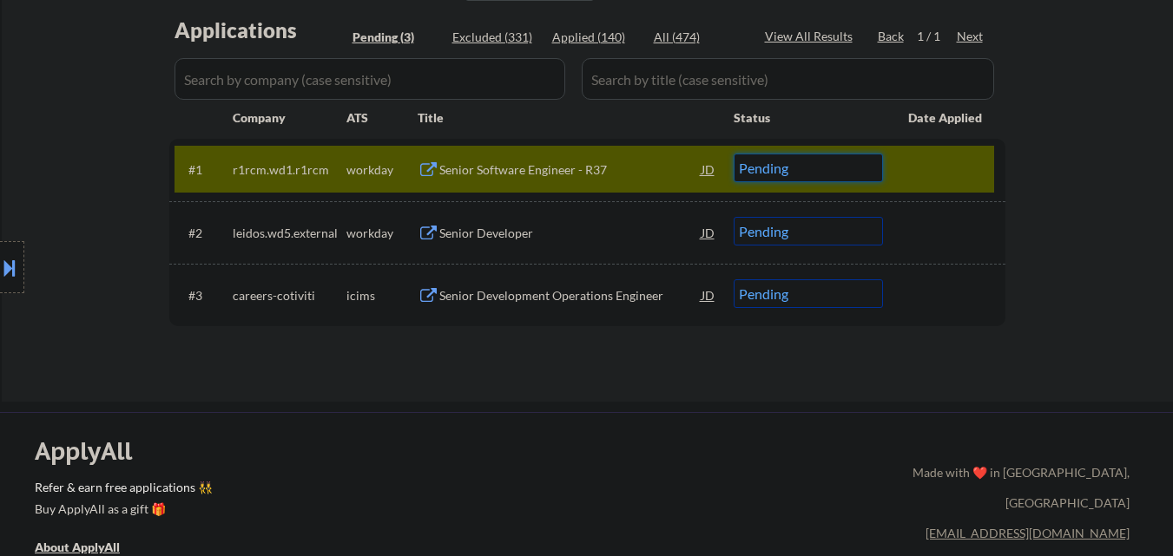
click at [813, 181] on select "Choose an option... Pending Applied Excluded (Questions) Excluded (Expired) Exc…" at bounding box center [808, 168] width 149 height 29
click at [734, 154] on select "Choose an option... Pending Applied Excluded (Questions) Excluded (Expired) Exc…" at bounding box center [808, 168] width 149 height 29
select select ""pending""
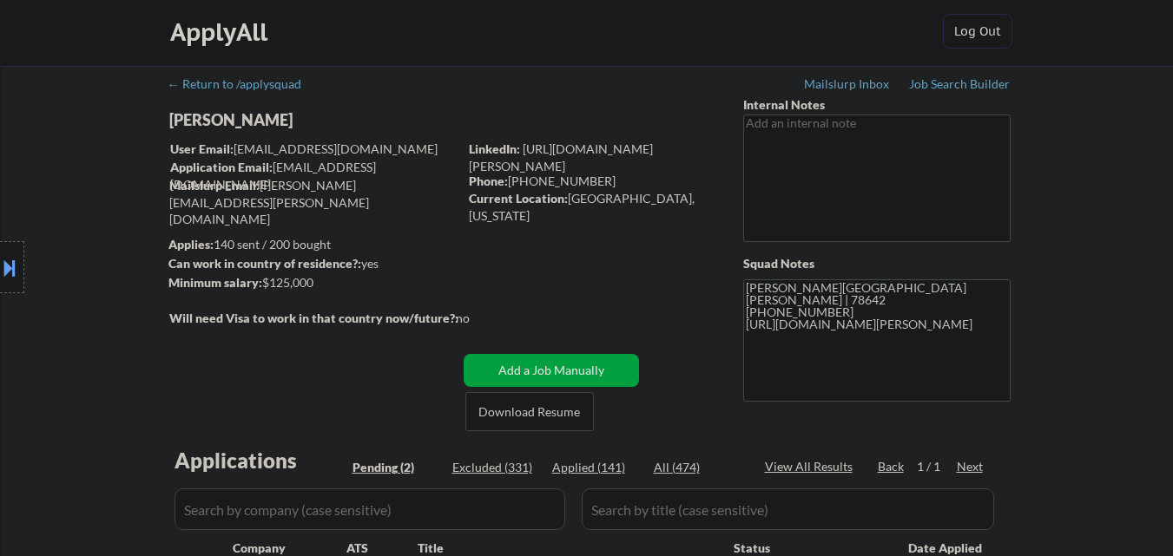
scroll to position [0, 0]
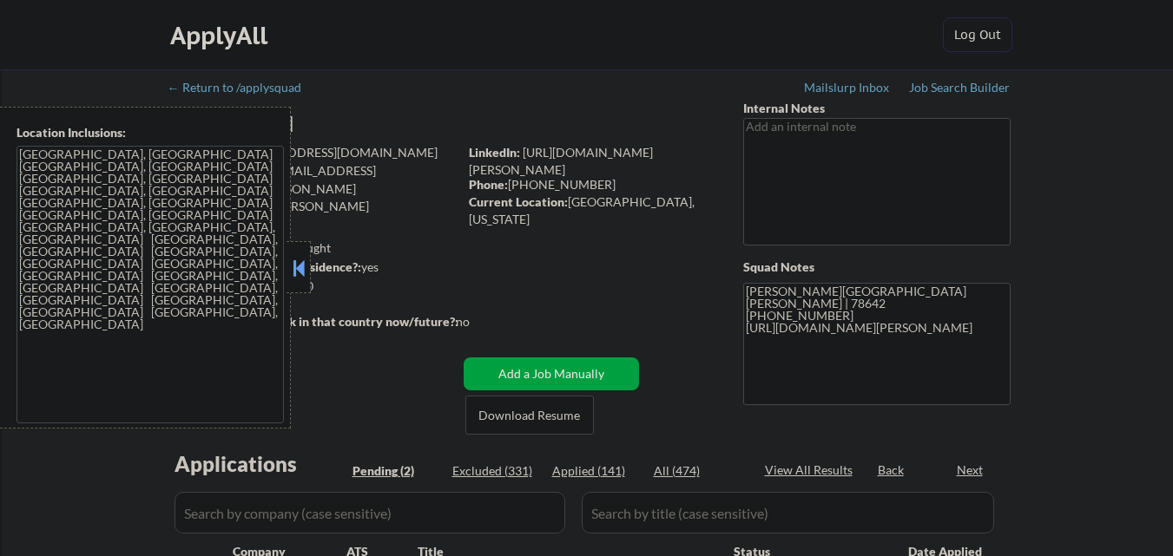
select select ""pending""
click at [301, 277] on button at bounding box center [298, 268] width 19 height 26
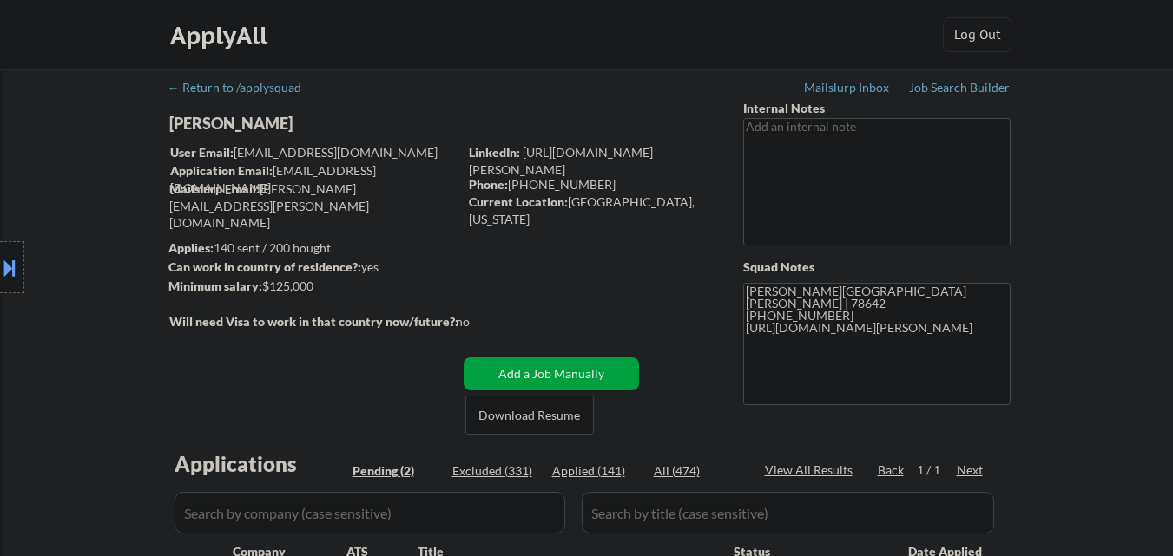
click at [273, 122] on div "Location Inclusions: [GEOGRAPHIC_DATA], [GEOGRAPHIC_DATA] [GEOGRAPHIC_DATA], [G…" at bounding box center [155, 268] width 311 height 322
click at [274, 123] on div "Location Inclusions: [GEOGRAPHIC_DATA], [GEOGRAPHIC_DATA] [GEOGRAPHIC_DATA], [G…" at bounding box center [155, 268] width 311 height 322
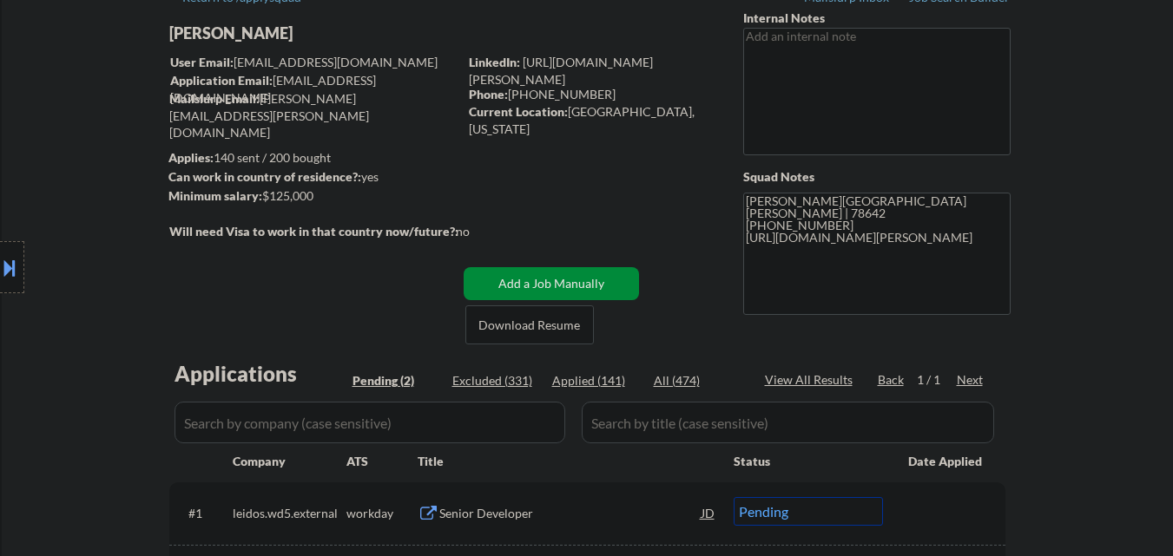
scroll to position [174, 0]
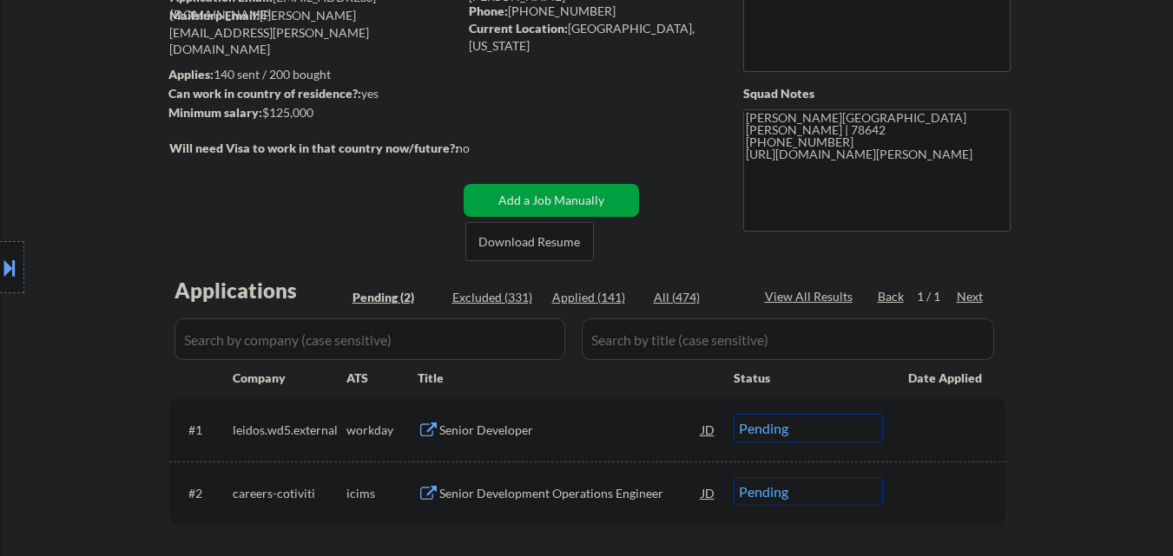
click at [473, 435] on div "Senior Developer" at bounding box center [570, 430] width 262 height 17
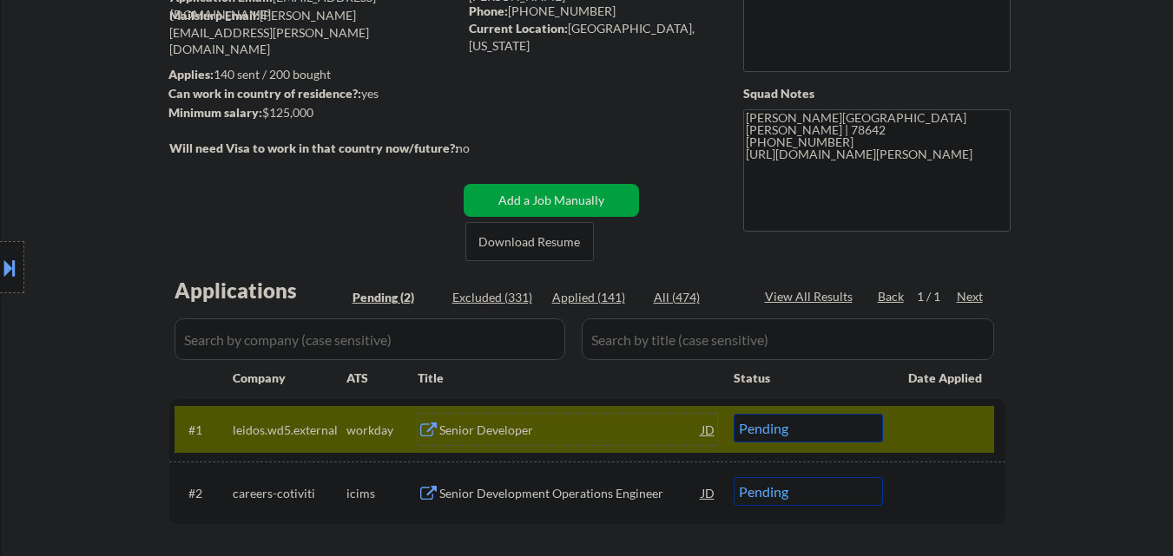
scroll to position [260, 0]
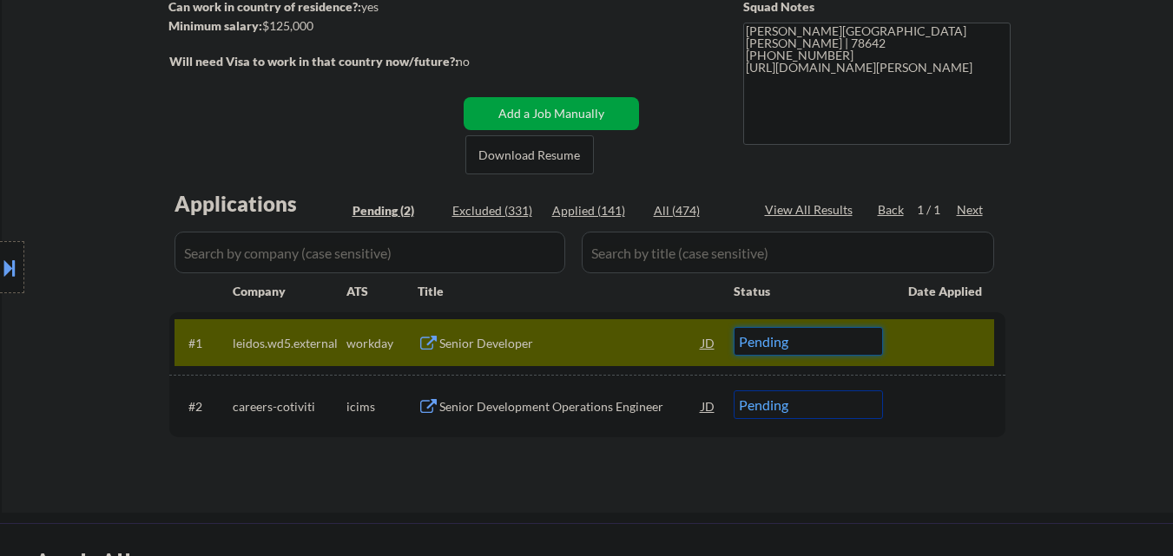
click at [811, 350] on select "Choose an option... Pending Applied Excluded (Questions) Excluded (Expired) Exc…" at bounding box center [808, 341] width 149 height 29
click at [734, 327] on select "Choose an option... Pending Applied Excluded (Questions) Excluded (Expired) Exc…" at bounding box center [808, 341] width 149 height 29
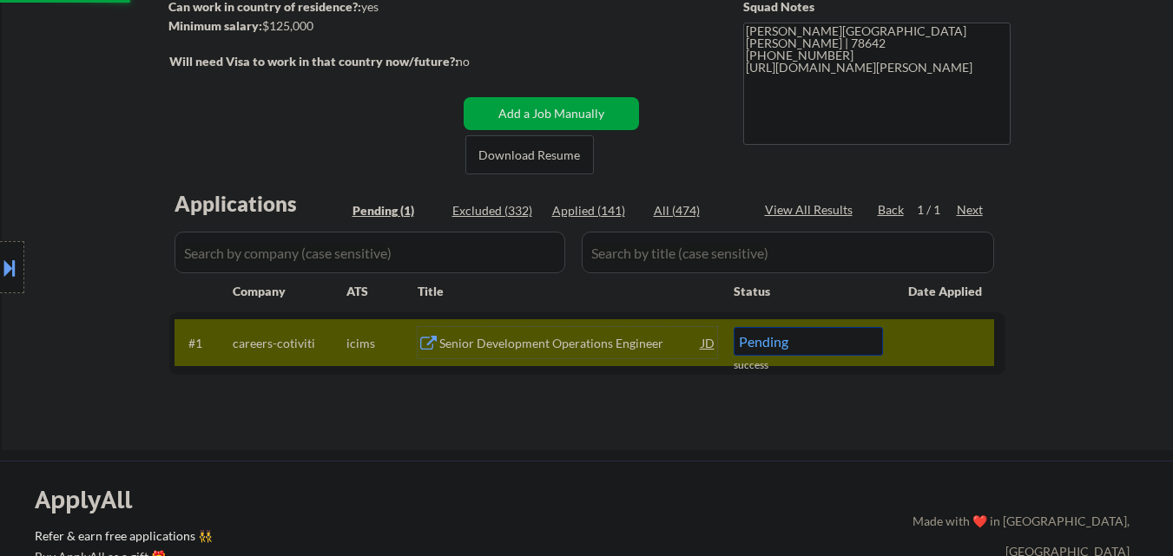
click at [526, 341] on div "Senior Development Operations Engineer" at bounding box center [570, 343] width 262 height 17
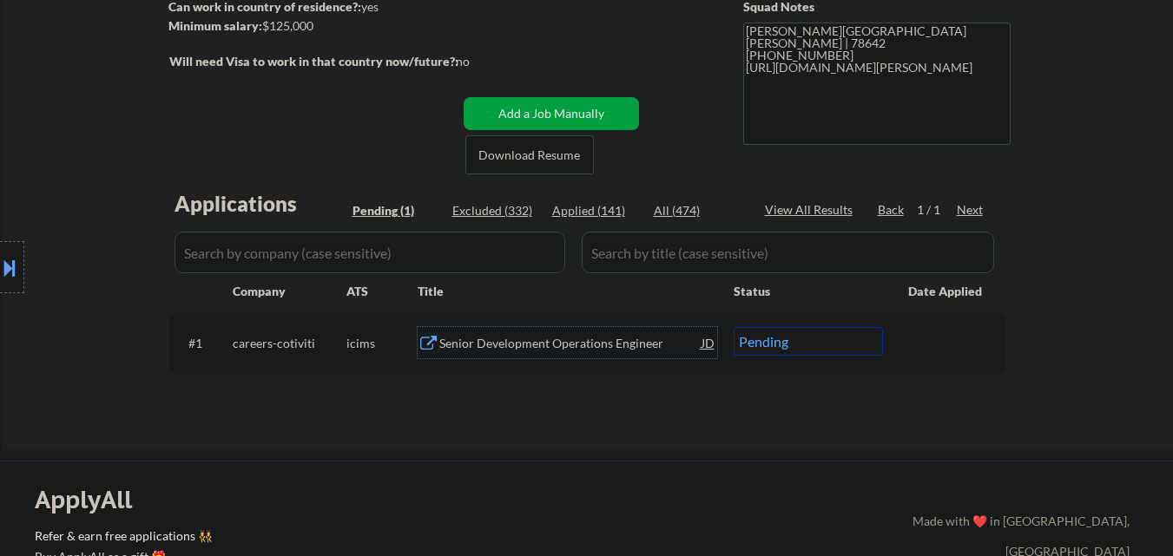
click at [775, 332] on select "Choose an option... Pending Applied Excluded (Questions) Excluded (Expired) Exc…" at bounding box center [808, 341] width 149 height 29
select select ""excluded__bad_match_""
click at [734, 327] on select "Choose an option... Pending Applied Excluded (Questions) Excluded (Expired) Exc…" at bounding box center [808, 341] width 149 height 29
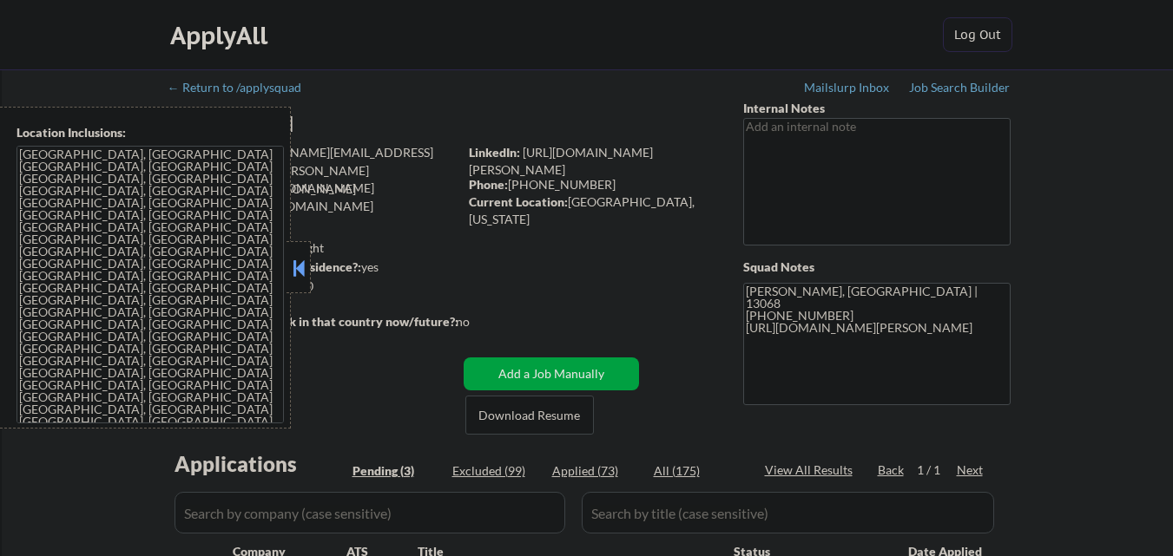
select select ""pending""
click at [303, 265] on button at bounding box center [298, 268] width 19 height 26
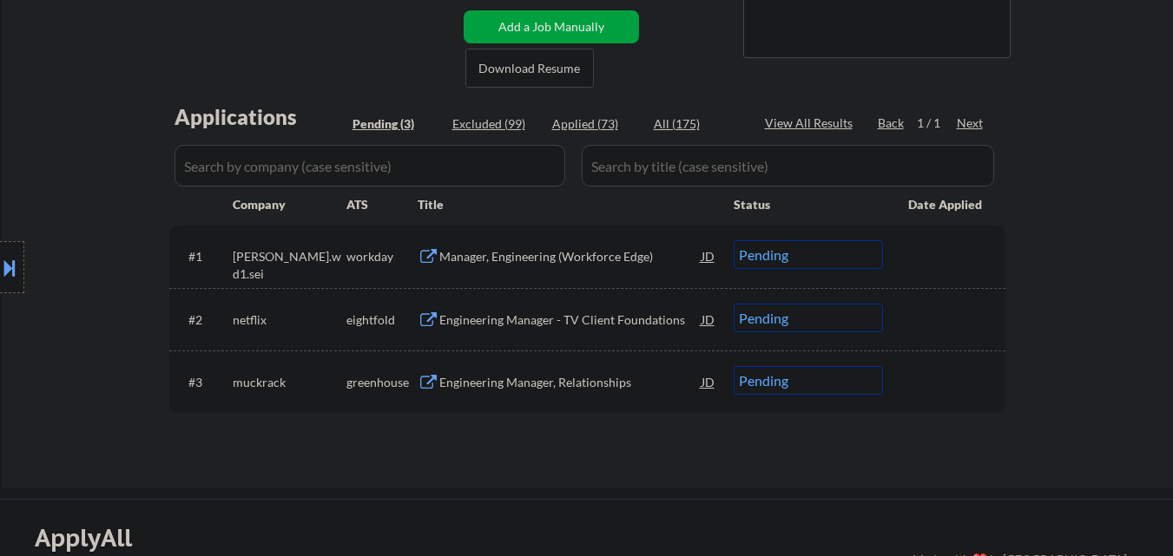
scroll to position [174, 0]
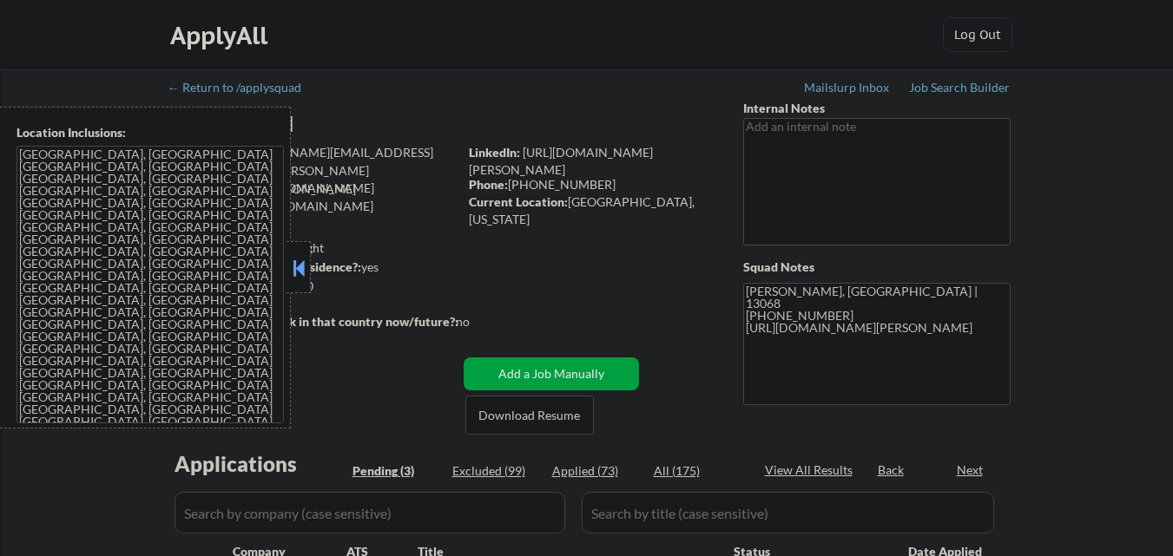
select select ""pending""
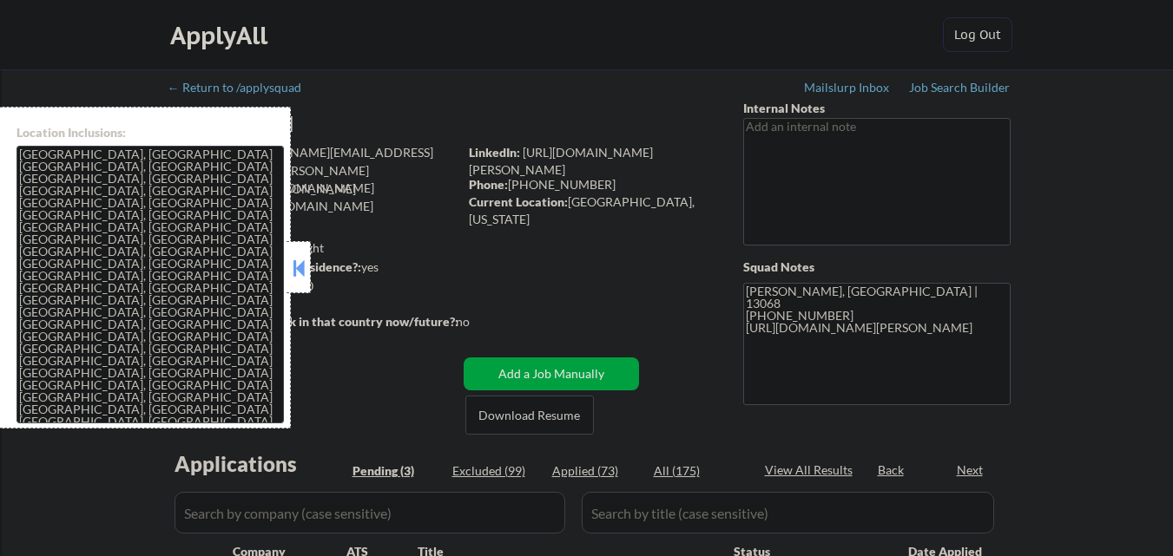
select select ""pending""
click at [312, 260] on strong "Can work in country of residence?:" at bounding box center [264, 267] width 193 height 15
click at [303, 257] on button at bounding box center [298, 268] width 19 height 26
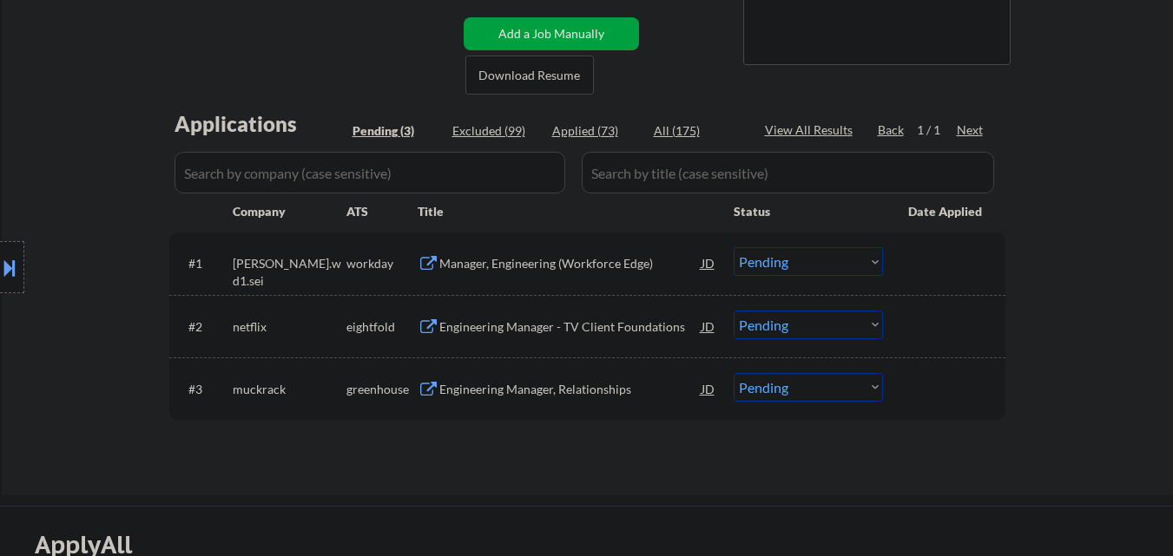
scroll to position [347, 0]
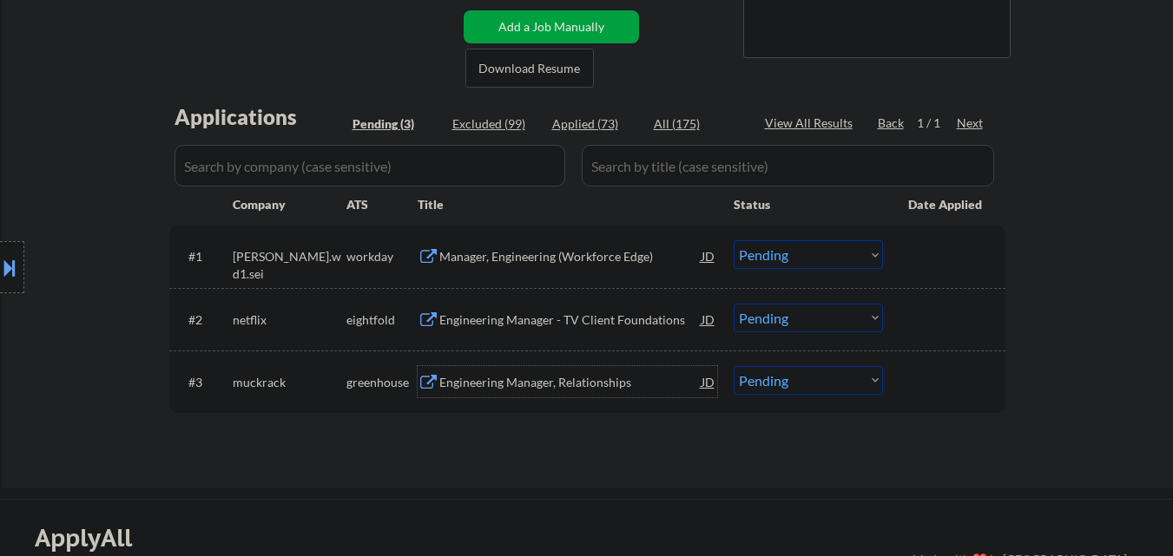
click at [496, 390] on div "Engineering Manager, Relationships" at bounding box center [570, 382] width 262 height 17
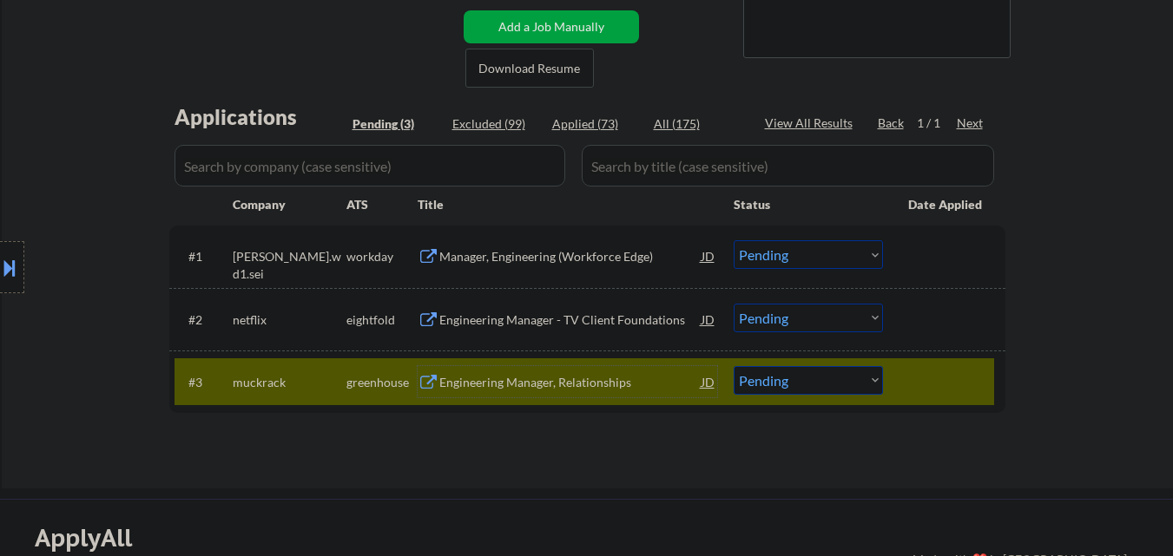
click at [836, 389] on select "Choose an option... Pending Applied Excluded (Questions) Excluded (Expired) Exc…" at bounding box center [808, 380] width 149 height 29
select select ""applied""
click at [734, 366] on select "Choose an option... Pending Applied Excluded (Questions) Excluded (Expired) Exc…" at bounding box center [808, 380] width 149 height 29
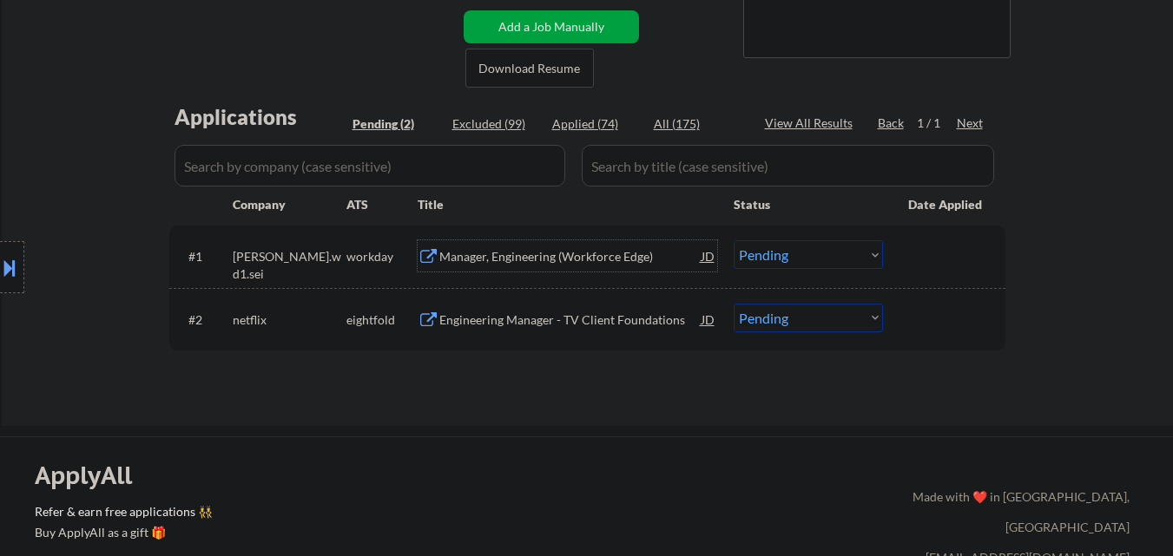
click at [555, 259] on div "Manager, Engineering (Workforce Edge)" at bounding box center [570, 256] width 262 height 17
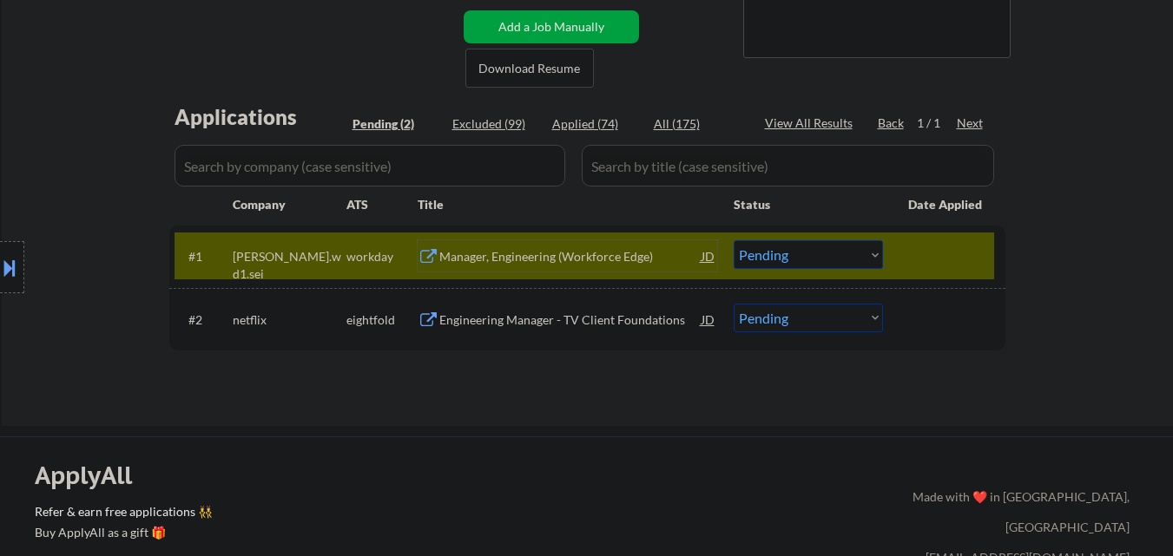
drag, startPoint x: 525, startPoint y: 253, endPoint x: 534, endPoint y: 247, distance: 11.1
click at [530, 250] on div "Manager, Engineering (Workforce Edge)" at bounding box center [570, 256] width 262 height 17
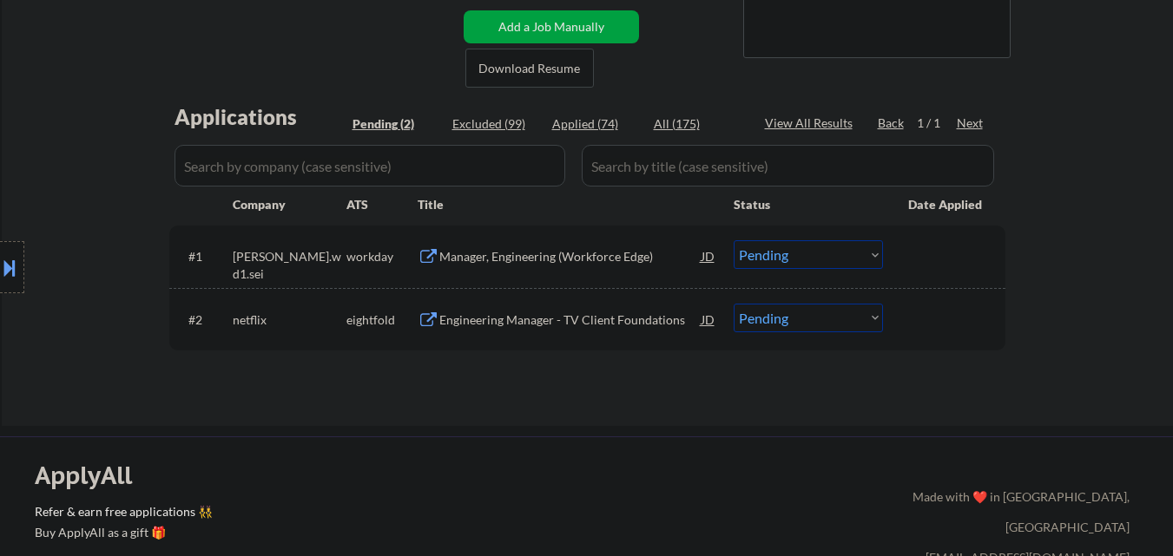
click at [14, 267] on button at bounding box center [9, 267] width 19 height 29
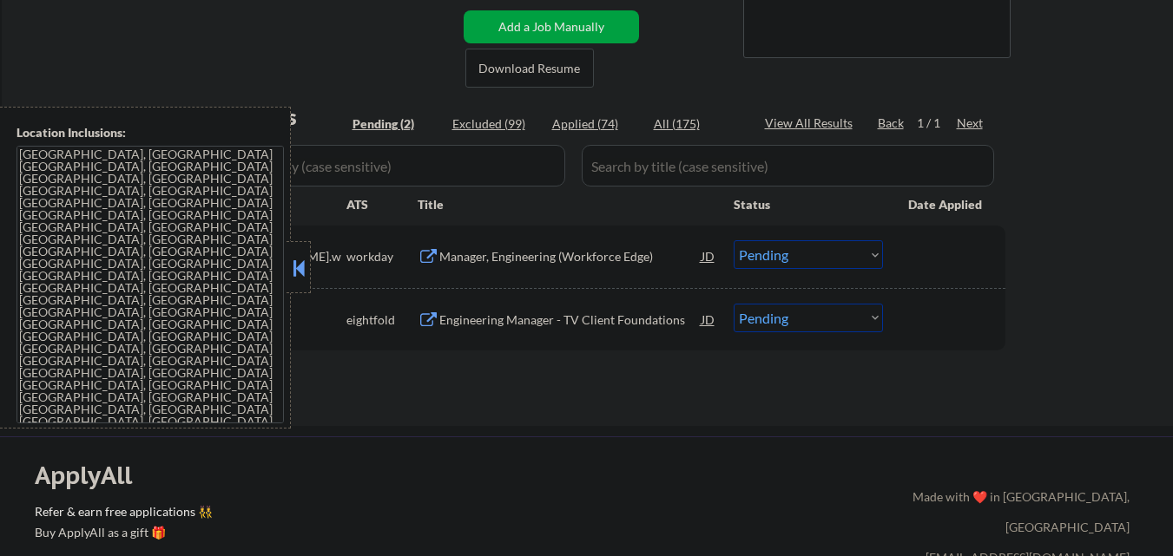
click at [532, 255] on div "Manager, Engineering (Workforce Edge)" at bounding box center [570, 256] width 262 height 17
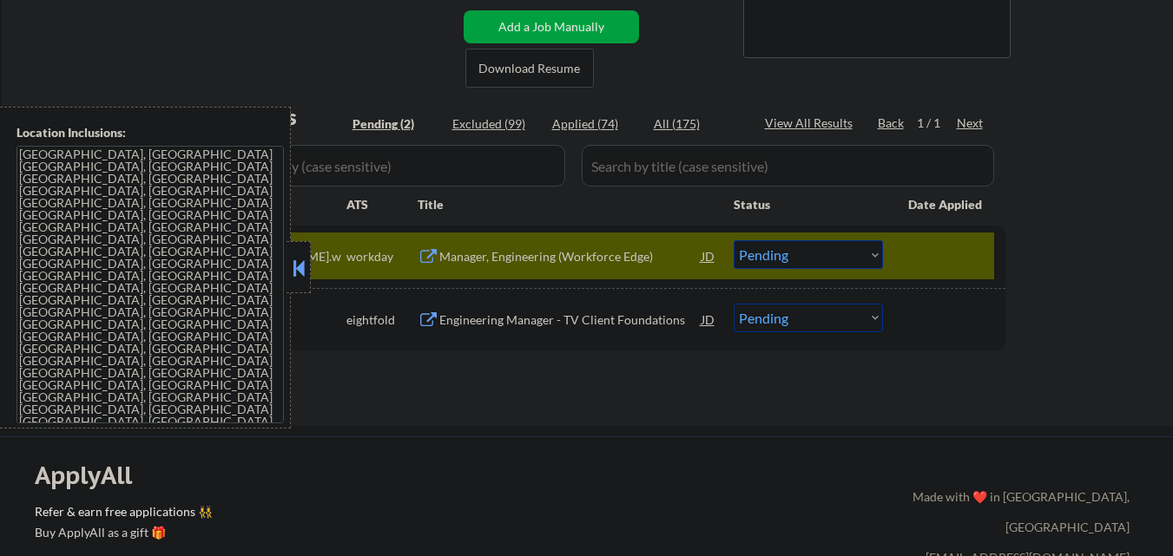
drag, startPoint x: 306, startPoint y: 271, endPoint x: 694, endPoint y: 284, distance: 387.4
click at [308, 270] on div at bounding box center [298, 267] width 24 height 52
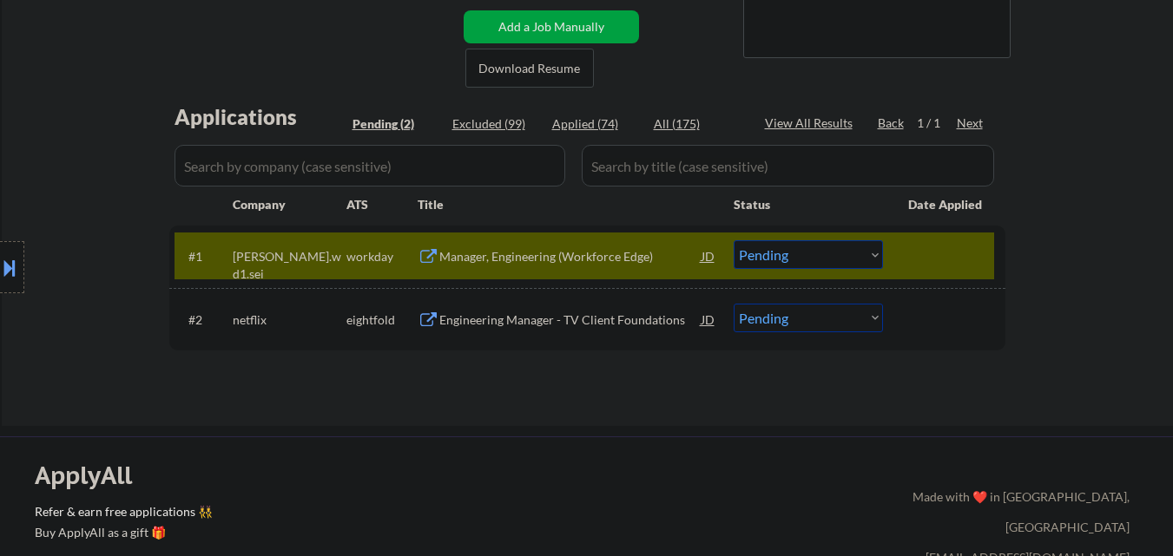
drag, startPoint x: 806, startPoint y: 260, endPoint x: 797, endPoint y: 268, distance: 12.3
click at [806, 260] on select "Choose an option... Pending Applied Excluded (Questions) Excluded (Expired) Exc…" at bounding box center [808, 254] width 149 height 29
click at [734, 240] on select "Choose an option... Pending Applied Excluded (Questions) Excluded (Expired) Exc…" at bounding box center [808, 254] width 149 height 29
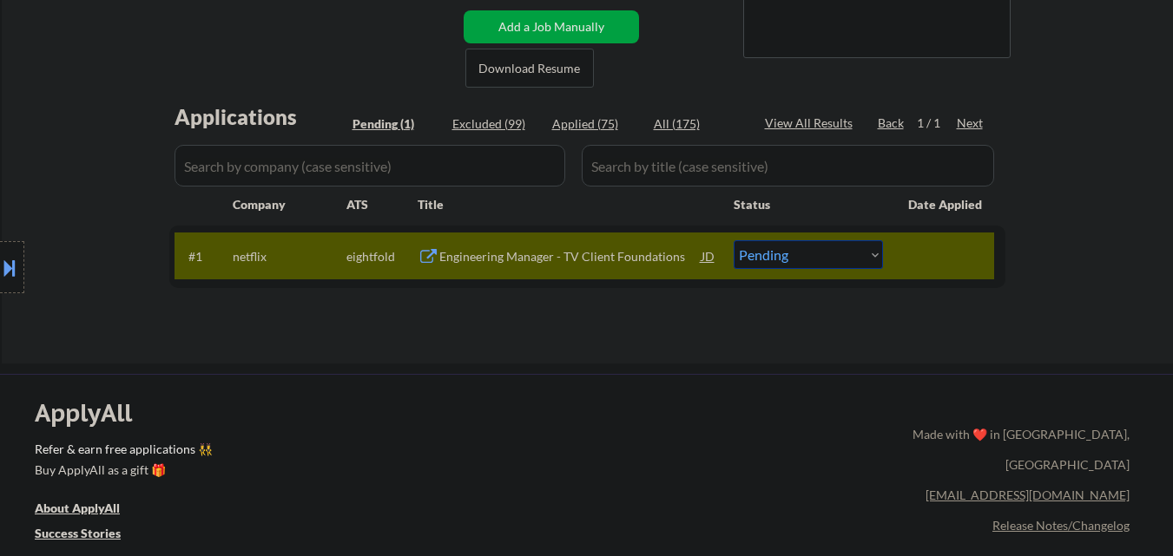
click at [596, 346] on div "← Return to /applysquad Mailslurp Inbox Job Search Builder [PERSON_NAME] User E…" at bounding box center [588, 36] width 866 height 628
click at [490, 257] on div "Engineering Manager - TV Client Foundations" at bounding box center [570, 256] width 262 height 17
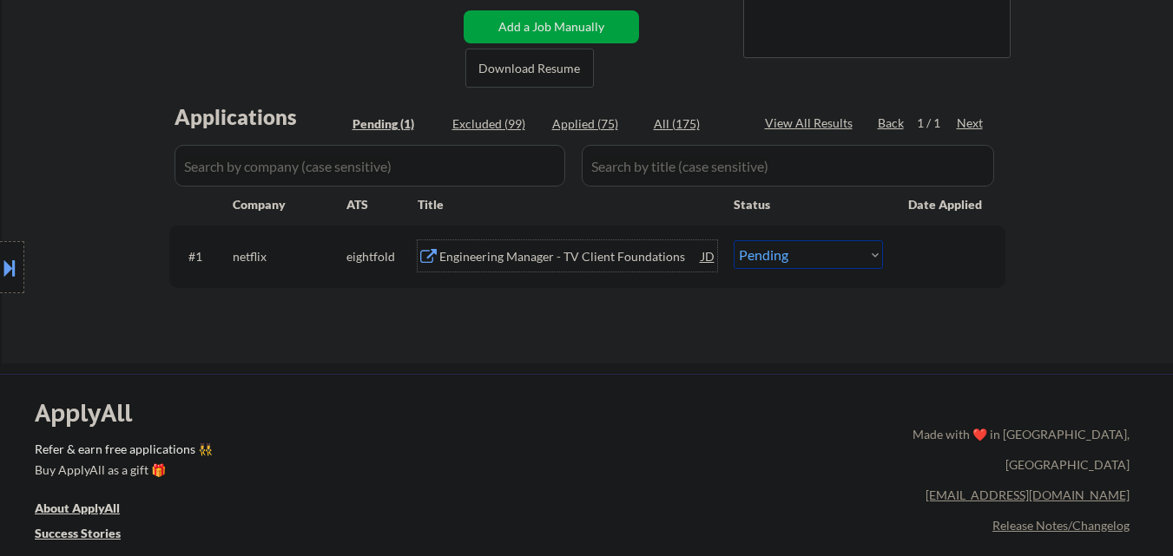
drag, startPoint x: 766, startPoint y: 255, endPoint x: 772, endPoint y: 262, distance: 9.2
click at [767, 256] on select "Choose an option... Pending Applied Excluded (Questions) Excluded (Expired) Exc…" at bounding box center [808, 254] width 149 height 29
select select ""applied""
click at [734, 240] on select "Choose an option... Pending Applied Excluded (Questions) Excluded (Expired) Exc…" at bounding box center [808, 254] width 149 height 29
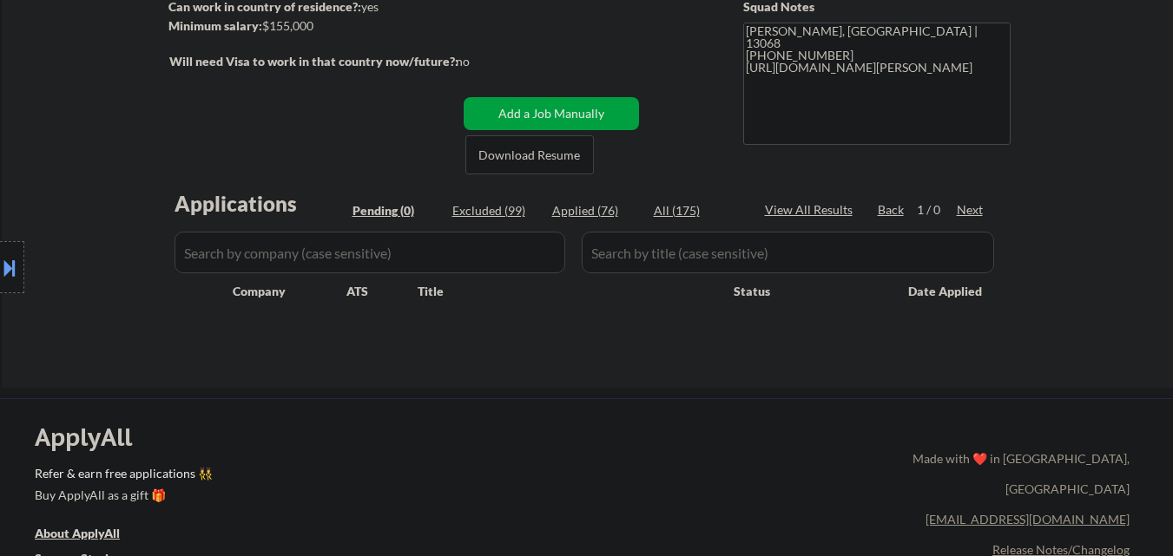
scroll to position [87, 0]
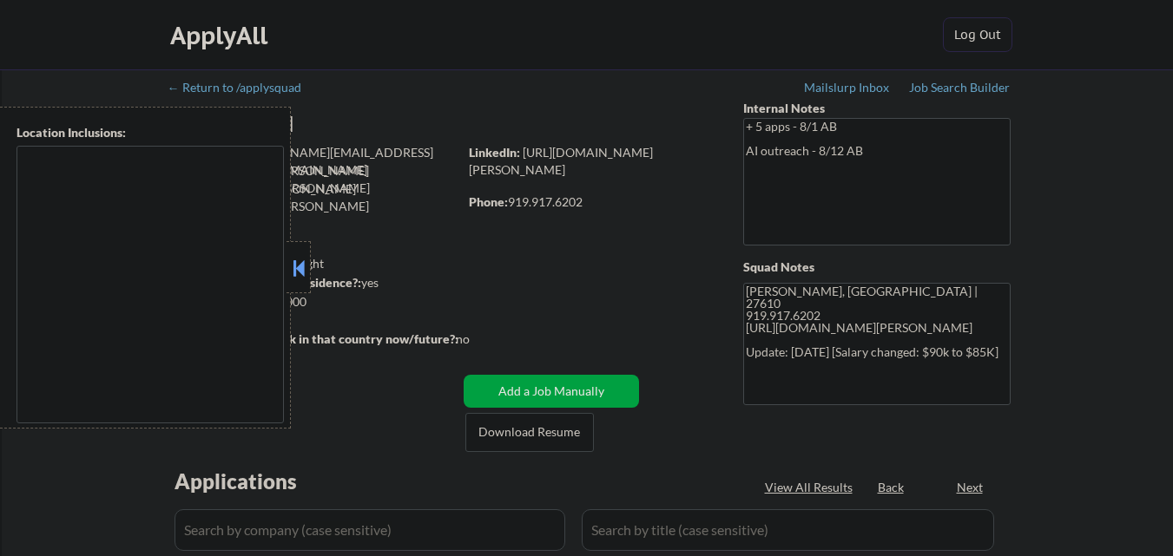
select select ""pending""
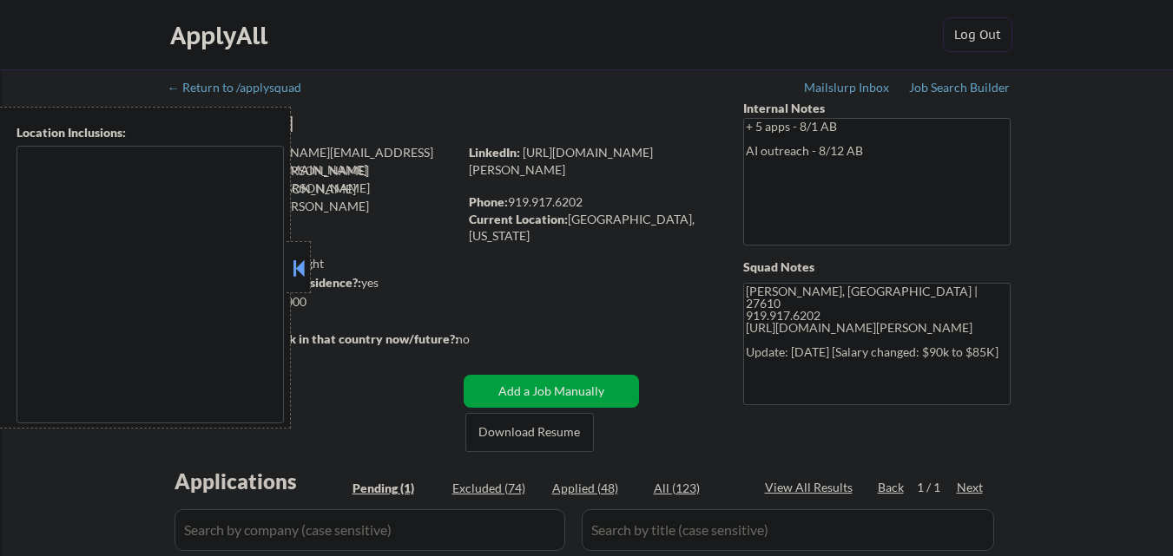
click at [302, 256] on button at bounding box center [298, 268] width 19 height 26
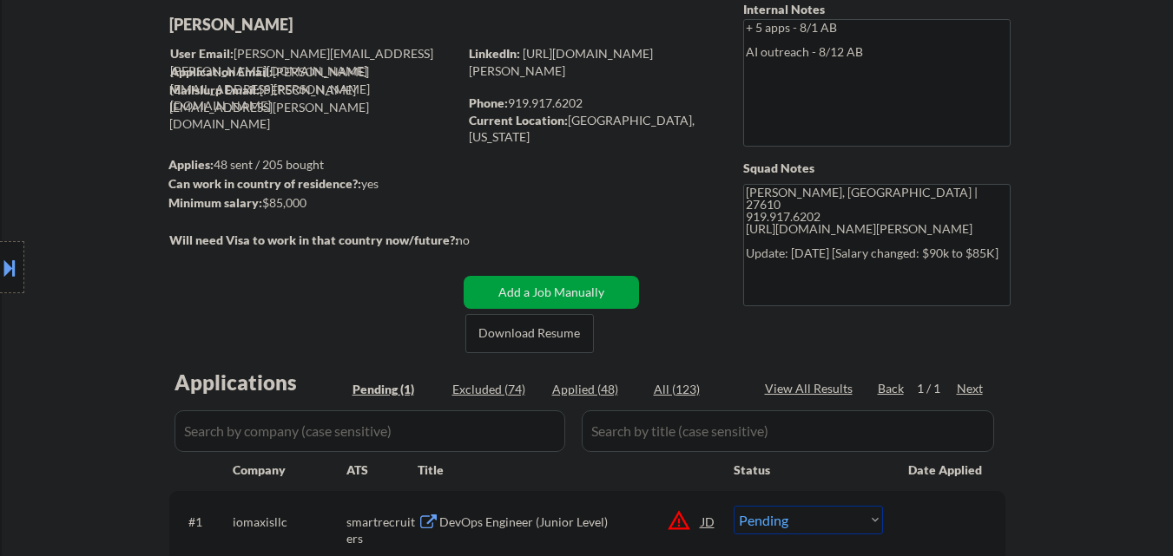
scroll to position [87, 0]
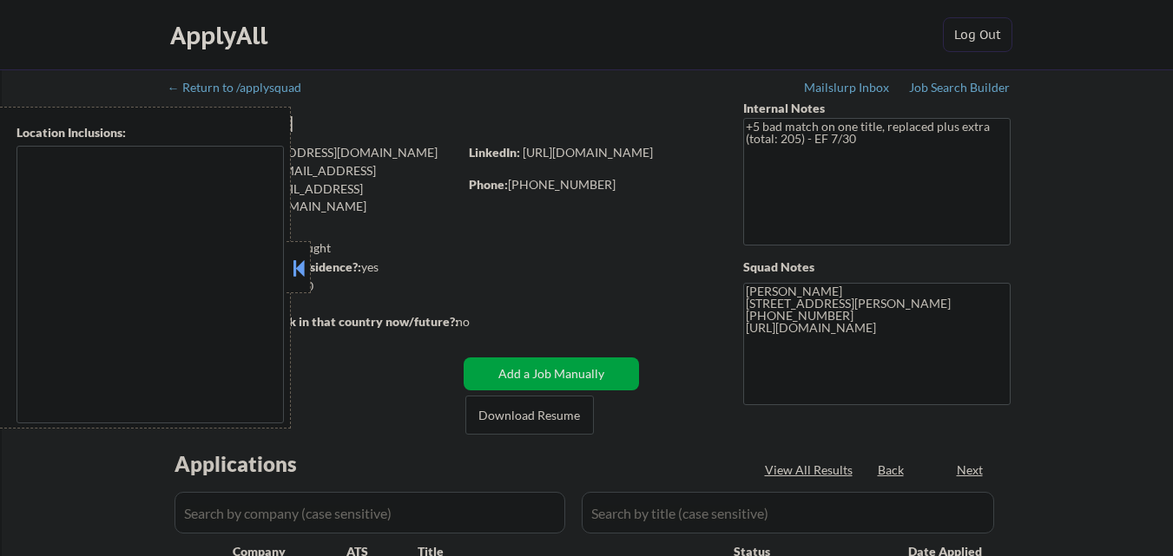
select select ""pending""
type textarea "[GEOGRAPHIC_DATA][PERSON_NAME], [GEOGRAPHIC_DATA] [GEOGRAPHIC_DATA], [GEOGRAPHI…"
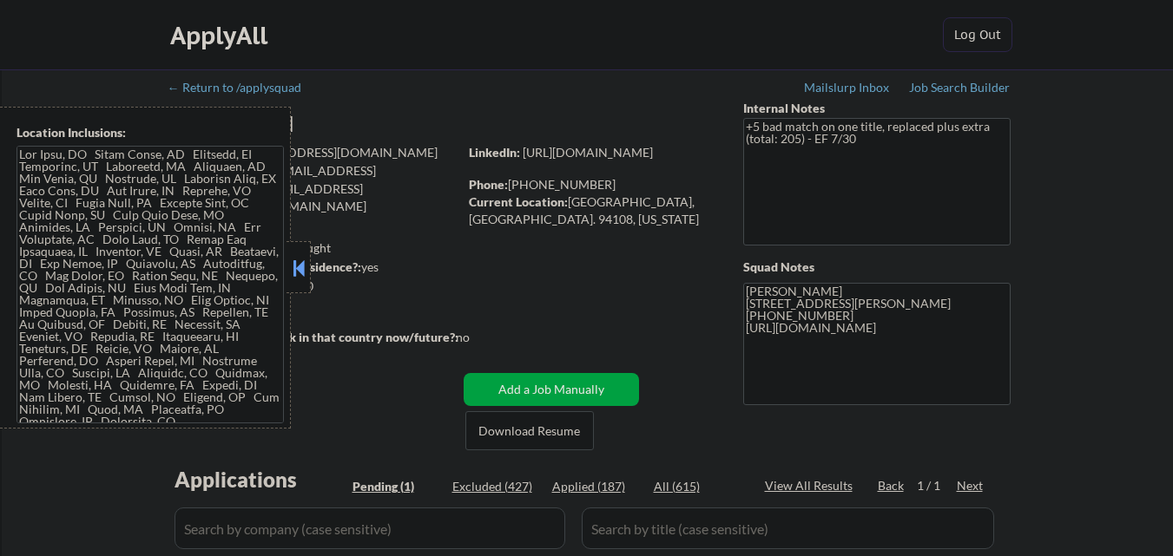
click at [306, 272] on button at bounding box center [298, 268] width 19 height 26
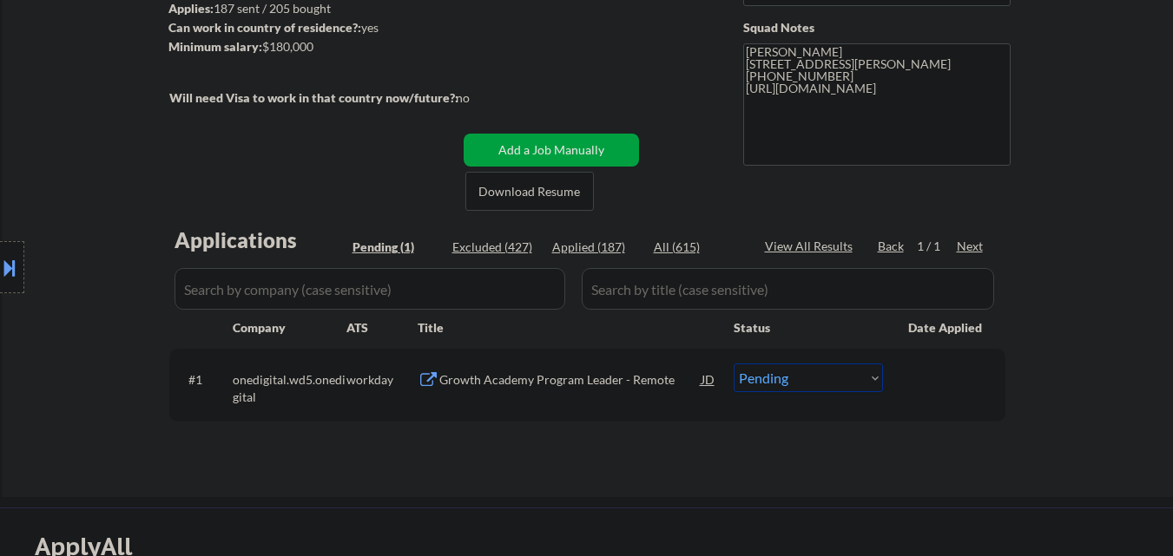
scroll to position [260, 0]
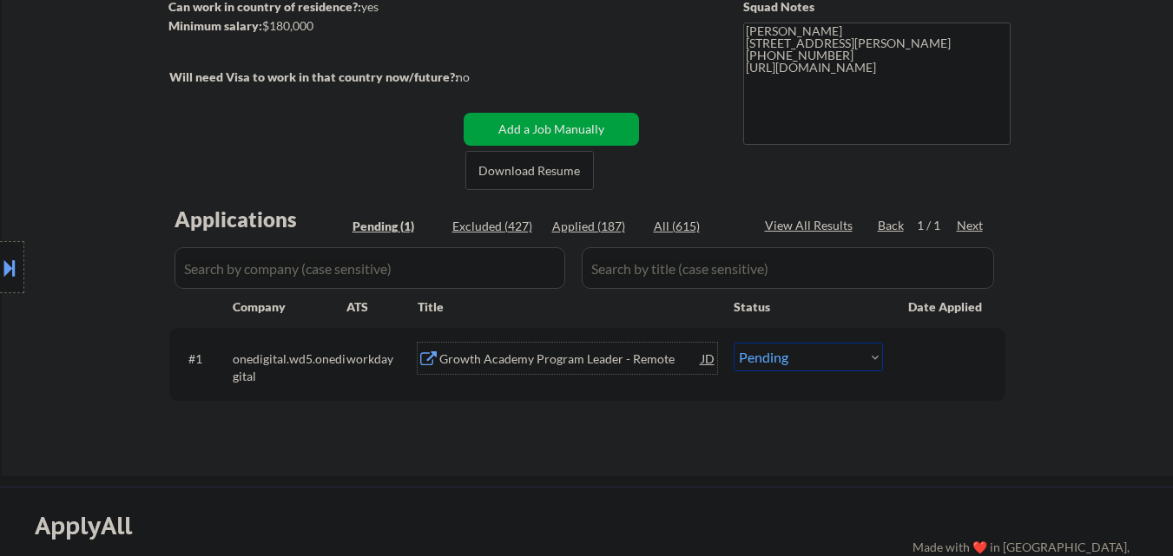
click at [477, 357] on div "Growth Academy Program Leader - Remote" at bounding box center [570, 359] width 262 height 17
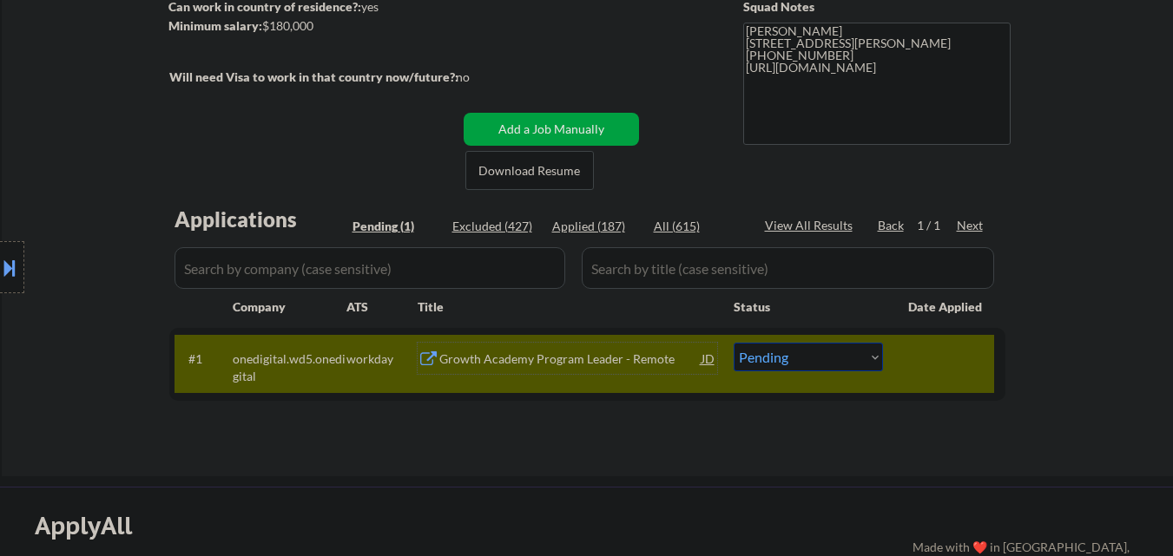
click at [796, 352] on select "Choose an option... Pending Applied Excluded (Questions) Excluded (Expired) Exc…" at bounding box center [808, 357] width 149 height 29
select select ""excluded__expired_""
click at [734, 343] on select "Choose an option... Pending Applied Excluded (Questions) Excluded (Expired) Exc…" at bounding box center [808, 357] width 149 height 29
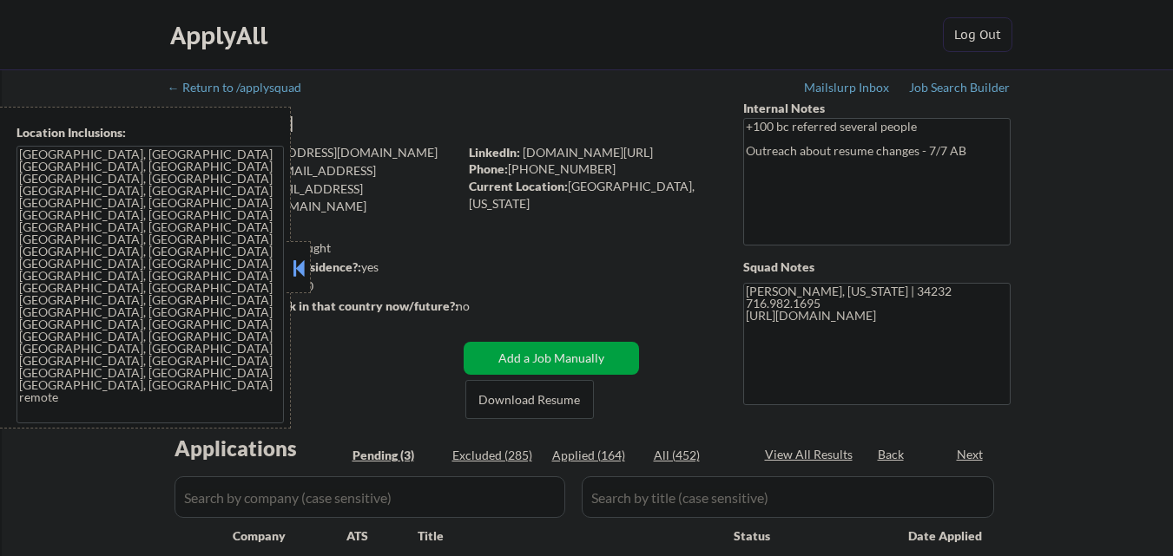
select select ""pending""
click at [295, 262] on button at bounding box center [298, 268] width 19 height 26
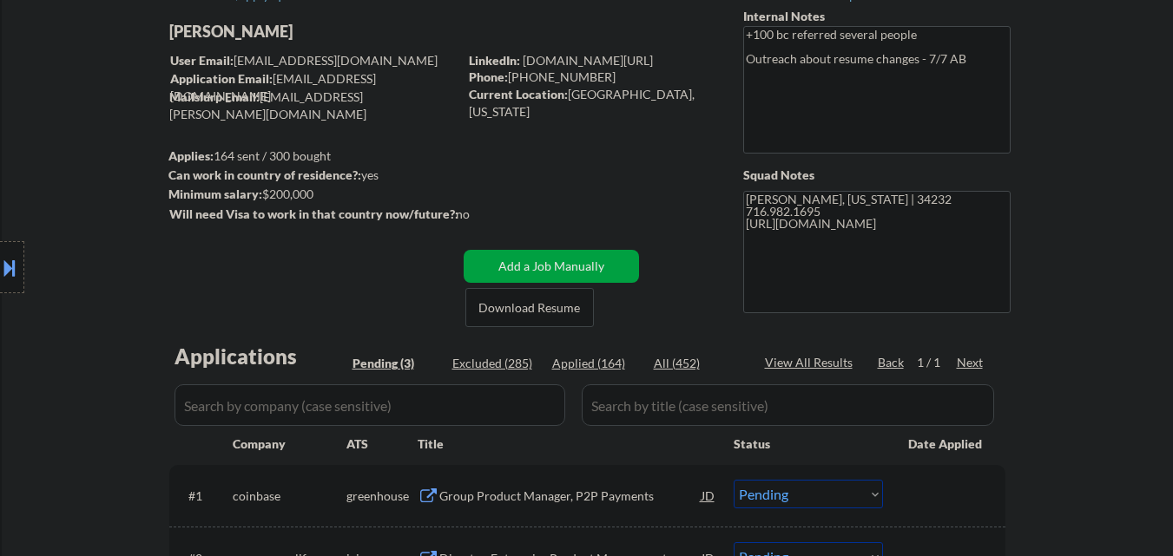
scroll to position [87, 0]
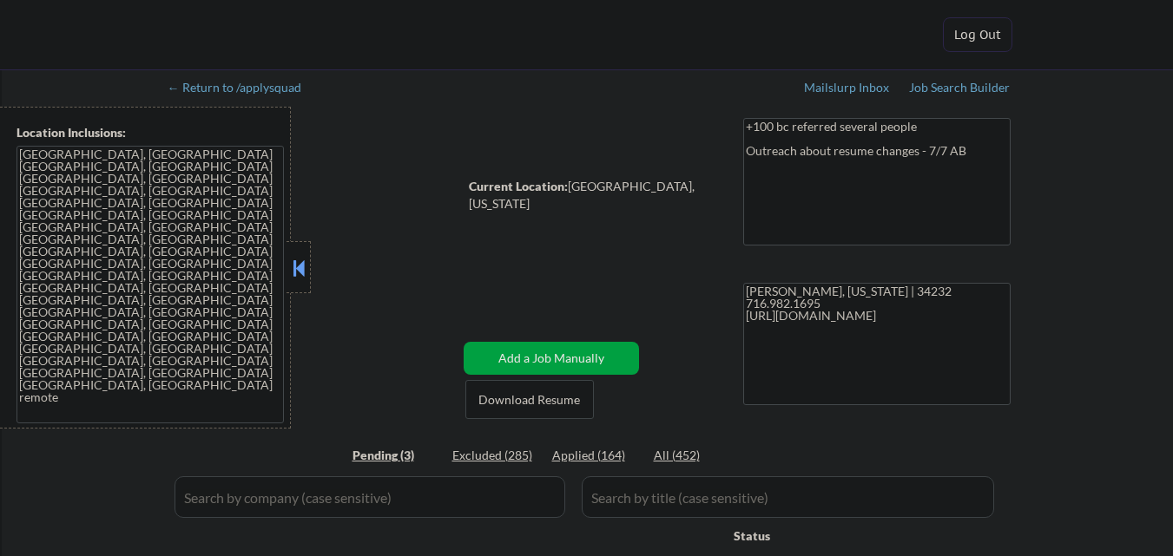
select select ""pending""
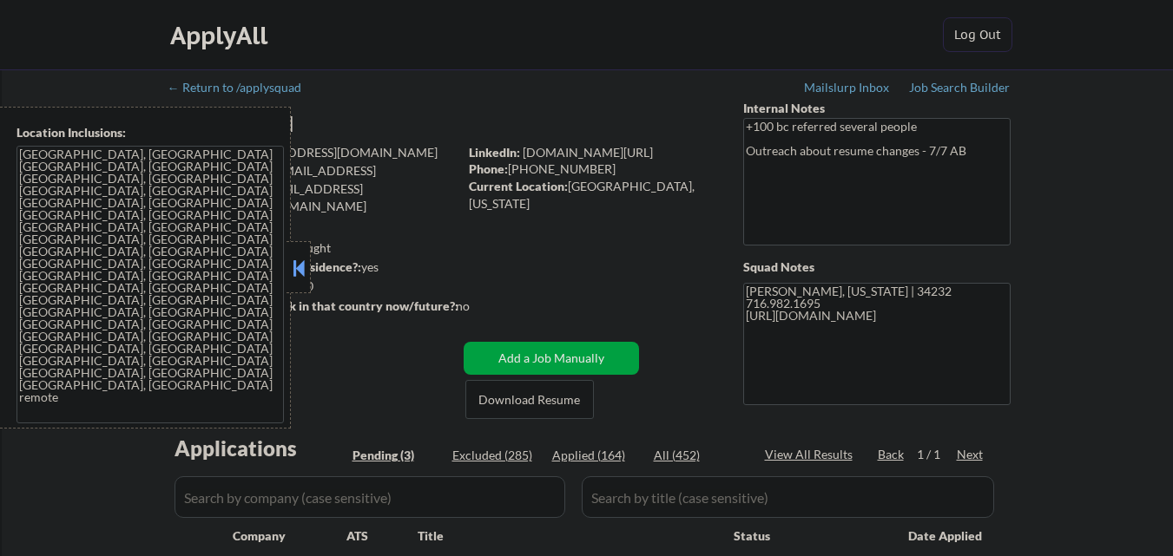
drag, startPoint x: 306, startPoint y: 267, endPoint x: 336, endPoint y: 249, distance: 34.7
click at [306, 267] on button at bounding box center [298, 268] width 19 height 26
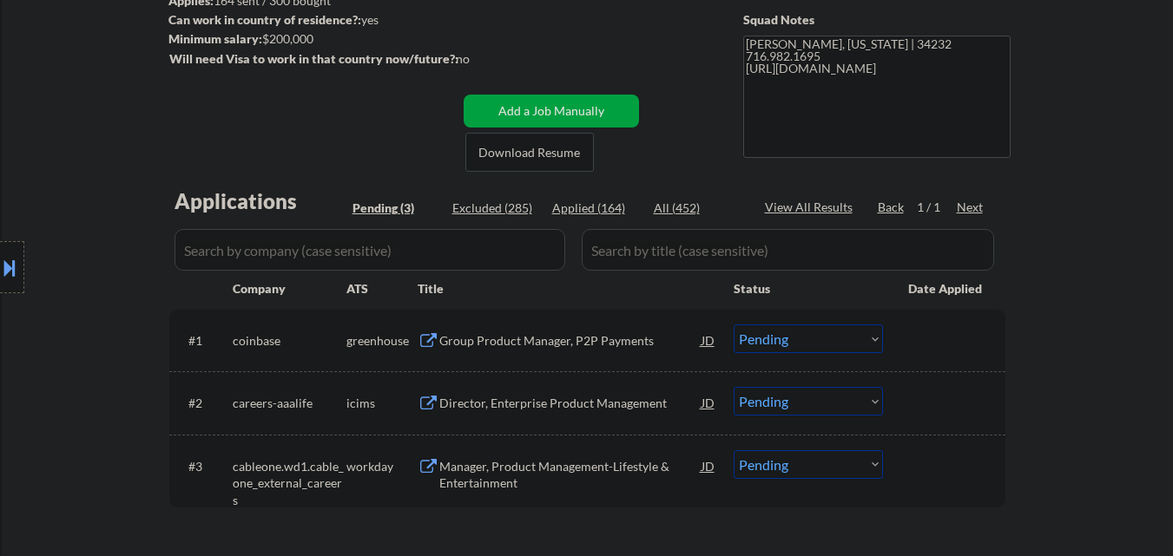
scroll to position [260, 0]
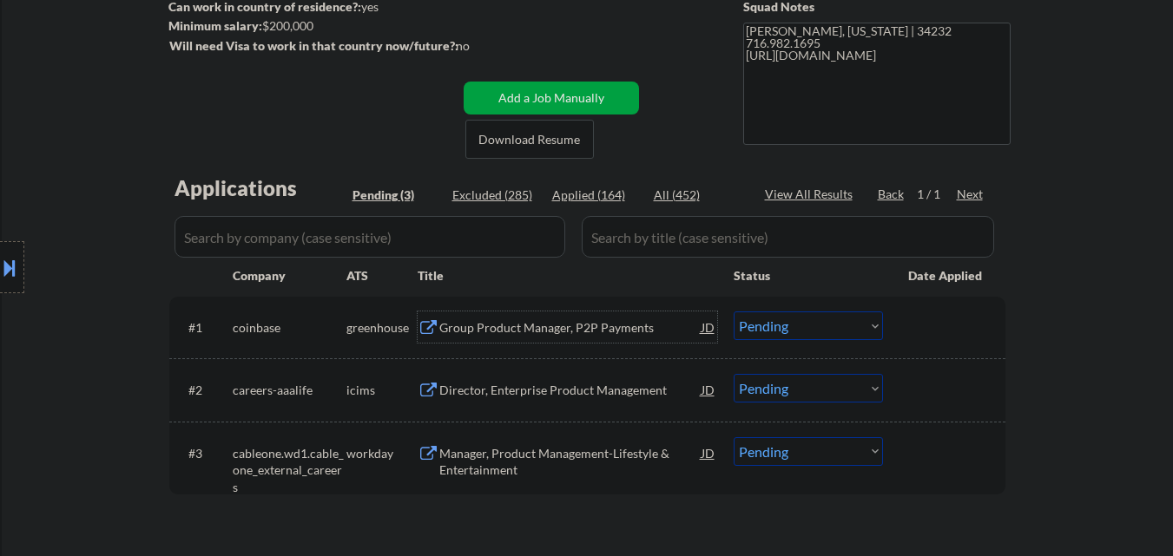
click at [541, 325] on div "Group Product Manager, P2P Payments" at bounding box center [570, 327] width 262 height 17
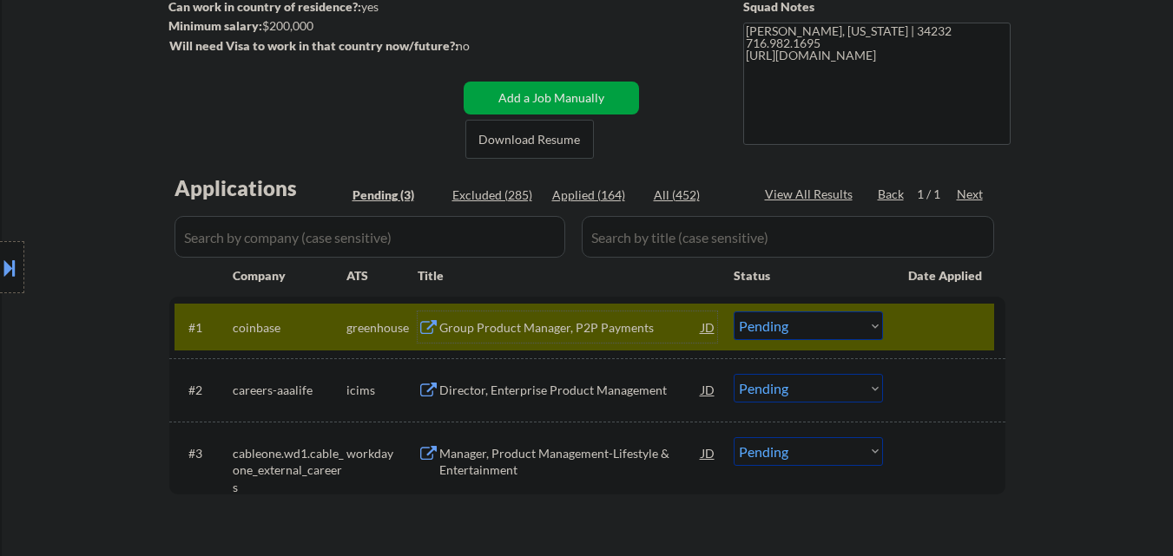
click at [831, 332] on select "Choose an option... Pending Applied Excluded (Questions) Excluded (Expired) Exc…" at bounding box center [808, 326] width 149 height 29
click at [734, 312] on select "Choose an option... Pending Applied Excluded (Questions) Excluded (Expired) Exc…" at bounding box center [808, 326] width 149 height 29
select select ""pending""
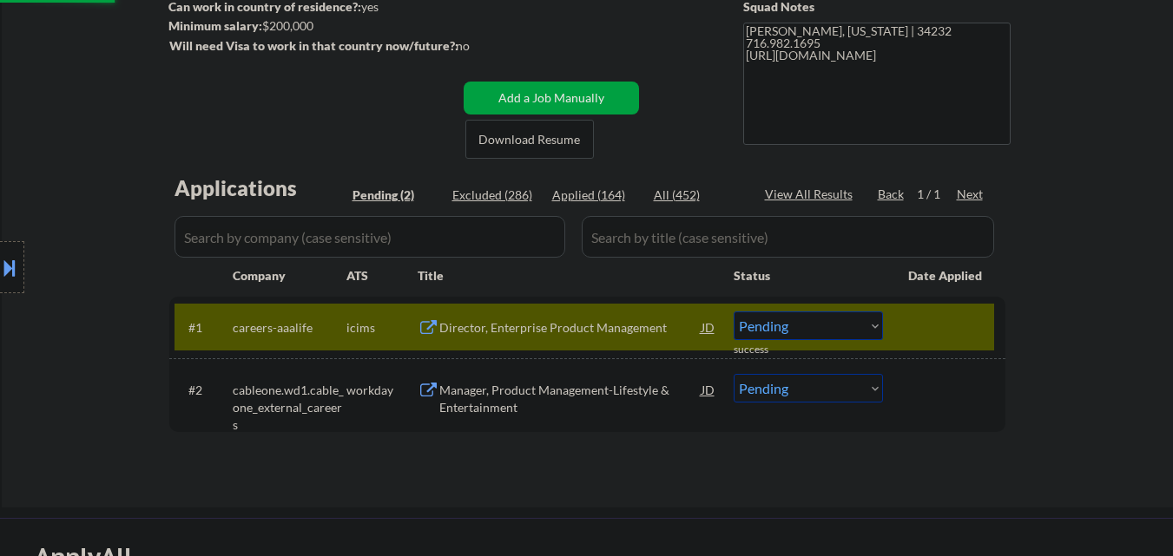
click at [476, 391] on div "Manager, Product Management-Lifestyle & Entertainment" at bounding box center [570, 399] width 262 height 34
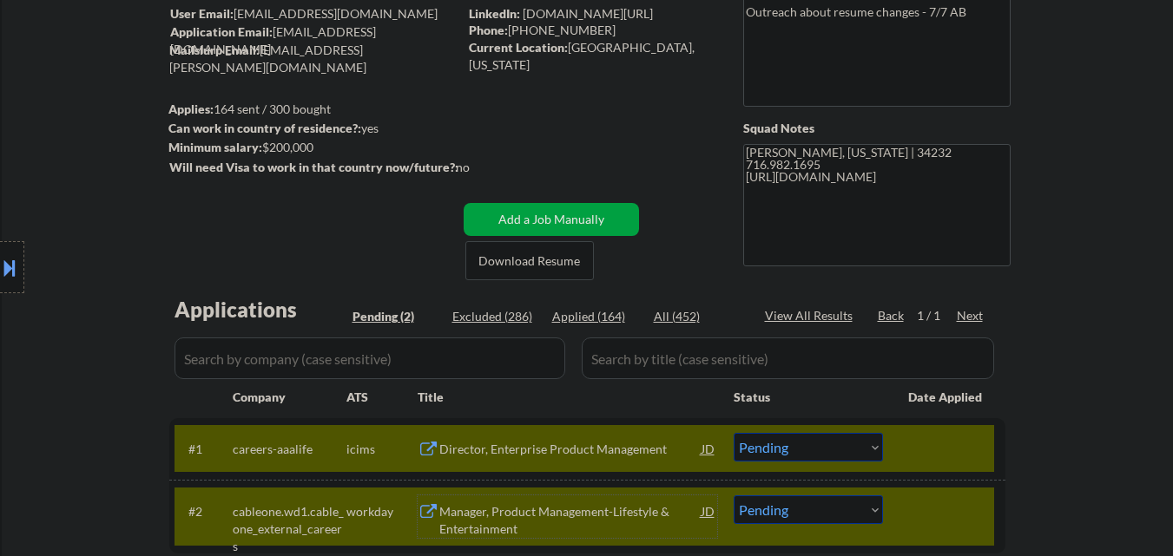
scroll to position [174, 0]
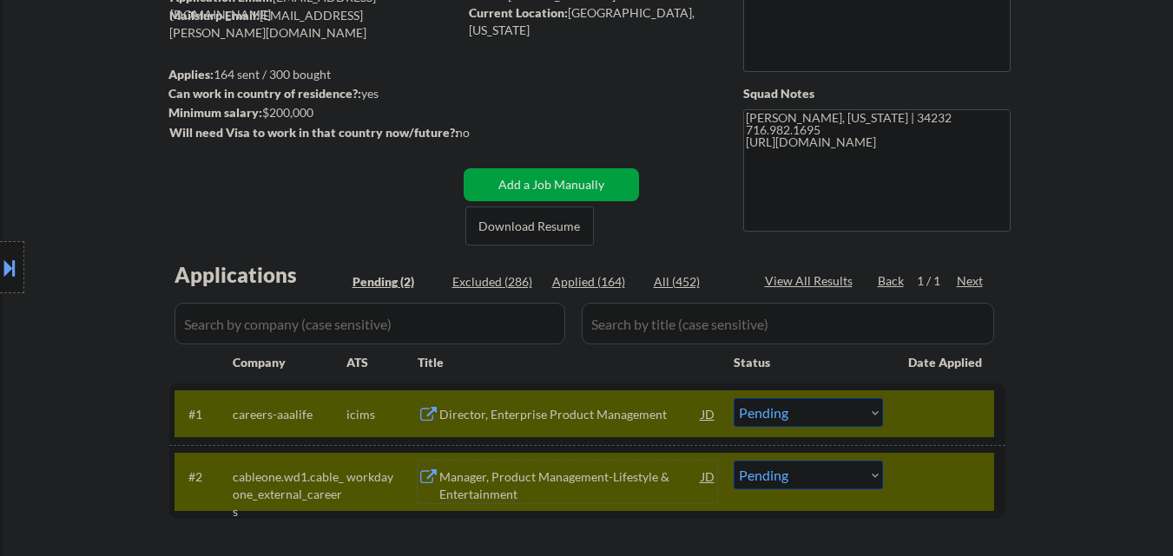
click at [918, 418] on div at bounding box center [946, 413] width 76 height 31
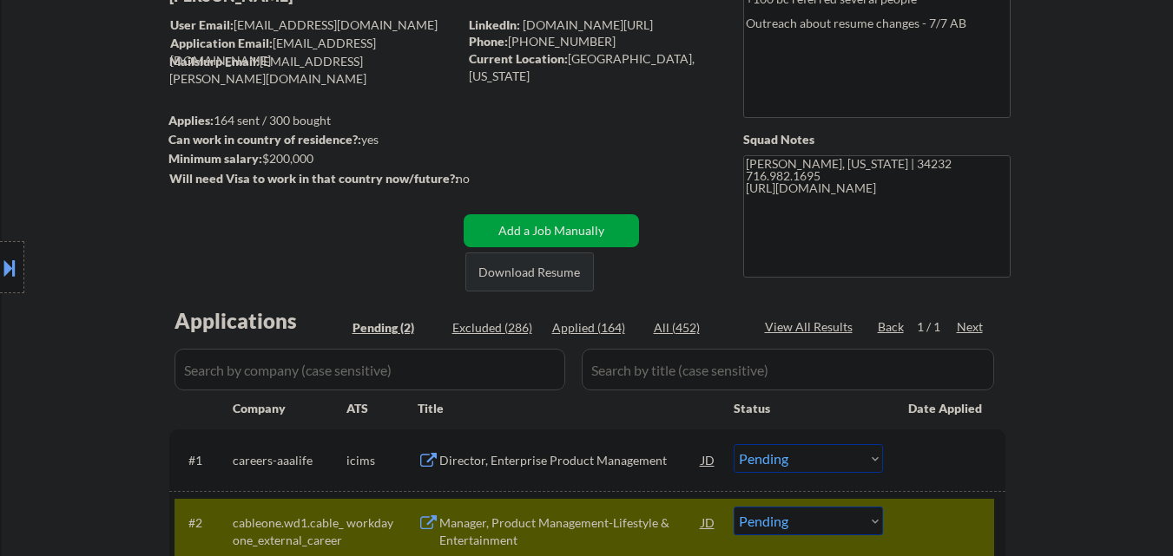
scroll to position [260, 0]
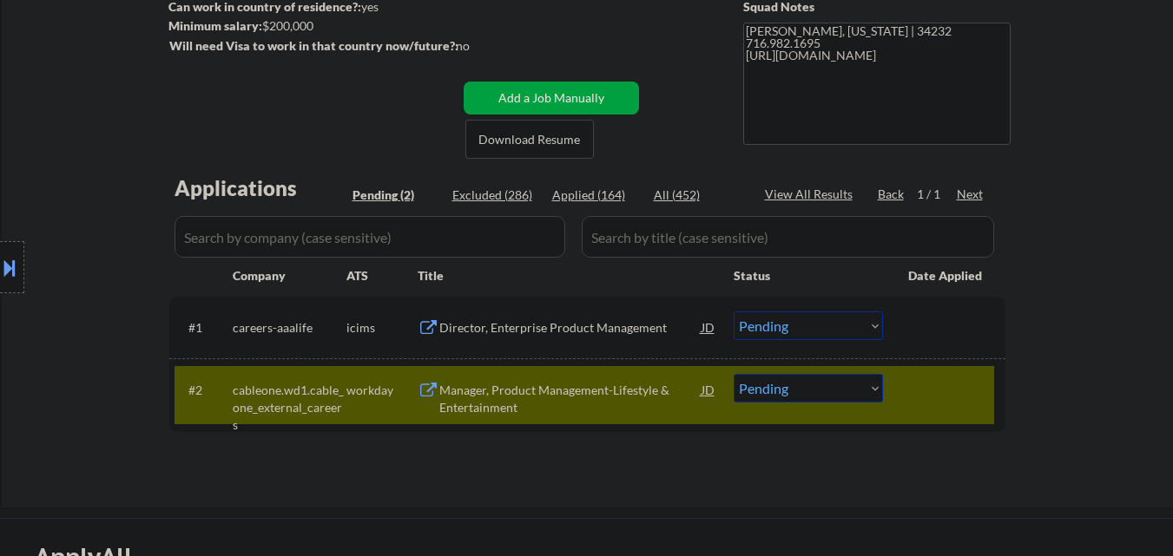
click at [776, 390] on select "Choose an option... Pending Applied Excluded (Questions) Excluded (Expired) Exc…" at bounding box center [808, 388] width 149 height 29
select select ""excluded""
click at [734, 374] on select "Choose an option... Pending Applied Excluded (Questions) Excluded (Expired) Exc…" at bounding box center [808, 388] width 149 height 29
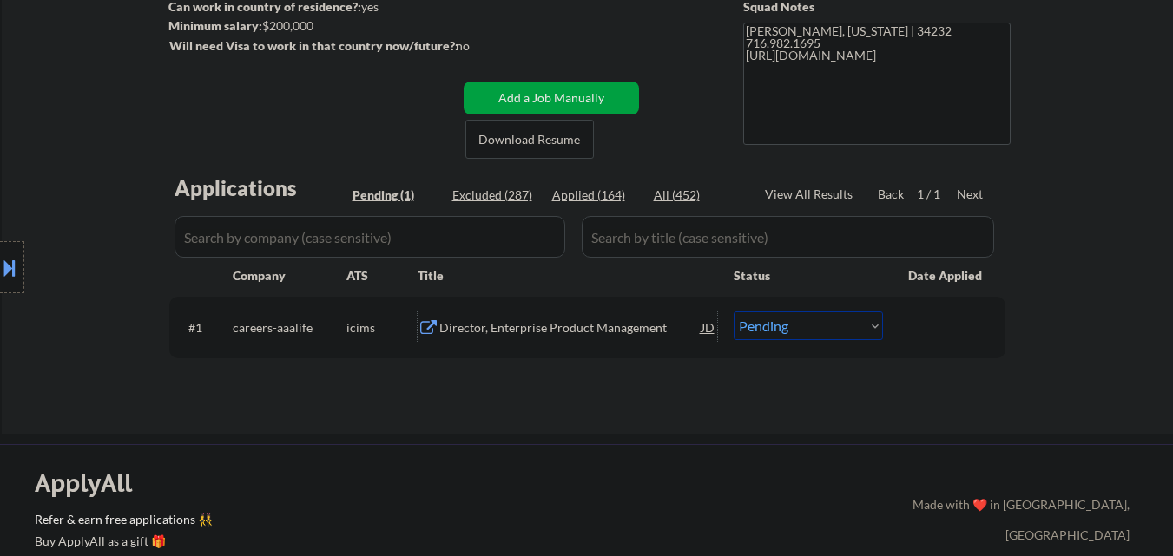
click at [557, 326] on div "Director, Enterprise Product Management" at bounding box center [570, 327] width 262 height 17
